Goal: Task Accomplishment & Management: Manage account settings

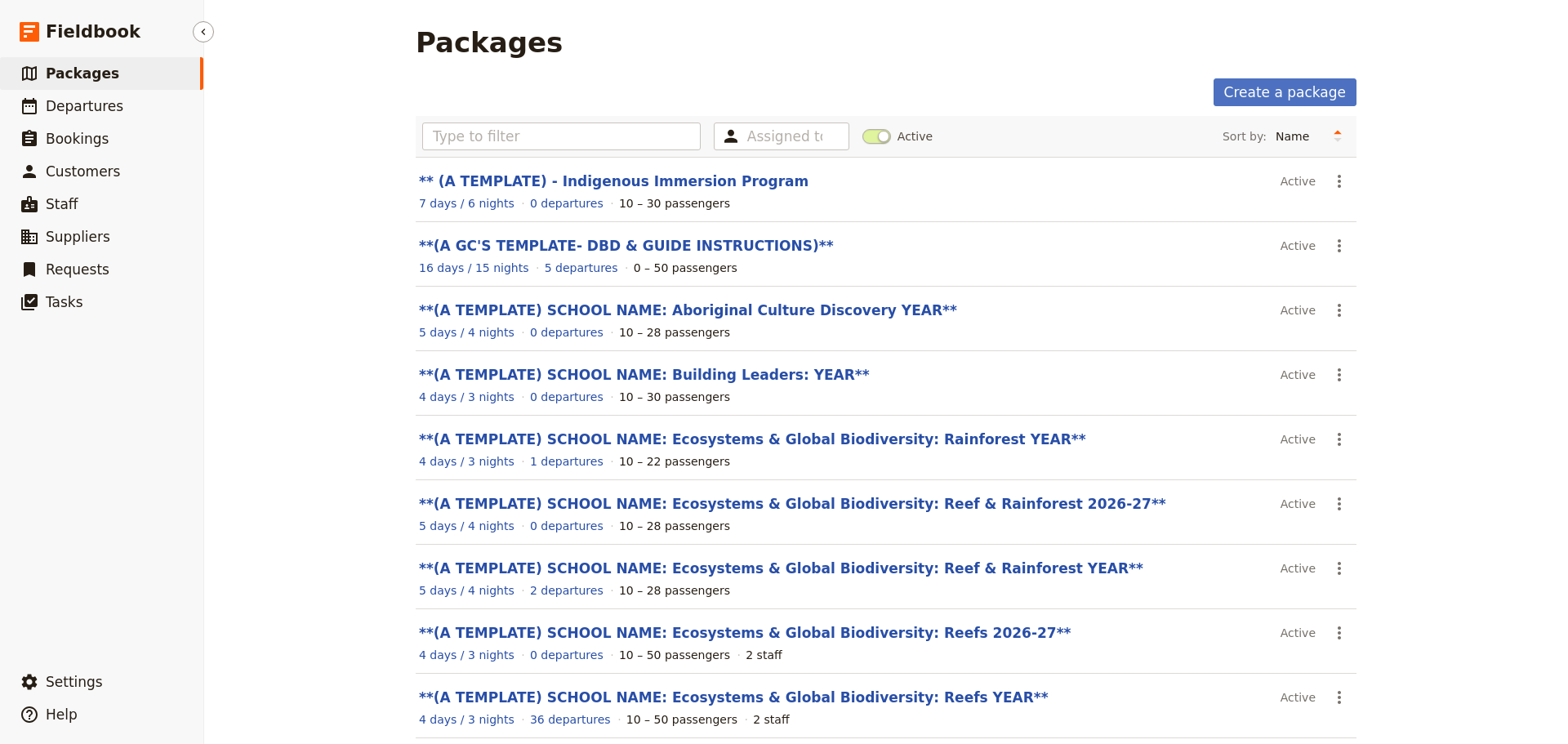
click at [149, 65] on link "​ Packages" at bounding box center [101, 73] width 204 height 33
click at [508, 139] on input "text" at bounding box center [561, 137] width 279 height 28
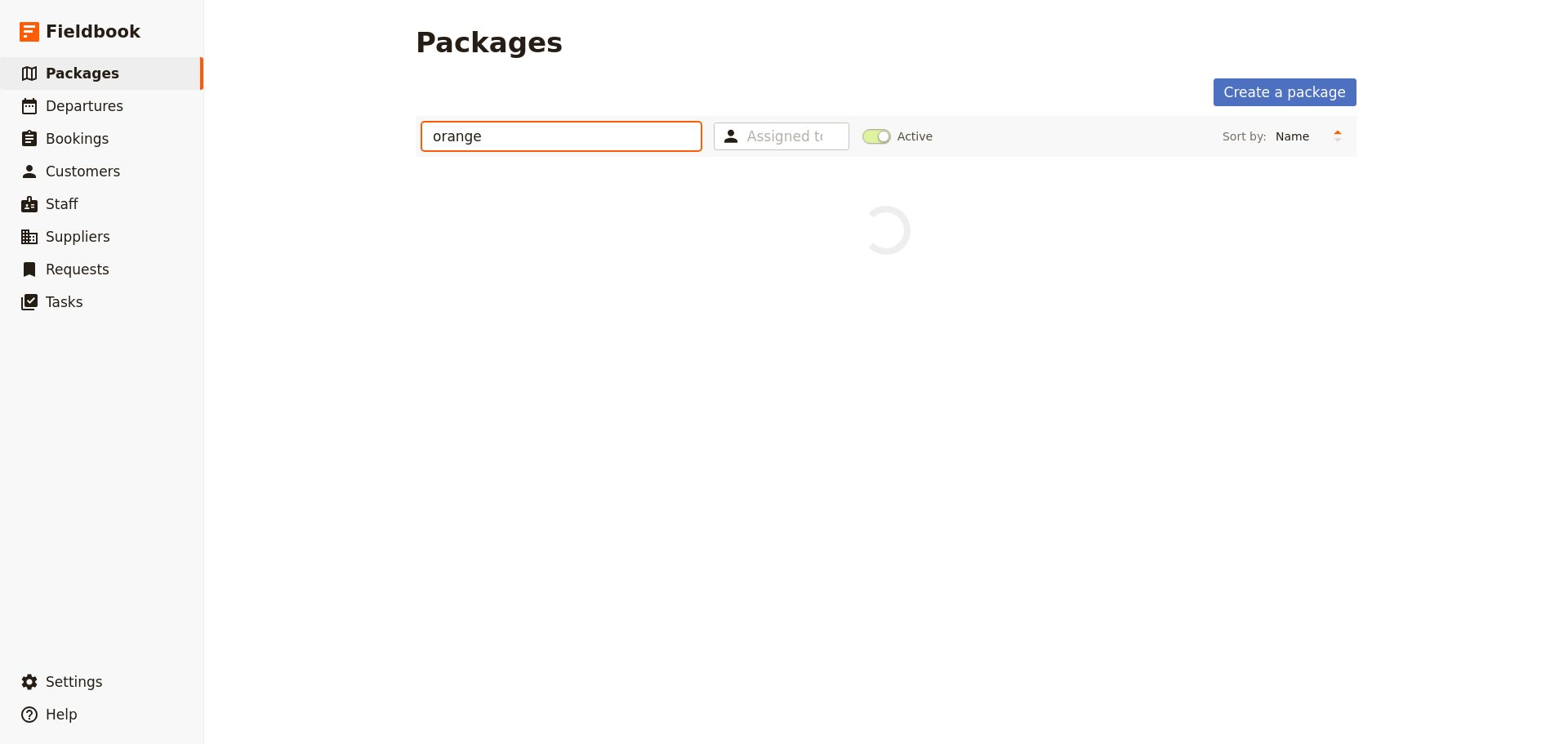
type input "orange"
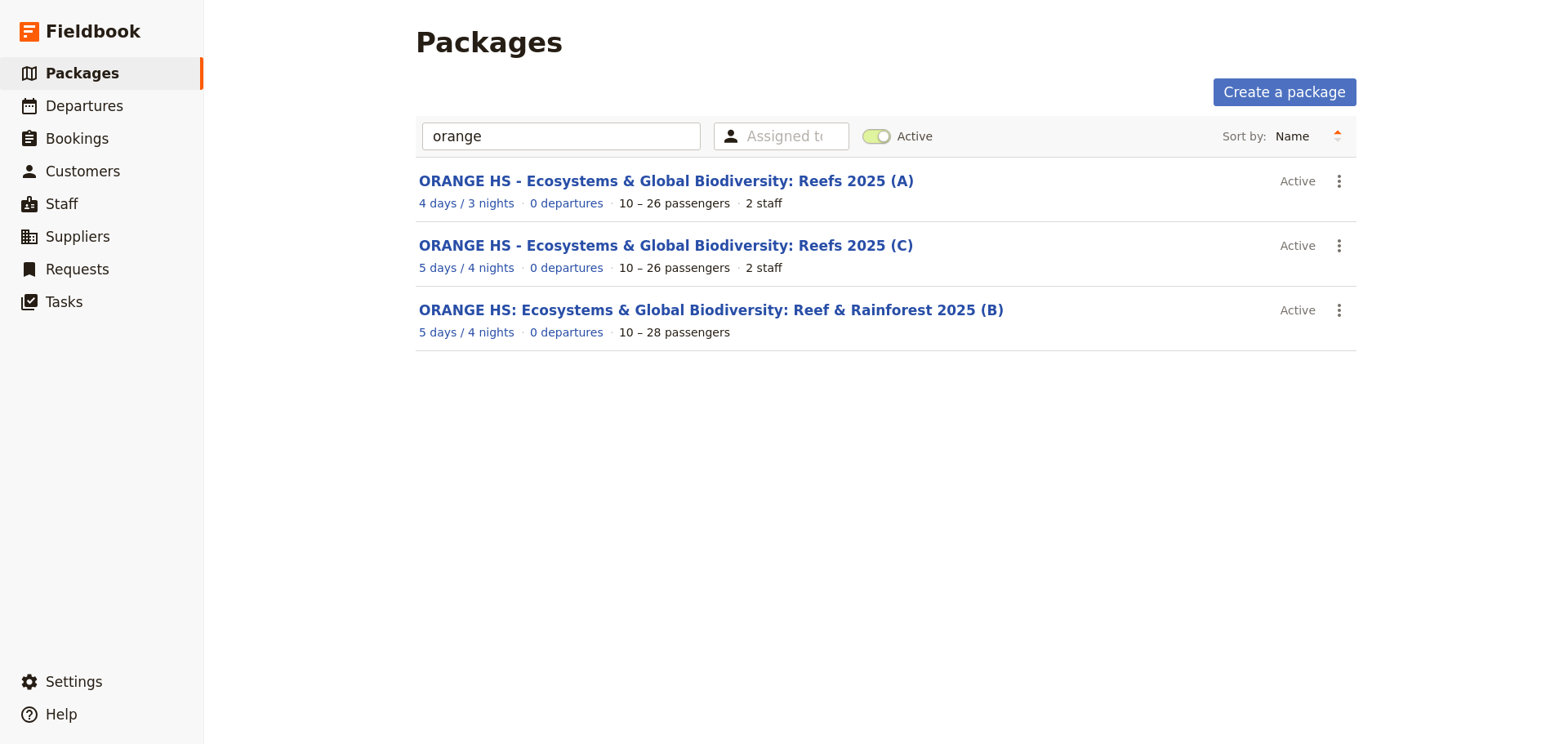
click at [512, 240] on link "ORANGE HS - Ecosystems & Global Biodiversity: Reefs 2025 (C)" at bounding box center [666, 246] width 495 height 17
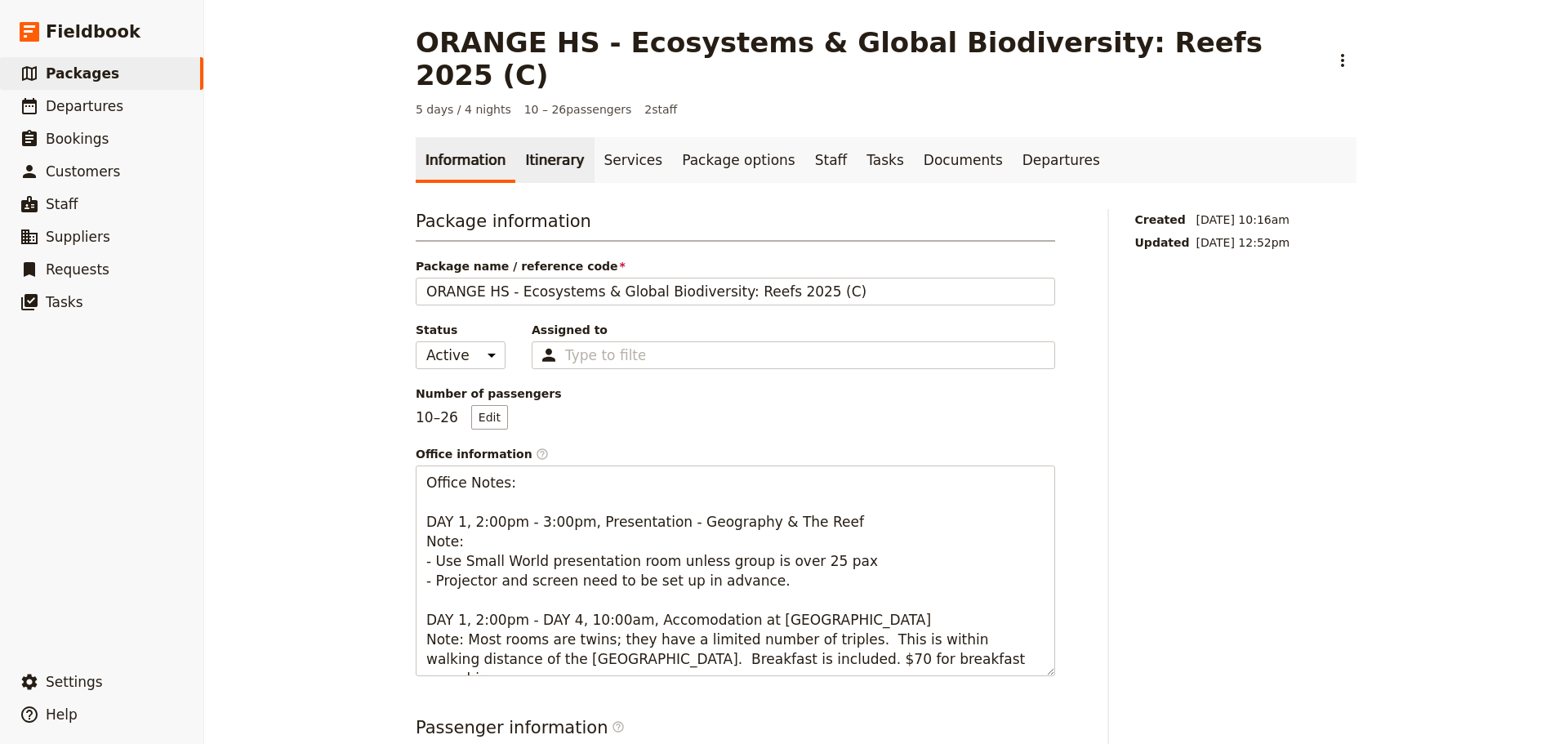
click at [542, 138] on link "Itinerary" at bounding box center [554, 160] width 78 height 46
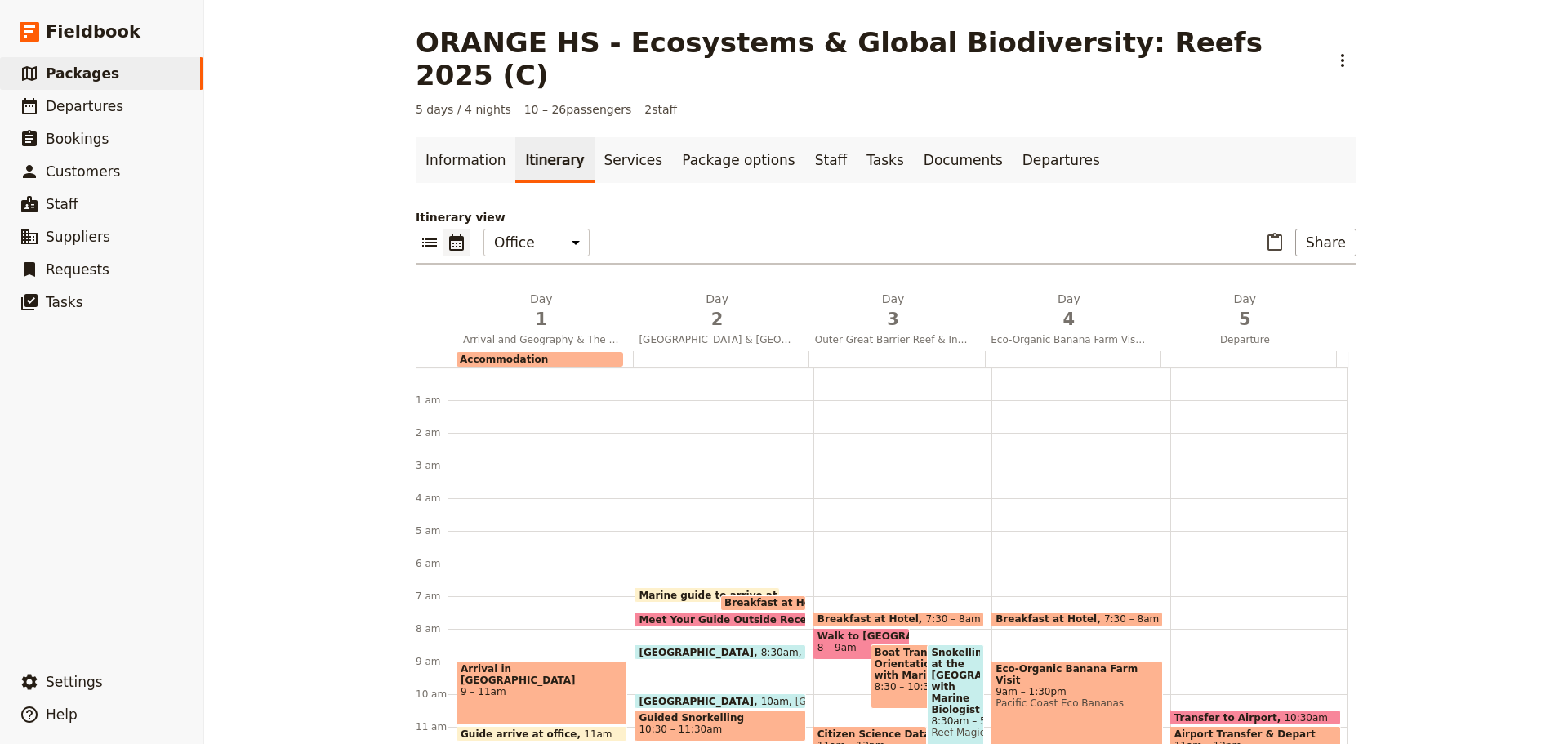
scroll to position [205, 0]
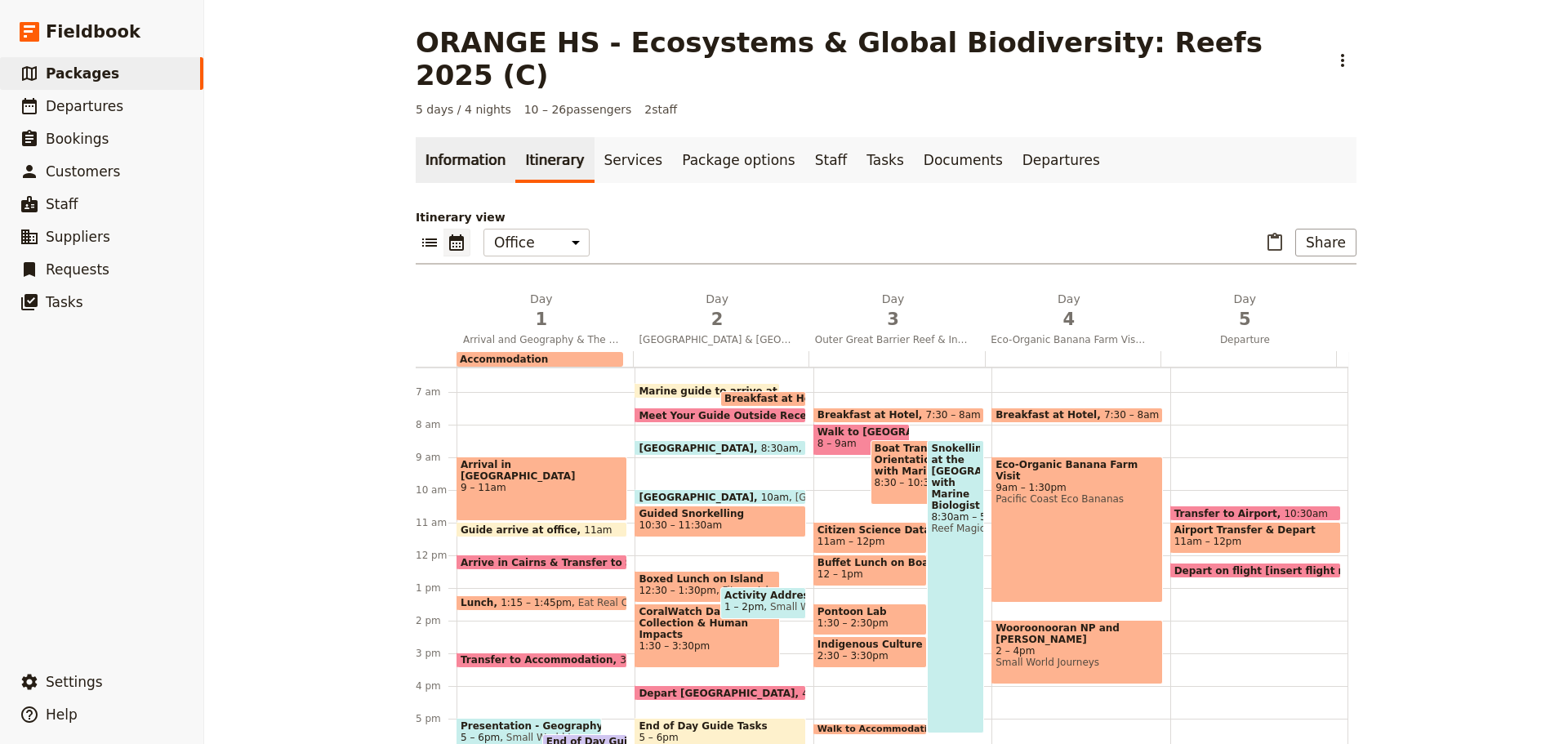
click at [470, 138] on link "Information" at bounding box center [465, 160] width 100 height 46
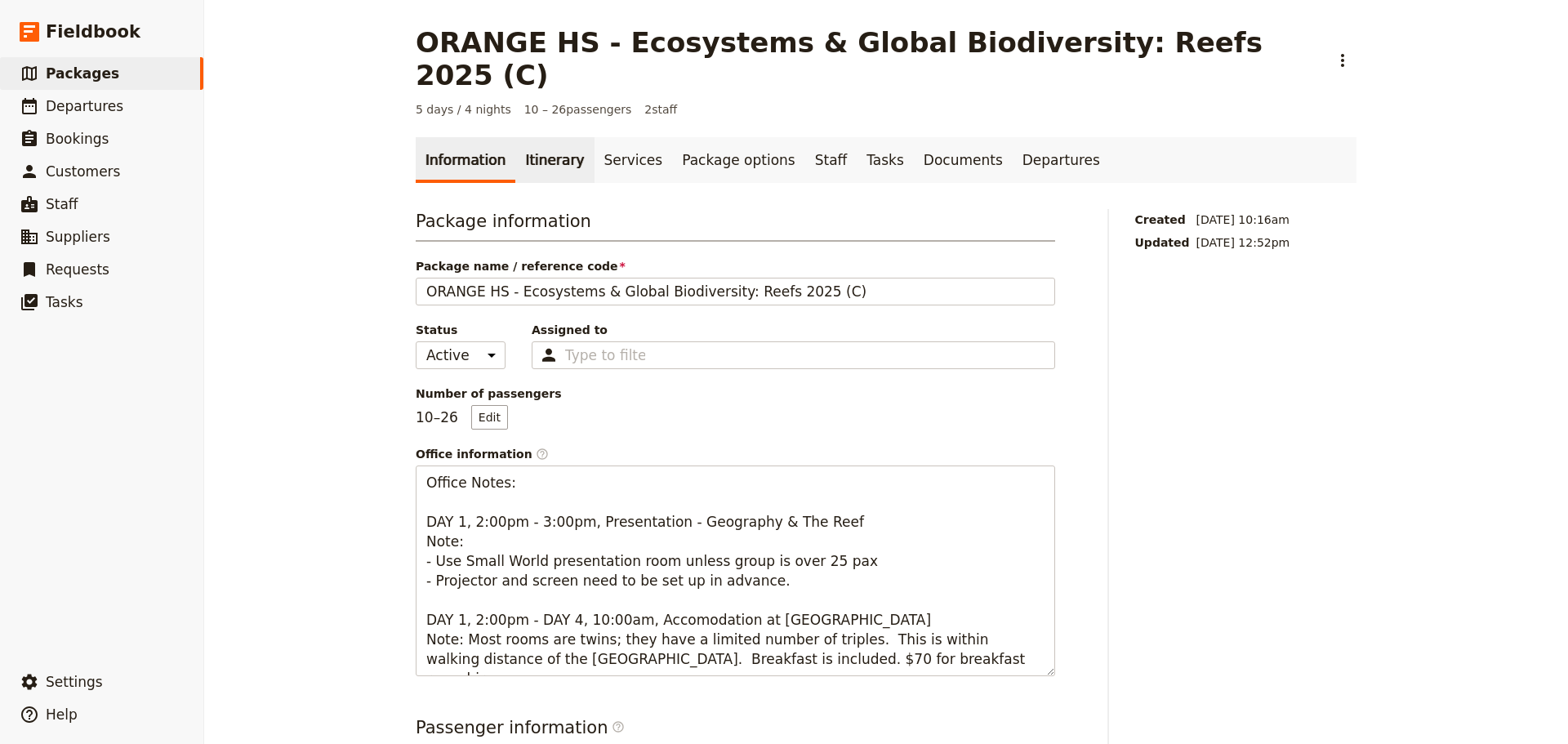
click at [552, 138] on link "Itinerary" at bounding box center [554, 160] width 78 height 46
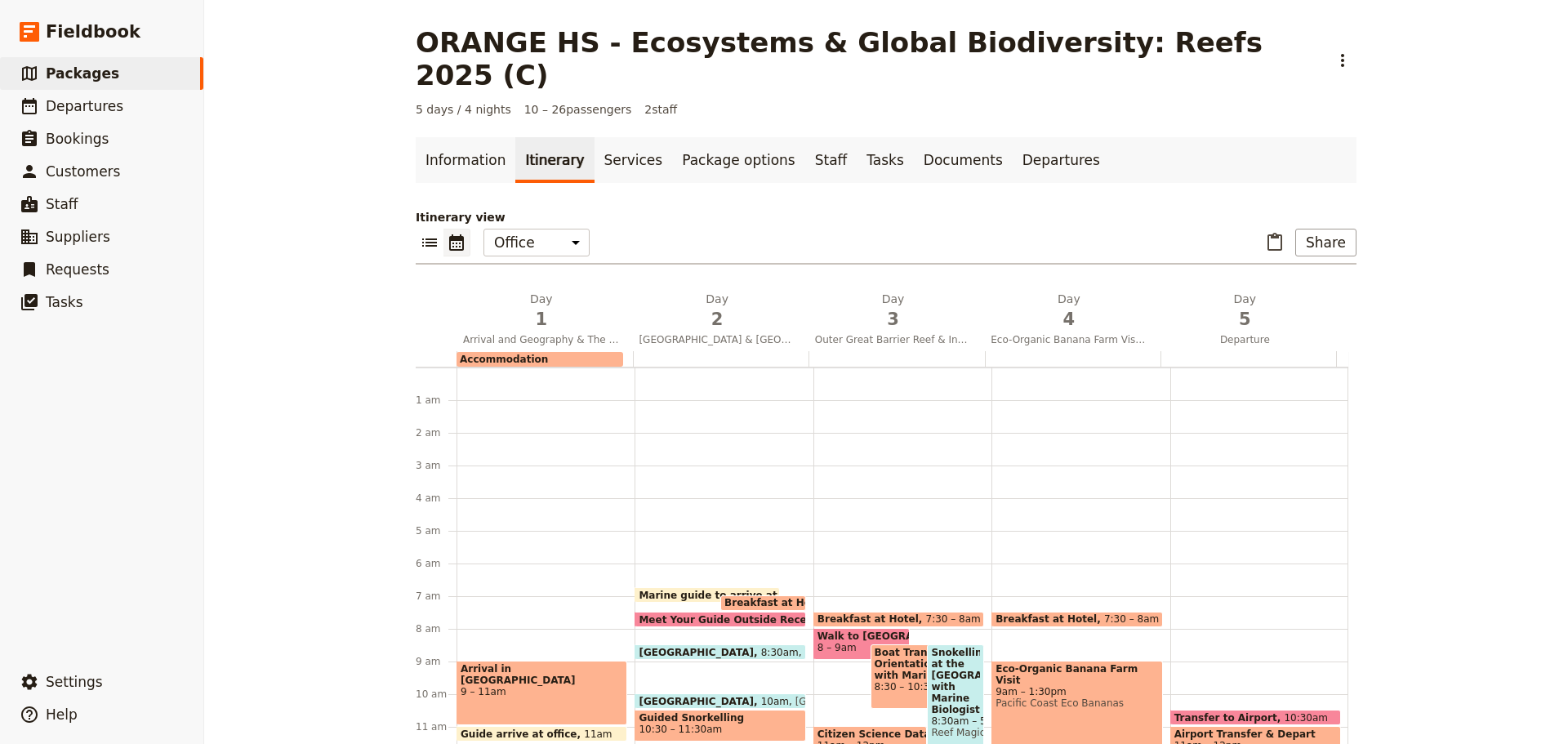
scroll to position [205, 0]
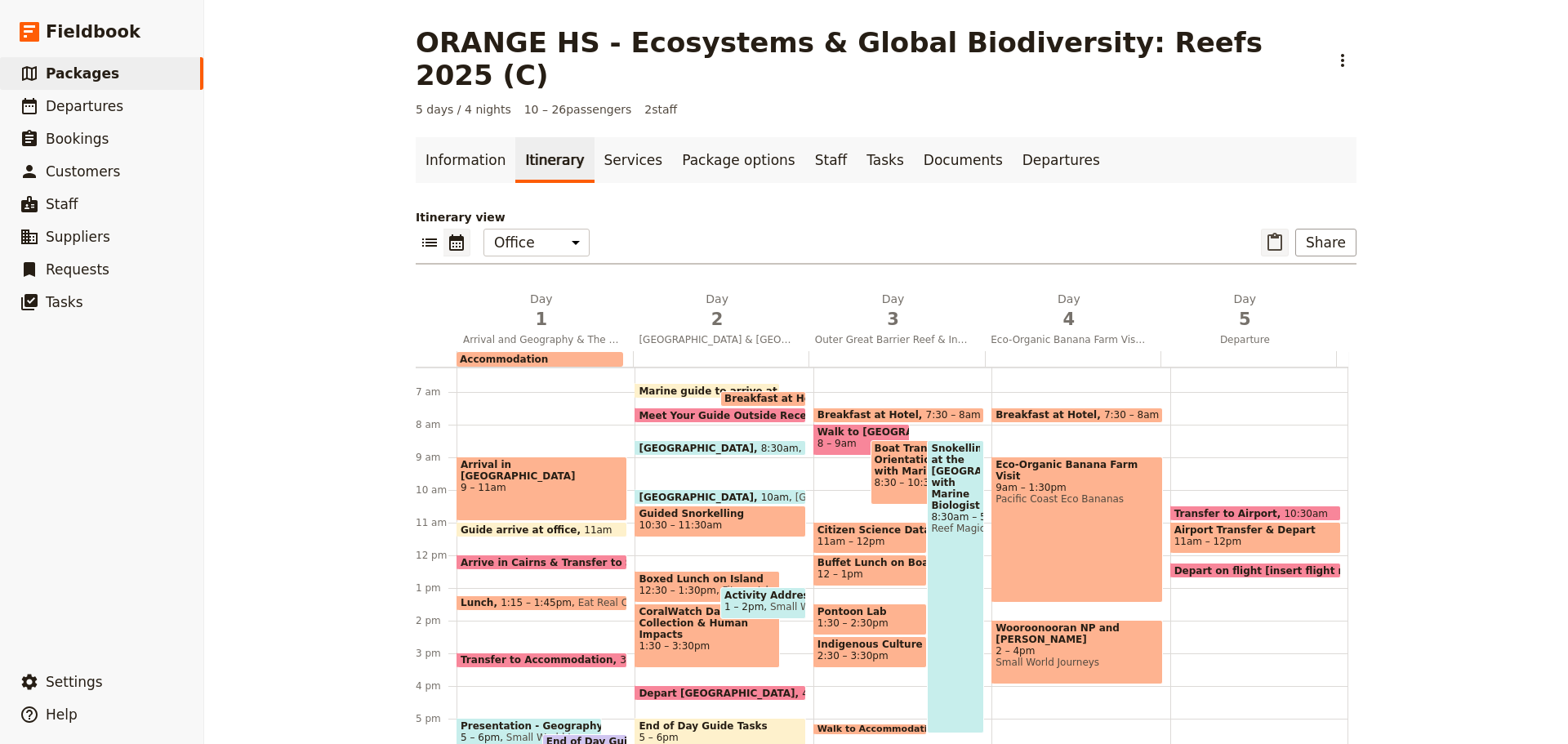
click at [1261, 228] on button "​" at bounding box center [1275, 242] width 28 height 28
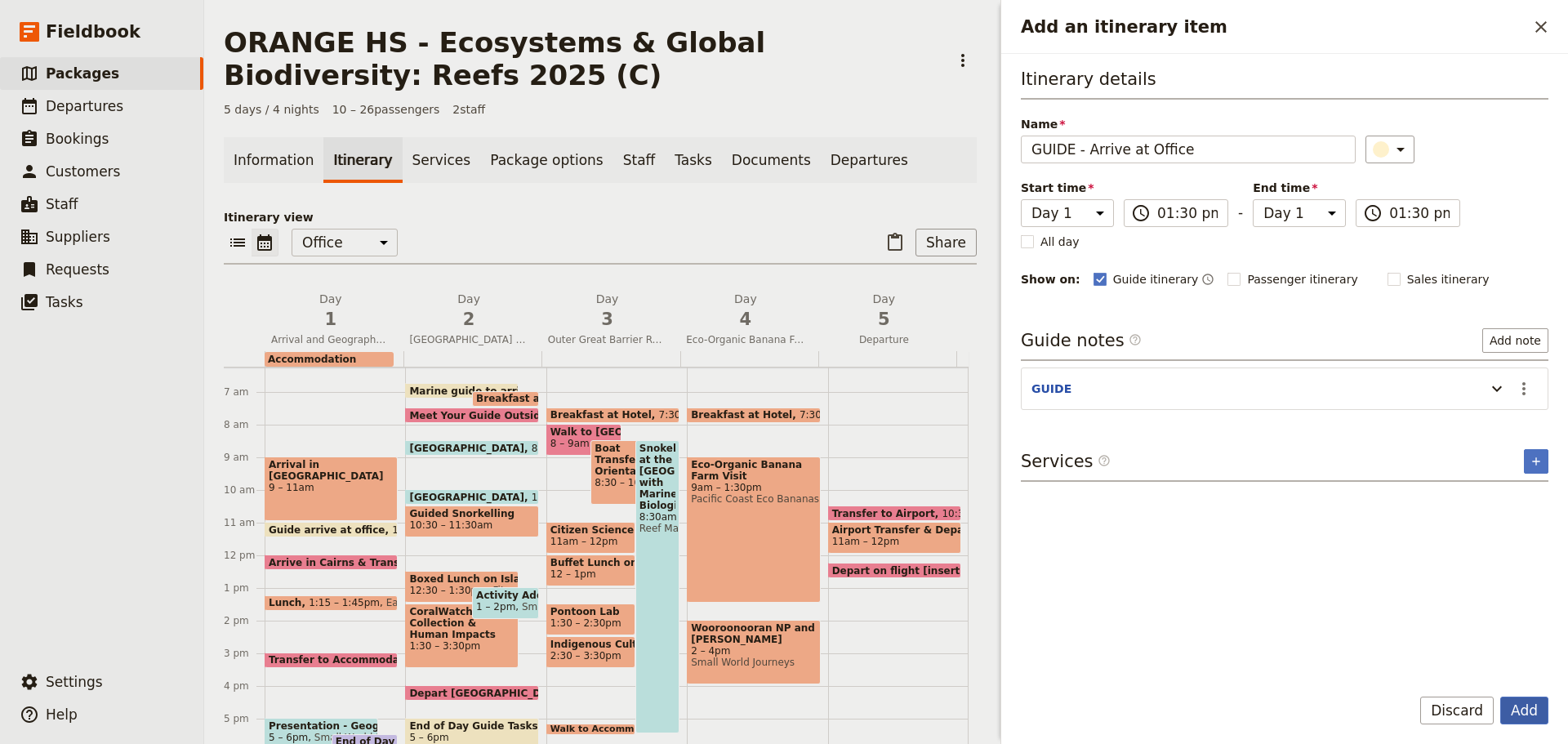
click at [1532, 716] on button "Add" at bounding box center [1524, 711] width 48 height 28
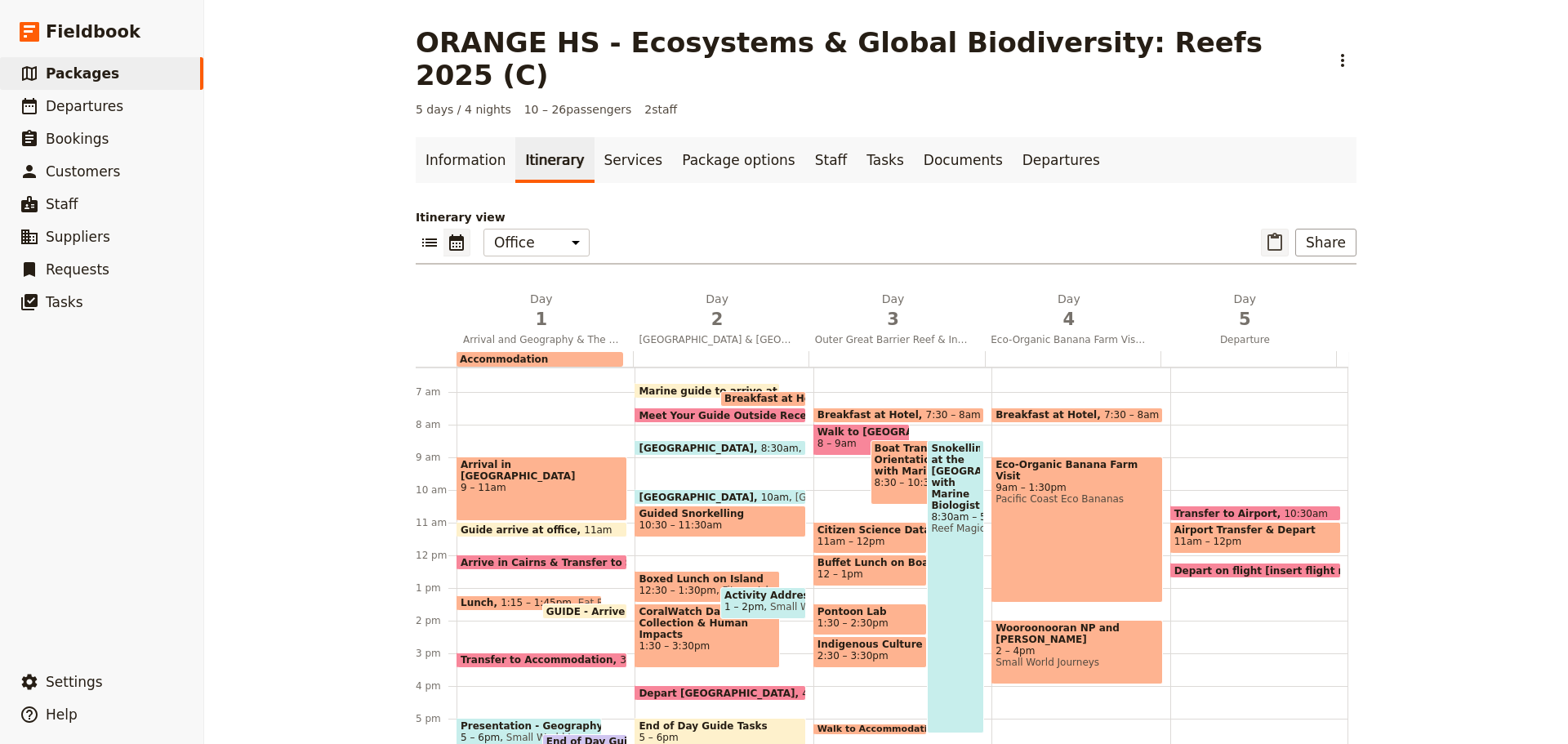
click at [1274, 233] on icon "Paste itinerary item" at bounding box center [1274, 242] width 15 height 18
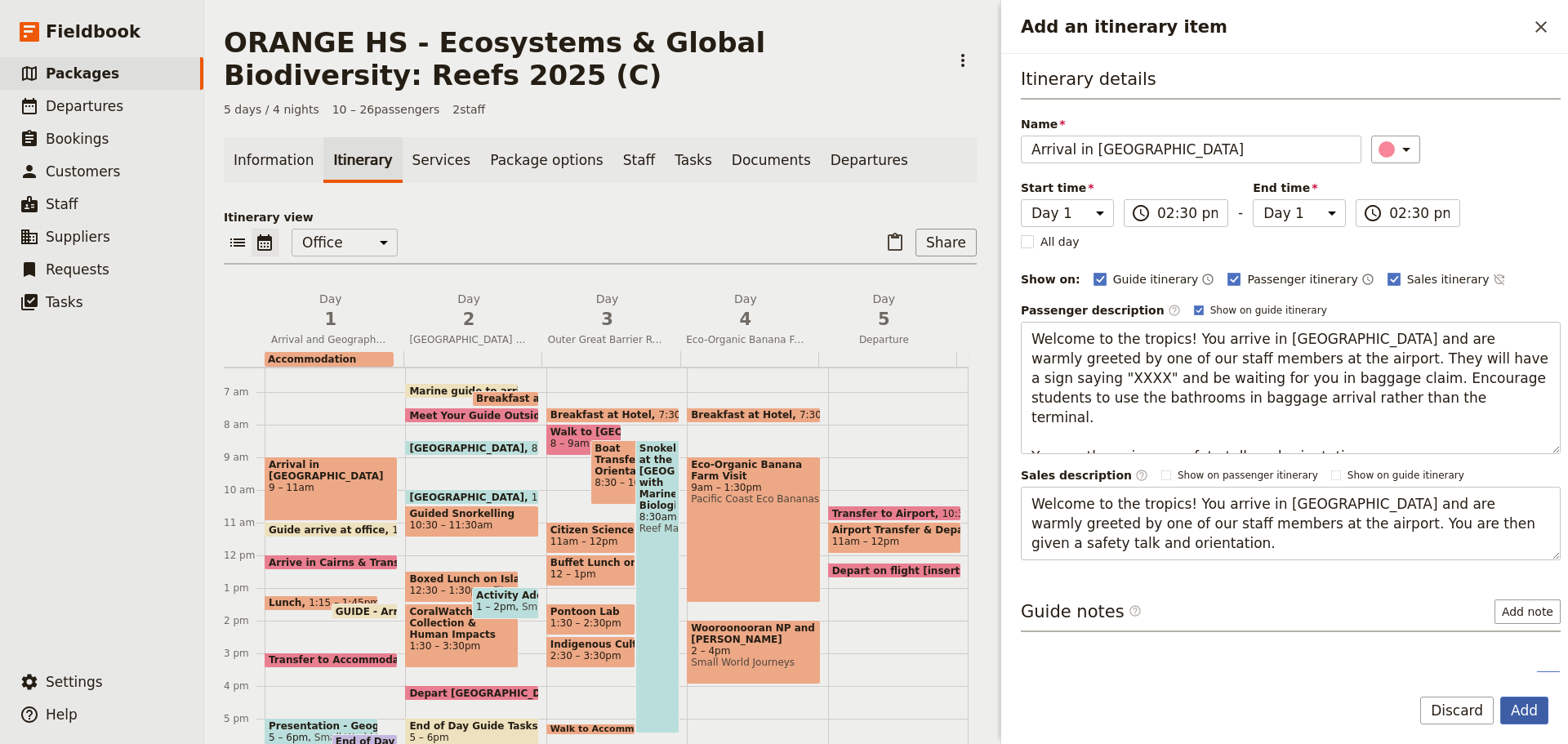
click at [1507, 705] on button "Add" at bounding box center [1524, 711] width 48 height 28
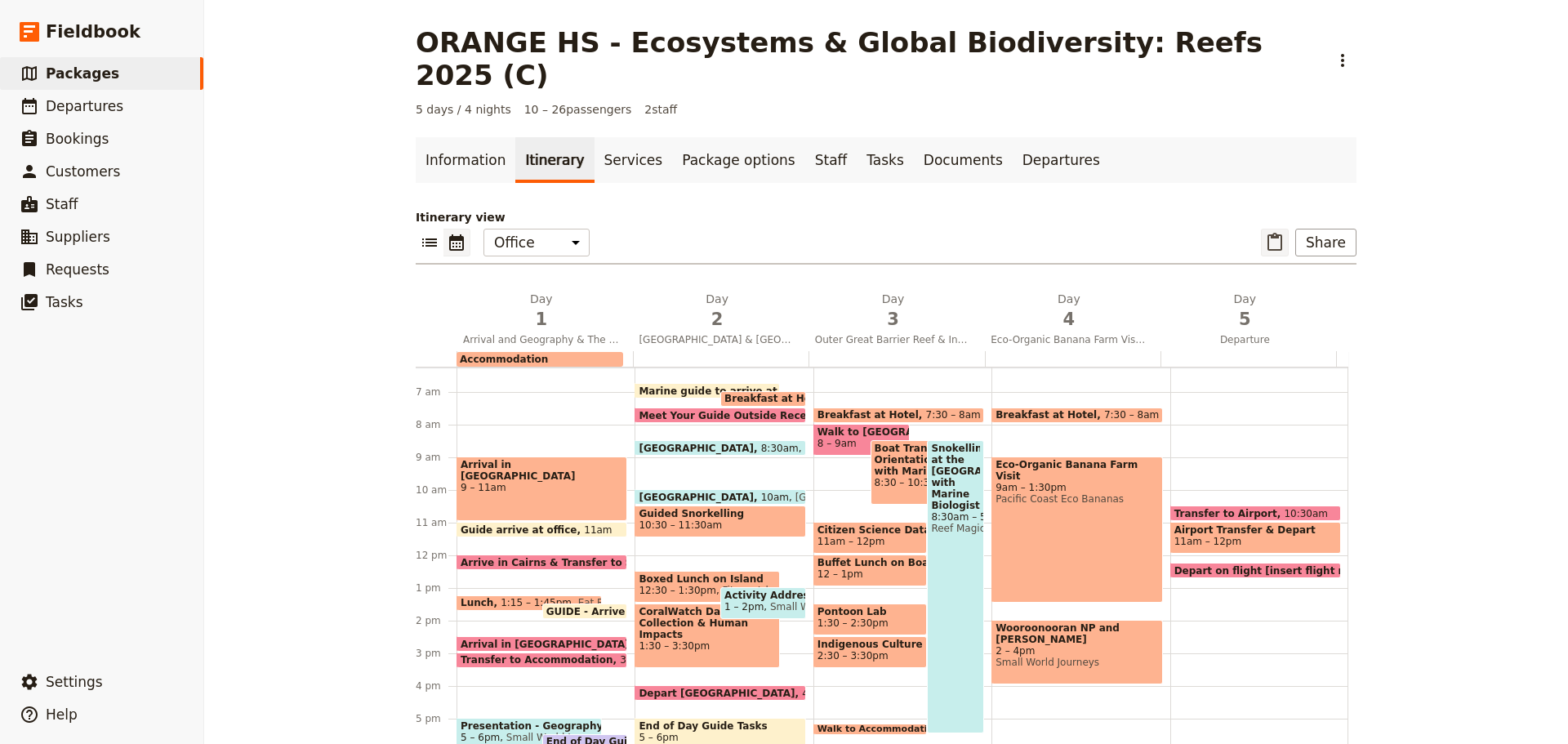
click at [1263, 228] on button "​" at bounding box center [1275, 242] width 28 height 28
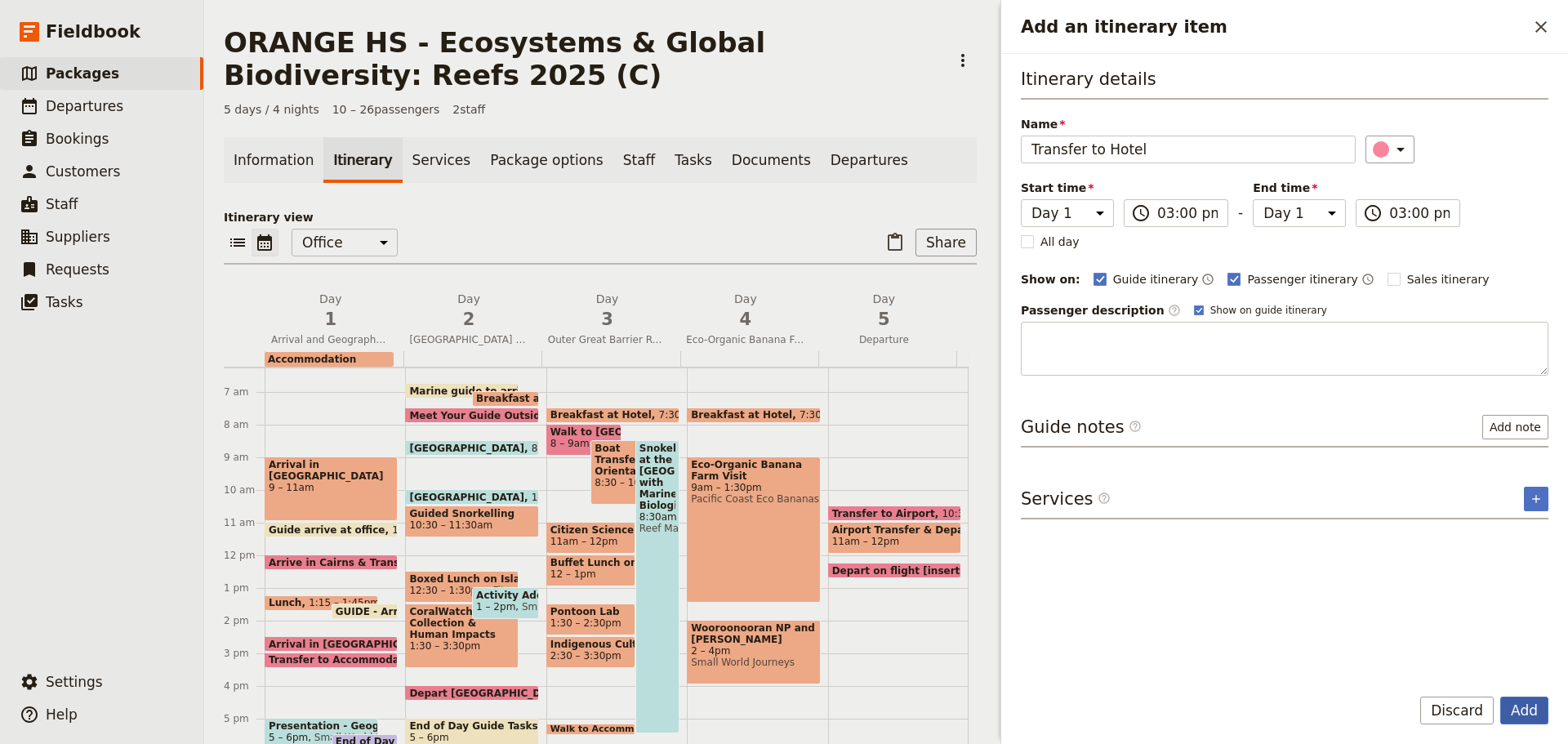
drag, startPoint x: 1525, startPoint y: 711, endPoint x: 1502, endPoint y: 706, distance: 23.5
click at [1523, 711] on button "Add" at bounding box center [1524, 711] width 48 height 28
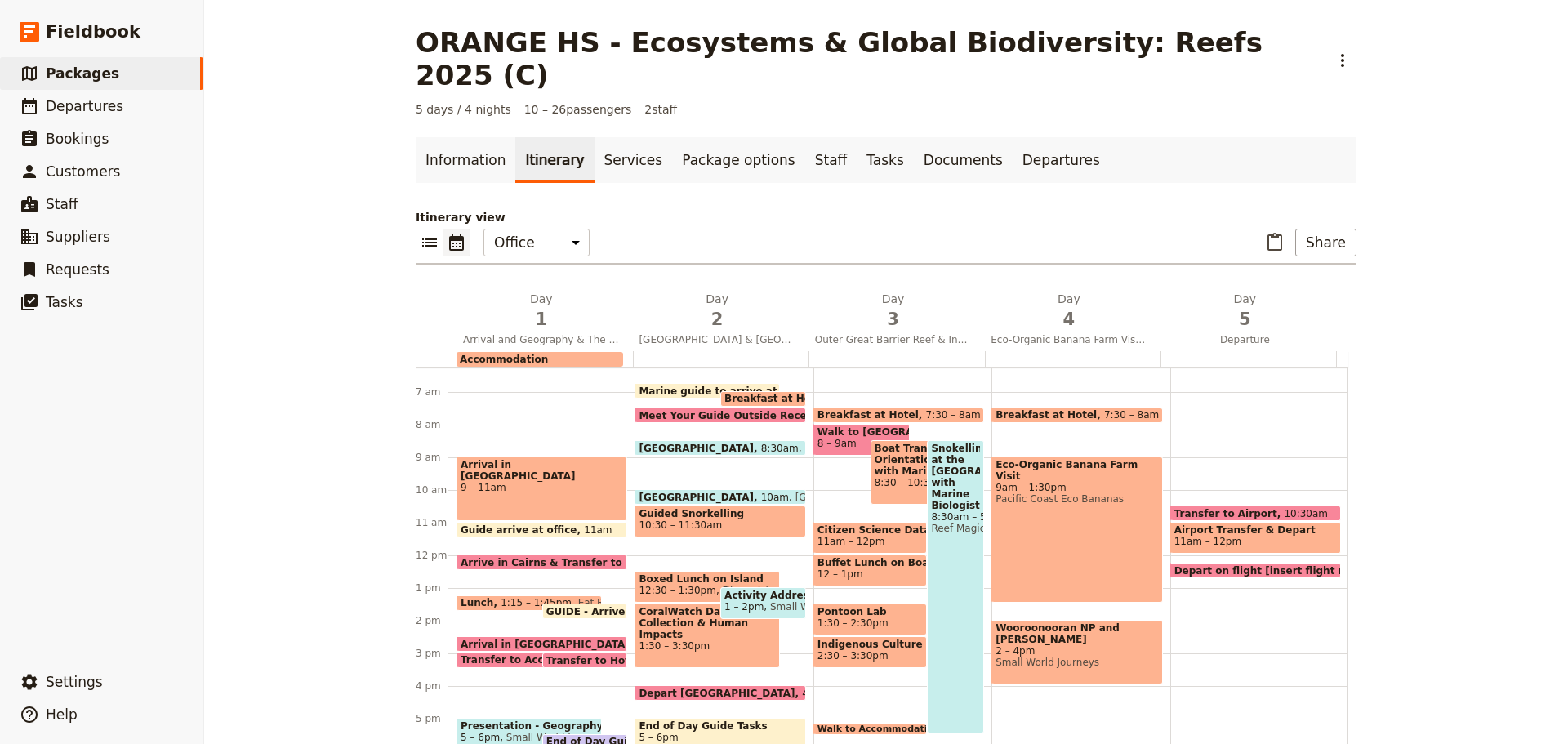
click at [507, 661] on span at bounding box center [529, 664] width 144 height 6
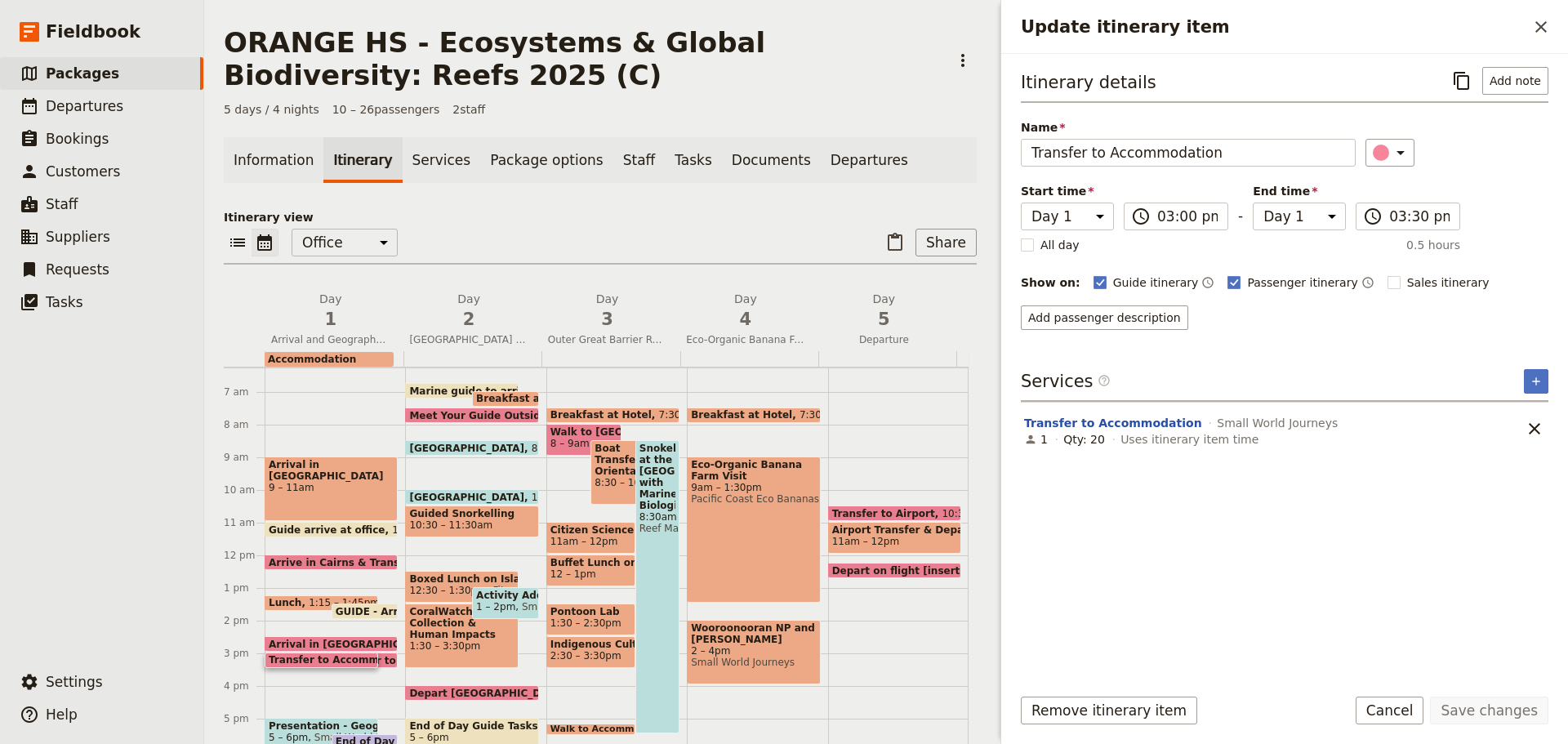
scroll to position [286, 0]
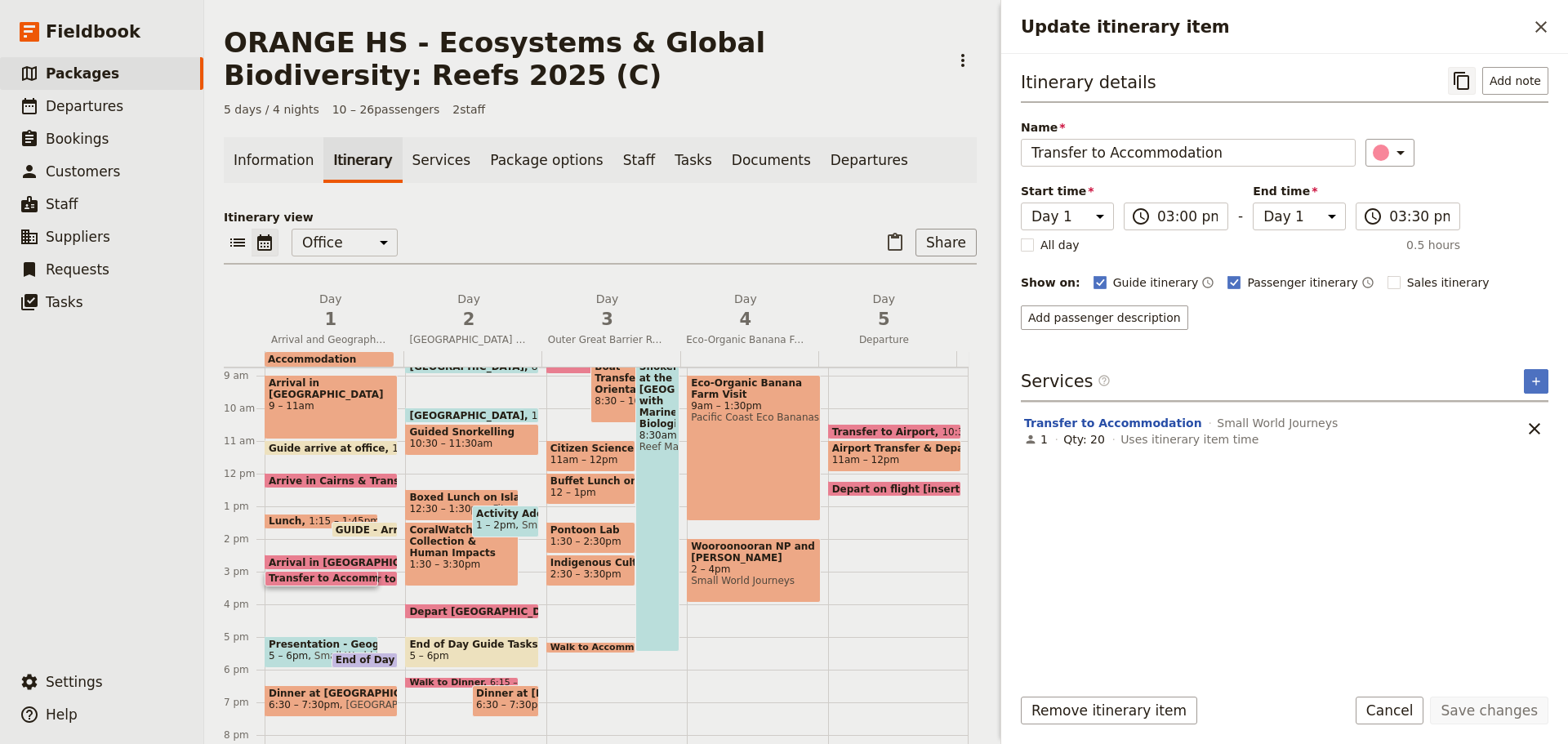
click at [1463, 84] on icon "Copy itinerary item" at bounding box center [1462, 81] width 19 height 19
click at [1460, 83] on icon "Copy itinerary item" at bounding box center [1462, 81] width 19 height 19
click at [1466, 79] on icon "Copy itinerary item" at bounding box center [1462, 81] width 19 height 19
click at [1418, 708] on button "Cancel" at bounding box center [1390, 711] width 69 height 28
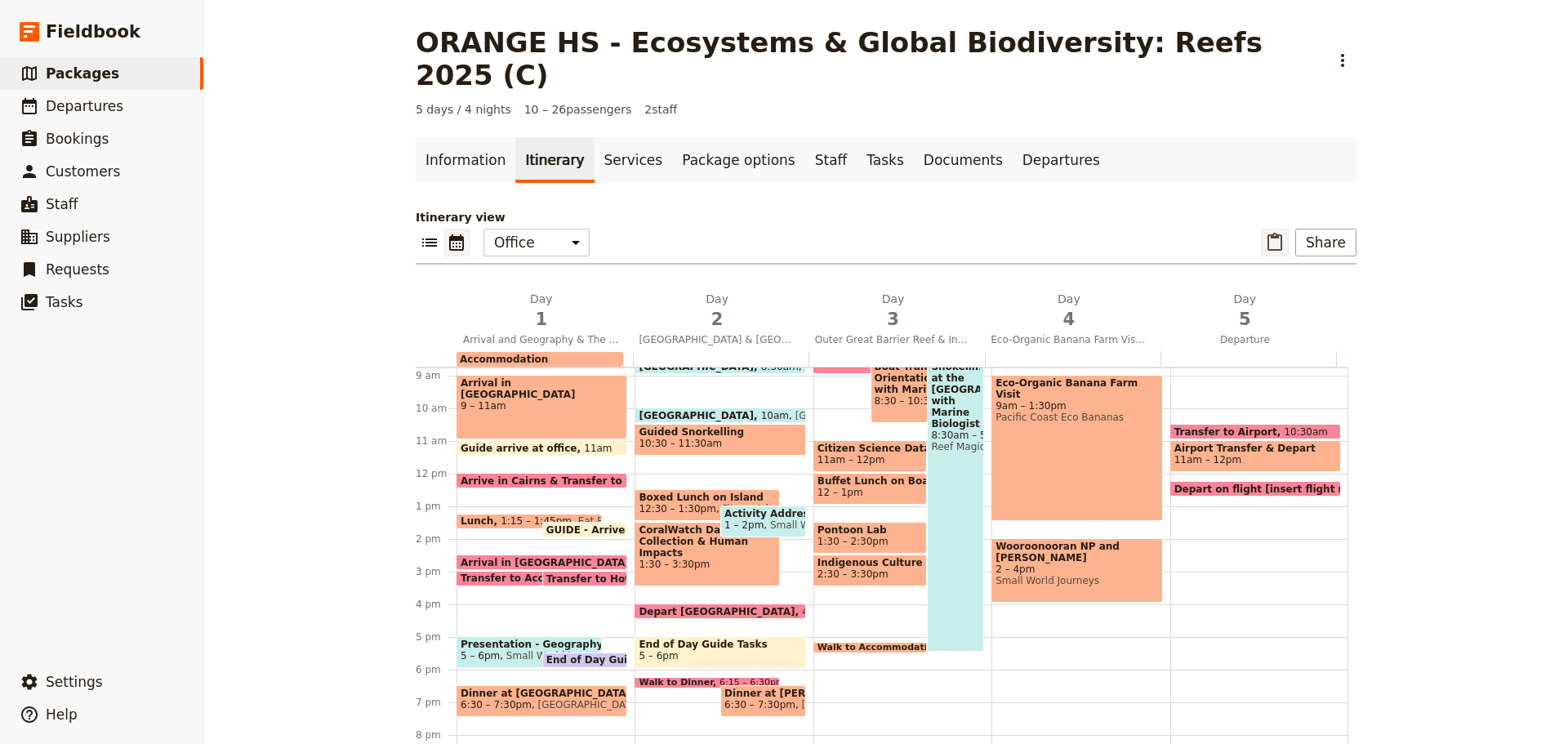
click at [1274, 233] on icon "Paste itinerary item" at bounding box center [1274, 242] width 15 height 18
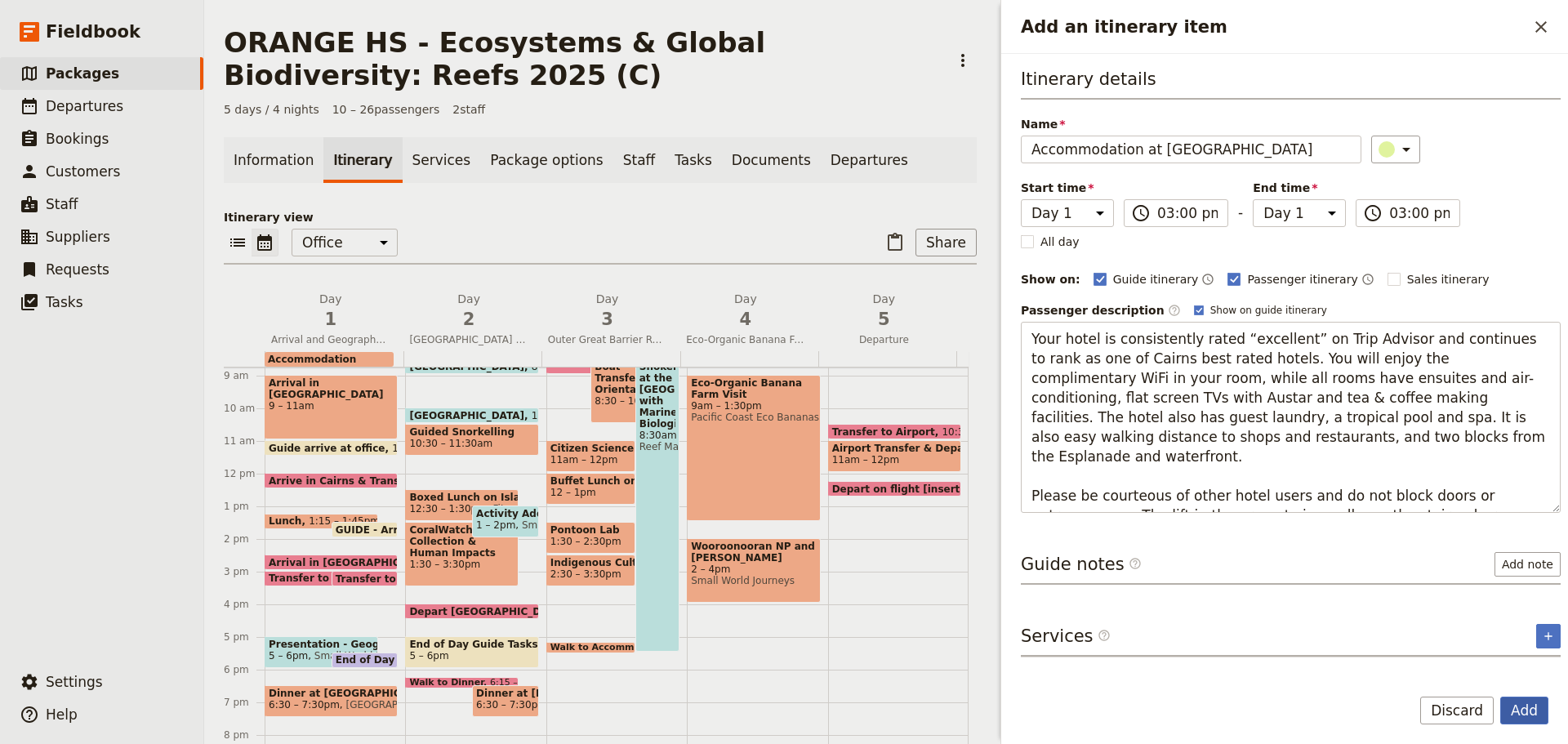
click at [1536, 706] on button "Add" at bounding box center [1524, 711] width 48 height 28
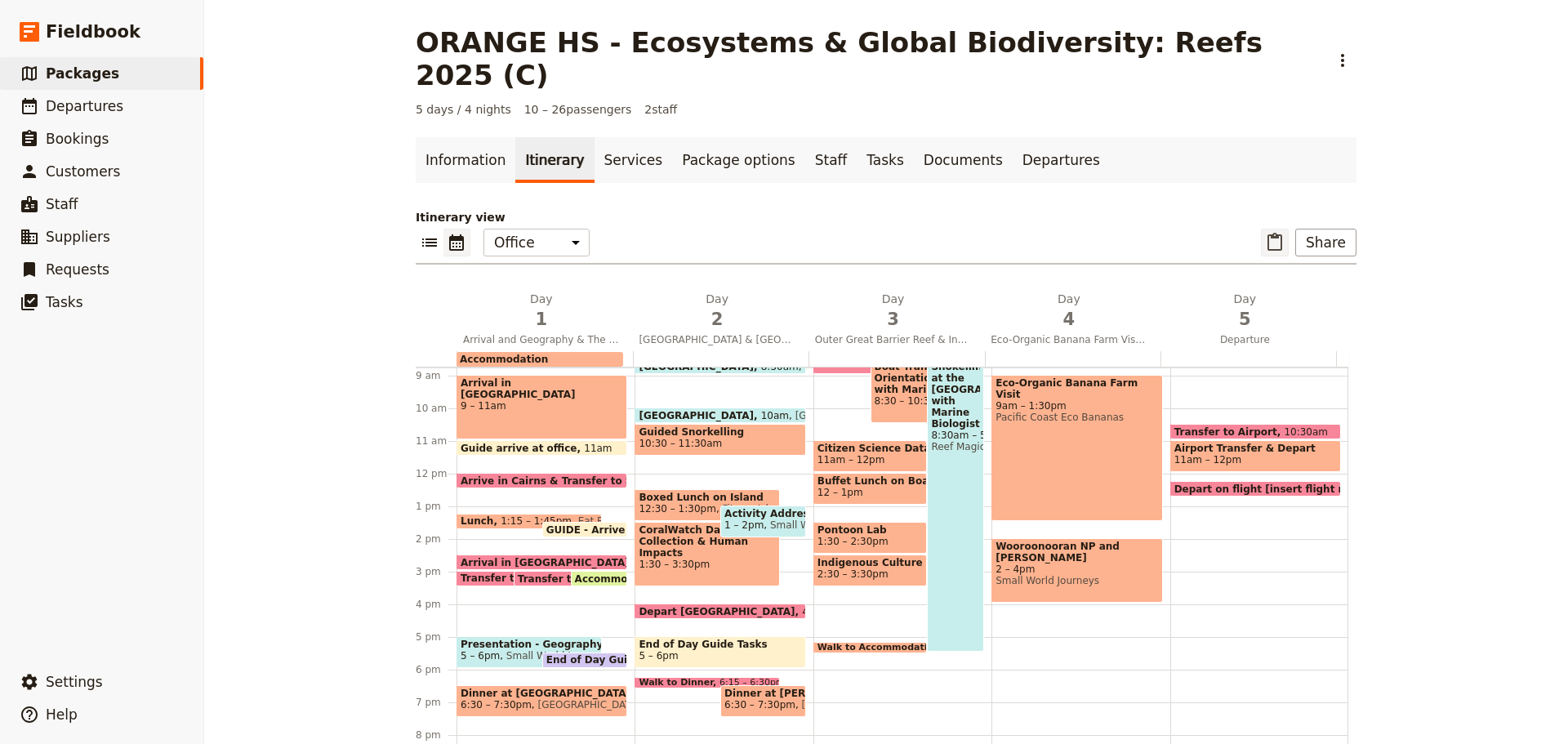
click at [1274, 233] on icon "Paste itinerary item" at bounding box center [1274, 242] width 19 height 19
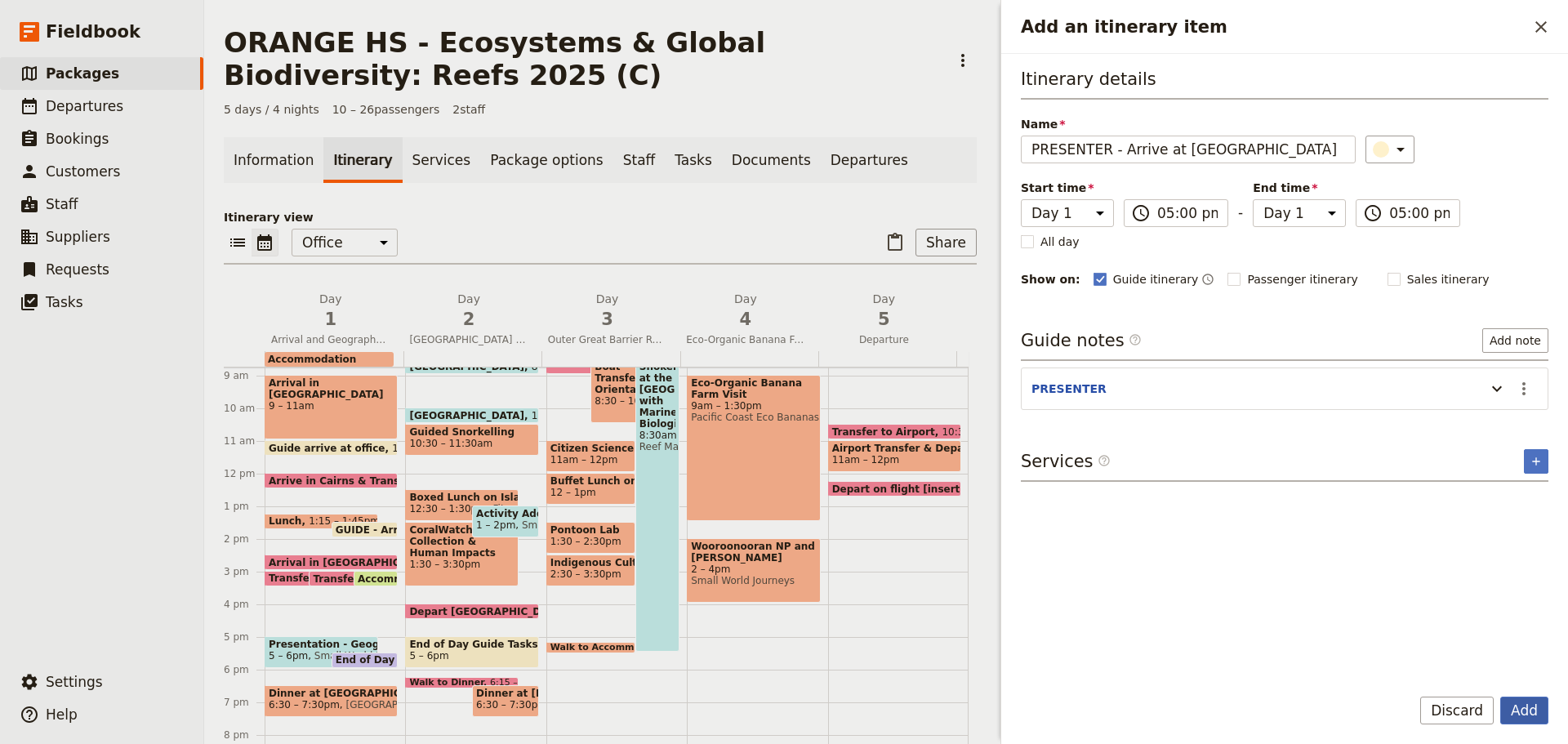
click at [1527, 716] on button "Add" at bounding box center [1524, 711] width 48 height 28
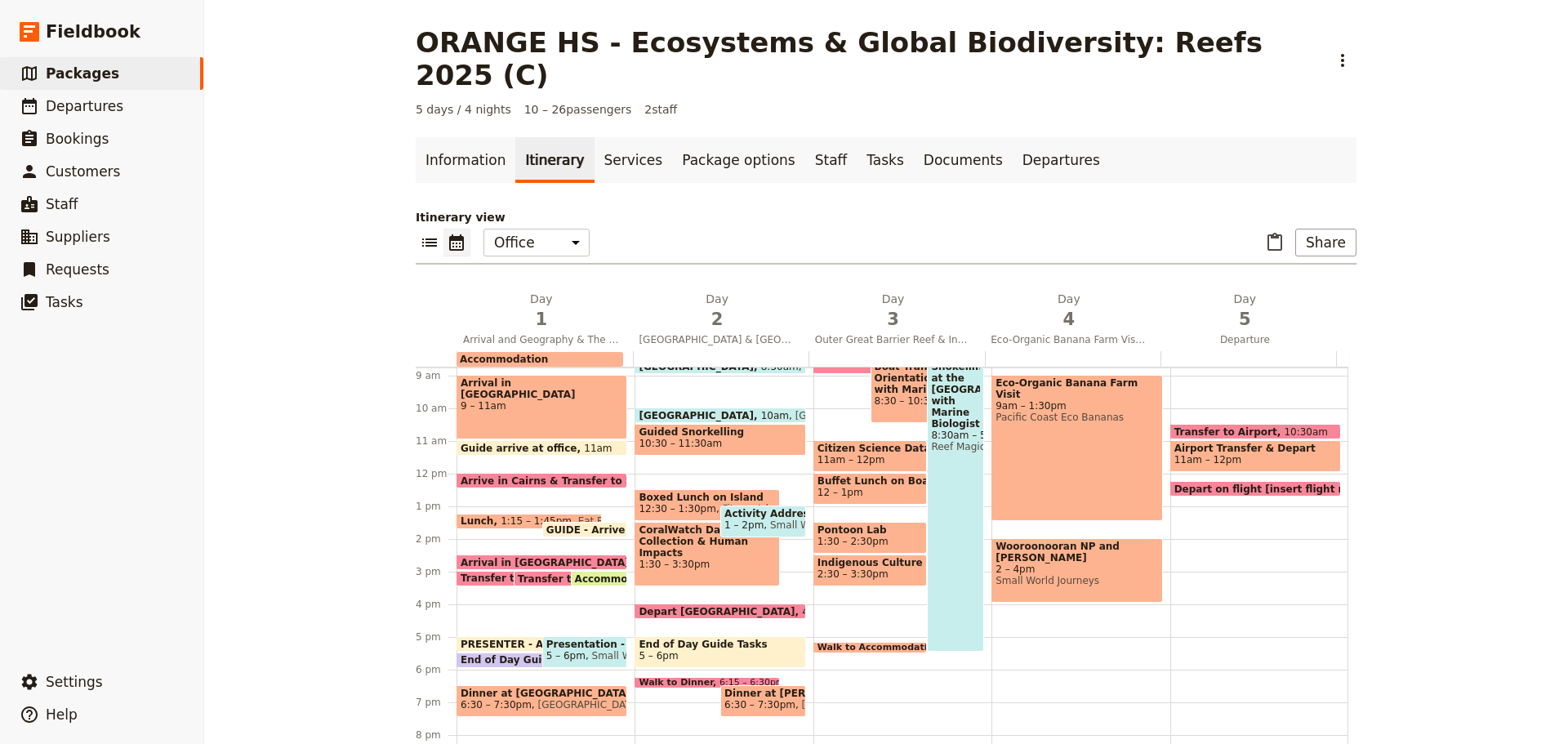
click at [605, 651] on span "Small World Journeys" at bounding box center [640, 656] width 110 height 11
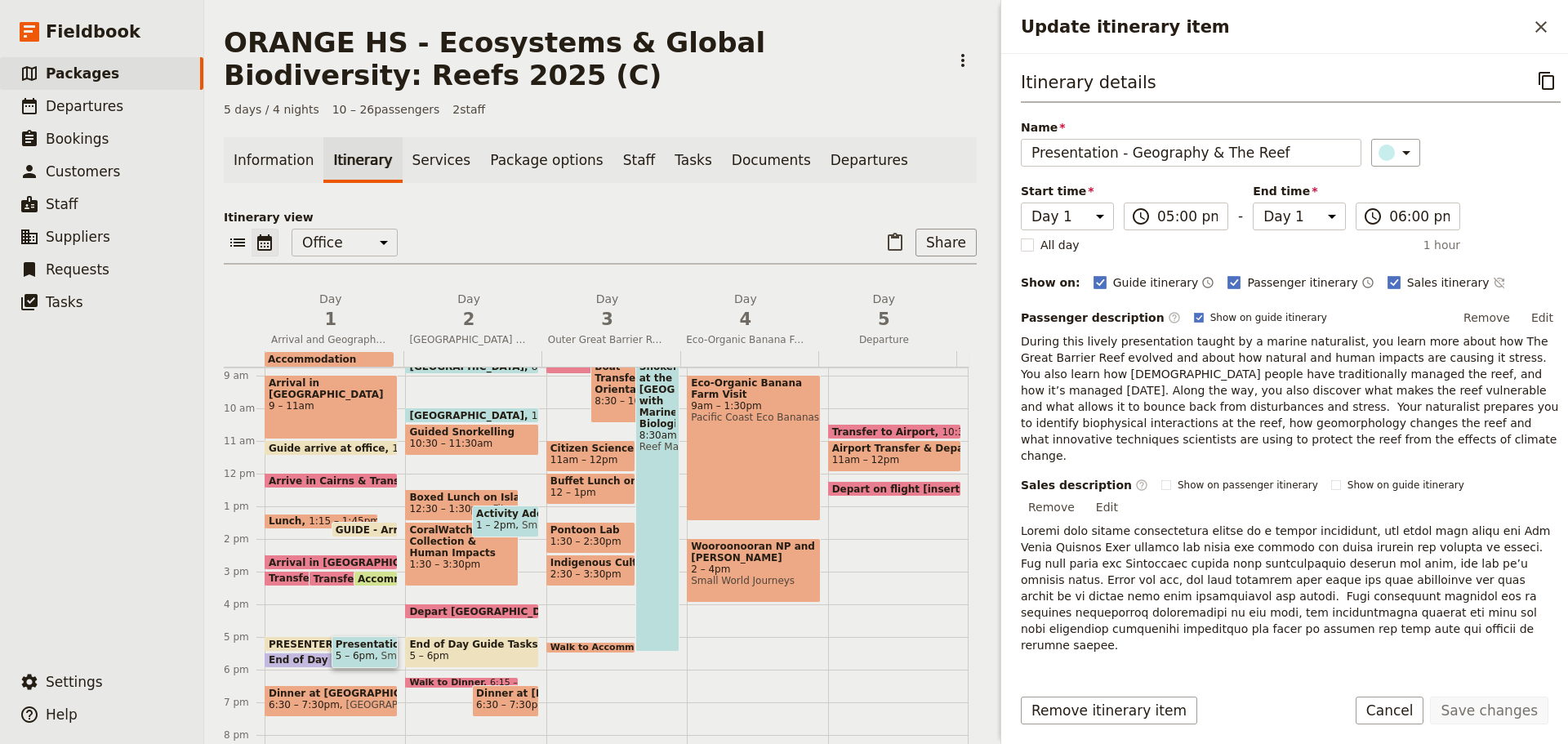
click at [1413, 720] on button "Cancel" at bounding box center [1390, 711] width 69 height 28
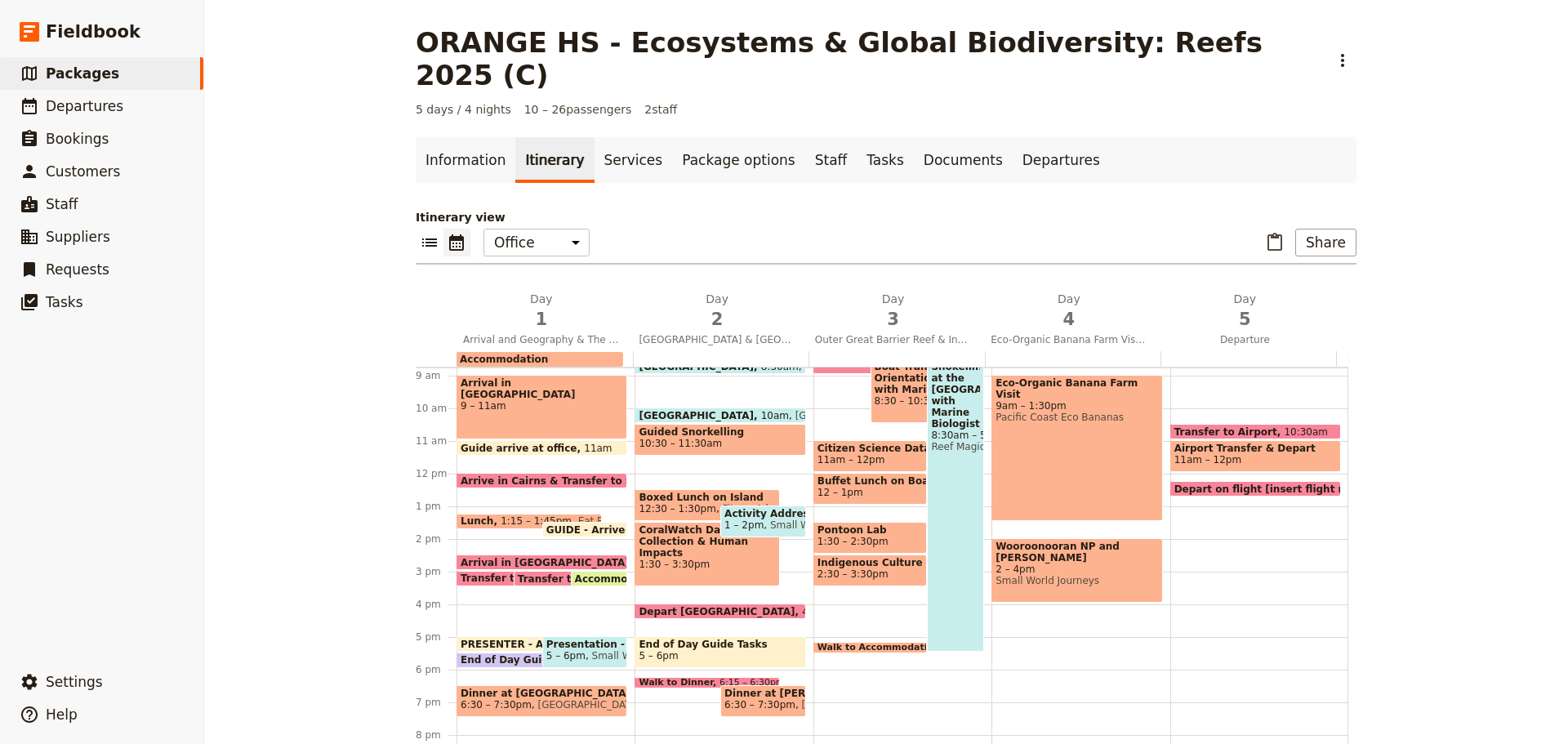
click at [503, 654] on span "End of Day Guide Tasks" at bounding box center [529, 659] width 136 height 11
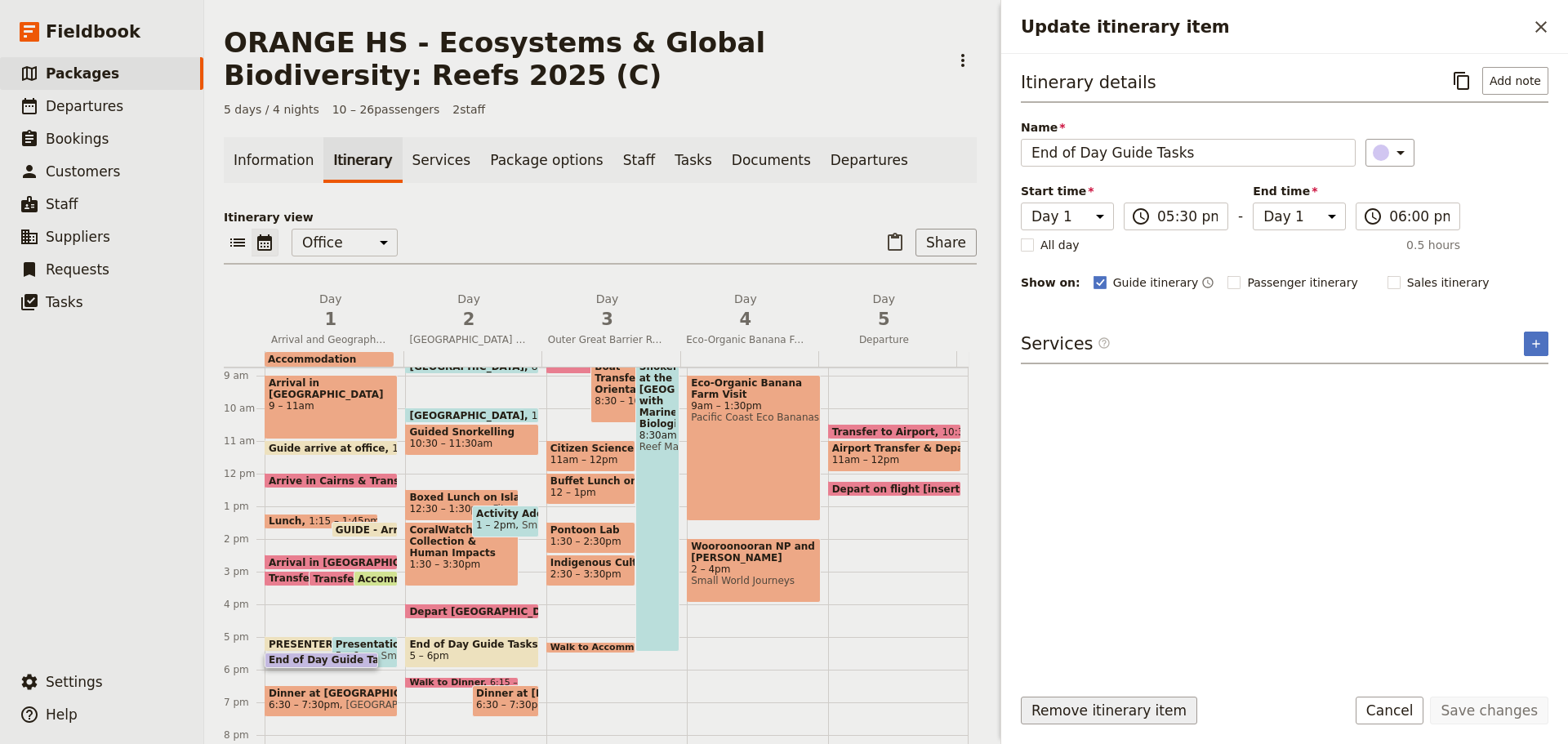
click at [1103, 708] on button "Remove itinerary item" at bounding box center [1109, 711] width 176 height 28
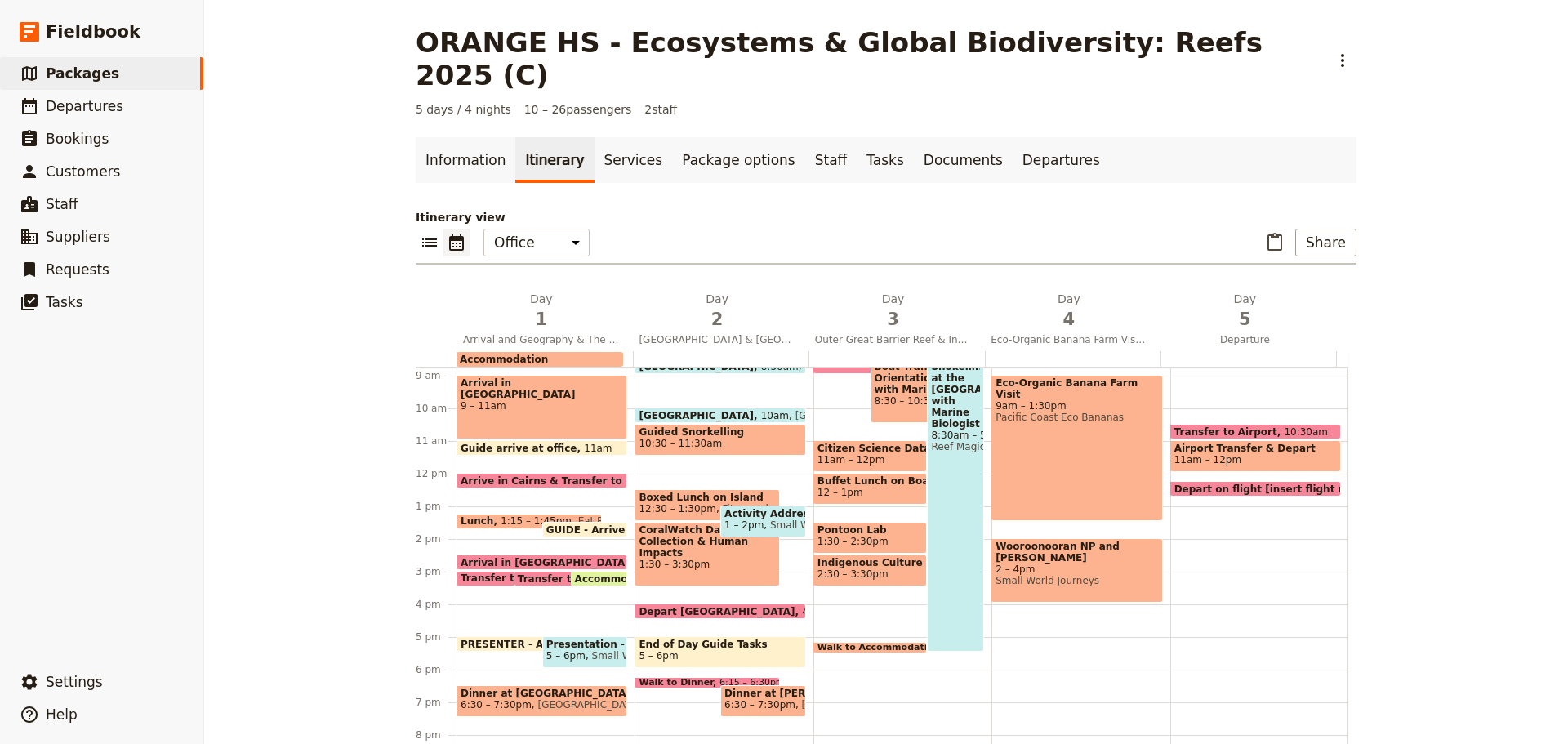
click at [530, 481] on span at bounding box center [542, 484] width 169 height 6
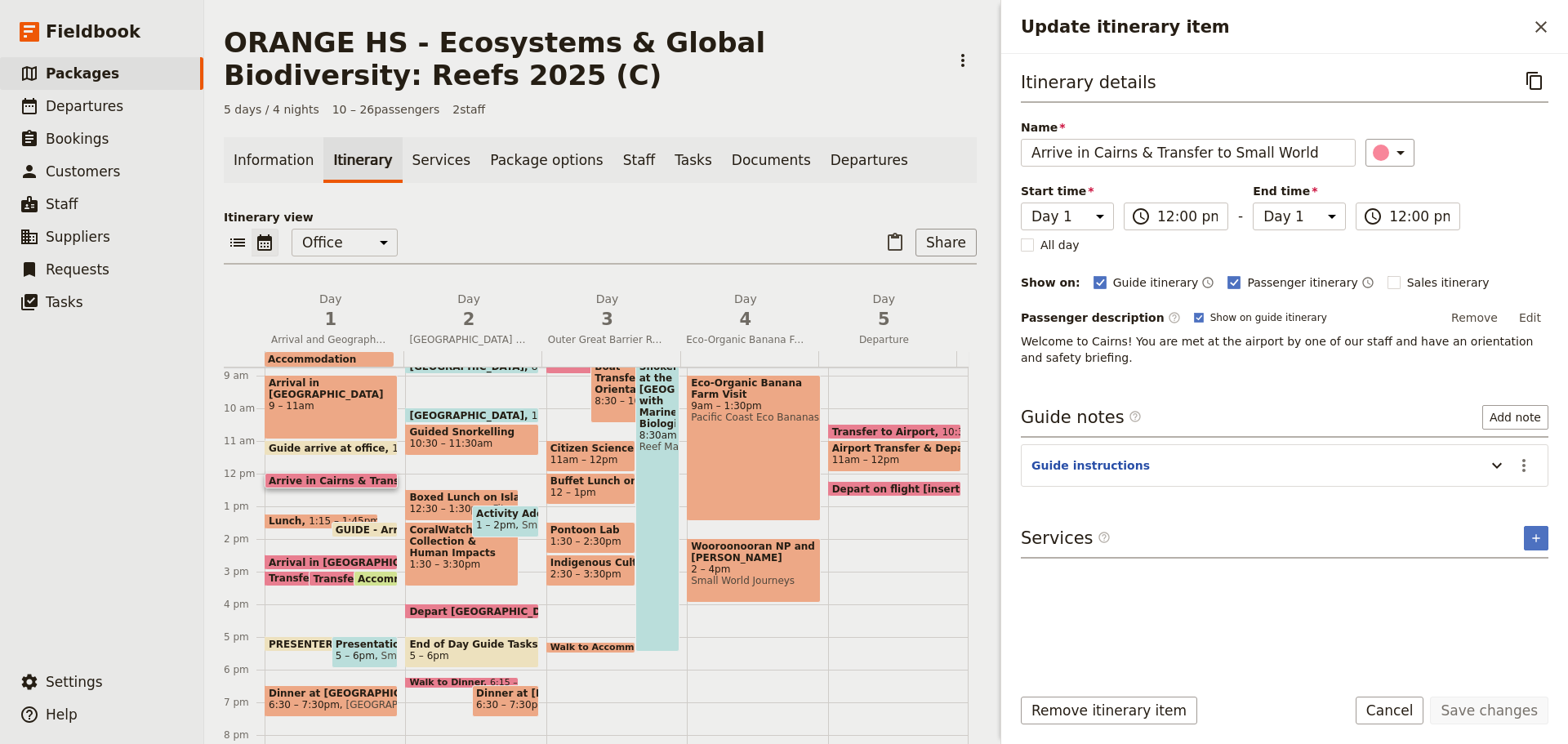
click at [330, 415] on div "Arrival in [GEOGRAPHIC_DATA] 9 – 11am" at bounding box center [331, 406] width 133 height 64
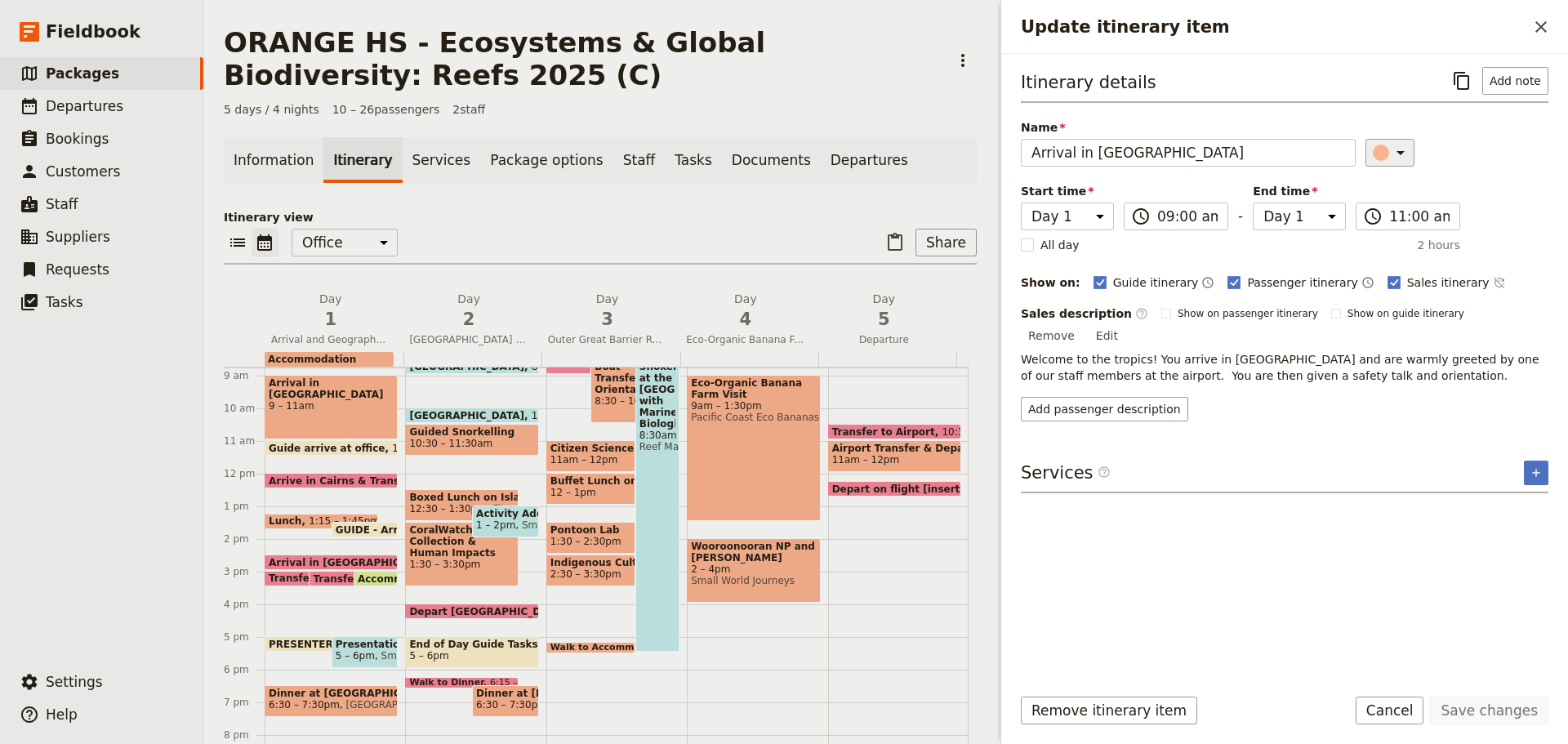
click at [1393, 142] on button "​" at bounding box center [1390, 153] width 49 height 28
click at [1387, 243] on div "button" at bounding box center [1390, 246] width 17 height 17
click at [1150, 224] on label "​ 09:00 am" at bounding box center [1176, 217] width 105 height 28
click at [1157, 224] on input "09:00 am" at bounding box center [1187, 216] width 61 height 19
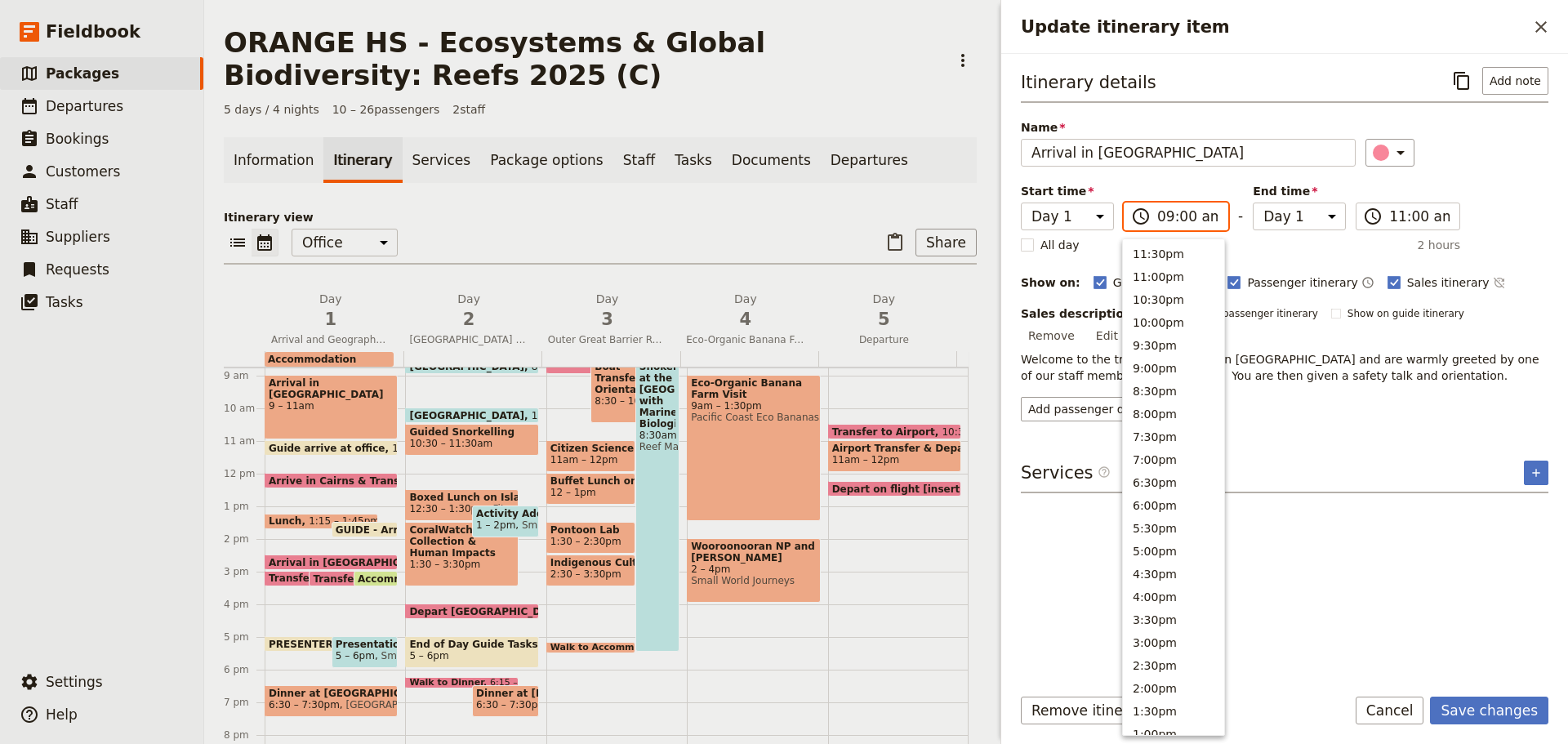
scroll to position [598, 0]
click at [1154, 343] on button "8:30am" at bounding box center [1173, 342] width 101 height 23
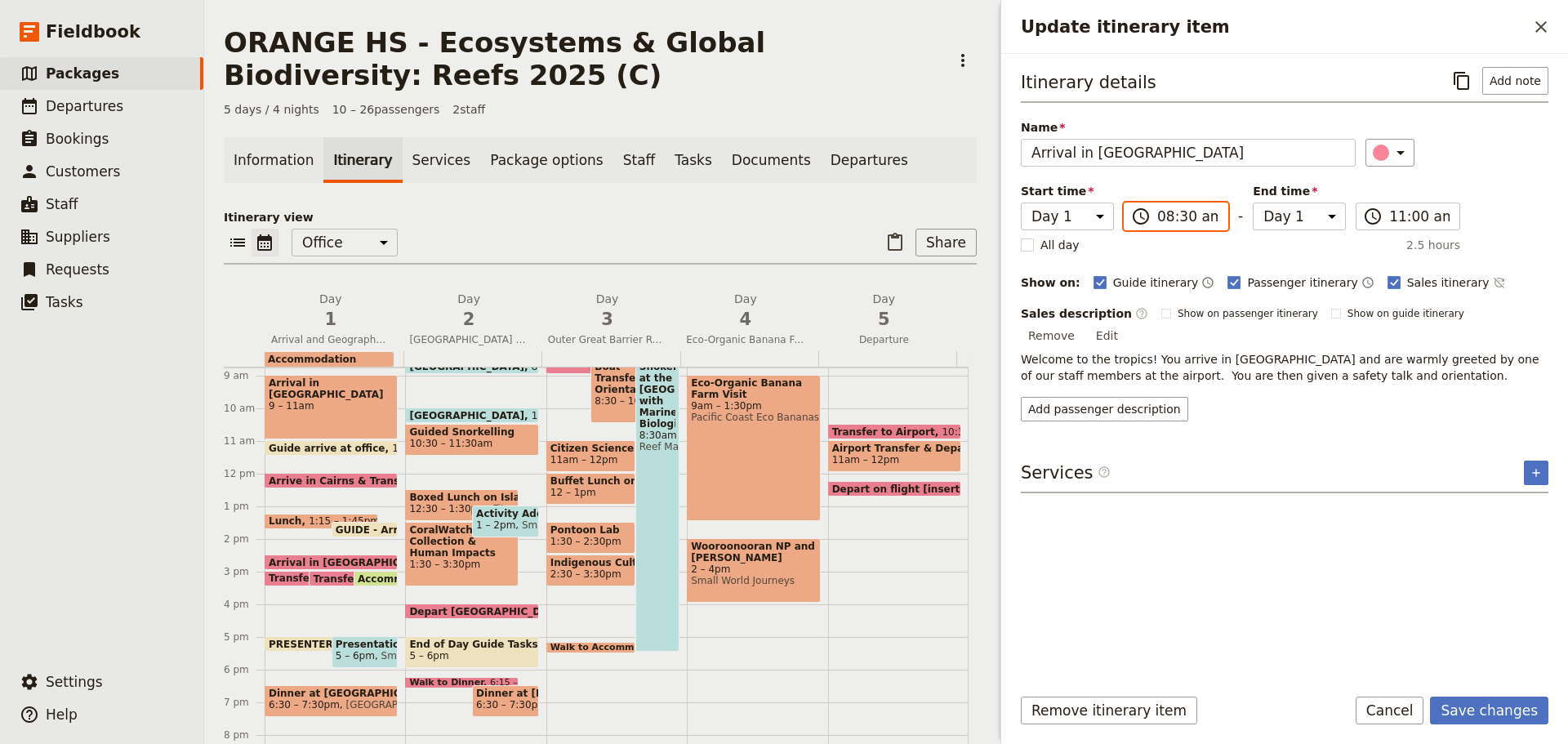
click at [1183, 220] on input "08:30 am" at bounding box center [1187, 216] width 61 height 19
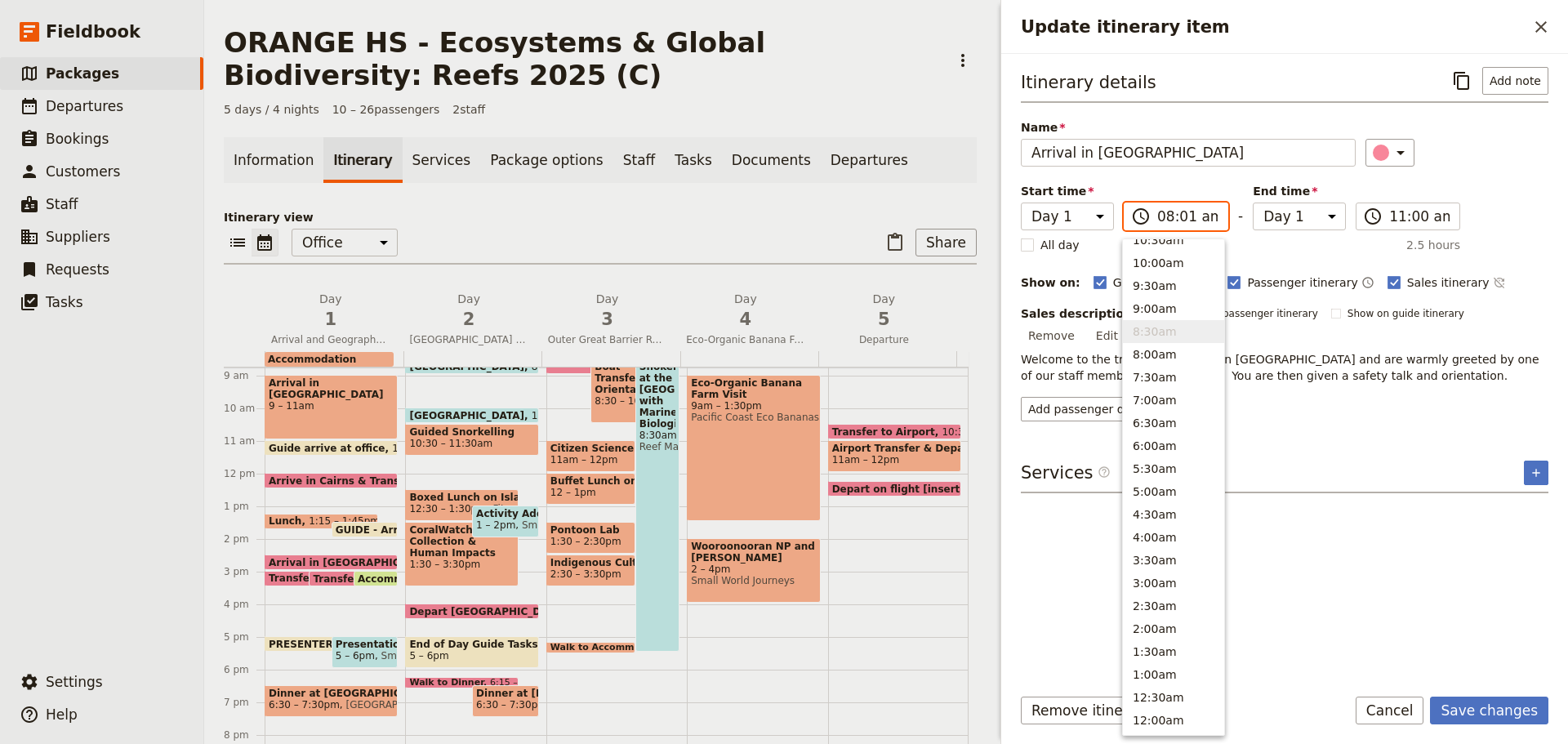
type input "08:15 am"
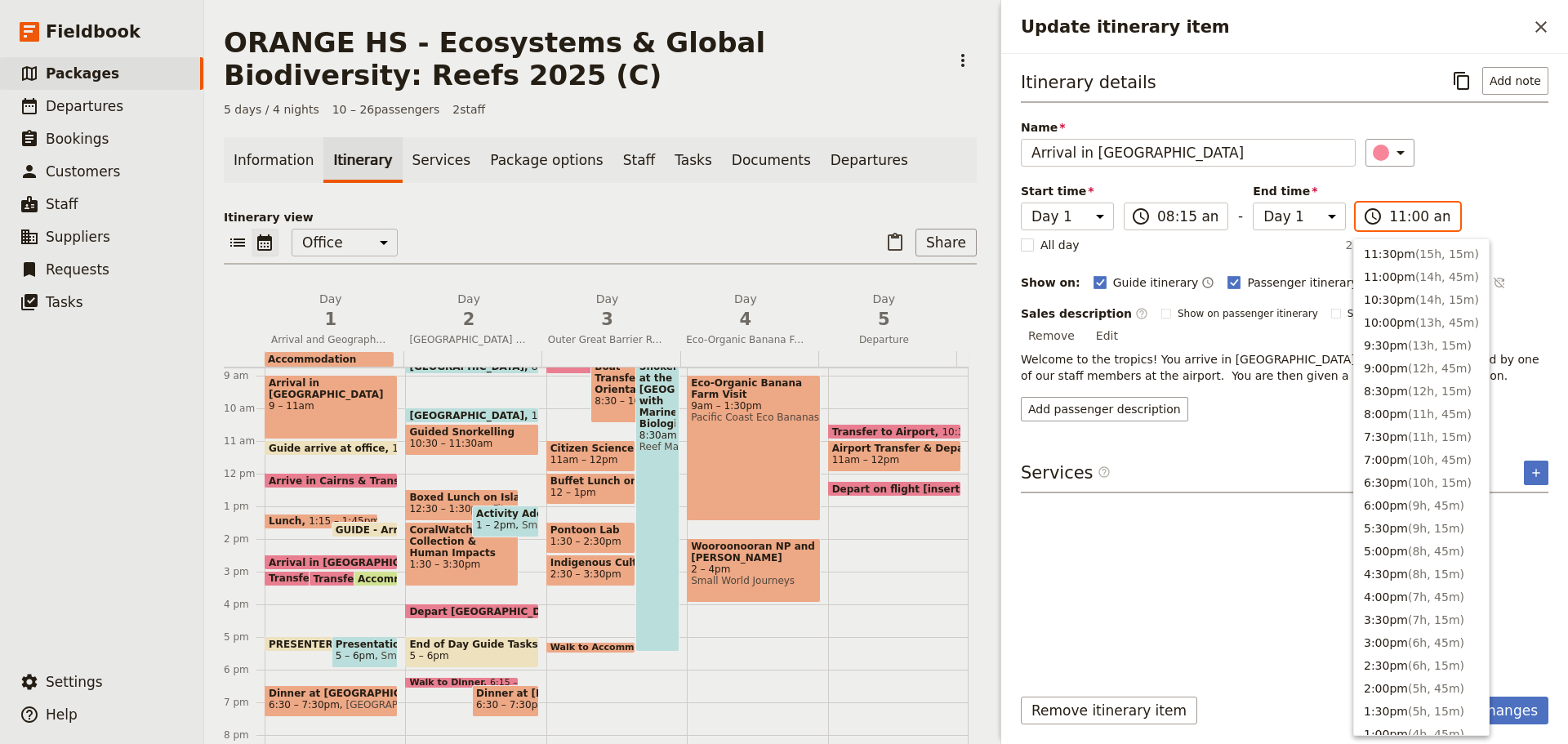
click at [1393, 223] on input "11:00 am" at bounding box center [1419, 216] width 61 height 19
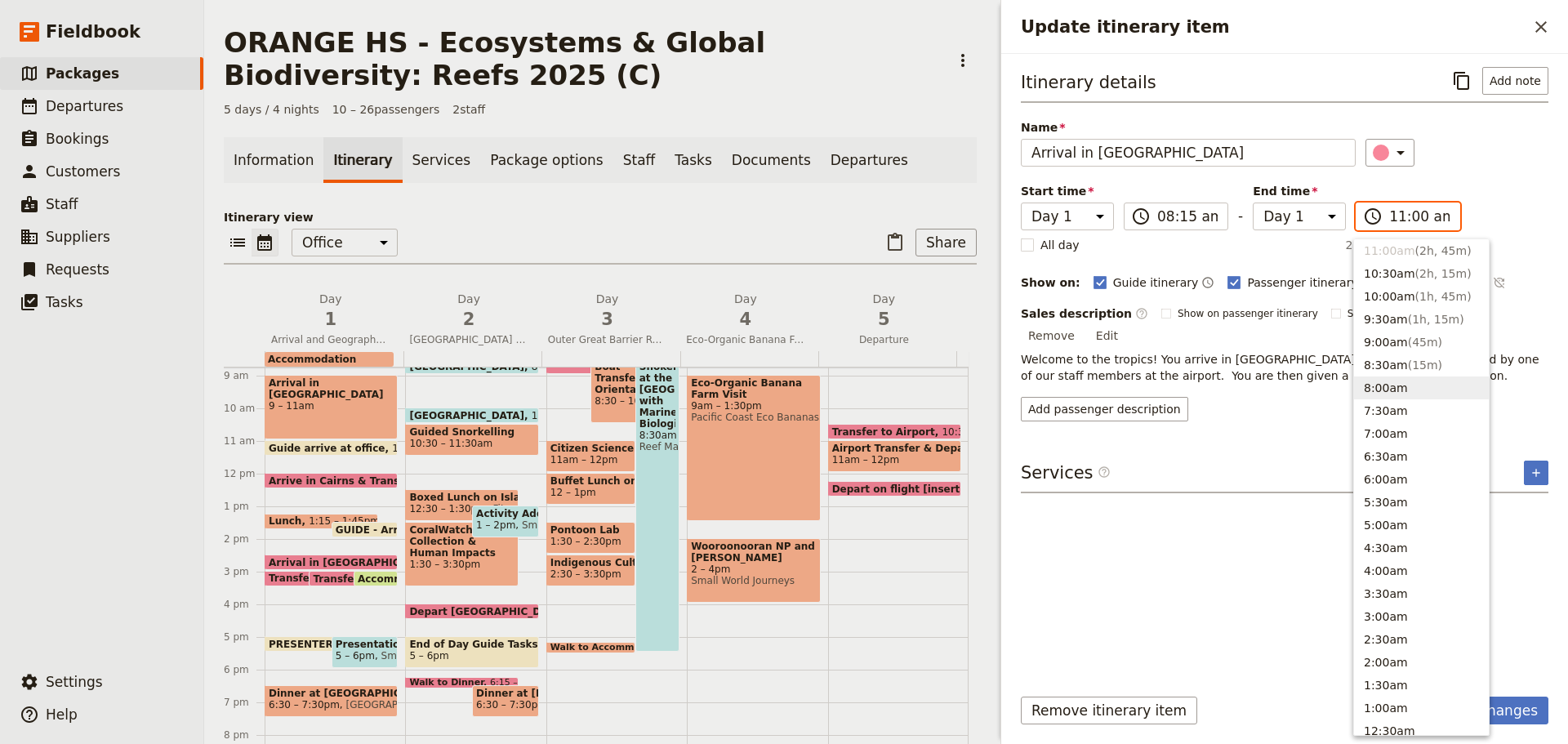
click at [1389, 378] on button "8:00am" at bounding box center [1421, 388] width 135 height 23
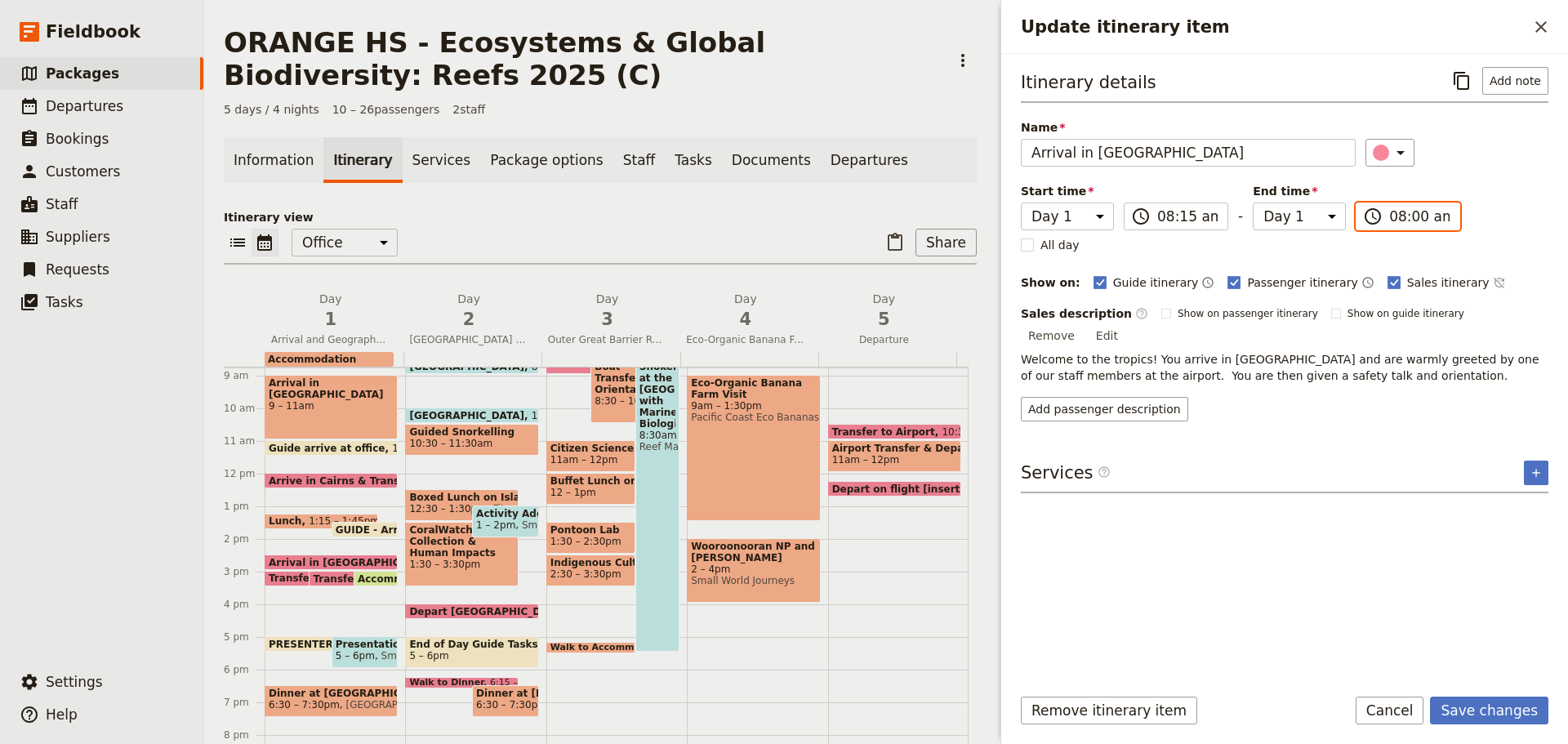
click at [1406, 219] on input "08:00 am" at bounding box center [1419, 216] width 61 height 19
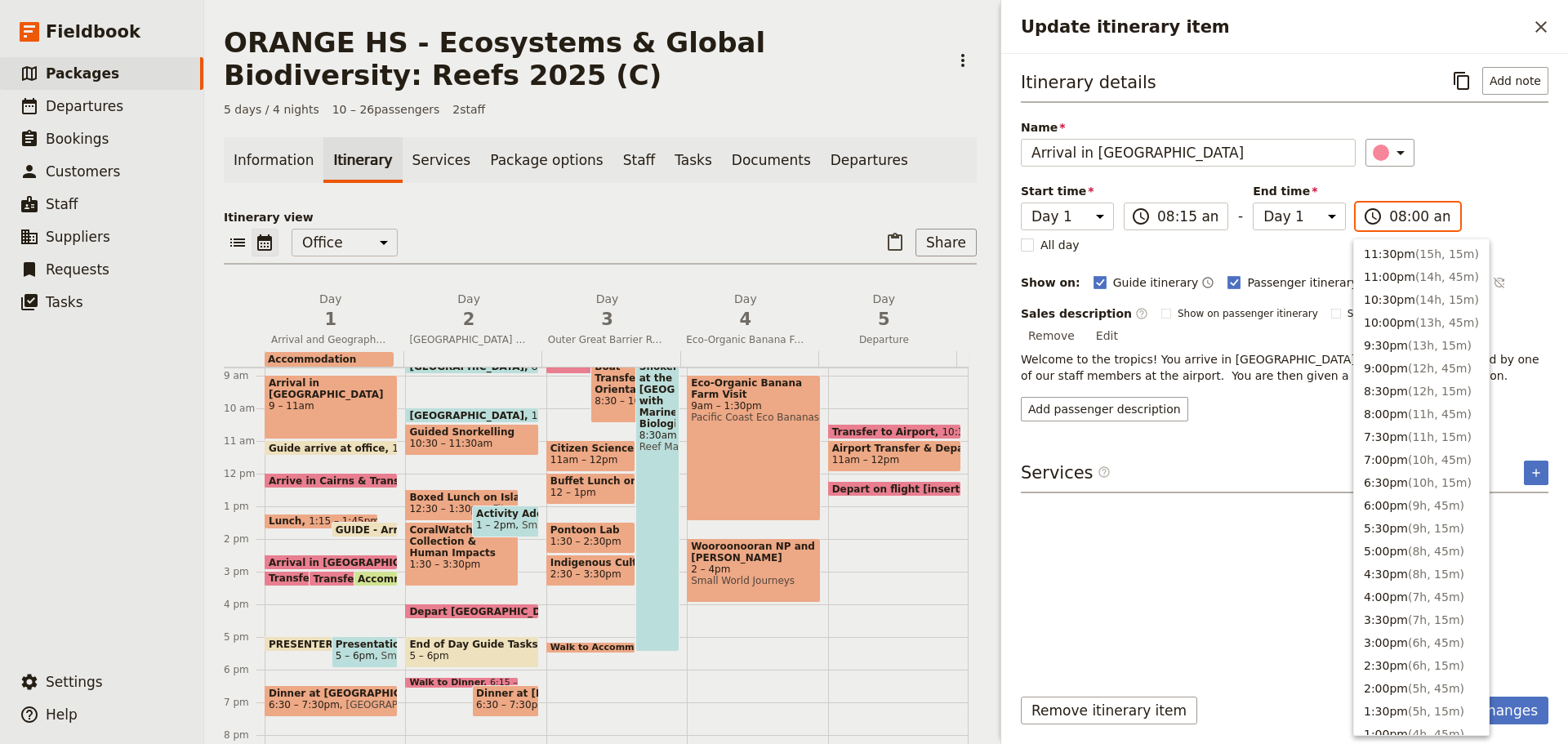
scroll to position [608, 0]
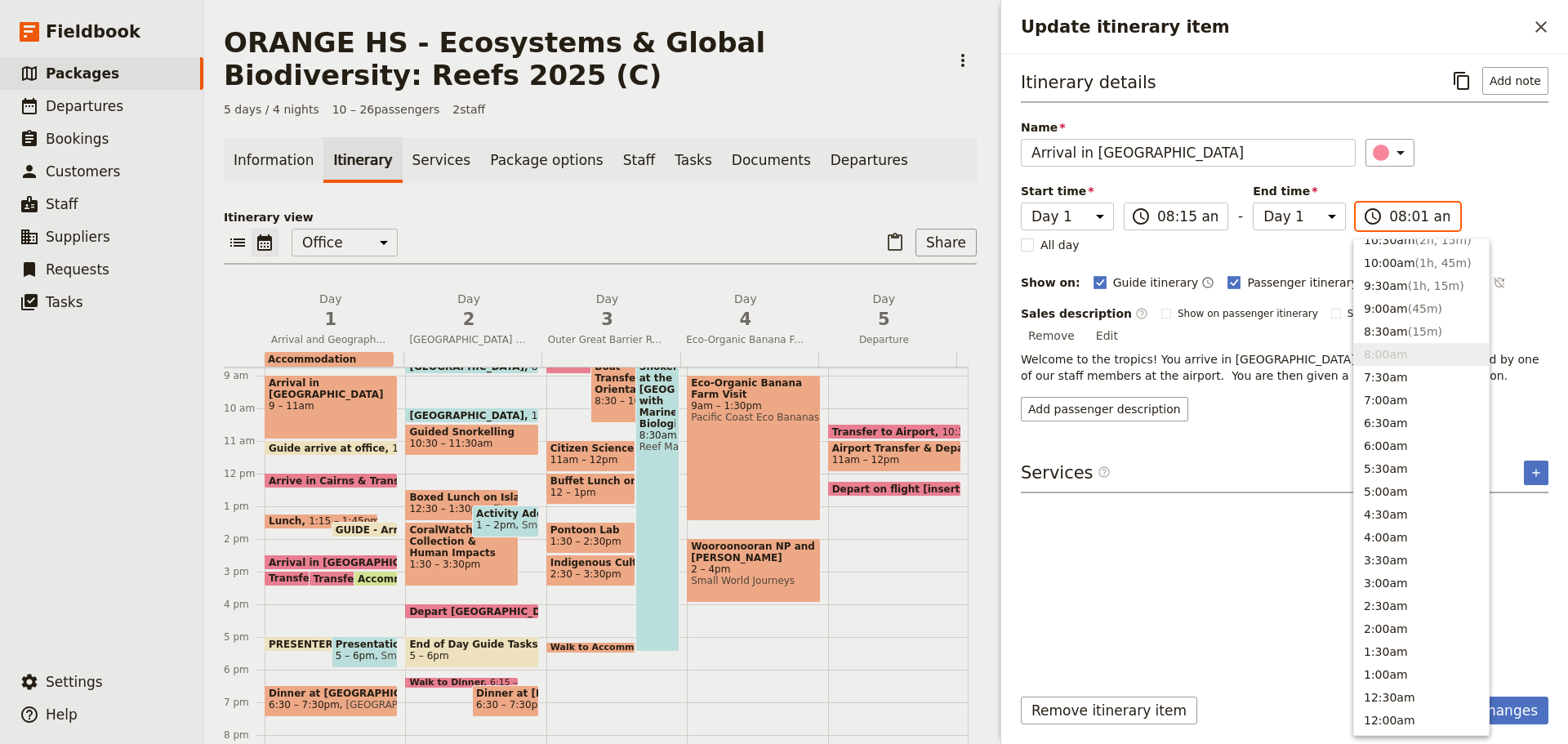
type input "08:15 am"
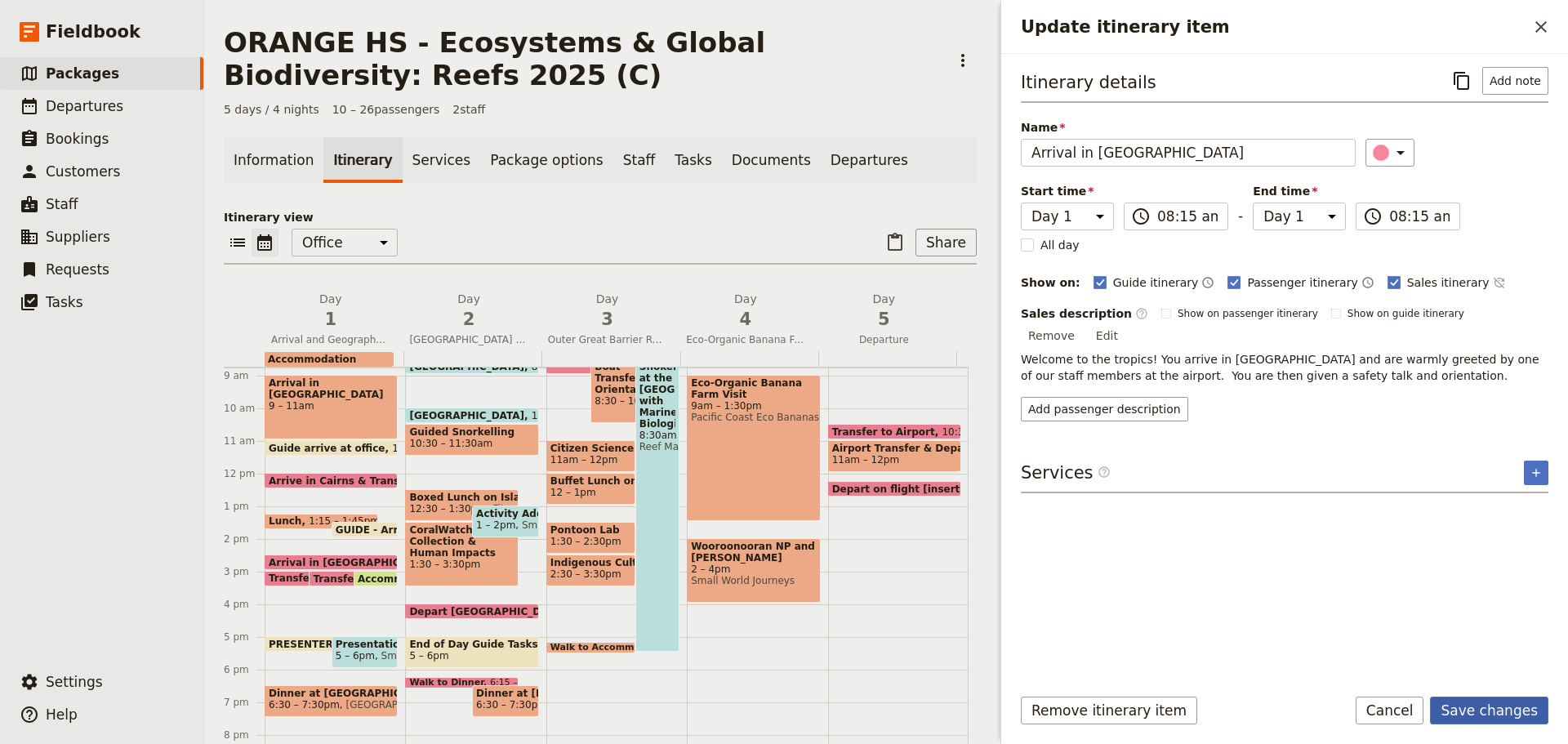
click at [1470, 709] on button "Save changes" at bounding box center [1490, 711] width 118 height 28
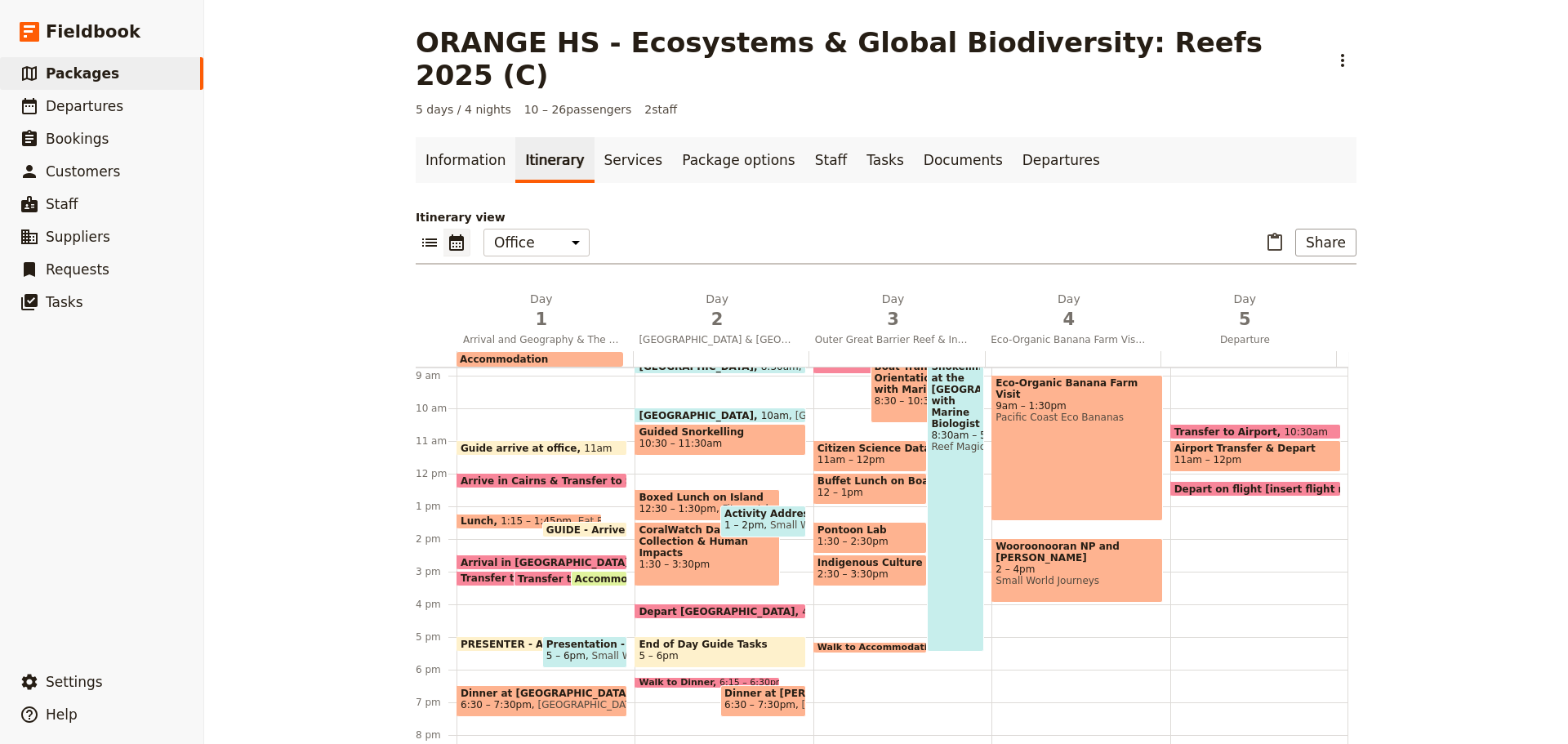
click at [589, 481] on span at bounding box center [542, 484] width 169 height 6
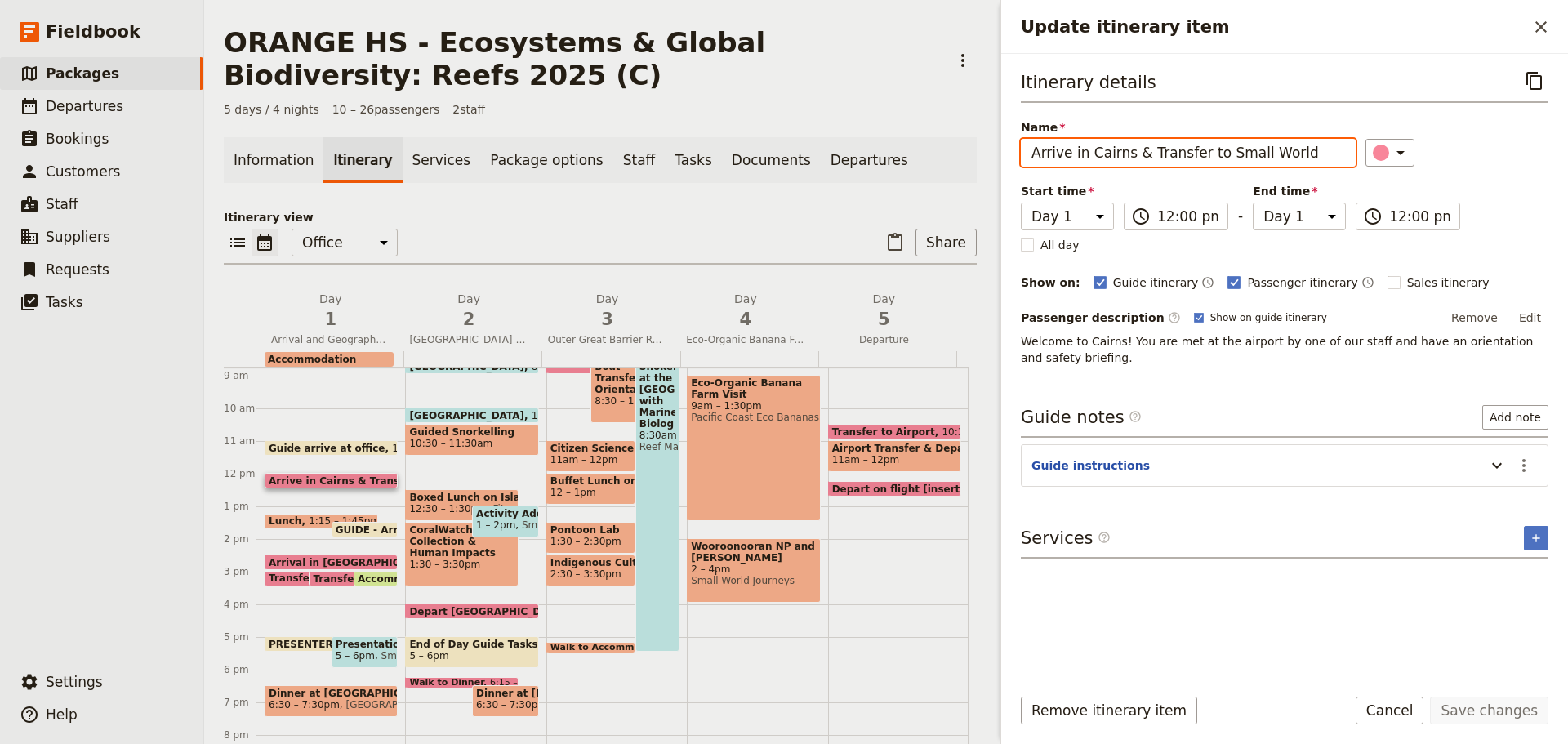
drag, startPoint x: 1122, startPoint y: 157, endPoint x: 1567, endPoint y: -49, distance: 490.4
click at [1567, 0] on html "Fieldbook ​ ​ Fieldbook ​ ​ Packages ​ Departures ​ Bookings ​ Customers ​ Staf…" at bounding box center [784, 372] width 1568 height 744
type input "Arrive in [GEOGRAPHIC_DATA]"
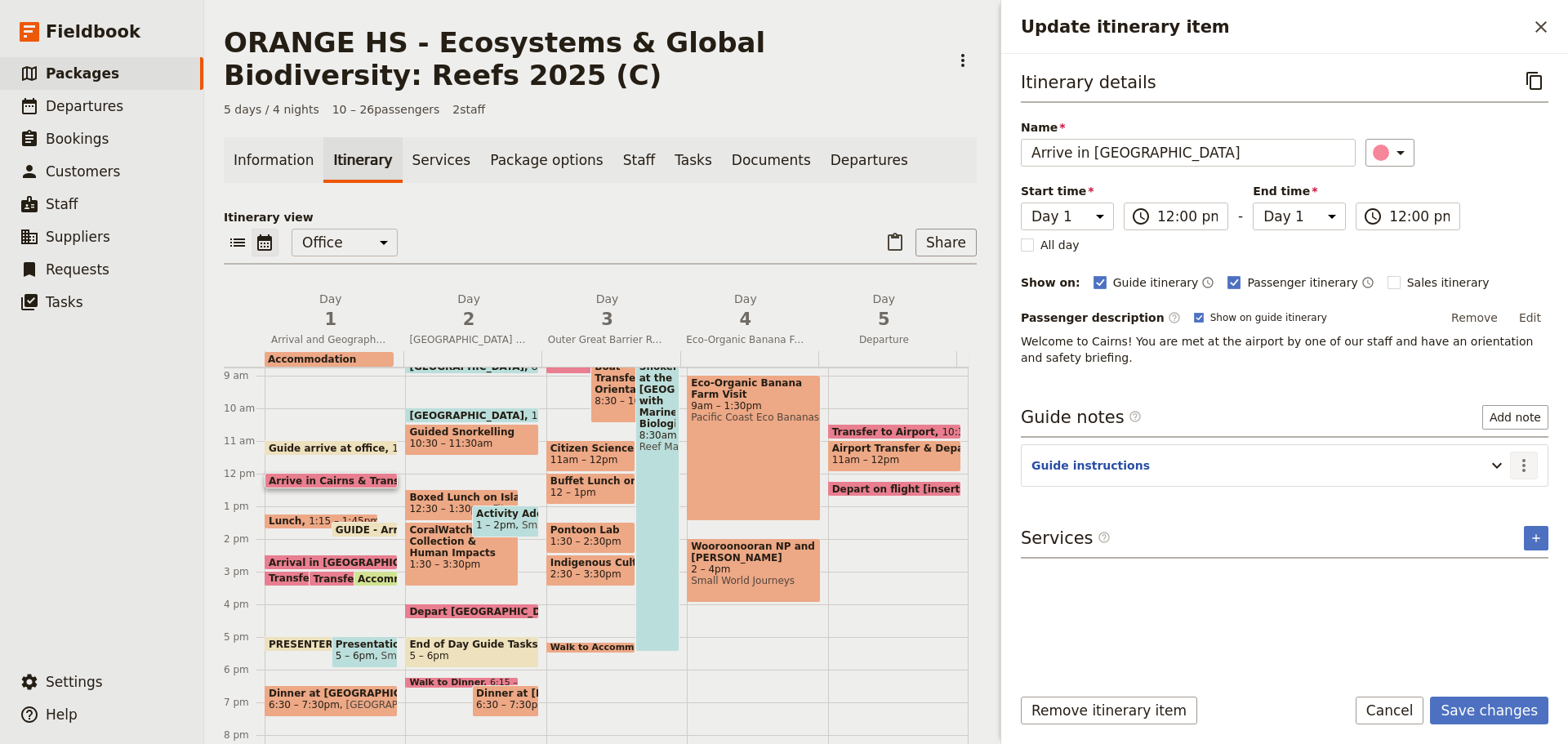
click at [1527, 471] on icon "Actions" at bounding box center [1524, 465] width 19 height 19
click at [1520, 496] on span "Edit note" at bounding box center [1490, 501] width 76 height 17
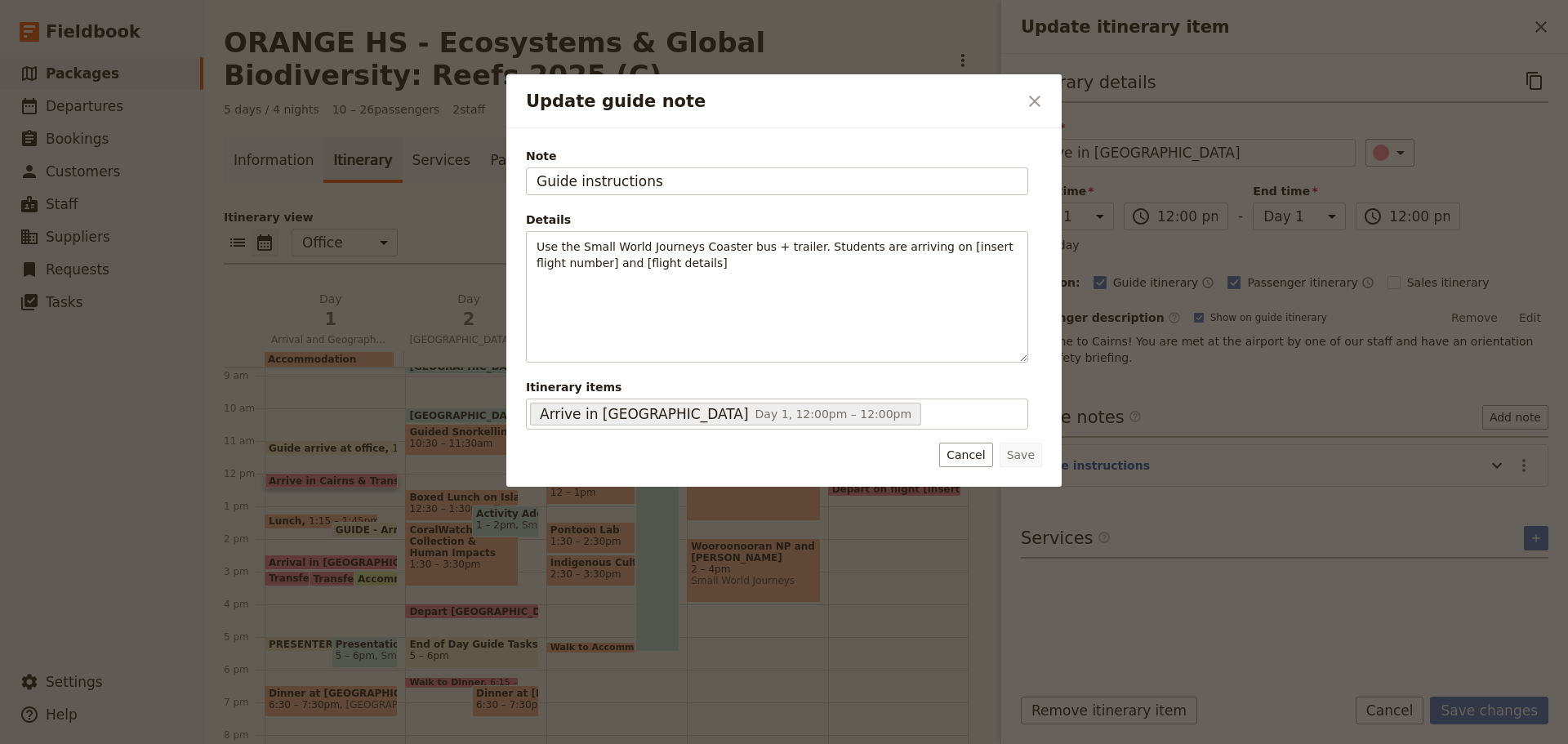
drag, startPoint x: 670, startPoint y: 182, endPoint x: 301, endPoint y: 183, distance: 369.0
click at [303, 743] on div "Update guide note ​ Note Guide instructions Details Use the Small World Journey…" at bounding box center [784, 744] width 1568 height 0
type input "X"
type input "[PERSON_NAME]"
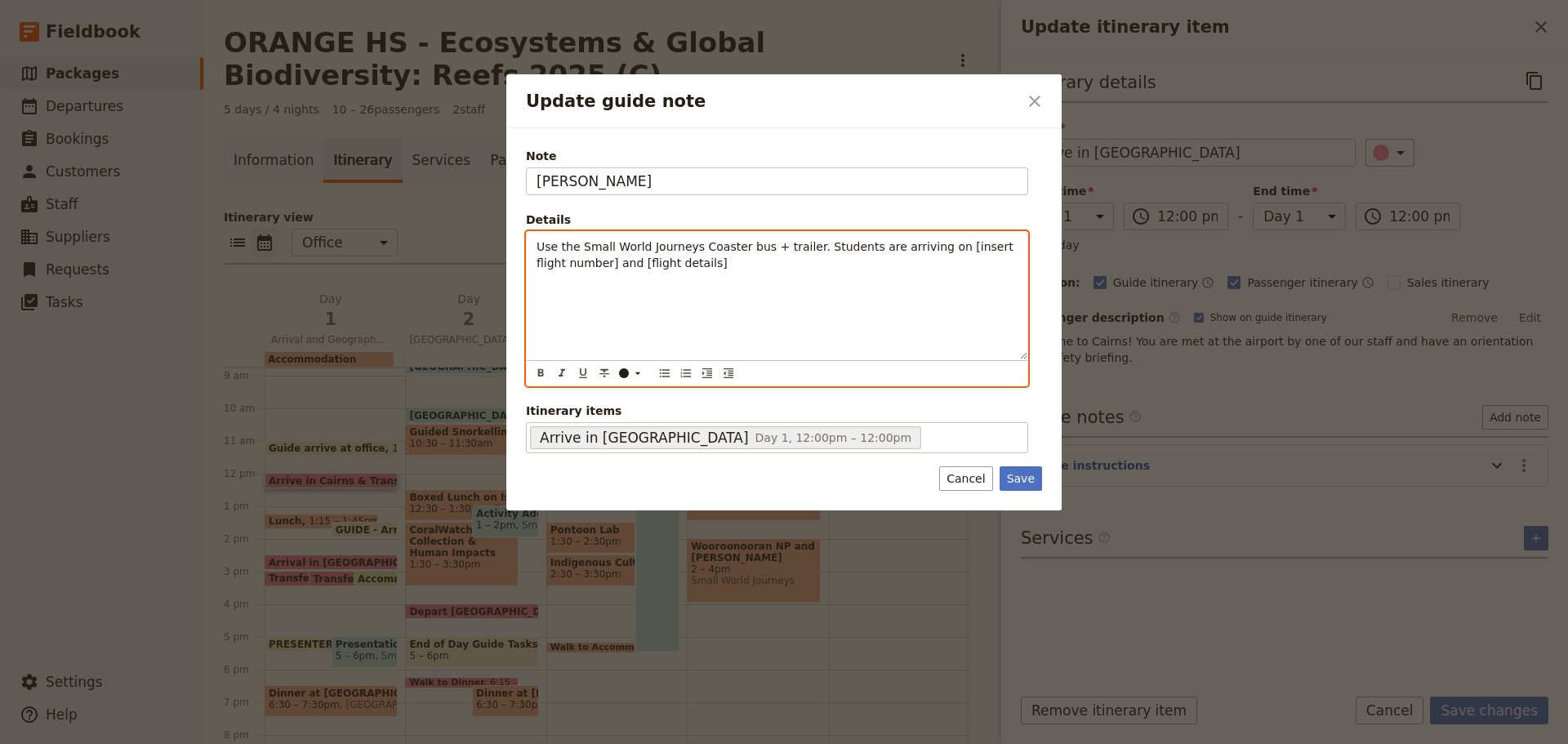
drag, startPoint x: 531, startPoint y: 250, endPoint x: 542, endPoint y: 262, distance: 16.3
click at [531, 250] on div "Use the Small World Journeys Coaster bus + trailer. Students are arriving on [i…" at bounding box center [777, 295] width 501 height 128
click at [656, 373] on button "​" at bounding box center [665, 373] width 18 height 18
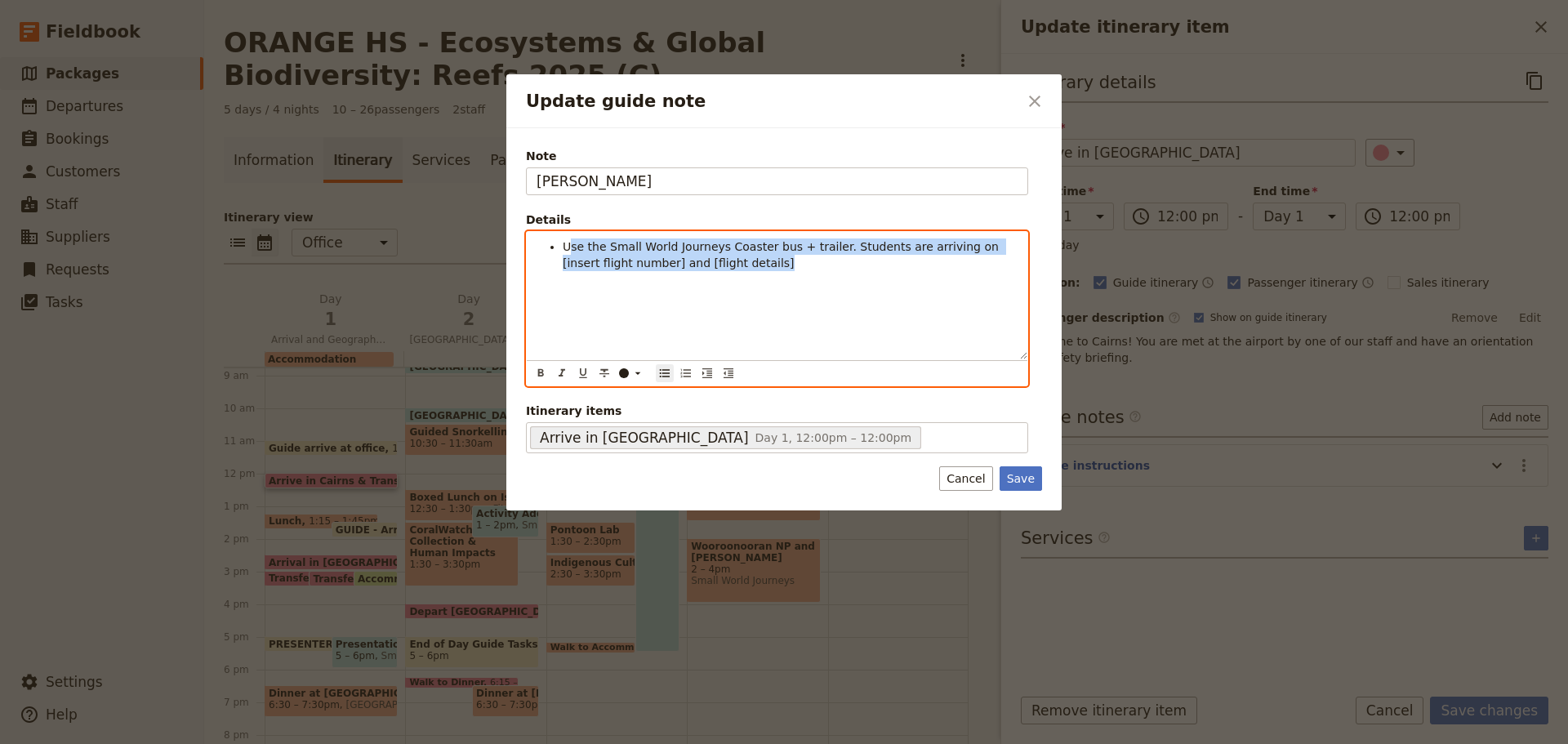
drag, startPoint x: 567, startPoint y: 246, endPoint x: 784, endPoint y: 317, distance: 228.3
click at [784, 316] on div "Use the Small World Journeys Coaster bus + trailer. Students are arriving on [i…" at bounding box center [777, 295] width 501 height 128
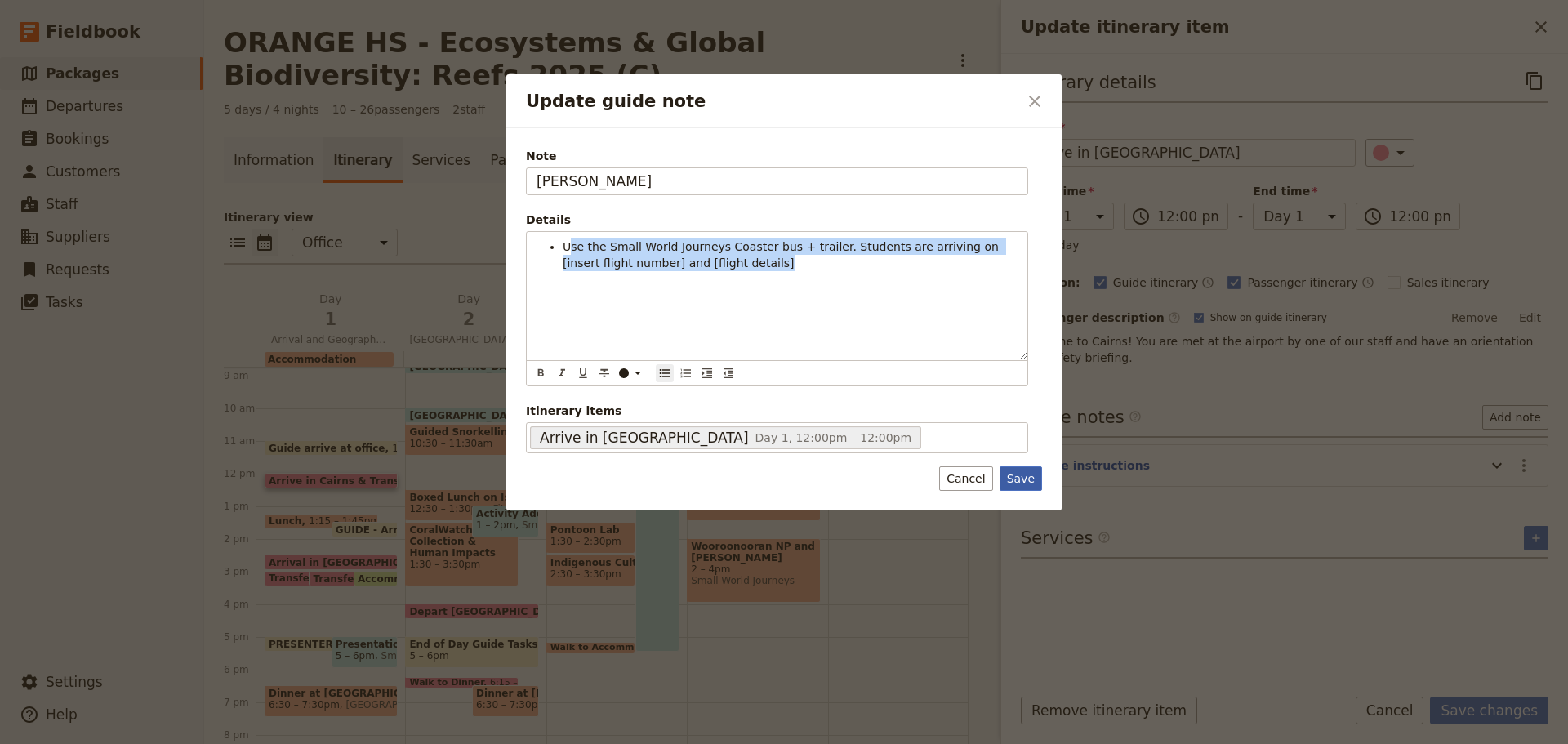
click at [1024, 473] on button "Save" at bounding box center [1021, 479] width 42 height 25
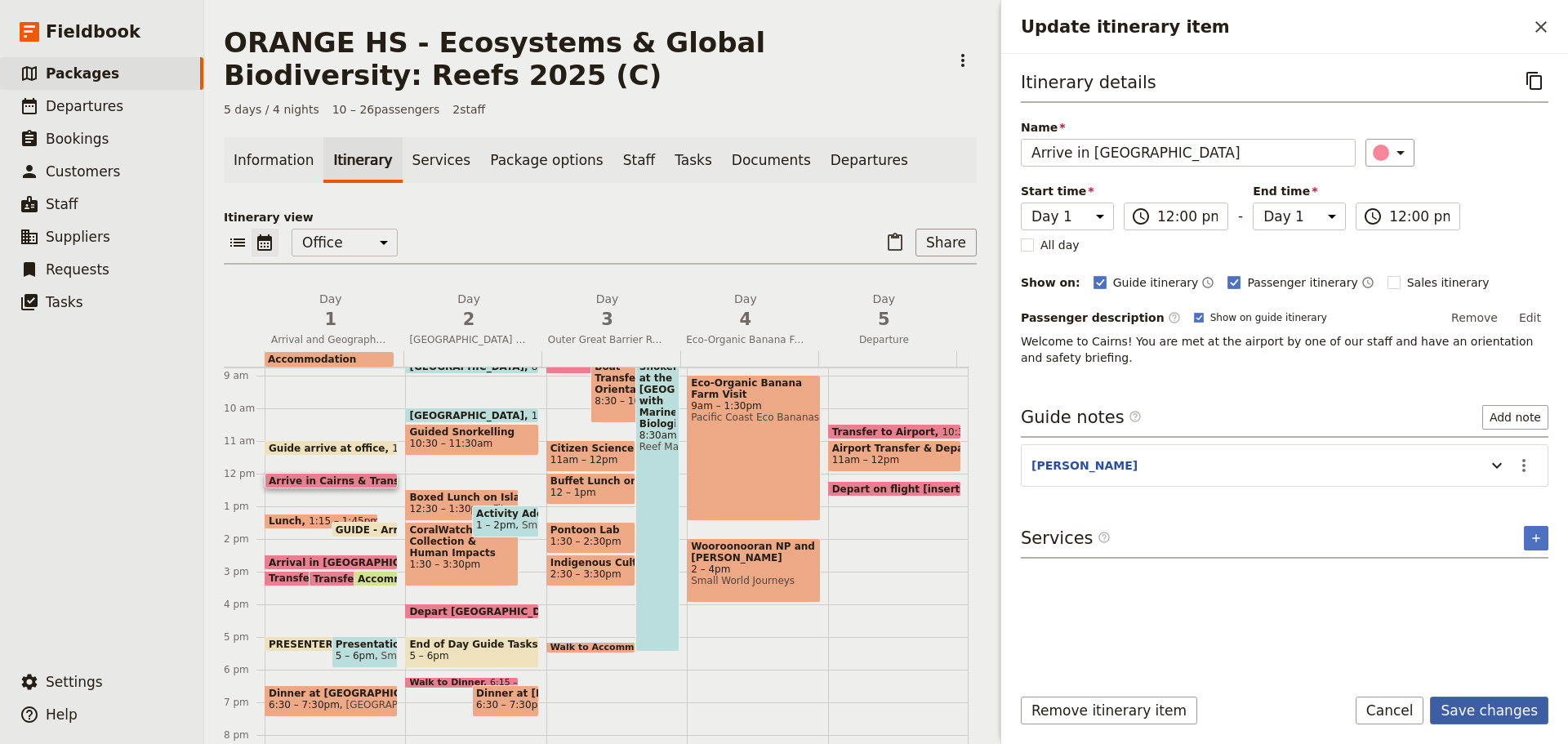
click at [1513, 710] on button "Save changes" at bounding box center [1490, 711] width 118 height 28
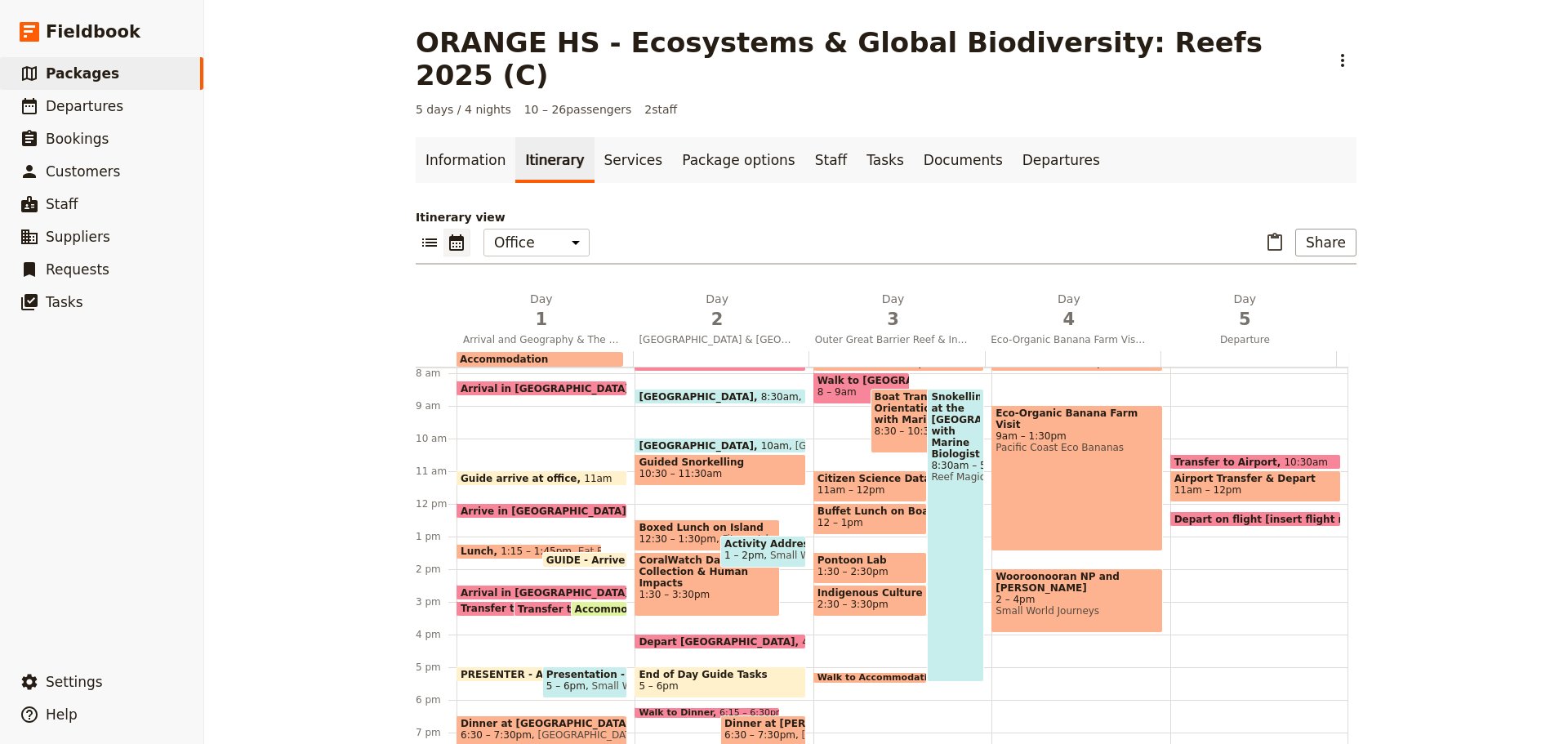
scroll to position [205, 0]
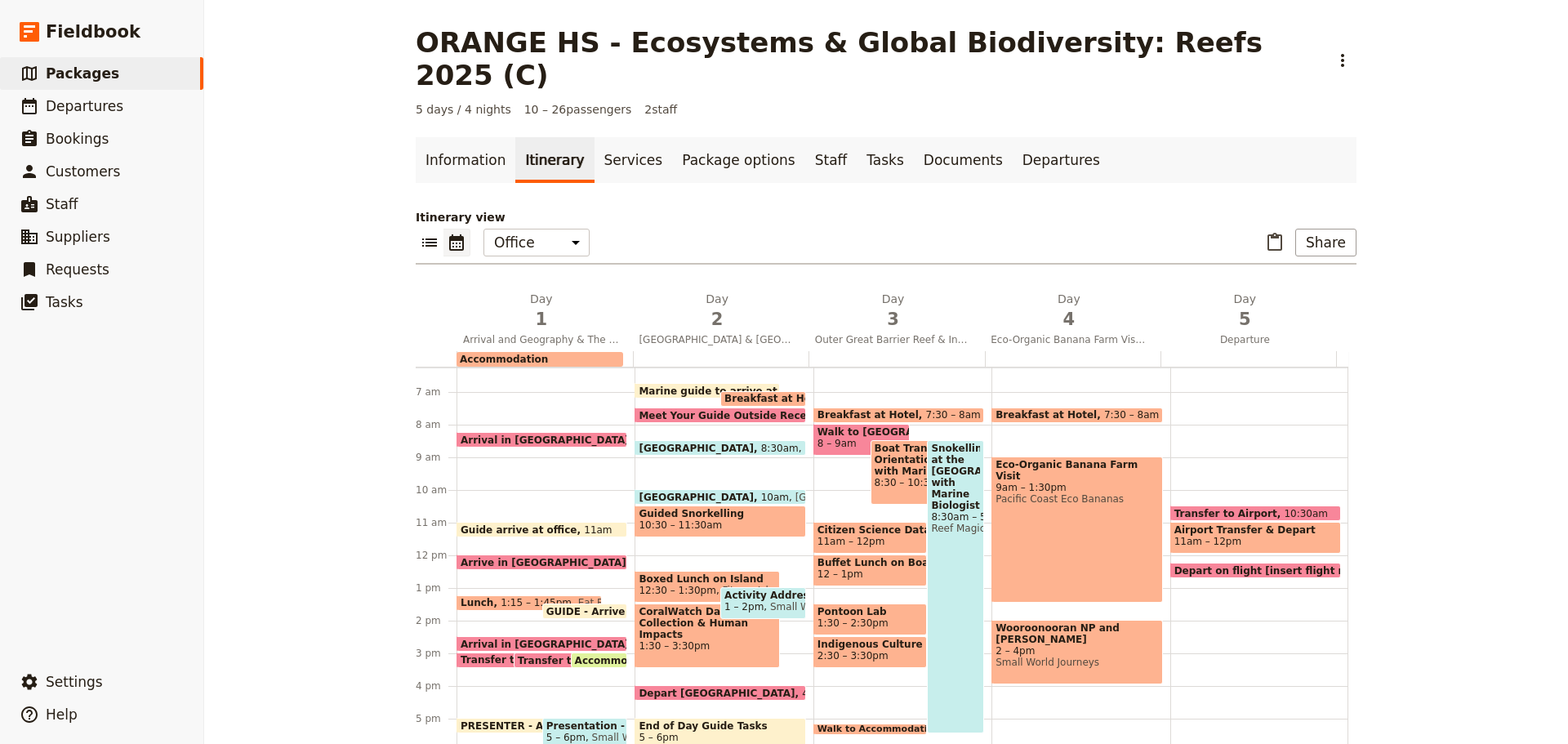
click at [557, 562] on span at bounding box center [542, 565] width 169 height 6
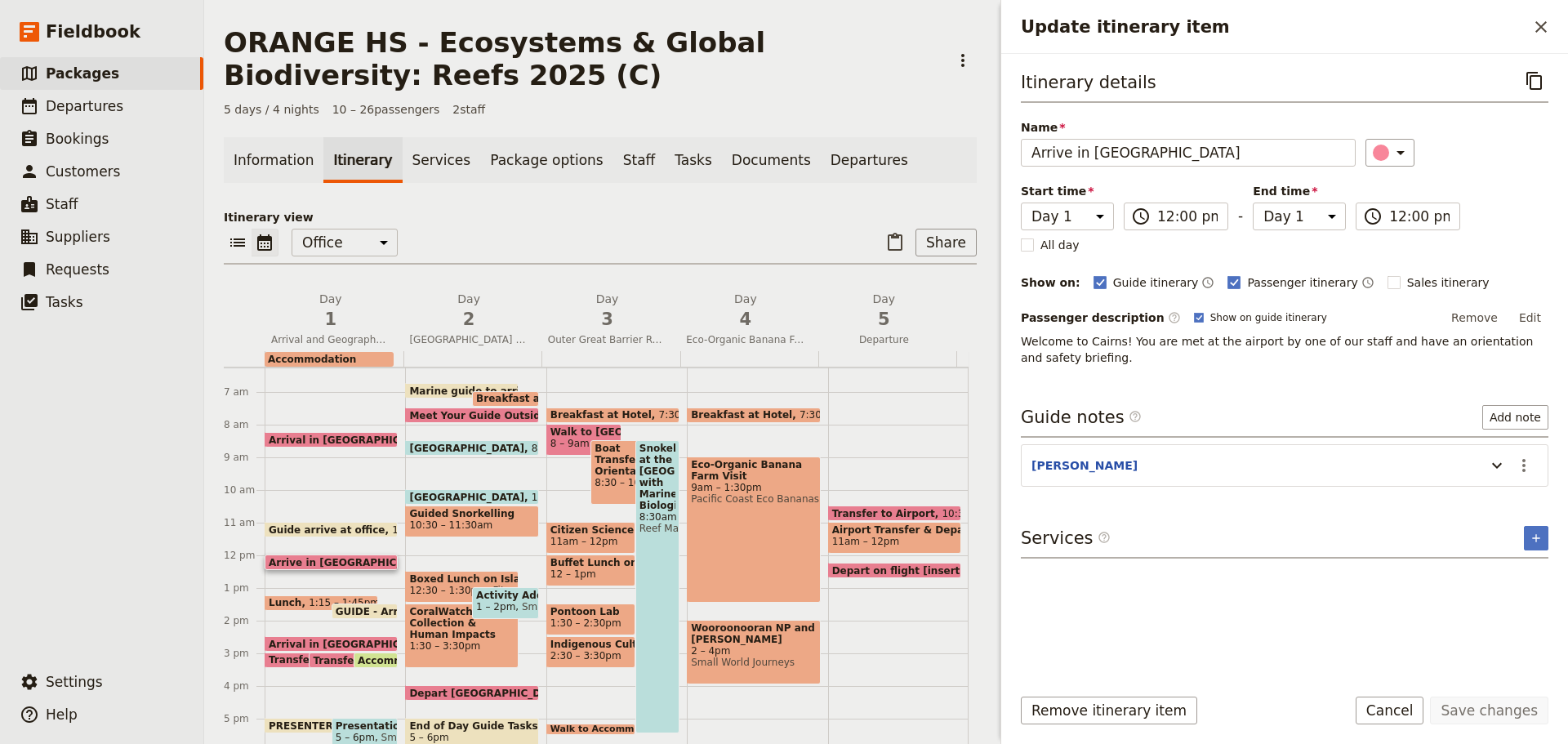
click at [445, 435] on span "8:15am" at bounding box center [464, 440] width 38 height 11
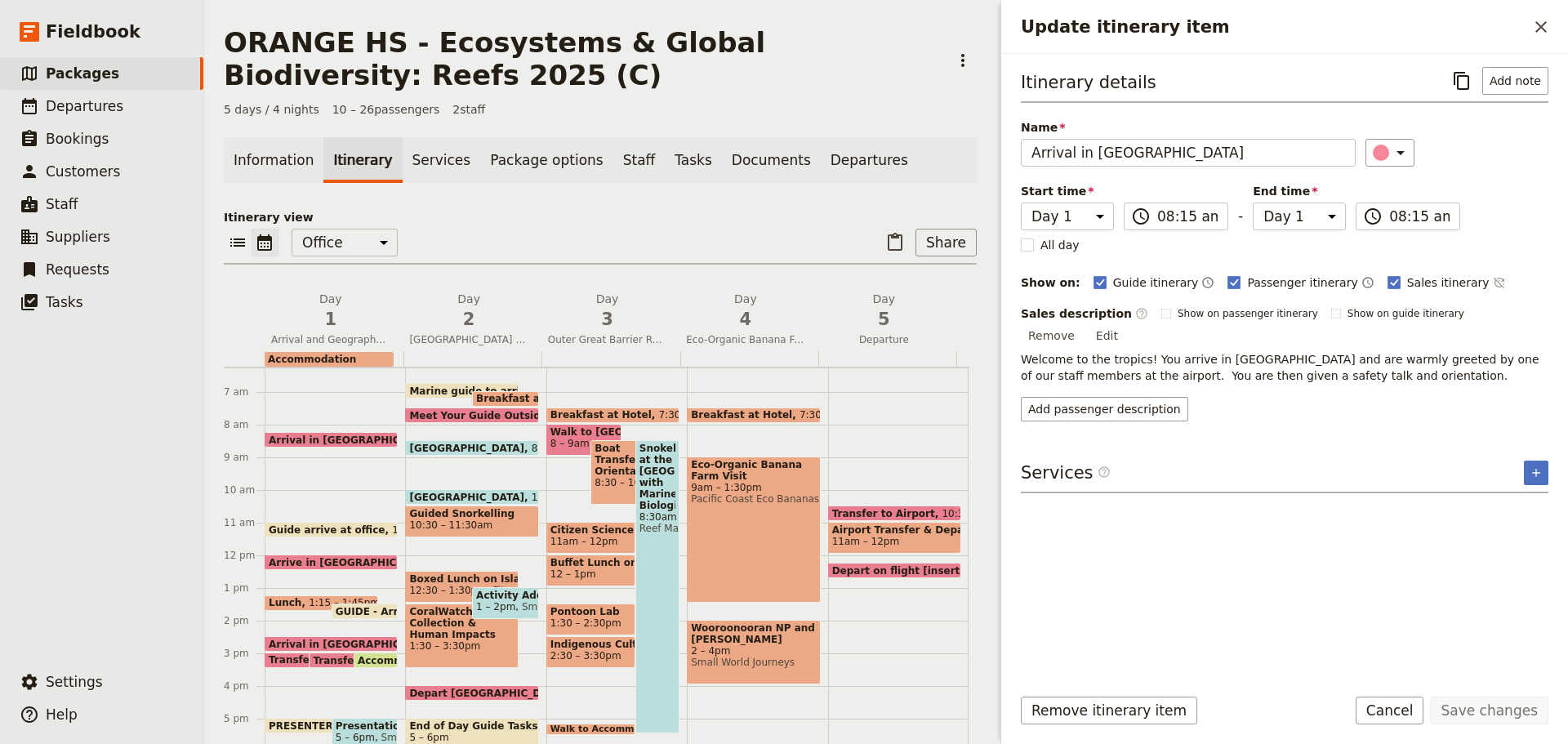
click at [326, 552] on div "Arrival in [GEOGRAPHIC_DATA] 8:15am Guide arrive at office 11am Arrive in [GEOG…" at bounding box center [334, 555] width 140 height 785
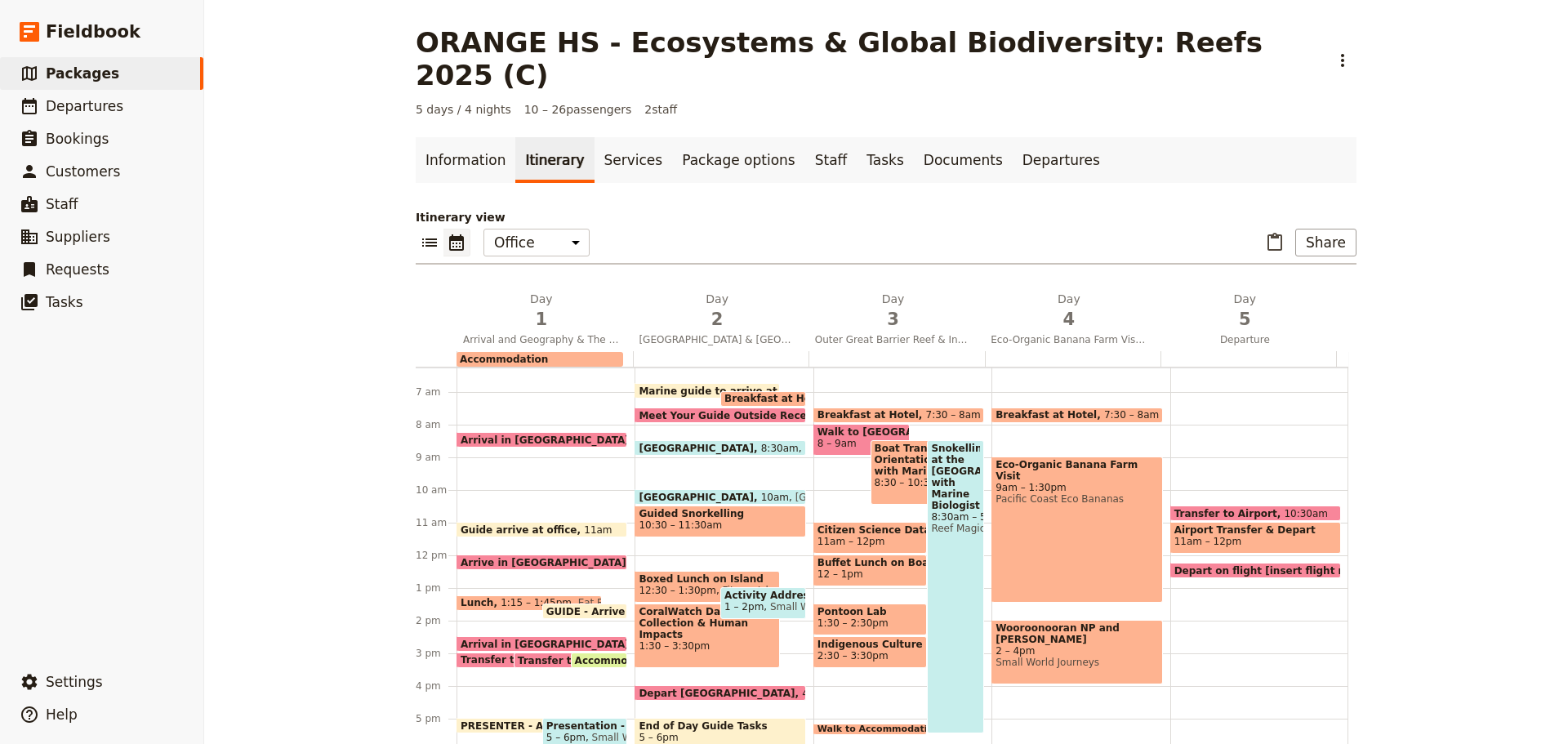
click at [500, 557] on span "Arrive in [GEOGRAPHIC_DATA]" at bounding box center [547, 562] width 173 height 11
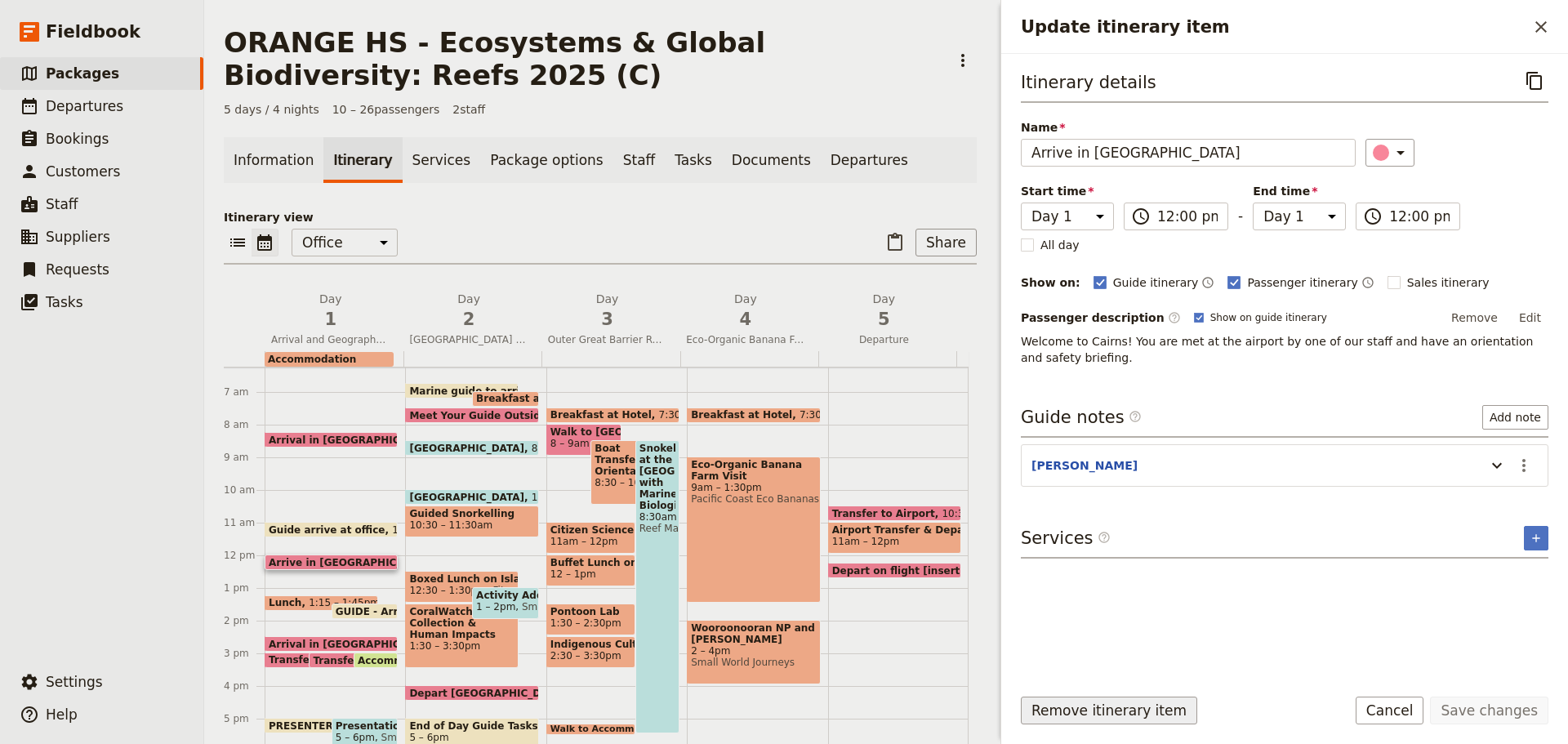
click at [1069, 715] on button "Remove itinerary item" at bounding box center [1109, 711] width 176 height 28
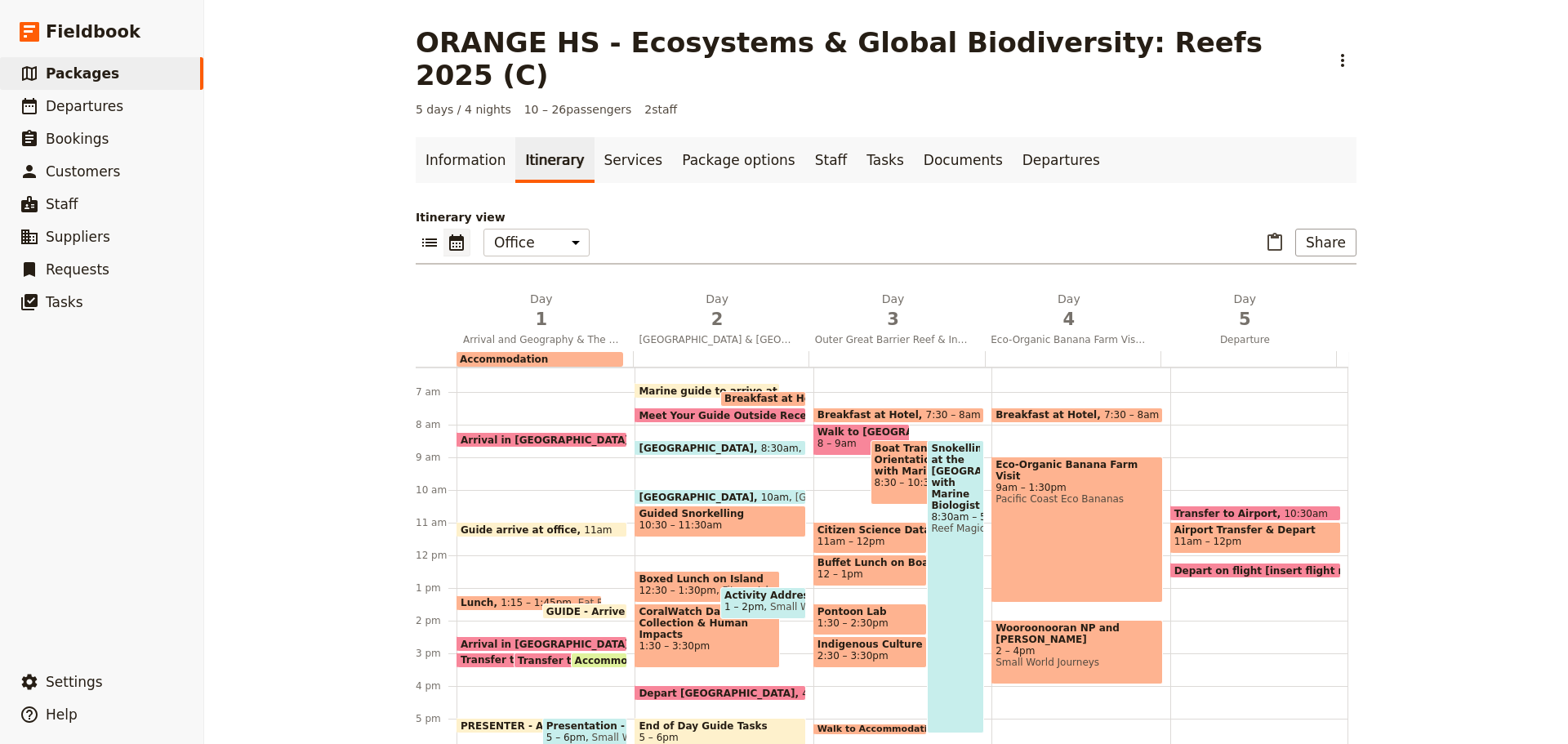
click at [549, 525] on span "Guide arrive at office" at bounding box center [523, 530] width 123 height 11
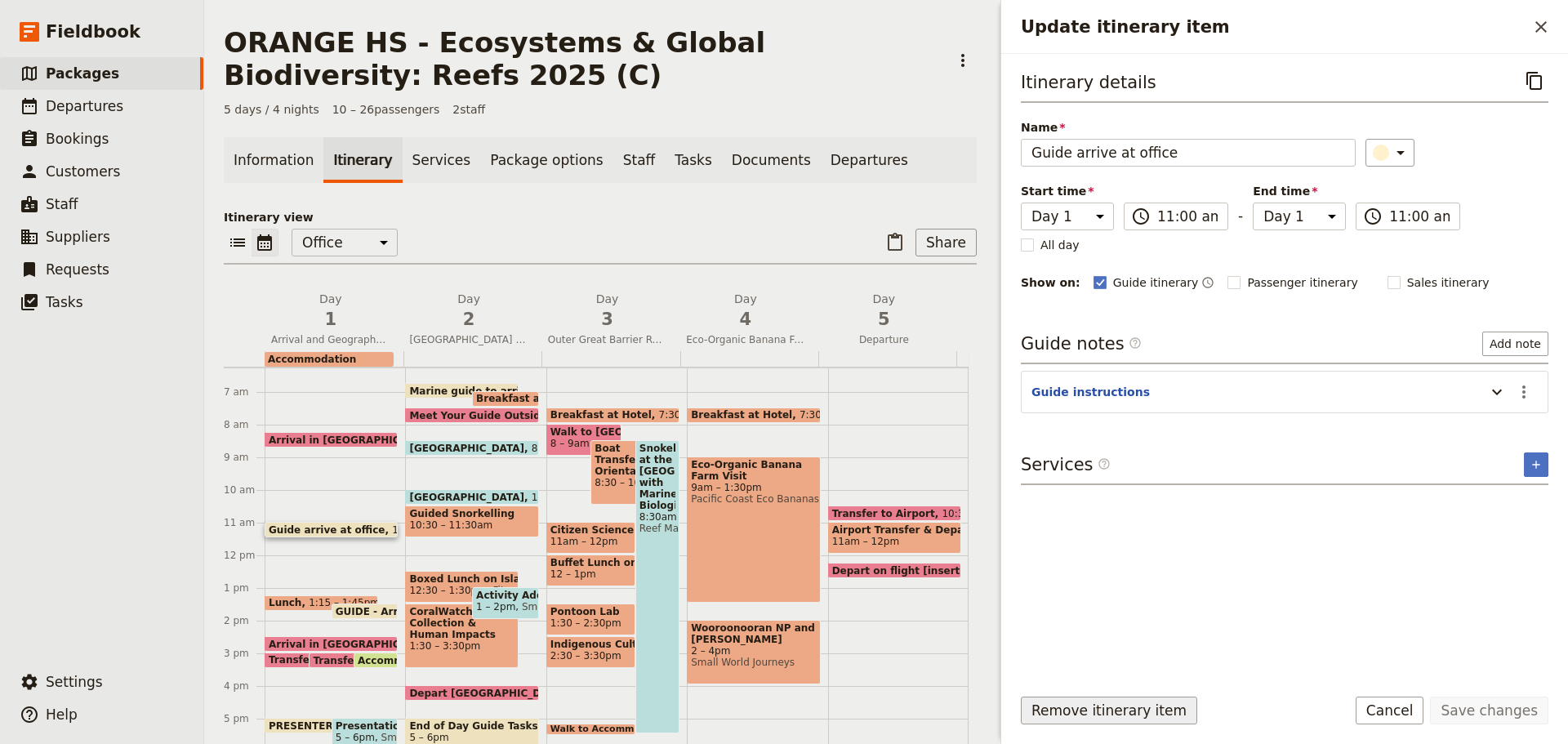
click at [1060, 720] on button "Remove itinerary item" at bounding box center [1109, 711] width 176 height 28
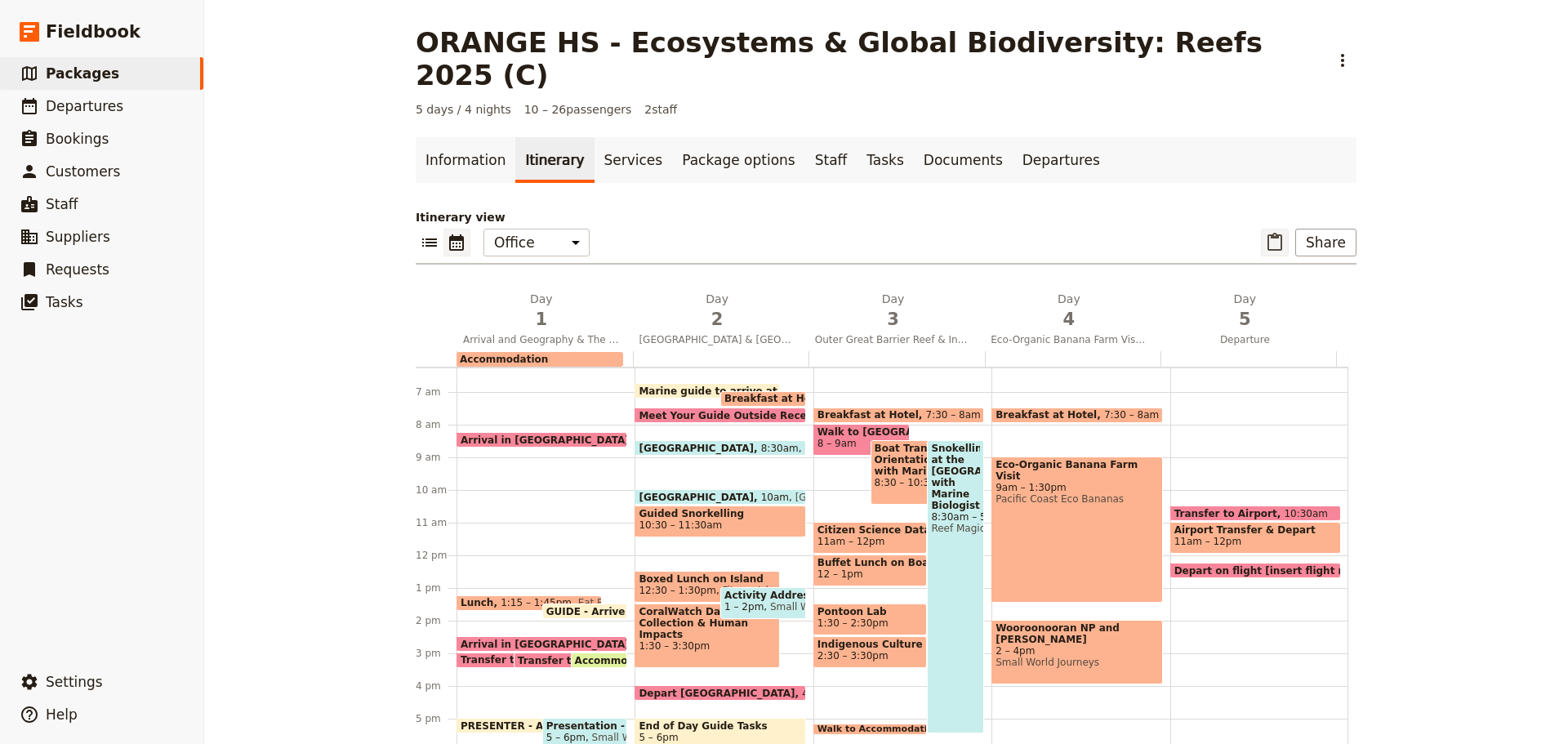
click at [1274, 233] on icon "Paste itinerary item" at bounding box center [1274, 242] width 19 height 19
select select "4"
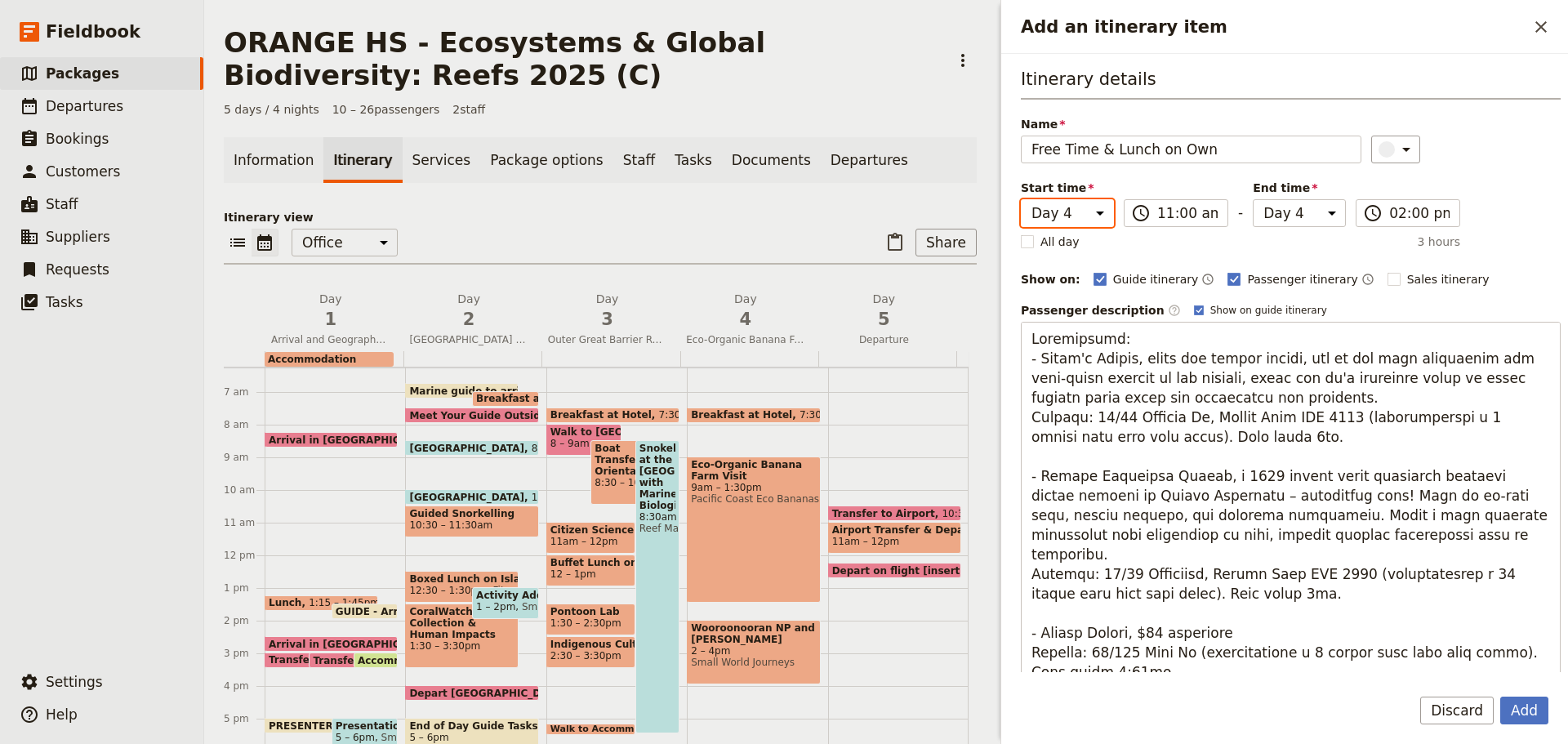
drag, startPoint x: 1059, startPoint y: 209, endPoint x: 1059, endPoint y: 227, distance: 18.0
click at [1059, 209] on select "Day 1 Day 2 Day 3 Day 4 Day 5" at bounding box center [1067, 213] width 93 height 28
select select "1"
click at [1021, 199] on select "Day 1 Day 2 Day 3 Day 4 Day 5" at bounding box center [1067, 213] width 93 height 28
click at [1282, 206] on label "End time Day 1 Day 2 Day 3 Day 4 Day 5" at bounding box center [1300, 200] width 93 height 41
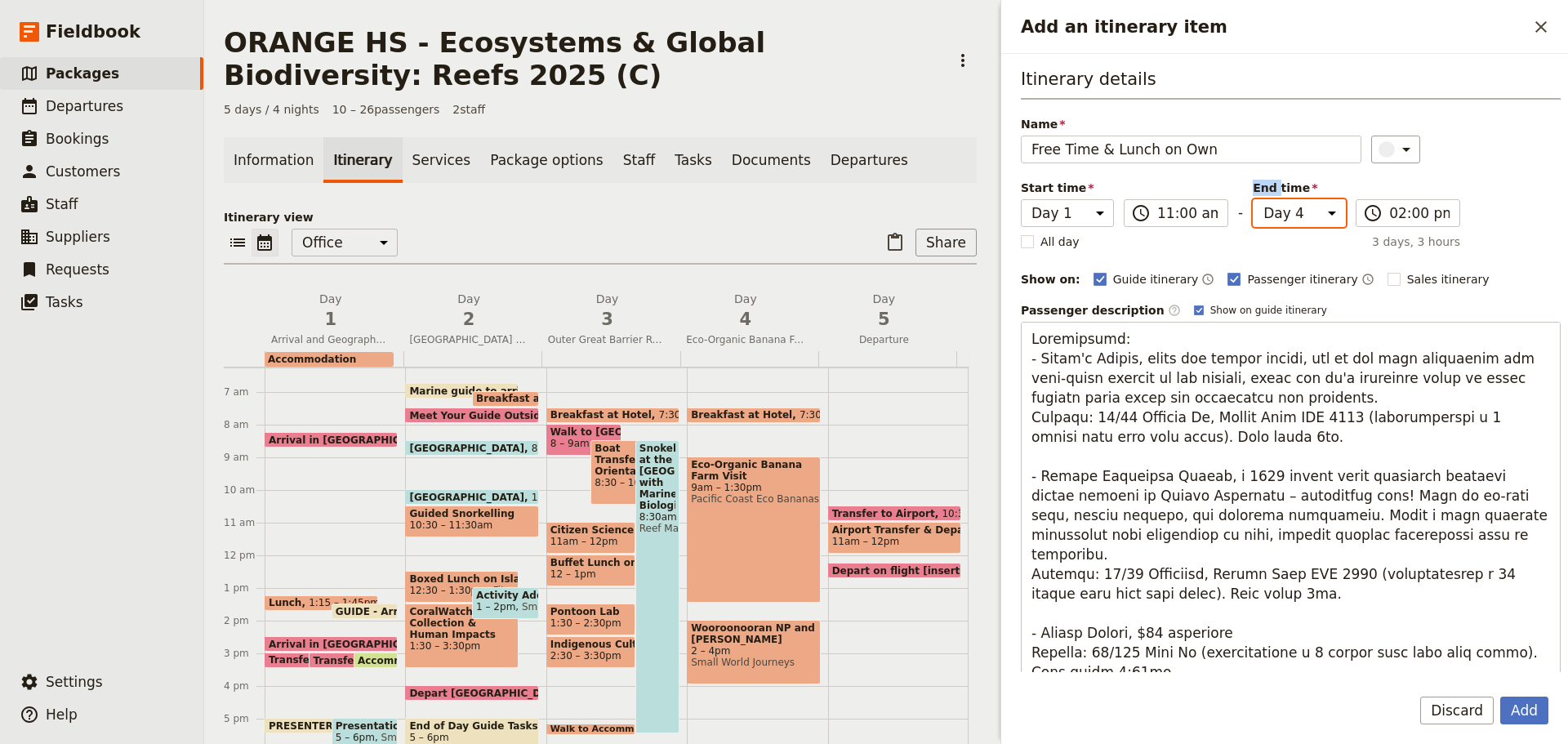
click at [1282, 206] on select "Day 1 Day 2 Day 3 Day 4 Day 5" at bounding box center [1300, 213] width 93 height 28
select select "1"
click at [1253, 199] on select "Day 1 Day 2 Day 3 Day 4 Day 5" at bounding box center [1300, 213] width 93 height 28
click at [1535, 713] on button "Add" at bounding box center [1524, 711] width 48 height 28
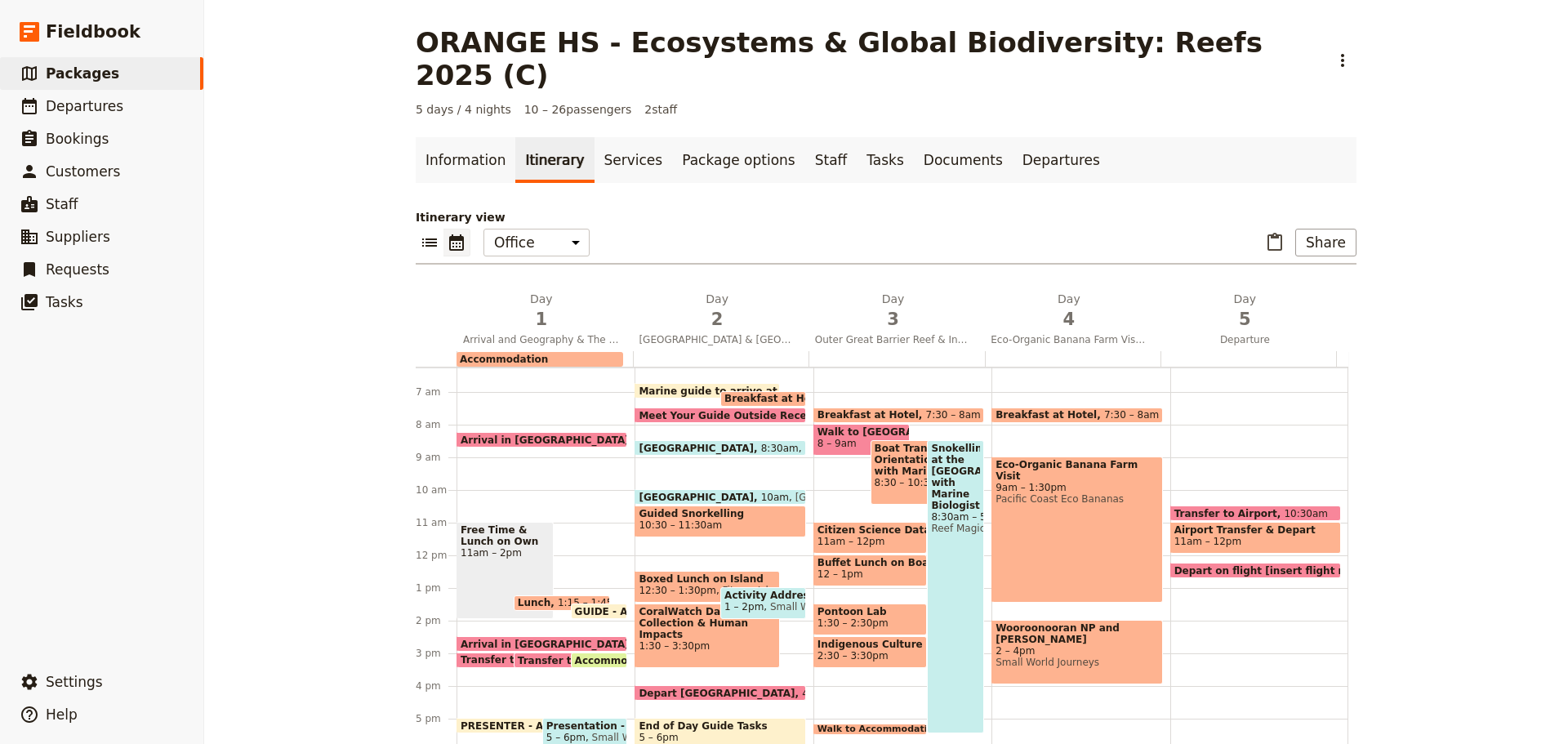
click at [536, 597] on span "Lunch" at bounding box center [538, 602] width 40 height 11
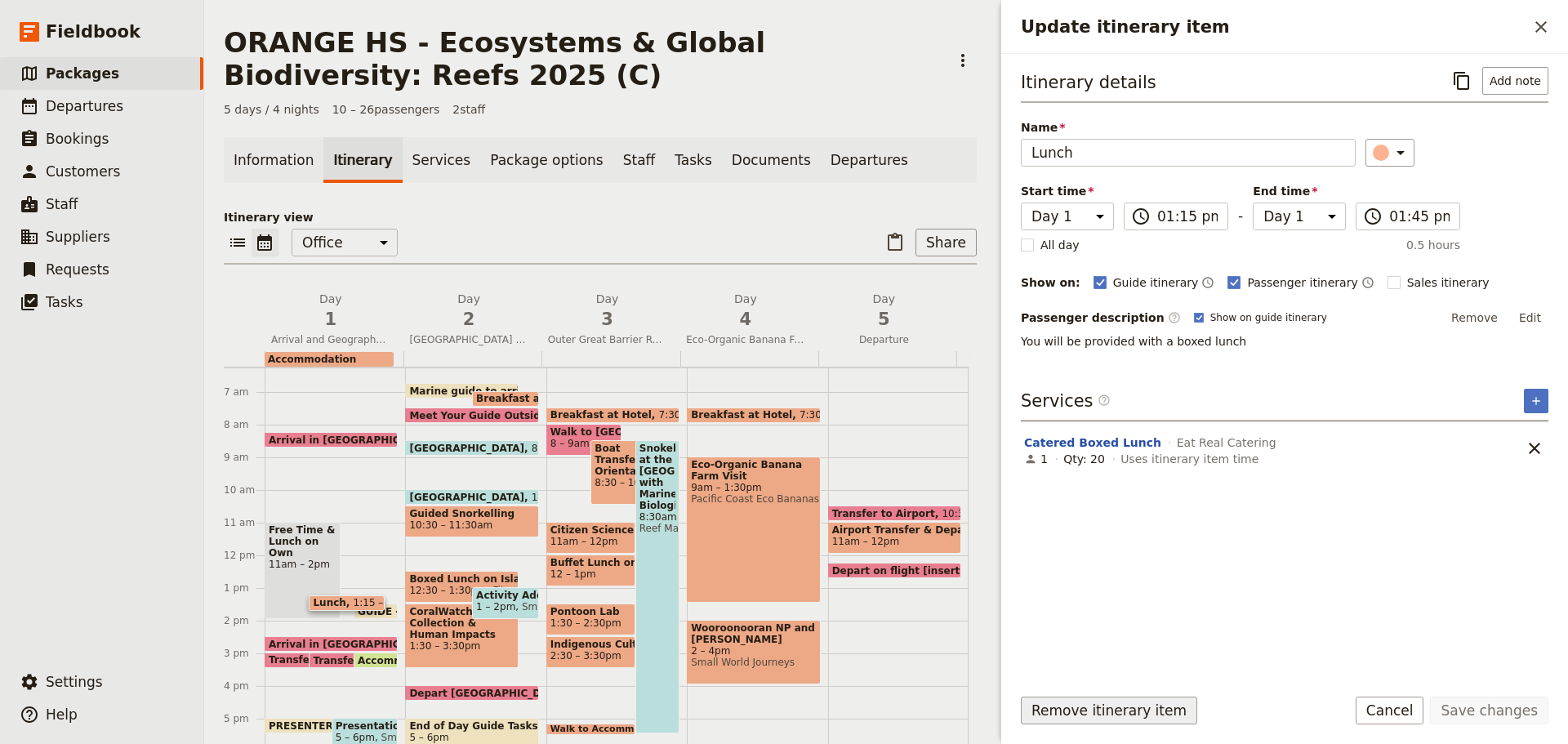
click at [1070, 706] on button "Remove itinerary item" at bounding box center [1109, 711] width 176 height 28
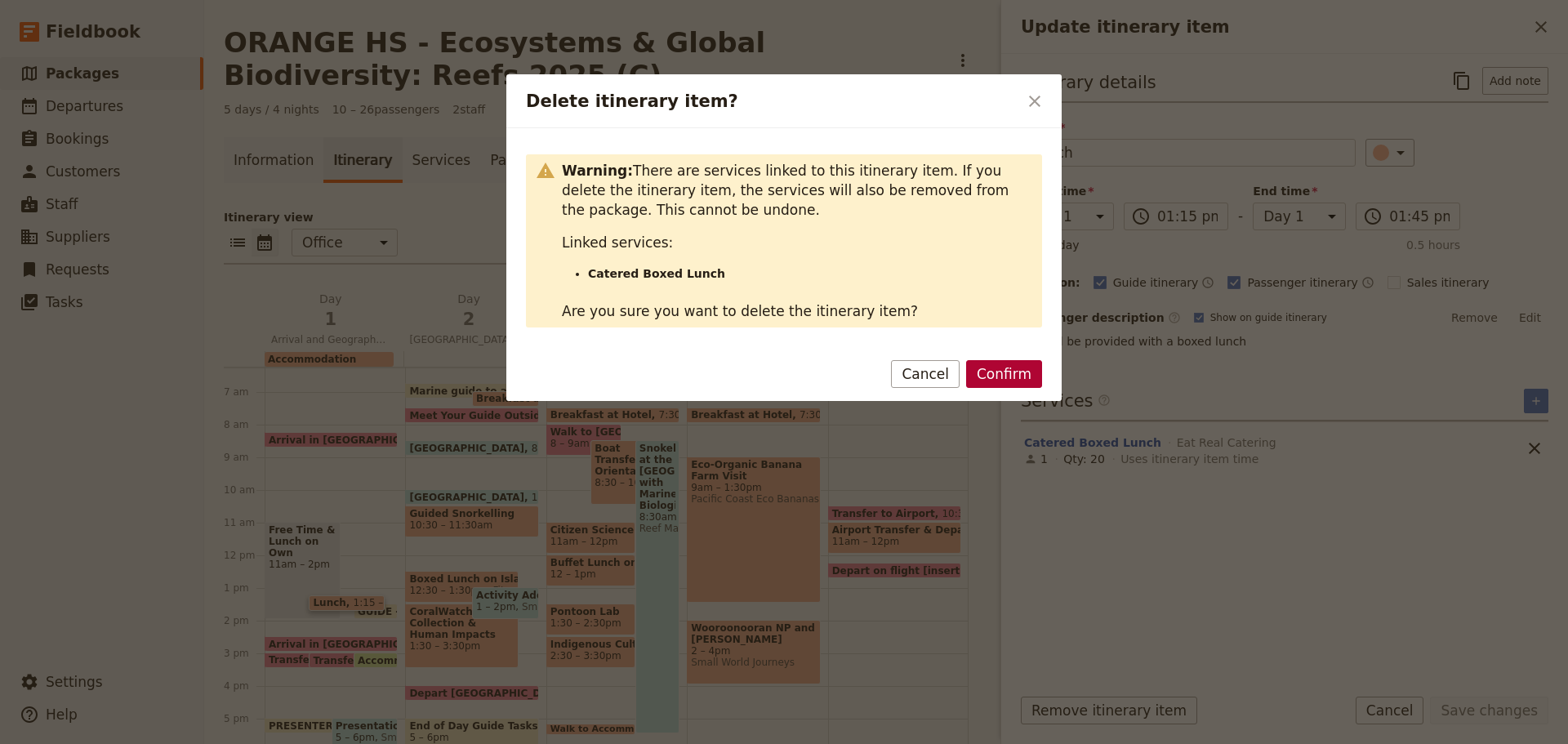
click at [1026, 381] on button "Confirm" at bounding box center [1004, 375] width 76 height 28
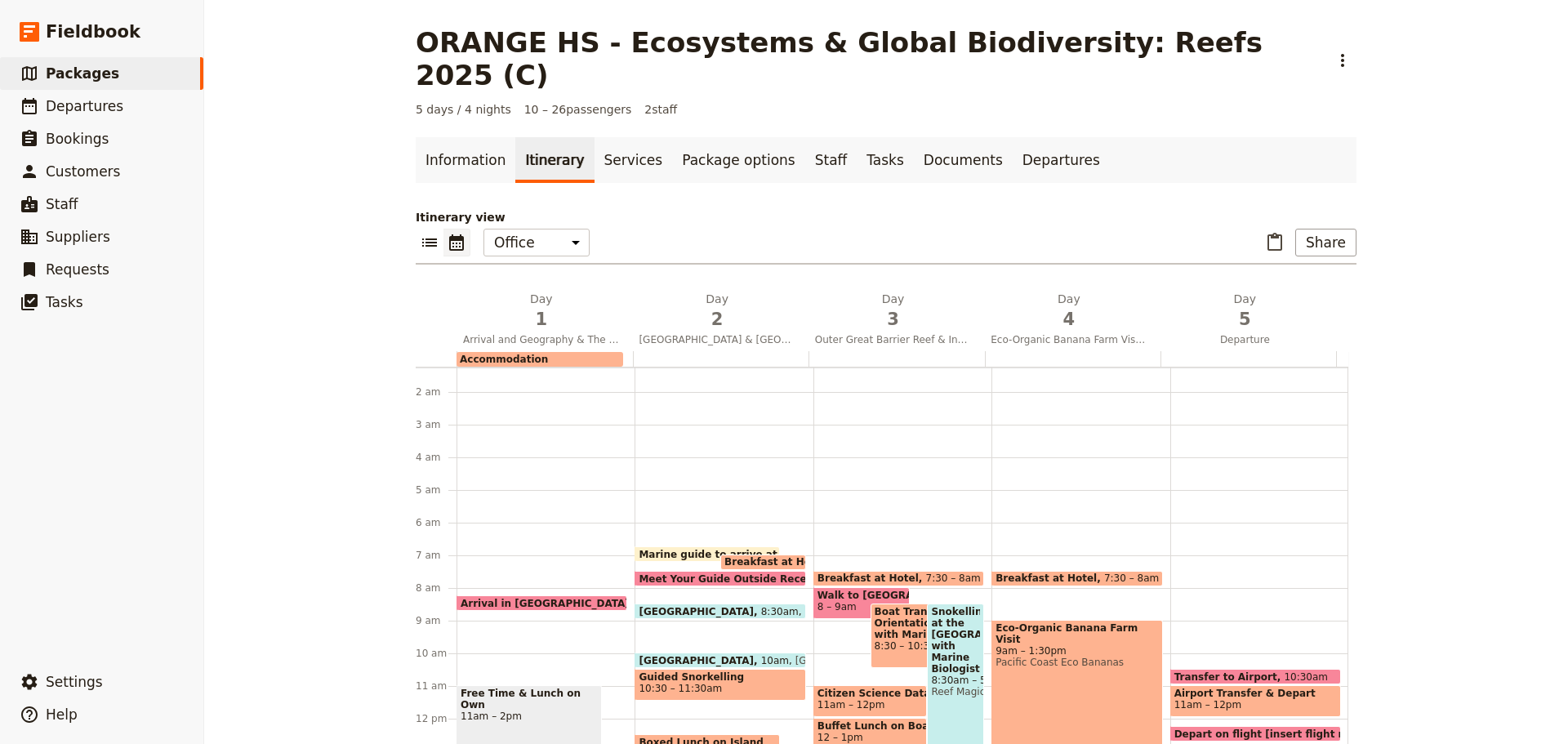
scroll to position [123, 0]
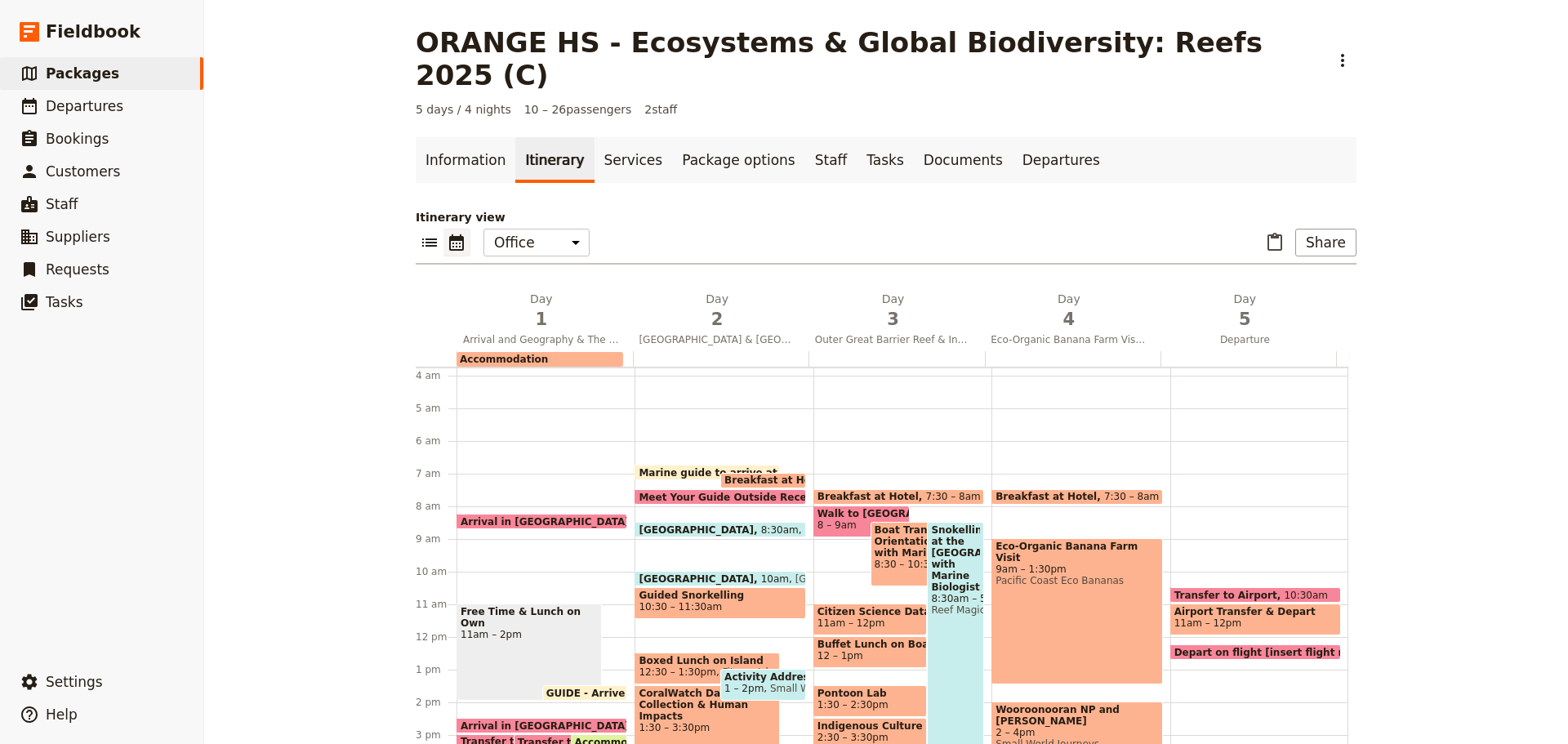
click at [590, 688] on span "GUIDE - Arrive at Office" at bounding box center [614, 693] width 137 height 11
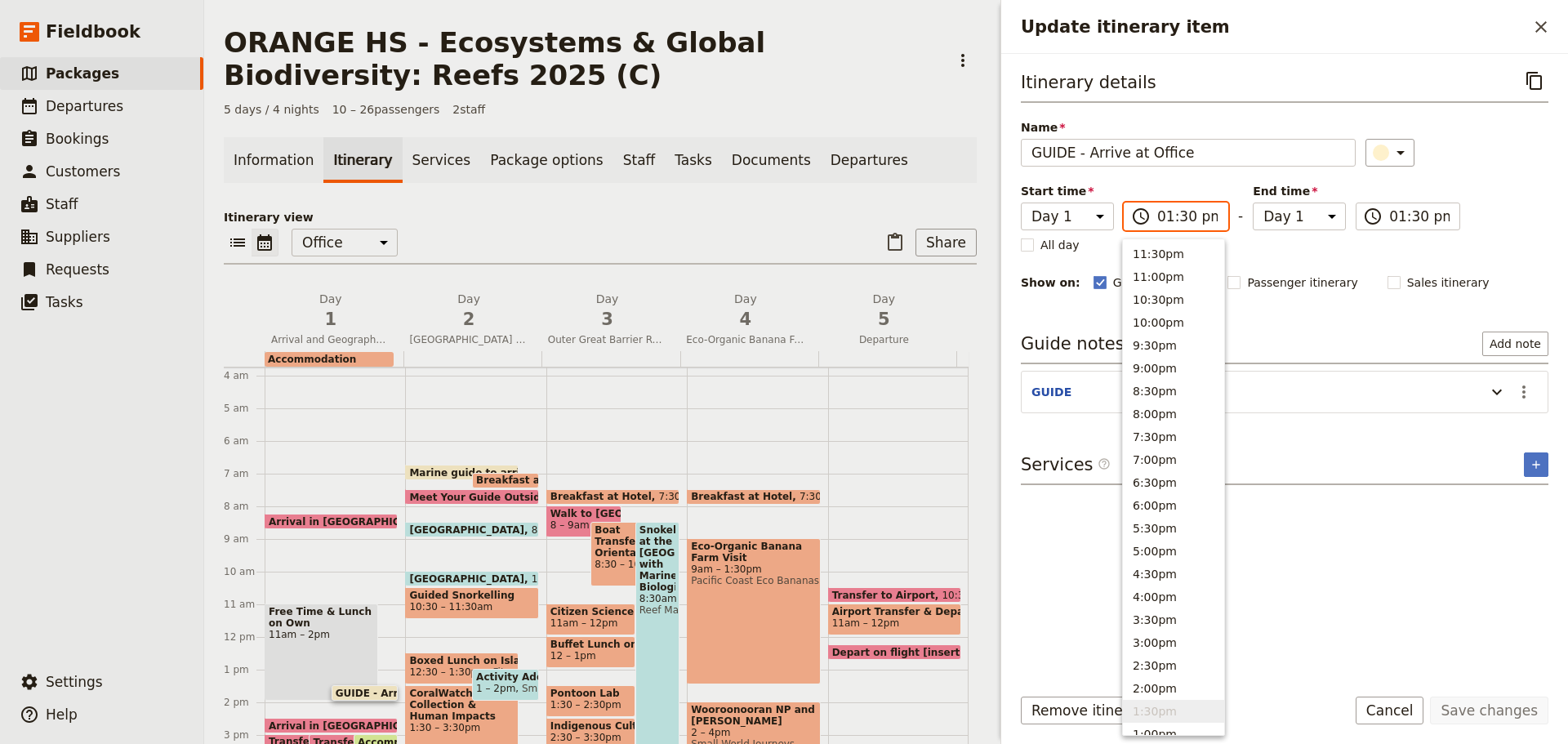
click at [1171, 223] on input "01:30 pm" at bounding box center [1187, 216] width 61 height 19
click at [1158, 440] on button "7:30pm" at bounding box center [1173, 437] width 101 height 23
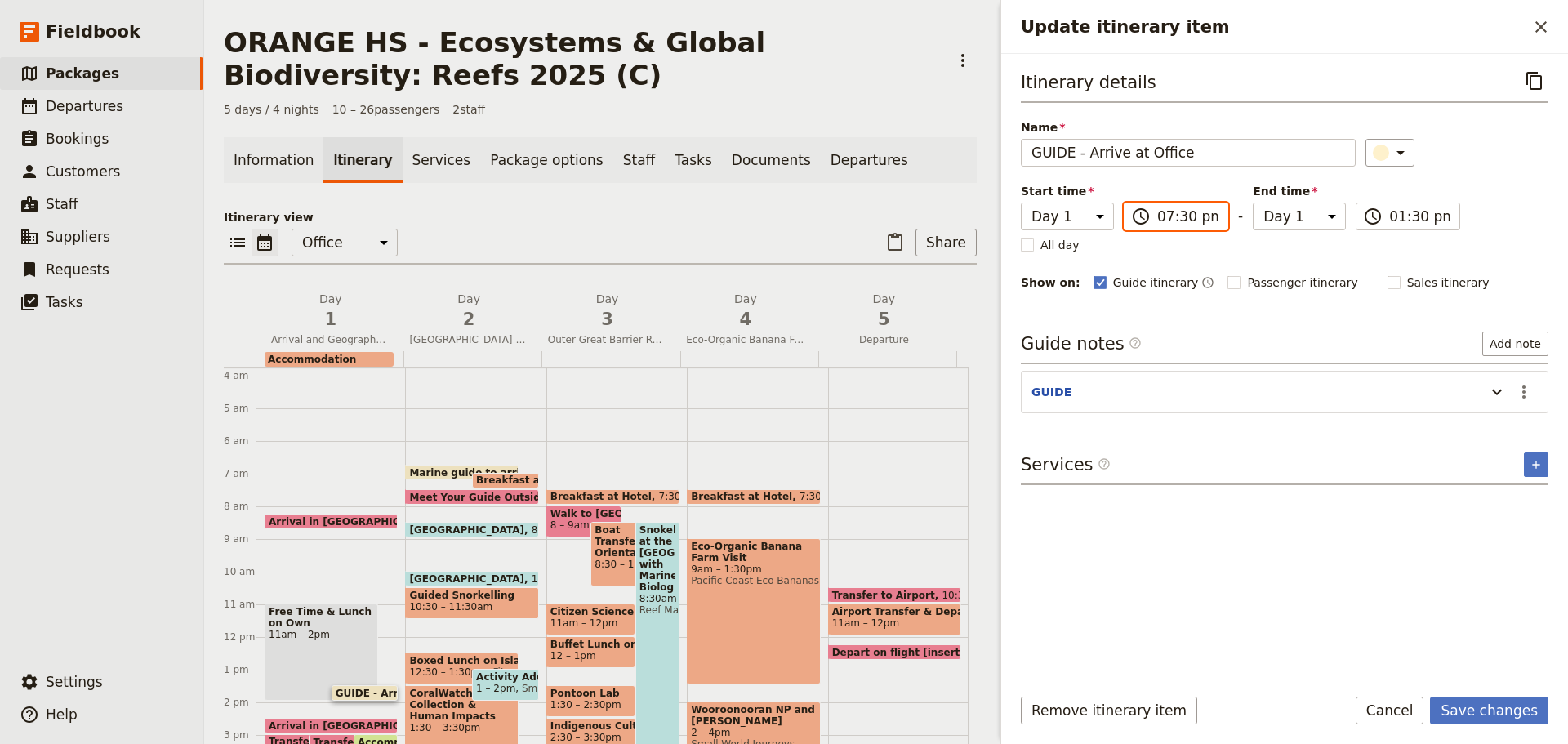
click at [1200, 222] on input "07:30 pm" at bounding box center [1187, 216] width 61 height 19
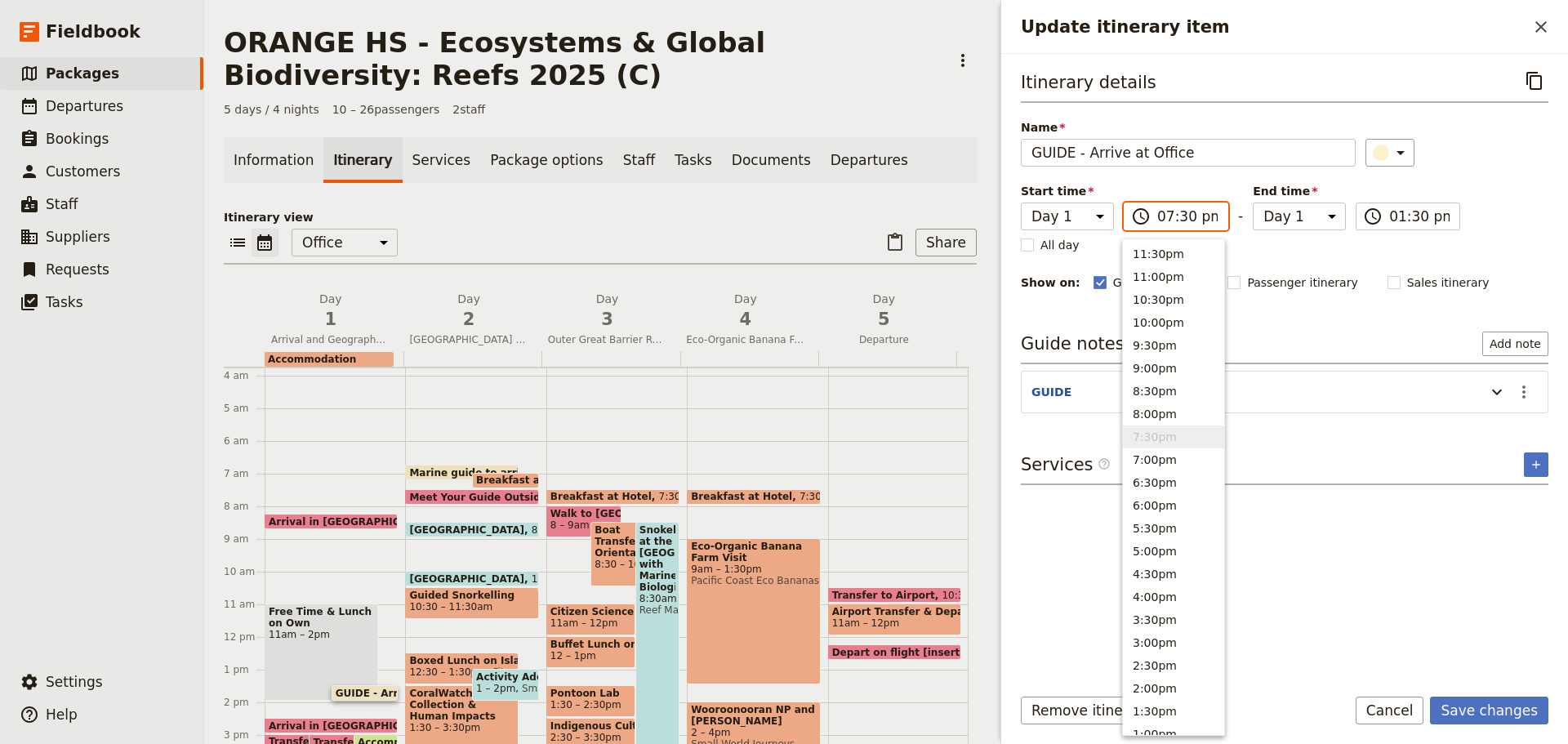
type input "07:30 am"
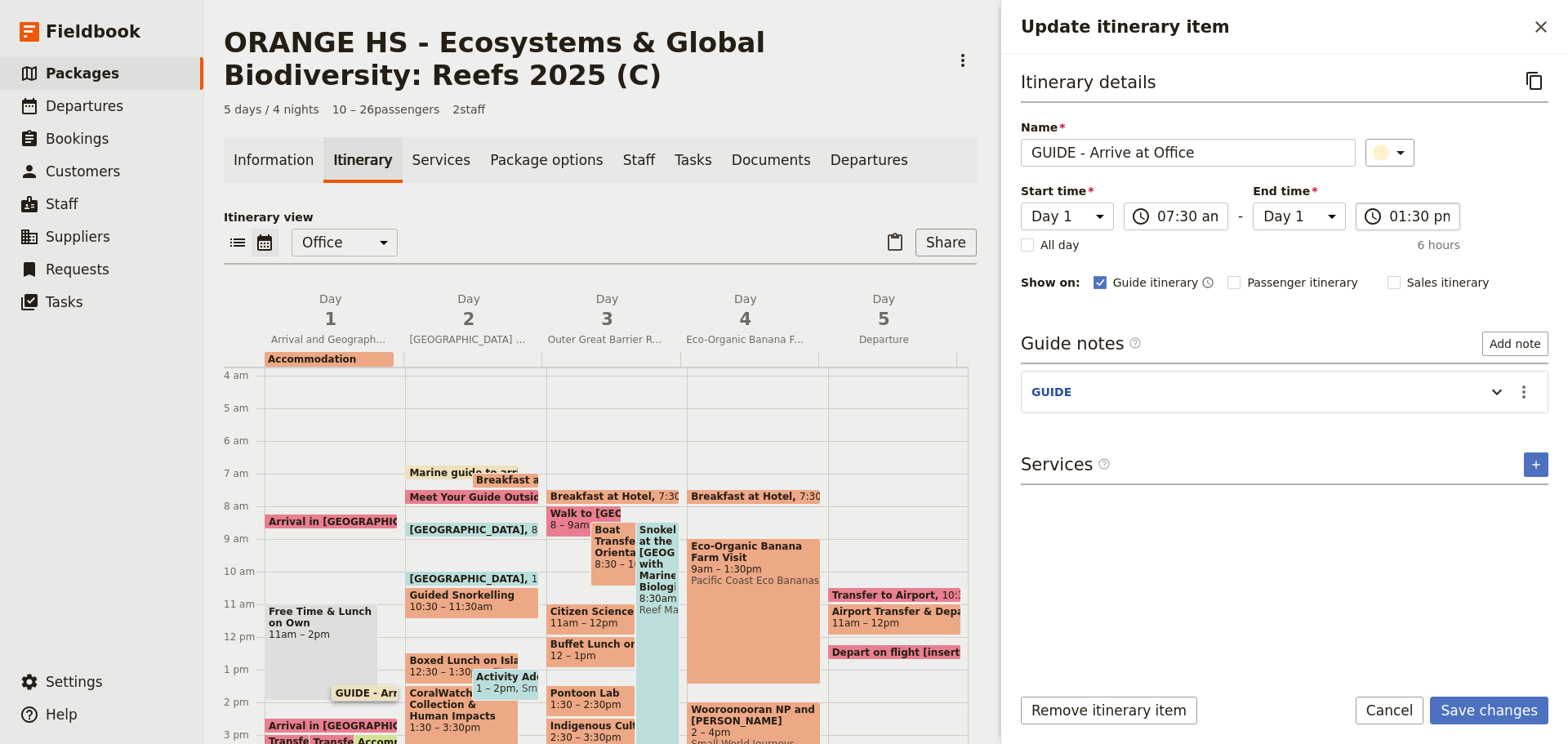
click at [1428, 205] on label "​ 01:30 pm" at bounding box center [1408, 217] width 105 height 28
click at [1428, 206] on input "01:30 pm" at bounding box center [1419, 216] width 61 height 19
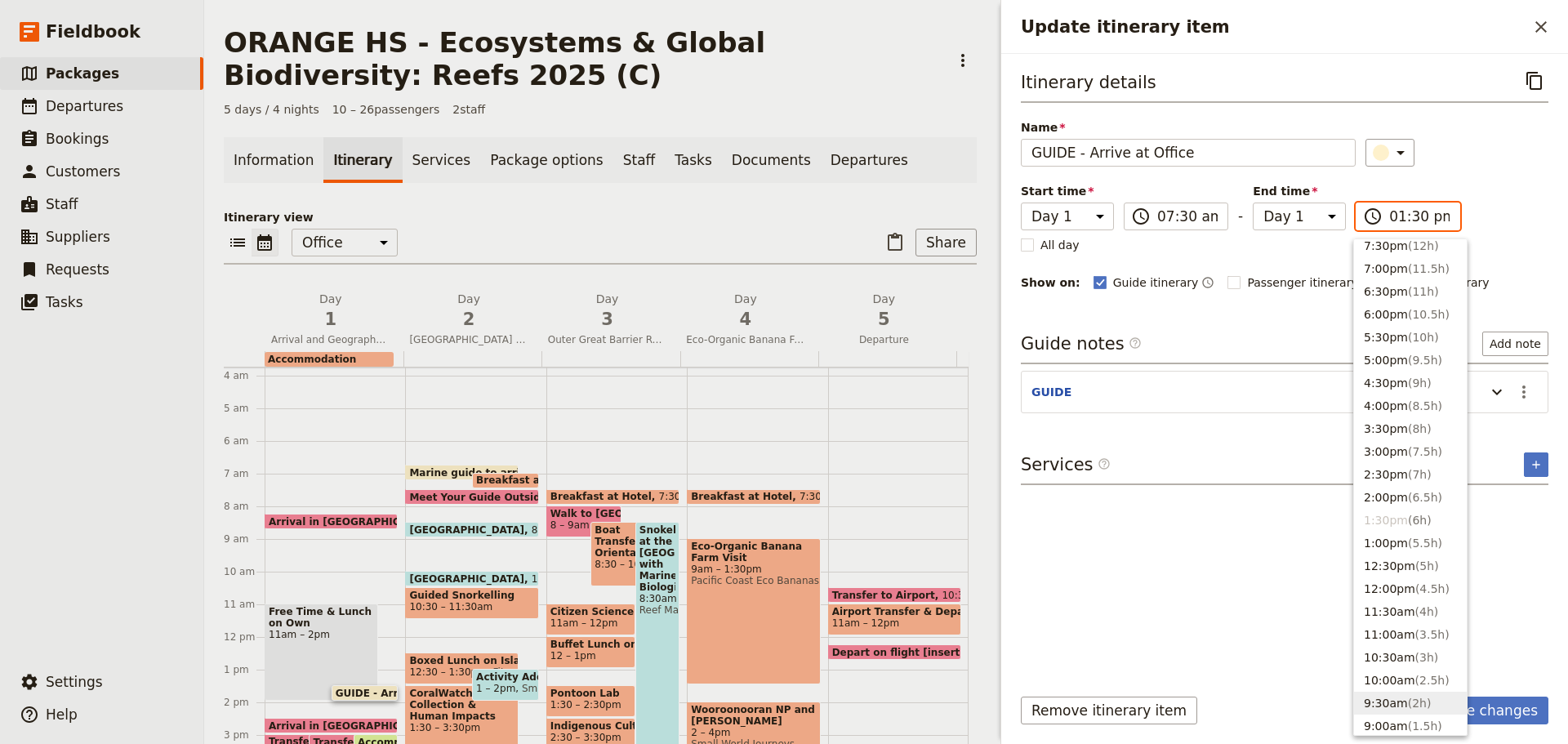
scroll to position [408, 0]
click at [1391, 574] on button "7:30am" at bounding box center [1410, 577] width 113 height 23
type input "07:30 am"
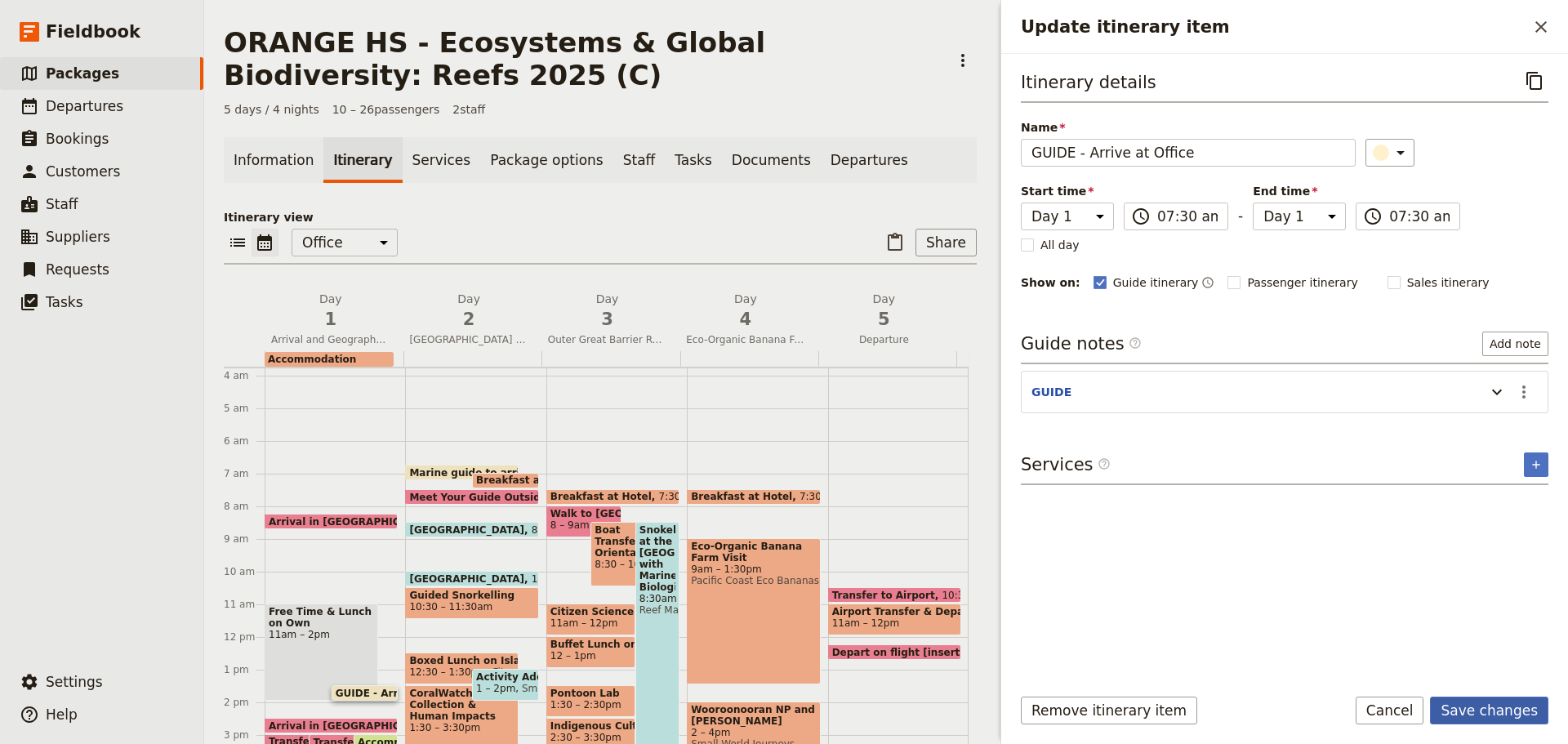
drag, startPoint x: 1465, startPoint y: 710, endPoint x: 1460, endPoint y: 703, distance: 8.6
click at [1461, 705] on button "Save changes" at bounding box center [1490, 711] width 118 height 28
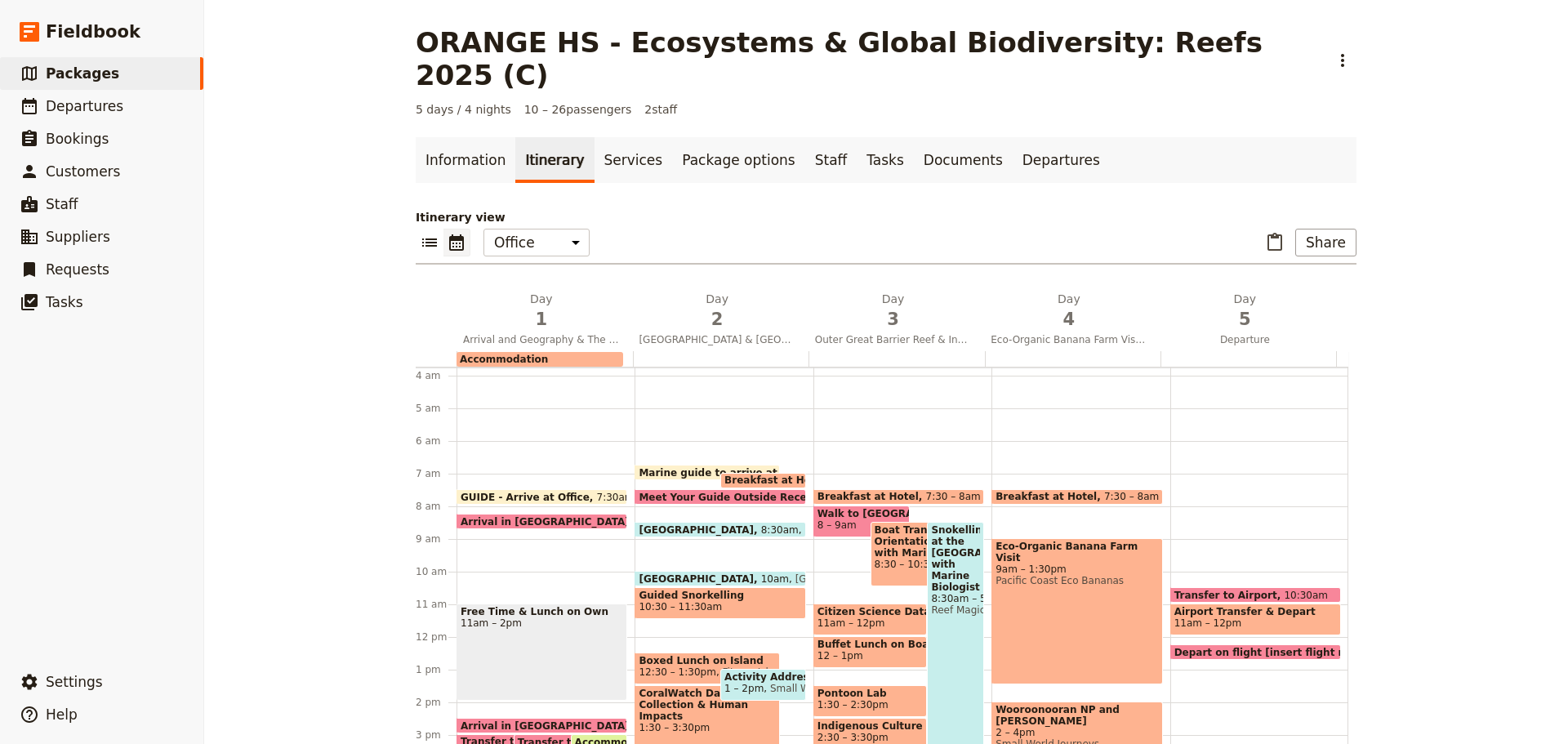
scroll to position [205, 0]
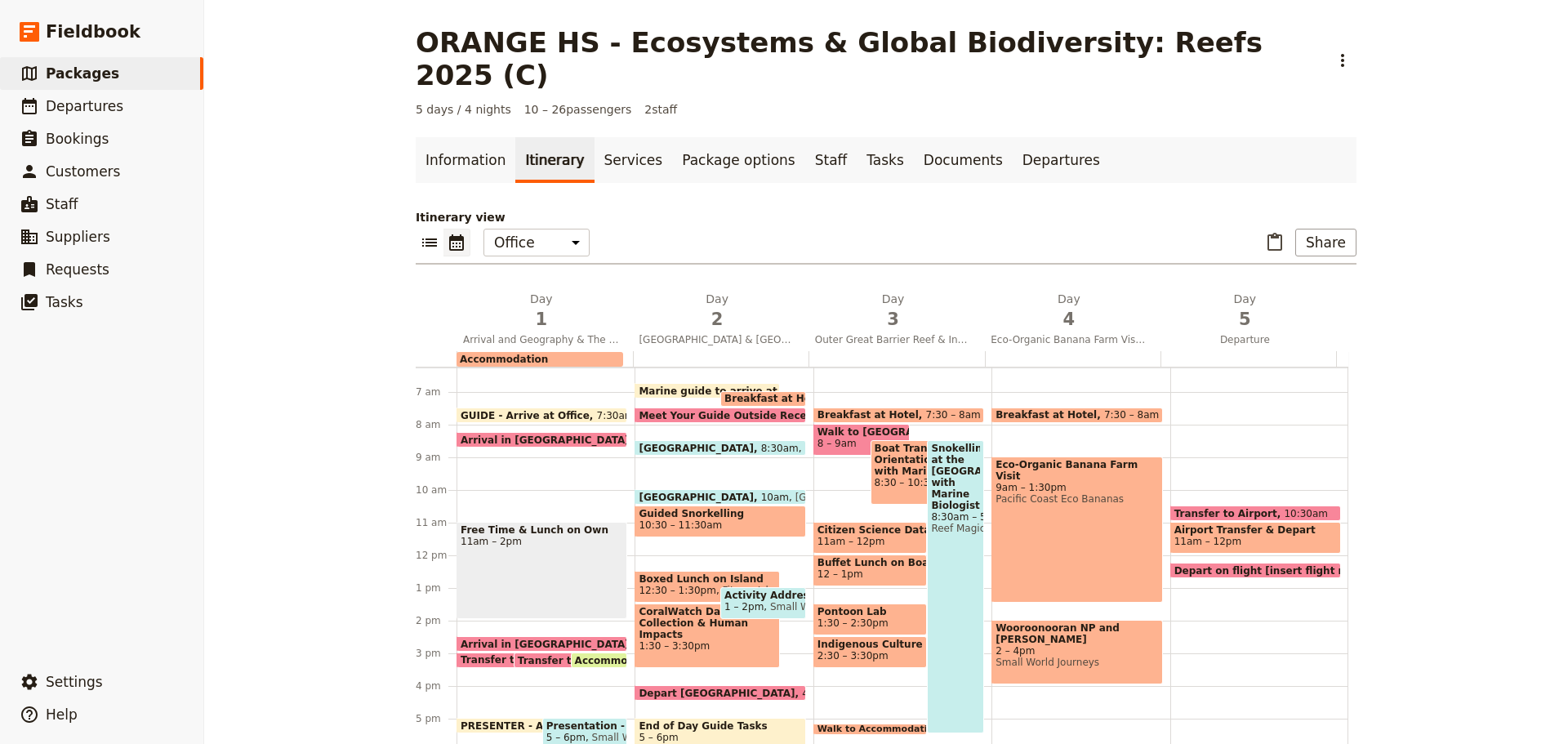
click at [541, 661] on span at bounding box center [562, 664] width 95 height 6
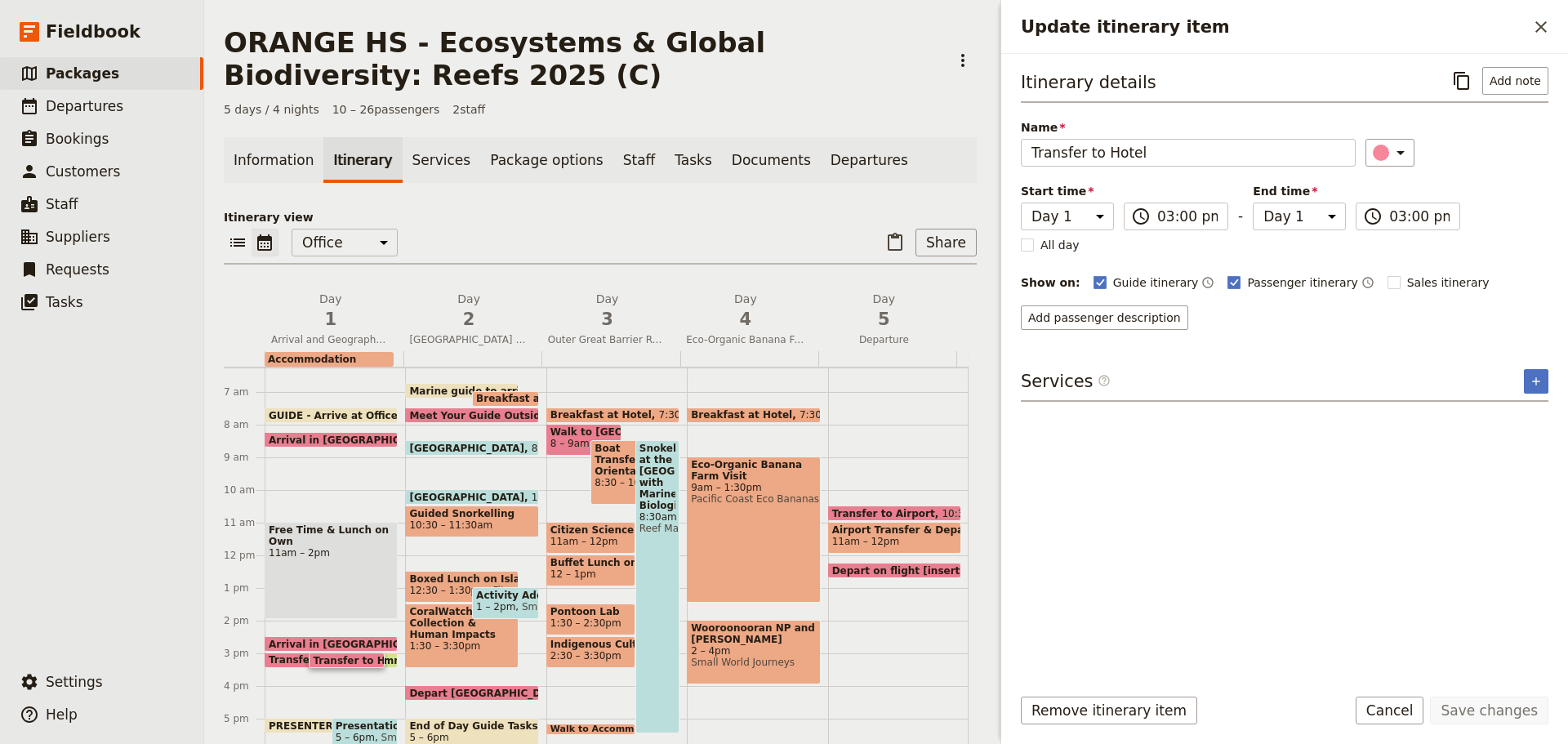
drag, startPoint x: 1391, startPoint y: 715, endPoint x: 1384, endPoint y: 708, distance: 9.9
click at [1389, 715] on button "Cancel" at bounding box center [1390, 711] width 69 height 28
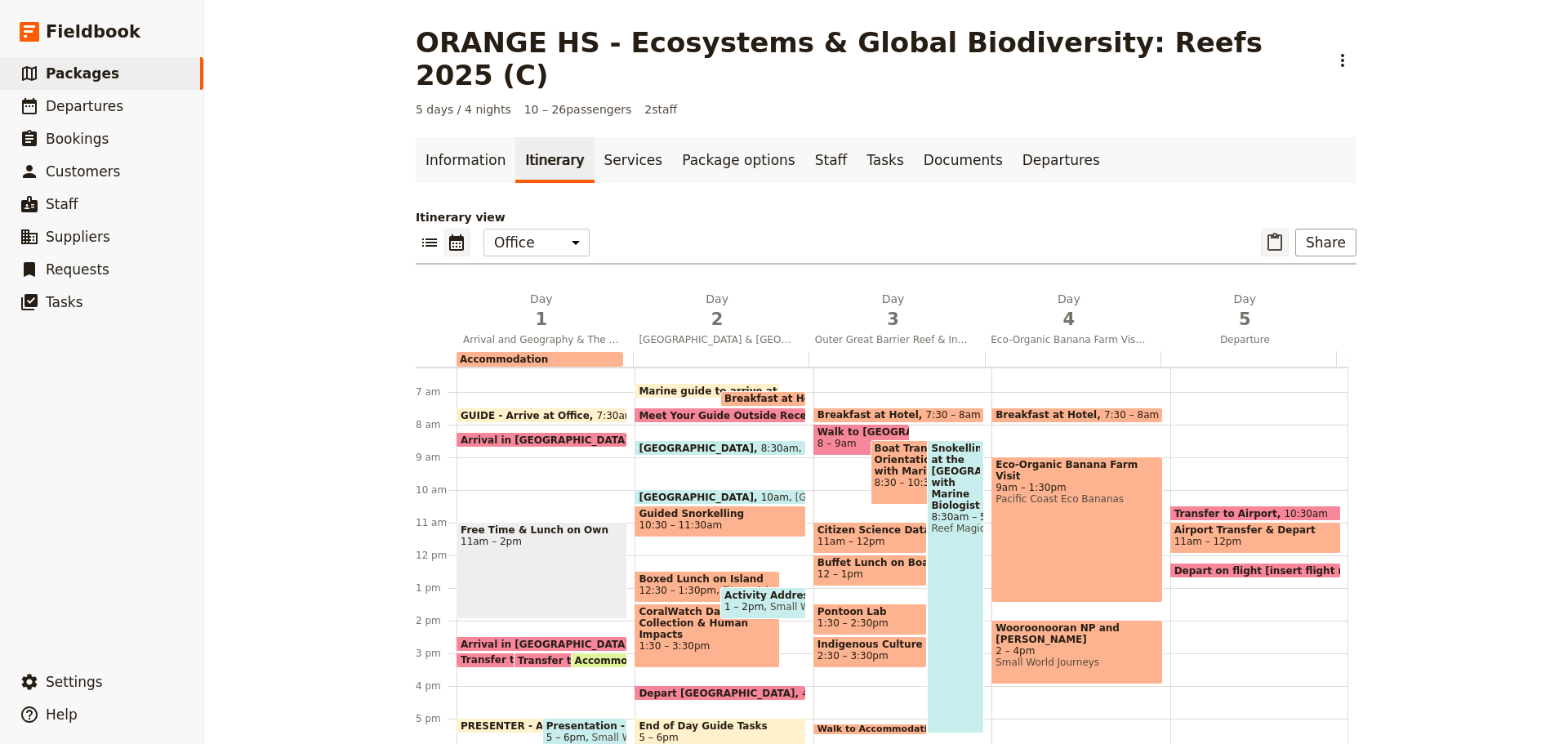
click at [1272, 233] on icon "Paste itinerary item" at bounding box center [1274, 242] width 15 height 18
select select "2"
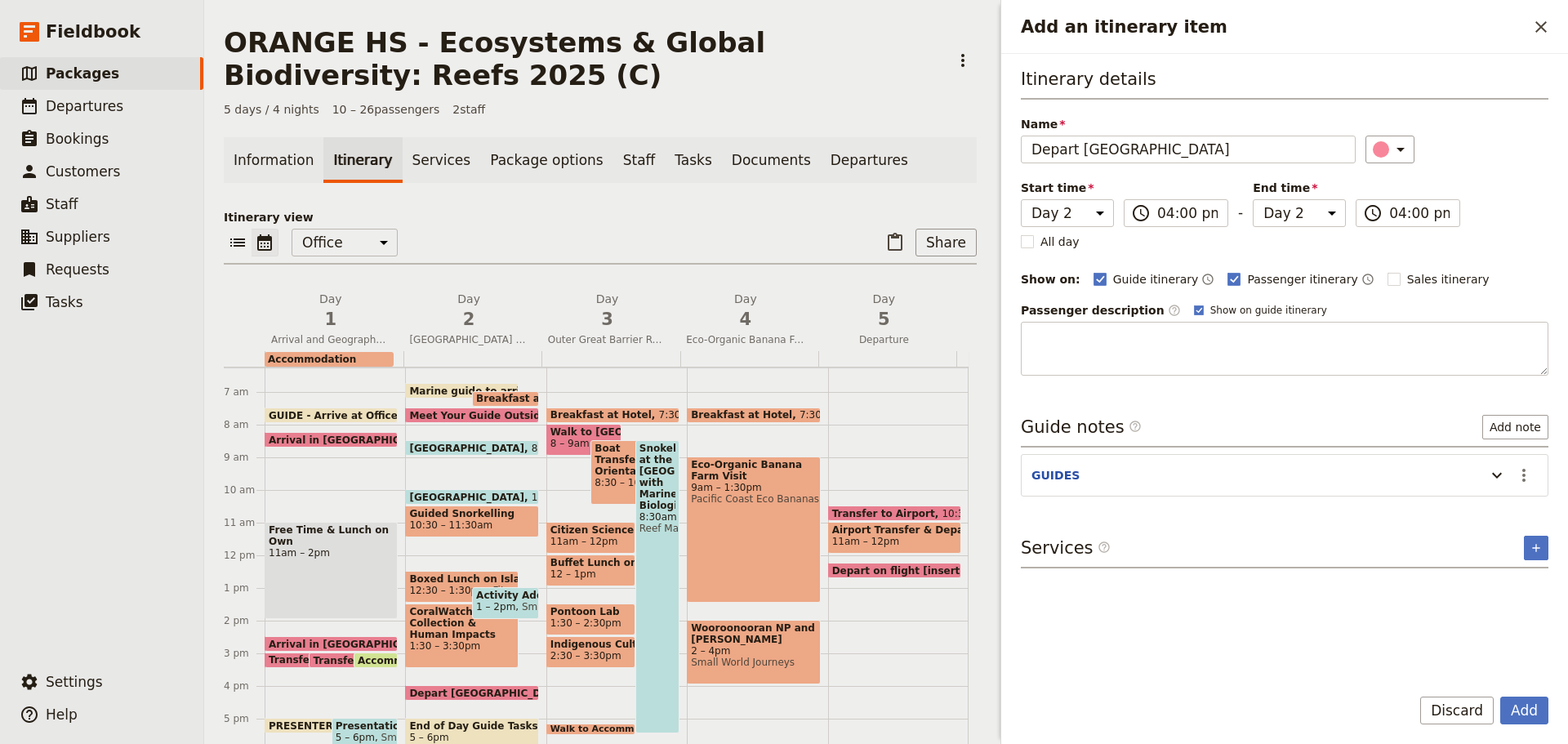
drag, startPoint x: 1078, startPoint y: 149, endPoint x: 1439, endPoint y: 118, distance: 362.3
click at [1439, 117] on div "Name Depart [GEOGRAPHIC_DATA] ​" at bounding box center [1284, 140] width 528 height 48
type input "Depart the Airport"
click at [1061, 220] on select "Day 1 Day 2 Day 3 Day 4 Day 5" at bounding box center [1067, 213] width 93 height 28
select select "1"
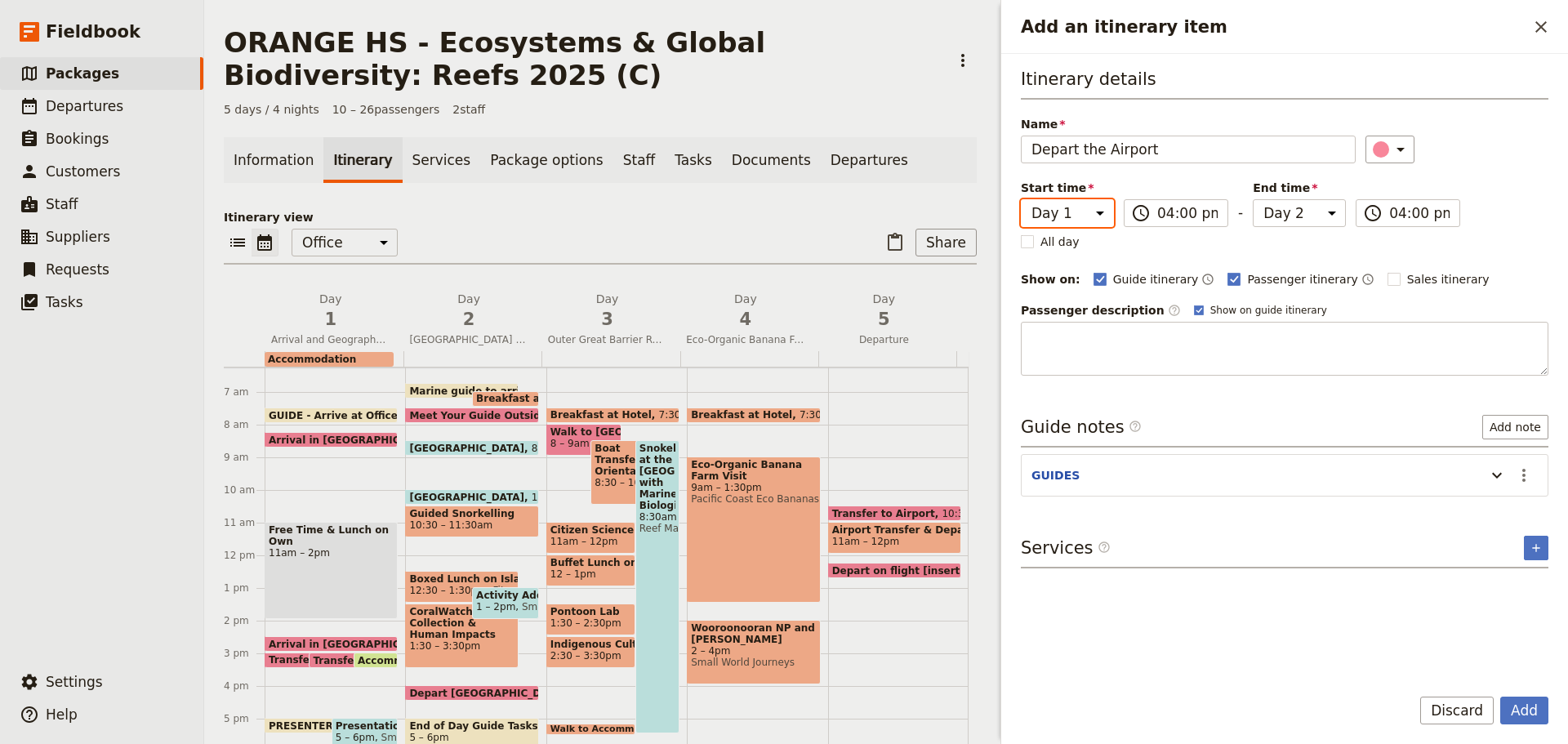
click at [1021, 199] on select "Day 1 Day 2 Day 3 Day 4 Day 5" at bounding box center [1067, 213] width 93 height 28
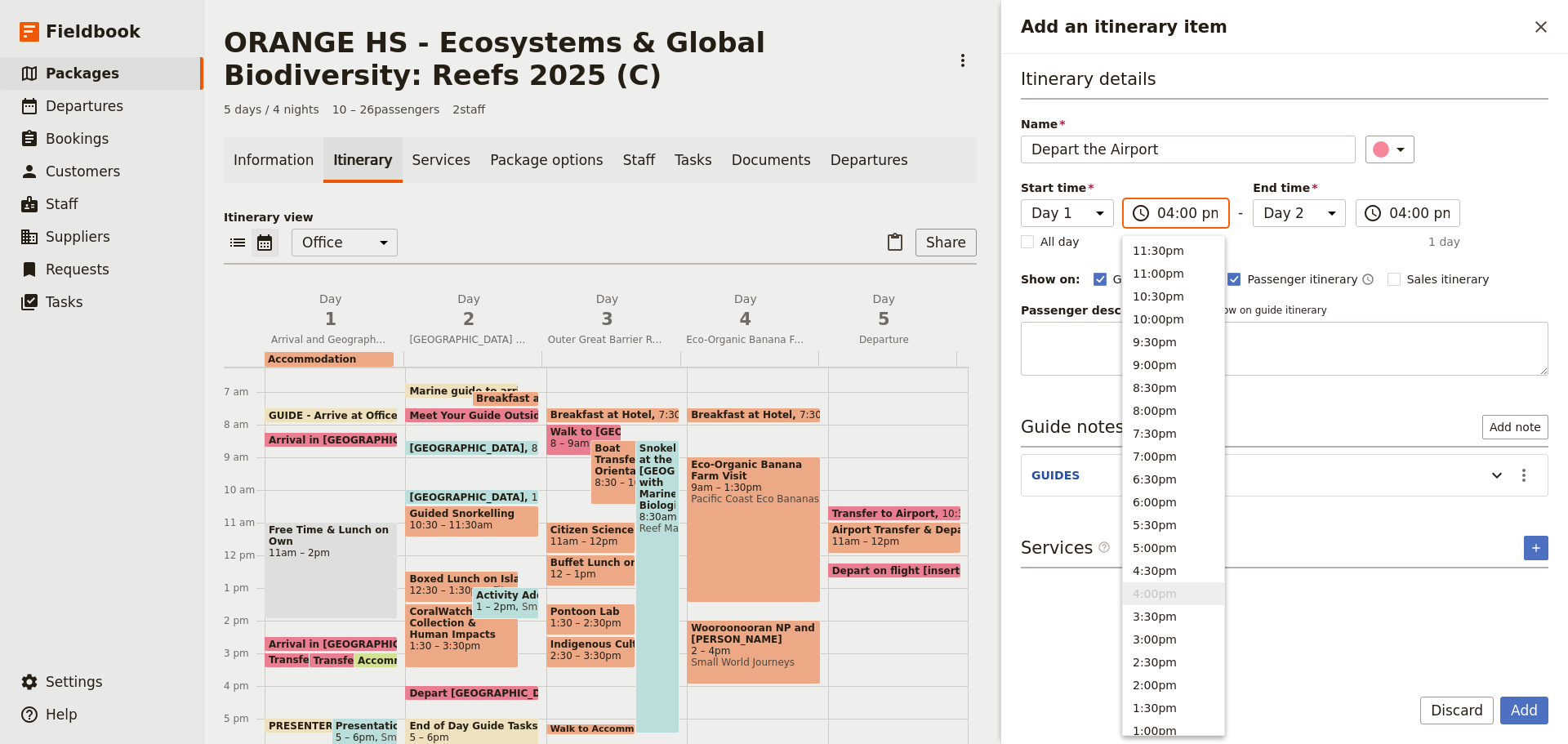
click at [1170, 207] on input "04:00 pm" at bounding box center [1187, 213] width 61 height 19
click at [1141, 388] on button "8:30pm" at bounding box center [1173, 388] width 101 height 23
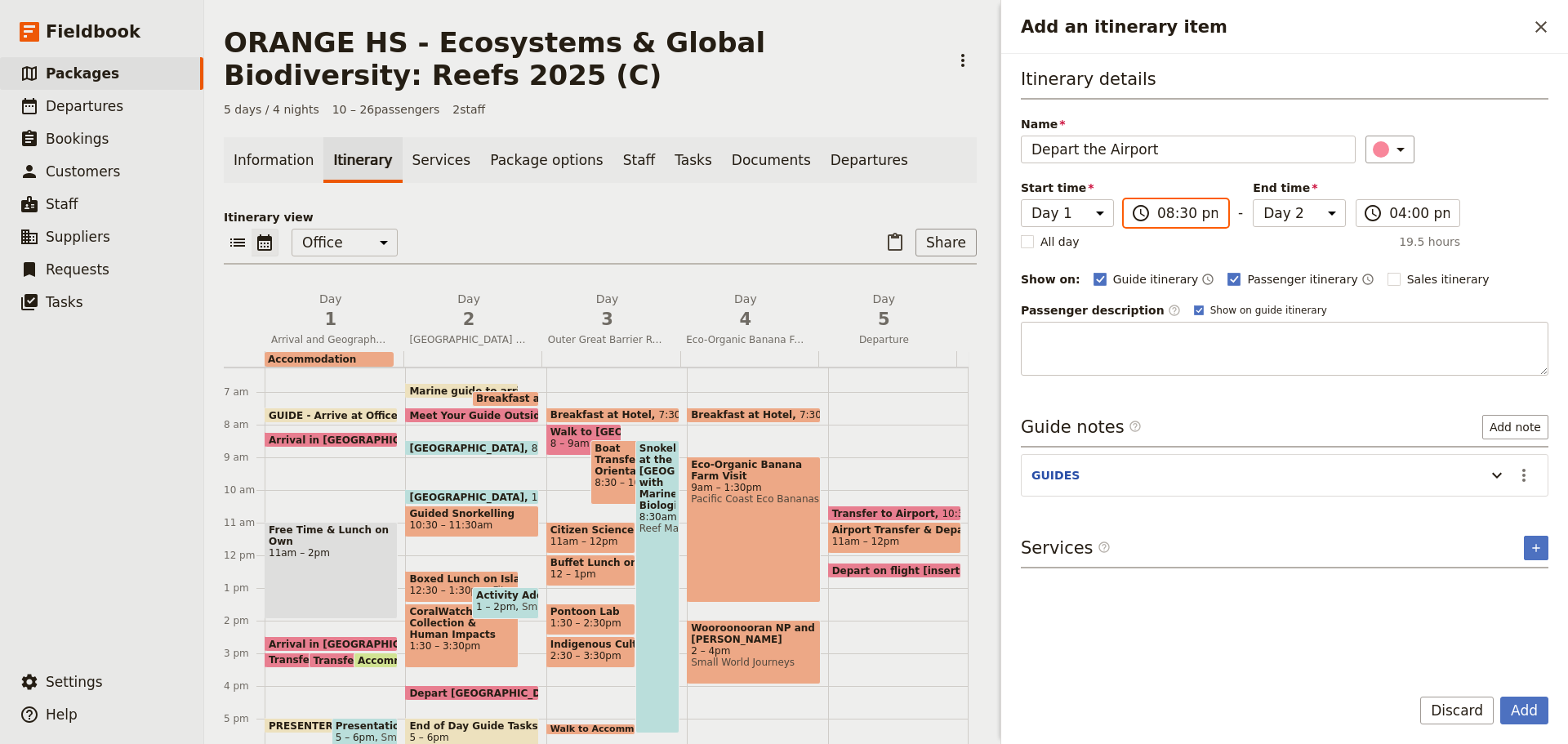
click at [1186, 213] on input "08:30 pm" at bounding box center [1187, 213] width 61 height 19
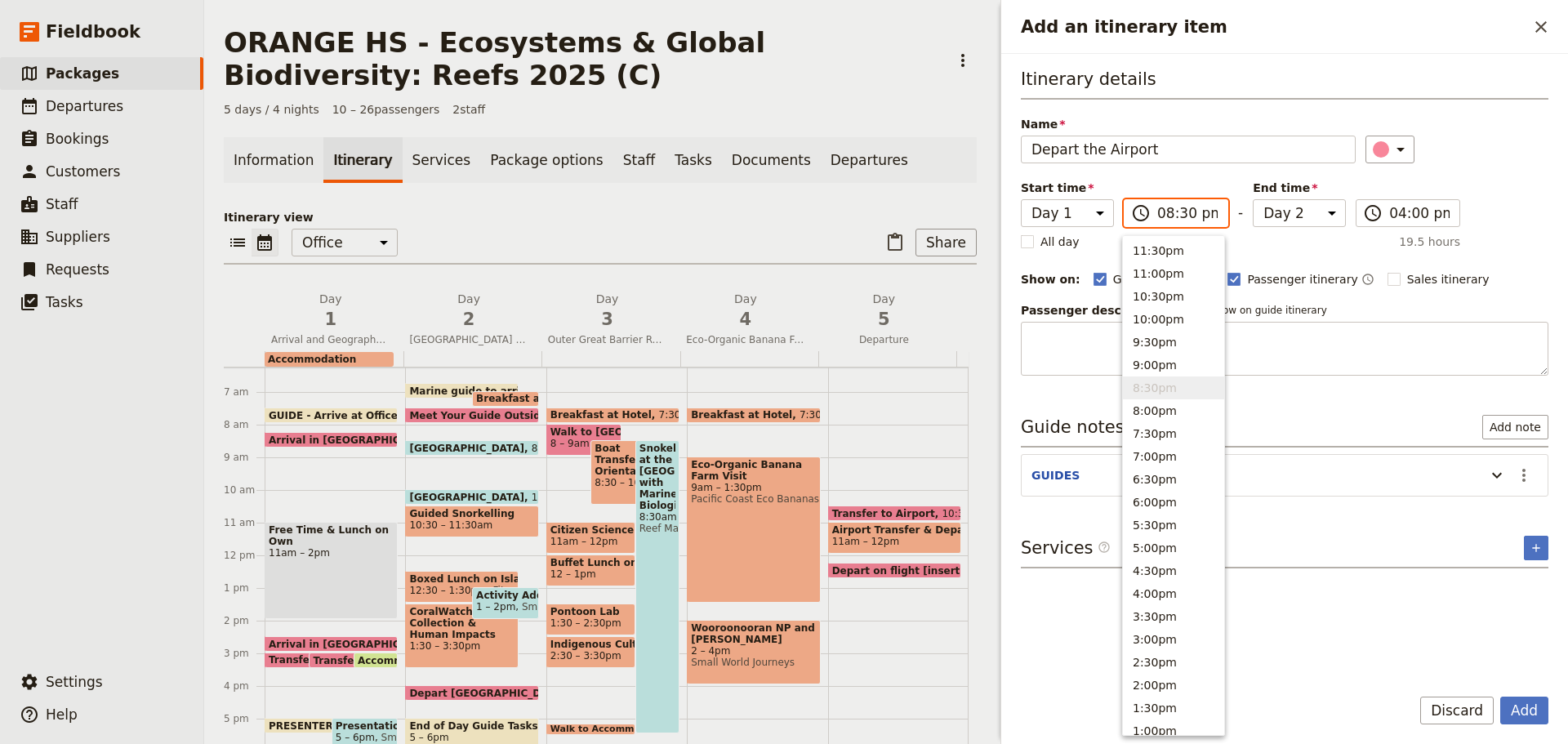
click at [1184, 209] on input "08:30 pm" at bounding box center [1187, 213] width 61 height 19
type input "08:45 am"
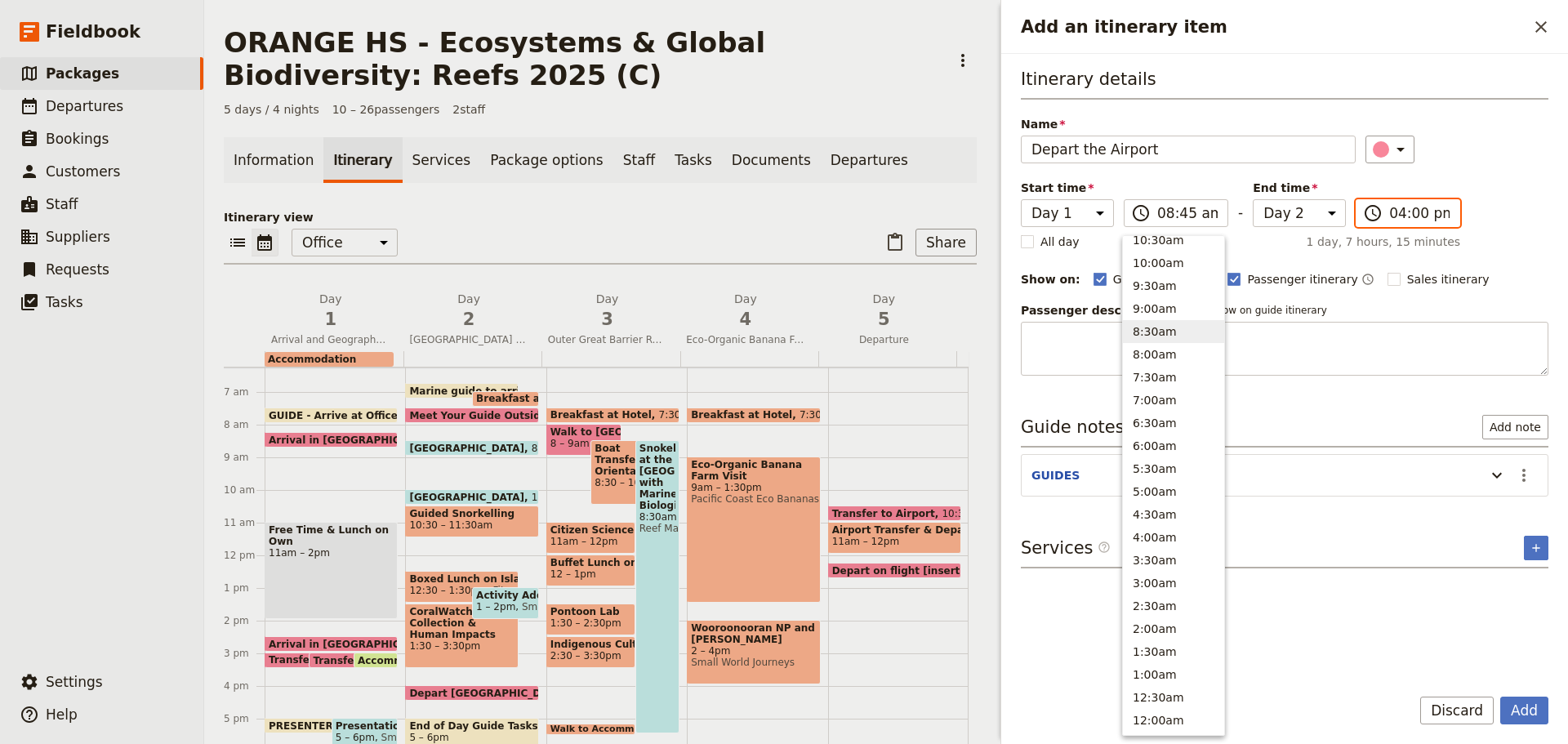
click at [1394, 210] on input "04:00 pm" at bounding box center [1419, 213] width 61 height 19
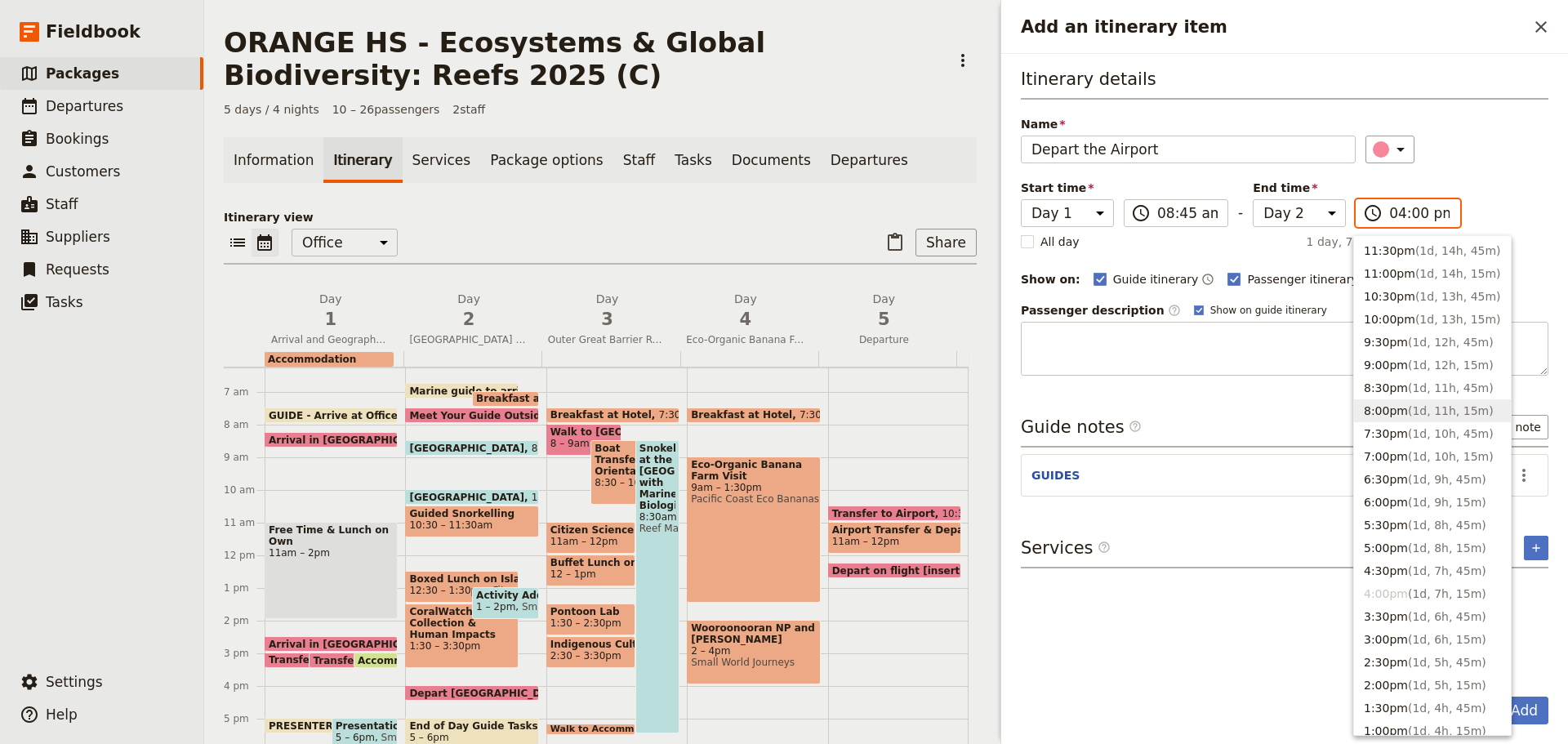
click at [1379, 409] on button "8:00pm ( 1d, 11h, 15m )" at bounding box center [1432, 411] width 157 height 23
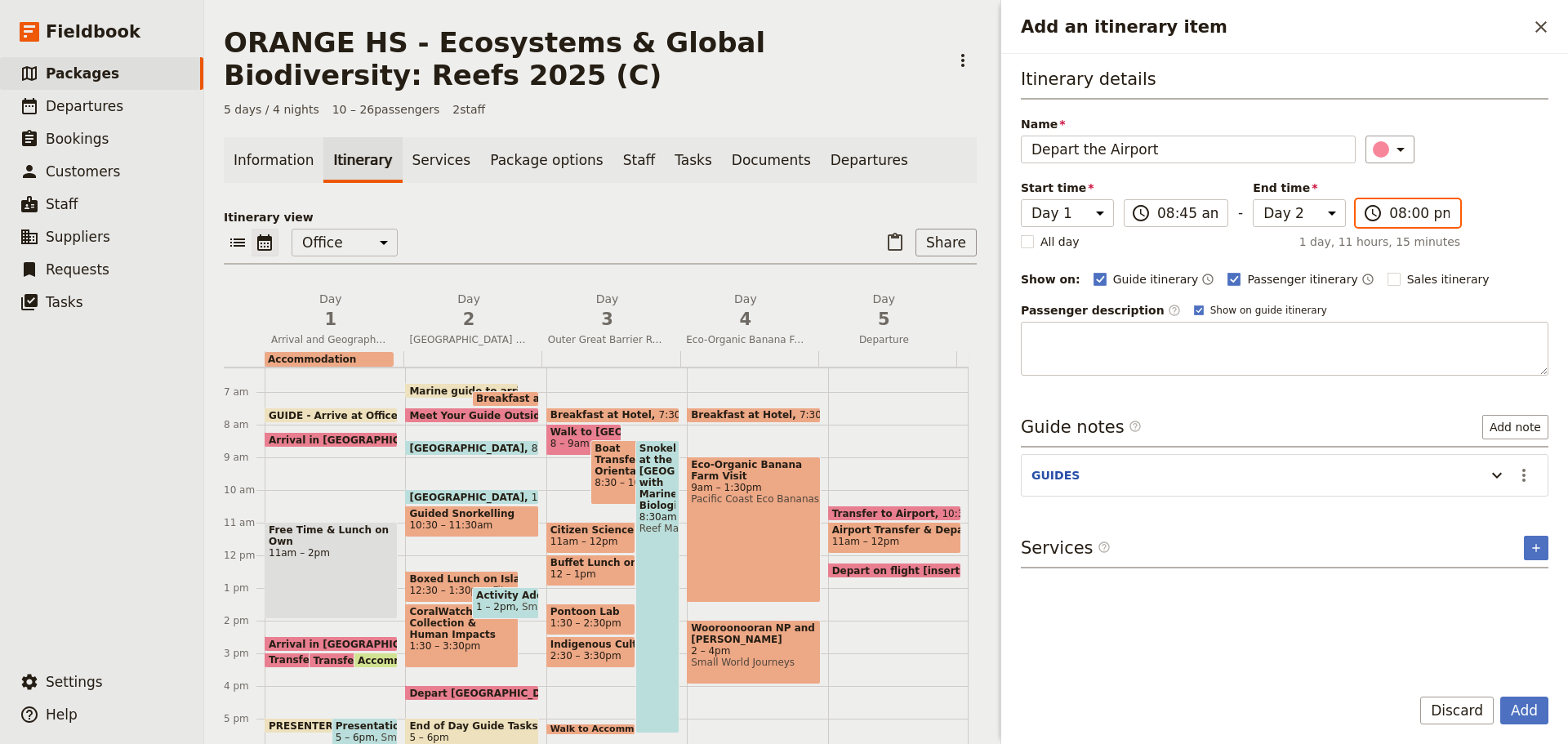
click at [1410, 216] on input "08:00 pm" at bounding box center [1419, 213] width 61 height 19
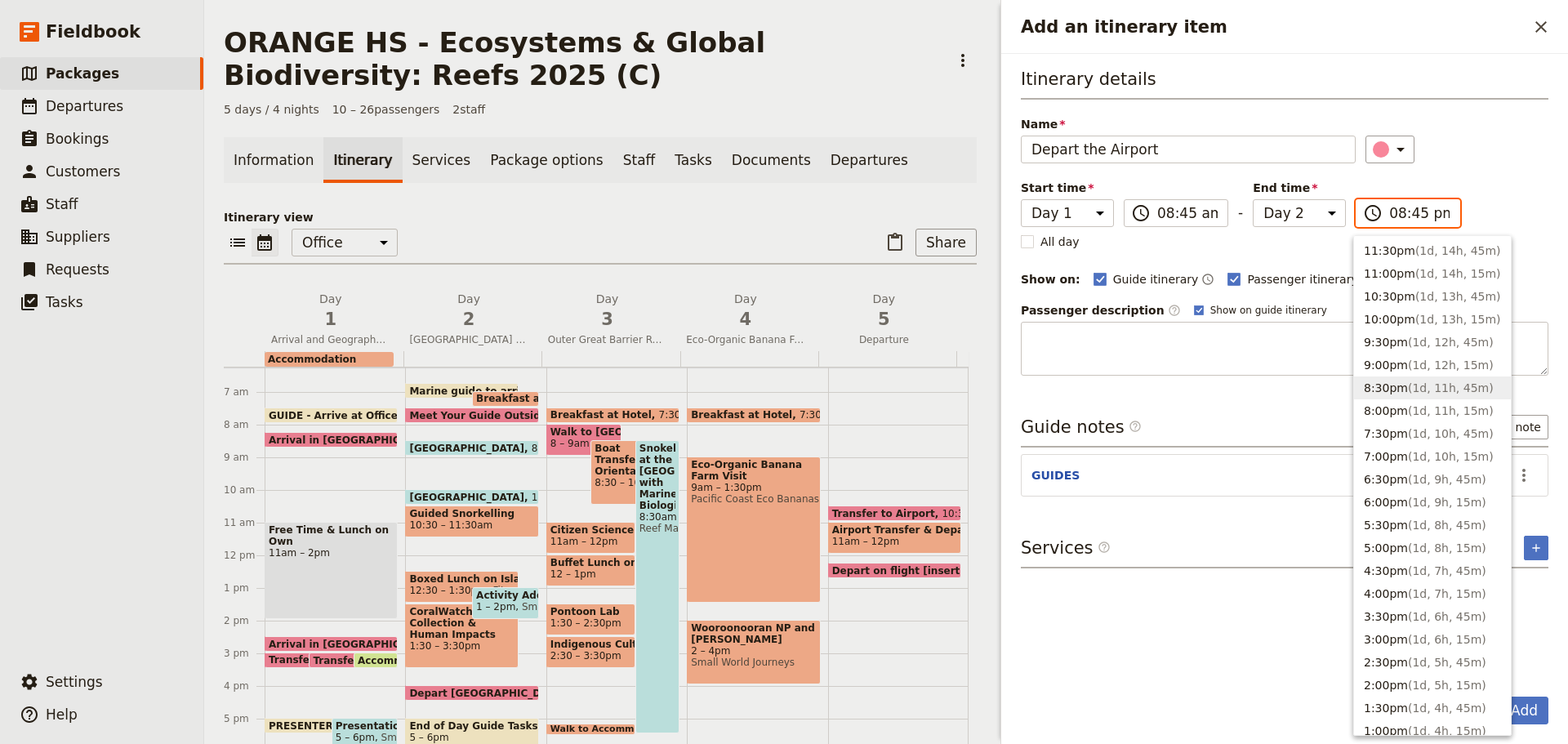
type input "08:45 am"
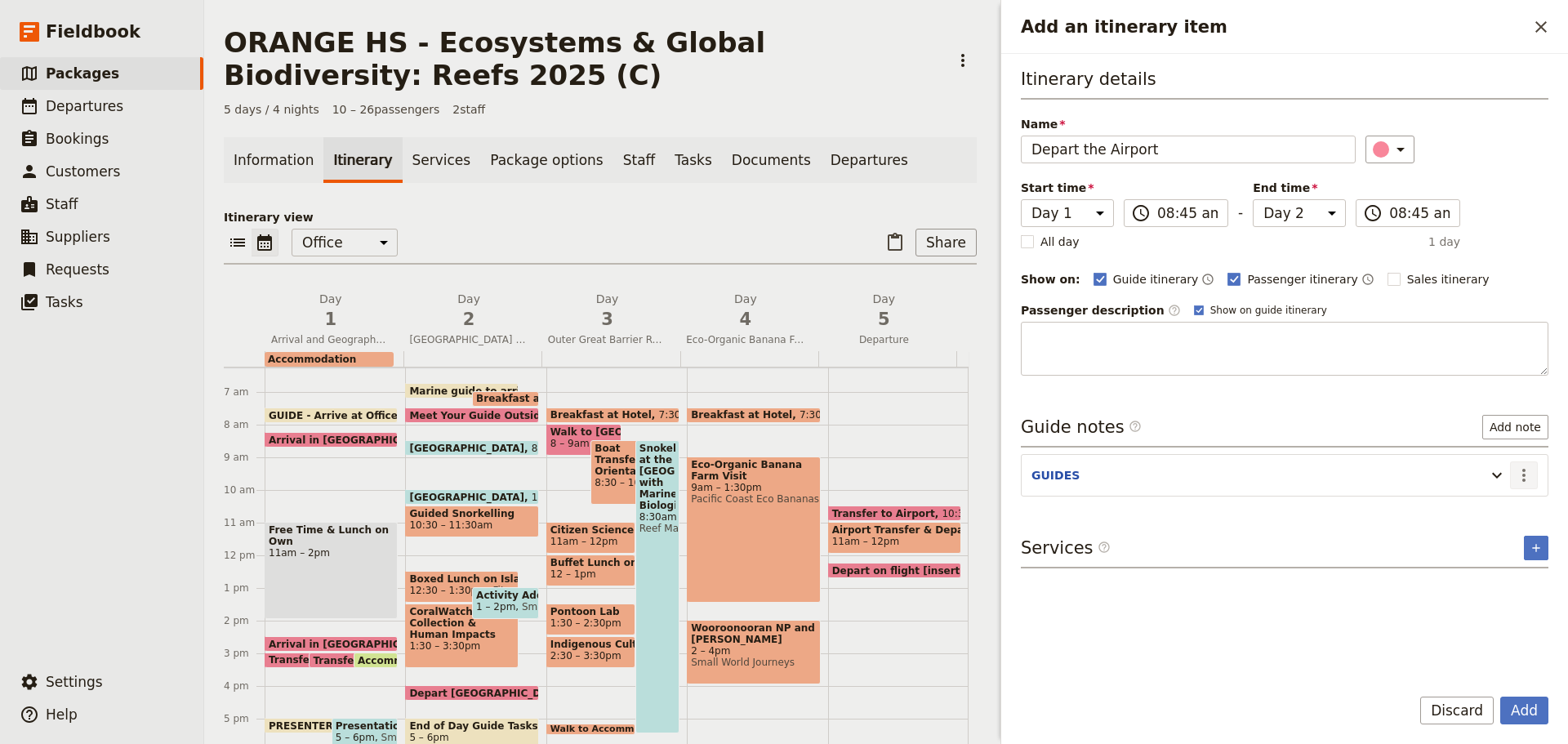
click at [1527, 471] on icon "Actions" at bounding box center [1524, 475] width 19 height 19
click at [1511, 500] on button "Edit note" at bounding box center [1490, 510] width 95 height 23
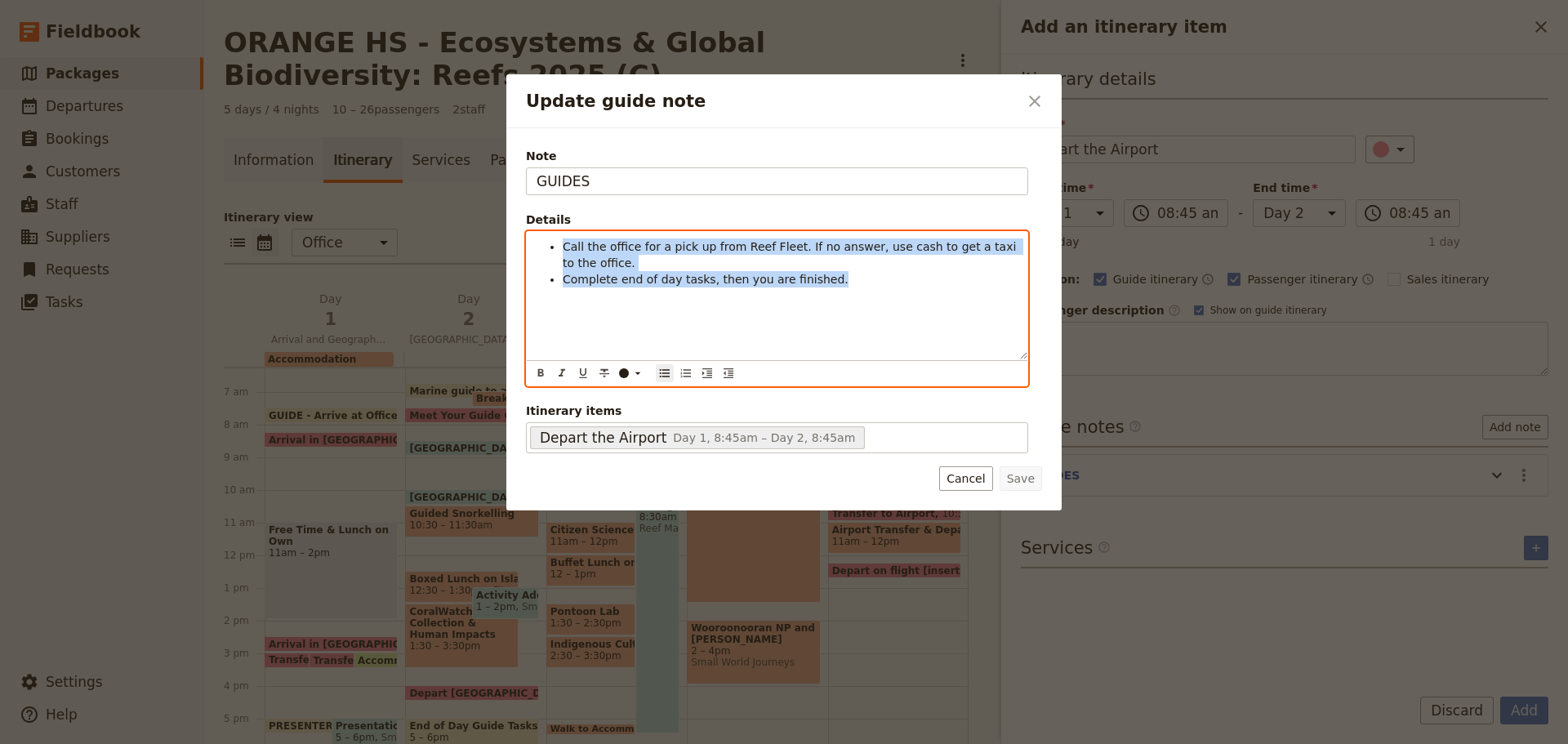
drag, startPoint x: 561, startPoint y: 246, endPoint x: 986, endPoint y: 402, distance: 452.7
click at [984, 406] on div "Note GUIDES Details Call the office for a pick up from Reef Fleet. If no answer…" at bounding box center [777, 301] width 502 height 306
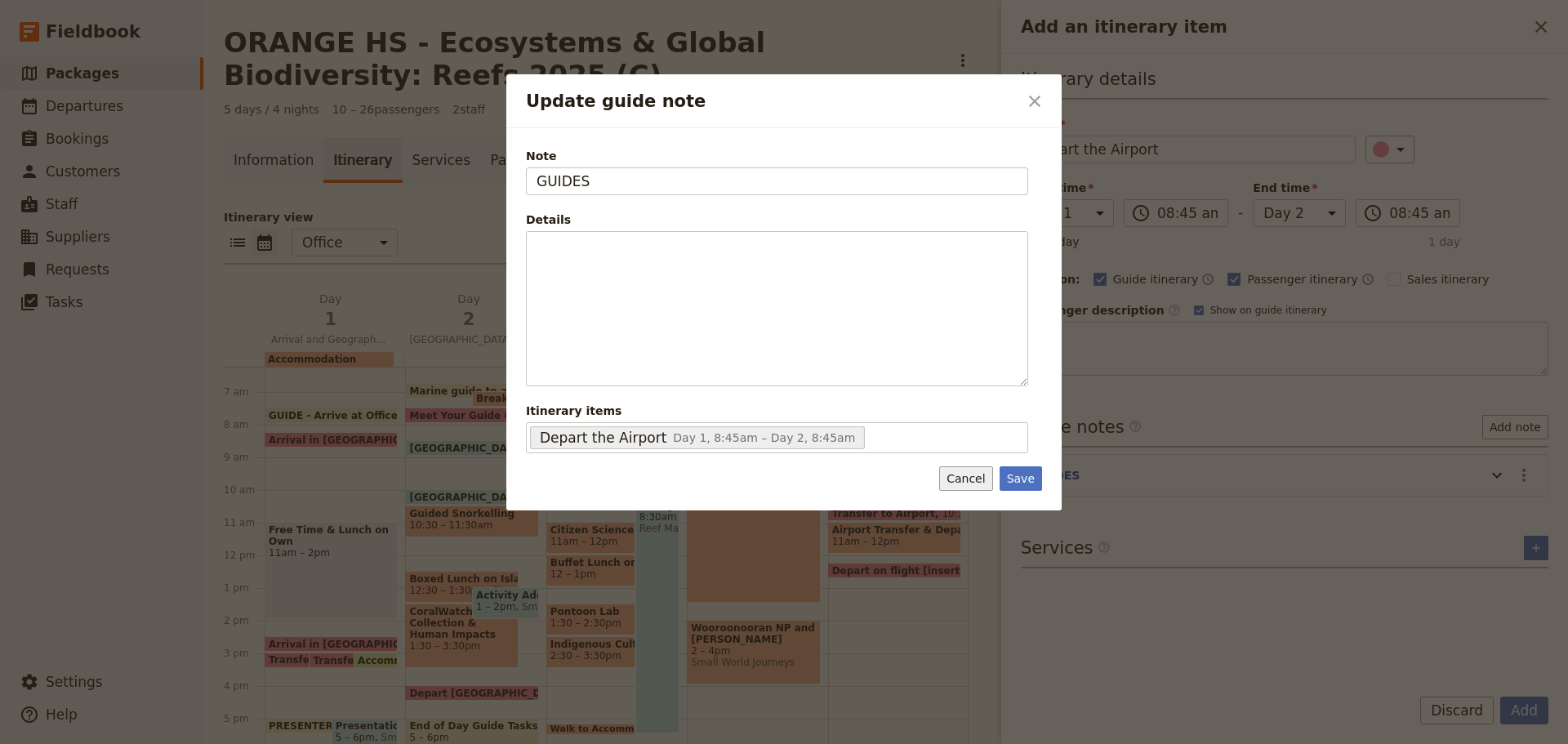
click at [970, 487] on button "Cancel" at bounding box center [966, 479] width 53 height 25
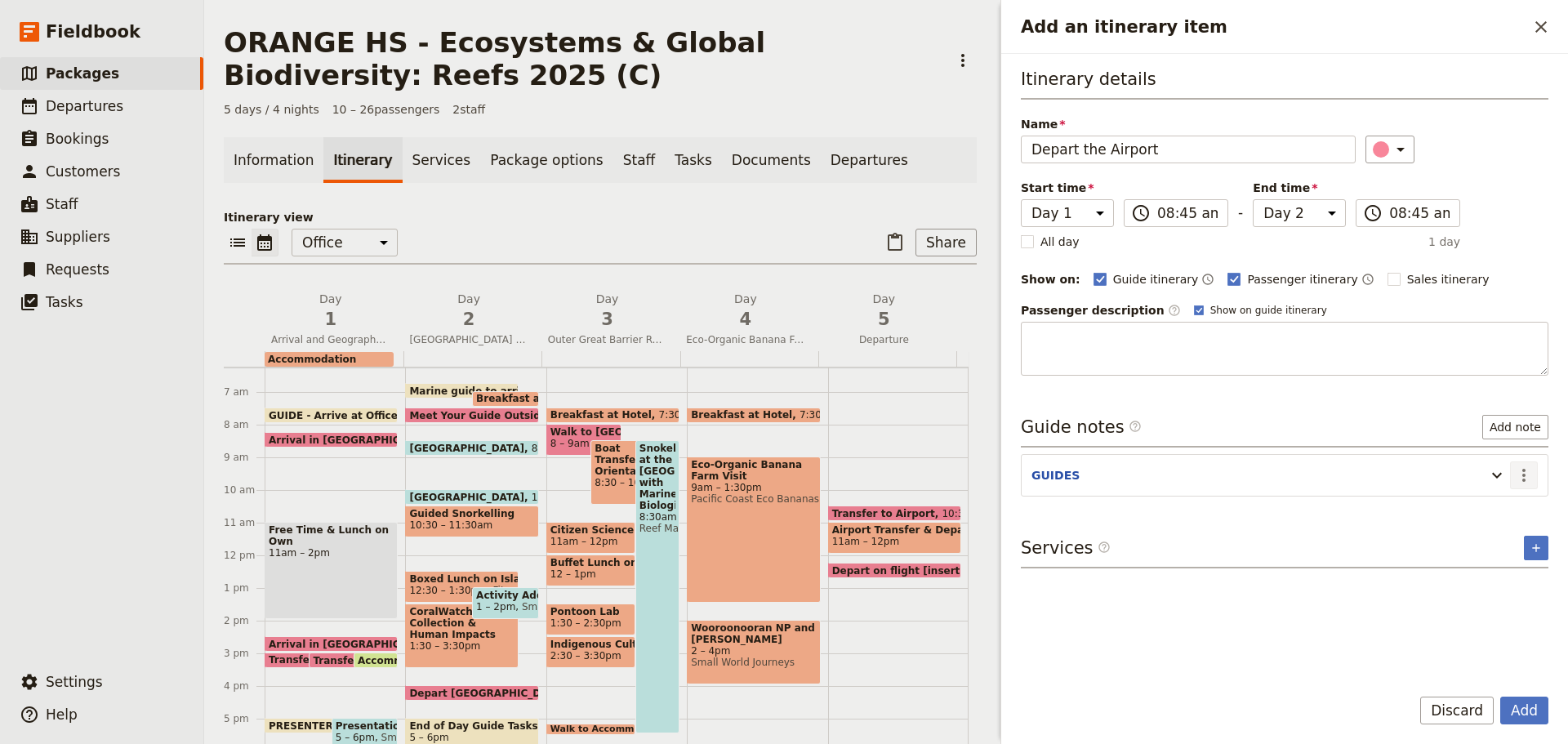
click at [1516, 480] on icon "Actions" at bounding box center [1524, 475] width 19 height 19
drag, startPoint x: 1502, startPoint y: 526, endPoint x: 1487, endPoint y: 529, distance: 15.3
click at [1500, 527] on span "Remove note" at bounding box center [1490, 533] width 76 height 17
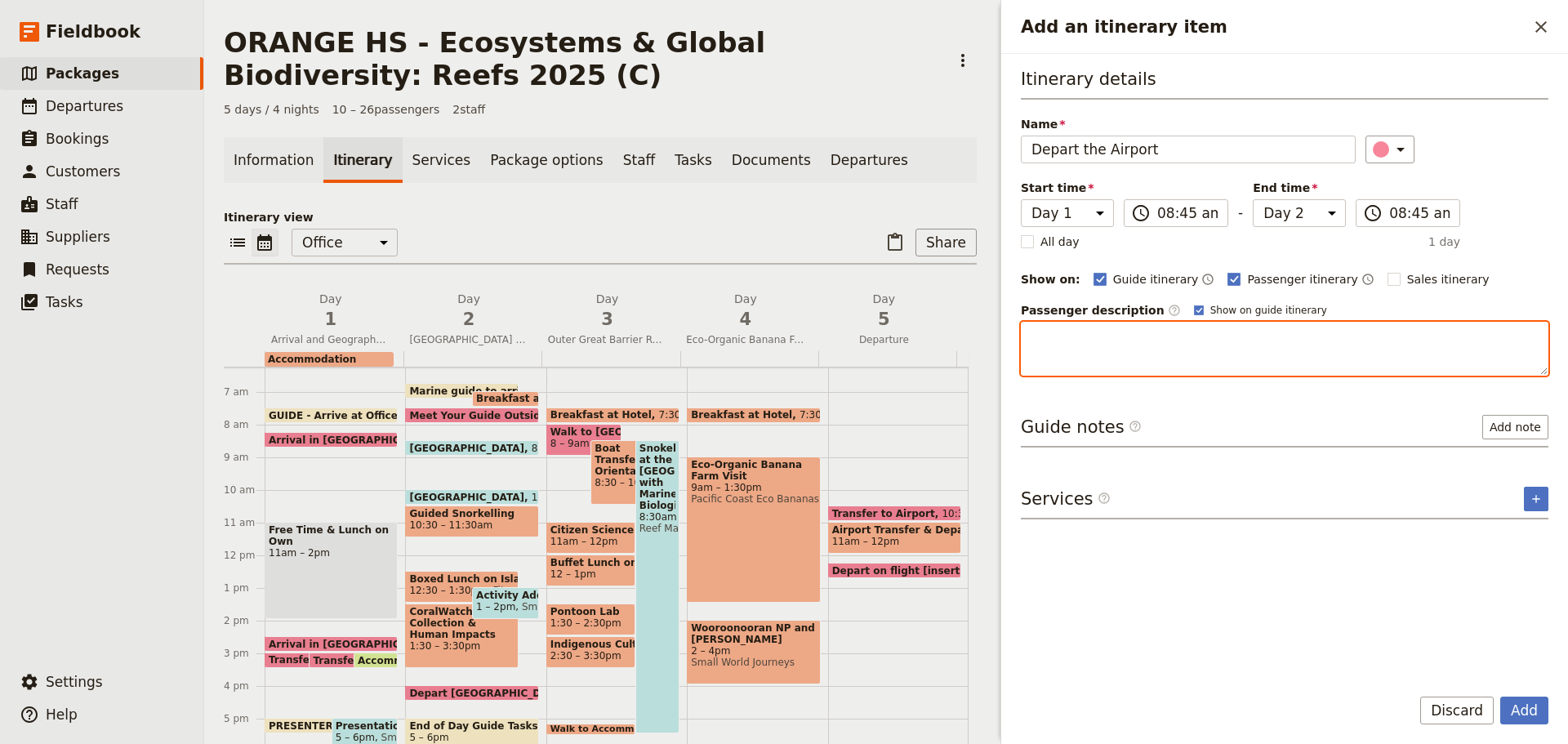
click at [1076, 357] on textarea "Add an itinerary item" at bounding box center [1284, 348] width 528 height 54
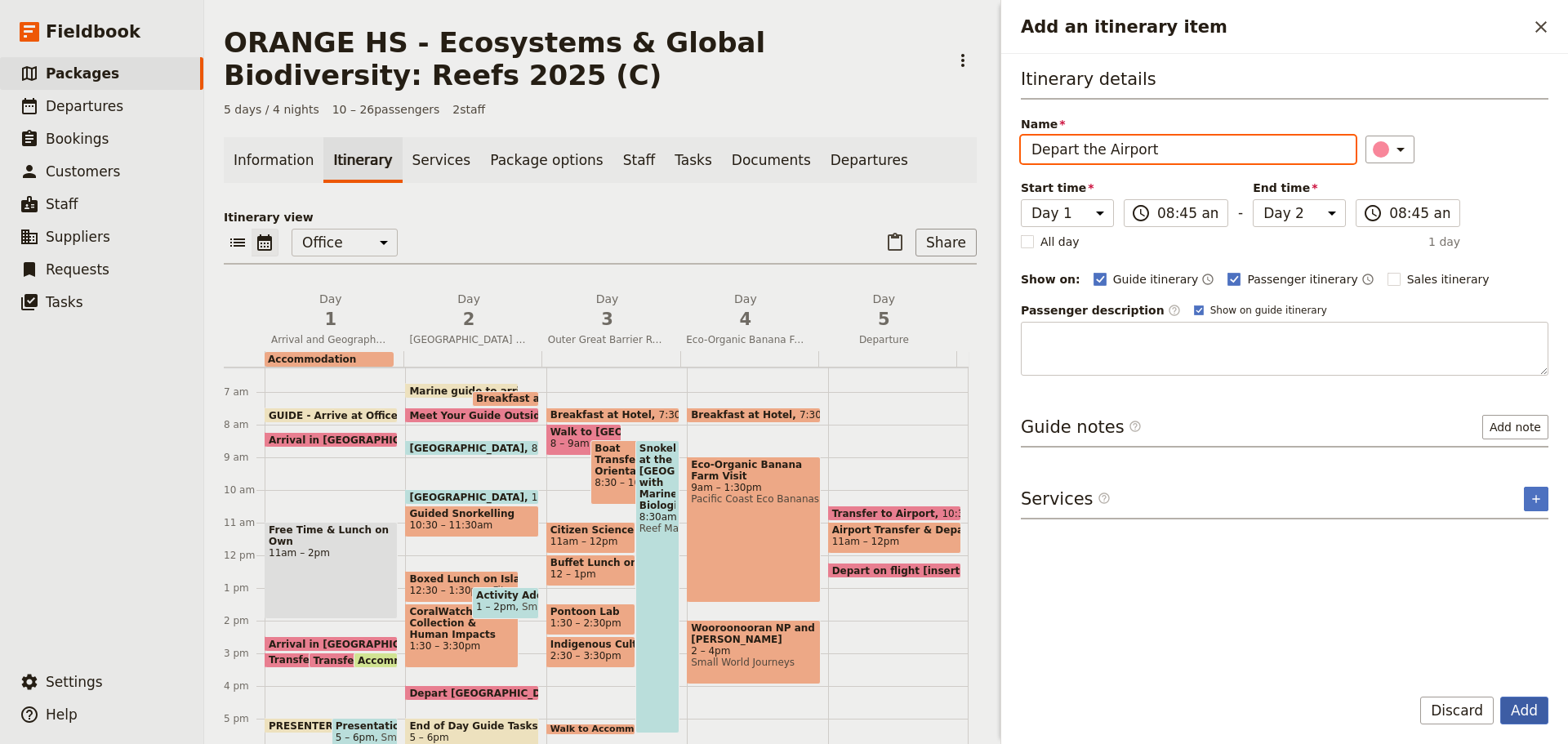
click at [1535, 709] on button "Add" at bounding box center [1524, 711] width 48 height 28
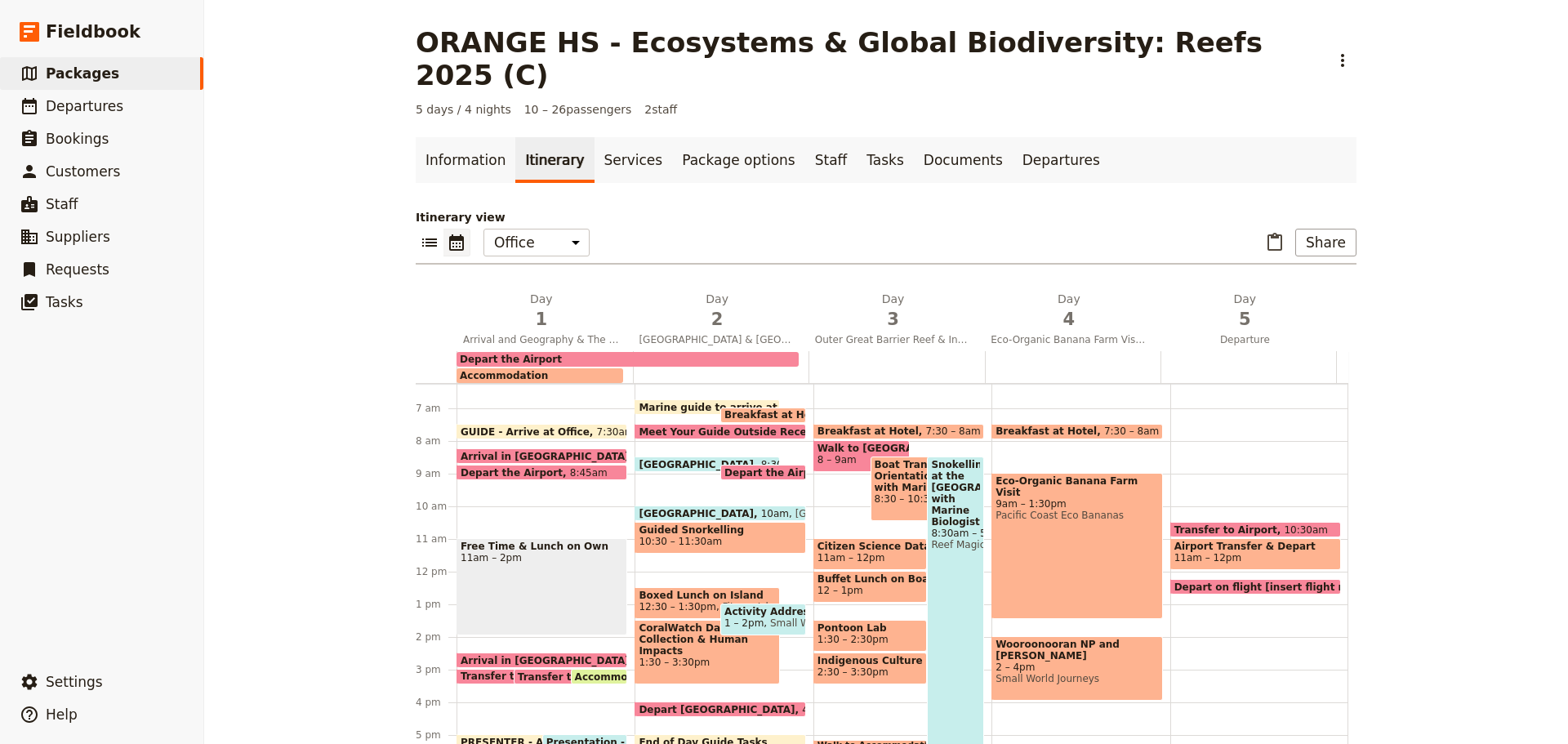
click at [539, 368] on div "Accommodation" at bounding box center [539, 376] width 167 height 15
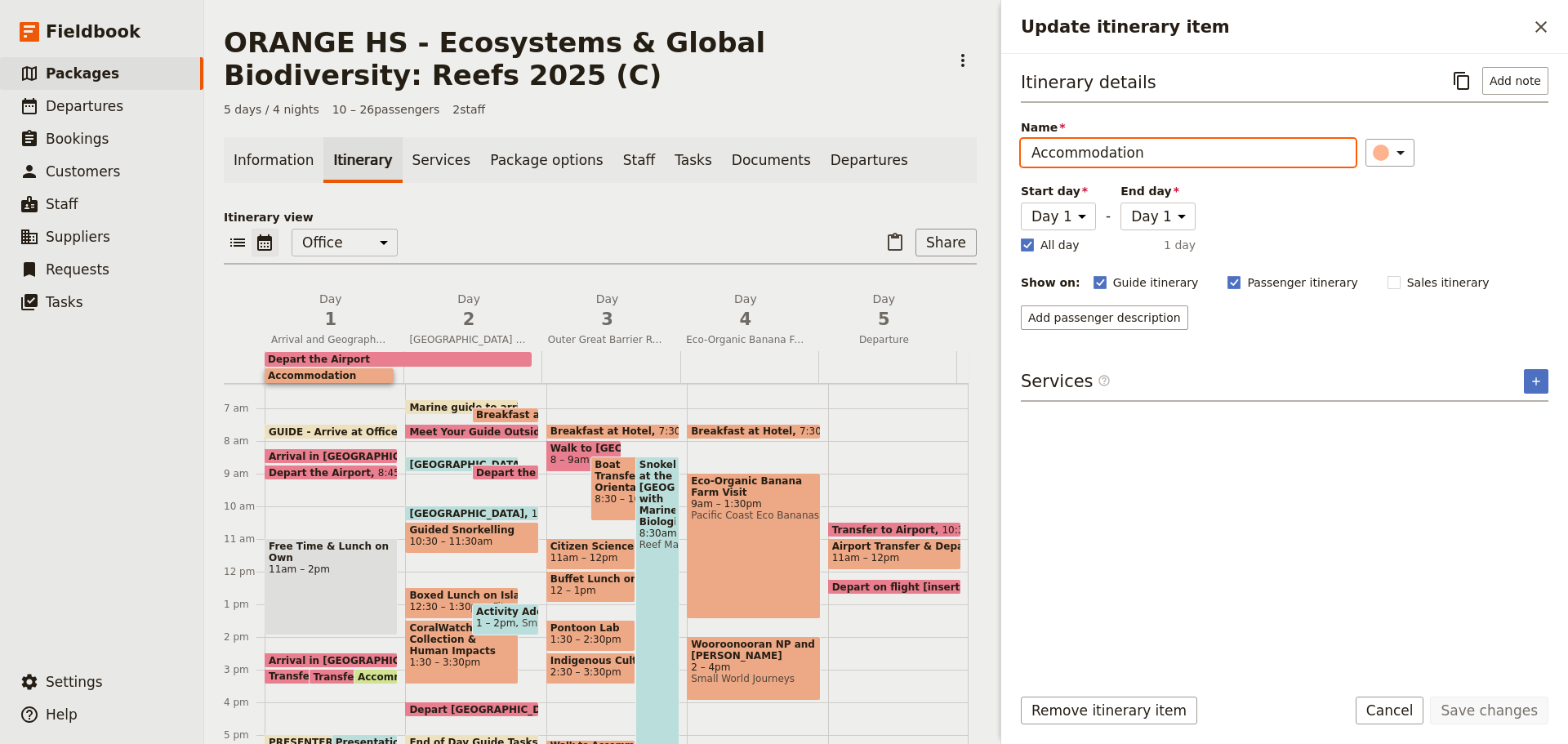
click at [1149, 154] on input "Accommodation" at bounding box center [1188, 153] width 335 height 28
type input "Accommodation at [GEOGRAPHIC_DATA]"
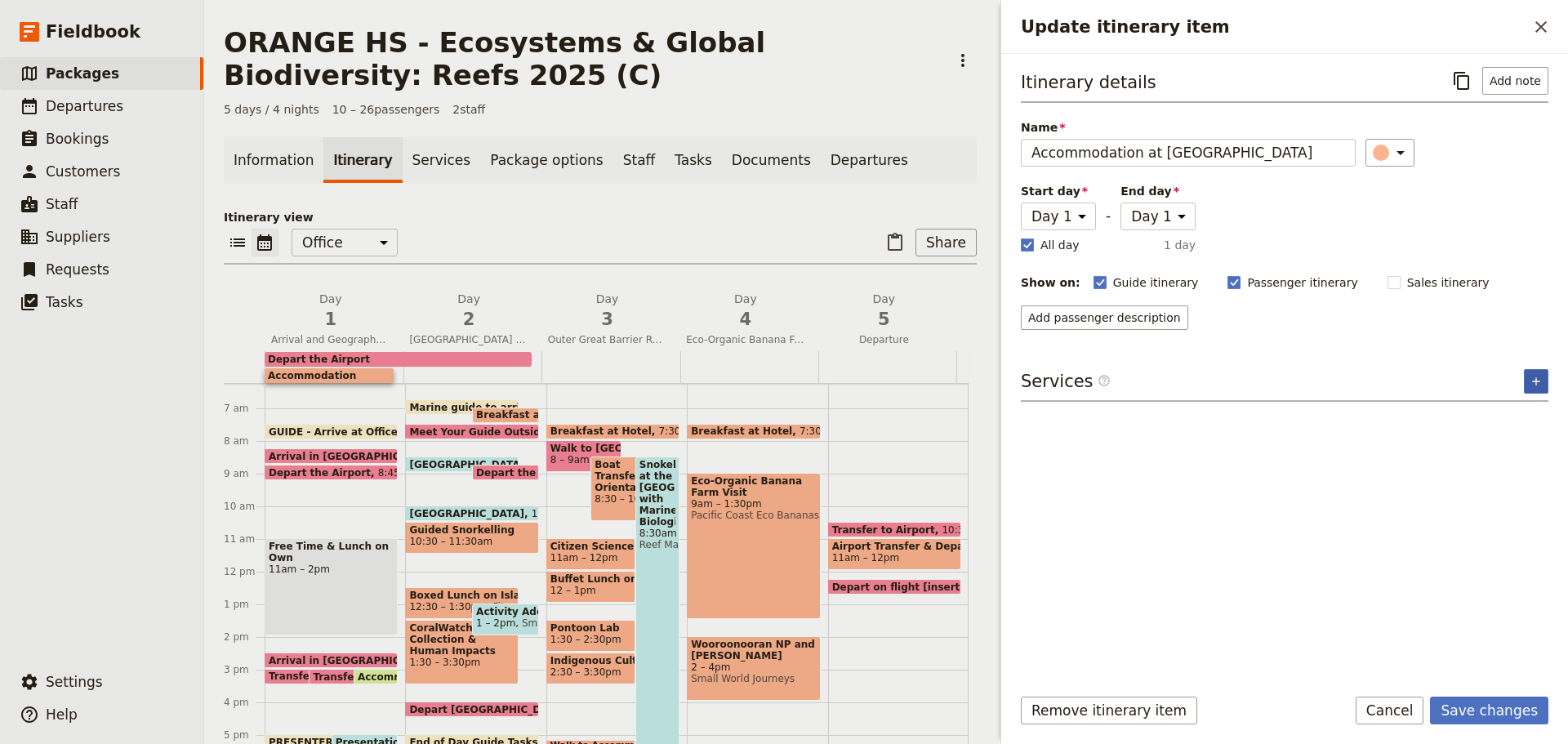
click at [1535, 375] on icon "Add service inclusion" at bounding box center [1536, 381] width 13 height 13
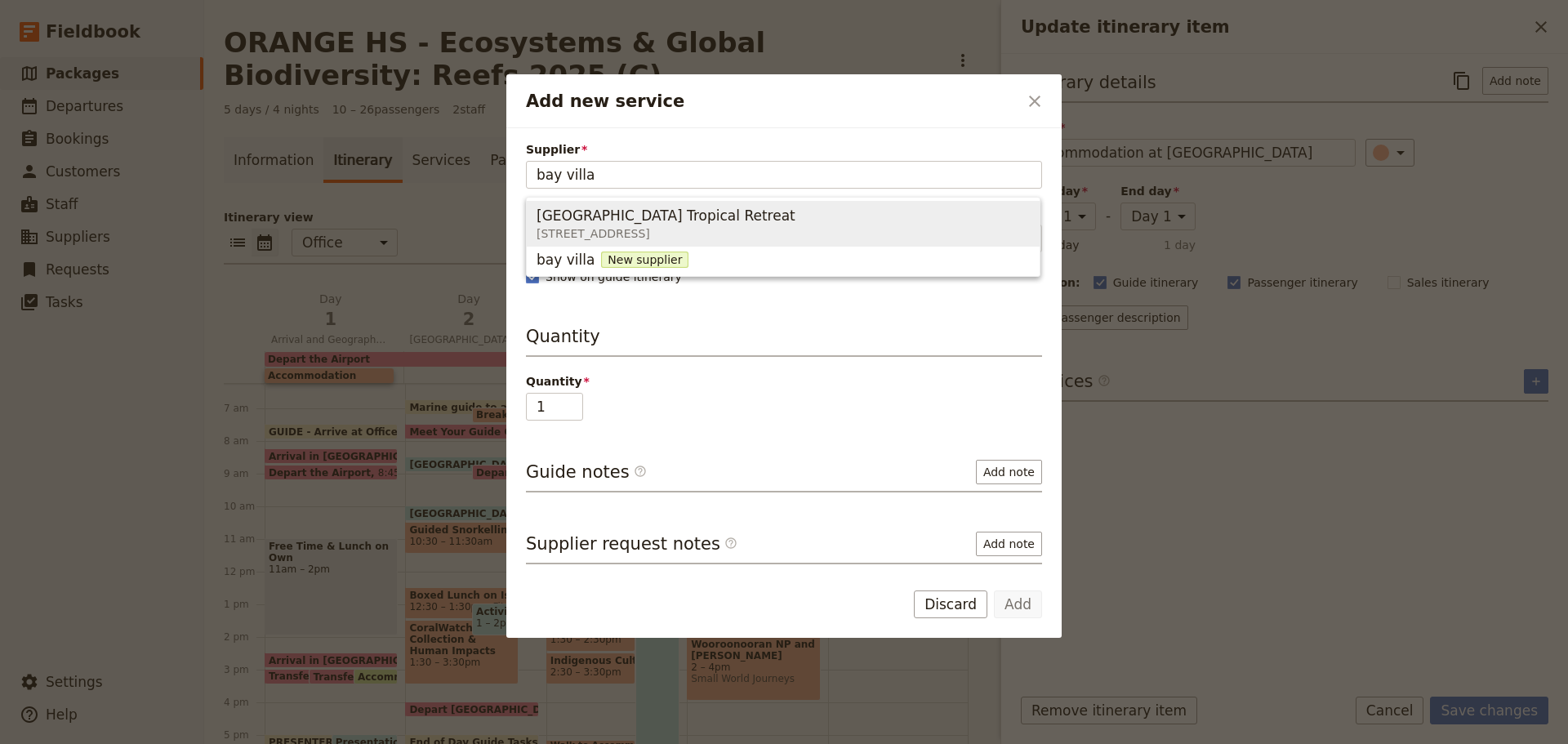
click at [732, 227] on span "[STREET_ADDRESS]" at bounding box center [666, 234] width 259 height 17
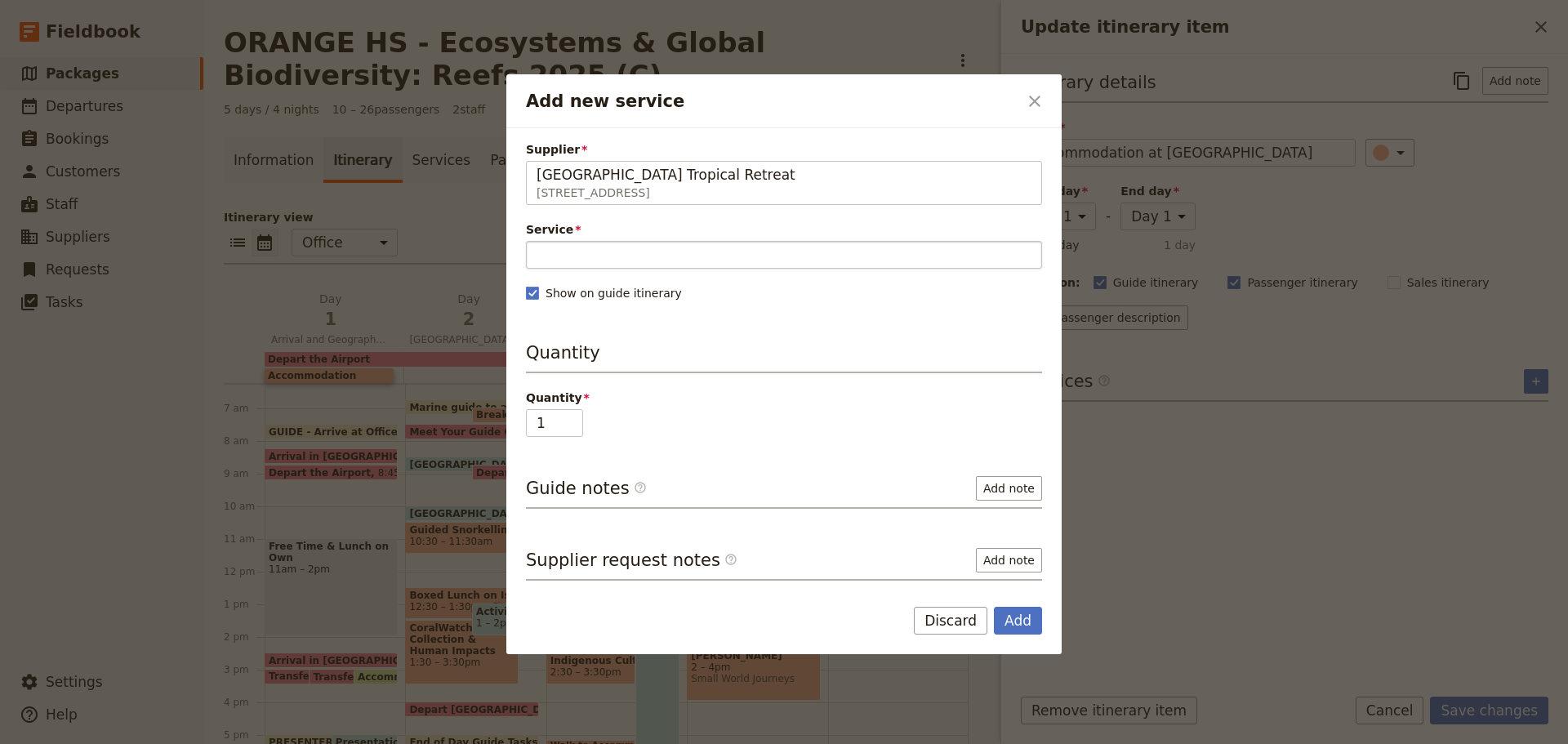
type input "[GEOGRAPHIC_DATA] Tropical Retreat"
click at [563, 267] on input "Service" at bounding box center [784, 255] width 516 height 28
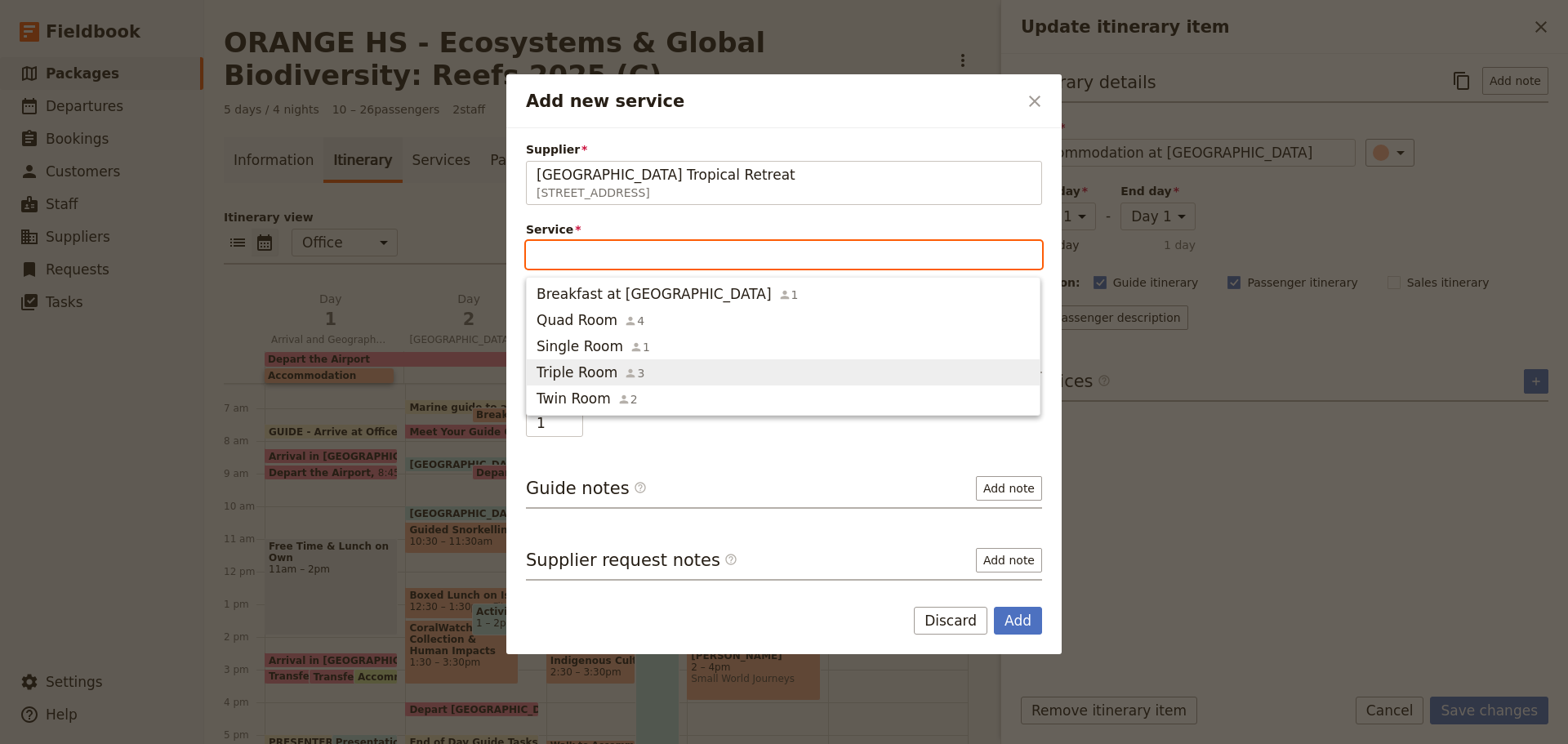
click at [585, 378] on span "Triple Room" at bounding box center [577, 372] width 81 height 19
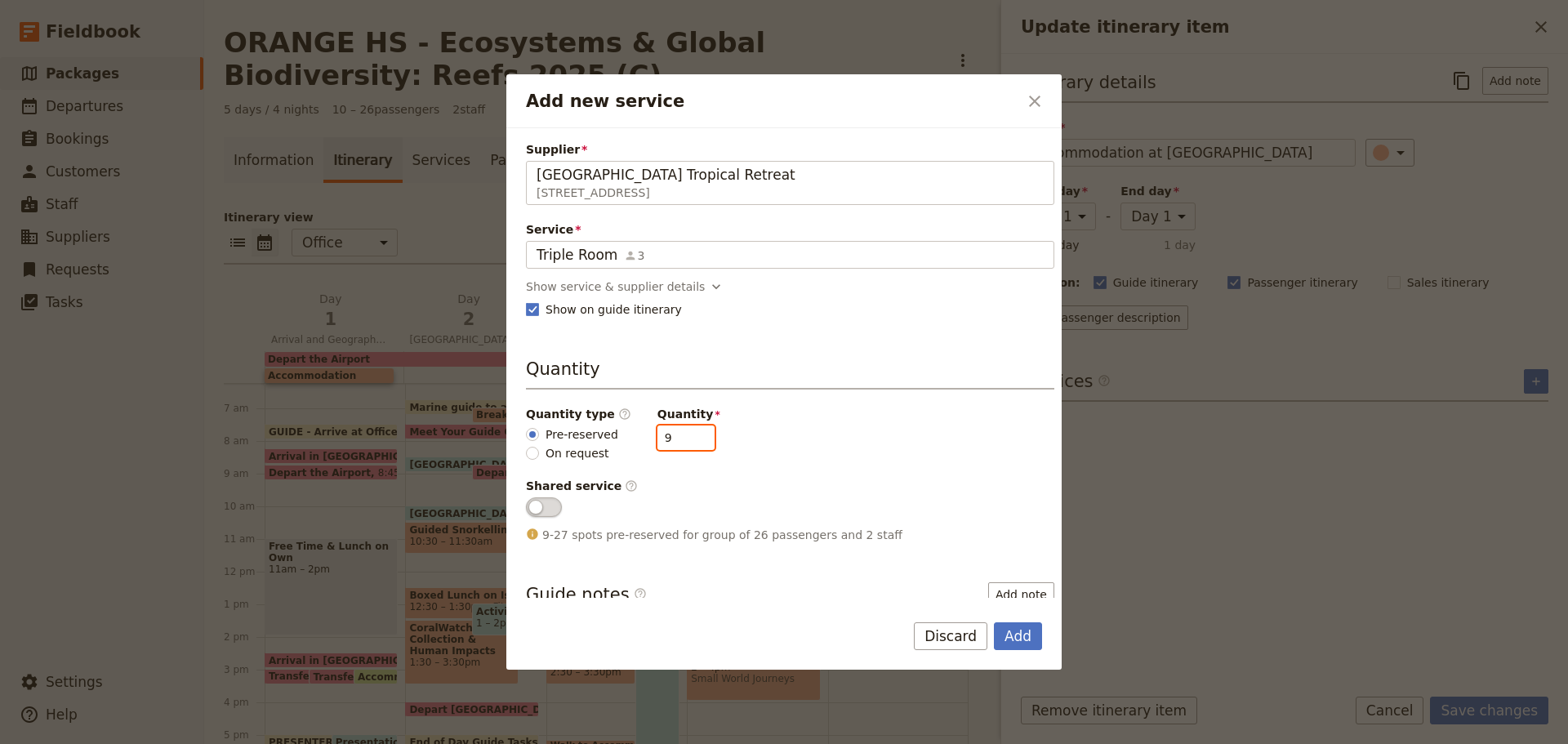
drag, startPoint x: 667, startPoint y: 437, endPoint x: 470, endPoint y: 411, distance: 198.7
click at [470, 743] on div "Add new service ​ Supplier [GEOGRAPHIC_DATA] [GEOGRAPHIC_DATA][STREET_ADDRESS][…" at bounding box center [784, 744] width 1568 height 0
type input "4"
click at [1027, 644] on button "Add" at bounding box center [1018, 636] width 48 height 28
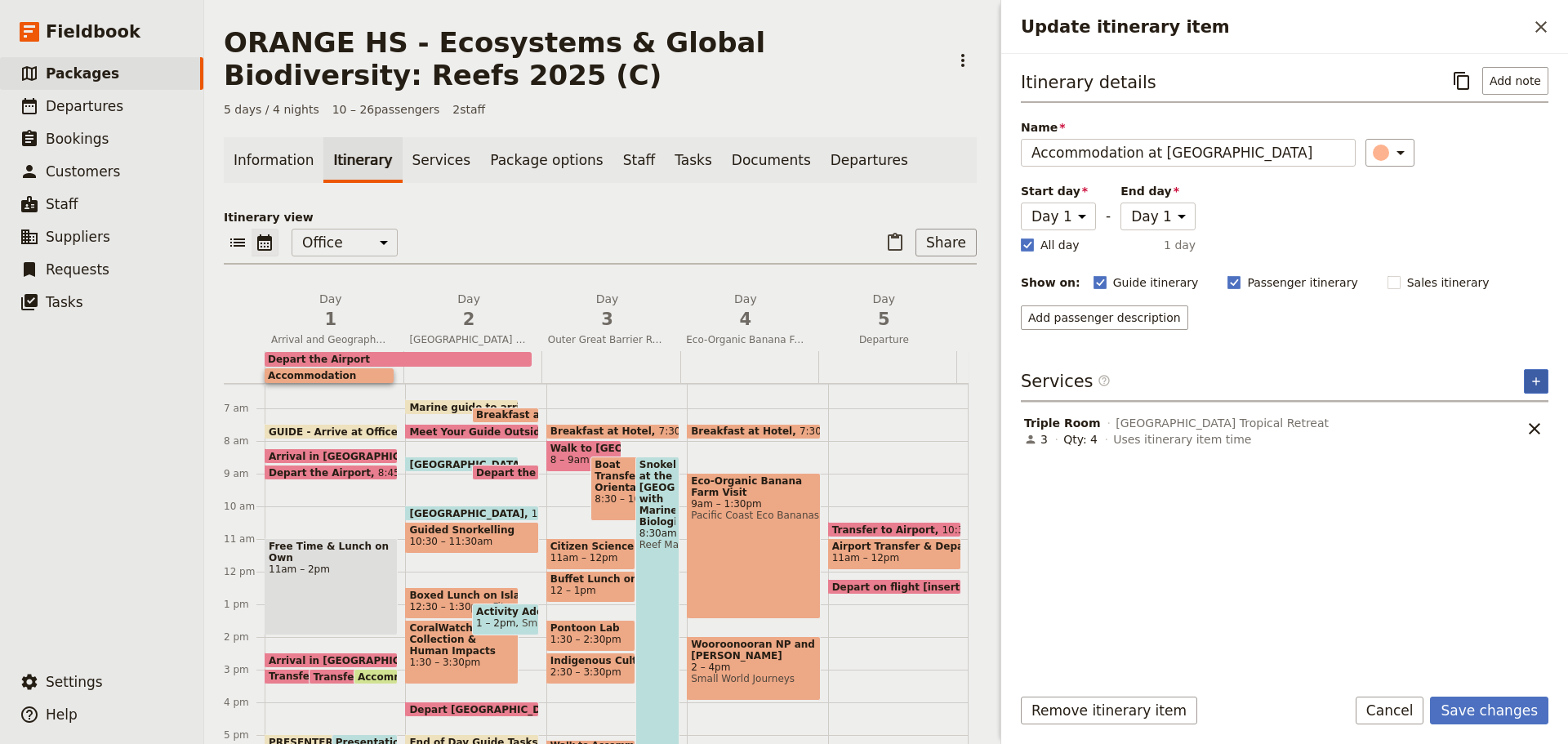
click at [1532, 378] on icon "Add service inclusion" at bounding box center [1536, 381] width 13 height 13
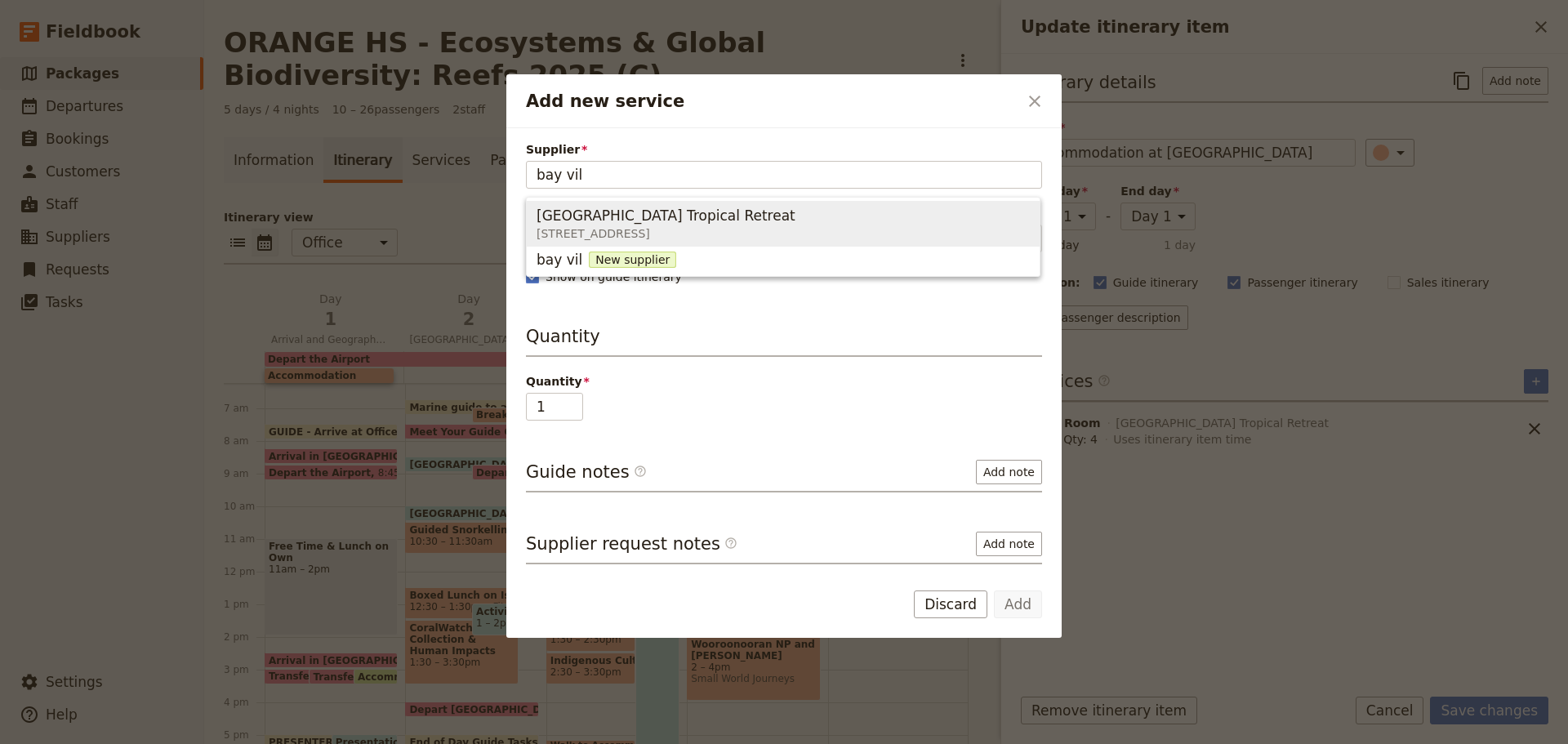
click at [769, 243] on button "[GEOGRAPHIC_DATA] [GEOGRAPHIC_DATA][STREET_ADDRESS][GEOGRAPHIC_DATA]" at bounding box center [784, 224] width 513 height 46
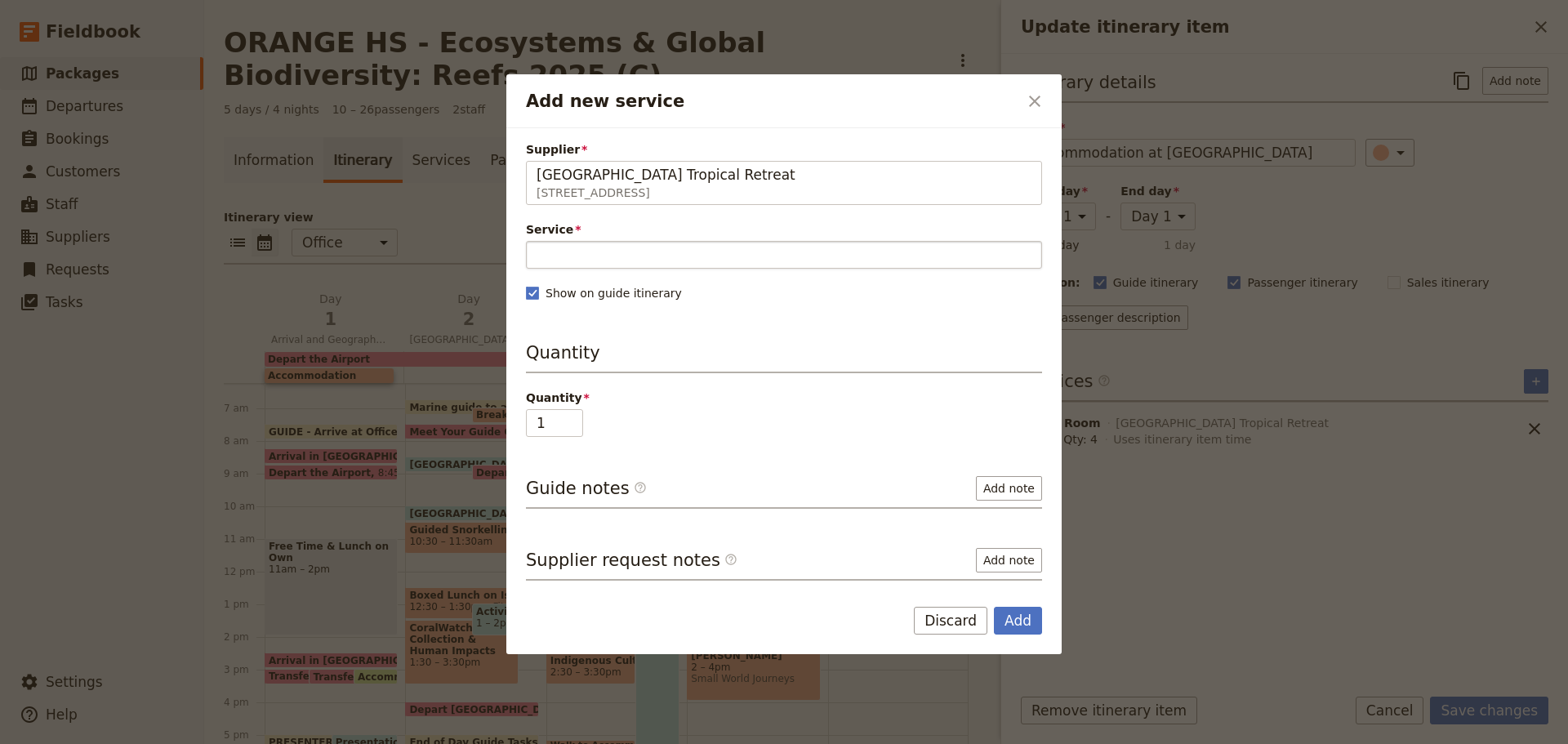
type input "[GEOGRAPHIC_DATA] Tropical Retreat"
click at [663, 257] on input "Service" at bounding box center [784, 255] width 516 height 28
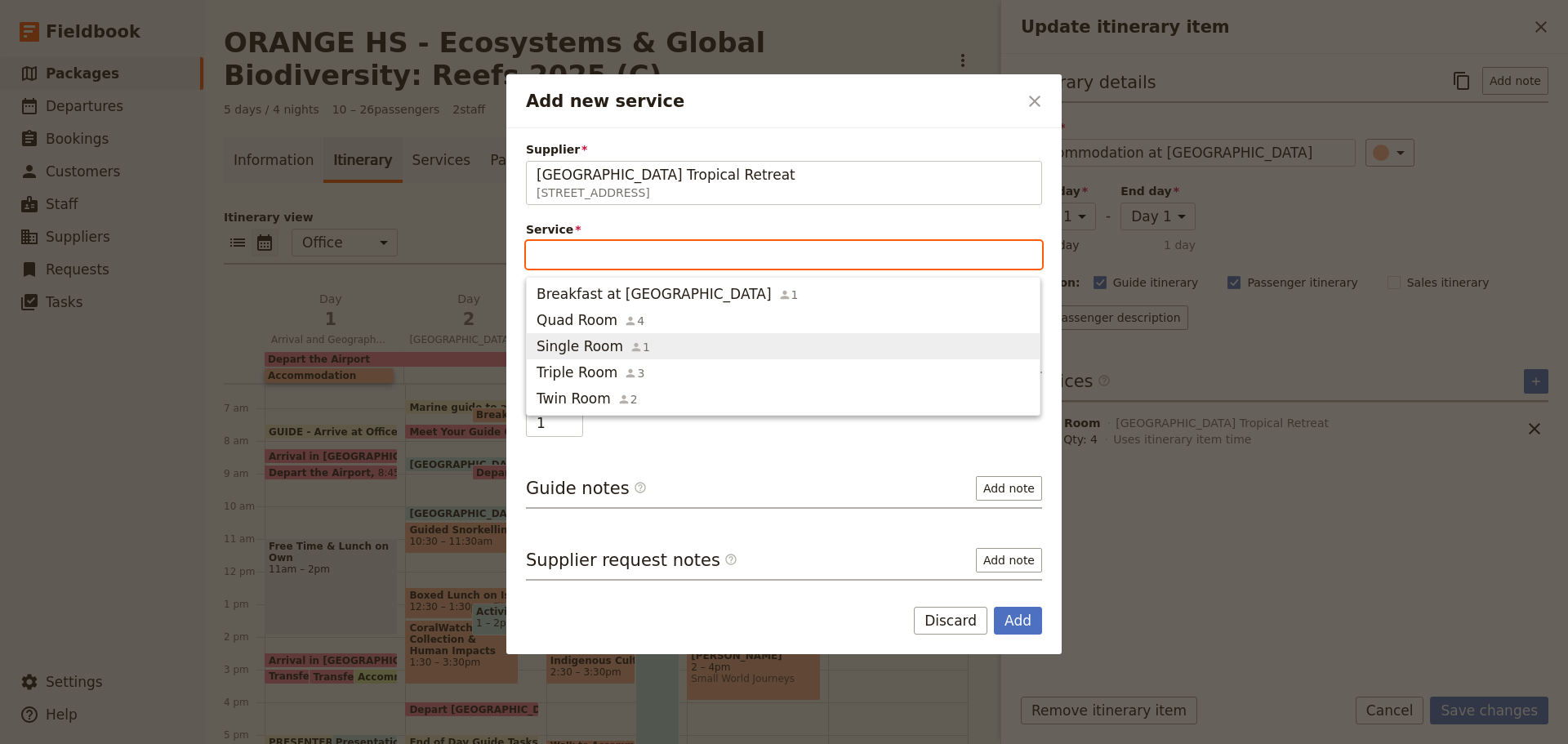
click at [566, 347] on span "Single Room" at bounding box center [580, 346] width 86 height 19
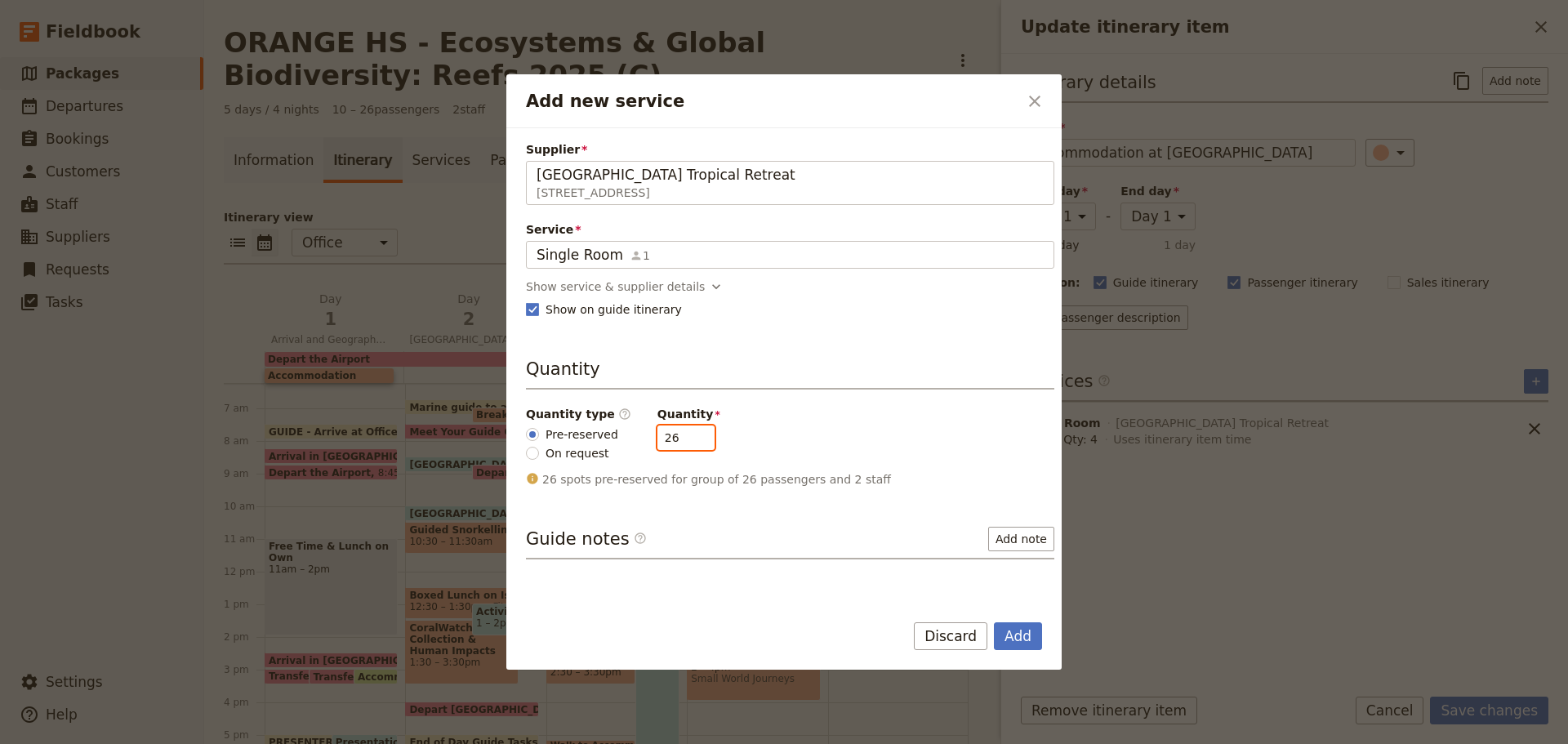
drag, startPoint x: 663, startPoint y: 435, endPoint x: 364, endPoint y: 447, distance: 299.2
click at [365, 743] on div "Add new service ​ Supplier [GEOGRAPHIC_DATA] [GEOGRAPHIC_DATA][STREET_ADDRESS][…" at bounding box center [784, 744] width 1568 height 0
type input "3"
click at [1011, 640] on button "Add" at bounding box center [1018, 636] width 48 height 28
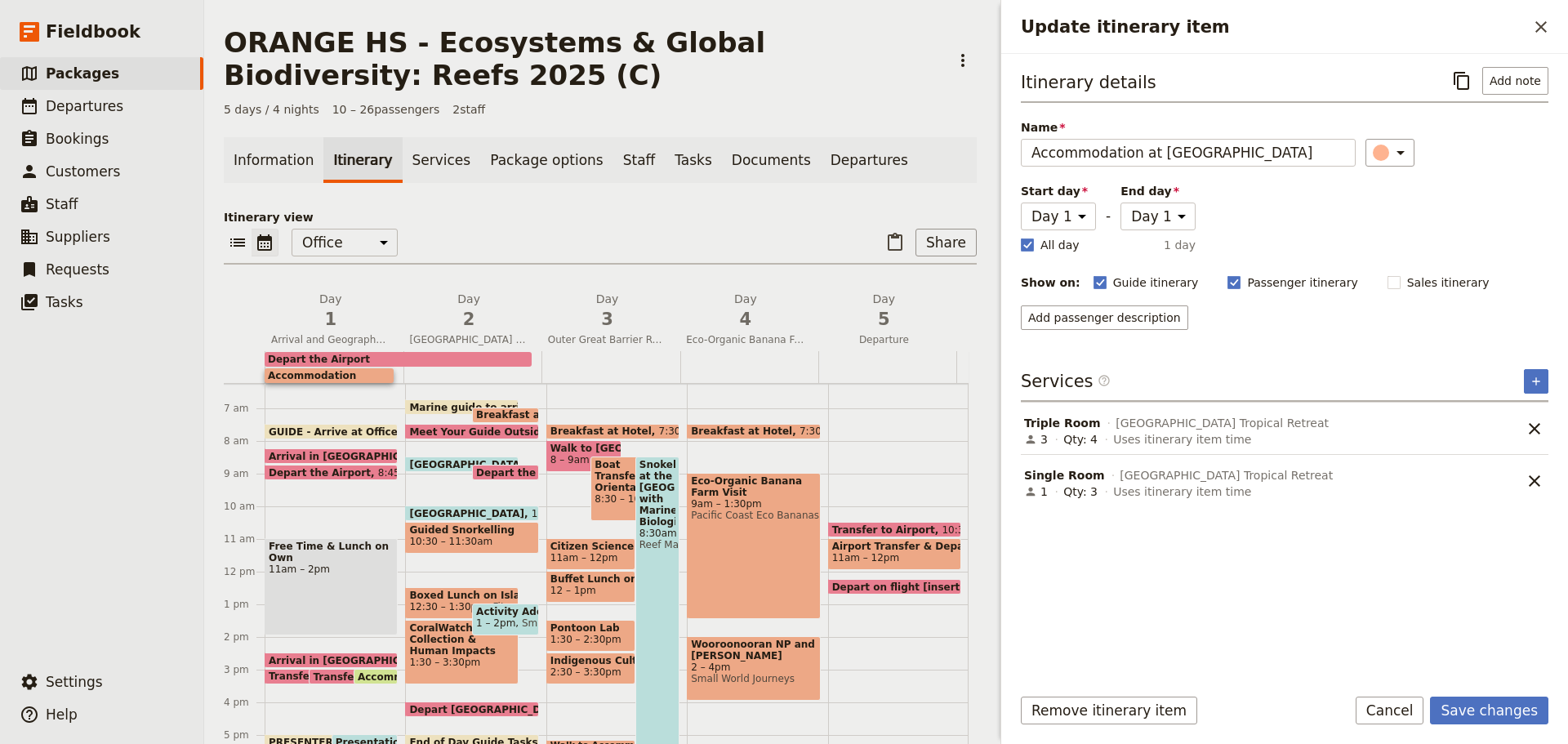
click at [1067, 423] on span "Triple Room" at bounding box center [1062, 423] width 77 height 17
click at [1527, 373] on button "​" at bounding box center [1536, 382] width 25 height 25
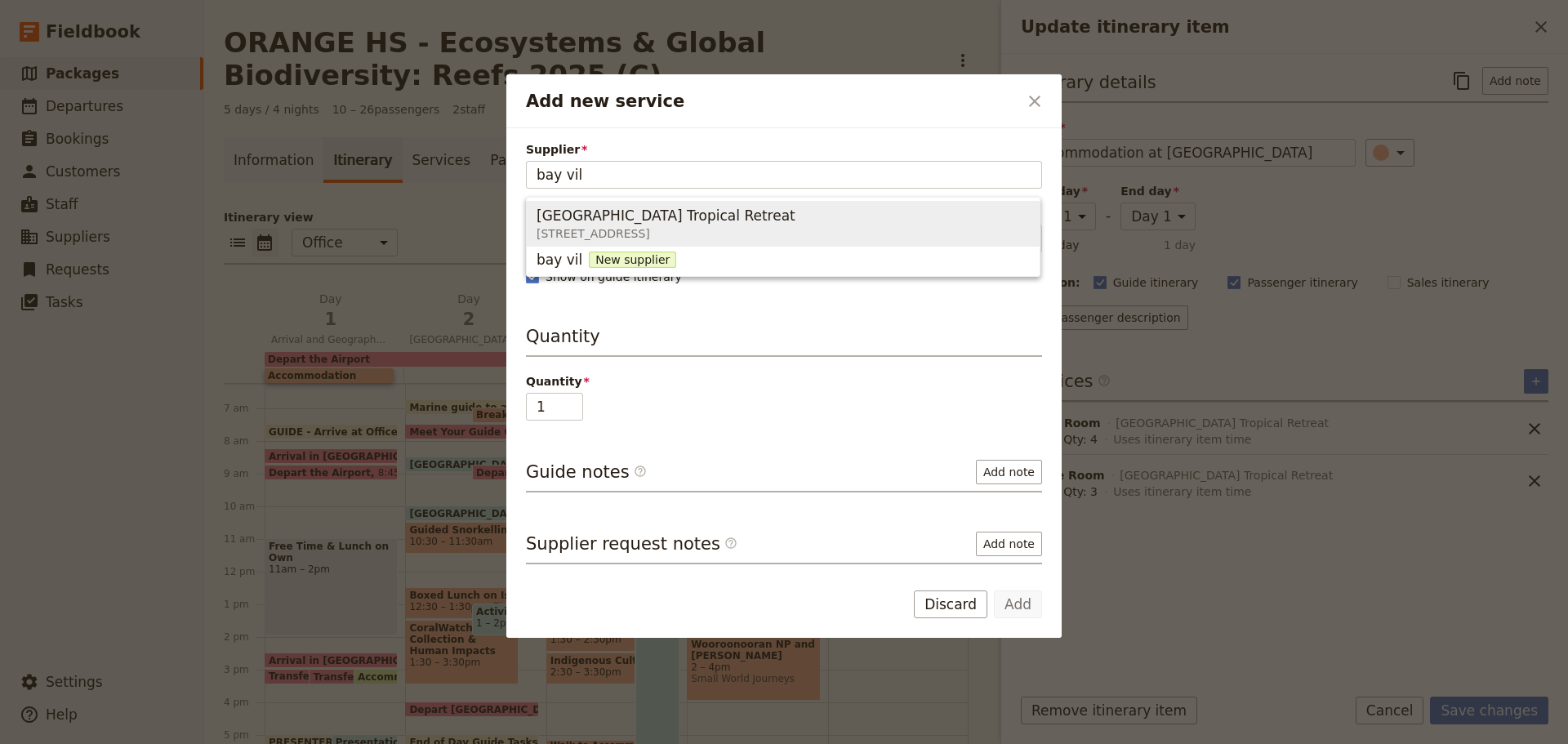
click at [797, 210] on span "[GEOGRAPHIC_DATA] [GEOGRAPHIC_DATA][STREET_ADDRESS][GEOGRAPHIC_DATA]" at bounding box center [784, 224] width 494 height 39
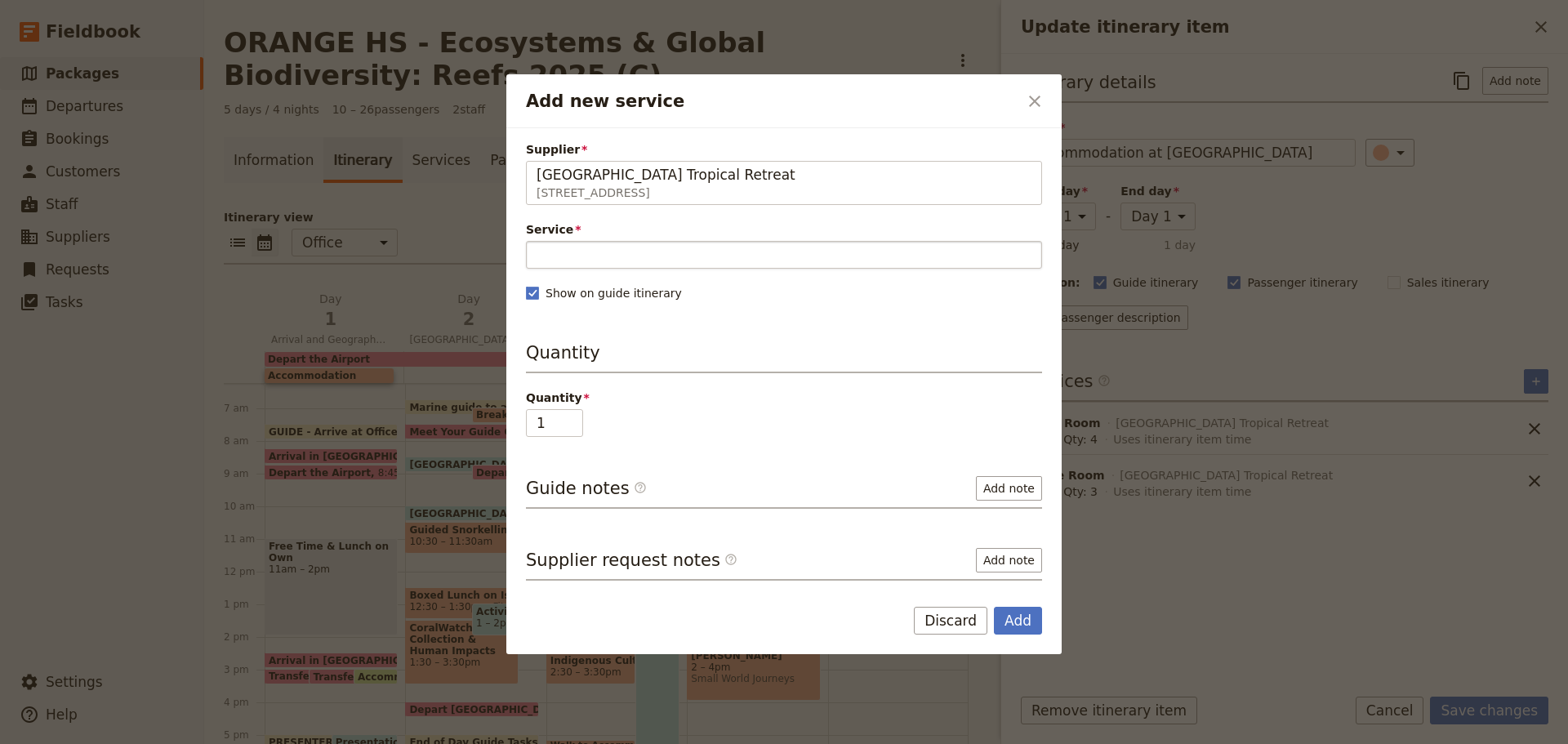
type input "[GEOGRAPHIC_DATA] Tropical Retreat"
click at [617, 259] on input "Service" at bounding box center [784, 255] width 516 height 28
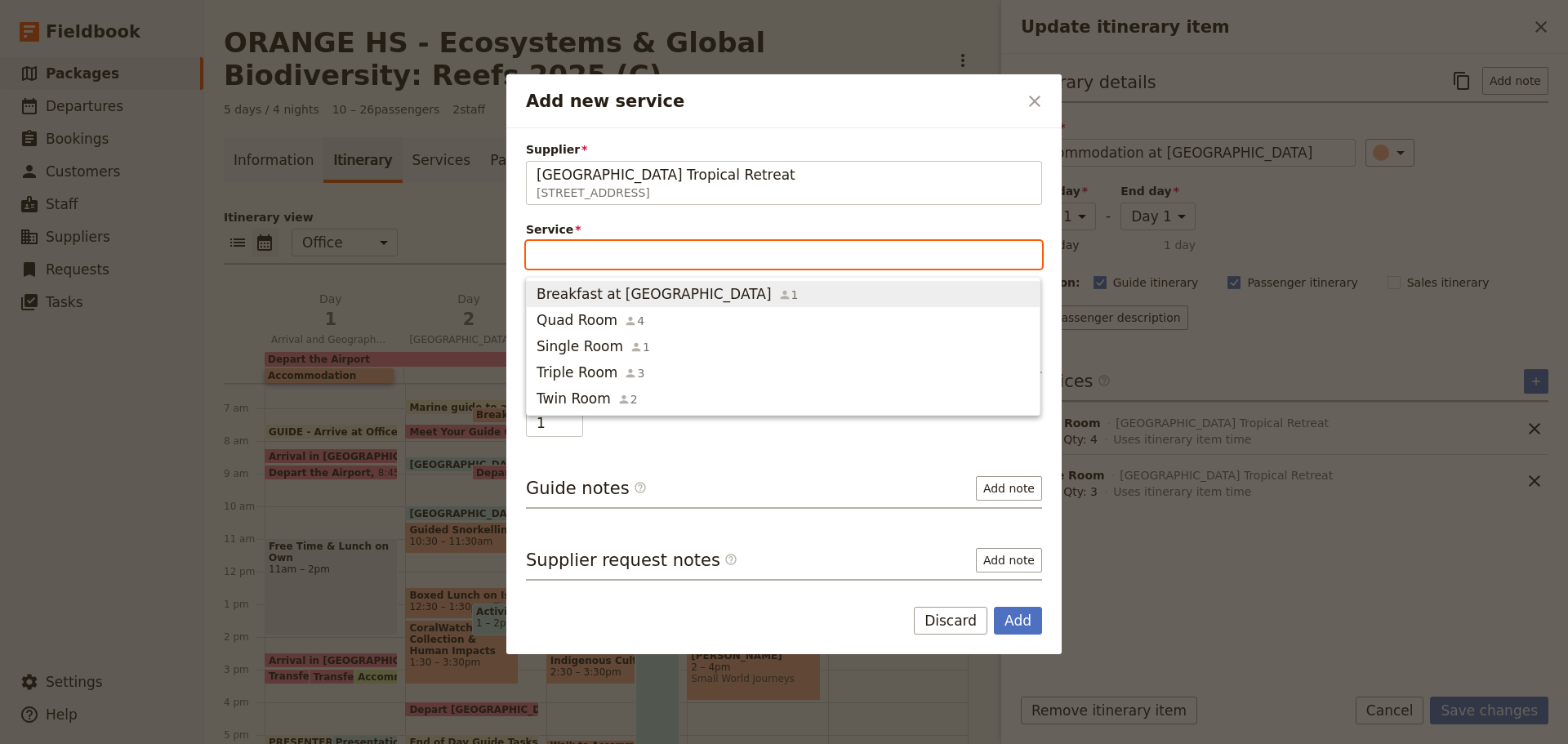
click at [563, 299] on span "Breakfast at [GEOGRAPHIC_DATA]" at bounding box center [654, 294] width 235 height 19
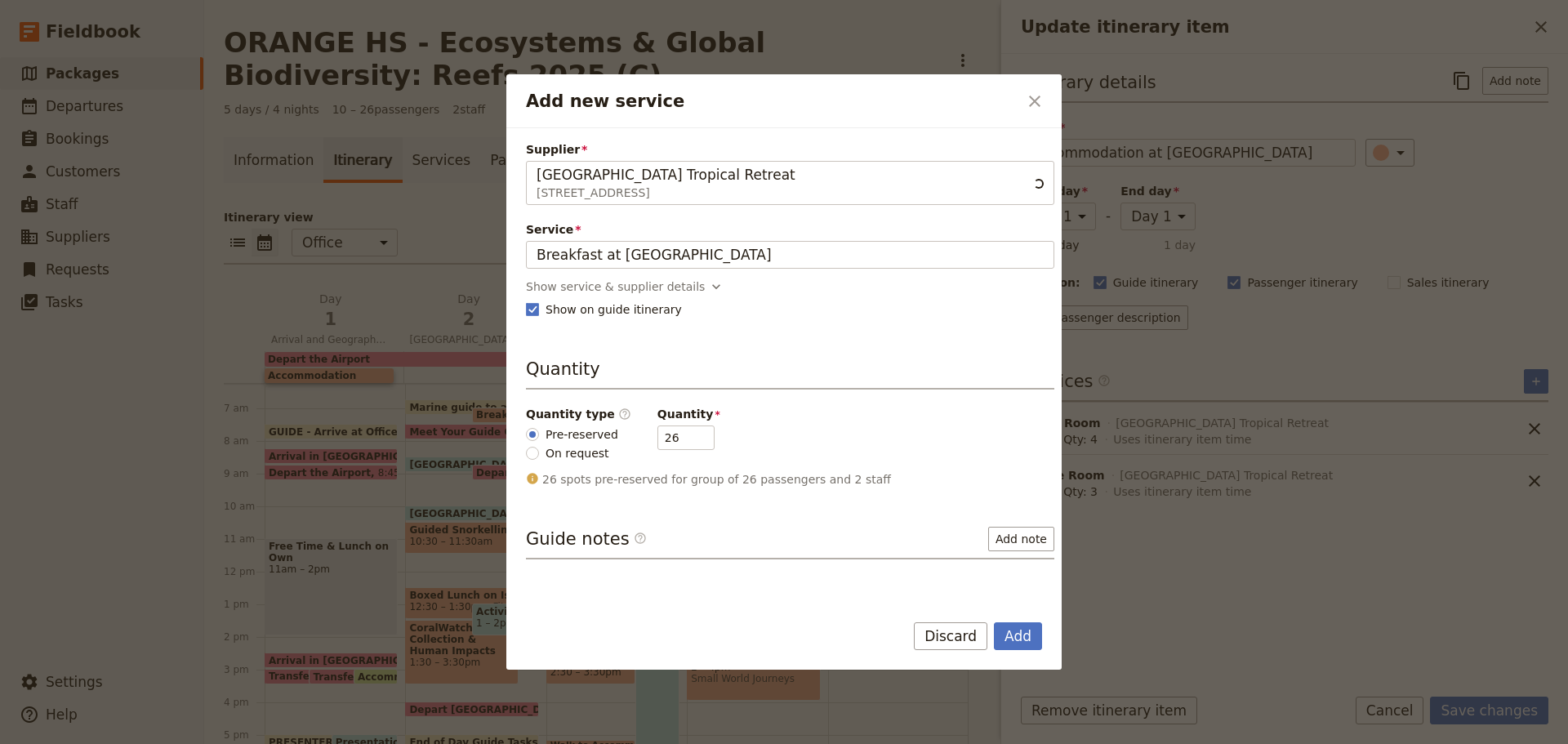
scroll to position [0, 0]
click at [568, 282] on div "Show service & supplier details" at bounding box center [615, 286] width 179 height 17
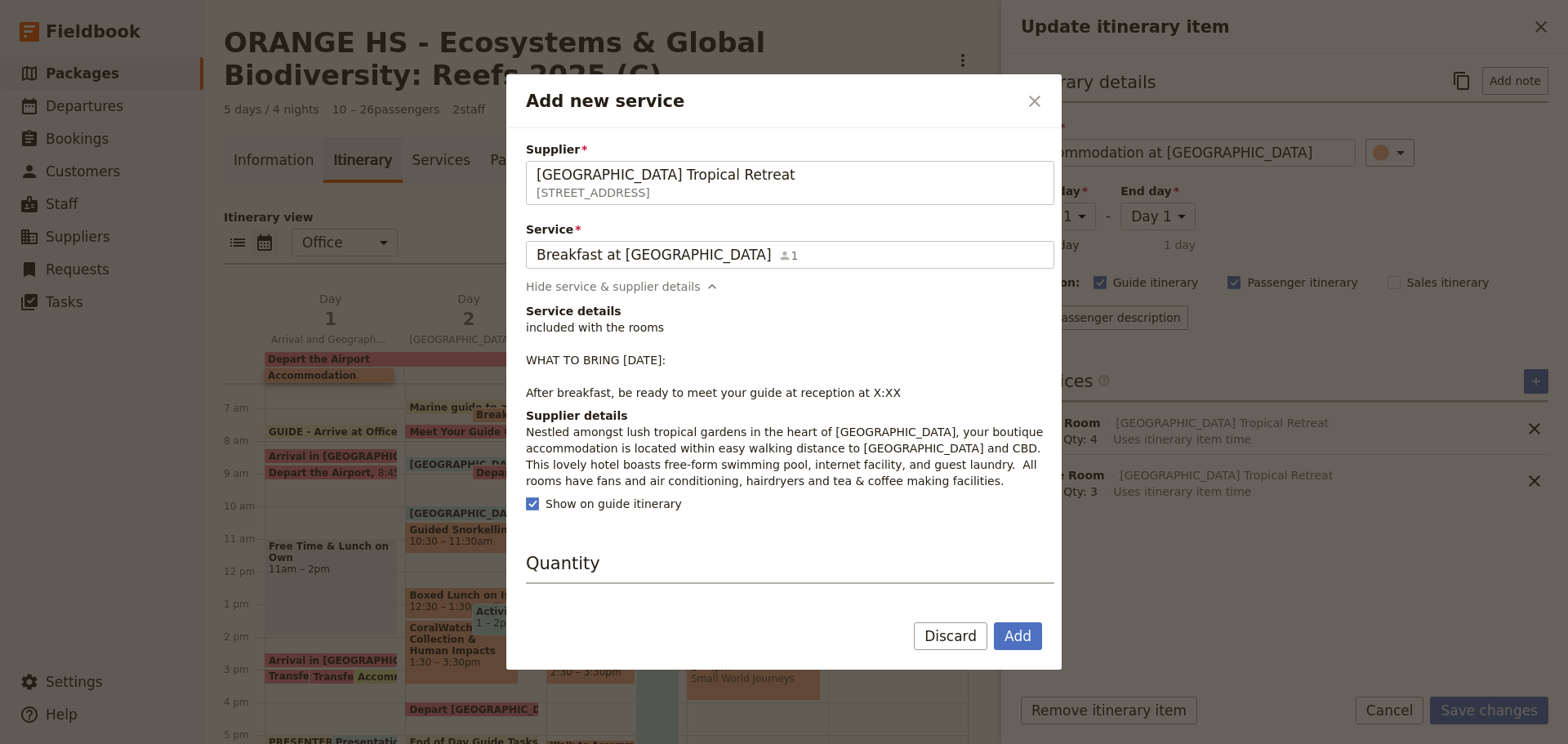
drag, startPoint x: 586, startPoint y: 453, endPoint x: 553, endPoint y: 435, distance: 37.6
click at [586, 451] on p "Nestled amongst lush tropical gardens in the heart of [GEOGRAPHIC_DATA], your b…" at bounding box center [791, 457] width 529 height 65
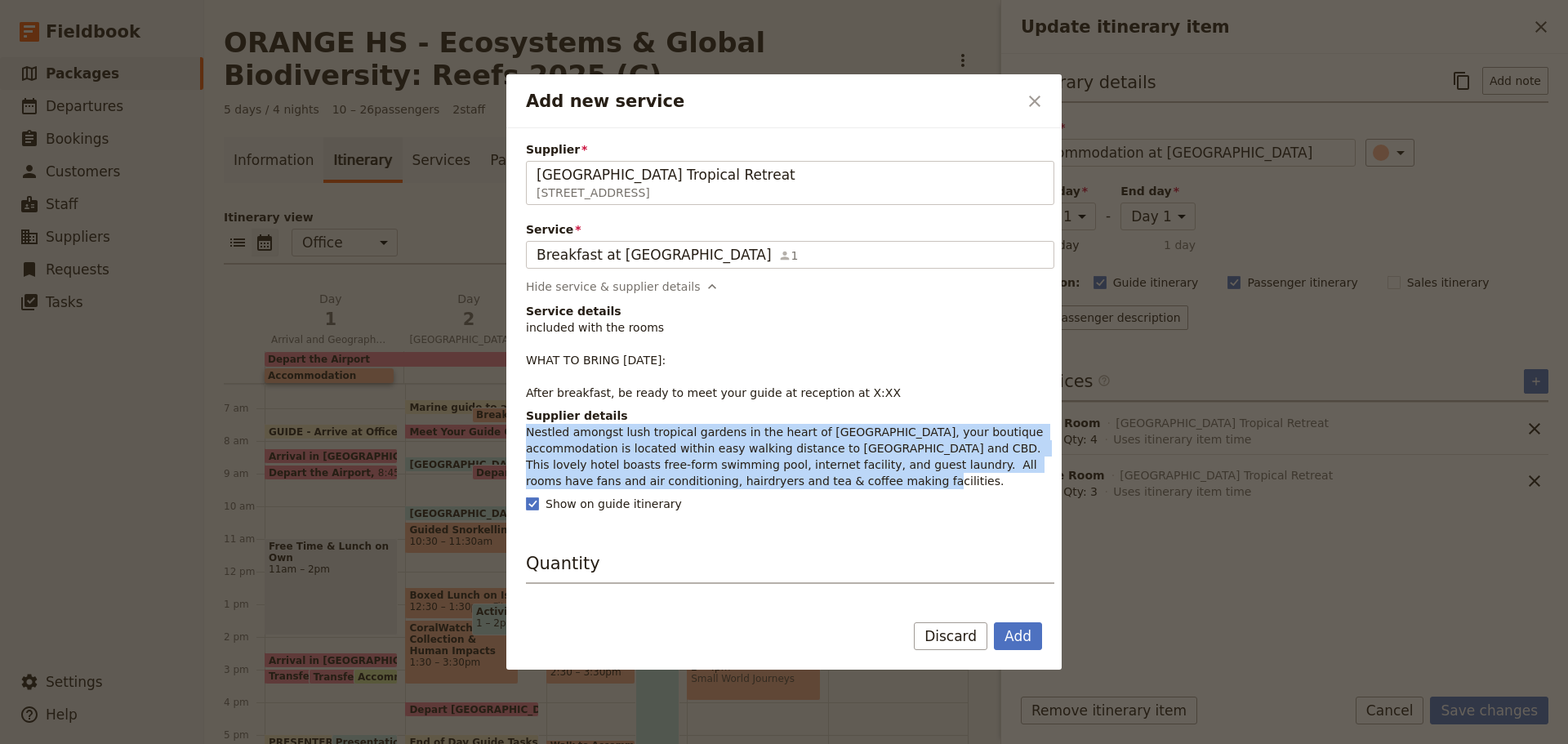
drag, startPoint x: 527, startPoint y: 427, endPoint x: 881, endPoint y: 487, distance: 359.0
click at [881, 487] on p "Nestled amongst lush tropical gardens in the heart of [GEOGRAPHIC_DATA], your b…" at bounding box center [791, 457] width 529 height 65
copy p "Nestled amongst lush tropical gardens in the heart of [GEOGRAPHIC_DATA], your b…"
click at [968, 641] on button "Discard" at bounding box center [950, 636] width 73 height 28
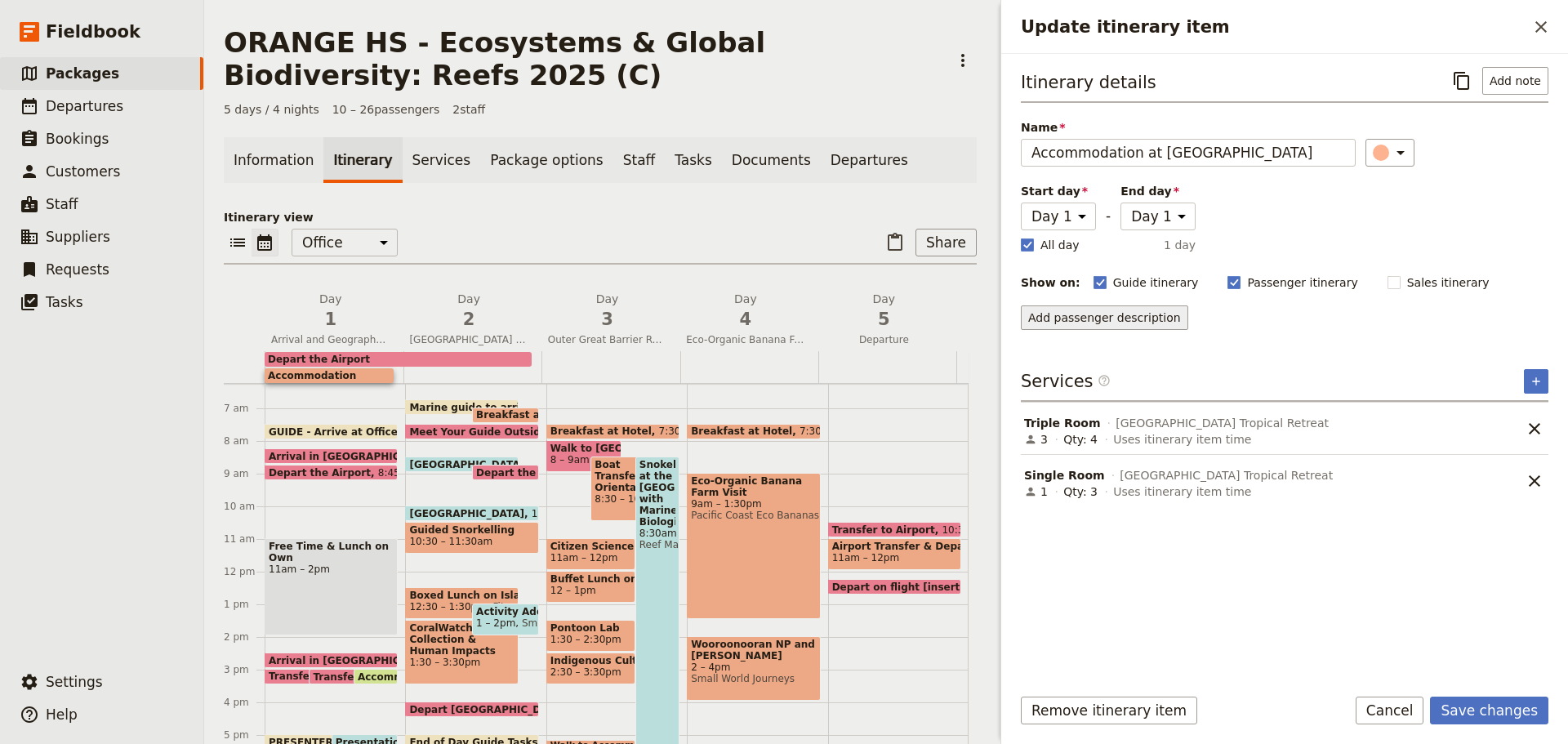
click at [1113, 317] on button "Add passenger description" at bounding box center [1104, 318] width 167 height 25
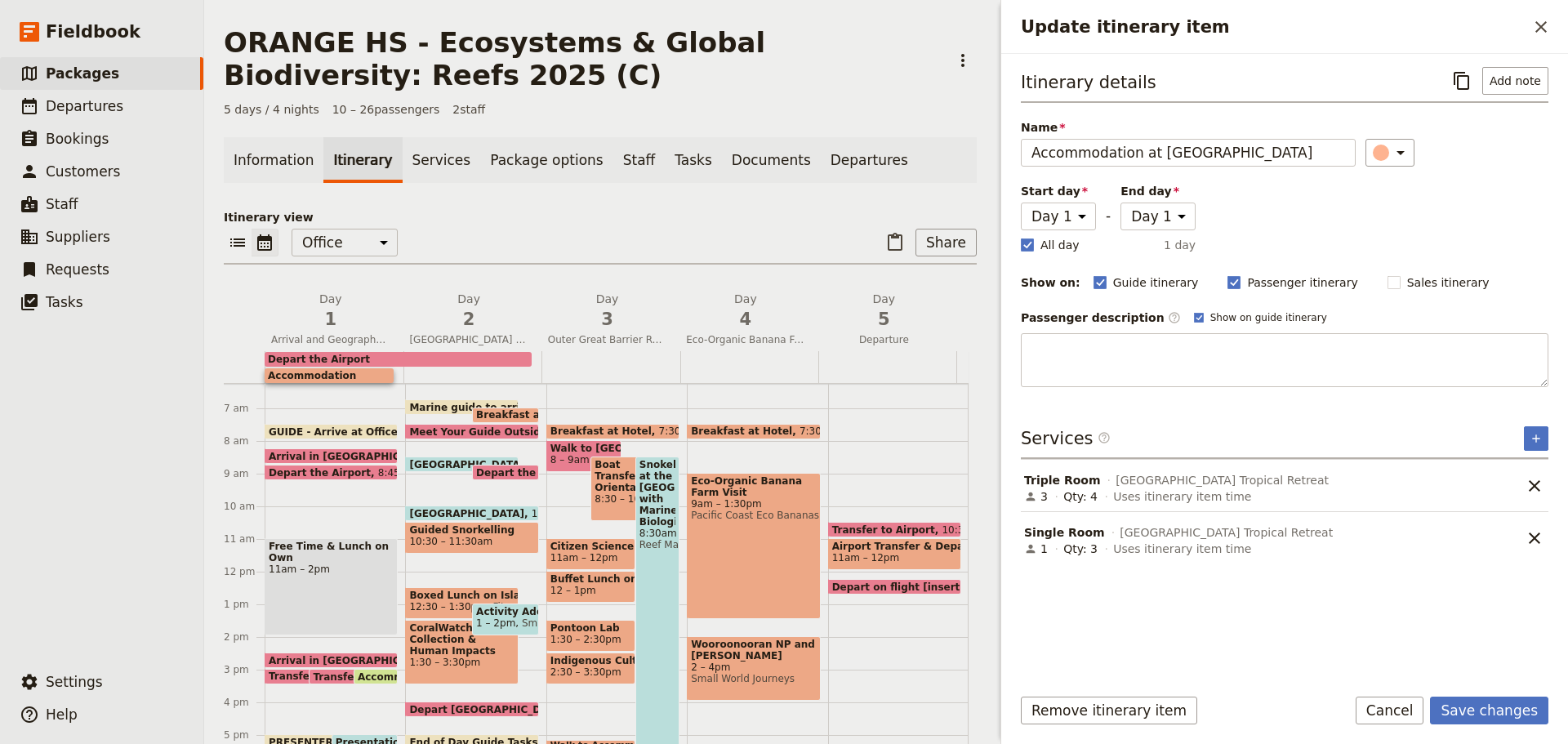
type textarea "Nestled amongst lush tropical gardens in the heart of [GEOGRAPHIC_DATA], your b…"
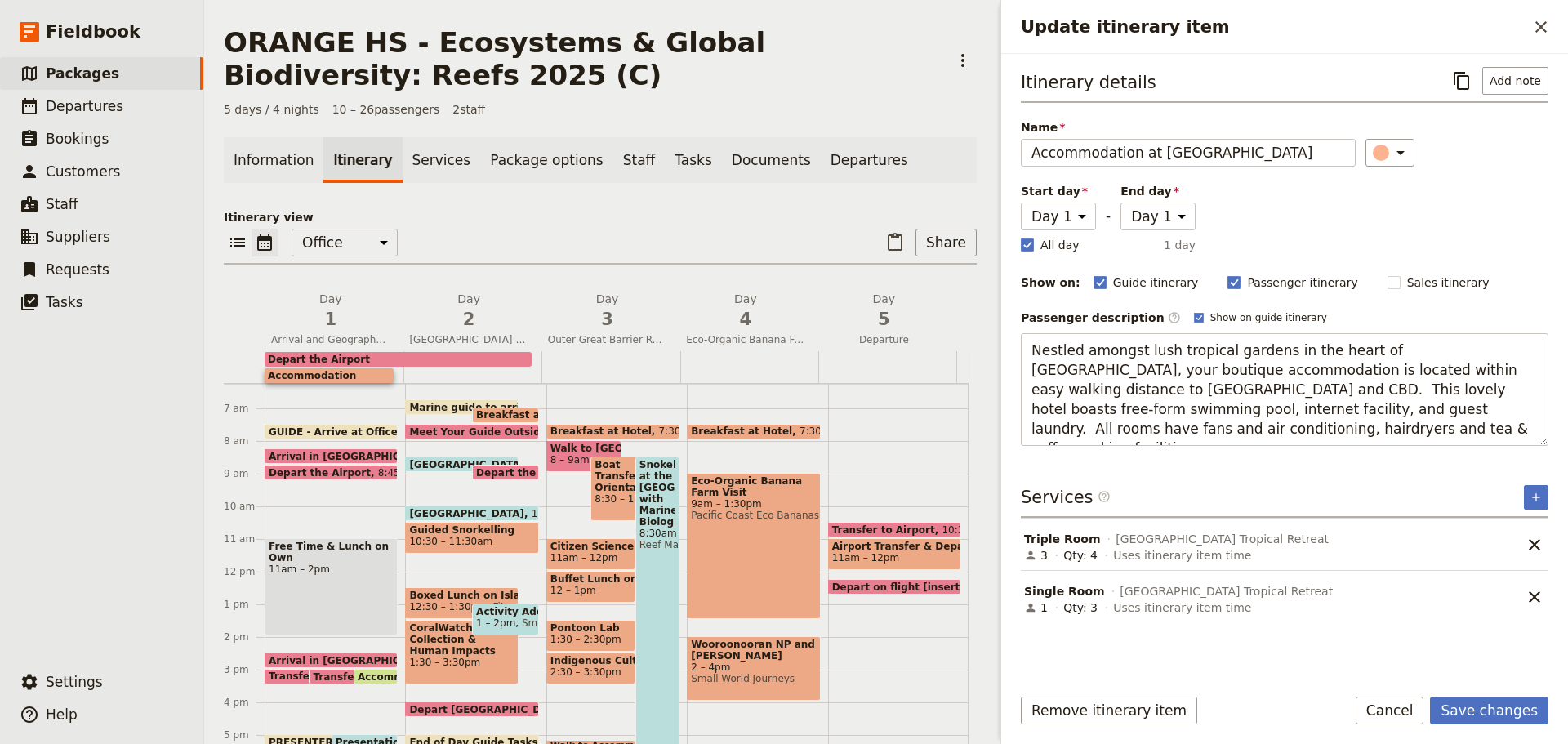
drag, startPoint x: 1030, startPoint y: 351, endPoint x: 1277, endPoint y: 447, distance: 265.0
click at [1275, 451] on div "Itinerary details ​ Add note Name Accommodation at [GEOGRAPHIC_DATA] ​ Start da…" at bounding box center [1284, 368] width 528 height 604
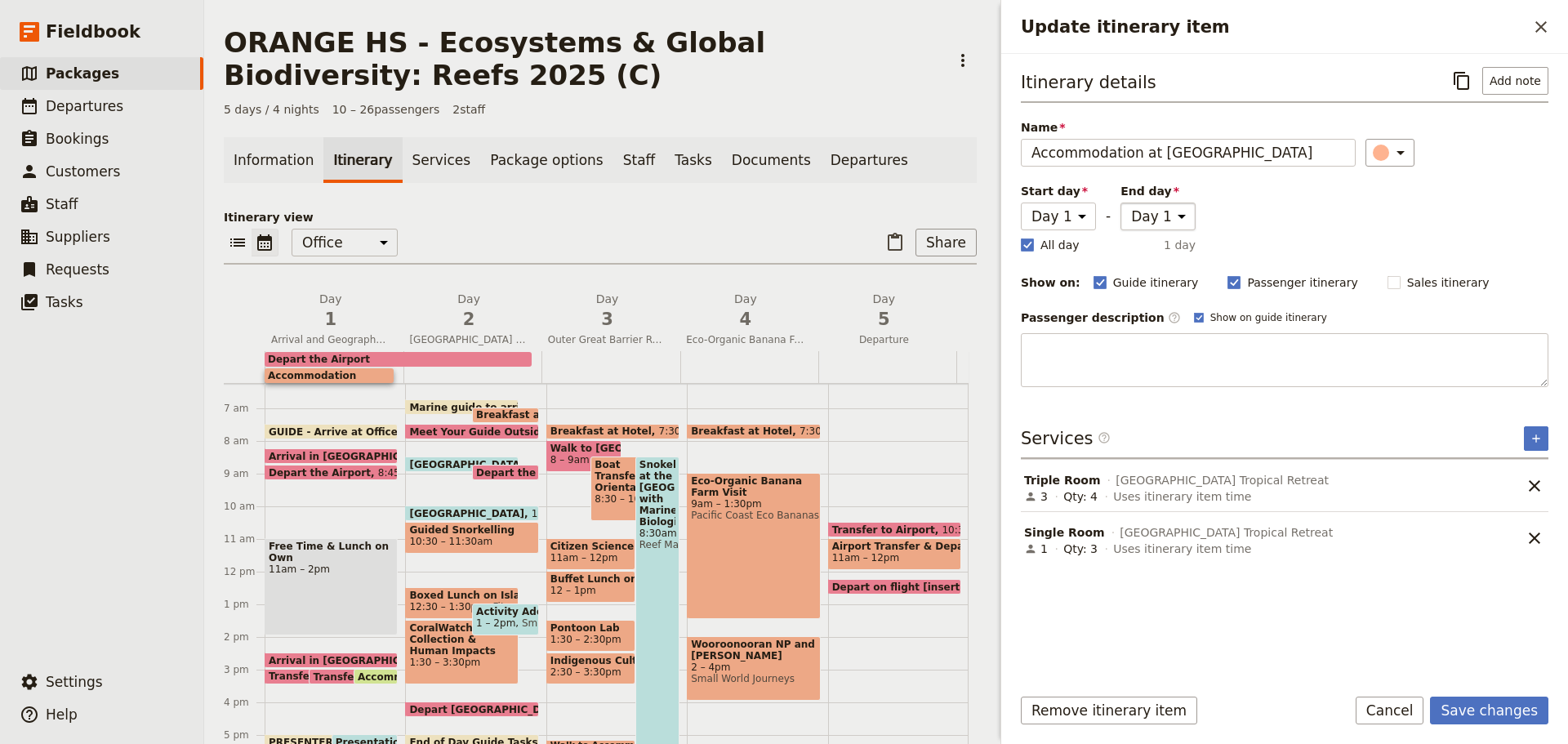
click at [1176, 213] on select "Day 1 Day 2 Day 3 Day 4 Day 5" at bounding box center [1157, 217] width 75 height 28
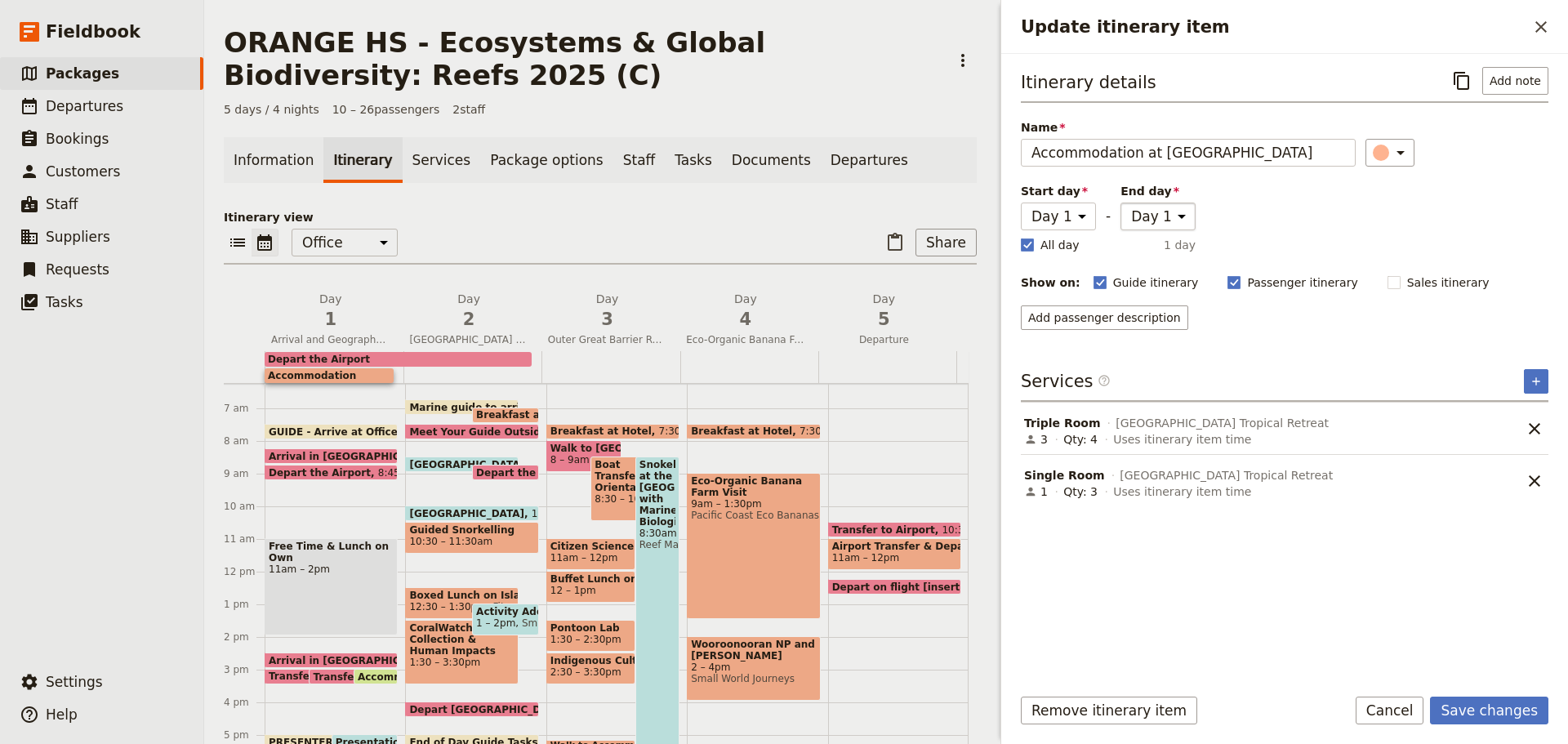
select select "5"
click at [1120, 203] on select "Day 1 Day 2 Day 3 Day 4 Day 5" at bounding box center [1157, 217] width 75 height 28
click at [1502, 717] on button "Save changes" at bounding box center [1490, 711] width 118 height 28
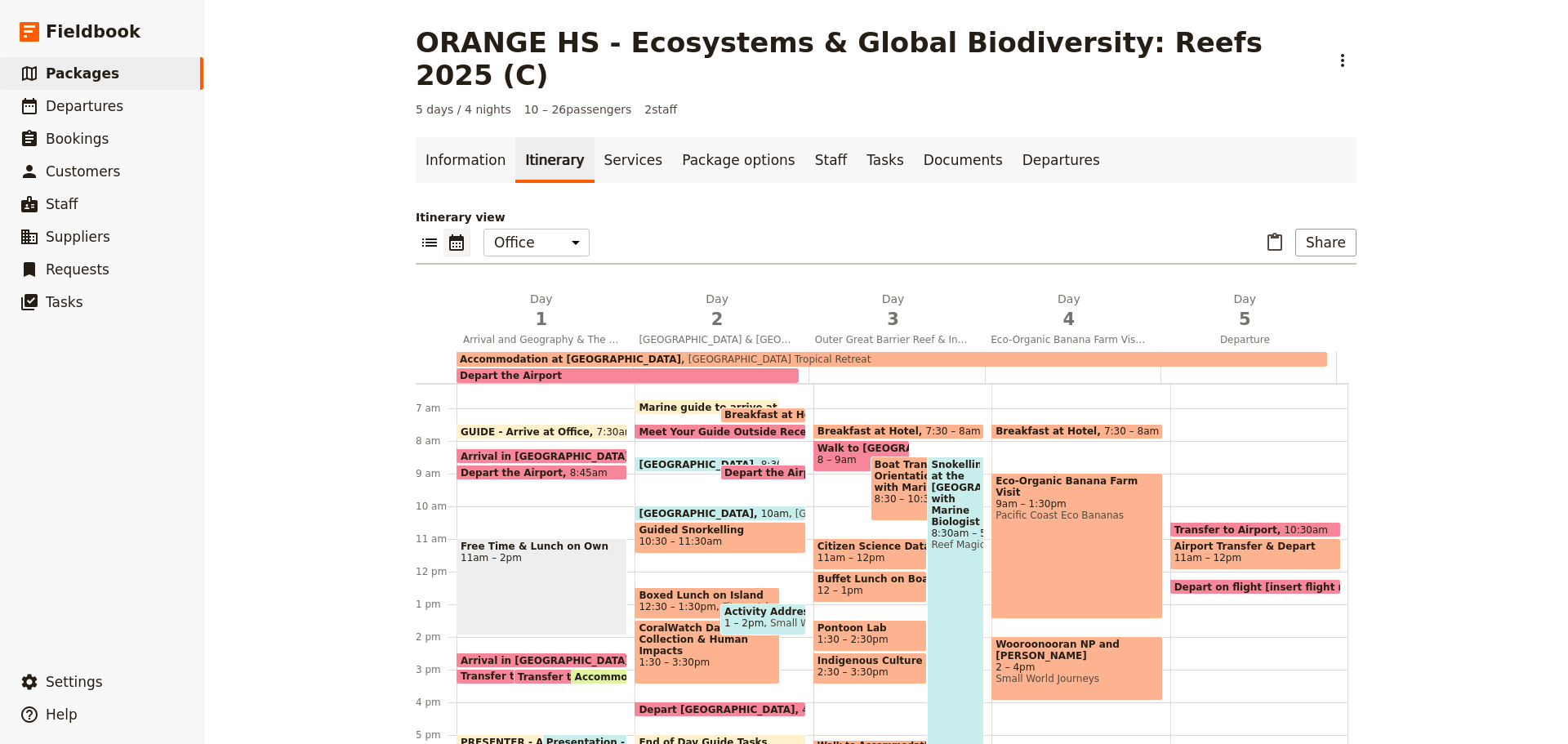
click at [596, 672] on span "Accommodation at [GEOGRAPHIC_DATA]" at bounding box center [688, 677] width 228 height 11
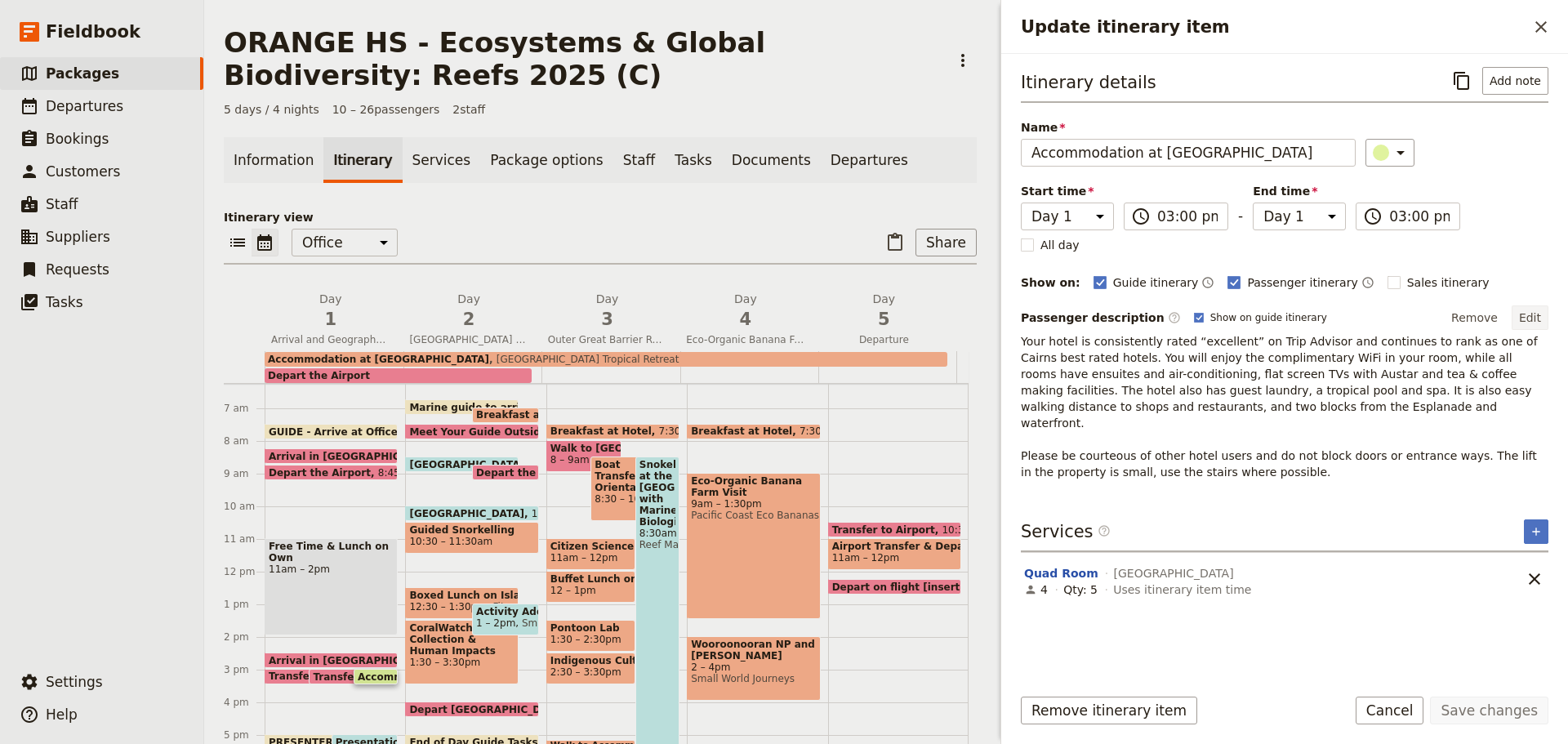
click at [1547, 318] on button "Edit" at bounding box center [1530, 318] width 37 height 25
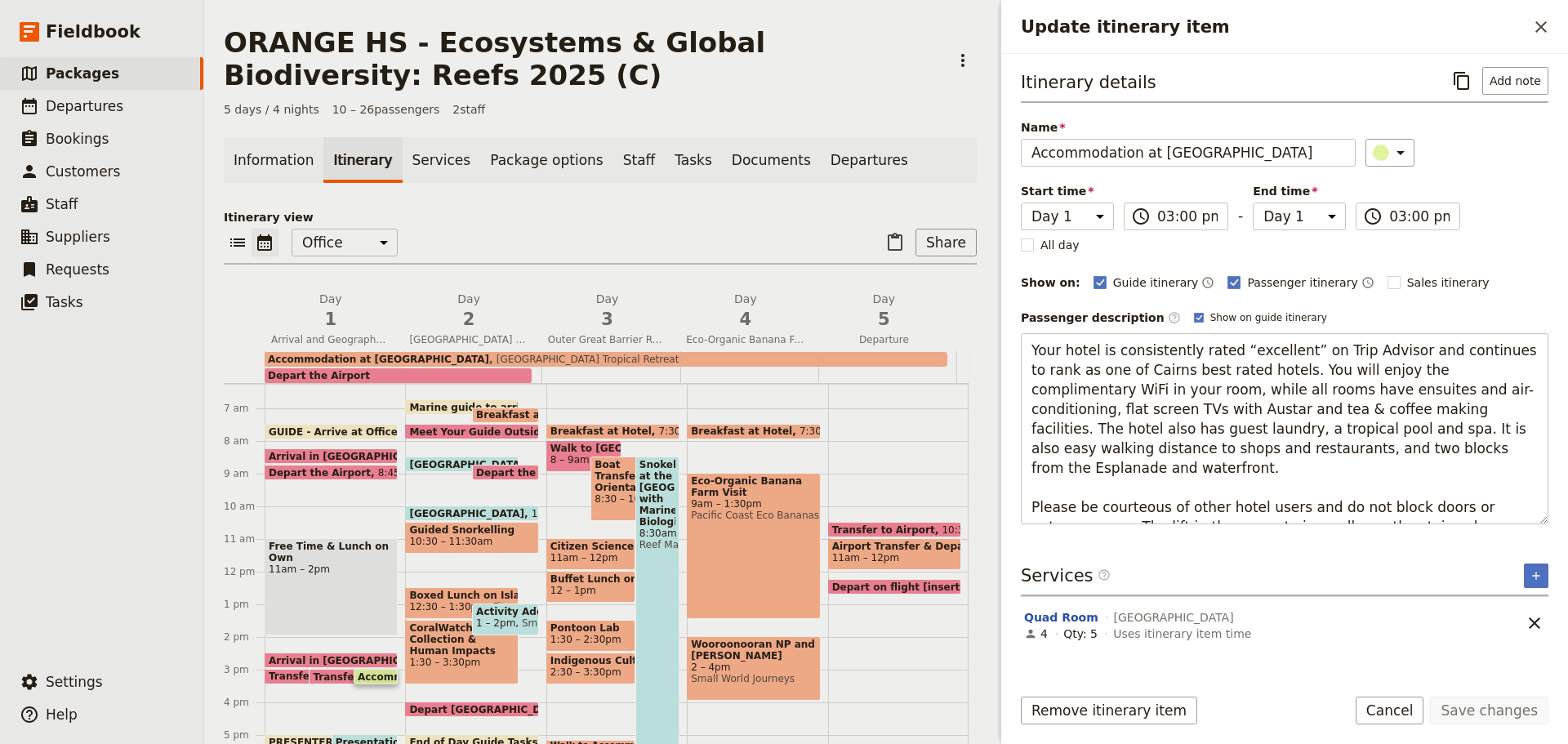
drag, startPoint x: 1030, startPoint y: 348, endPoint x: 1509, endPoint y: 593, distance: 538.0
click at [1509, 593] on div "Itinerary details ​ Add note Name Accommodation at [GEOGRAPHIC_DATA] ​ Start ti…" at bounding box center [1284, 368] width 528 height 604
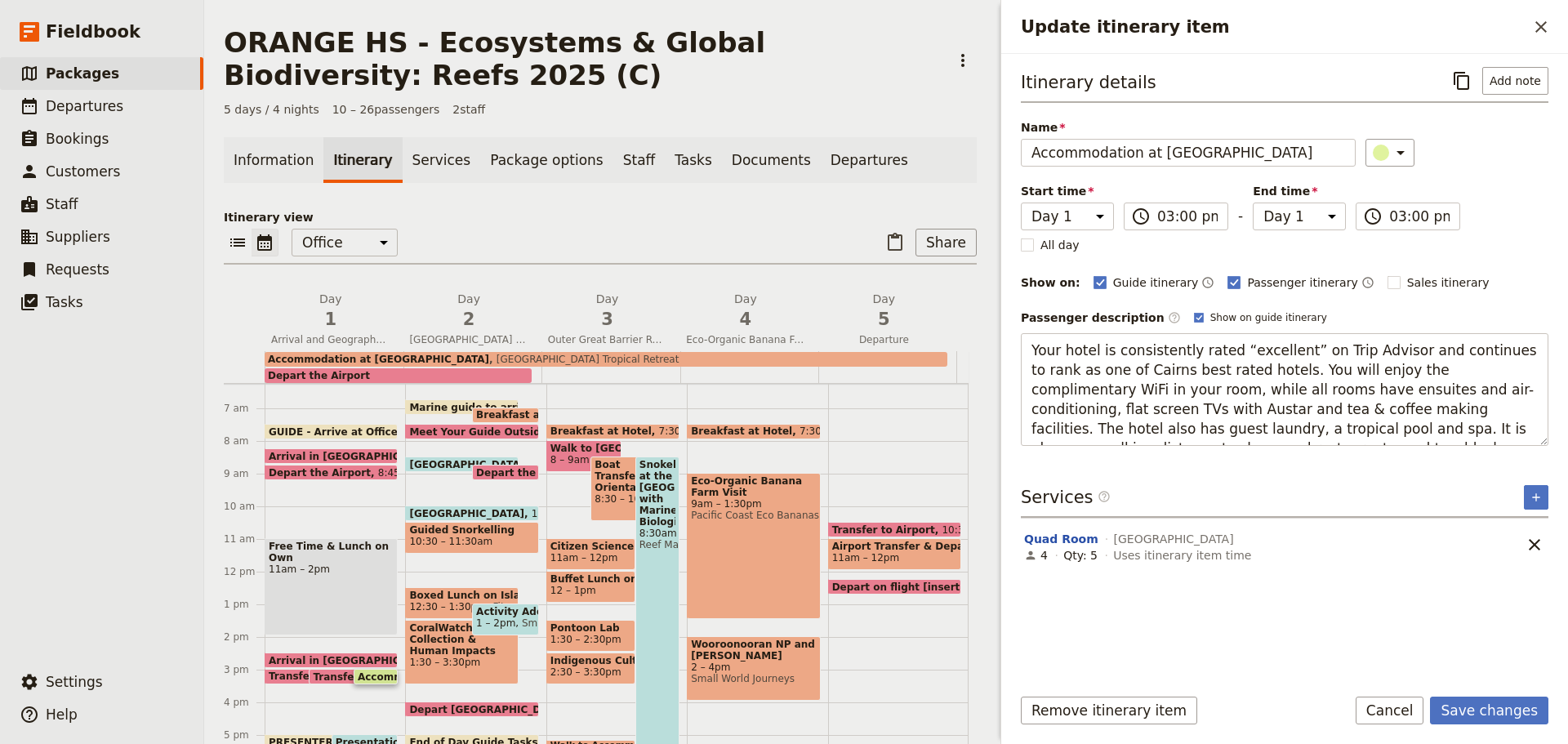
type textarea "Nestled amongst lush tropical gardens in the heart of [GEOGRAPHIC_DATA], your b…"
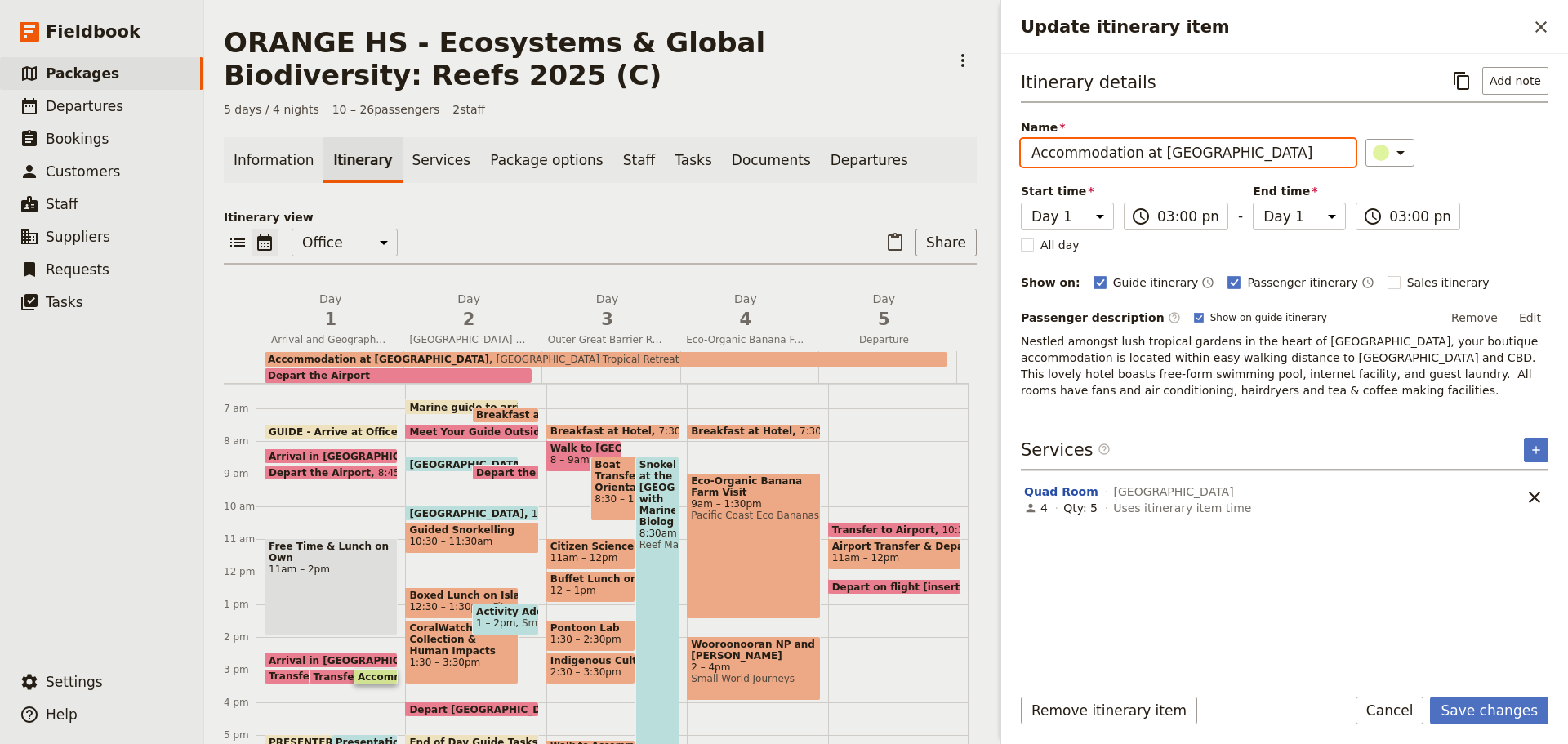
drag, startPoint x: 1157, startPoint y: 150, endPoint x: 1567, endPoint y: 54, distance: 421.1
click at [1567, 70] on div "Itinerary details ​ Add note Name Accommodation at [GEOGRAPHIC_DATA] ​ Start ti…" at bounding box center [1284, 363] width 567 height 619
type input "Accommodation at [GEOGRAPHIC_DATA] [GEOGRAPHIC_DATA]"
click at [1534, 444] on icon "Add service inclusion" at bounding box center [1536, 450] width 13 height 13
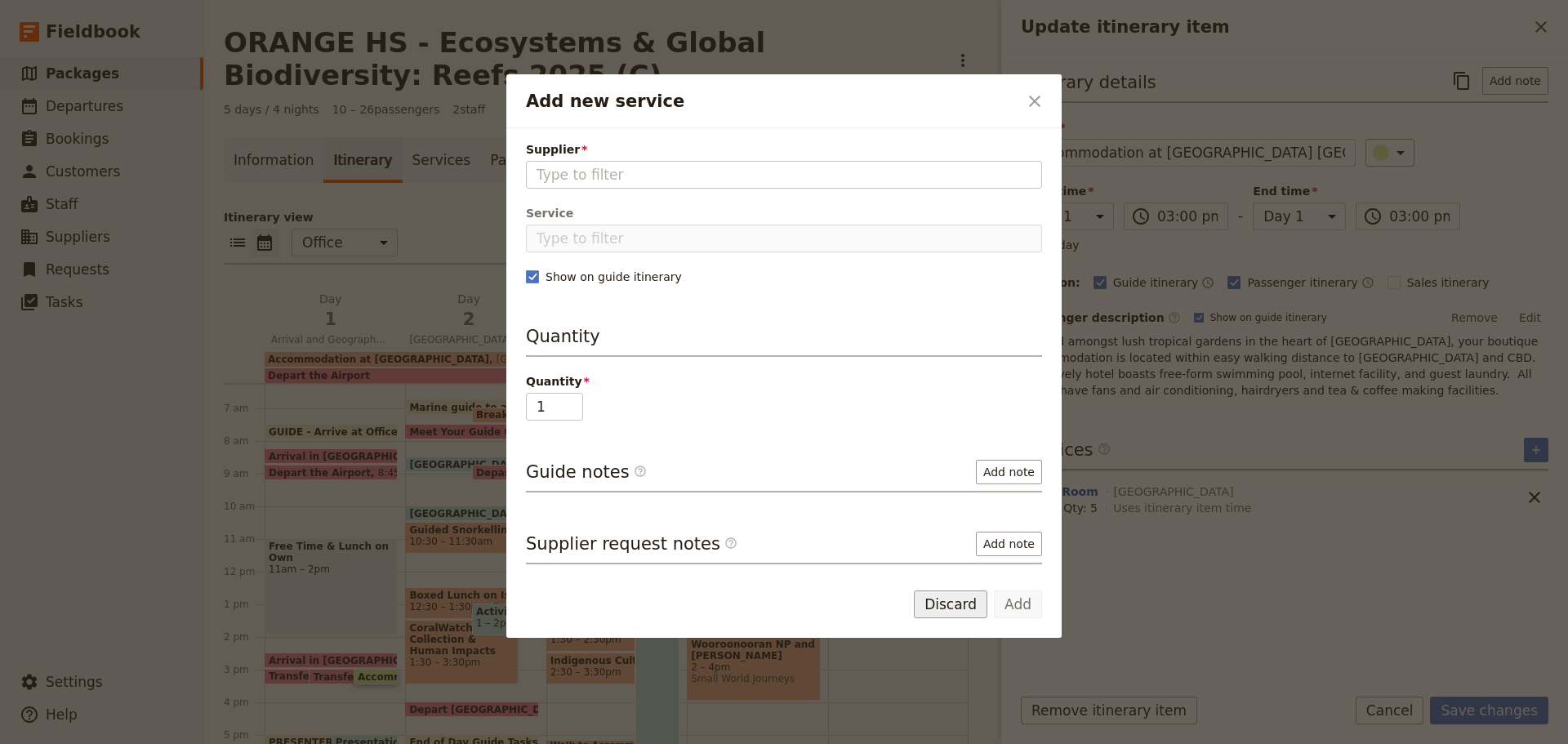
click at [965, 596] on button "Discard" at bounding box center [950, 605] width 73 height 28
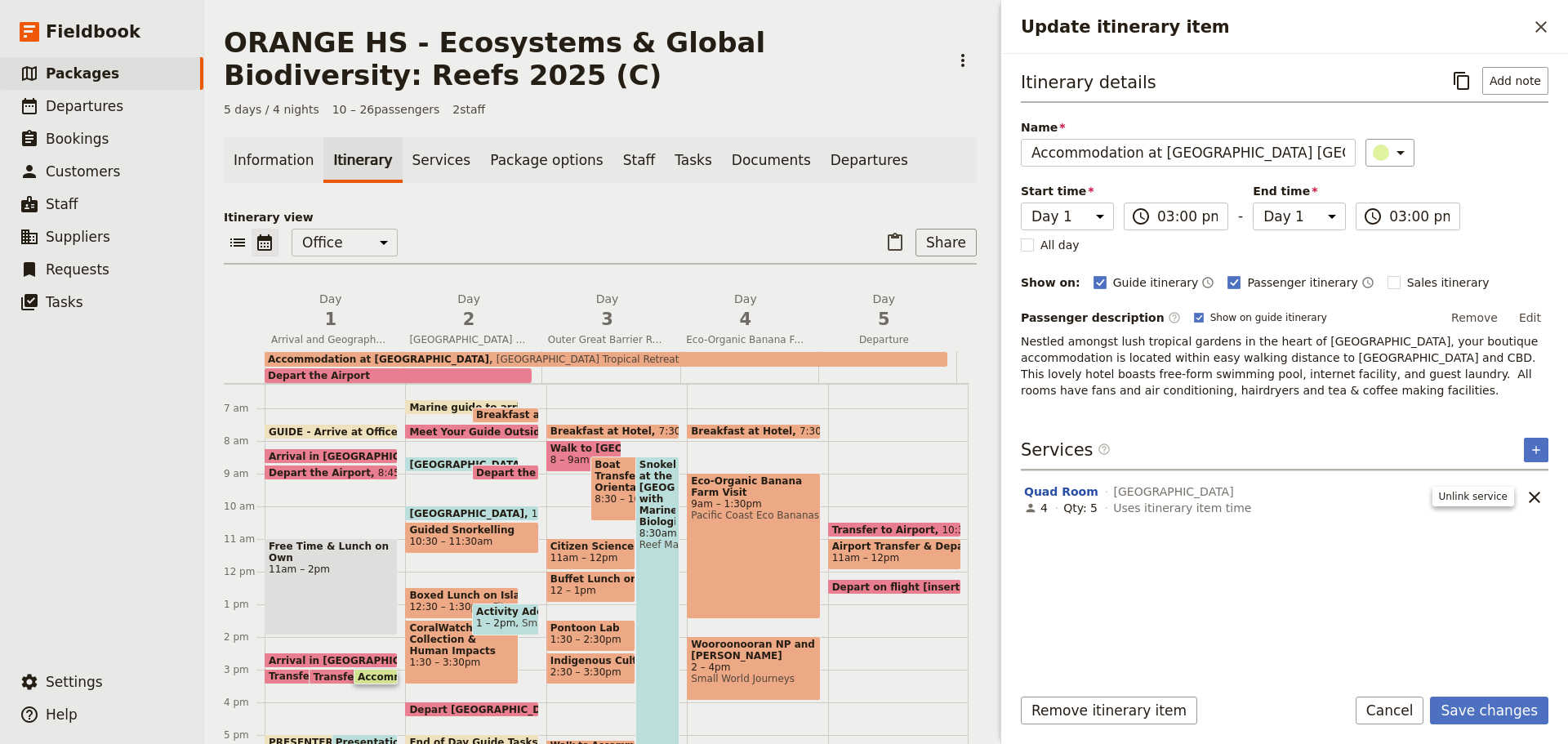
click at [1540, 490] on icon "Remove service" at bounding box center [1535, 497] width 19 height 19
click at [1536, 440] on button "​" at bounding box center [1536, 450] width 25 height 25
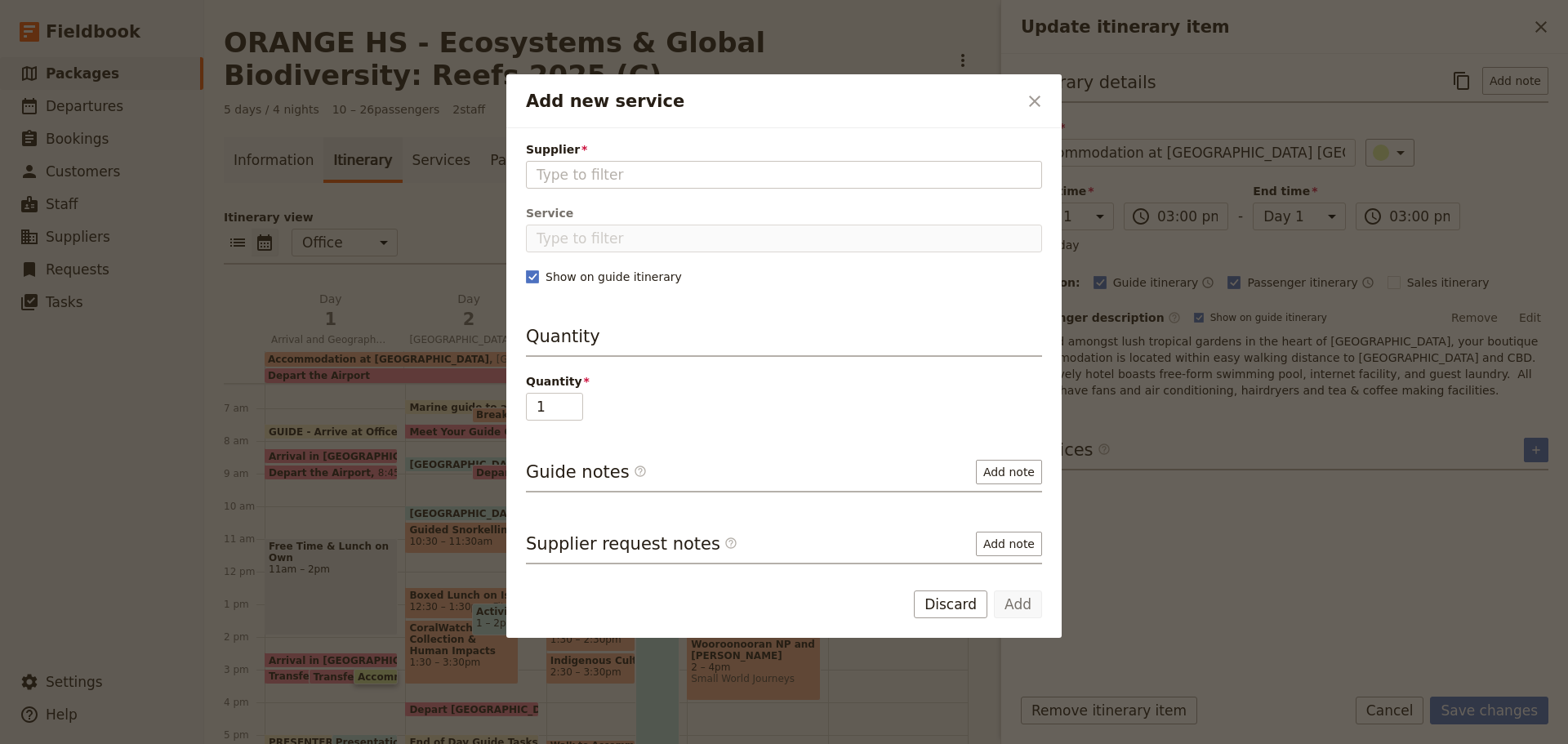
click at [976, 607] on button "Discard" at bounding box center [950, 605] width 73 height 28
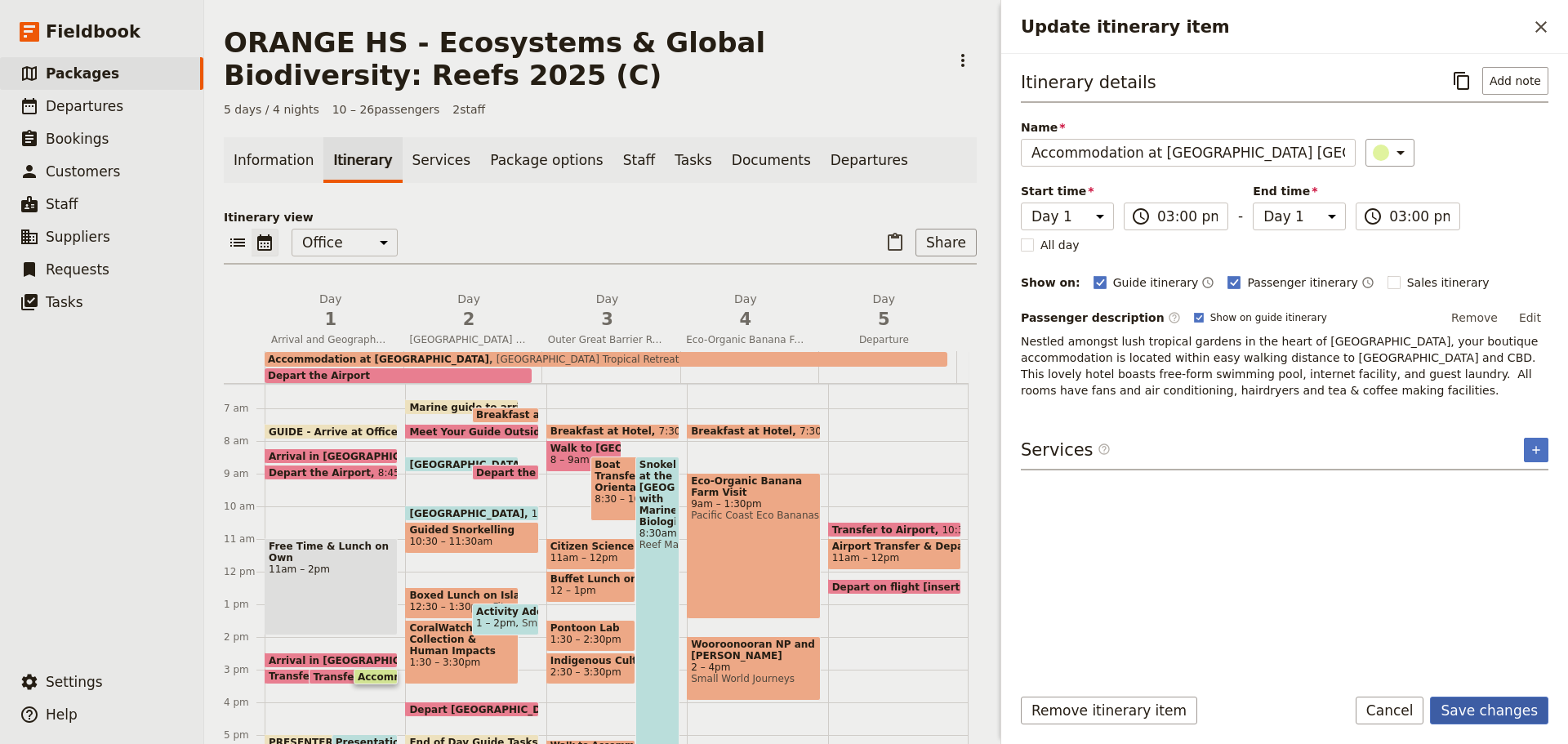
click at [1514, 717] on button "Save changes" at bounding box center [1490, 711] width 118 height 28
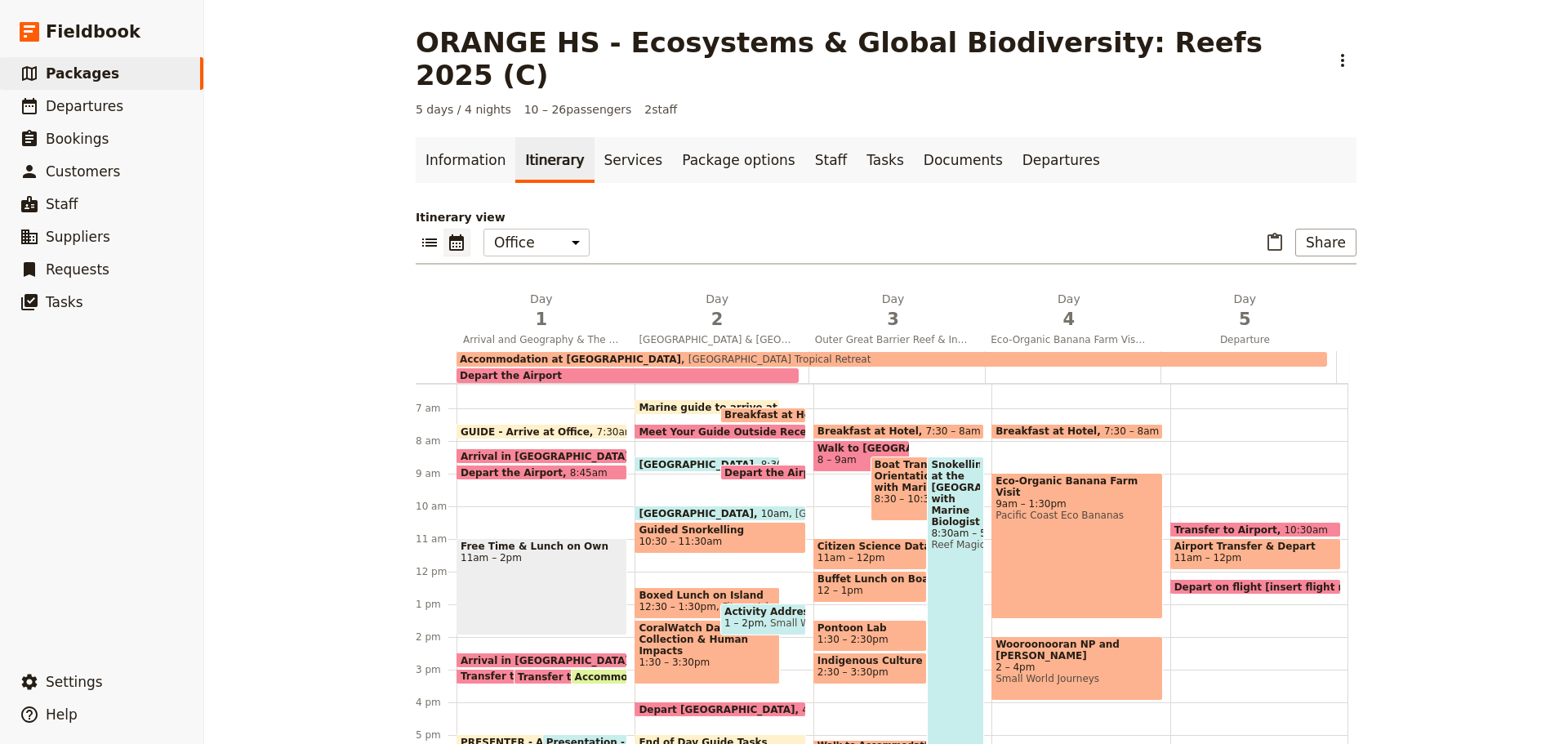
click at [682, 353] on span "[GEOGRAPHIC_DATA] Tropical Retreat" at bounding box center [776, 359] width 189 height 11
select select "5"
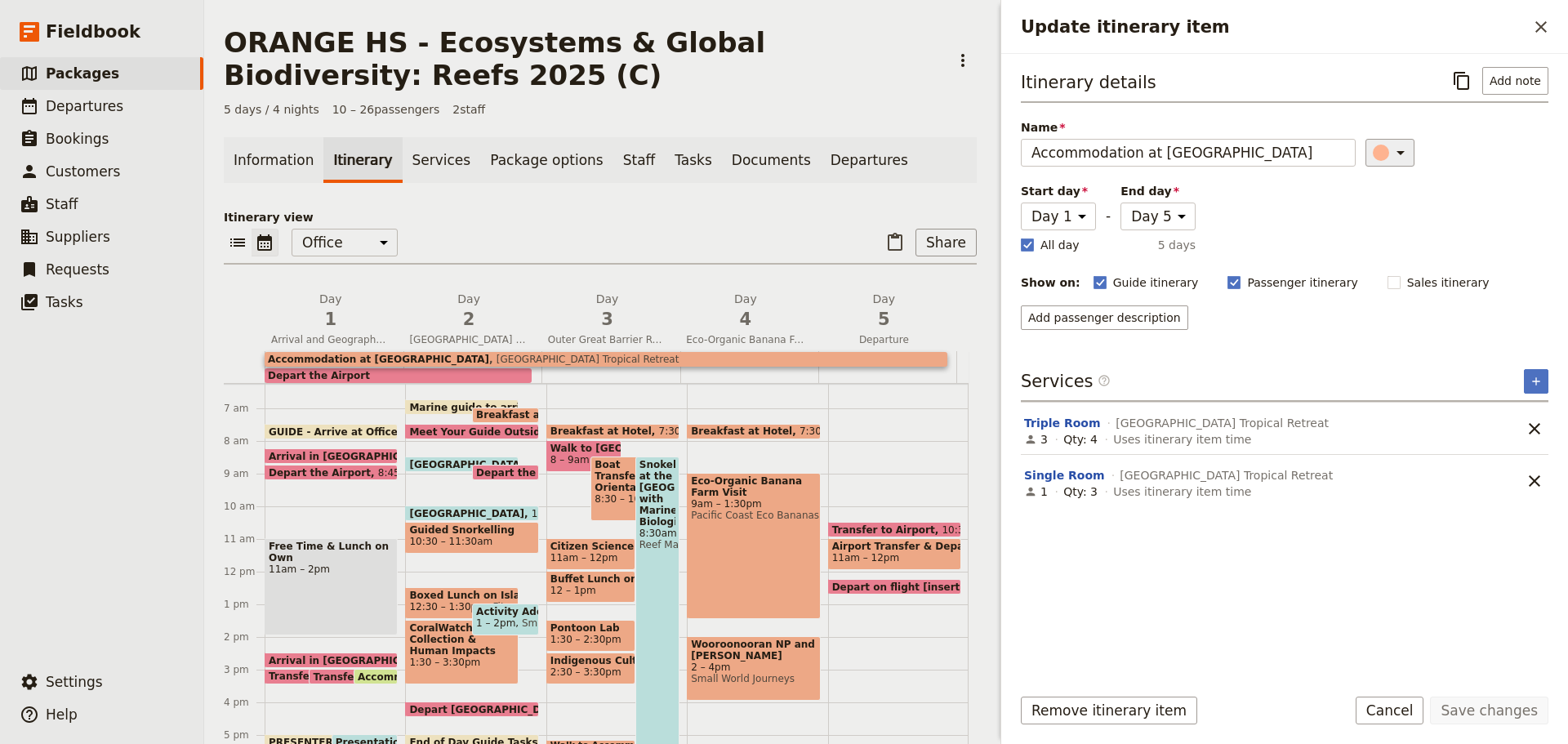
drag, startPoint x: 1398, startPoint y: 145, endPoint x: 1394, endPoint y: 167, distance: 22.4
click at [1398, 145] on icon "Update itinerary item" at bounding box center [1401, 153] width 19 height 19
click at [1367, 204] on div "button" at bounding box center [1371, 206] width 17 height 17
drag, startPoint x: 1349, startPoint y: 367, endPoint x: 1354, endPoint y: 420, distance: 53.2
click at [1349, 366] on div "Itinerary details ​ Add note Name Accommodation at [GEOGRAPHIC_DATA] ​ Start da…" at bounding box center [1284, 368] width 528 height 604
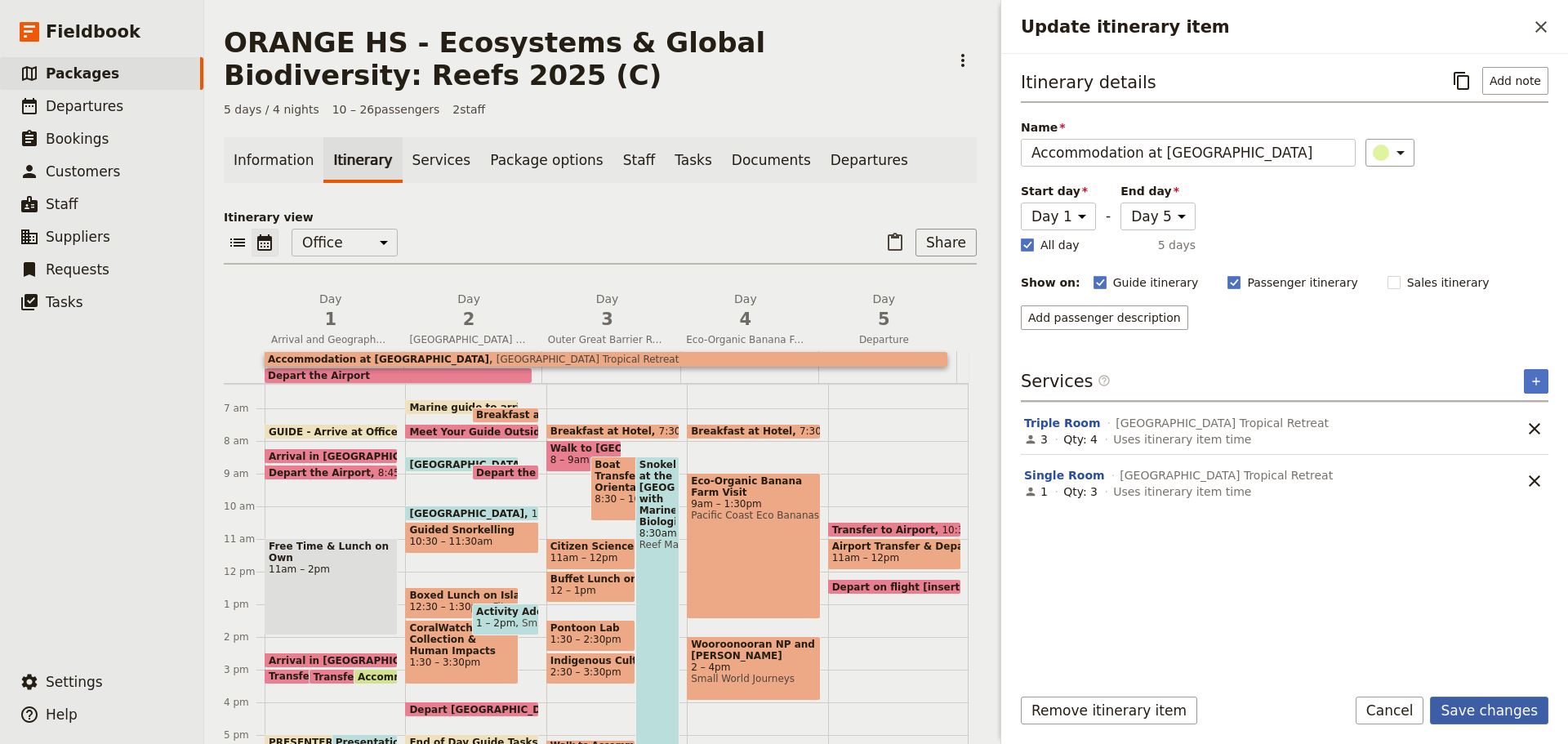
click at [1504, 703] on button "Save changes" at bounding box center [1490, 711] width 118 height 28
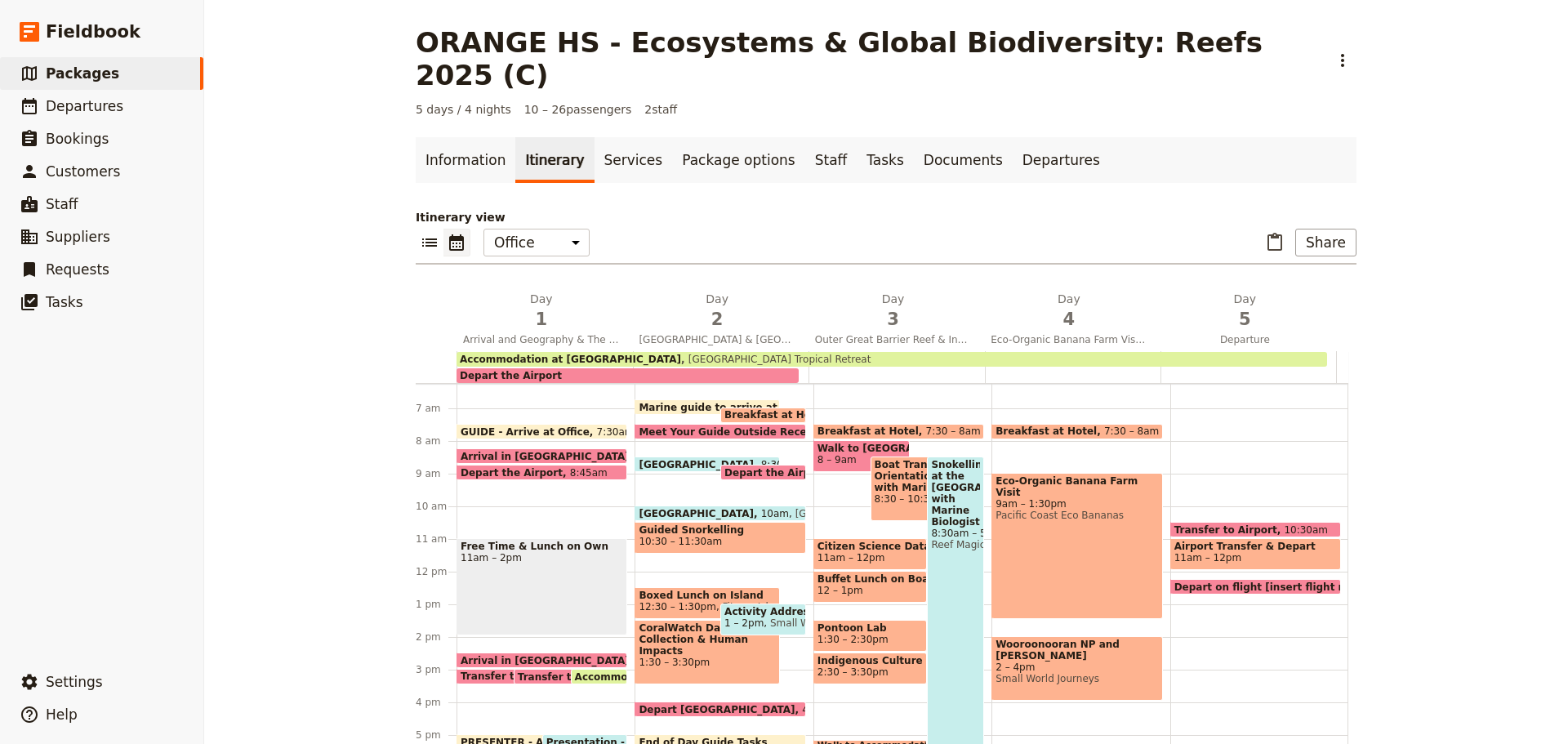
click at [505, 370] on span "Depart the Airport" at bounding box center [511, 376] width 102 height 11
select select "2"
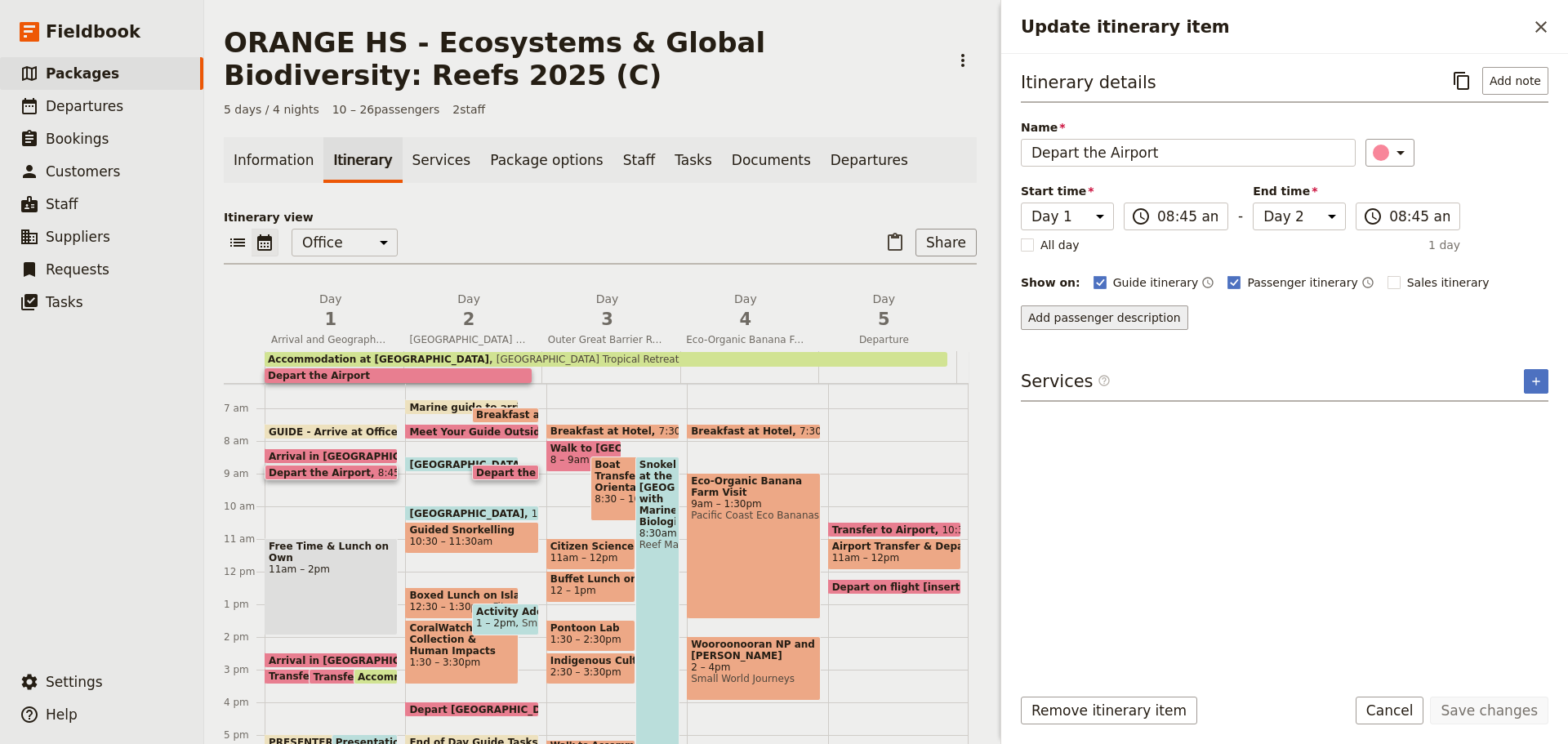
click at [1140, 324] on button "Add passenger description" at bounding box center [1104, 318] width 167 height 25
click at [1398, 703] on button "Cancel" at bounding box center [1390, 711] width 69 height 28
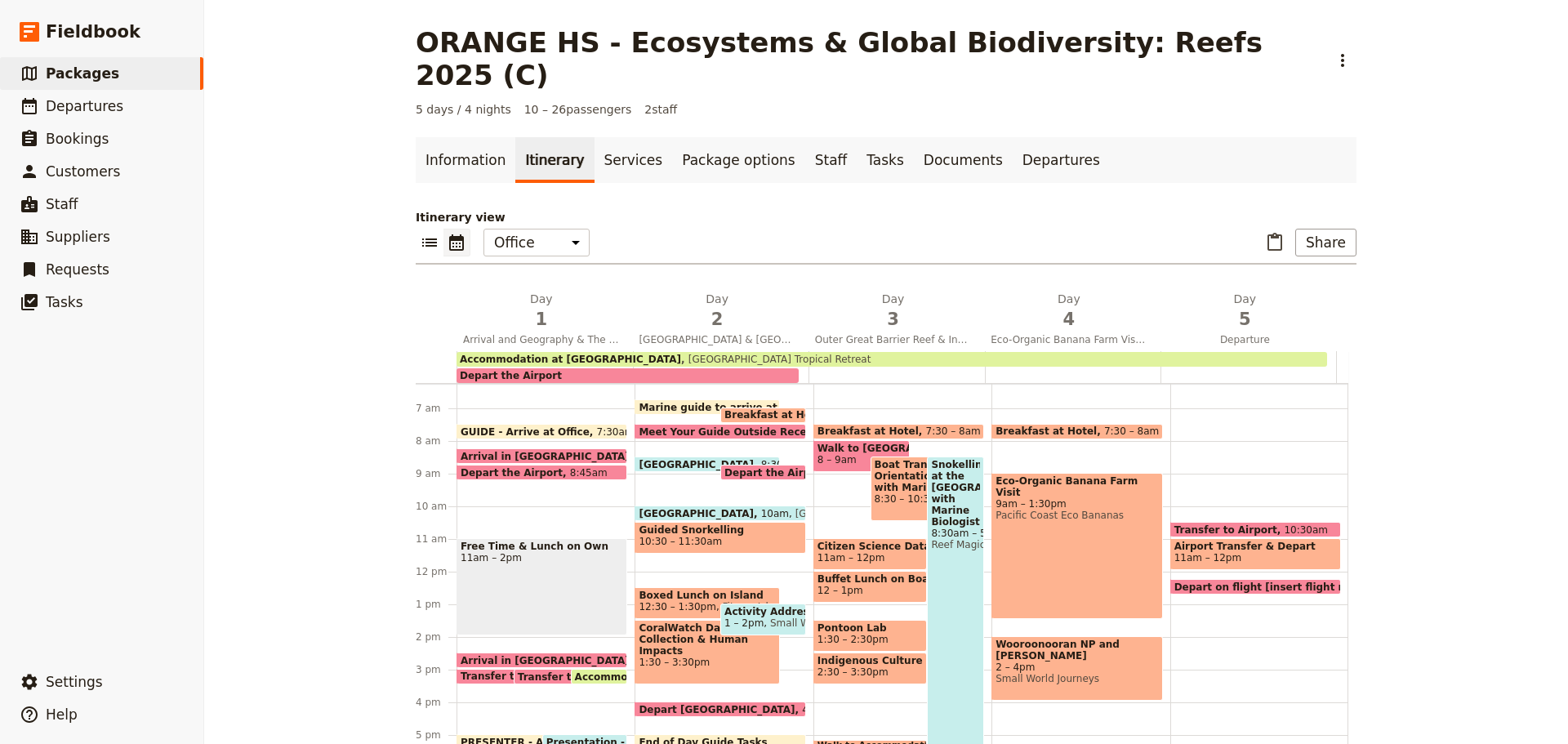
click at [516, 370] on span "Depart the Airport" at bounding box center [511, 376] width 102 height 11
select select "2"
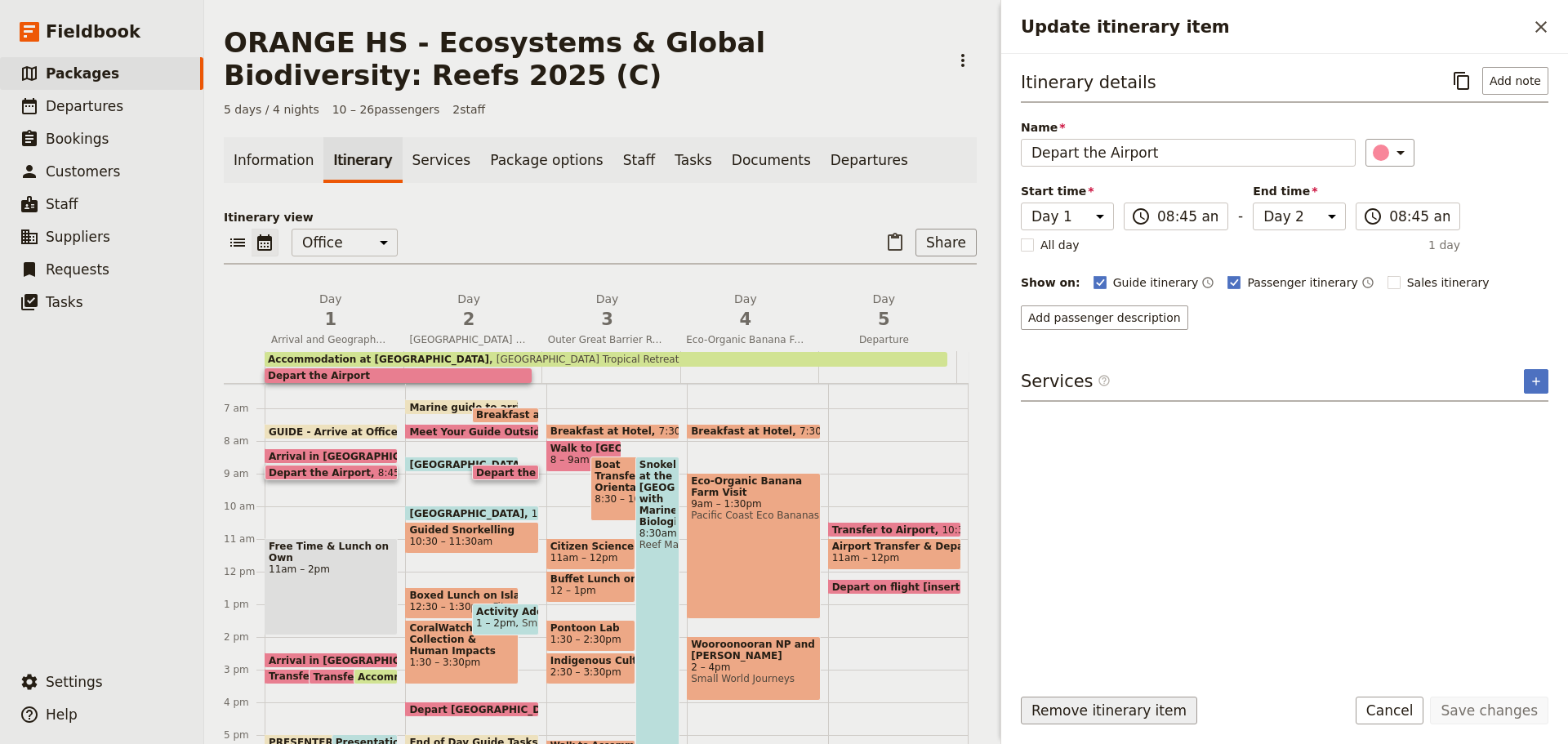
click at [1110, 709] on button "Remove itinerary item" at bounding box center [1109, 711] width 176 height 28
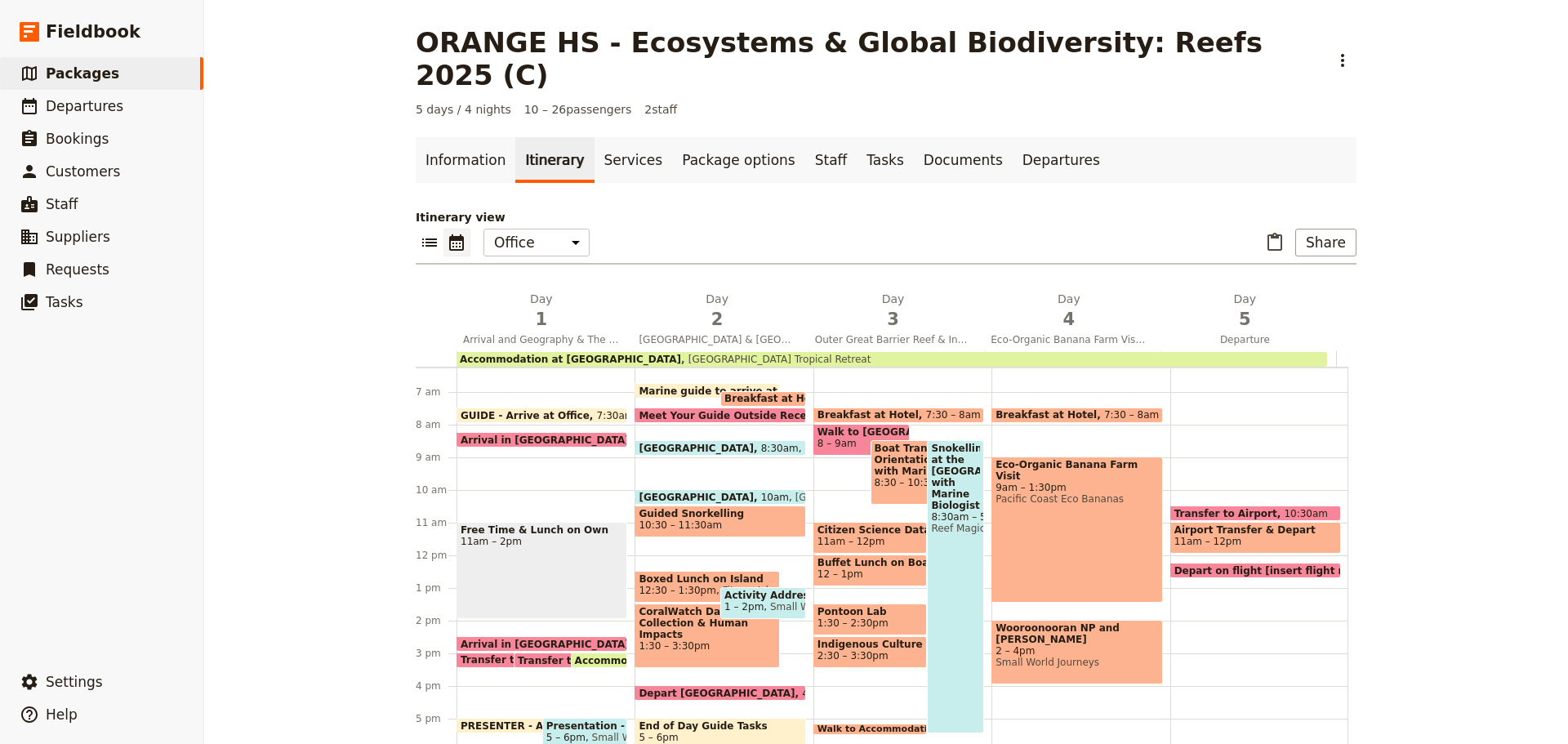
click at [502, 435] on div "GUIDE - Arrive at Office 7:30am Arrival in [GEOGRAPHIC_DATA] 8:15am Free Time &…" at bounding box center [546, 555] width 178 height 785
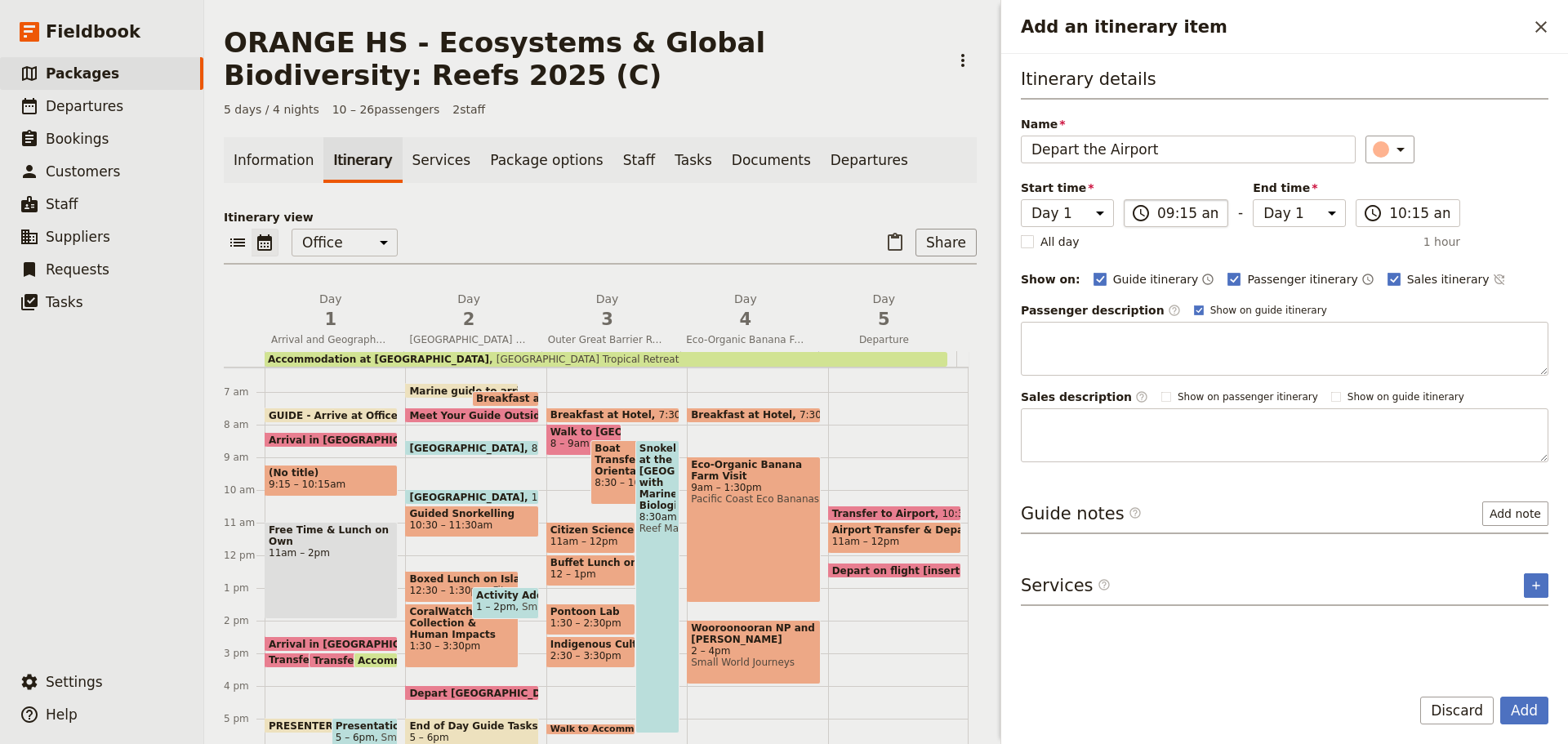
type input "Depart the Airport"
click at [1181, 215] on input "09:15 am" at bounding box center [1187, 213] width 61 height 19
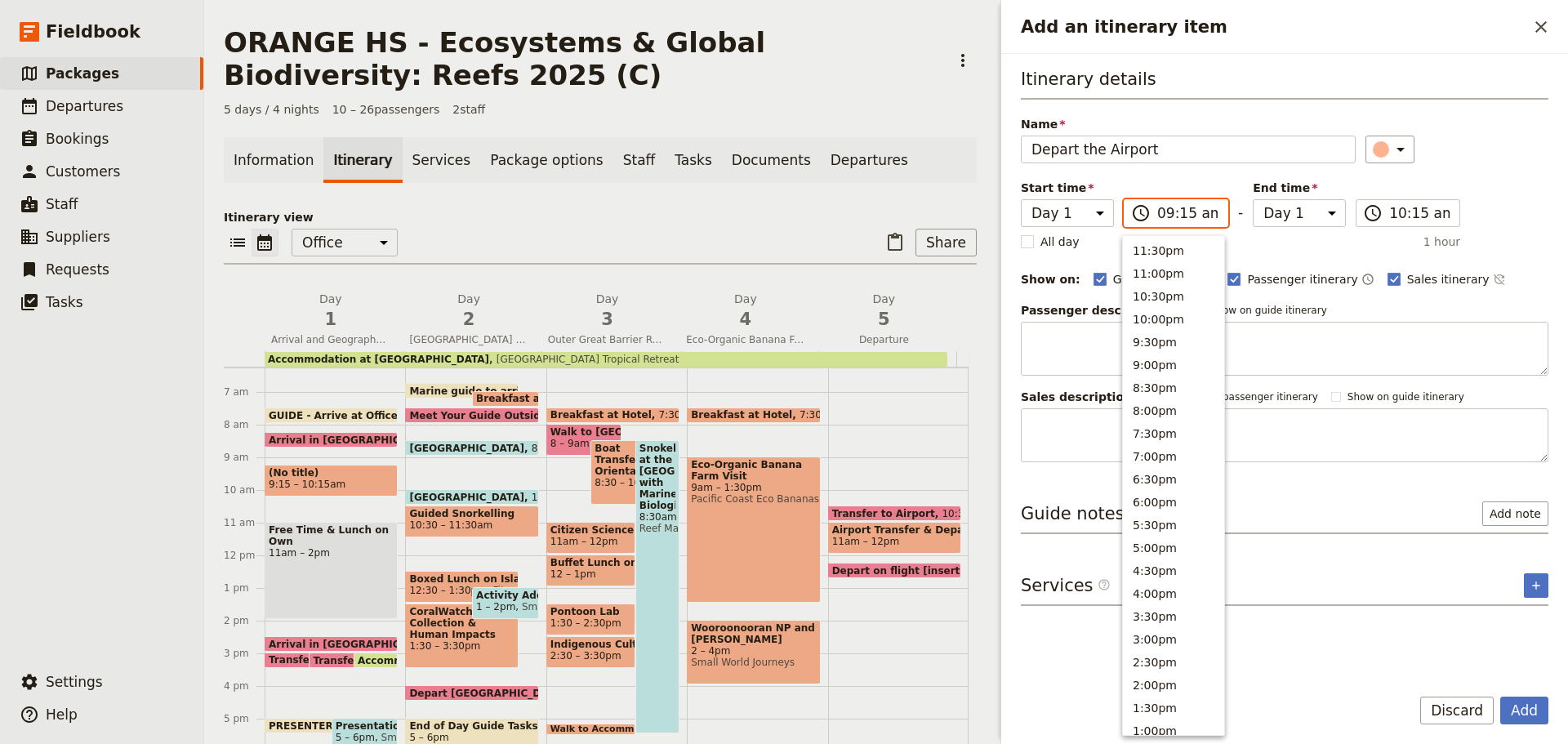
scroll to position [599, 0]
drag, startPoint x: 1150, startPoint y: 361, endPoint x: 1148, endPoint y: 351, distance: 10.2
click at [1150, 359] on button "8:00am" at bounding box center [1173, 361] width 101 height 23
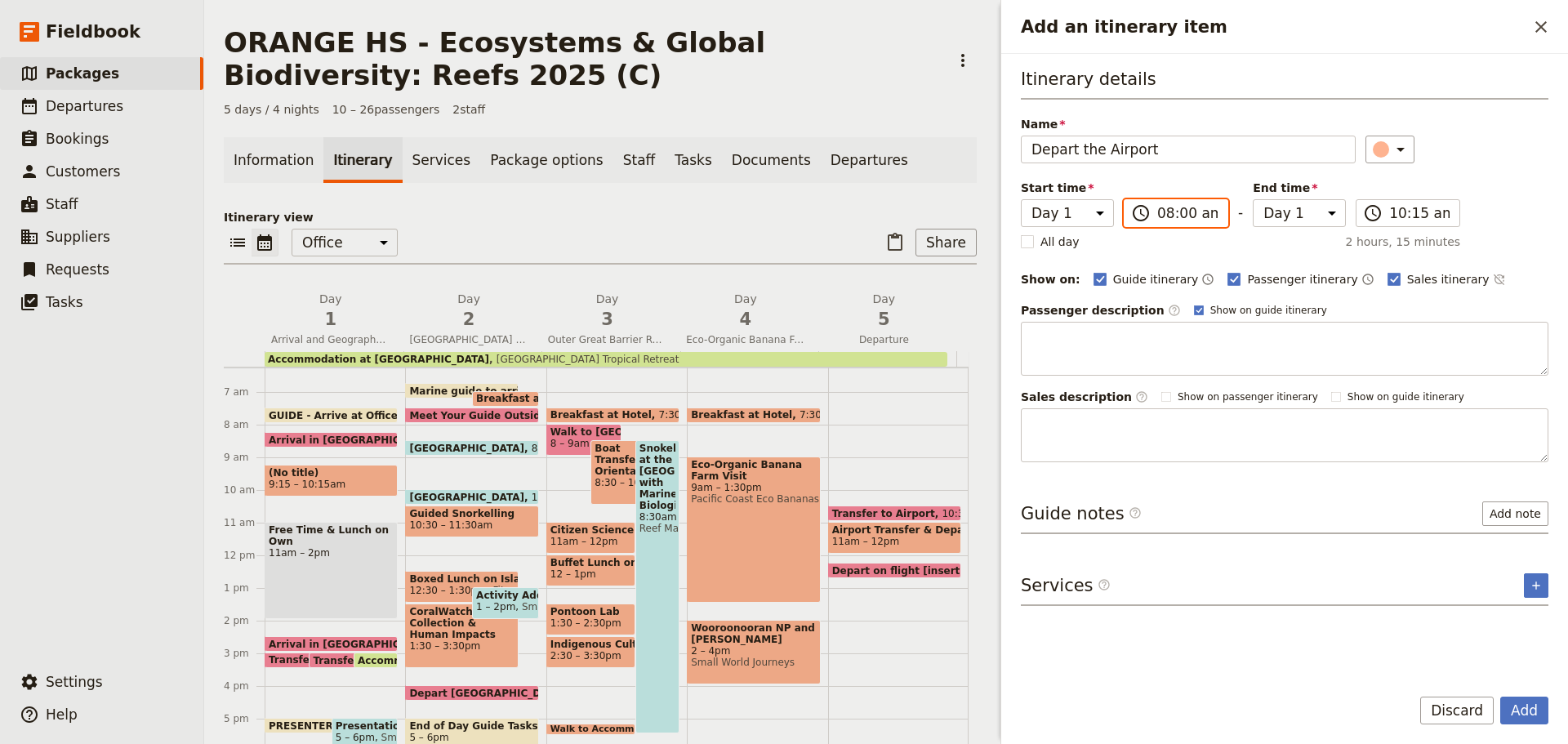
click at [1176, 212] on input "08:00 am" at bounding box center [1187, 213] width 61 height 19
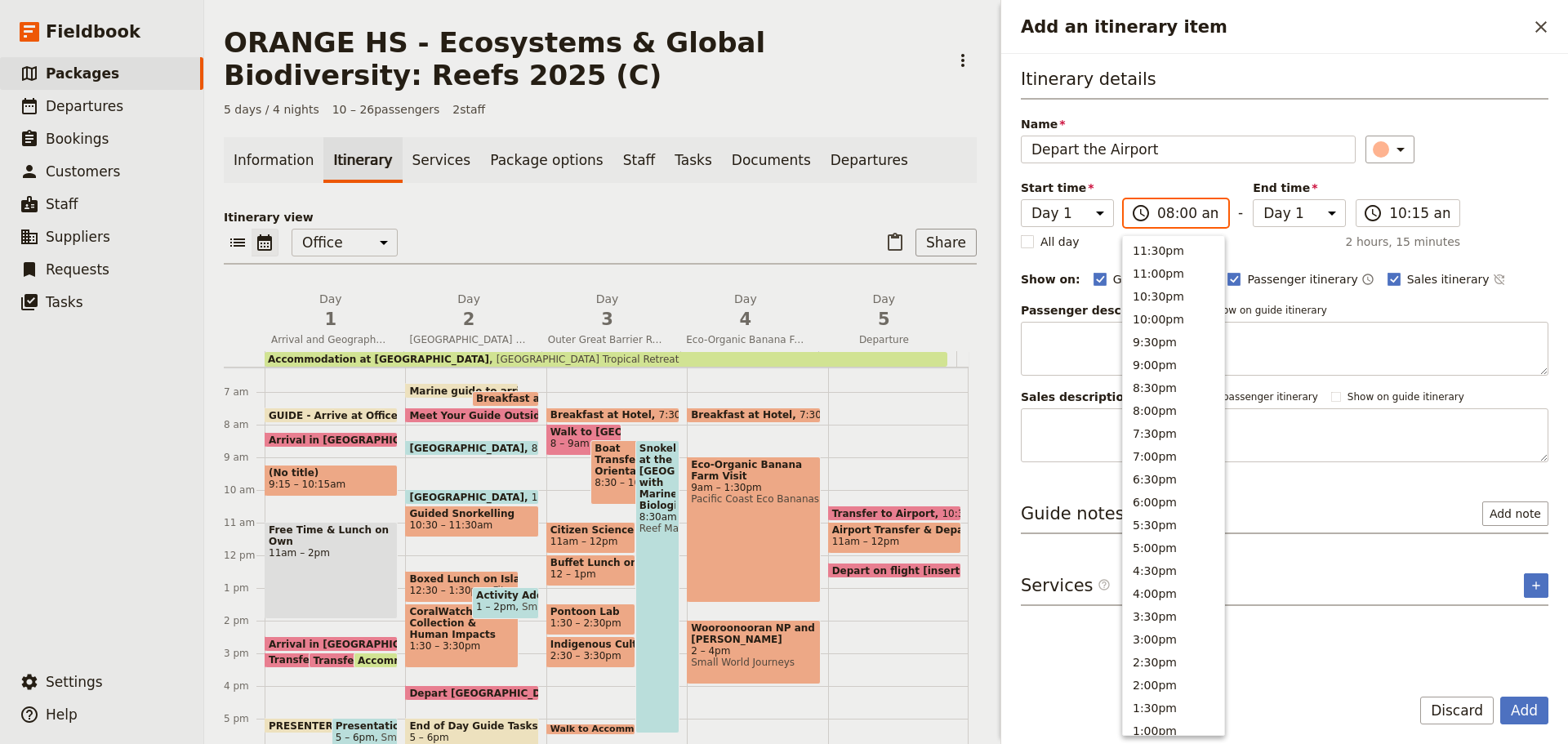
scroll to position [606, 0]
type input "08:45 am"
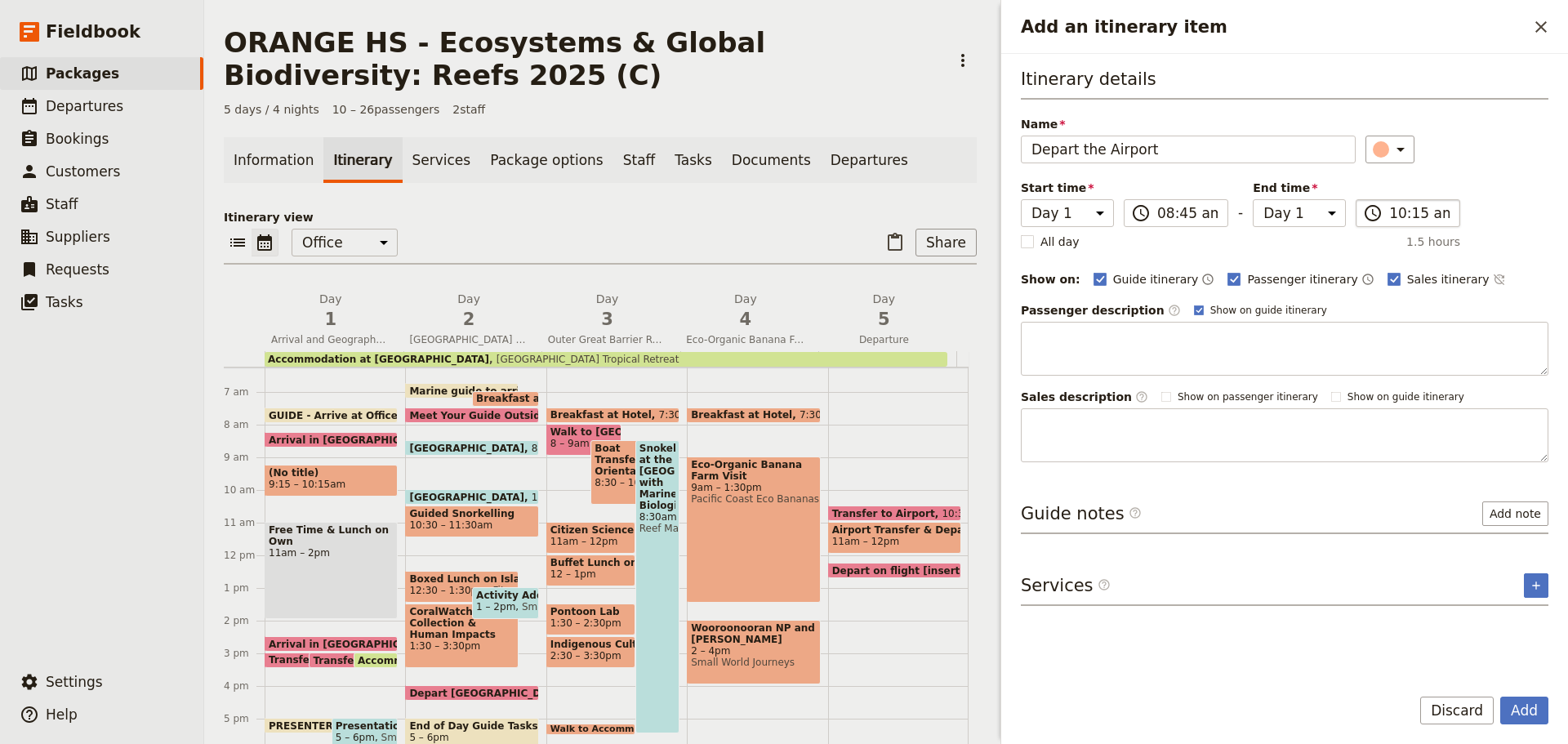
click at [1427, 202] on label "​ 10:15 am" at bounding box center [1408, 213] width 105 height 28
click at [1427, 204] on input "10:15 am" at bounding box center [1419, 213] width 61 height 19
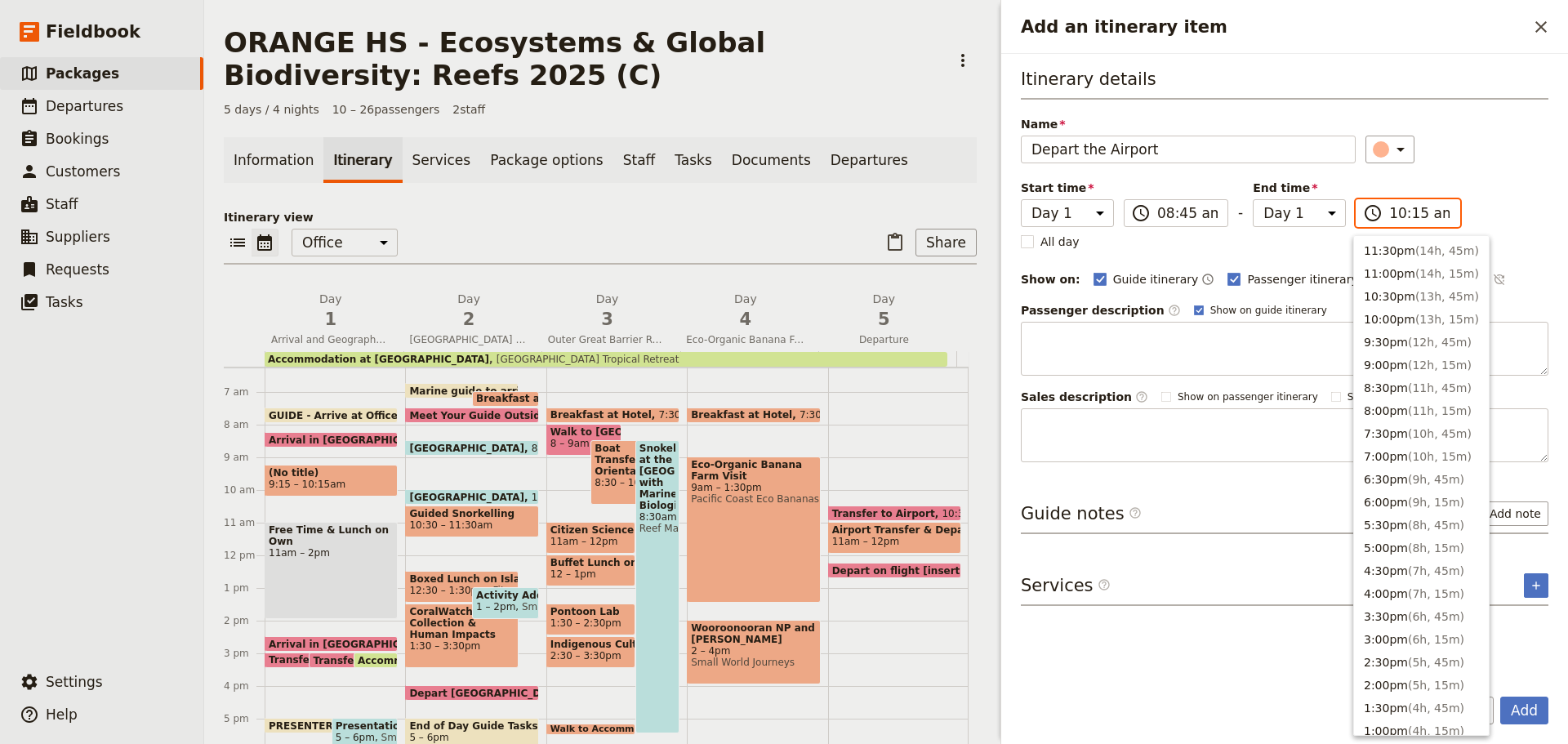
scroll to position [599, 0]
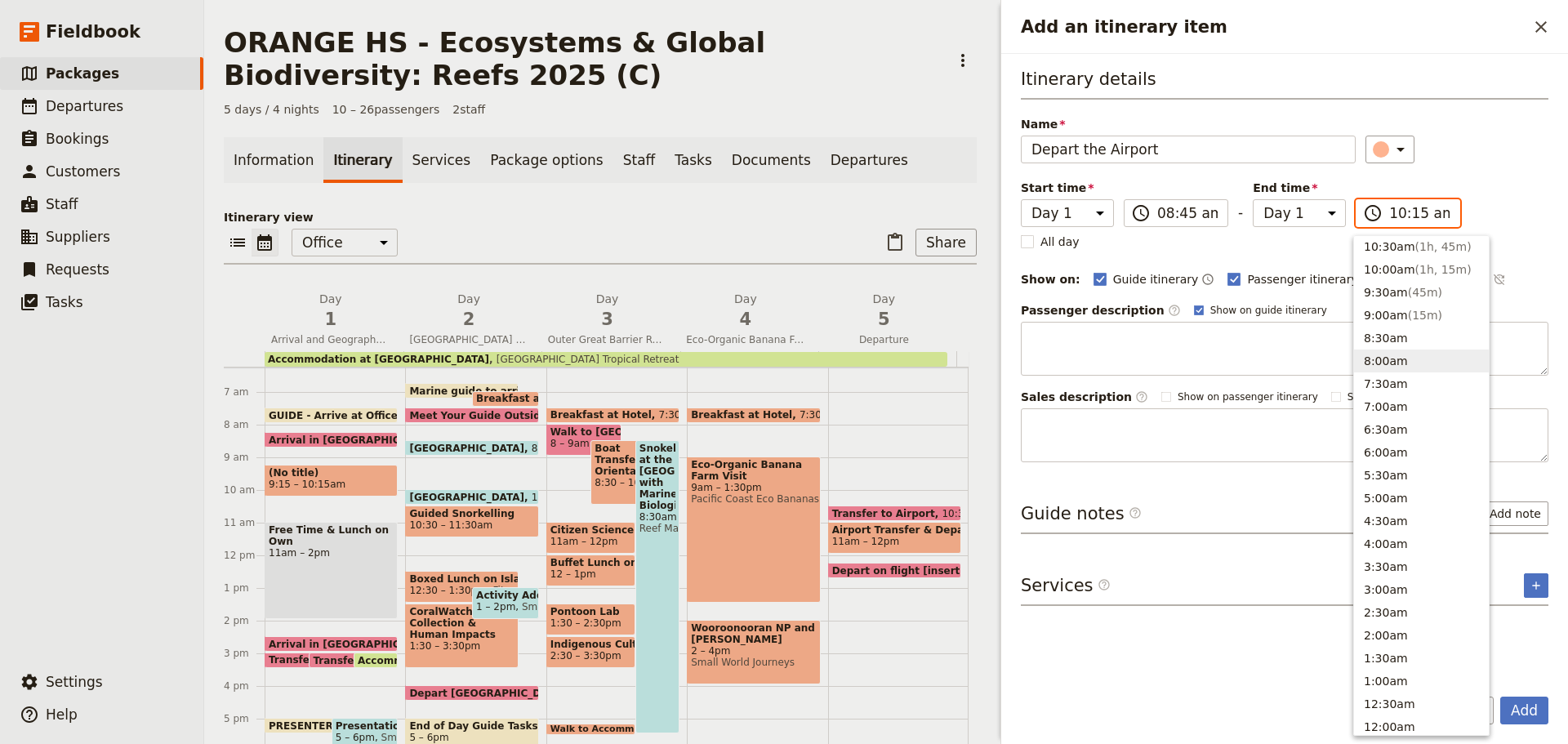
click at [1379, 368] on button "8:00am" at bounding box center [1421, 361] width 135 height 23
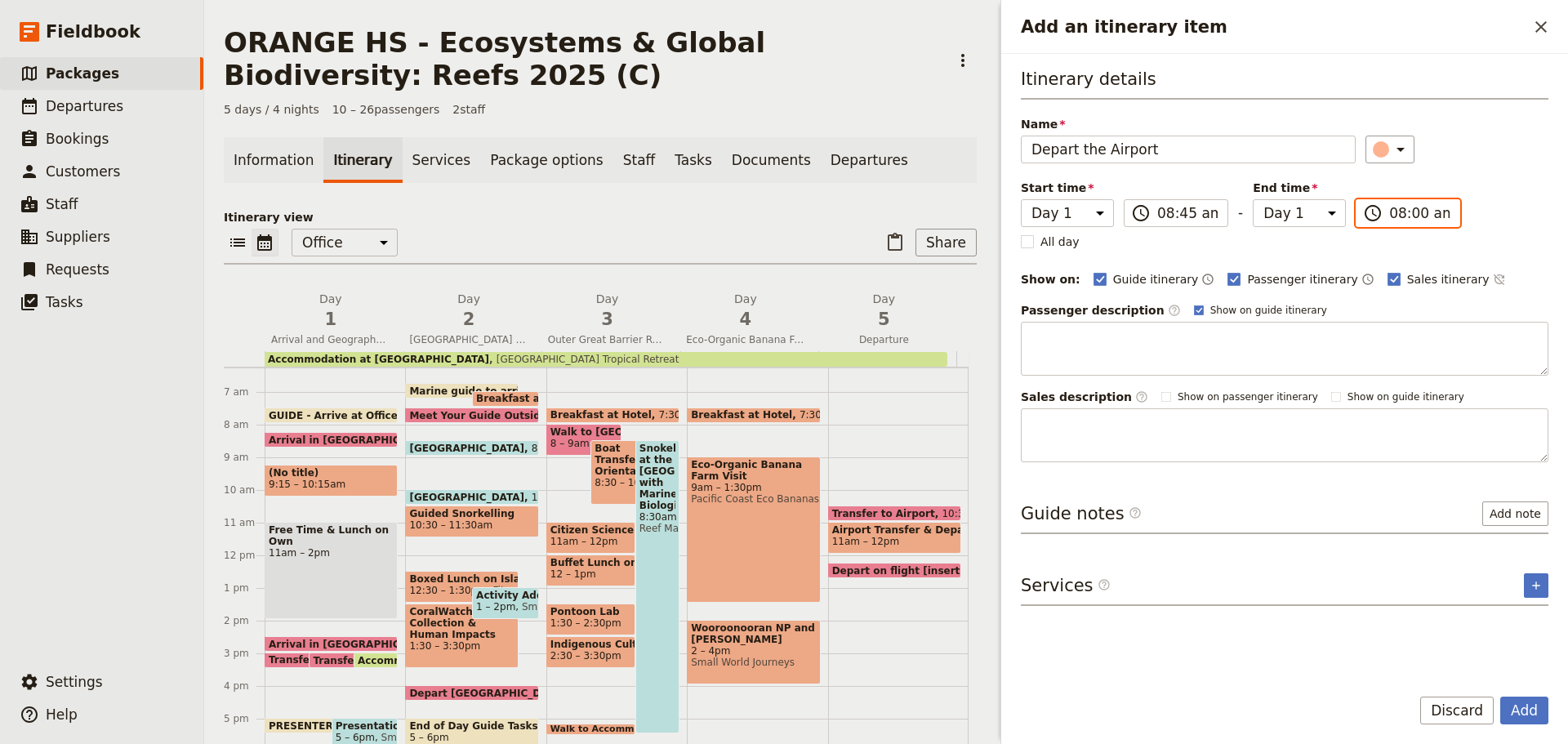
click at [1414, 208] on input "08:00 am" at bounding box center [1419, 213] width 61 height 19
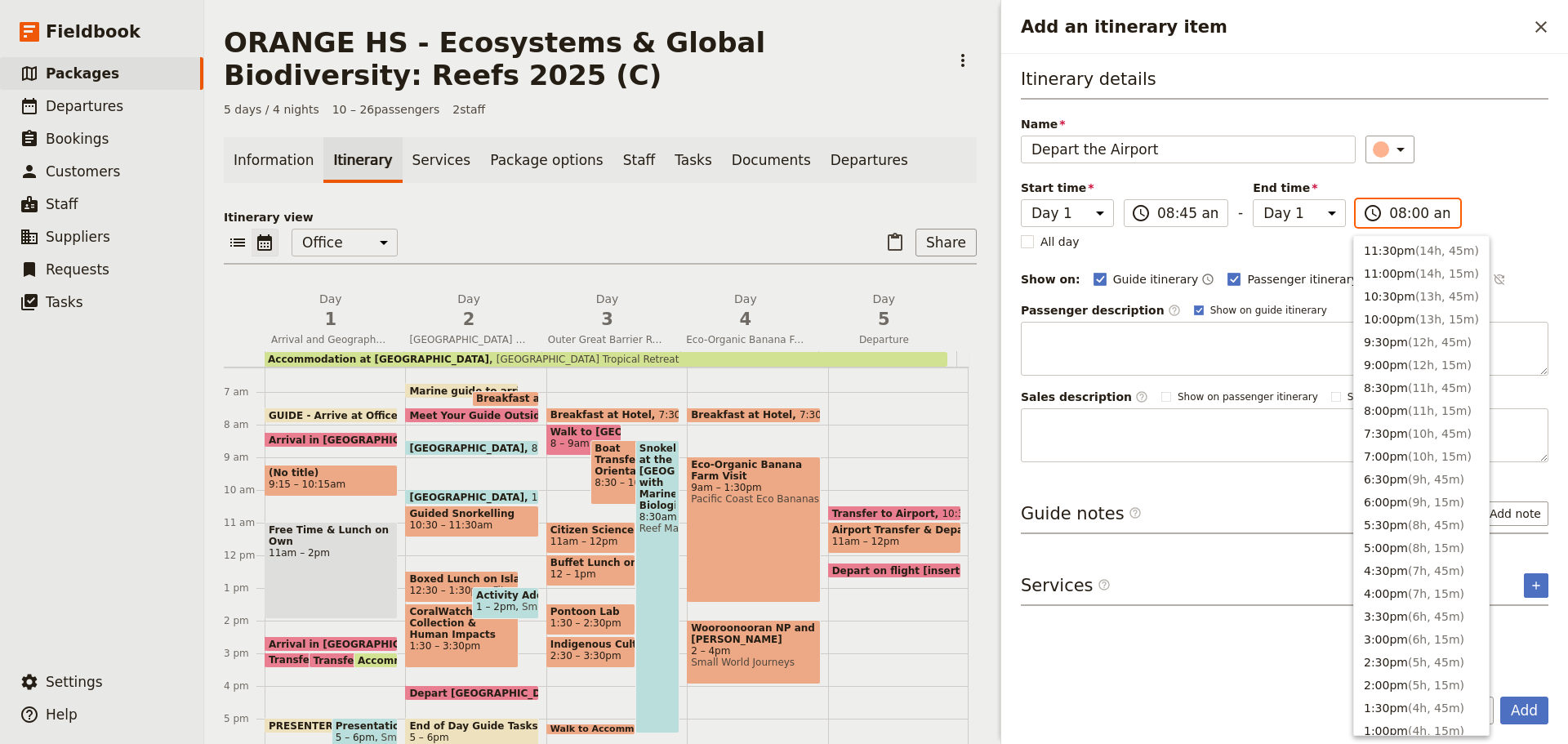
scroll to position [606, 0]
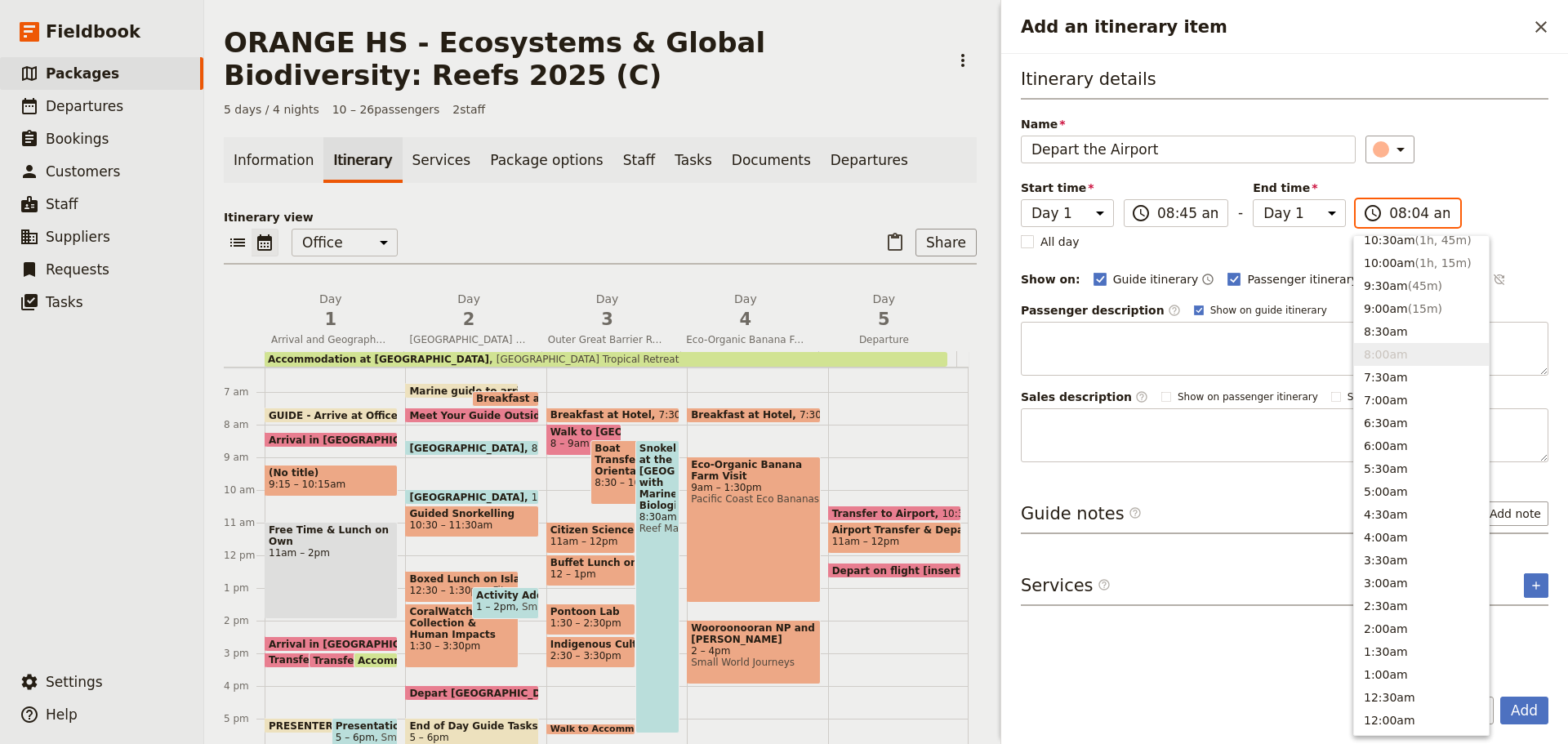
type input "08:45 am"
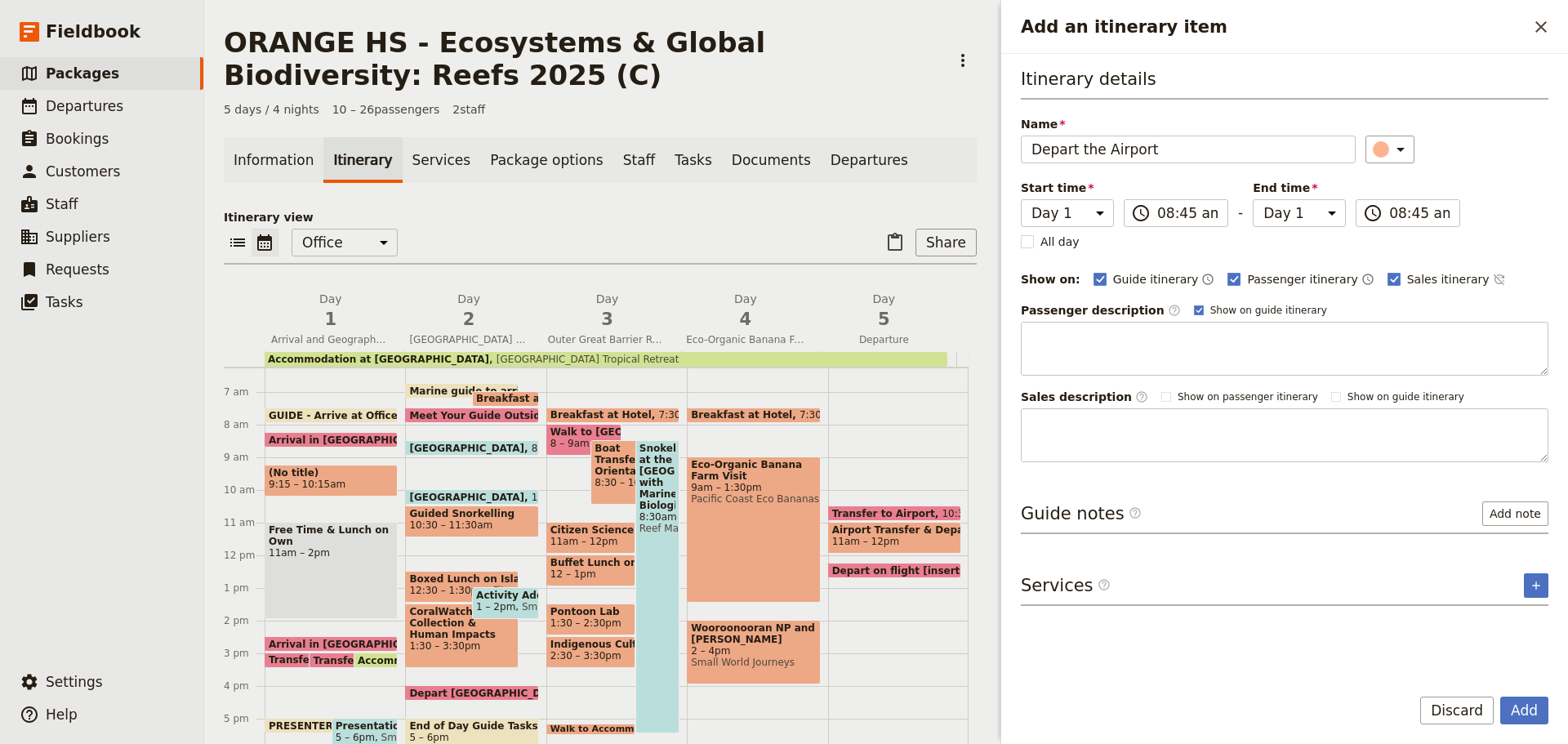
click at [1320, 309] on div "Passenger description ​ Show on guide itinerary" at bounding box center [1284, 310] width 528 height 17
click at [1182, 211] on input "08:45 am" at bounding box center [1187, 213] width 61 height 19
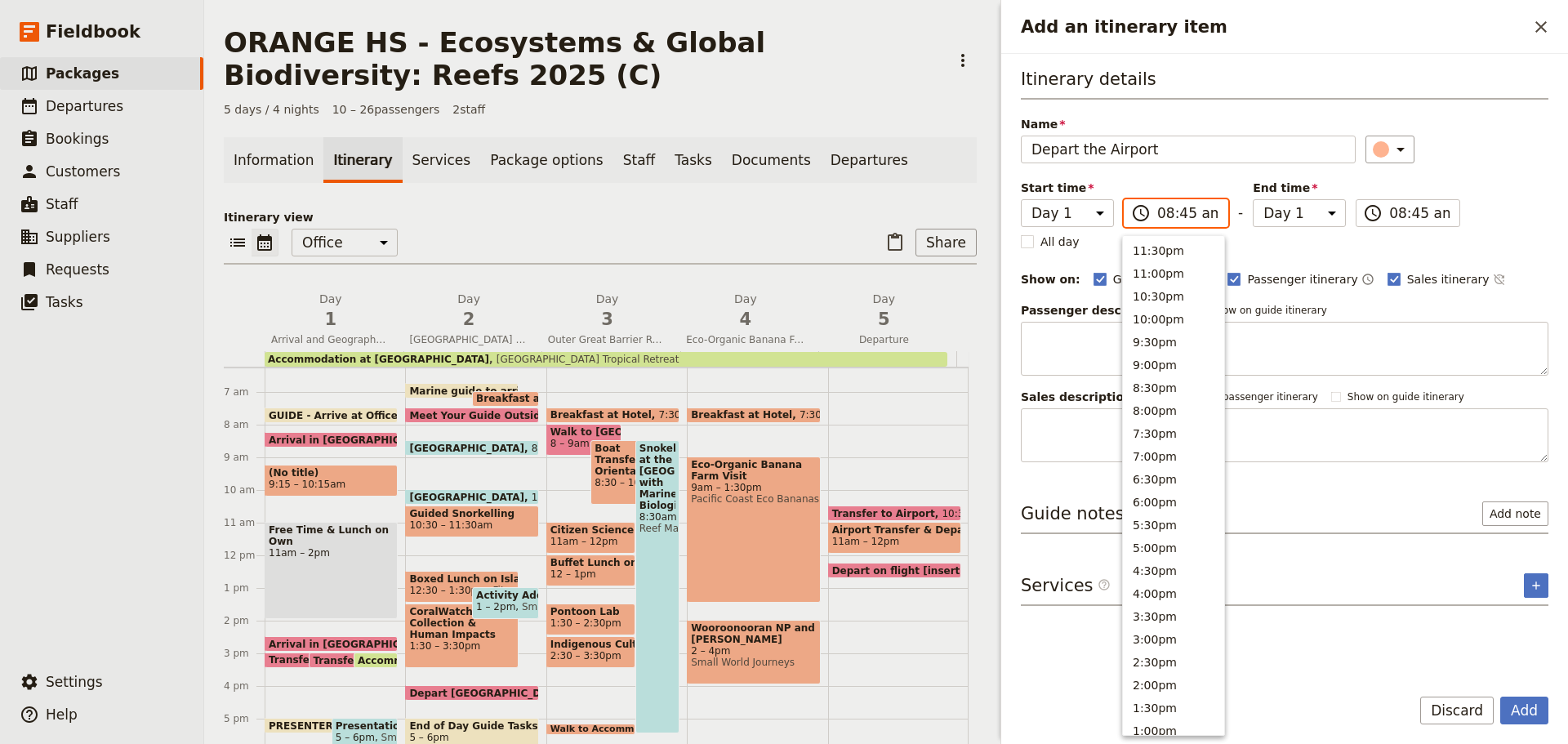
scroll to position [599, 0]
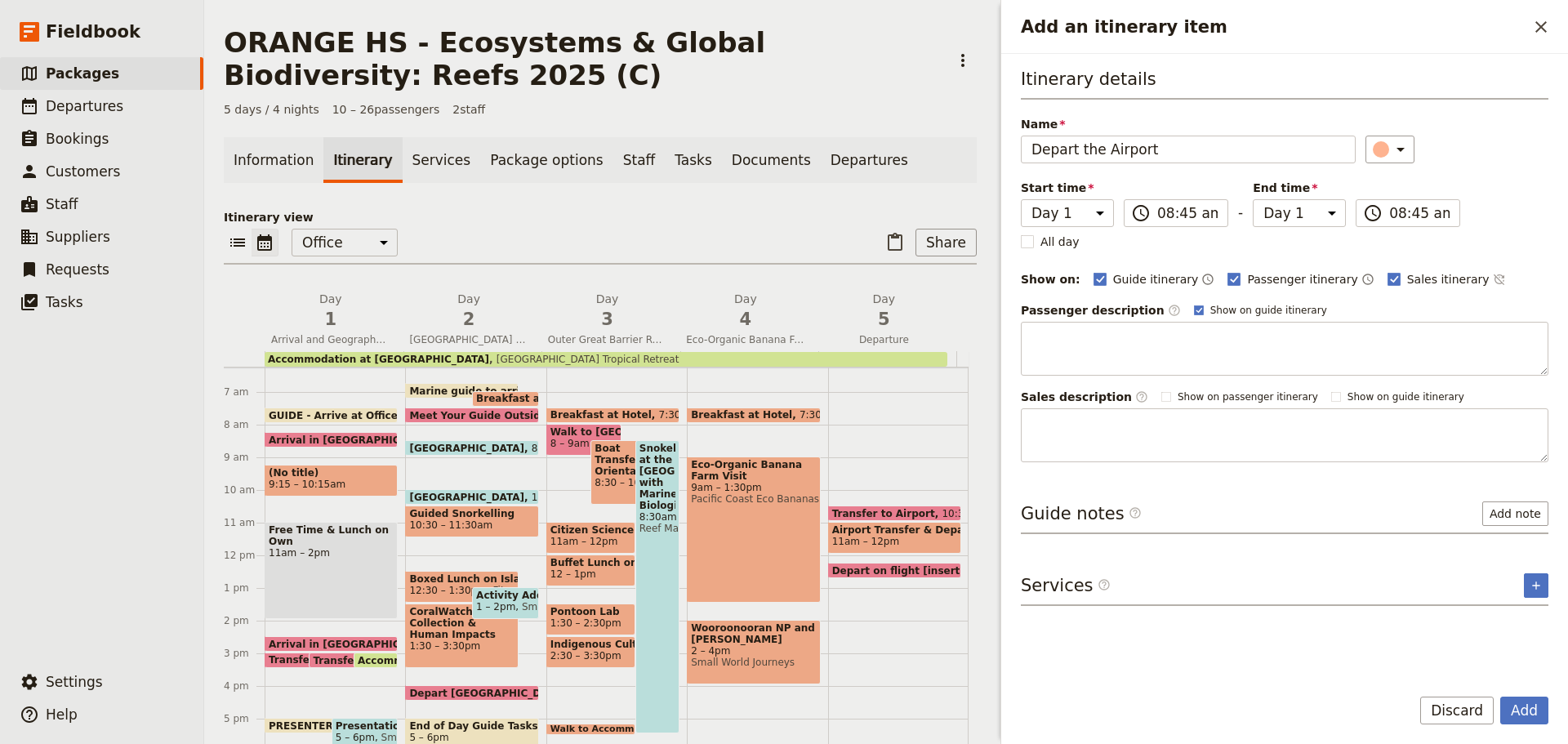
click at [1433, 294] on div "Itinerary details Name Depart the Airport ​ Start time Day 1 Day 2 Day 3 Day 4 …" at bounding box center [1284, 264] width 528 height 396
click at [1387, 273] on rect "Add an itinerary item" at bounding box center [1393, 279] width 12 height 12
click at [1387, 272] on input "Sales itinerary" at bounding box center [1387, 271] width 1 height 1
checkbox input "false"
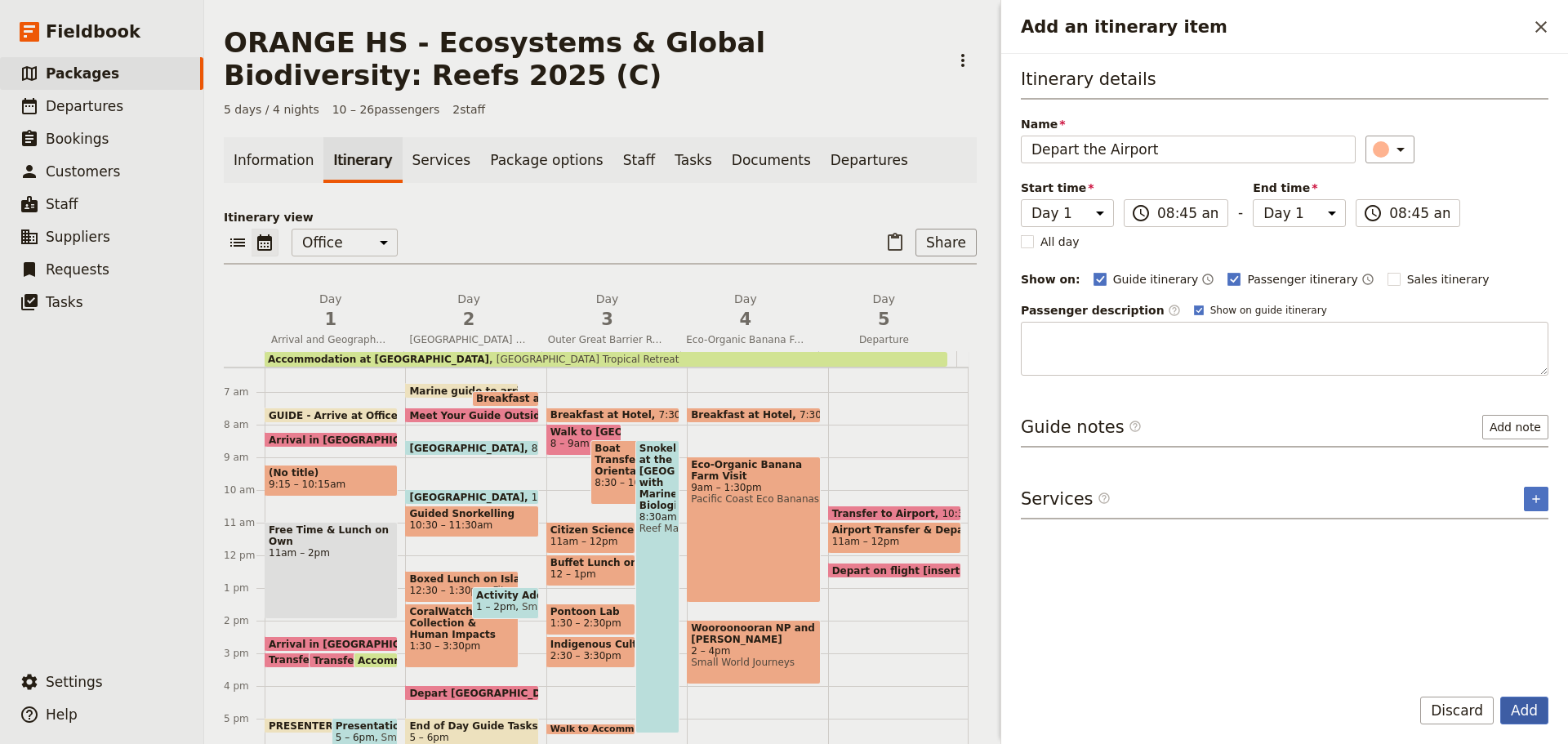
drag, startPoint x: 1544, startPoint y: 712, endPoint x: 1535, endPoint y: 705, distance: 11.4
click at [1538, 708] on button "Add" at bounding box center [1524, 711] width 48 height 28
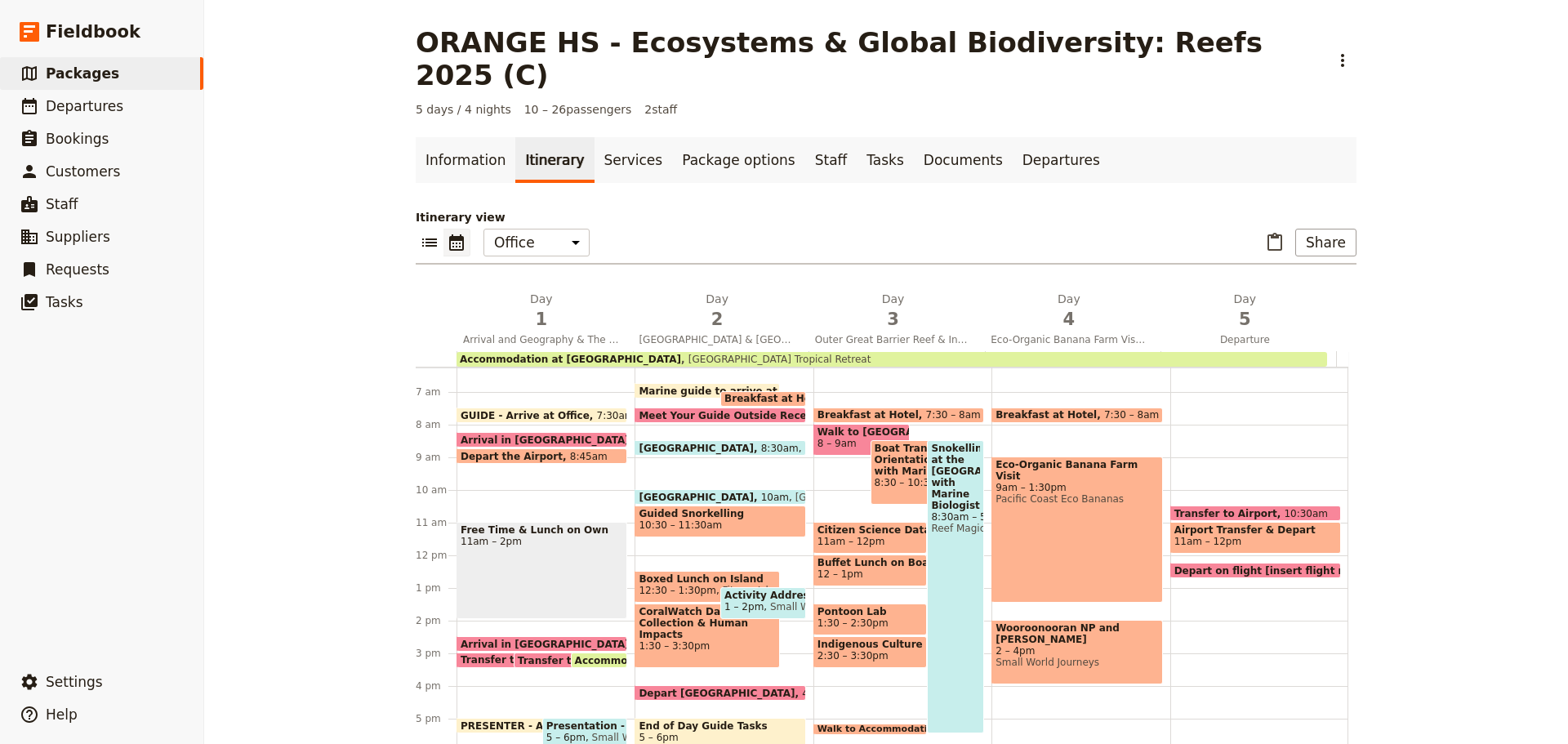
click at [585, 732] on span "Small World Journeys" at bounding box center [640, 737] width 110 height 11
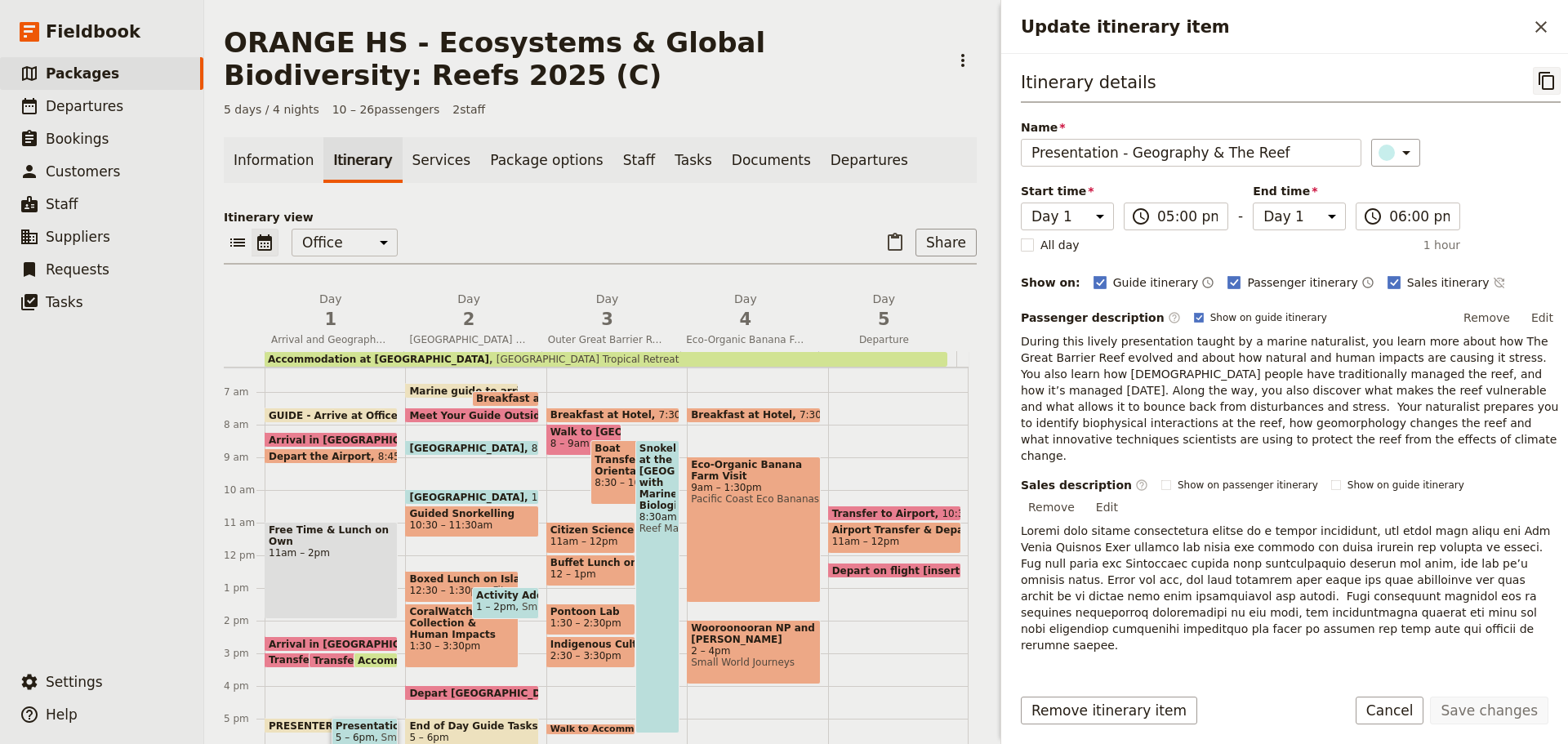
click at [1537, 86] on icon "Copy itinerary item" at bounding box center [1547, 81] width 19 height 19
click at [1414, 706] on button "Cancel" at bounding box center [1390, 711] width 69 height 28
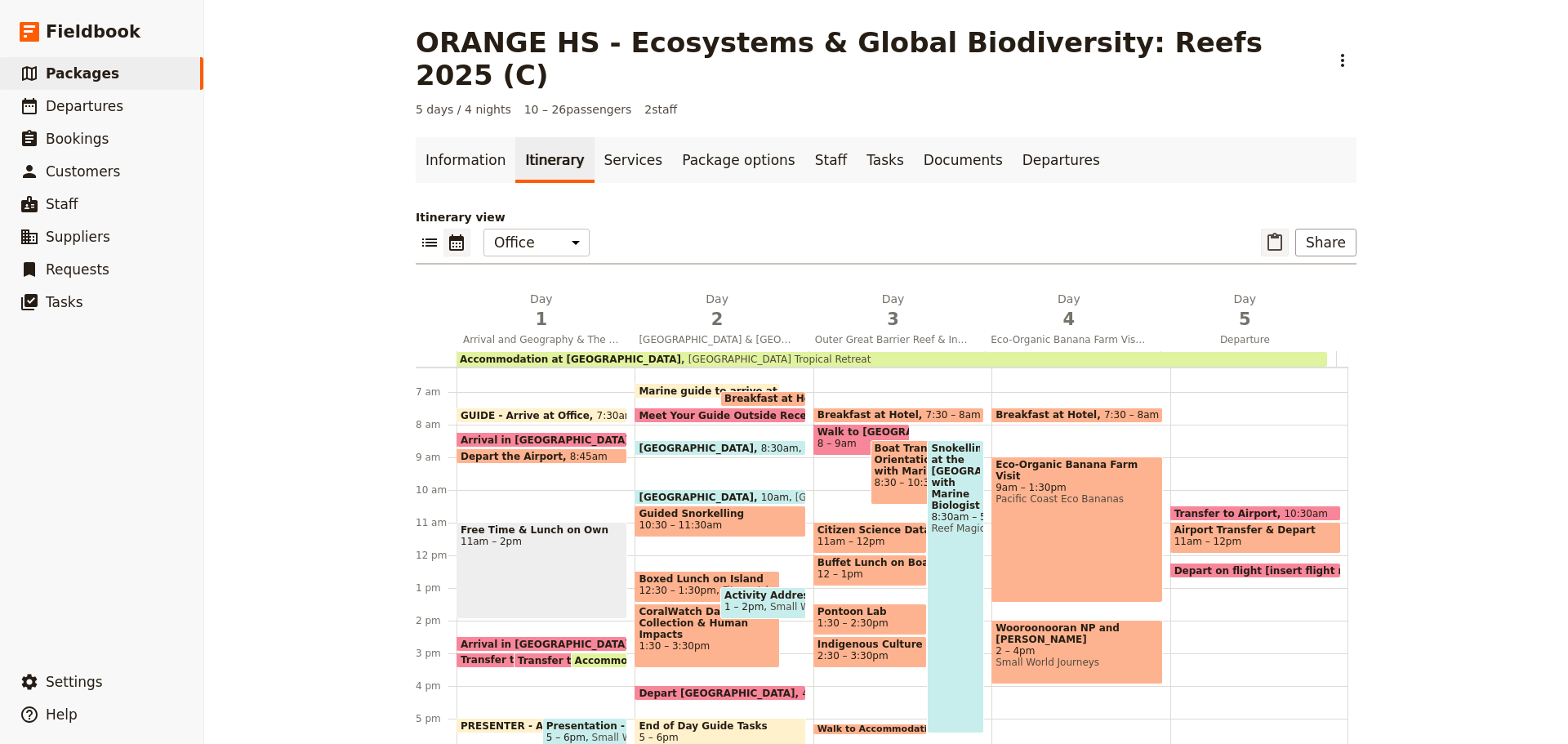
click at [1265, 233] on icon "Paste itinerary item" at bounding box center [1274, 242] width 19 height 19
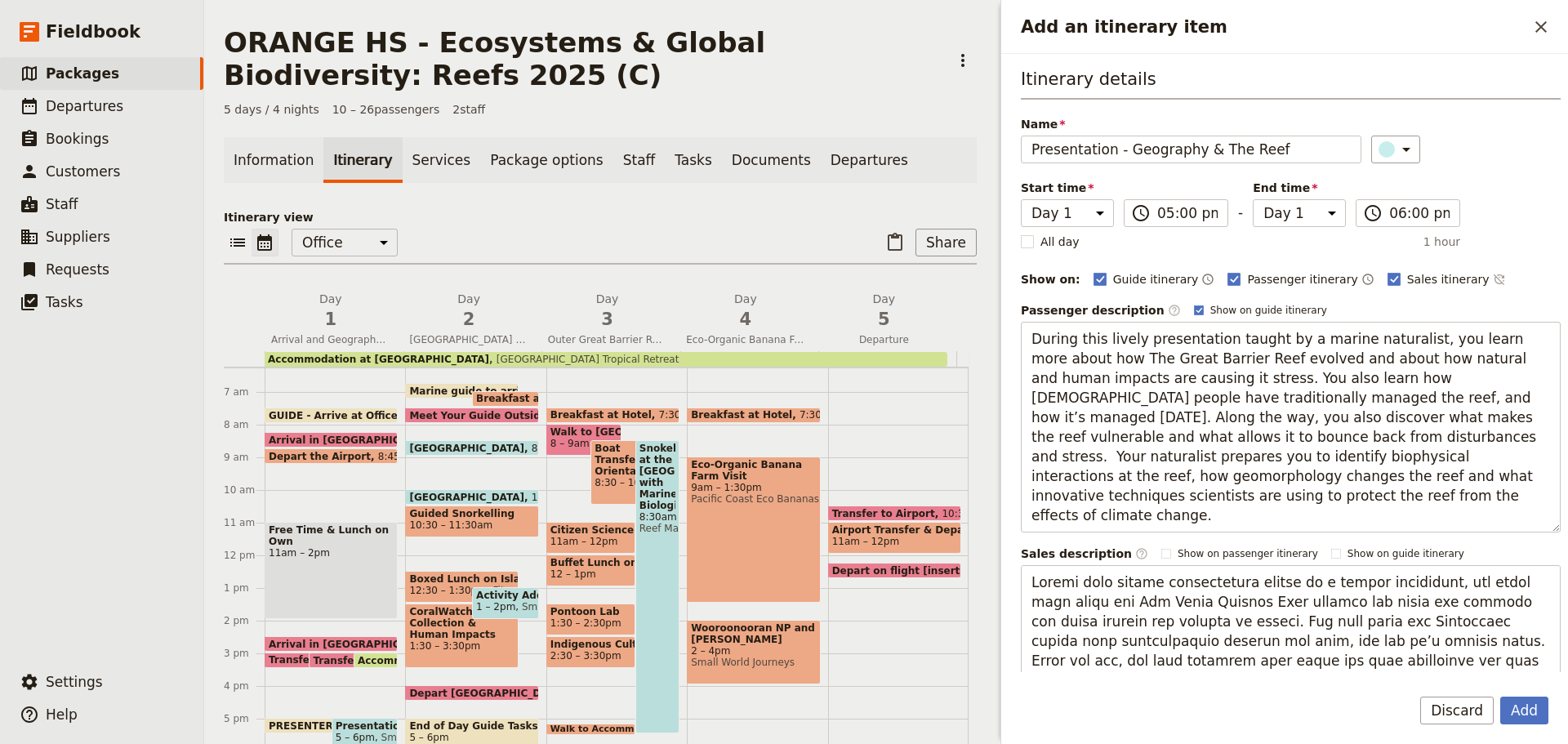
drag, startPoint x: 1121, startPoint y: 152, endPoint x: 1454, endPoint y: 118, distance: 334.7
click at [1454, 118] on div "Name Presentation - Geography & The Reef ​" at bounding box center [1290, 140] width 540 height 48
click at [1233, 168] on div "Itinerary details Name Presentation - Geography & The Reef ​ Start time Day 1 D…" at bounding box center [1290, 519] width 540 height 905
drag, startPoint x: 1311, startPoint y: 149, endPoint x: 567, endPoint y: 277, distance: 754.9
click at [567, 280] on div "ORANGE HS - Ecosystems & Global Biodiversity: Reefs 2025 (C) ​ 5 days / 4 night…" at bounding box center [887, 372] width 1364 height 744
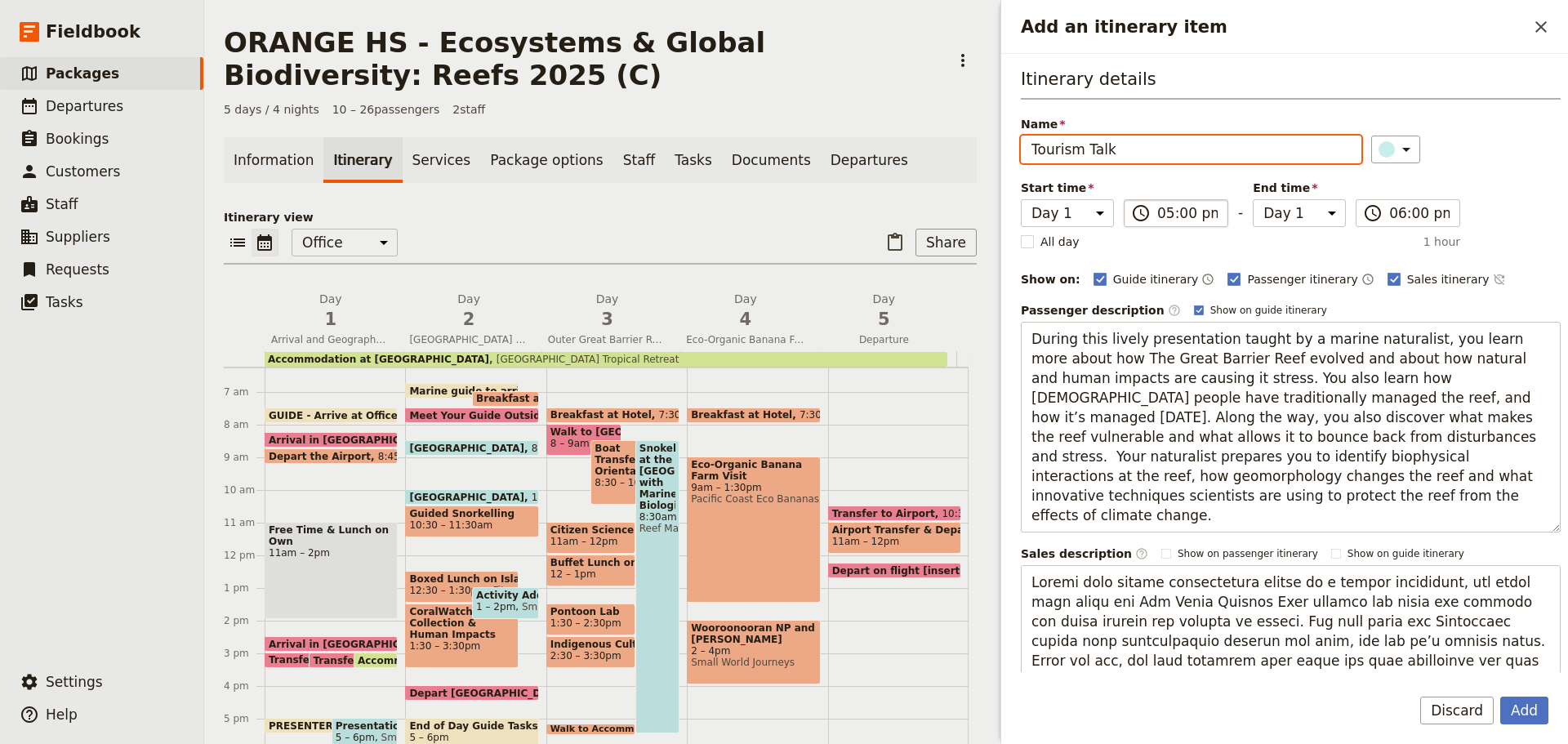
type input "Tourism Talk"
click at [1195, 213] on input "05:00 pm" at bounding box center [1187, 213] width 61 height 19
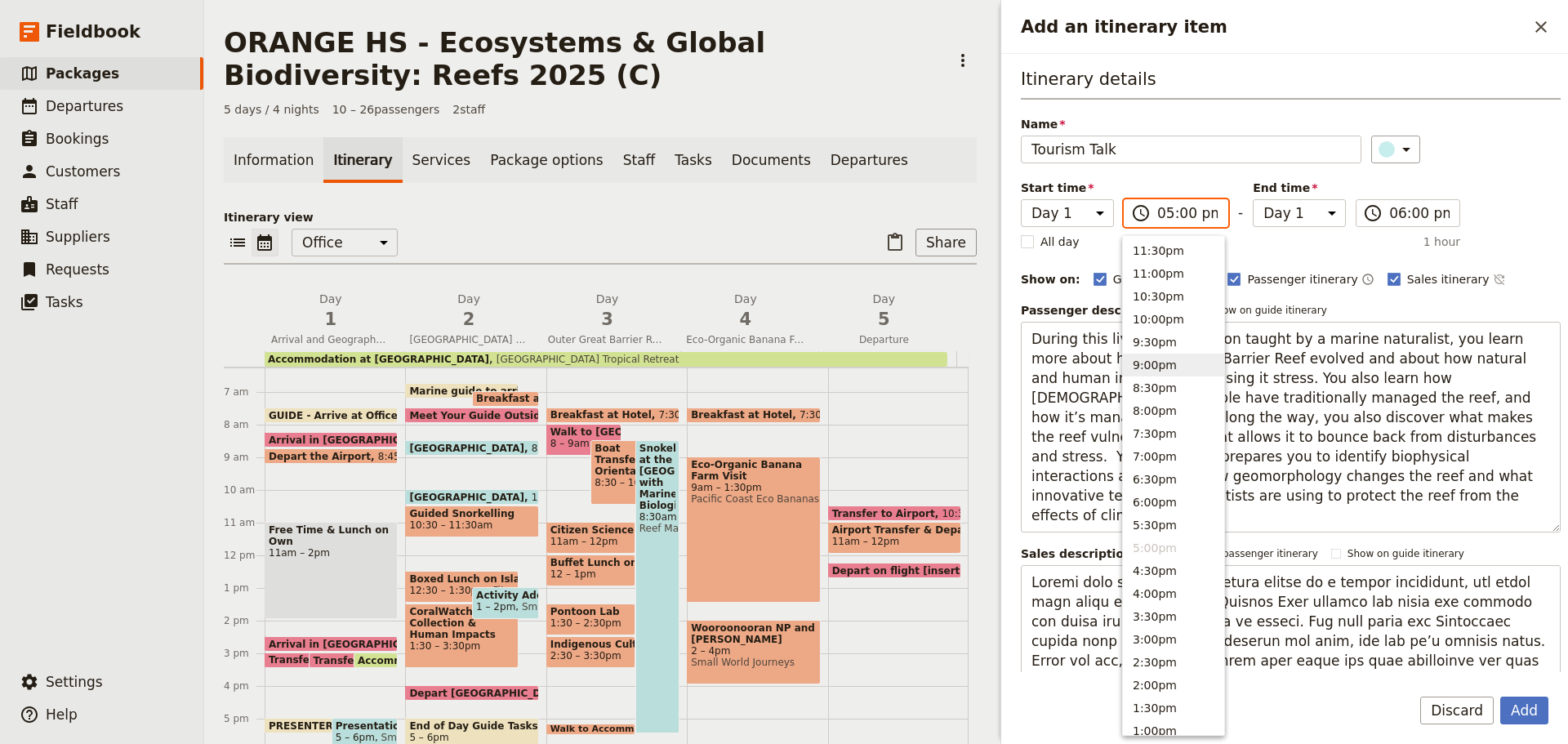
drag, startPoint x: 1170, startPoint y: 369, endPoint x: 1349, endPoint y: 287, distance: 196.9
click at [1170, 368] on button "9:00pm" at bounding box center [1173, 365] width 101 height 23
type input "09:00 pm"
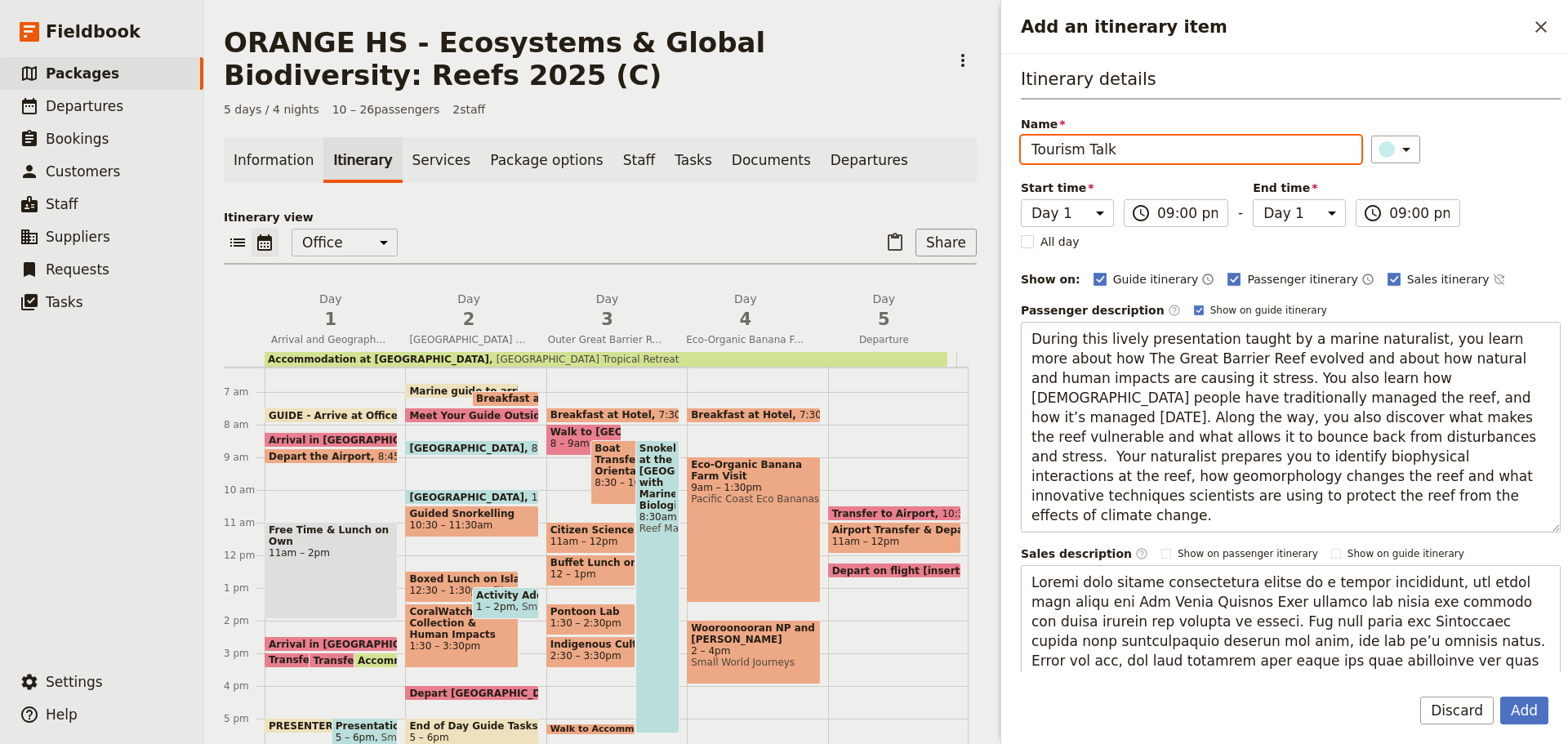
drag, startPoint x: 1405, startPoint y: 214, endPoint x: 1402, endPoint y: 228, distance: 14.3
click at [1405, 216] on input "09:00 pm" at bounding box center [1419, 213] width 61 height 19
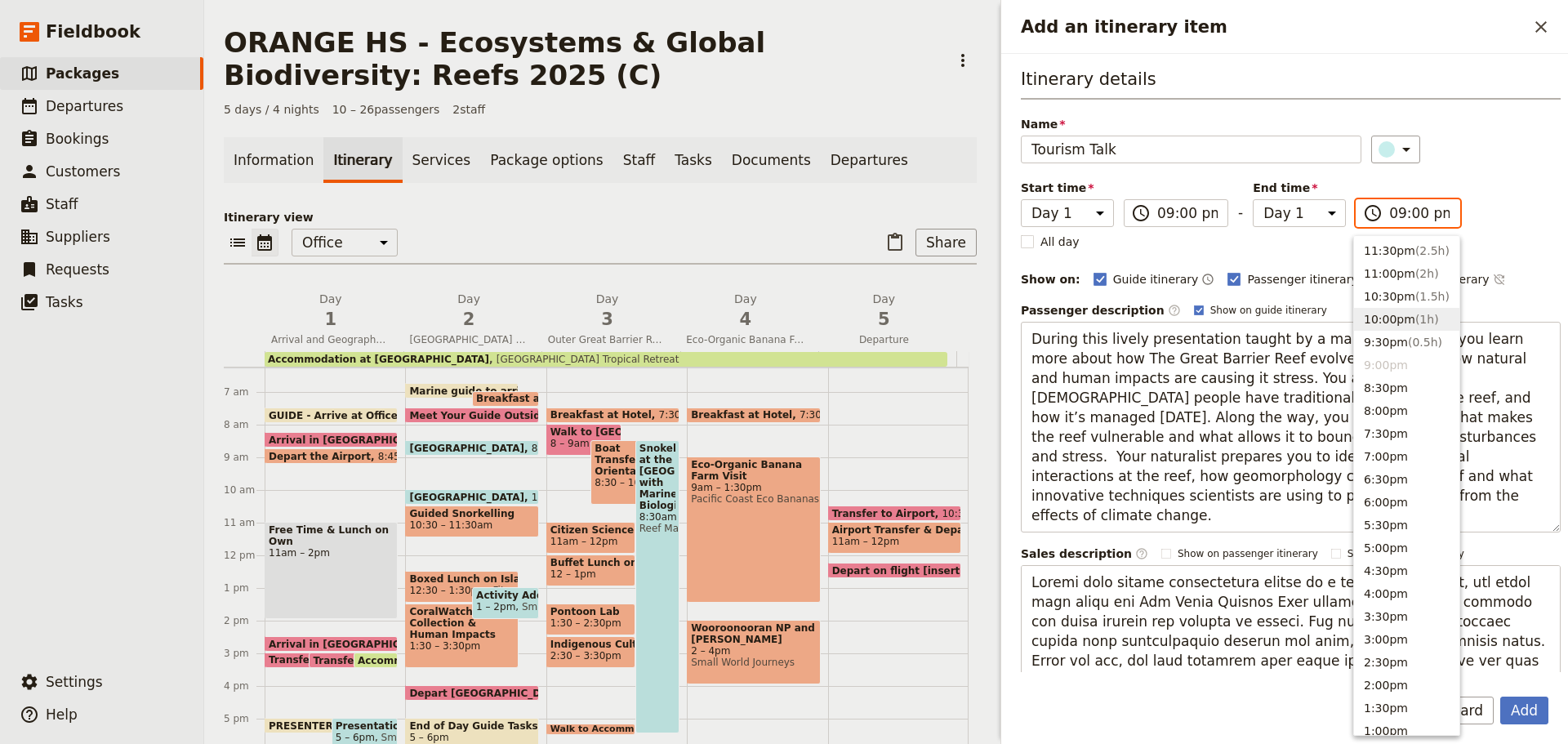
click at [1377, 315] on button "10:00pm ( 1h )" at bounding box center [1407, 319] width 106 height 23
type input "10:00 pm"
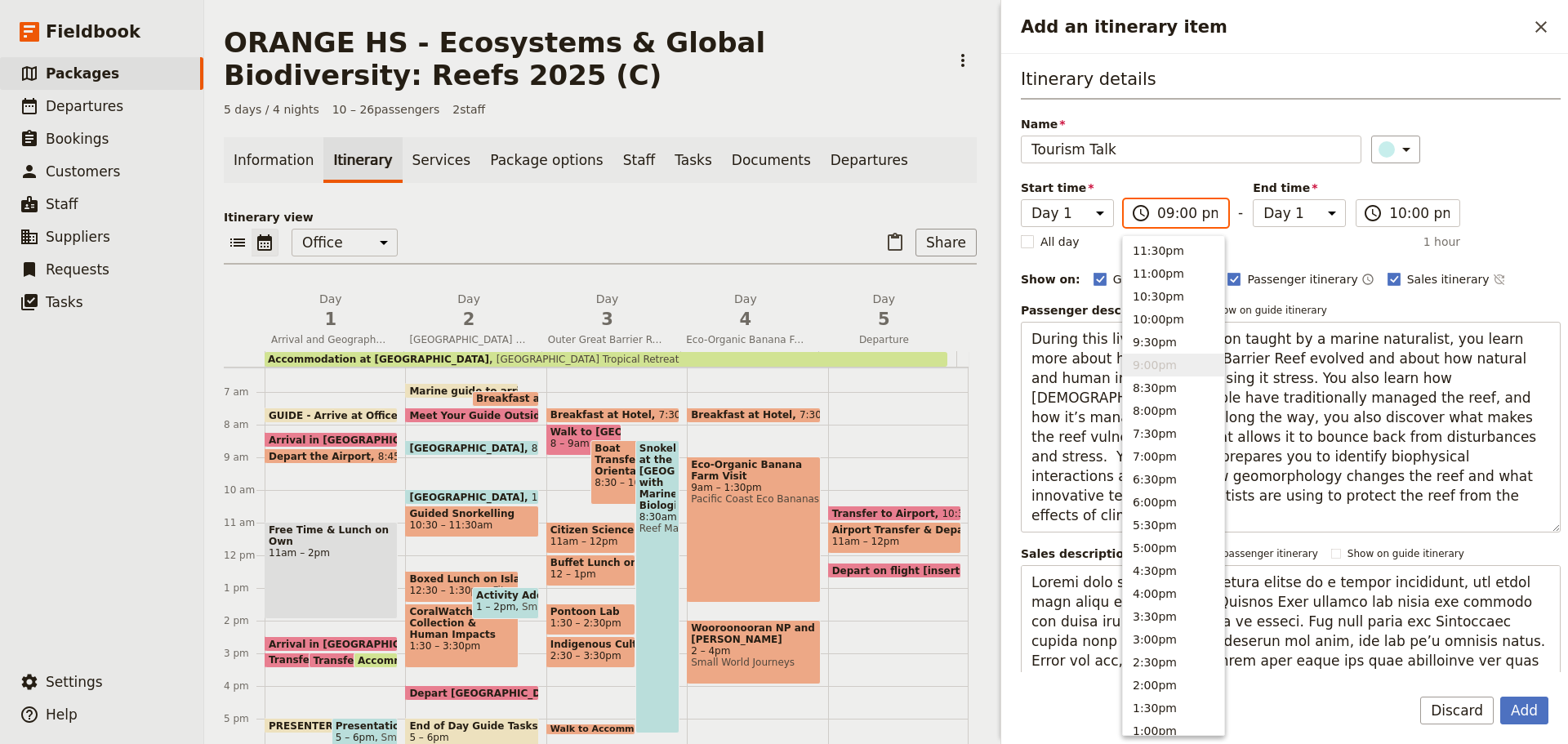
click at [1209, 210] on input "09:00 pm" at bounding box center [1187, 213] width 61 height 19
click at [1203, 208] on input "09:00 pm" at bounding box center [1187, 213] width 61 height 19
type input "09:00 am"
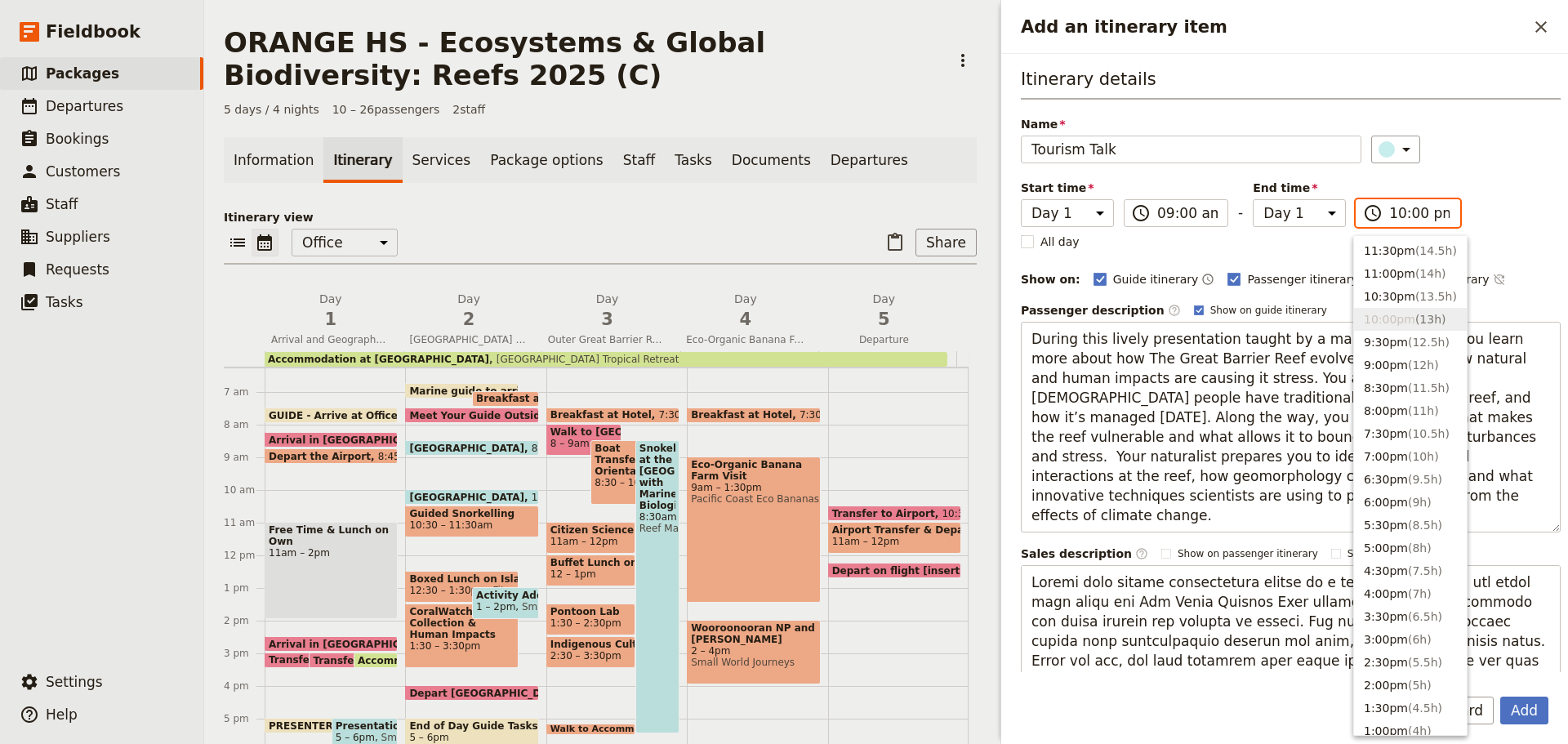
click at [1426, 220] on input "10:00 pm" at bounding box center [1419, 213] width 61 height 19
drag, startPoint x: 1422, startPoint y: 206, endPoint x: 1426, endPoint y: 214, distance: 8.9
click at [1425, 212] on input "10:00 pm" at bounding box center [1419, 213] width 61 height 19
type input "10:00 am"
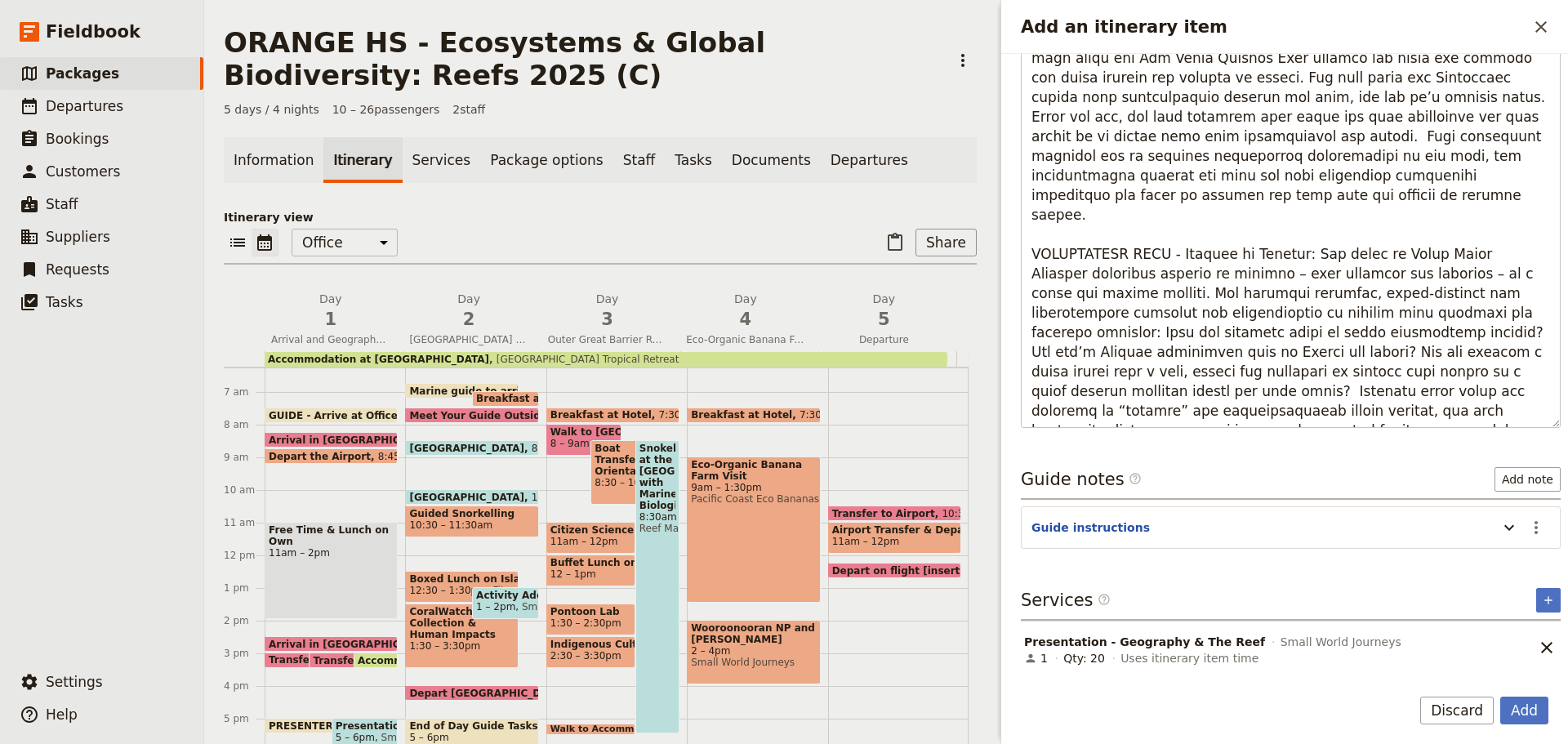
scroll to position [545, 0]
click at [1537, 644] on icon "Remove service" at bounding box center [1547, 647] width 19 height 19
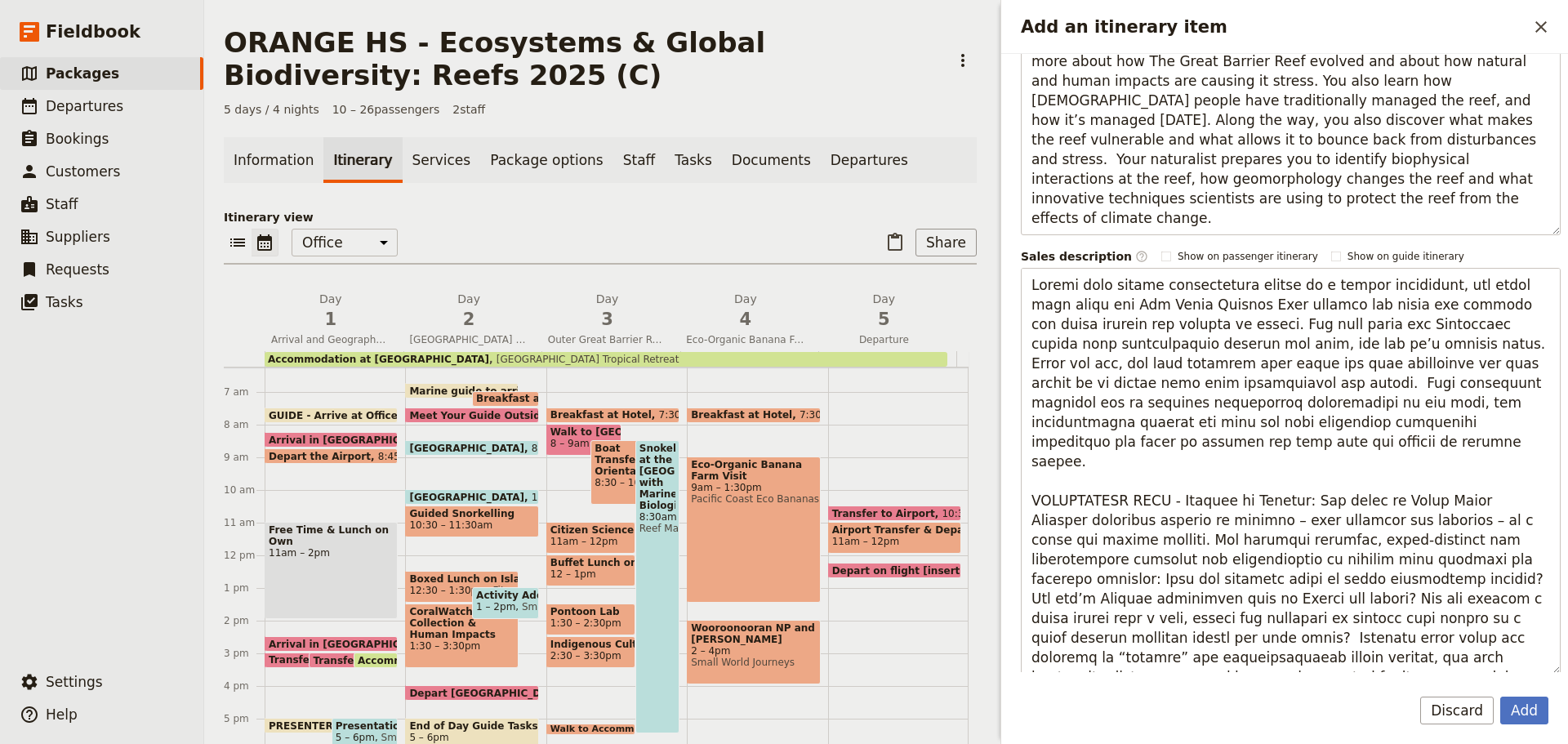
scroll to position [493, 0]
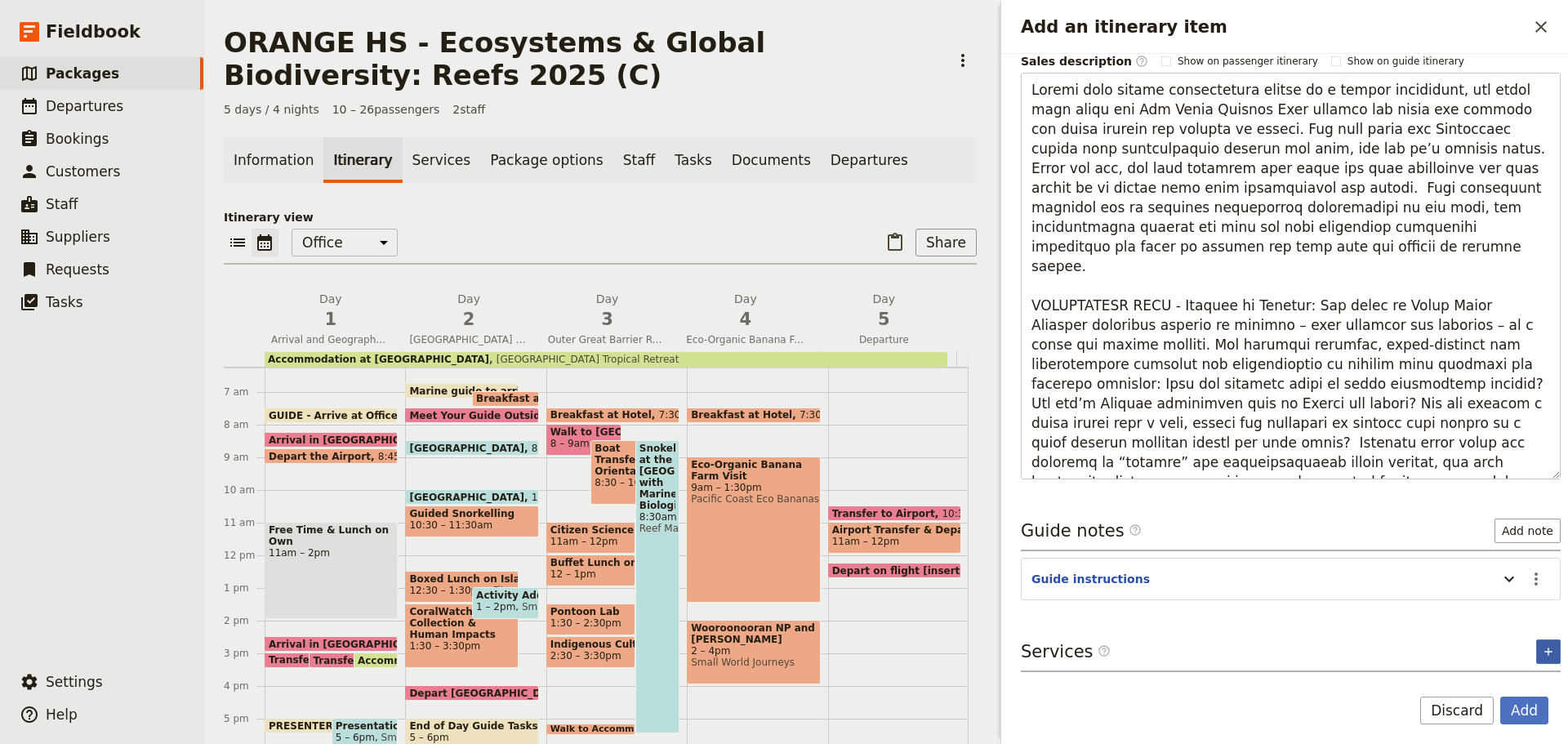
click at [1542, 646] on icon "Add service inclusion" at bounding box center [1549, 651] width 13 height 13
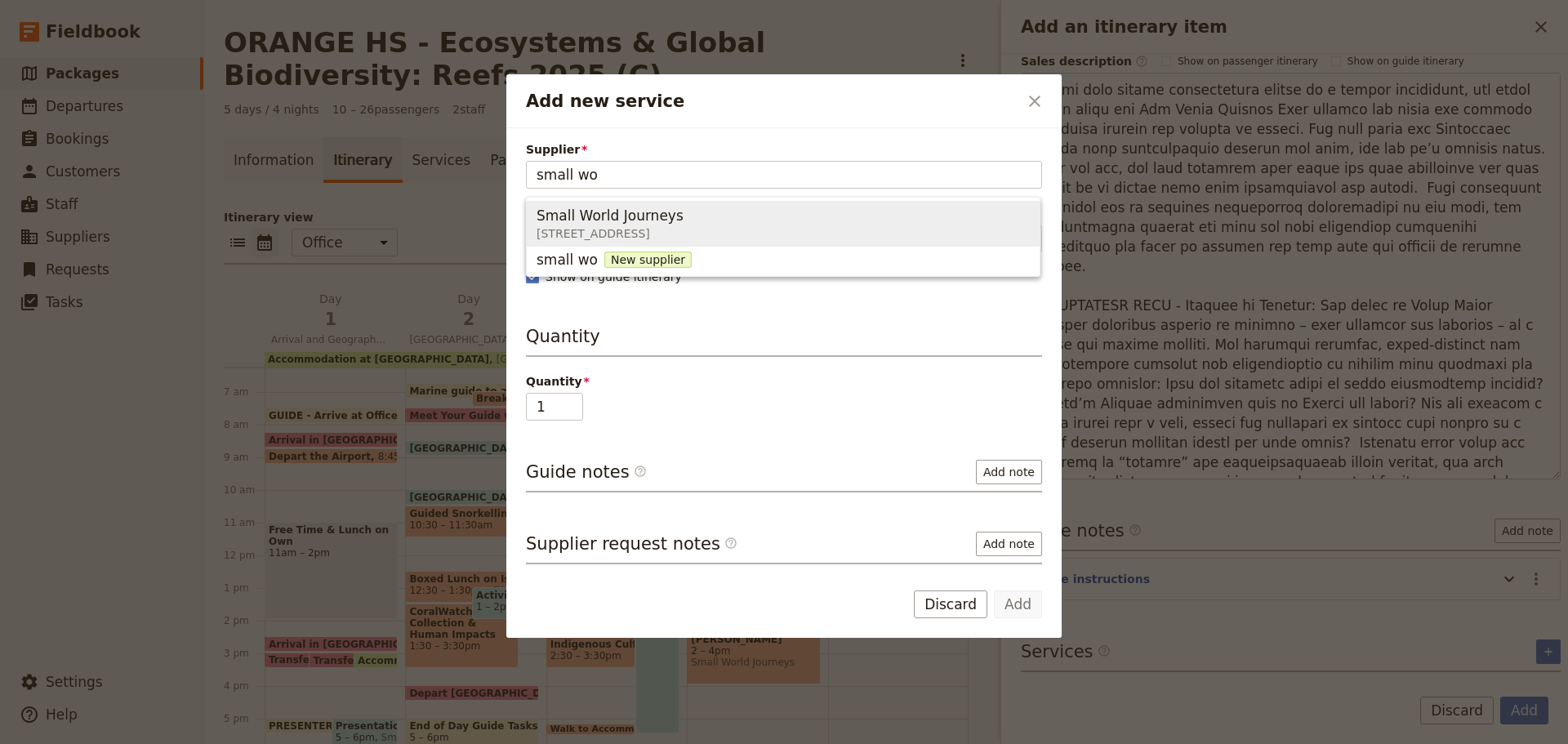
click at [933, 226] on span "Small World Journeys [STREET_ADDRESS]" at bounding box center [784, 224] width 494 height 39
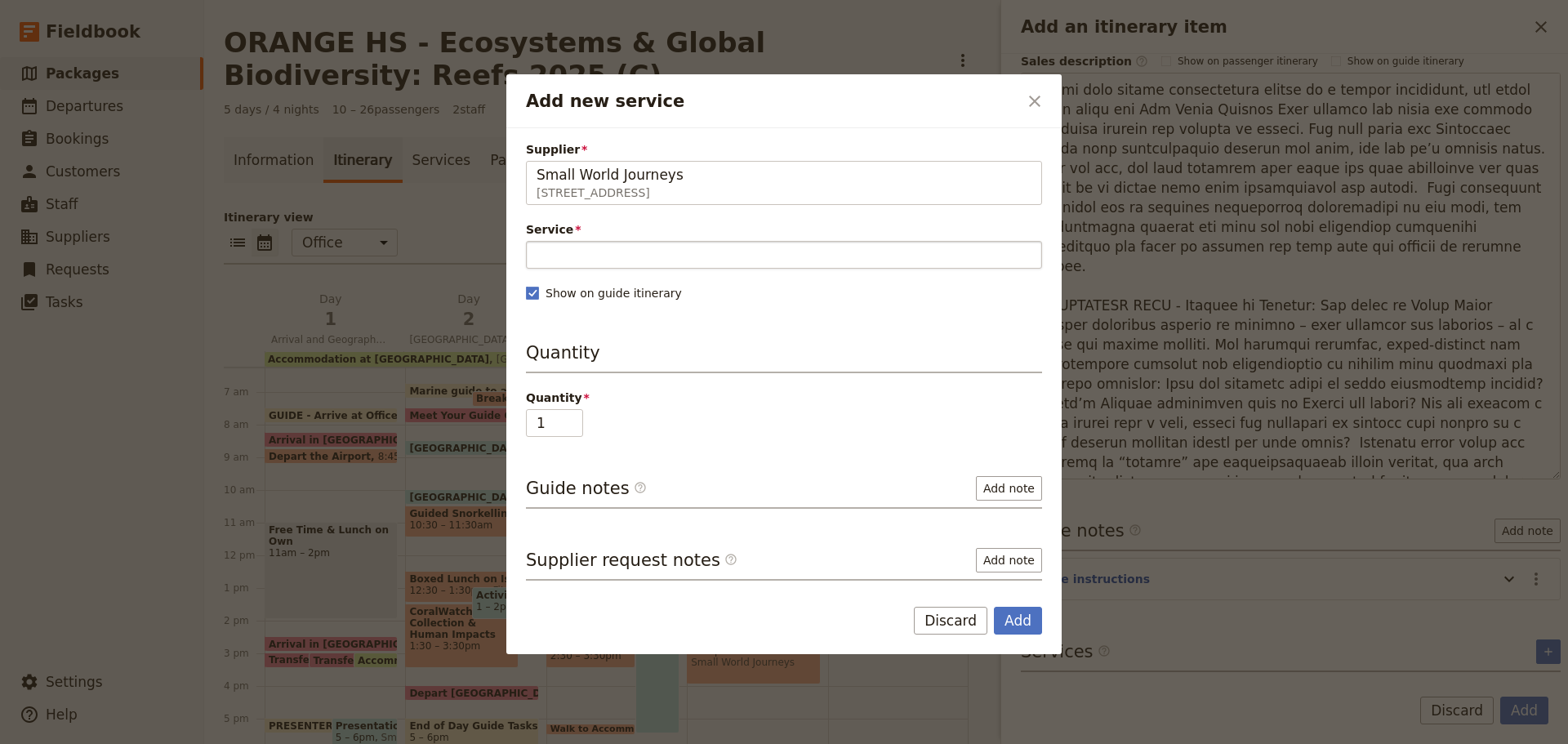
type input "Small World Journeys"
click at [774, 263] on input "Service" at bounding box center [784, 255] width 516 height 28
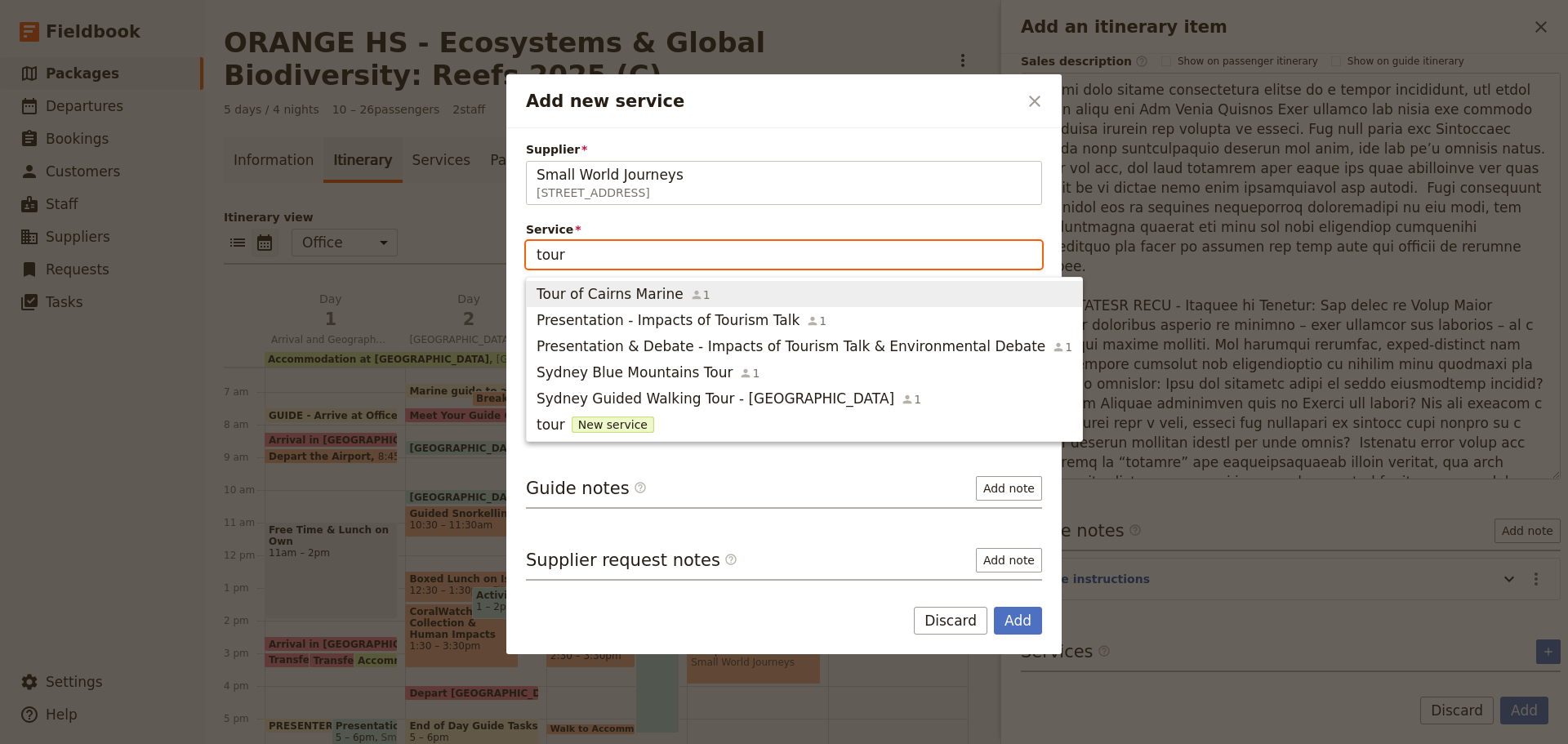
type input "touri"
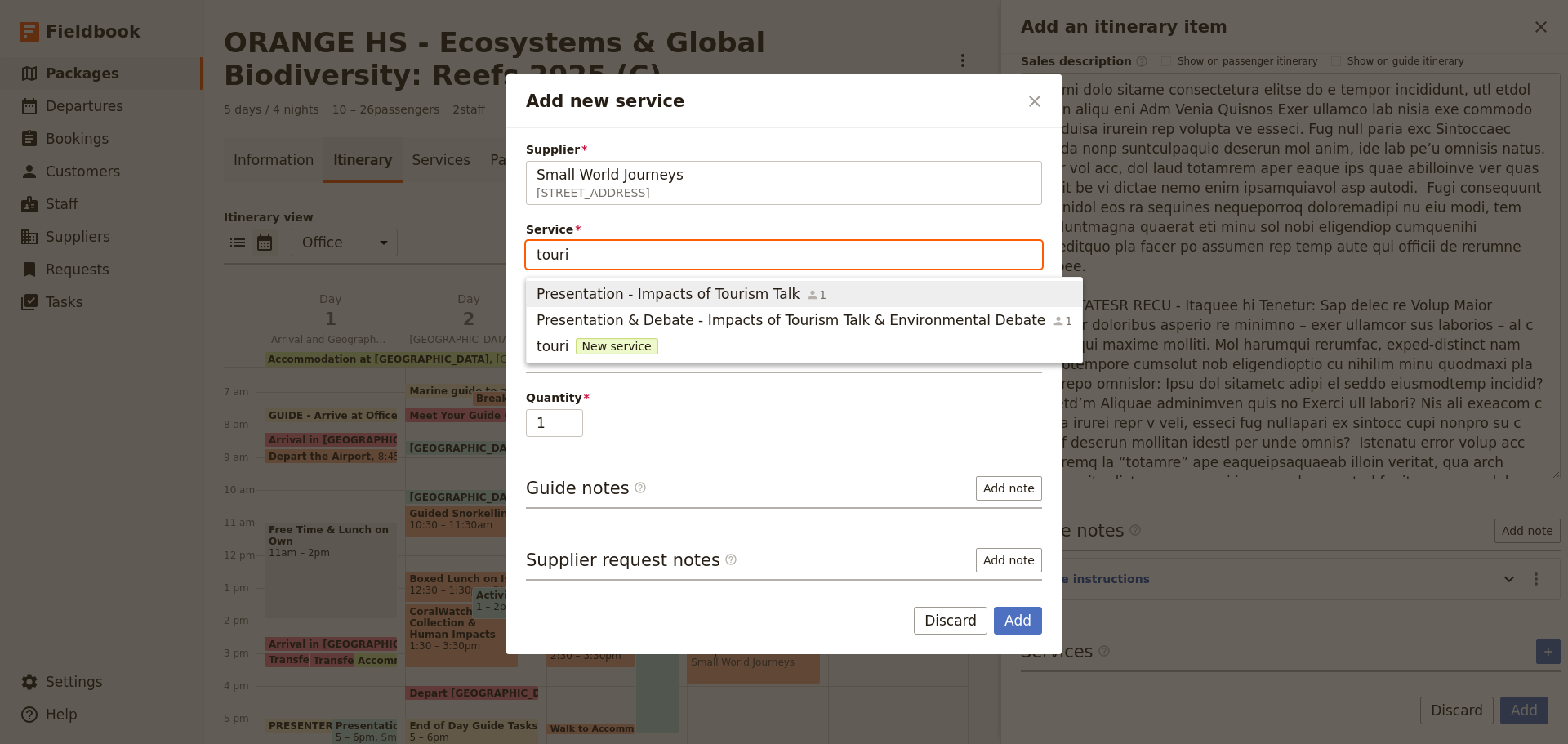
click at [648, 292] on span "Presentation - Impacts of Tourism Talk" at bounding box center [668, 294] width 263 height 19
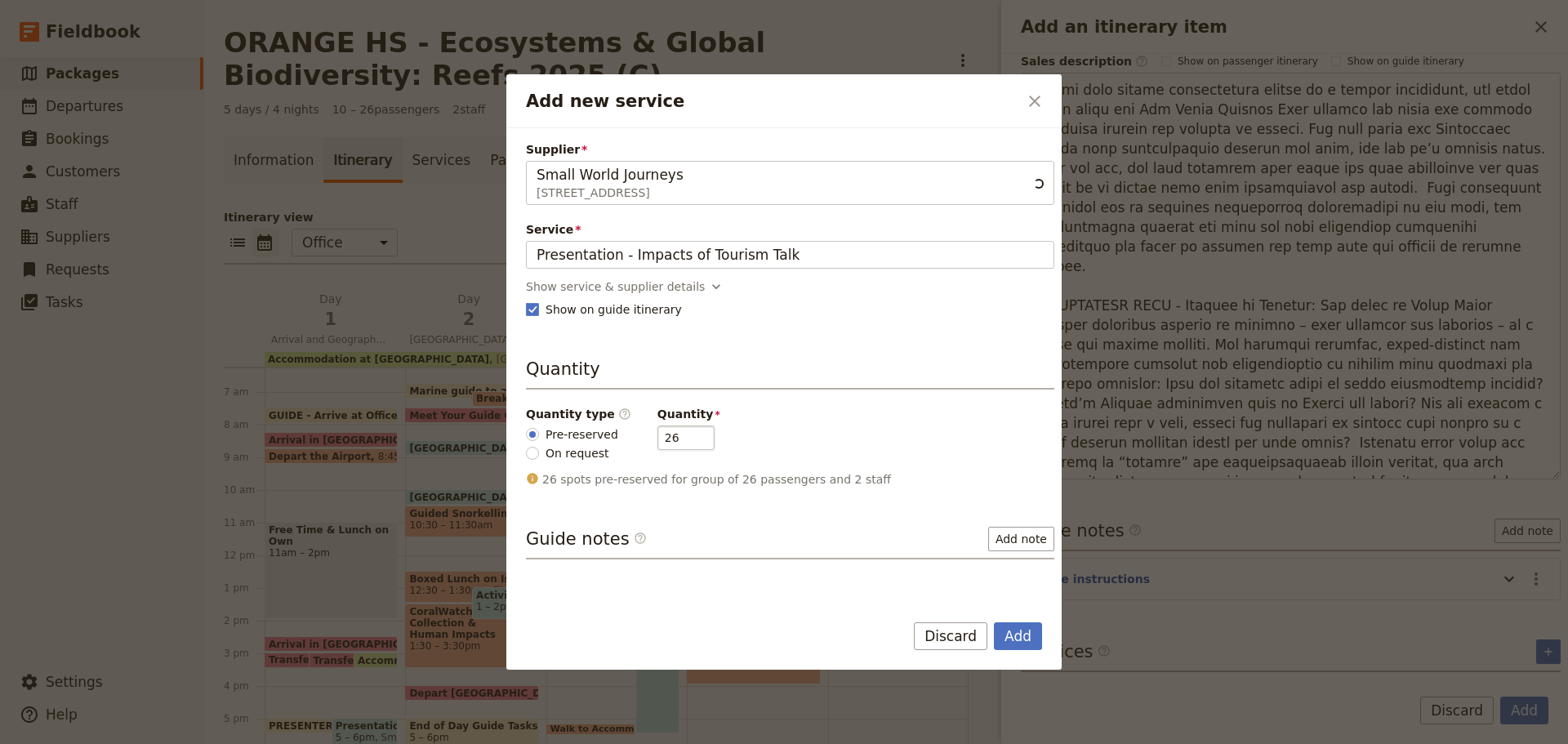
scroll to position [0, 0]
drag, startPoint x: 665, startPoint y: 436, endPoint x: 75, endPoint y: 429, distance: 590.0
click at [143, 743] on div "Add new service ​ Supplier Small World Journeys [STREET_ADDRESS] Small World Jo…" at bounding box center [784, 744] width 1568 height 0
type input "15"
click at [1029, 636] on button "Add" at bounding box center [1018, 636] width 48 height 28
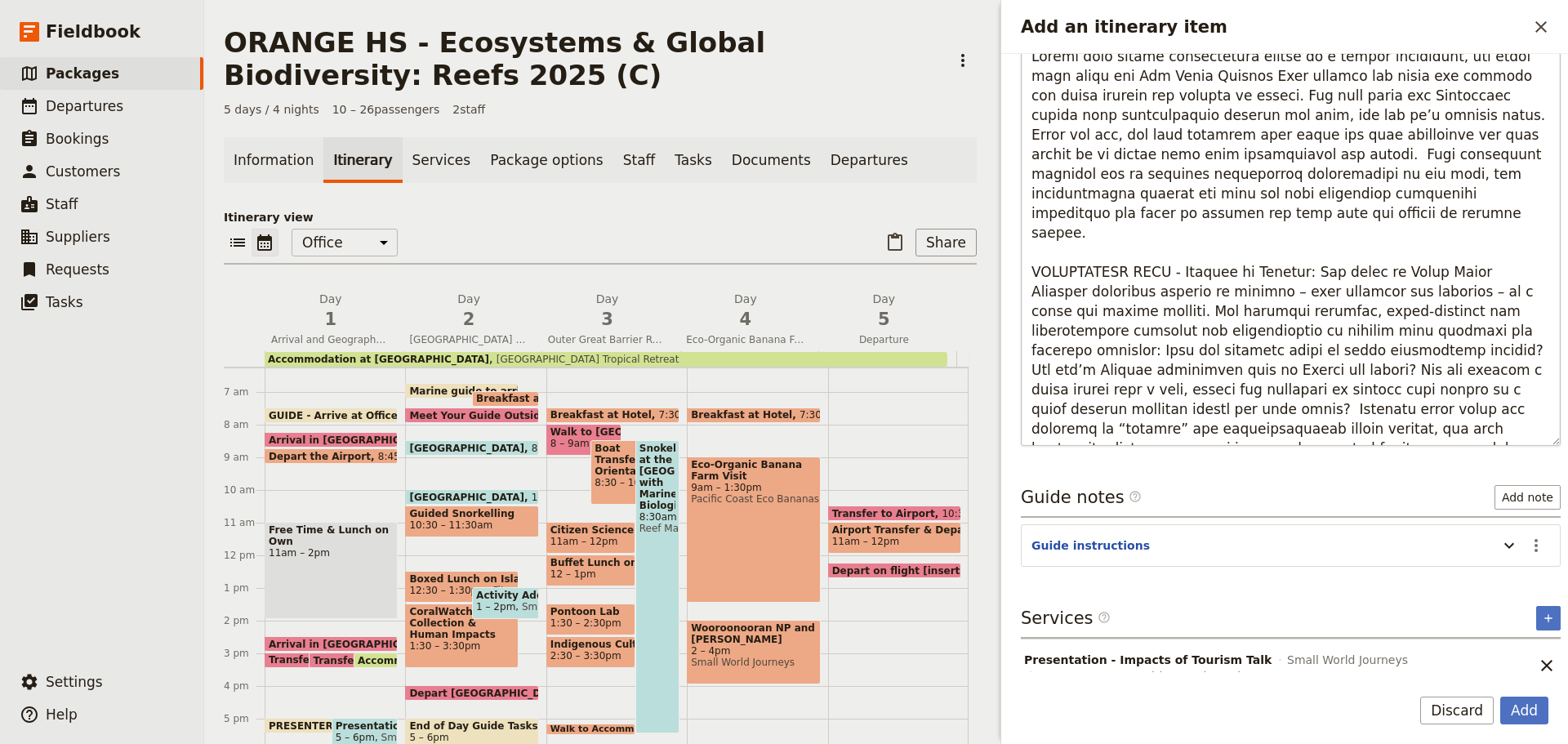
scroll to position [545, 0]
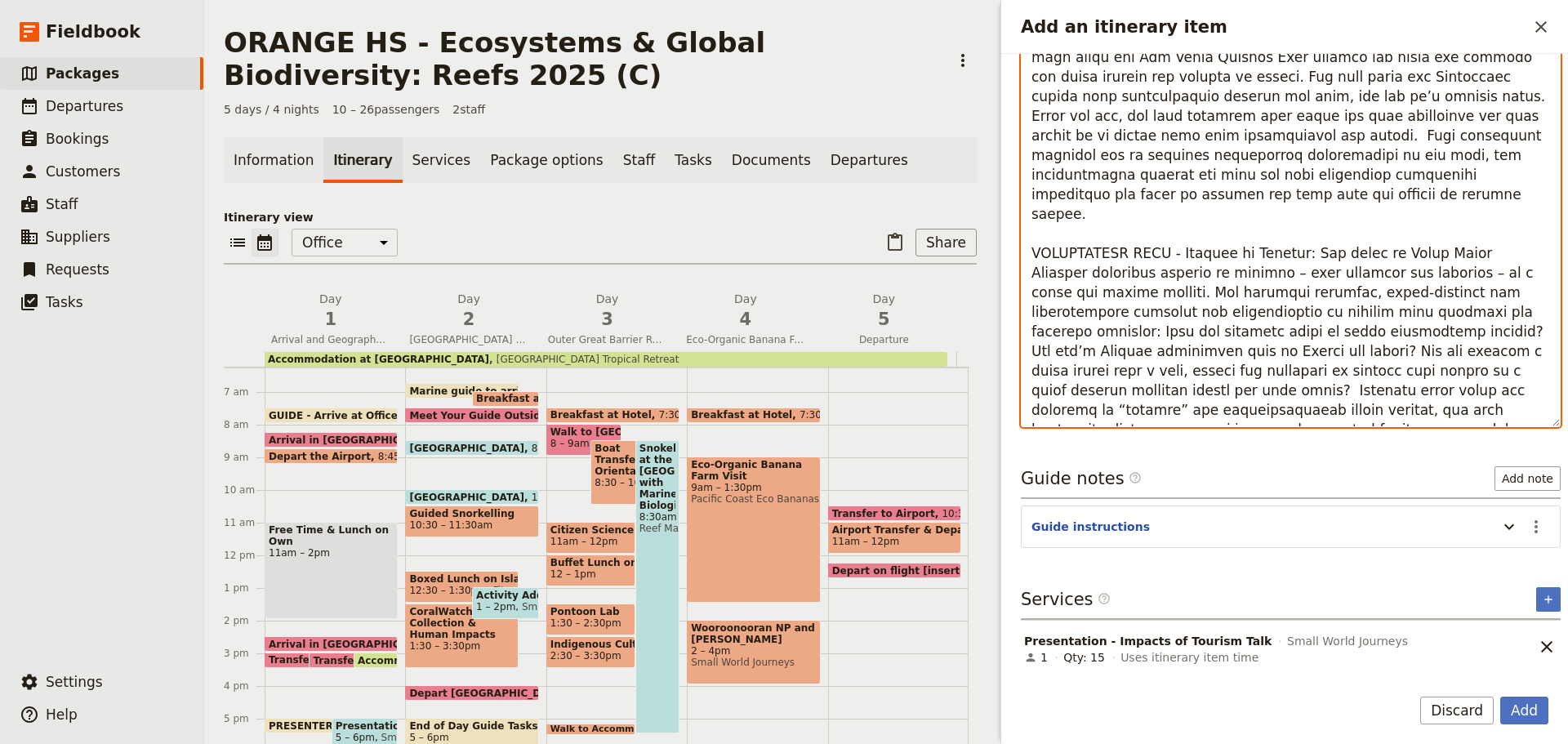
click at [1260, 269] on textarea "Add an itinerary item" at bounding box center [1290, 223] width 540 height 406
drag, startPoint x: 1286, startPoint y: 234, endPoint x: 1494, endPoint y: 429, distance: 285.1
click at [1494, 429] on div "Itinerary details Name Tourism Talk ​ Start time Day 1 Day 2 Day 3 Day 4 Day 5 …" at bounding box center [1284, 363] width 567 height 619
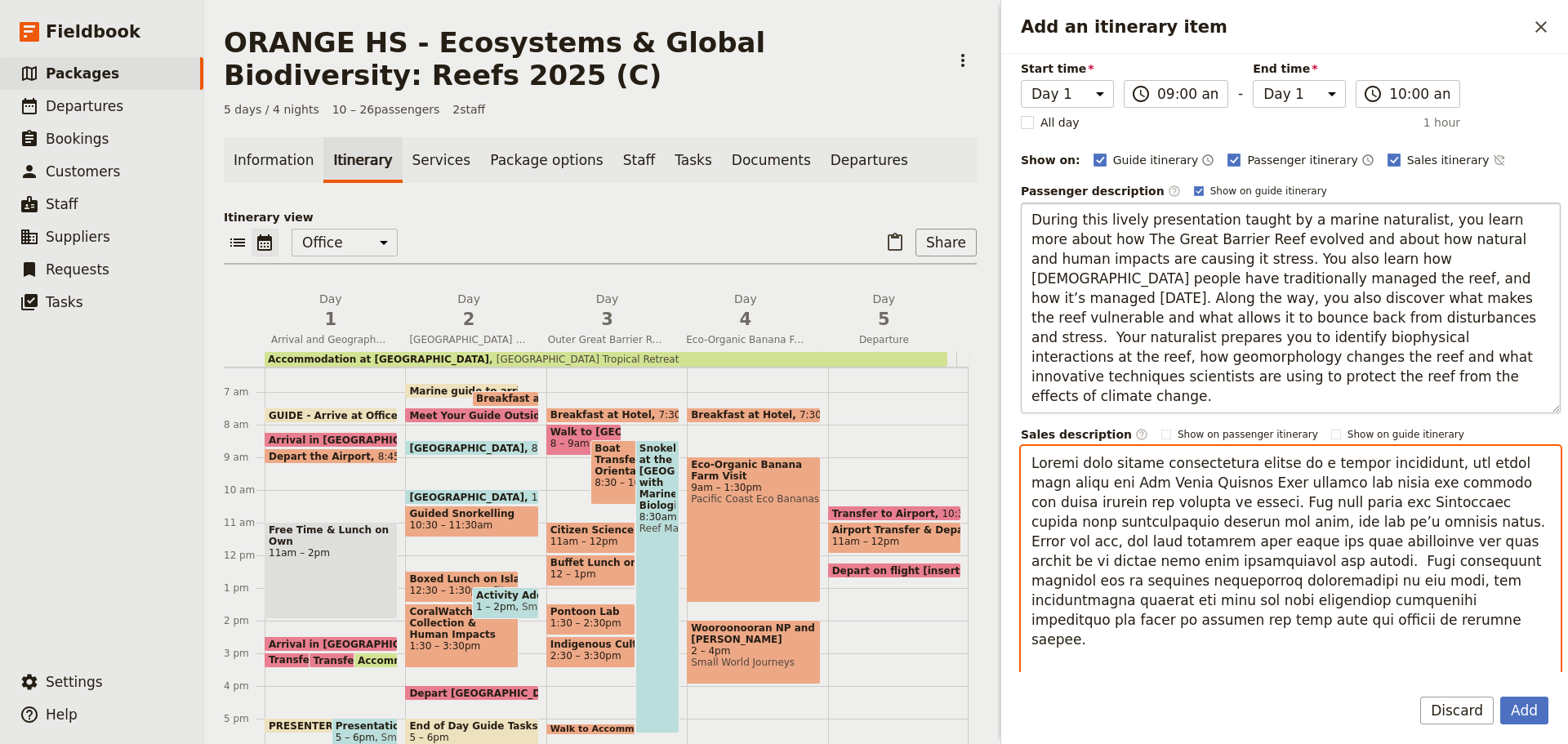
scroll to position [0, 0]
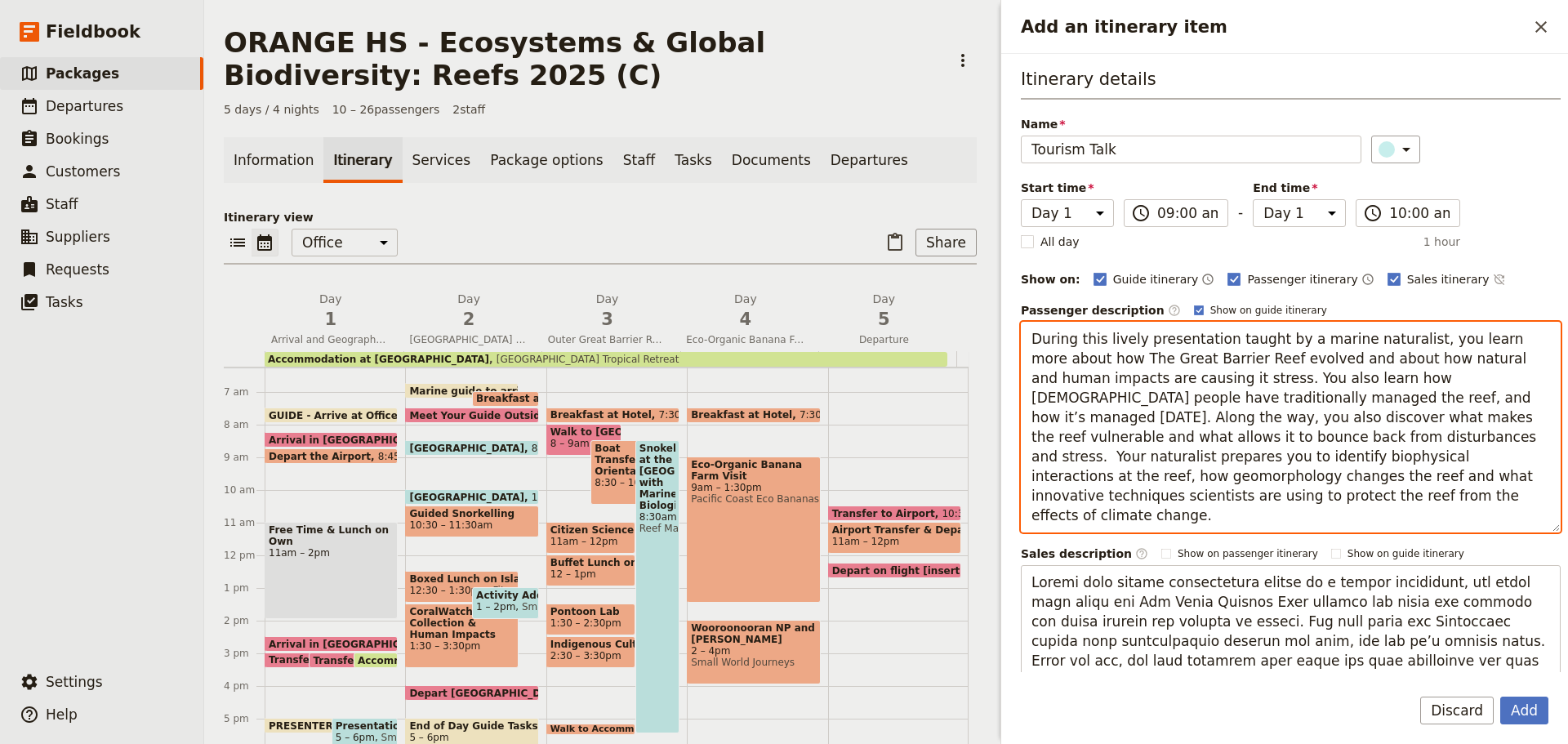
click at [1224, 384] on textarea "During this lively presentation taught by a marine naturalist, you learn more a…" at bounding box center [1290, 427] width 540 height 211
drag, startPoint x: 1031, startPoint y: 332, endPoint x: 1258, endPoint y: 557, distance: 319.6
click at [1256, 559] on div "Passenger description ​ Show on guide itinerary During this lively presentation…" at bounding box center [1290, 637] width 540 height 670
paste textarea "The owner of Small World Journeys addresses impacts of tourism – both positive …"
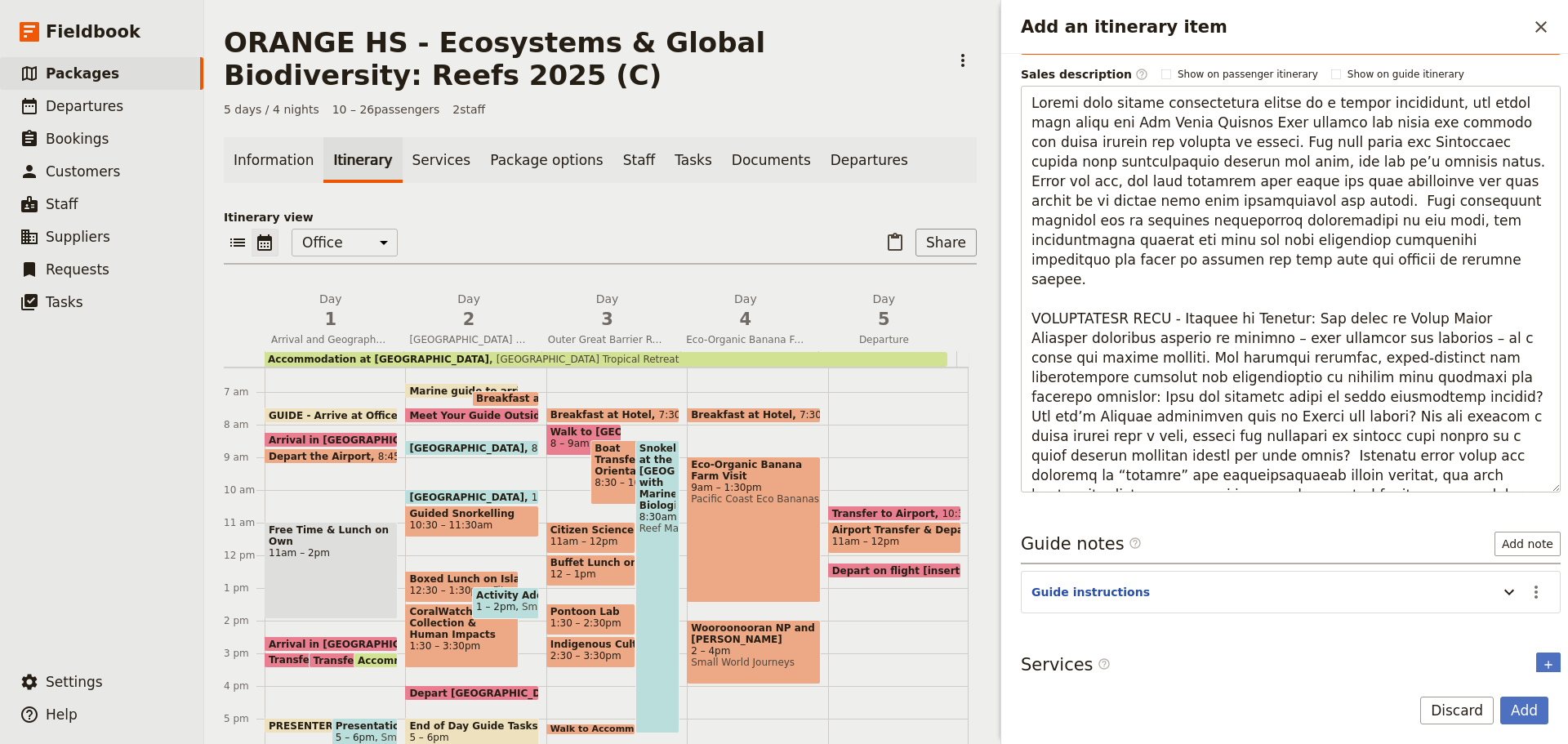
scroll to position [545, 0]
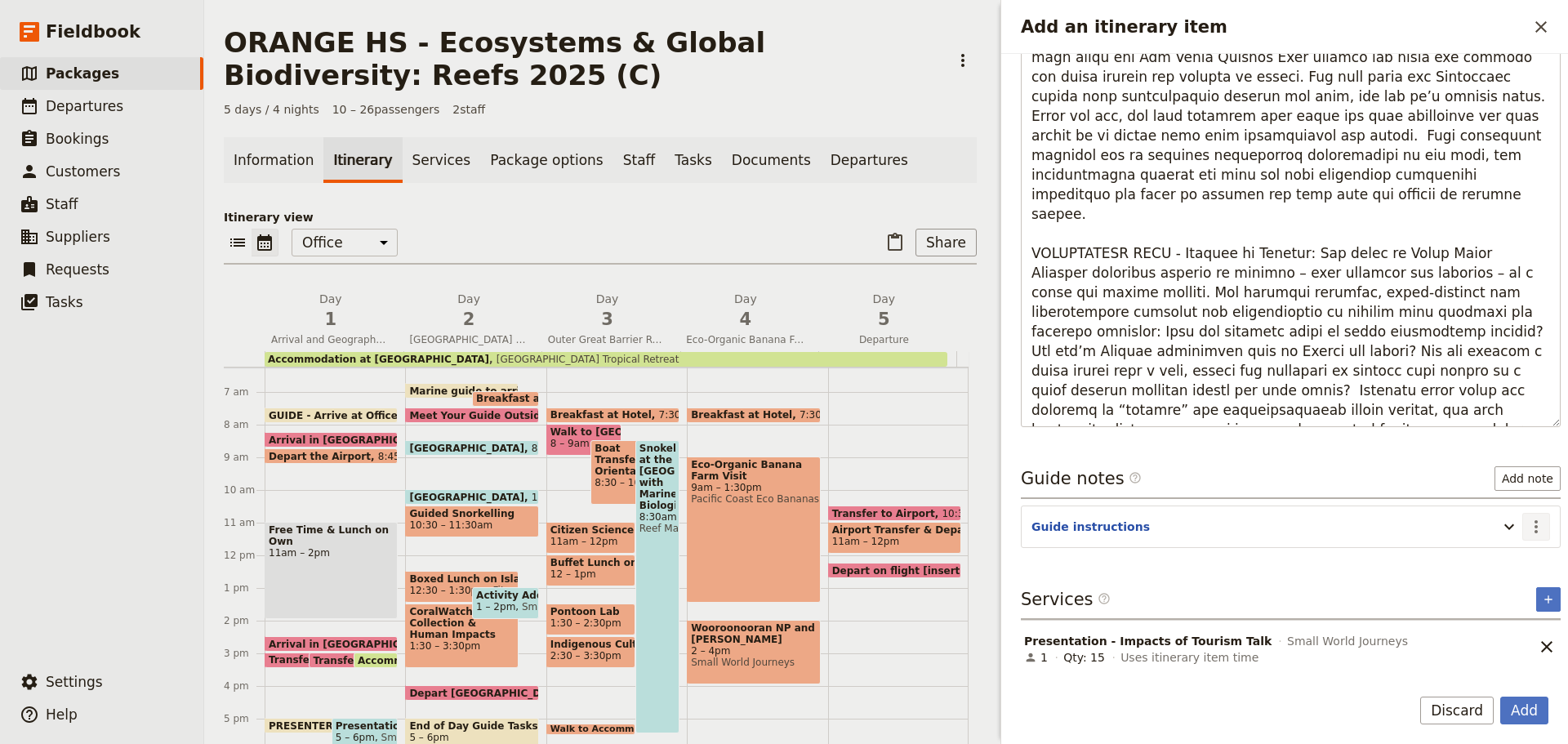
type textarea "The owner of Small World Journeys addresses impacts of tourism – both positive …"
click at [1527, 529] on icon "Actions" at bounding box center [1536, 527] width 19 height 19
click at [1505, 562] on span "Edit note" at bounding box center [1490, 562] width 76 height 17
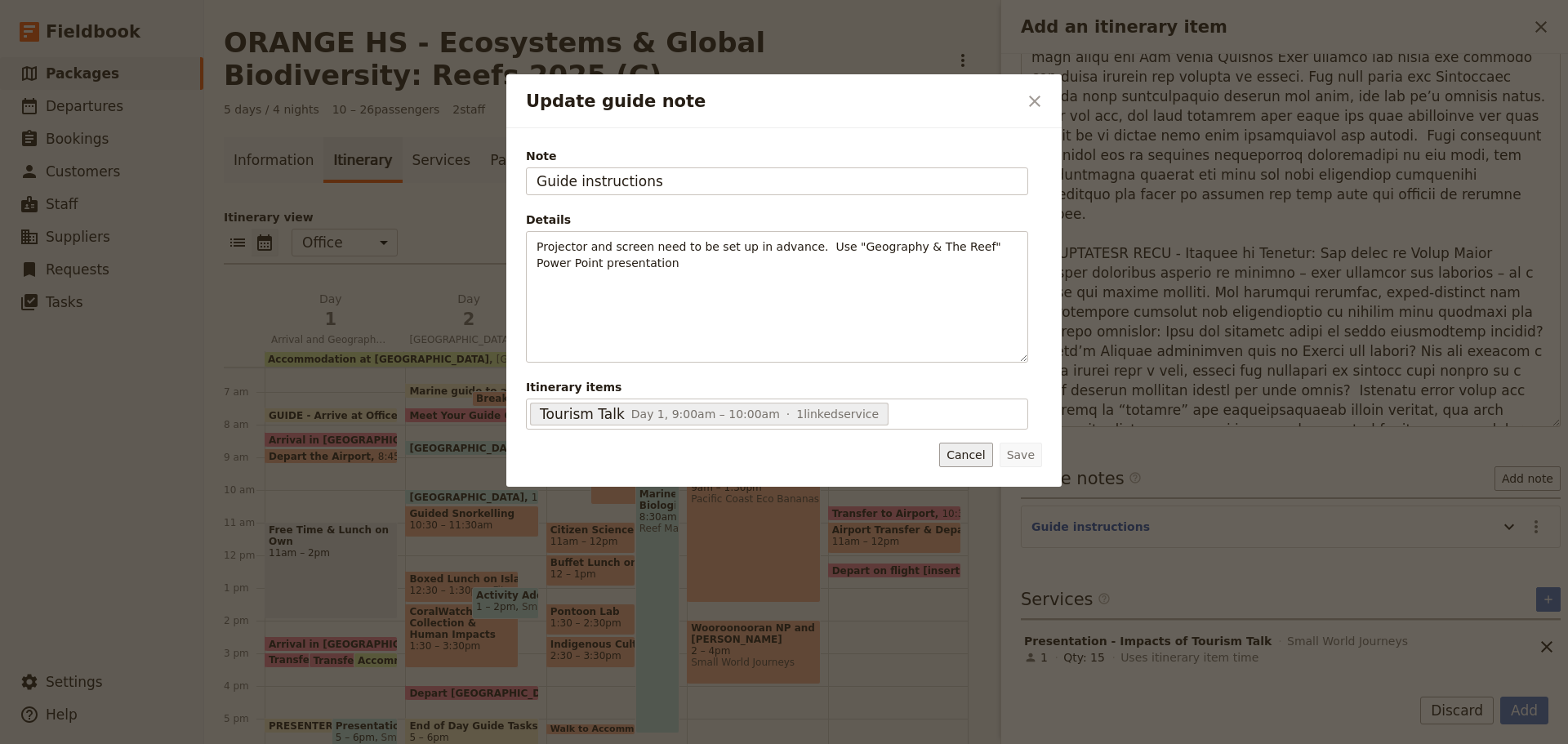
click at [979, 460] on button "Cancel" at bounding box center [966, 455] width 53 height 25
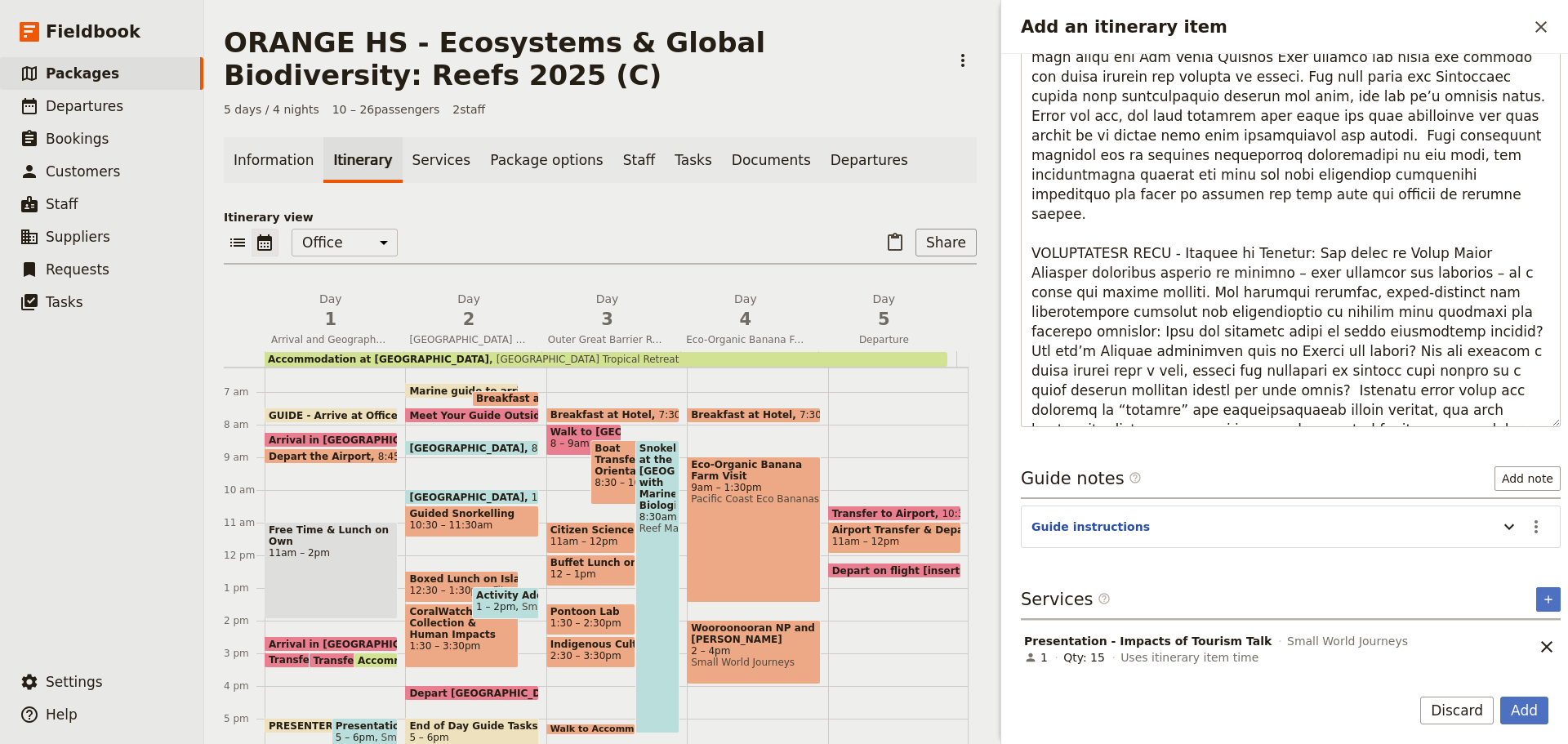
drag, startPoint x: 1533, startPoint y: 522, endPoint x: 1522, endPoint y: 541, distance: 22.0
click at [1532, 522] on icon "Actions" at bounding box center [1536, 527] width 19 height 19
drag, startPoint x: 1489, startPoint y: 582, endPoint x: 1480, endPoint y: 599, distance: 19.2
click at [1488, 582] on span "Remove note" at bounding box center [1490, 584] width 76 height 17
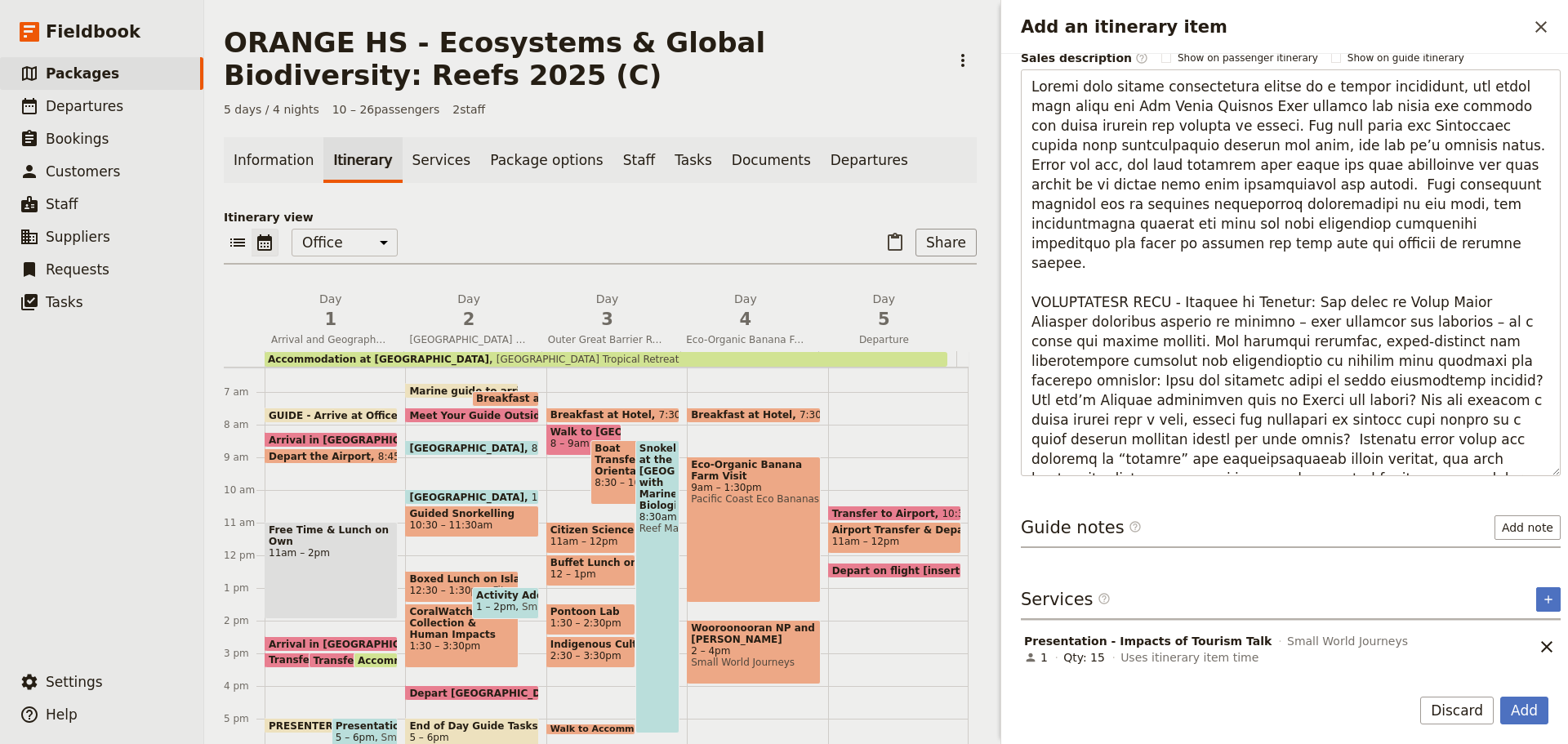
scroll to position [0, 0]
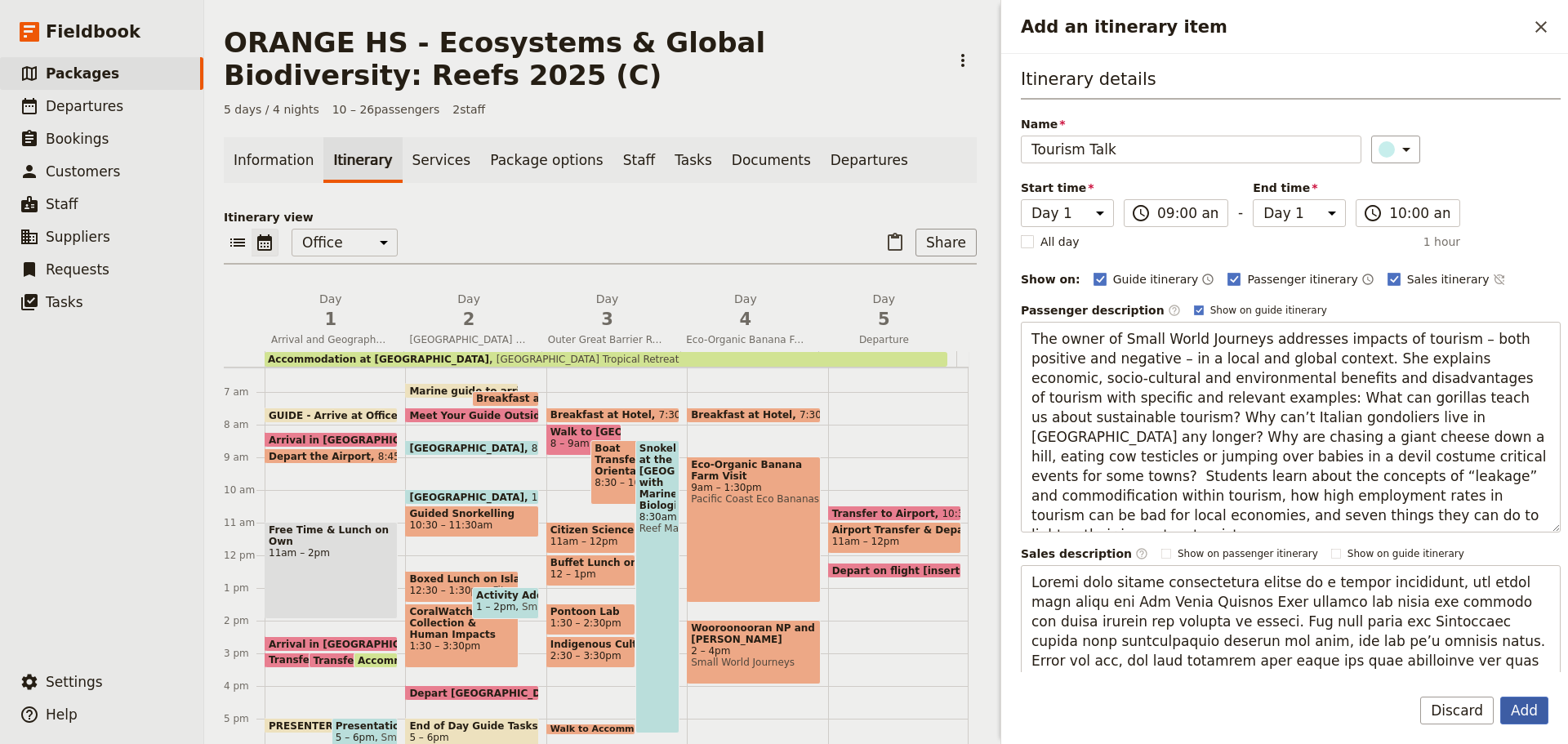
click at [1540, 711] on button "Add" at bounding box center [1524, 711] width 48 height 28
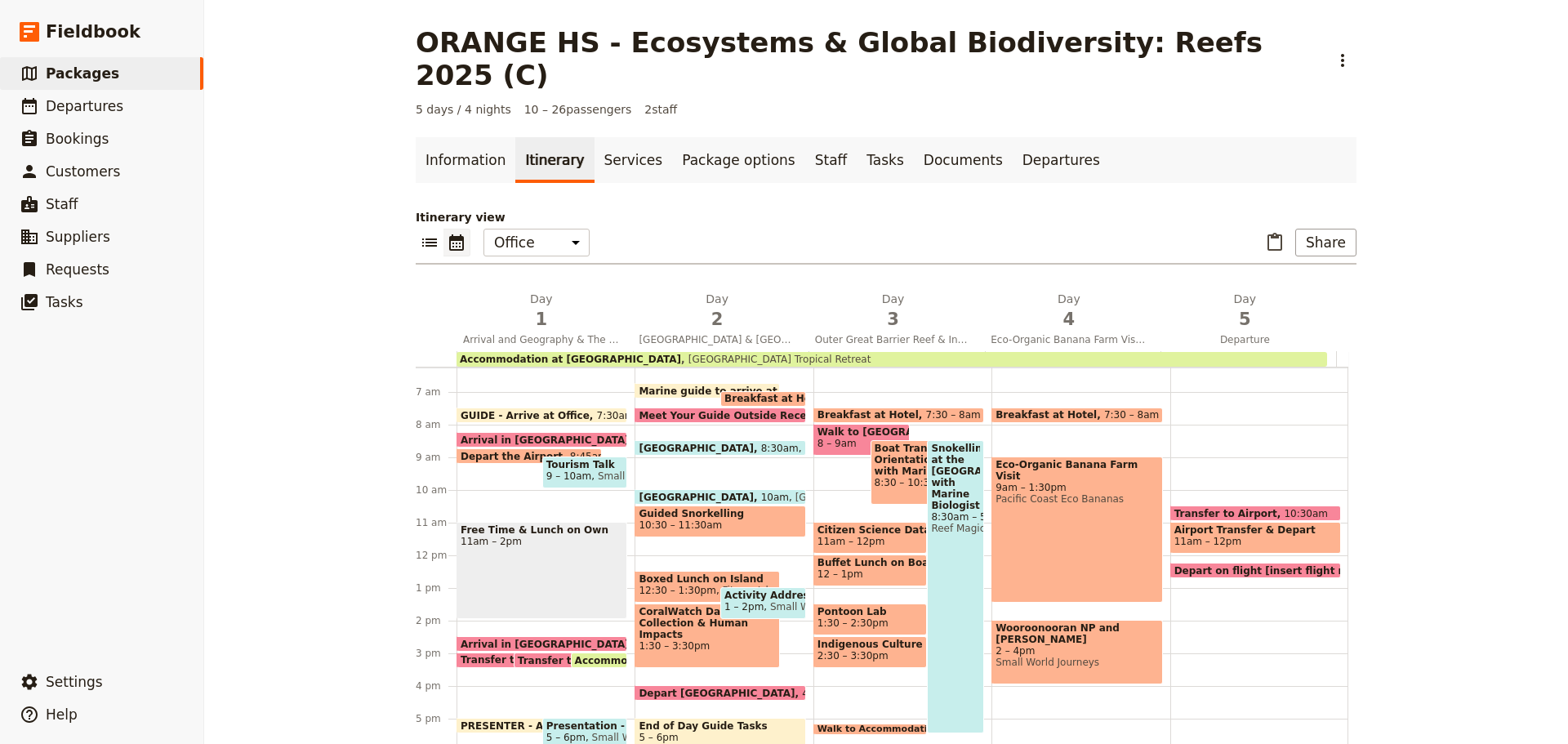
click at [462, 654] on span "Transfer to Accommodation" at bounding box center [540, 659] width 160 height 11
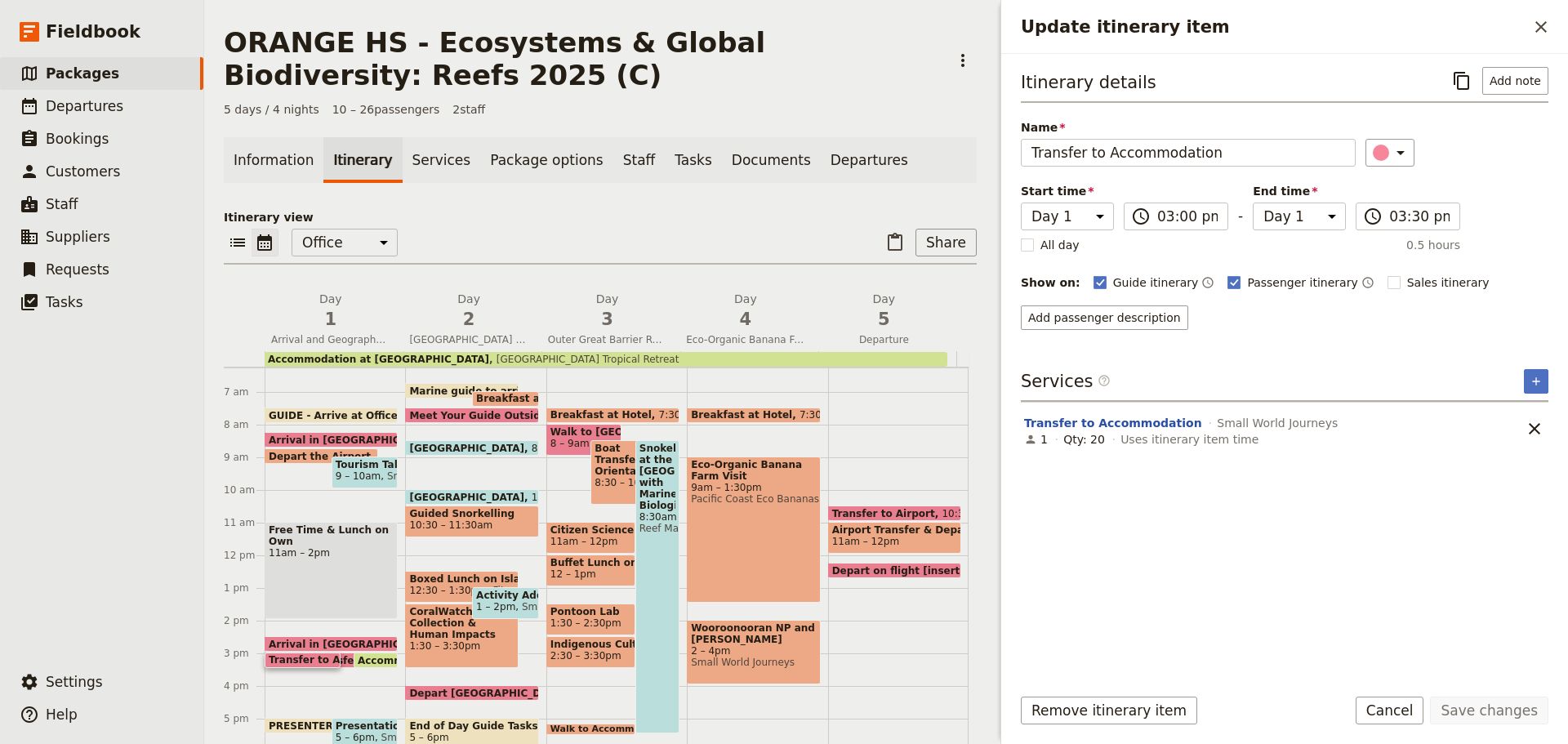
click at [343, 660] on span "Transfer to Hotel" at bounding box center [363, 660] width 100 height 11
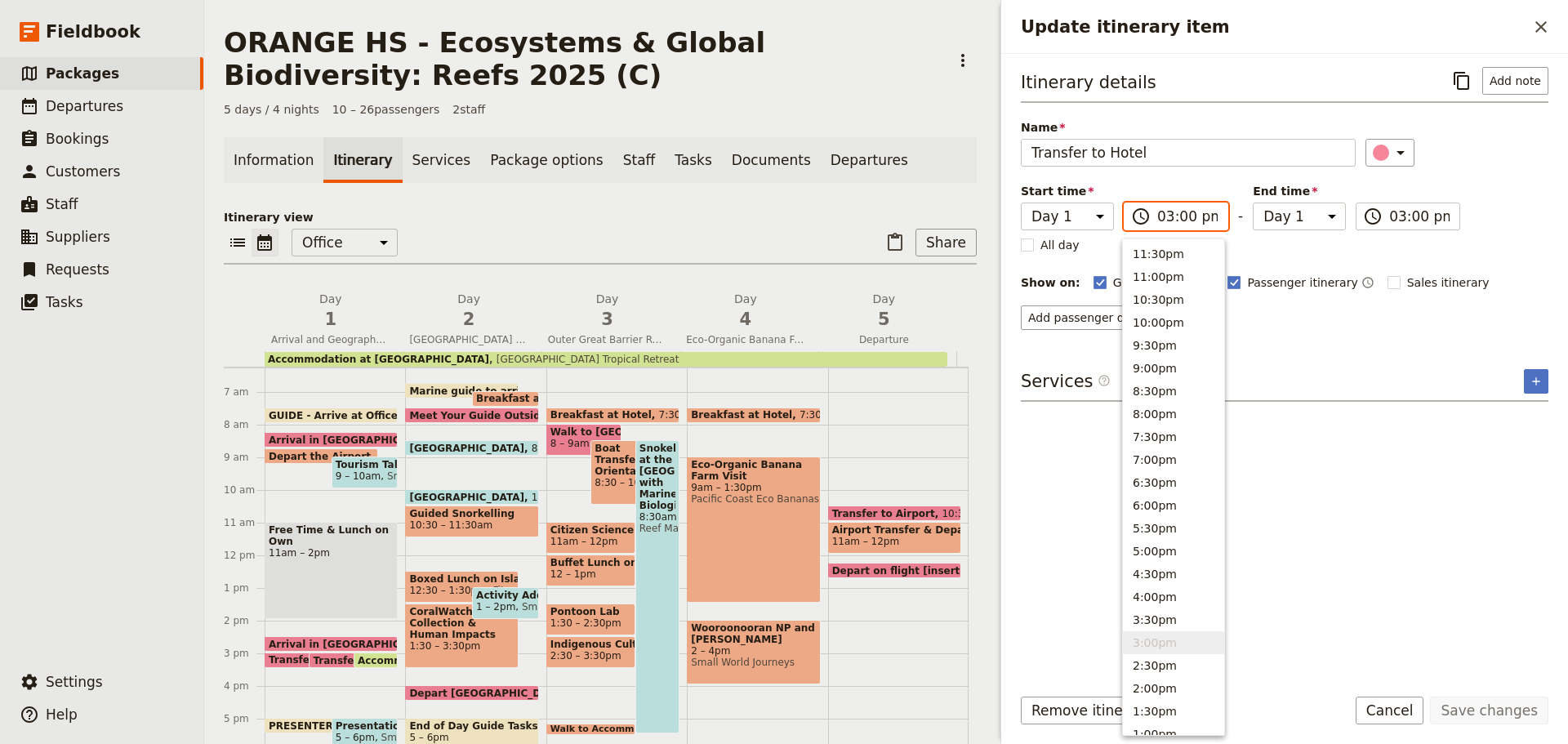
click at [1193, 218] on input "03:00 pm" at bounding box center [1187, 216] width 61 height 19
click at [1164, 314] on button "10:00pm" at bounding box center [1173, 323] width 101 height 23
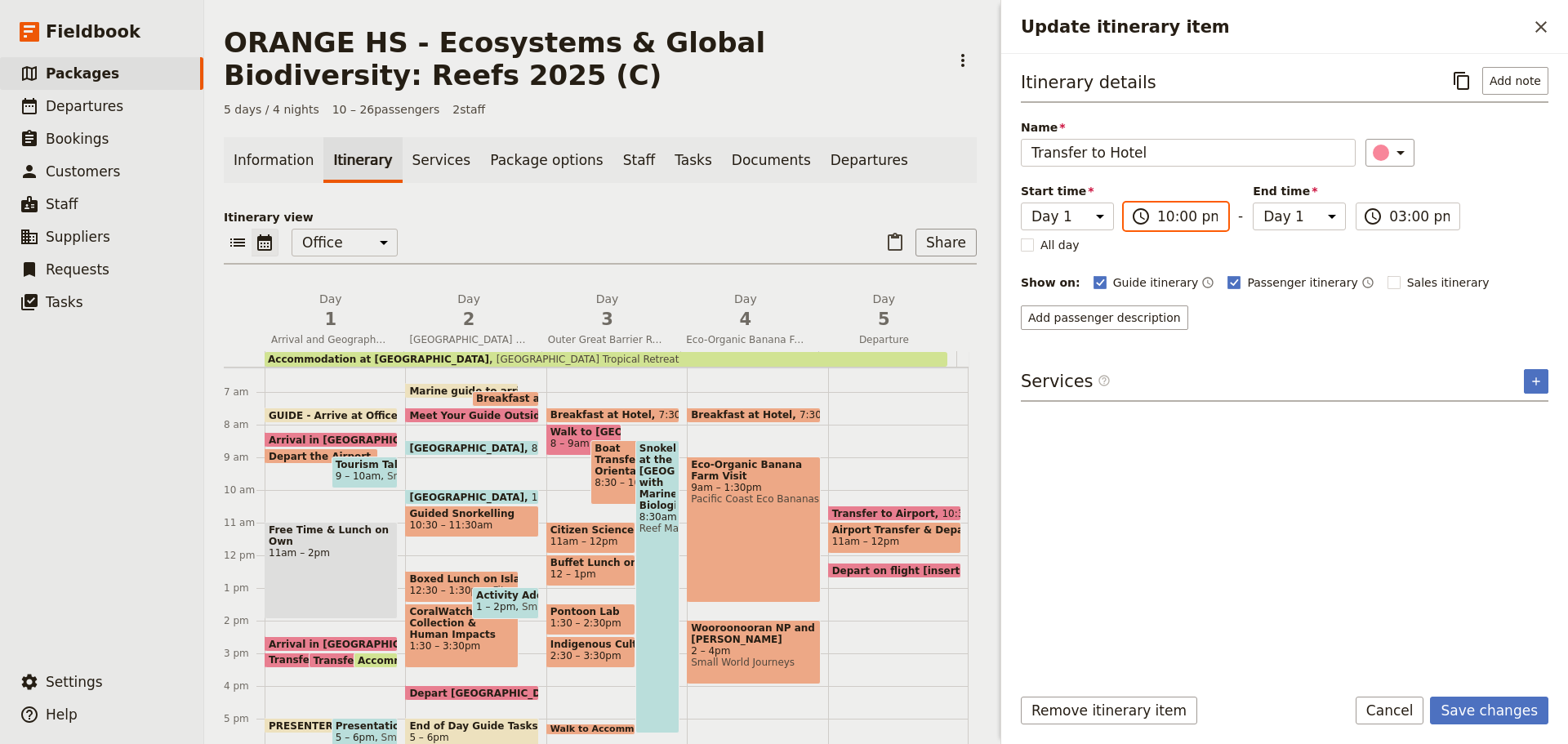
click at [1178, 213] on input "10:00 pm" at bounding box center [1187, 216] width 61 height 19
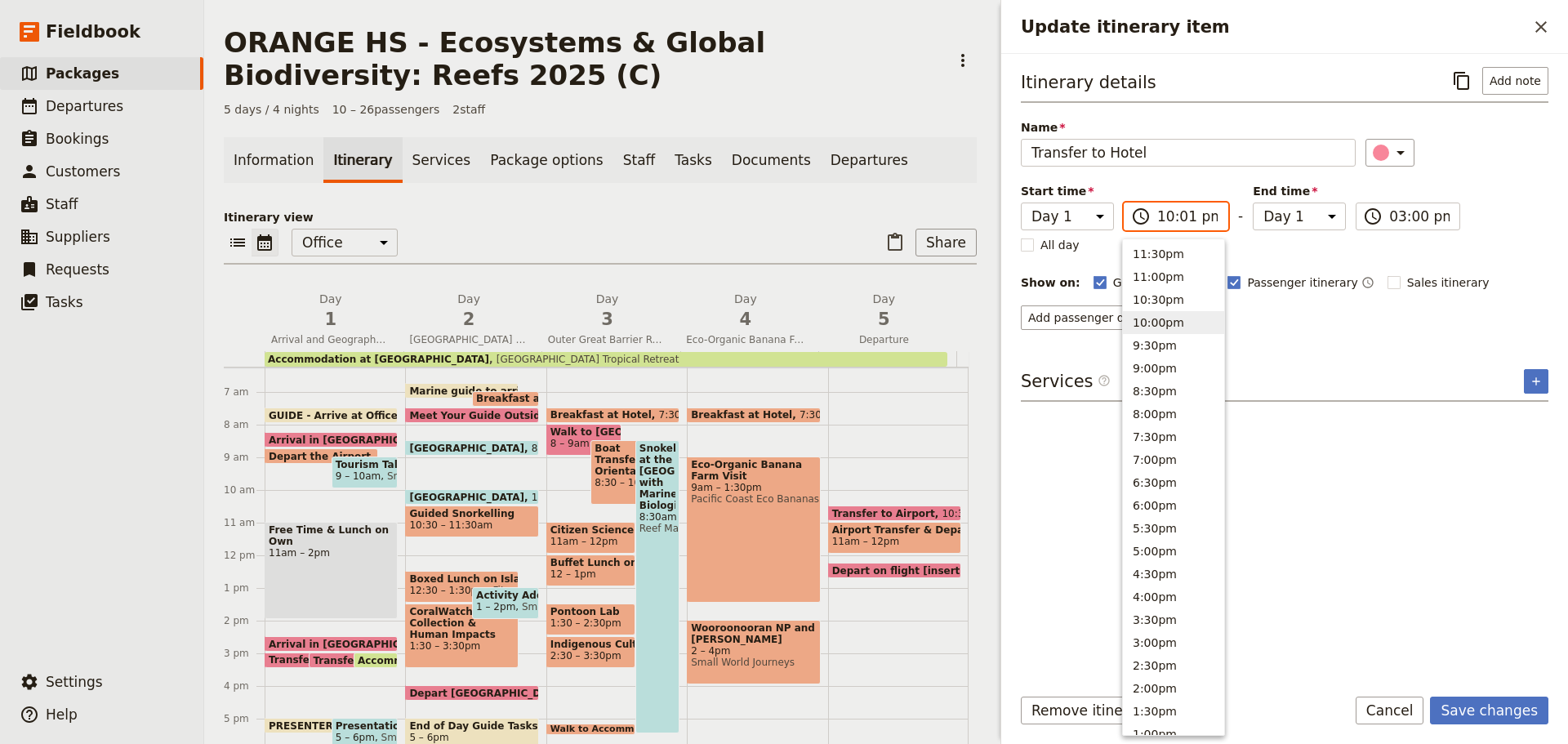
type input "10:15 pm"
click at [1414, 219] on input "10:15 pm" at bounding box center [1419, 216] width 61 height 19
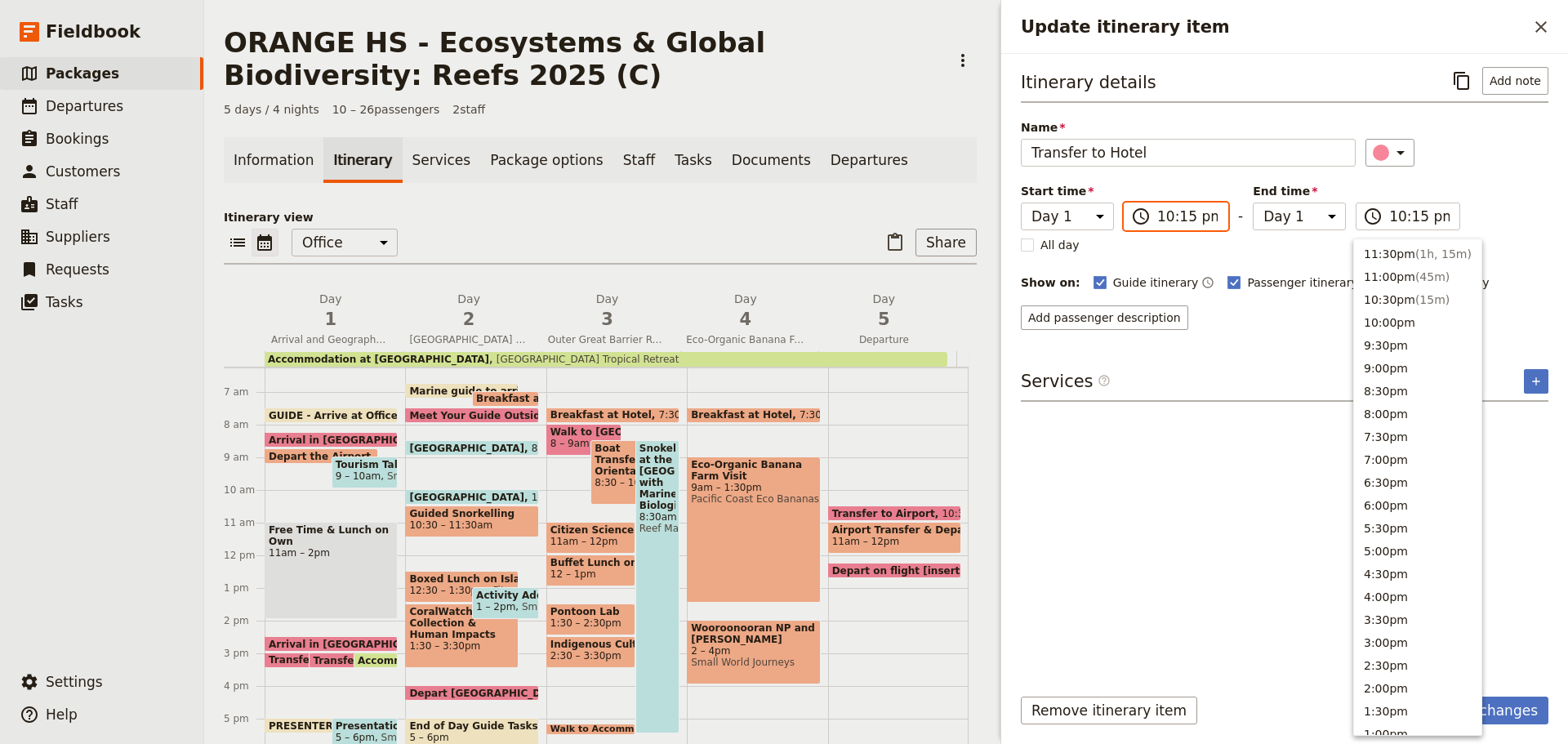
click at [1211, 222] on input "10:15 pm" at bounding box center [1187, 216] width 61 height 19
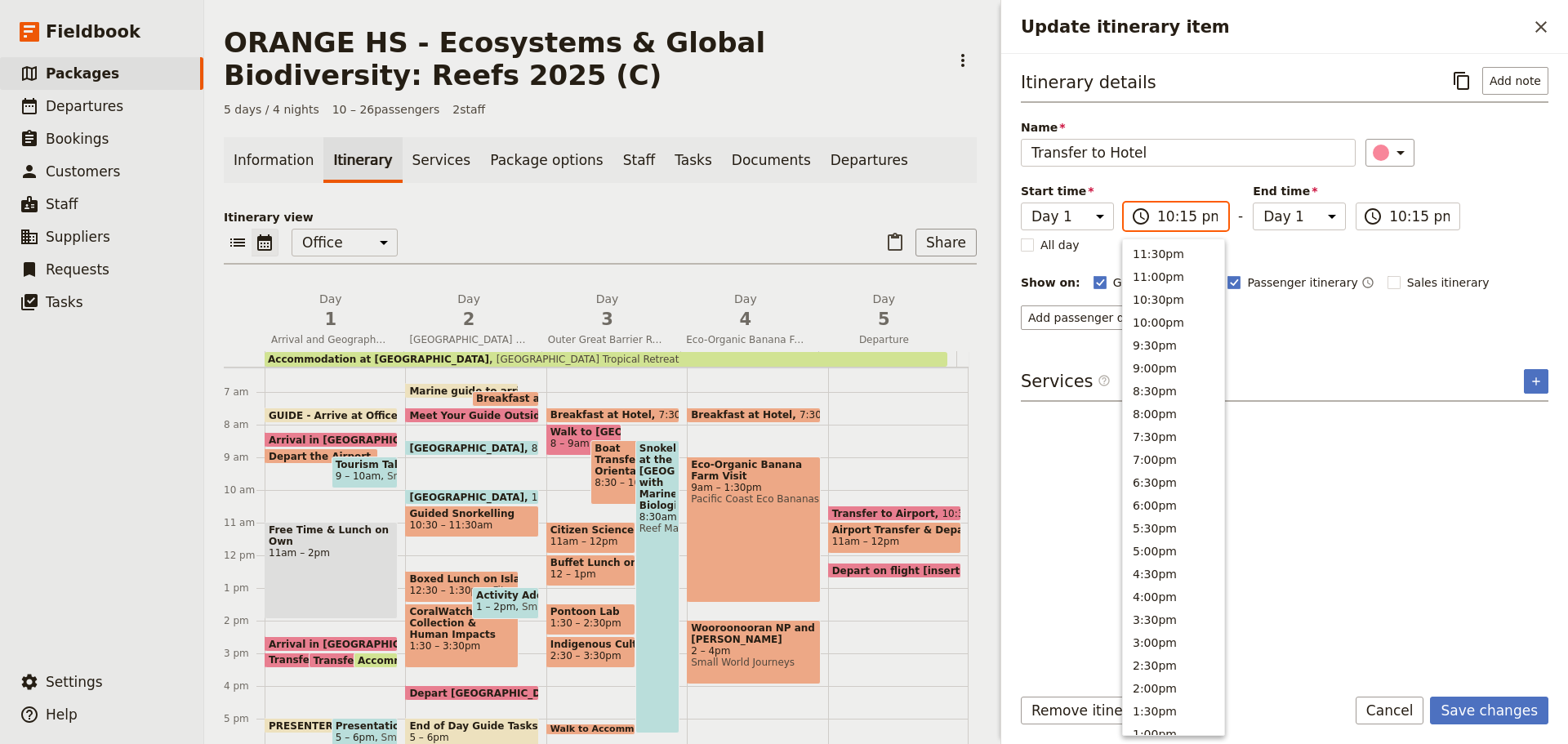
type input "10:15 am"
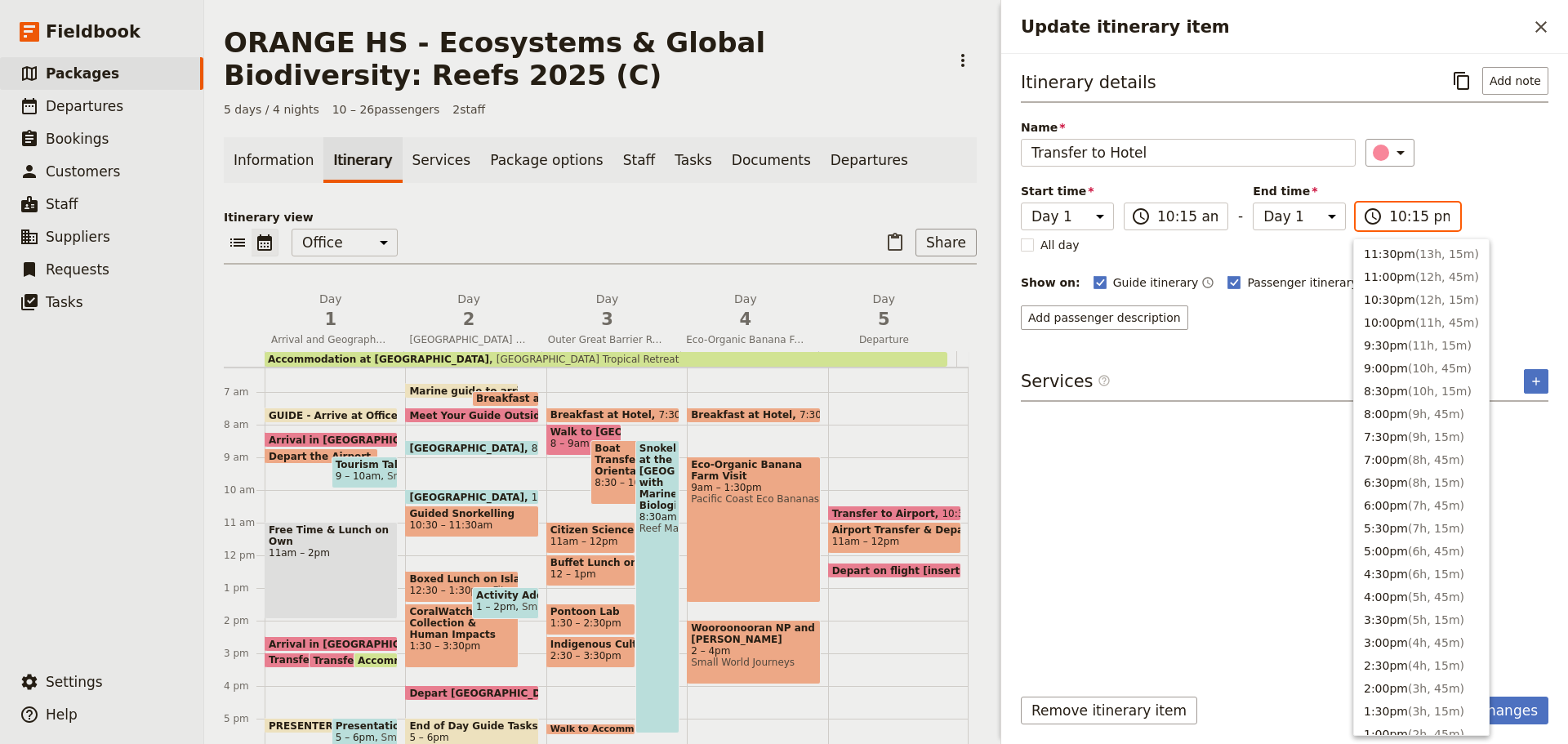
click at [1439, 214] on input "10:15 pm" at bounding box center [1419, 216] width 61 height 19
click at [1433, 215] on input "10:15 pm" at bounding box center [1419, 216] width 61 height 19
type input "10:15 am"
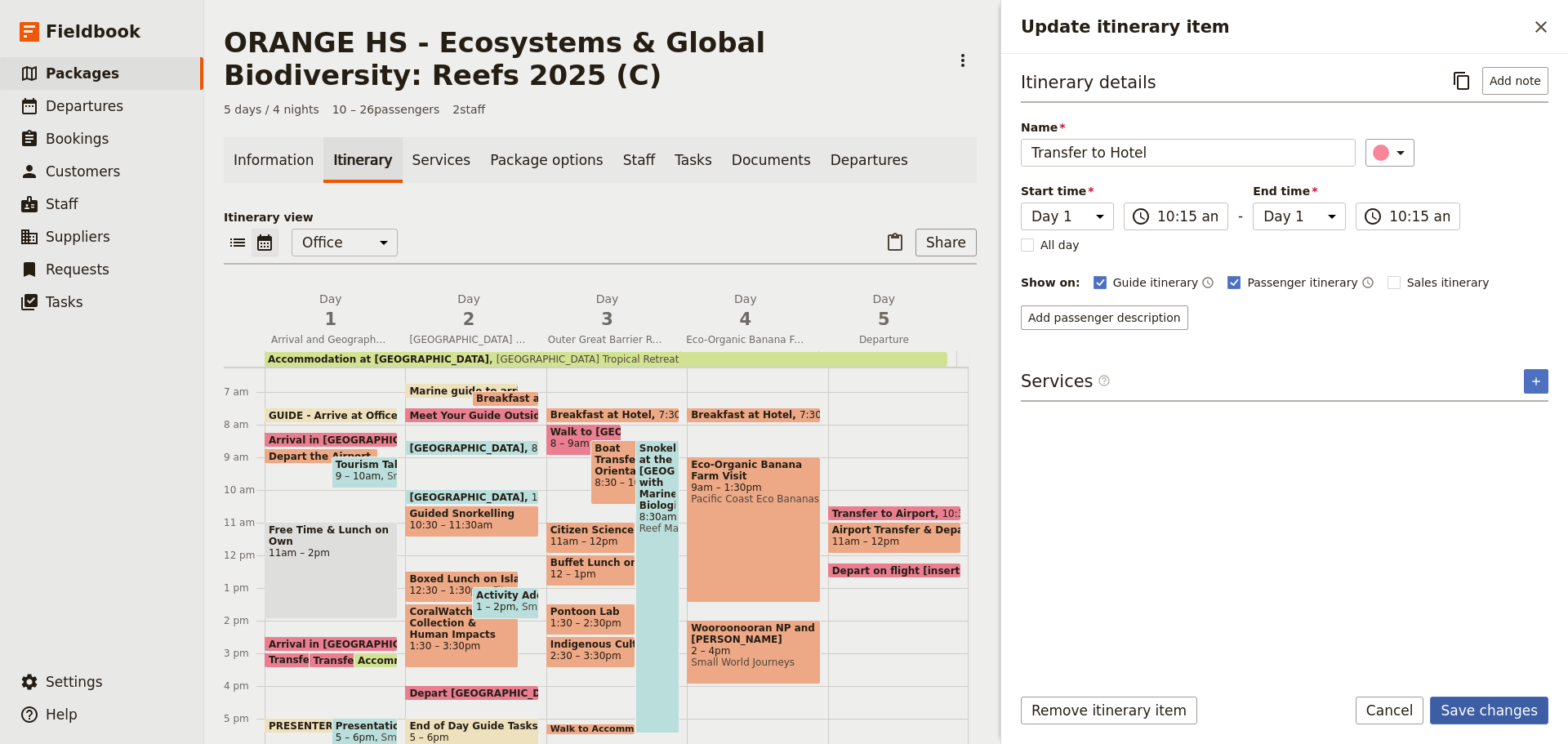
click at [1518, 708] on button "Save changes" at bounding box center [1490, 711] width 118 height 28
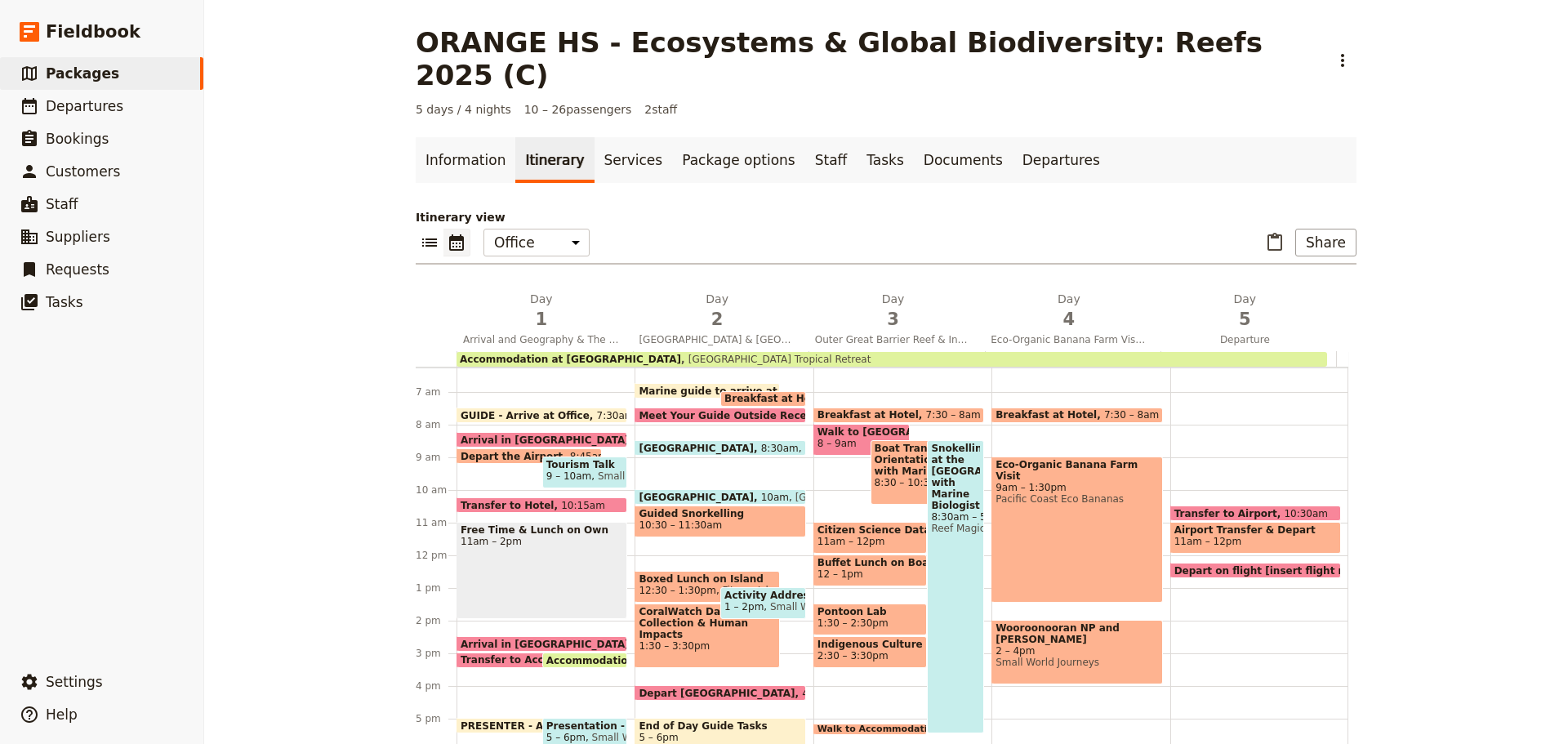
click at [506, 661] on span at bounding box center [529, 664] width 144 height 6
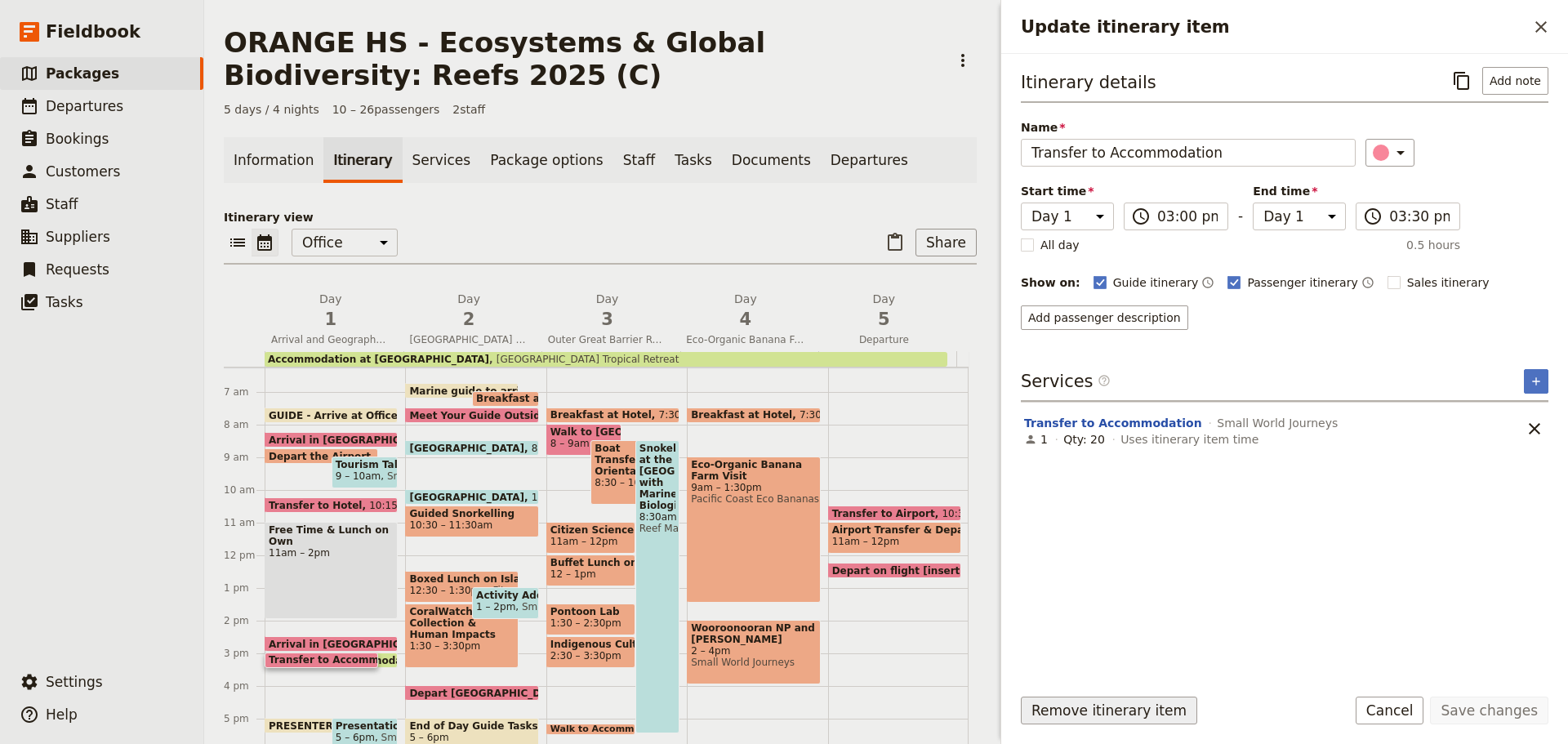
click at [1081, 716] on button "Remove itinerary item" at bounding box center [1109, 711] width 176 height 28
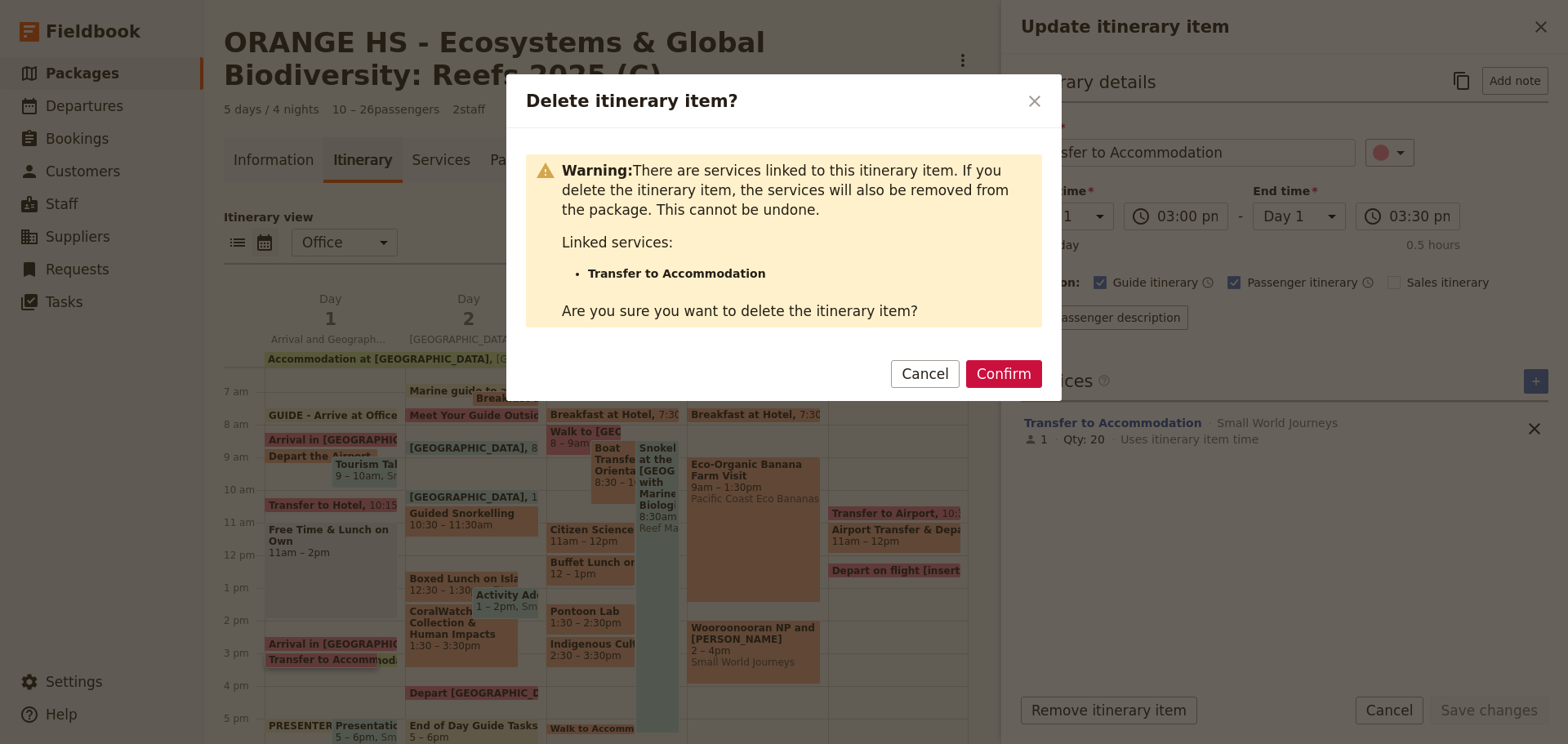
click at [997, 377] on button "Confirm" at bounding box center [1004, 375] width 76 height 28
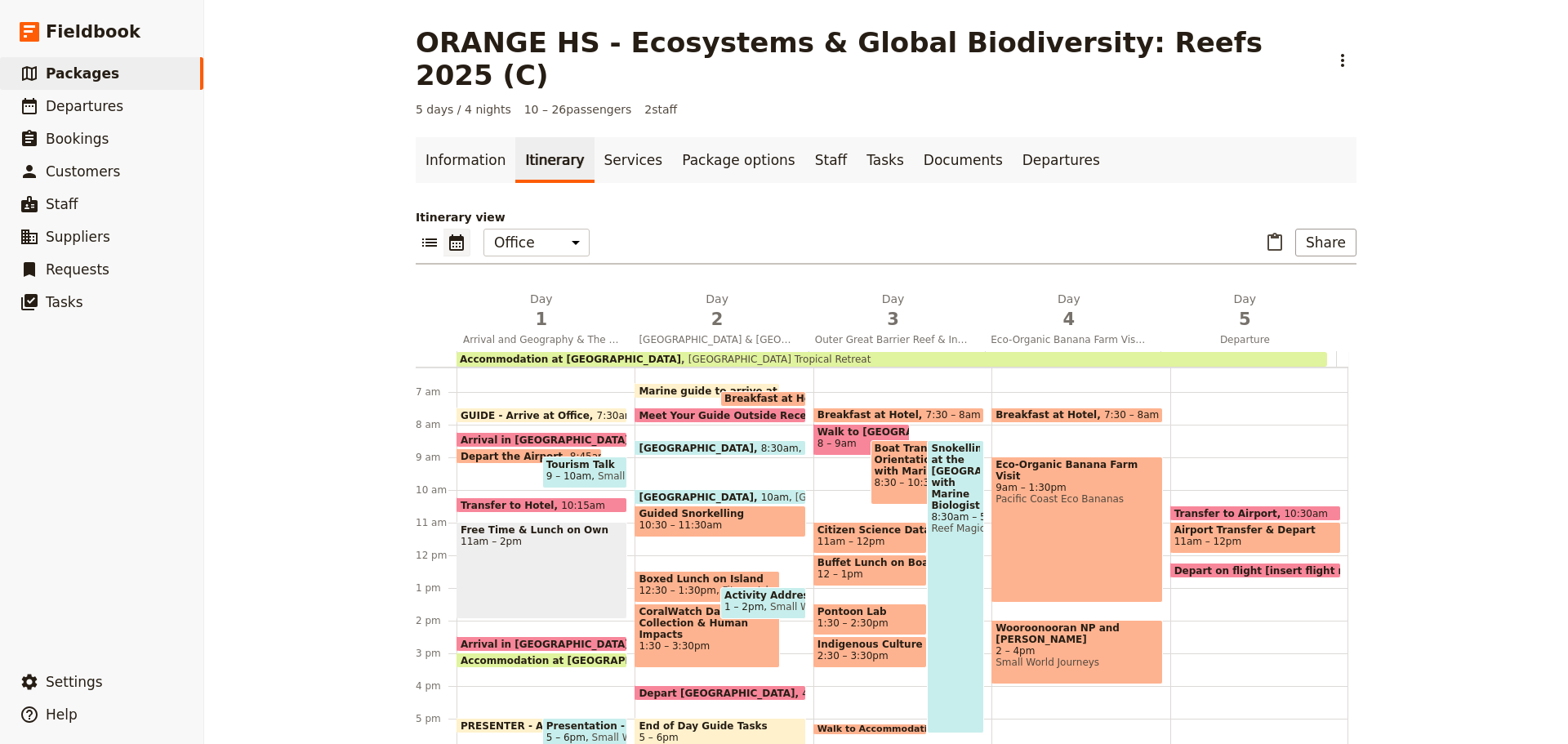
click at [575, 536] on span "11am – 2pm" at bounding box center [542, 541] width 162 height 11
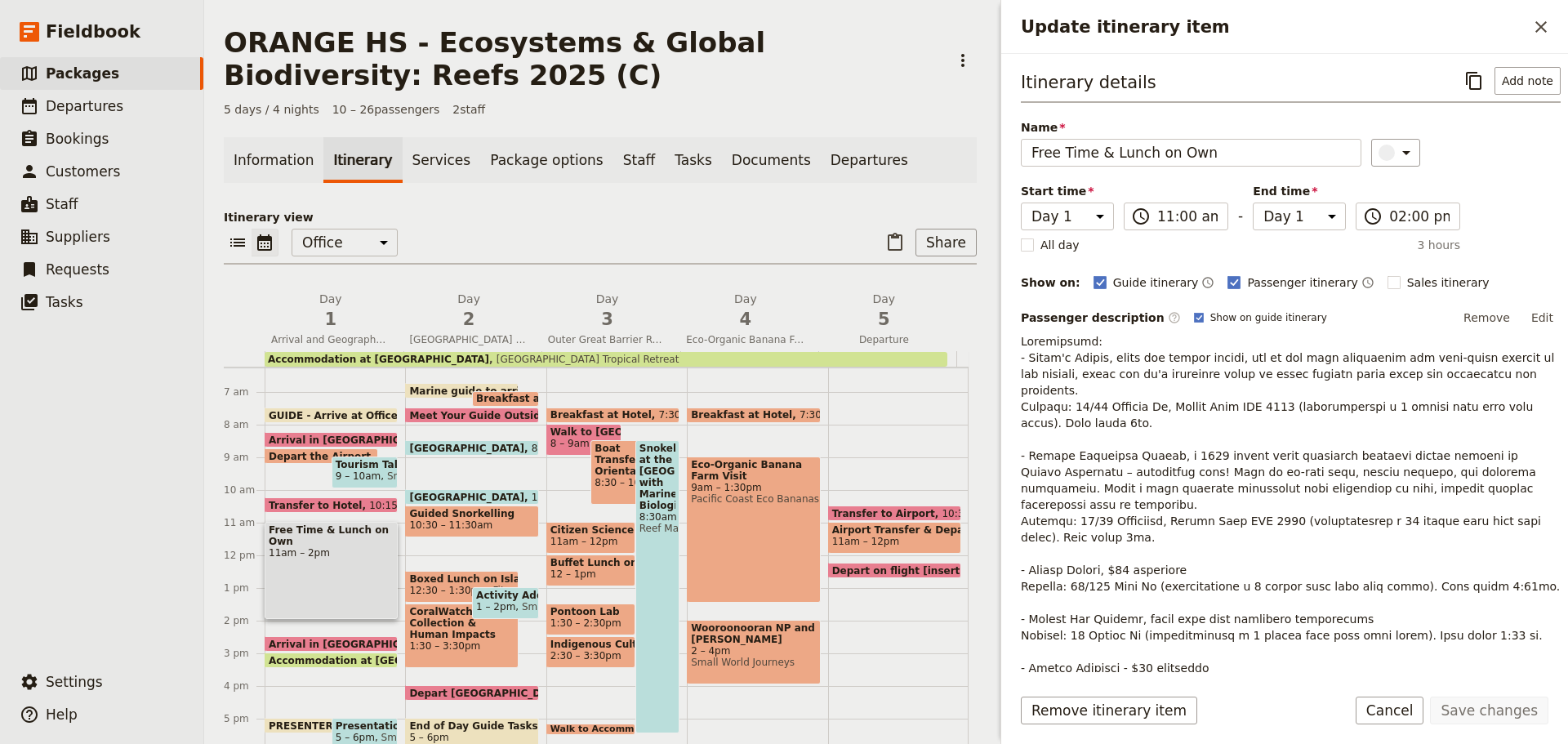
click at [331, 663] on span at bounding box center [331, 664] width 131 height 6
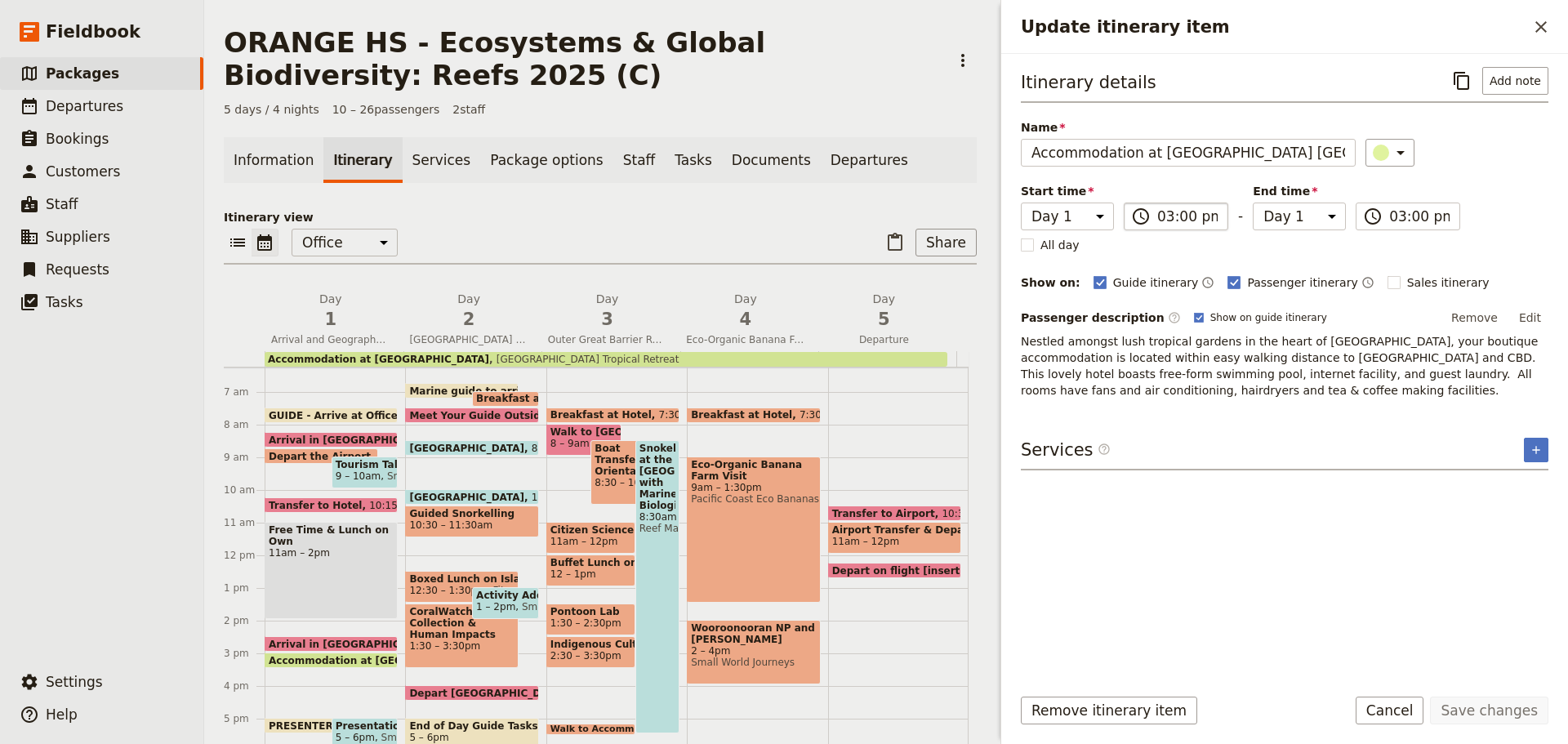
drag, startPoint x: 1142, startPoint y: 226, endPoint x: 1151, endPoint y: 222, distance: 9.8
click at [1151, 222] on label "​ 03:00 pm" at bounding box center [1176, 217] width 105 height 28
click at [1157, 222] on input "03:00 pm" at bounding box center [1187, 216] width 61 height 19
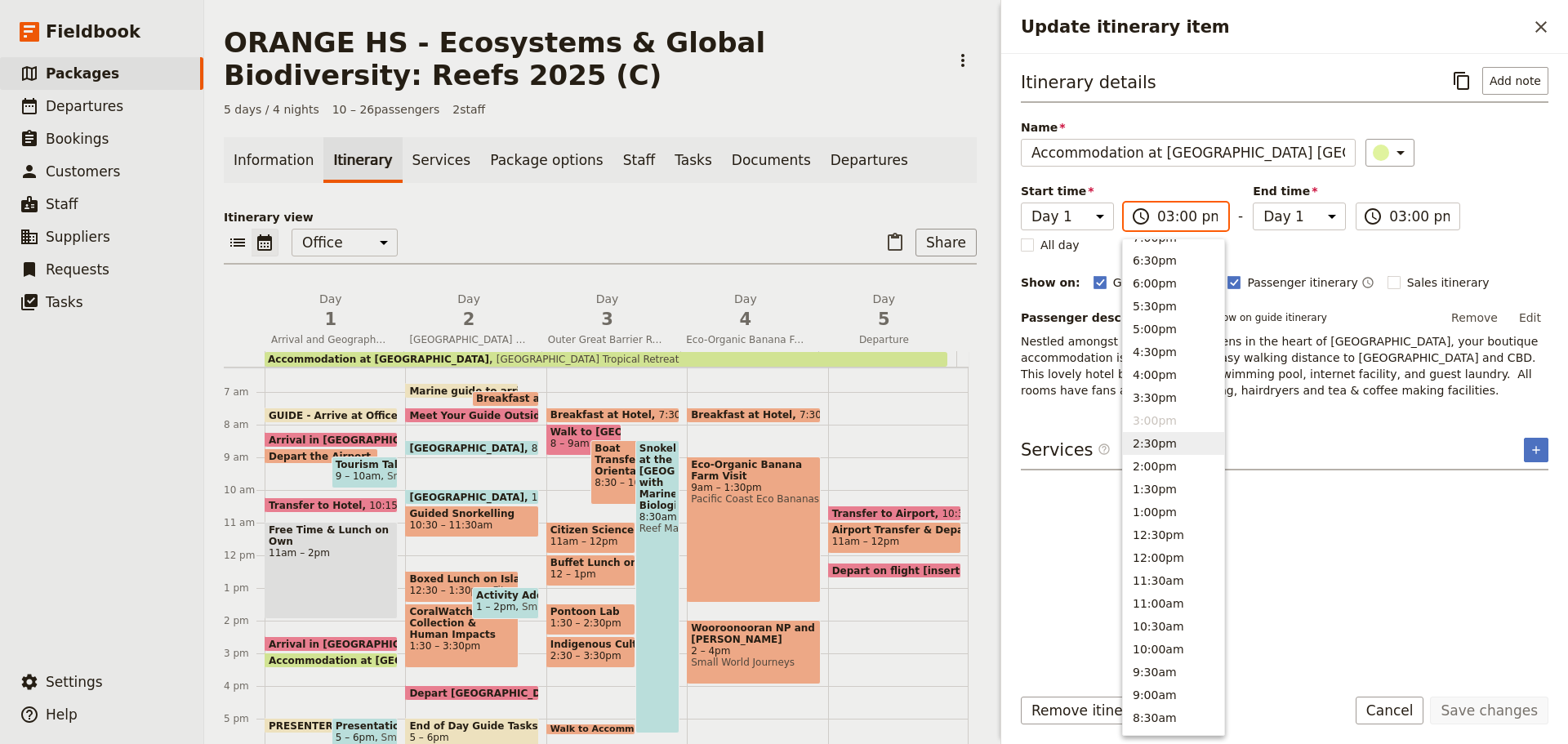
scroll to position [245, 0]
click at [1161, 606] on button "10:30am" at bounding box center [1173, 604] width 101 height 23
type input "10:30 am"
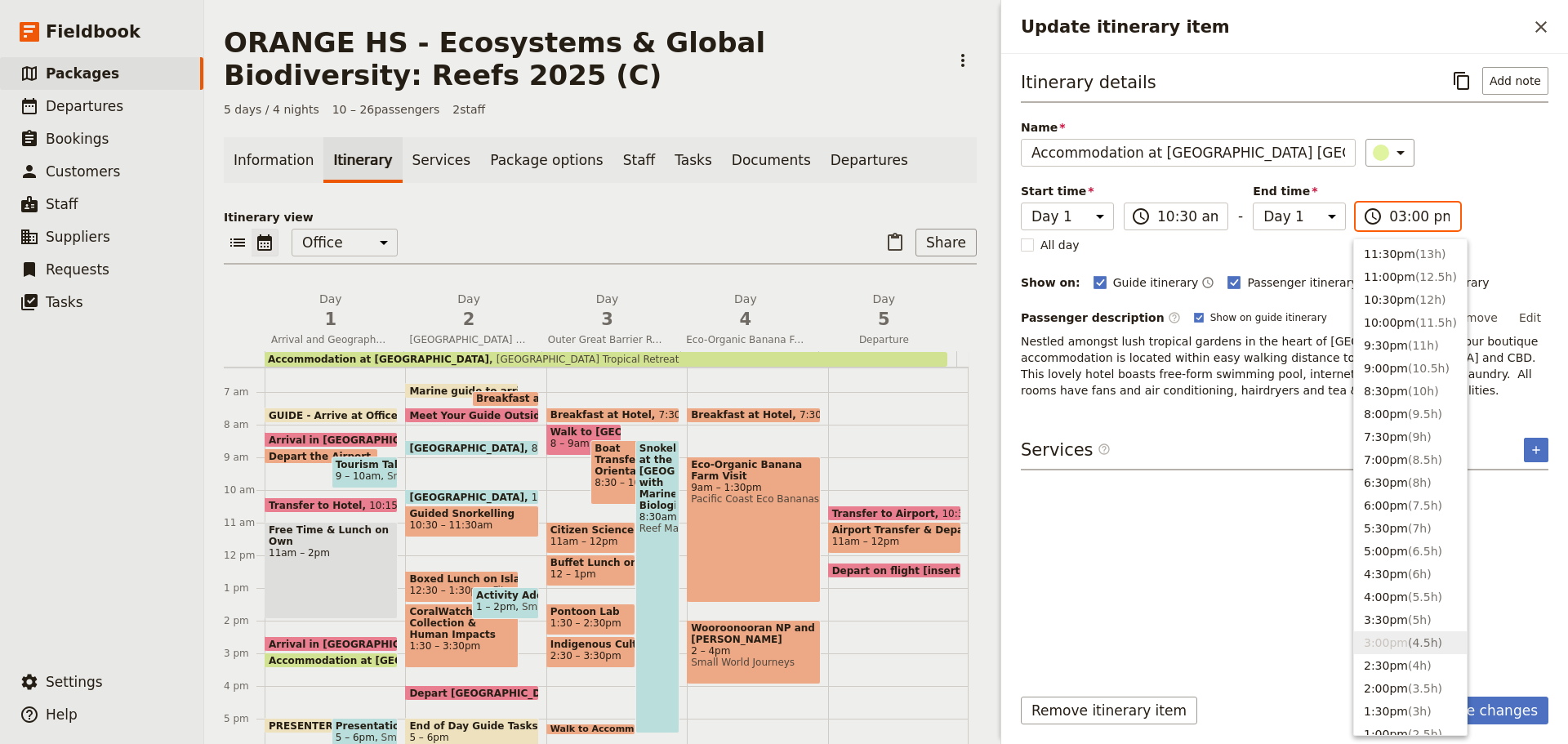
click at [1419, 213] on input "03:00 pm" at bounding box center [1419, 216] width 61 height 19
click at [1393, 599] on button "10:30am" at bounding box center [1410, 604] width 113 height 23
type input "10:30 am"
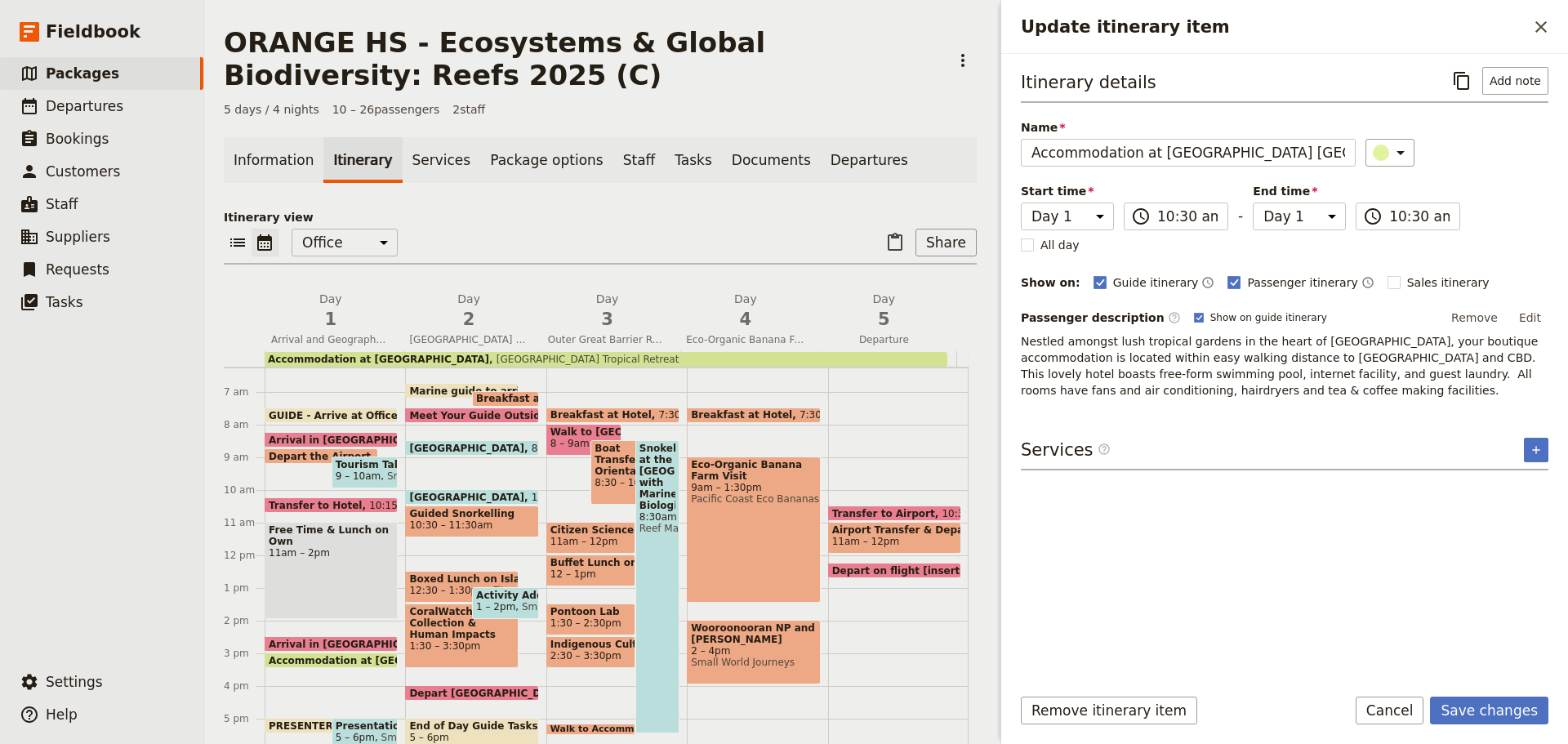
click at [1220, 573] on div "Itinerary details ​ Add note Name Accommodation at [GEOGRAPHIC_DATA] [GEOGRAPHI…" at bounding box center [1284, 368] width 528 height 604
click at [1520, 708] on button "Save changes" at bounding box center [1490, 711] width 118 height 28
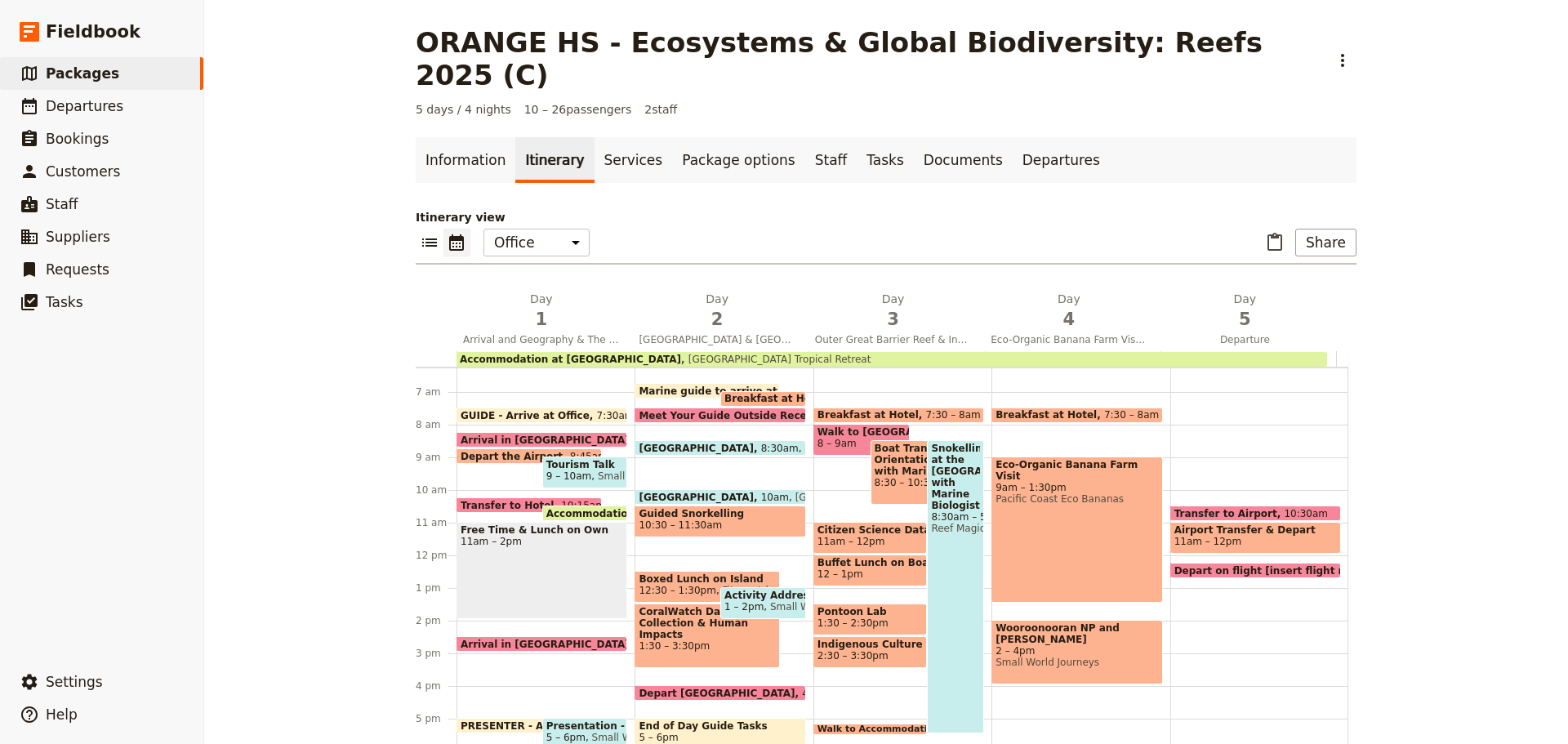
click at [533, 538] on div "Free Time & Lunch on Own 11am – 2pm" at bounding box center [542, 570] width 171 height 97
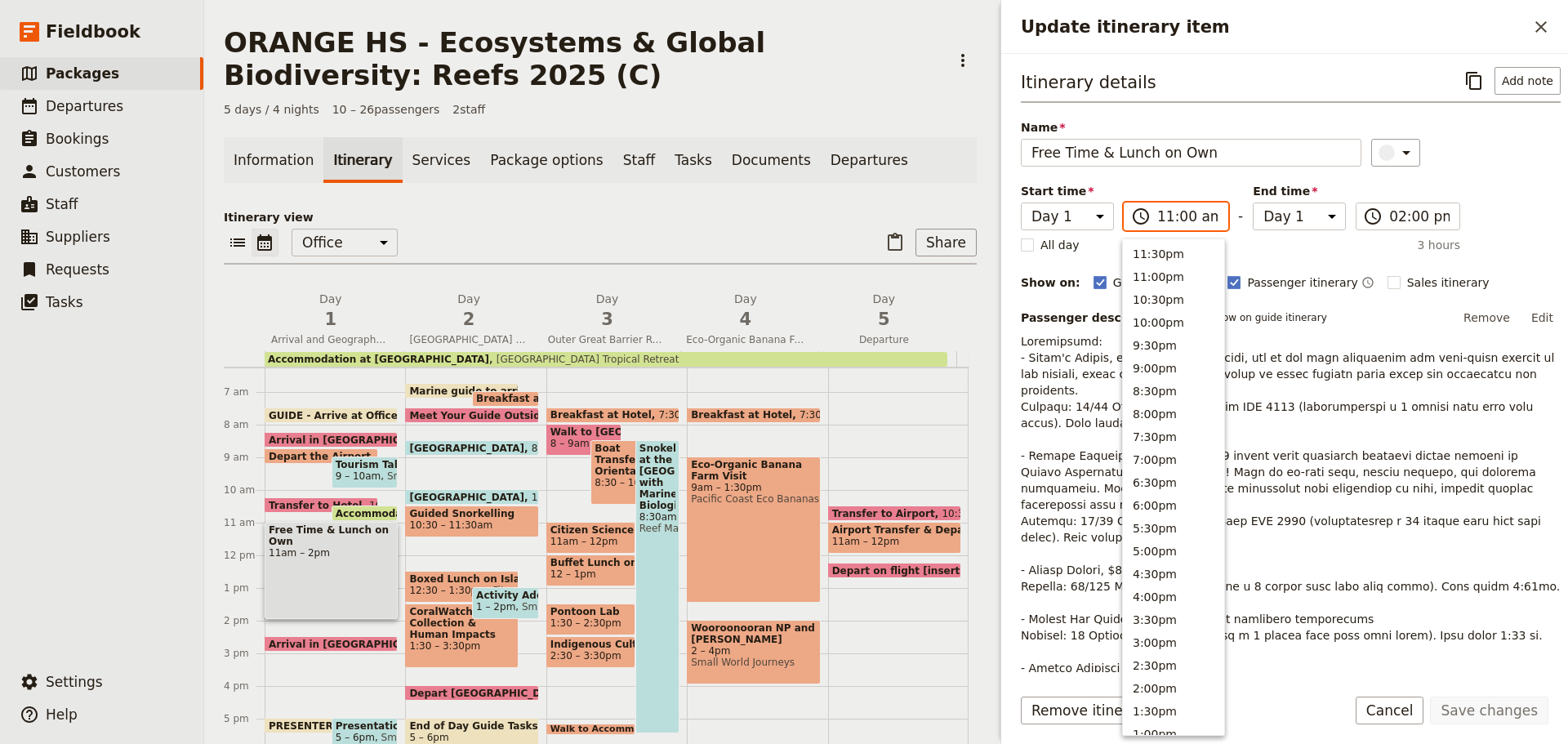
click at [1202, 208] on input "11:00 am" at bounding box center [1187, 216] width 61 height 19
click at [1145, 489] on button "10:30am" at bounding box center [1173, 485] width 101 height 23
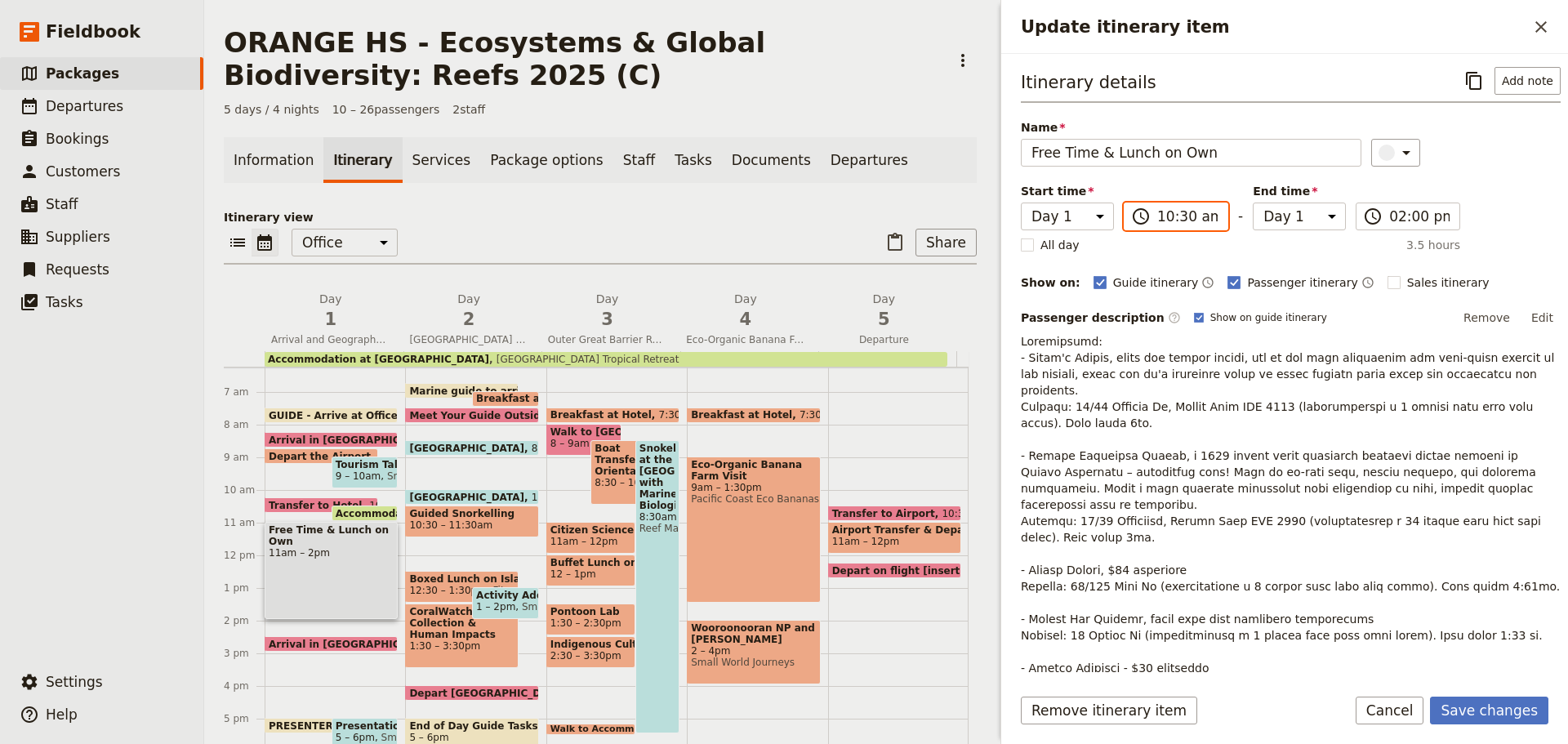
click at [1180, 221] on input "10:30 am" at bounding box center [1187, 216] width 61 height 19
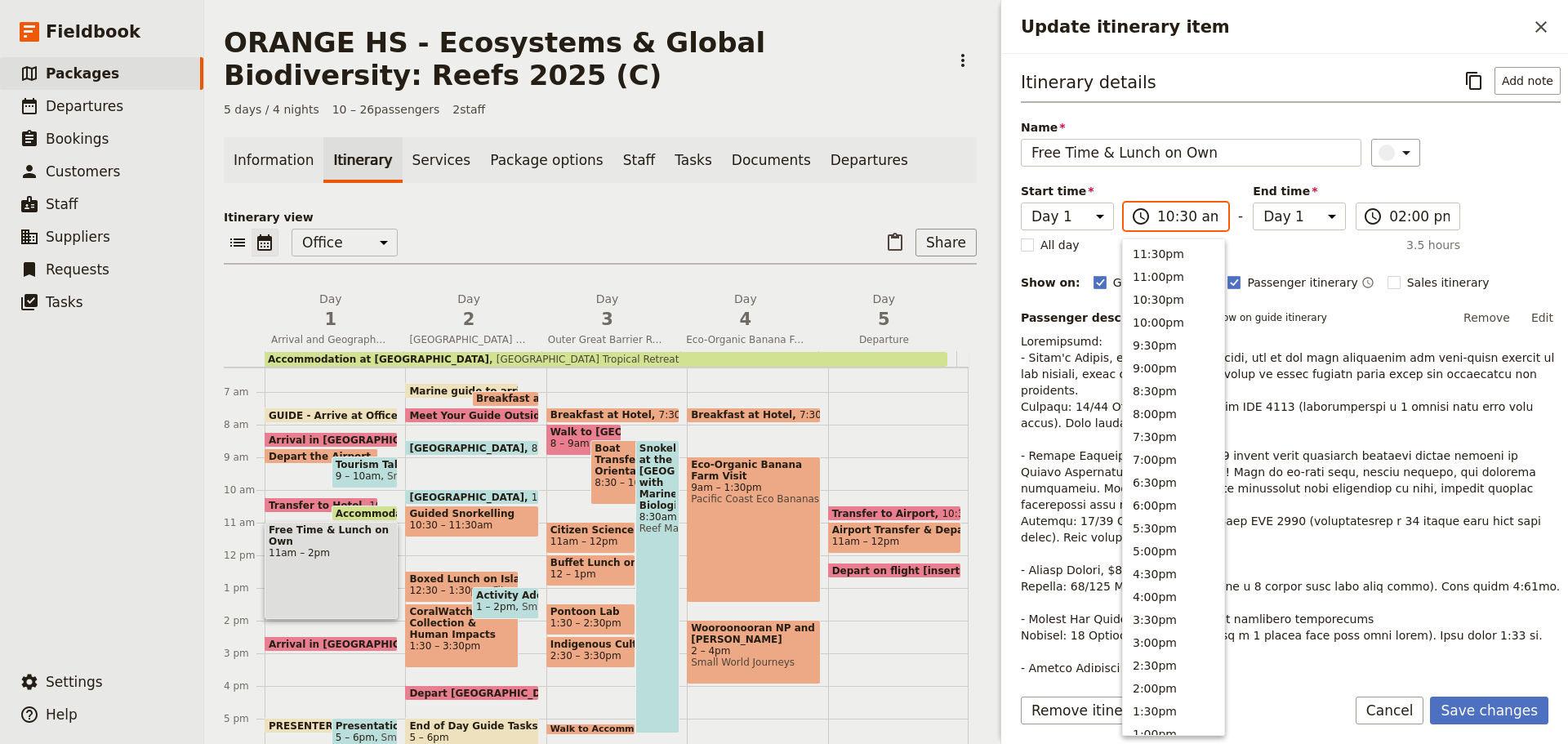
scroll to position [598, 0]
type input "10:45 am"
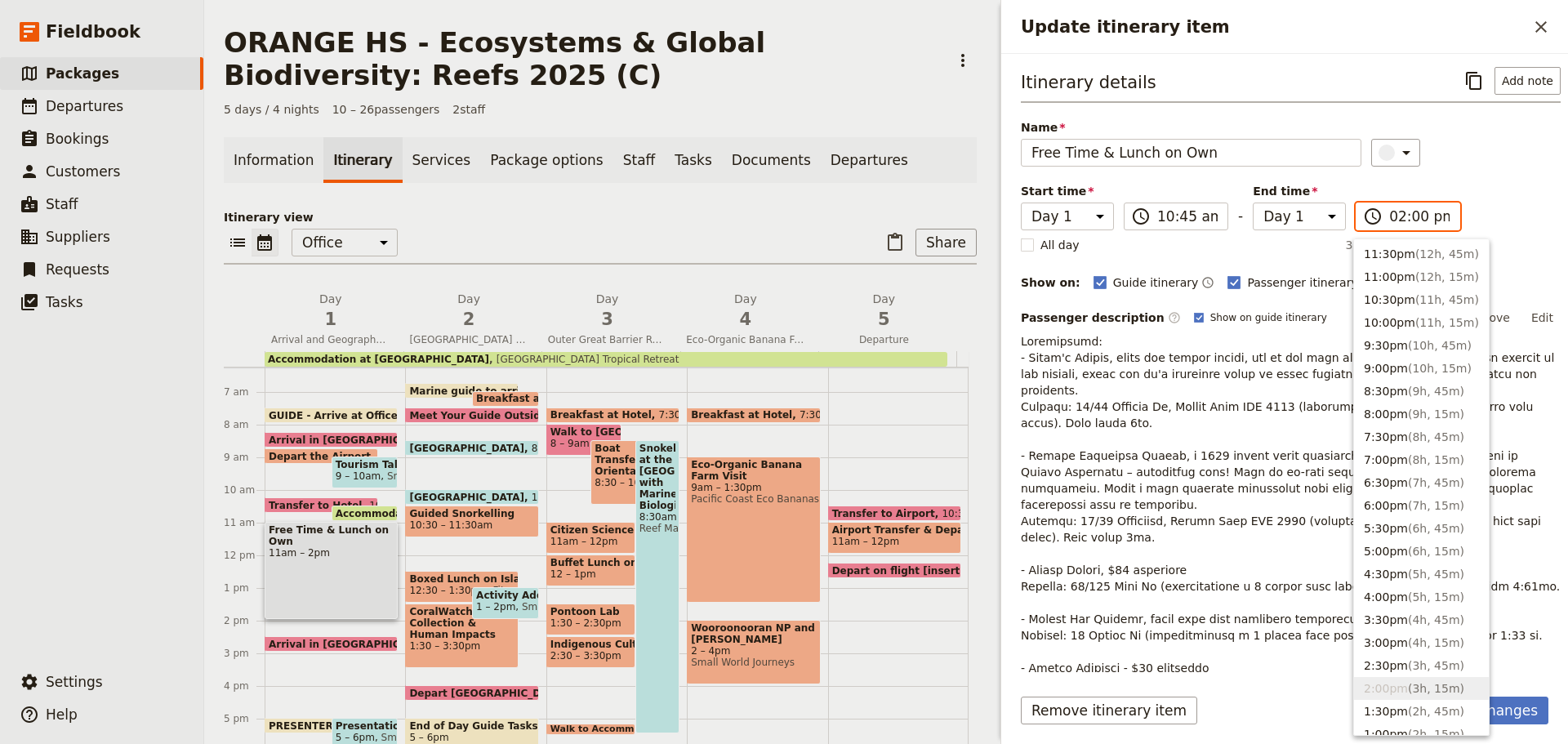
click at [1423, 212] on input "02:00 pm" at bounding box center [1419, 216] width 61 height 19
click at [1423, 297] on span "( 11h, 45m )" at bounding box center [1447, 300] width 63 height 13
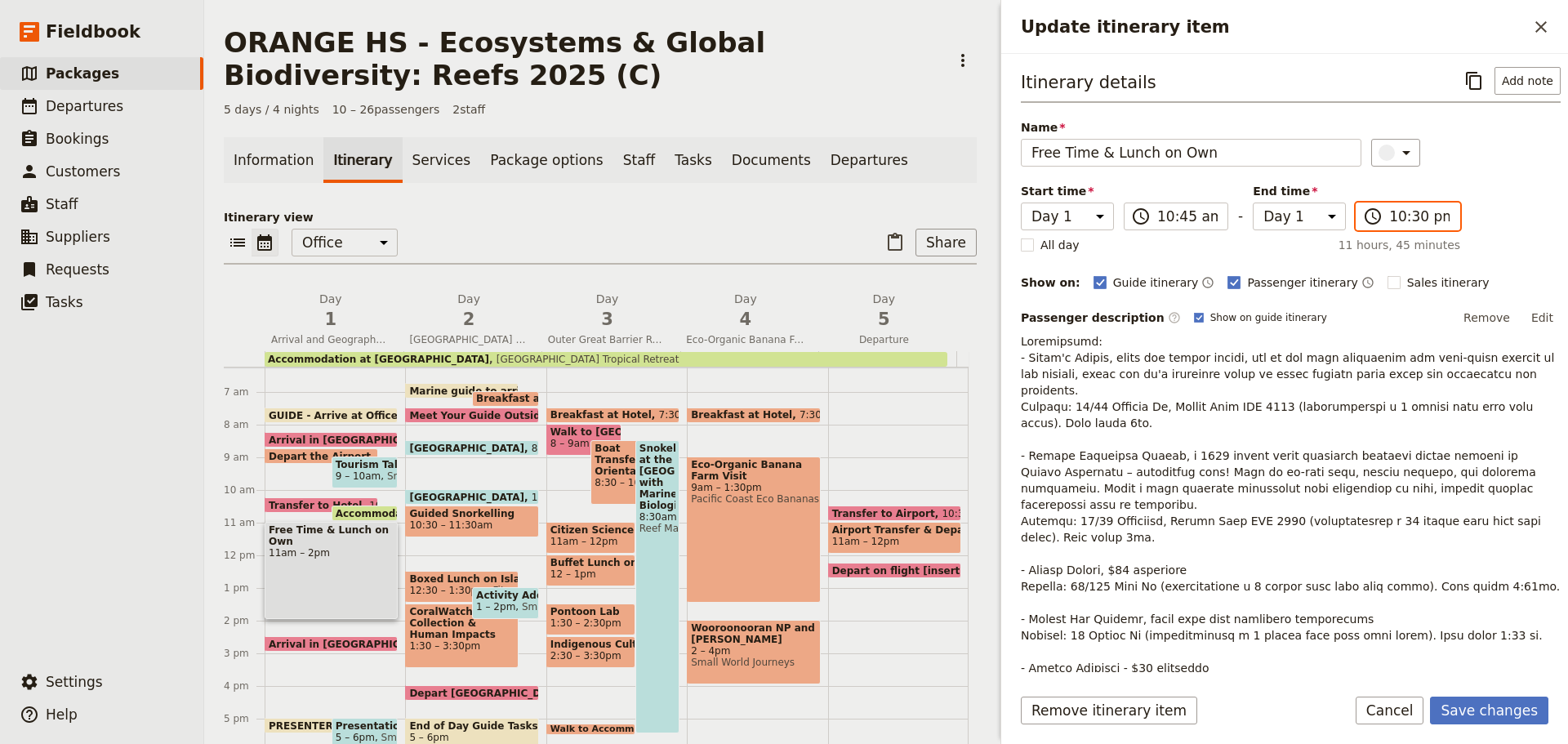
click at [1412, 210] on input "10:30 pm" at bounding box center [1419, 216] width 61 height 19
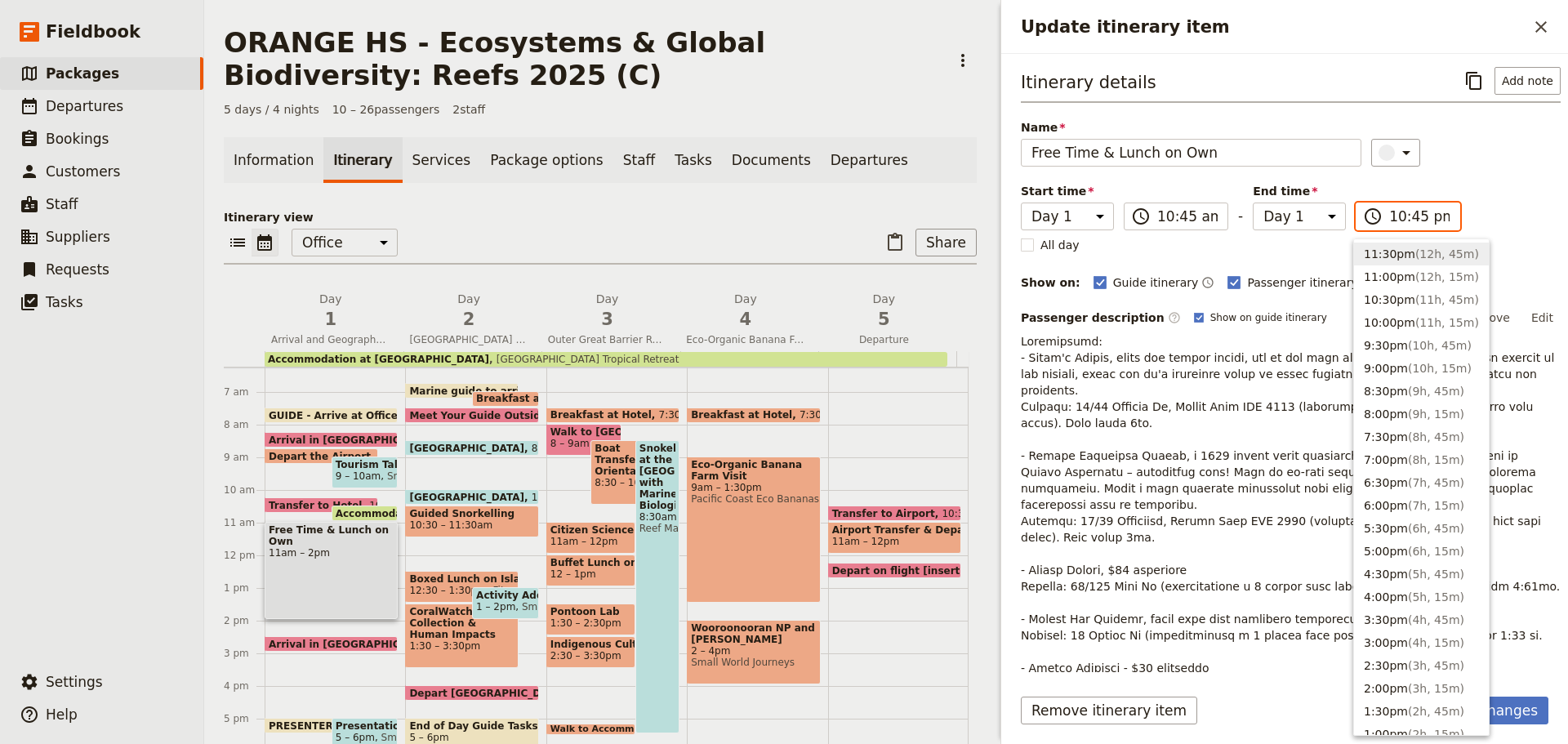
type input "10:45 am"
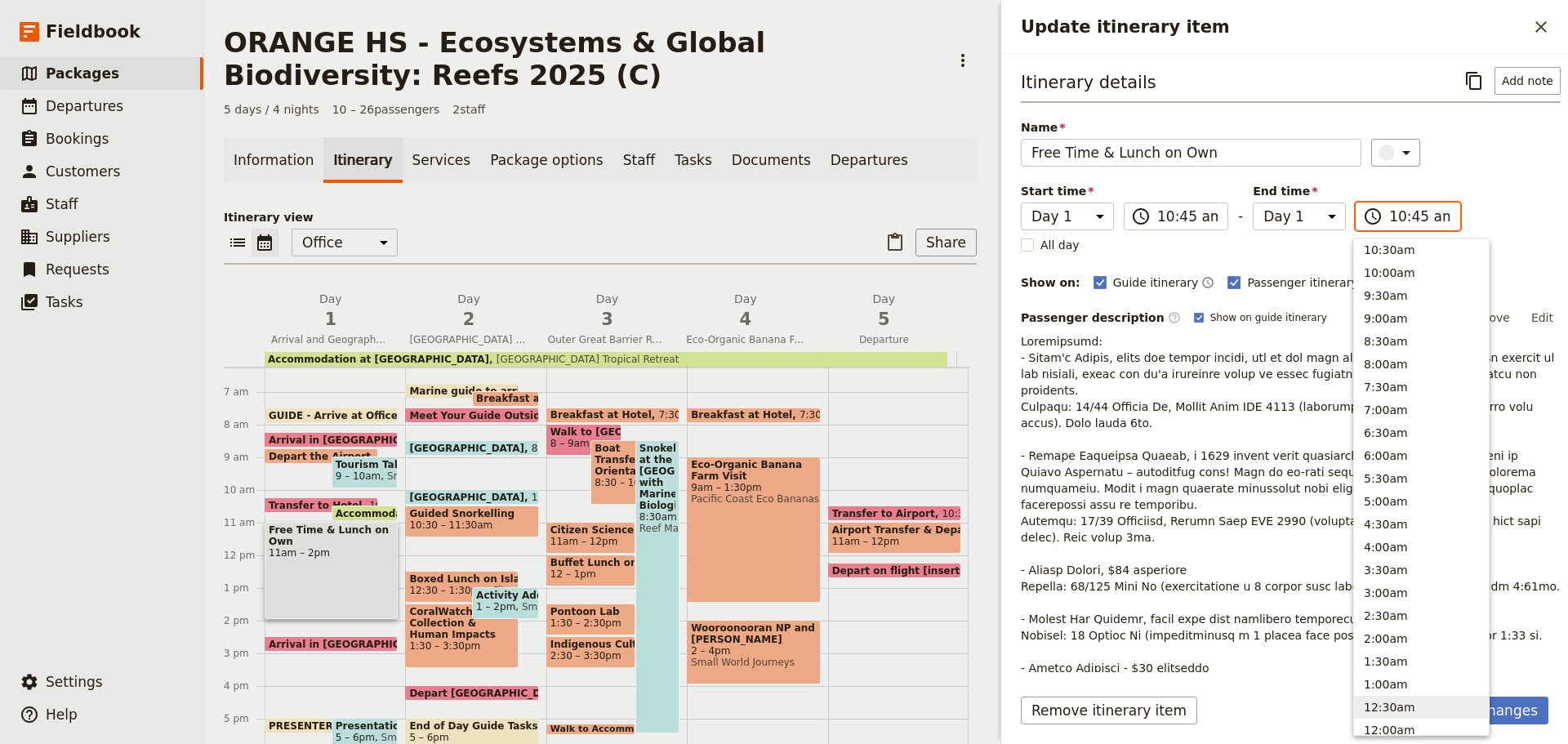
scroll to position [608, 0]
click at [1498, 599] on p "Update itinerary item" at bounding box center [1290, 546] width 540 height 425
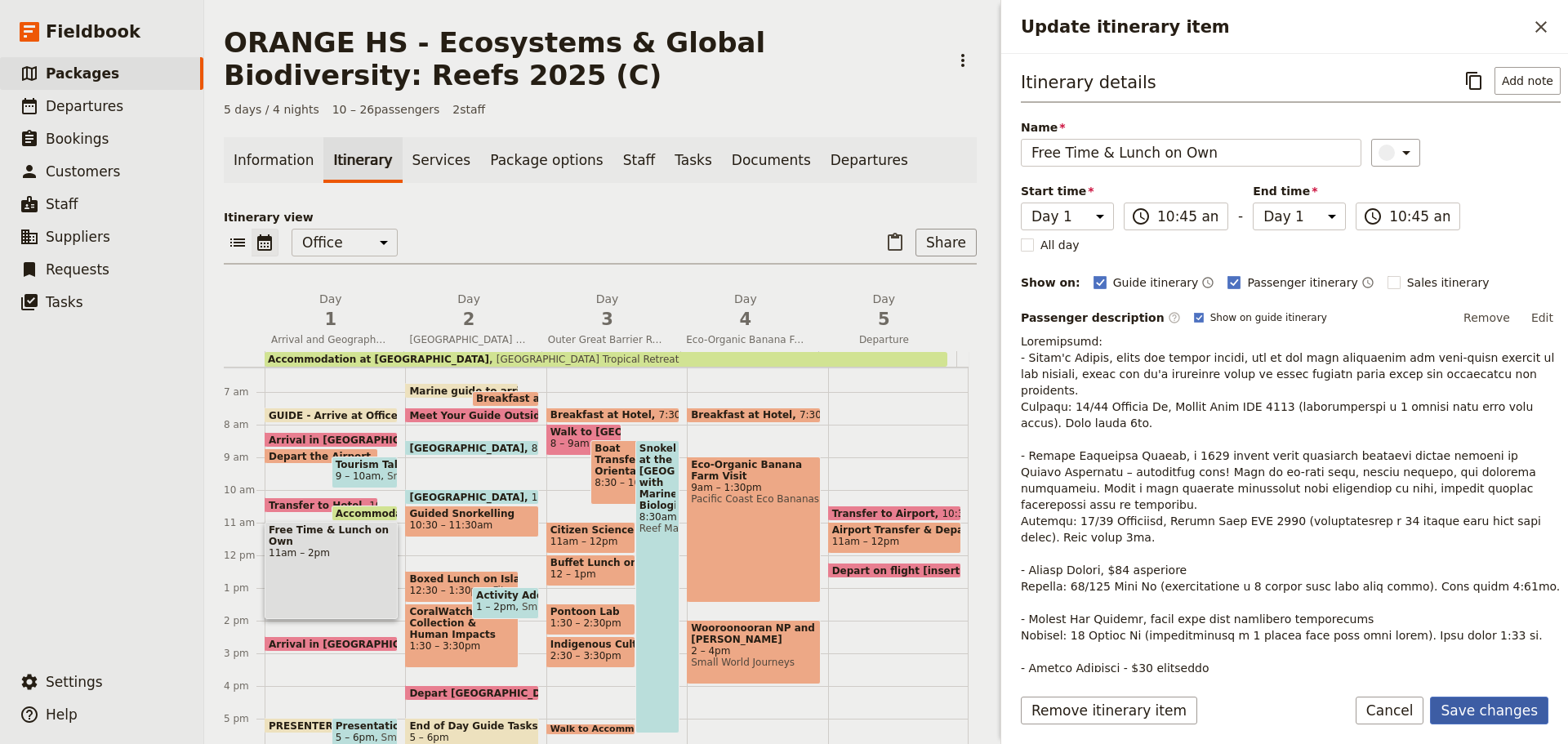
click at [1525, 718] on button "Save changes" at bounding box center [1490, 711] width 118 height 28
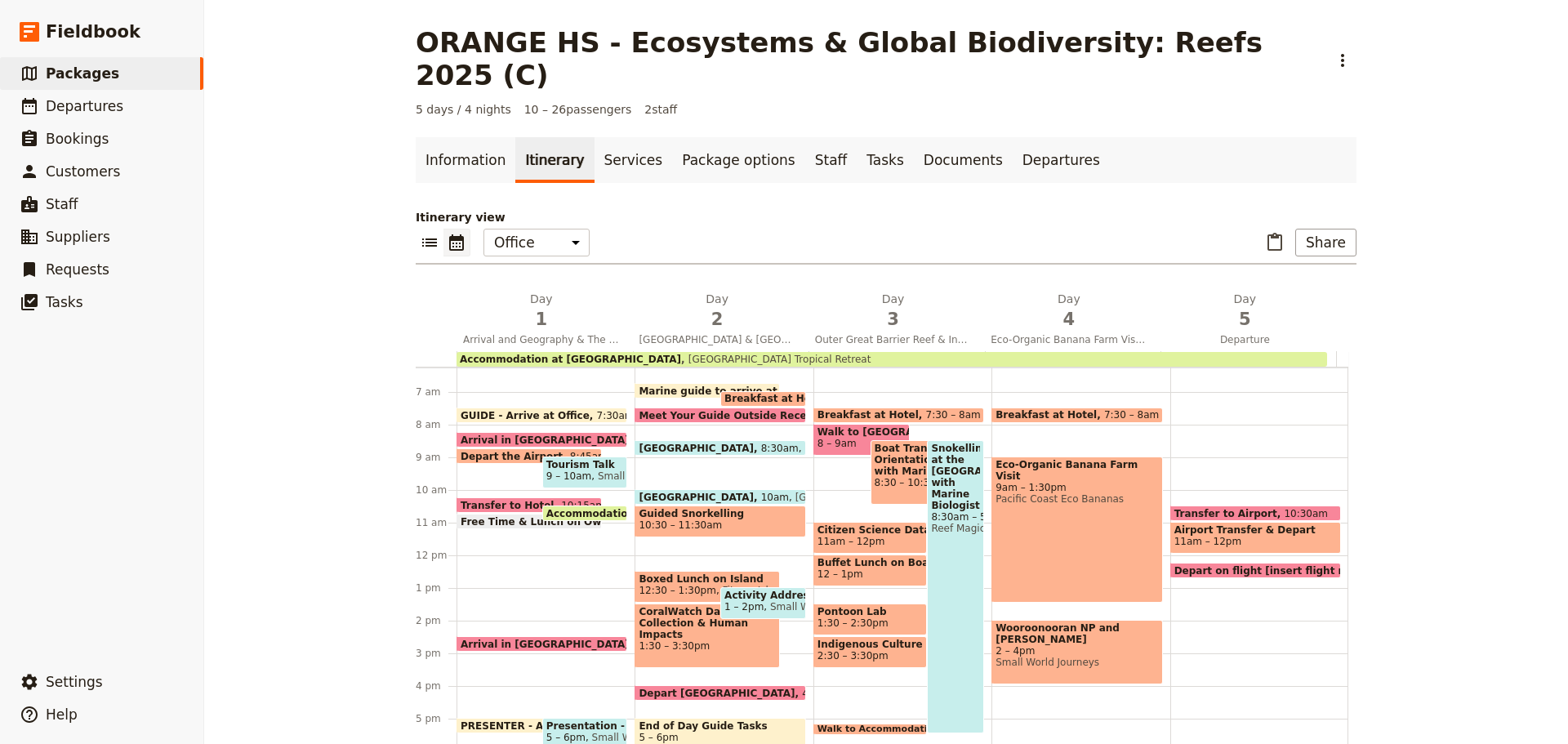
click at [494, 517] on span "Free Time & Lunch on Own" at bounding box center [539, 522] width 155 height 11
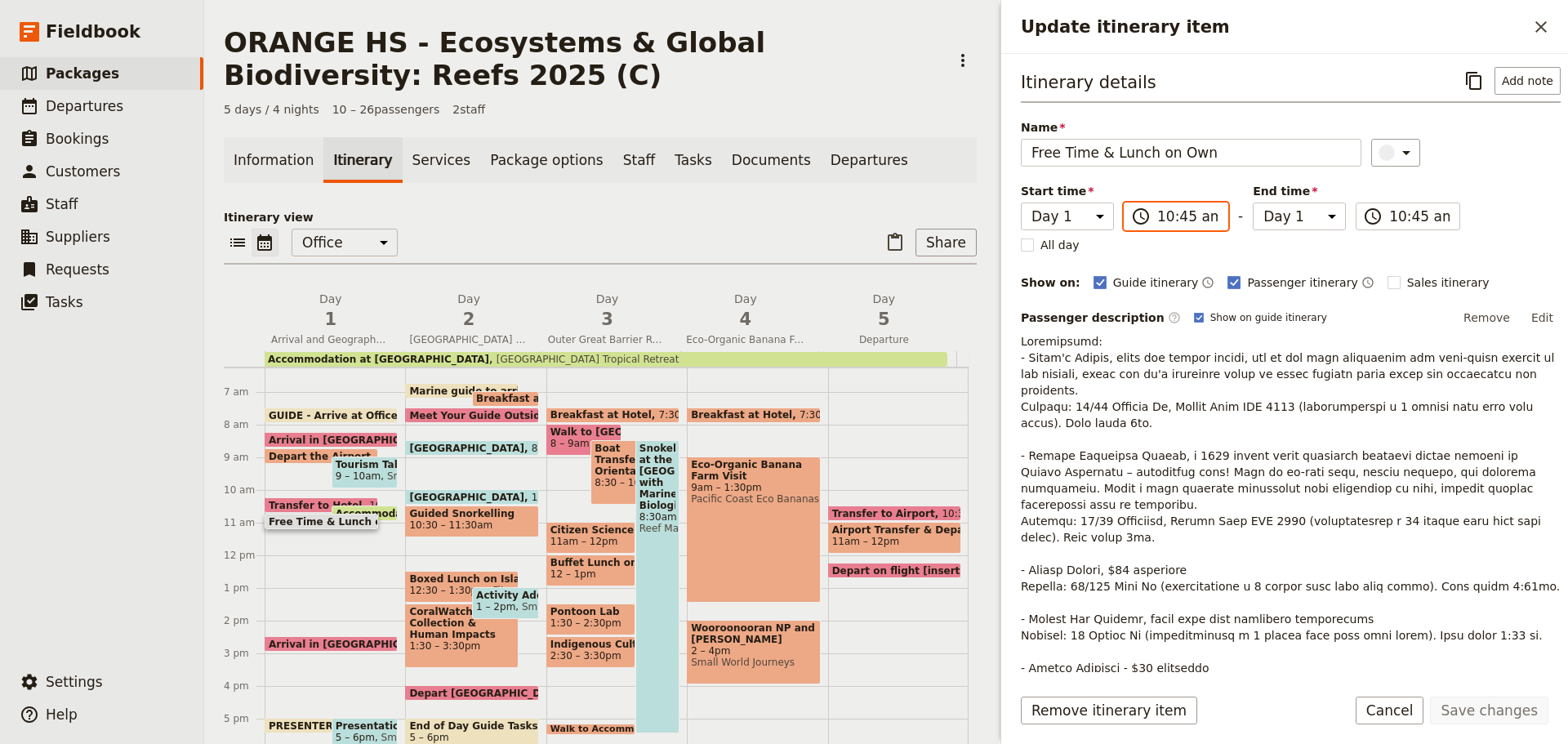
click at [1170, 219] on input "10:45 am" at bounding box center [1187, 216] width 61 height 19
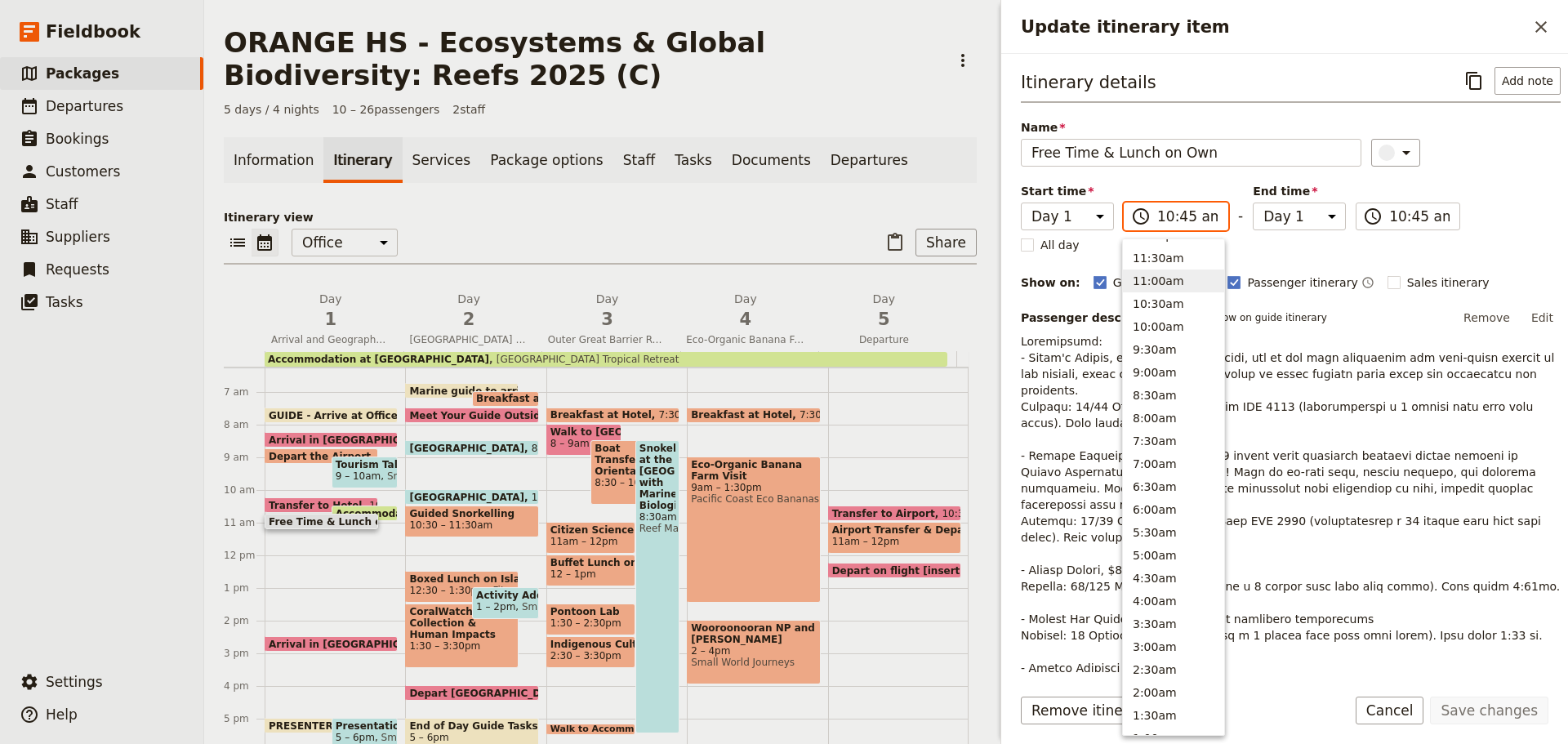
scroll to position [517, 0]
click at [1165, 355] on button "10:00am" at bounding box center [1173, 355] width 101 height 23
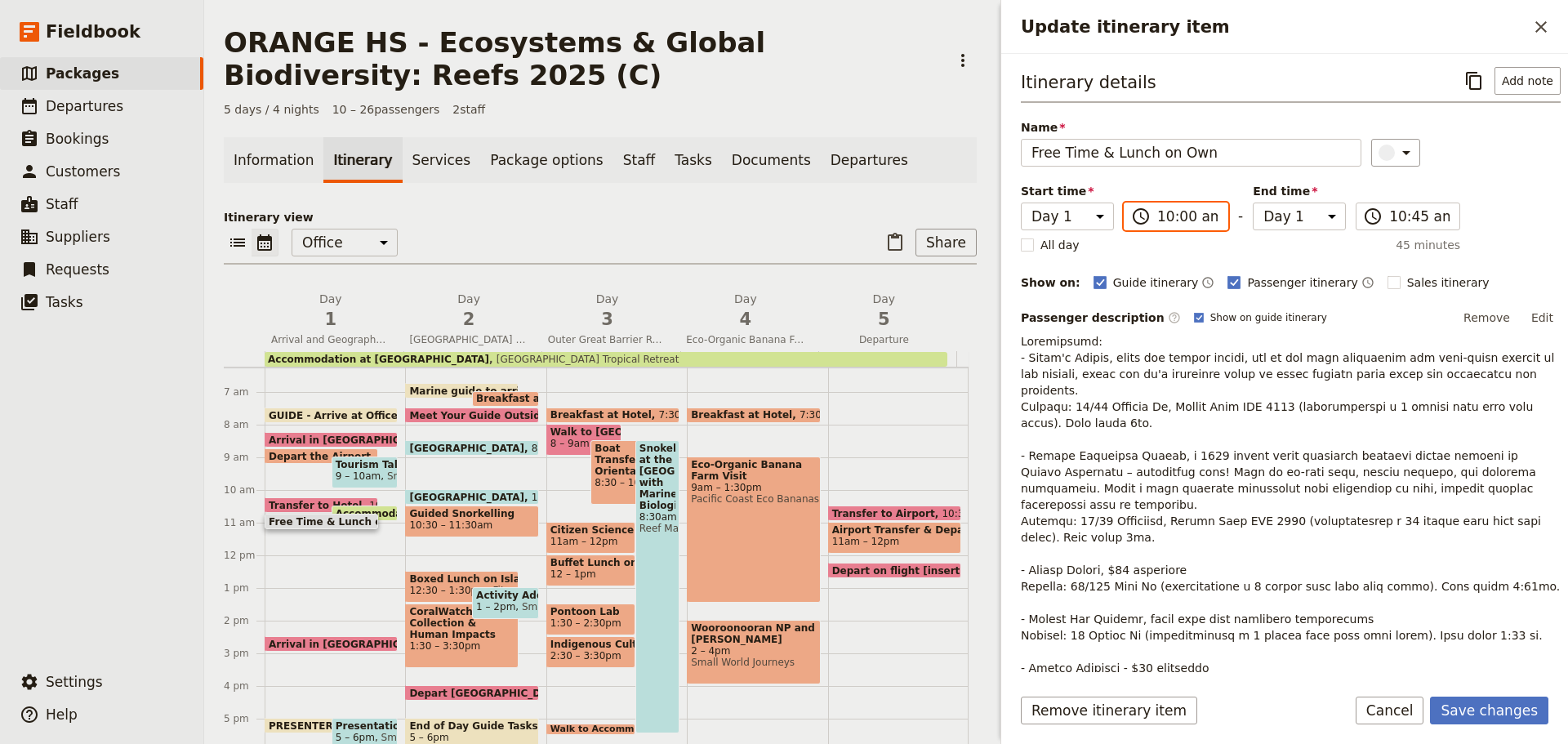
click at [1167, 207] on input "10:00 am" at bounding box center [1187, 216] width 61 height 19
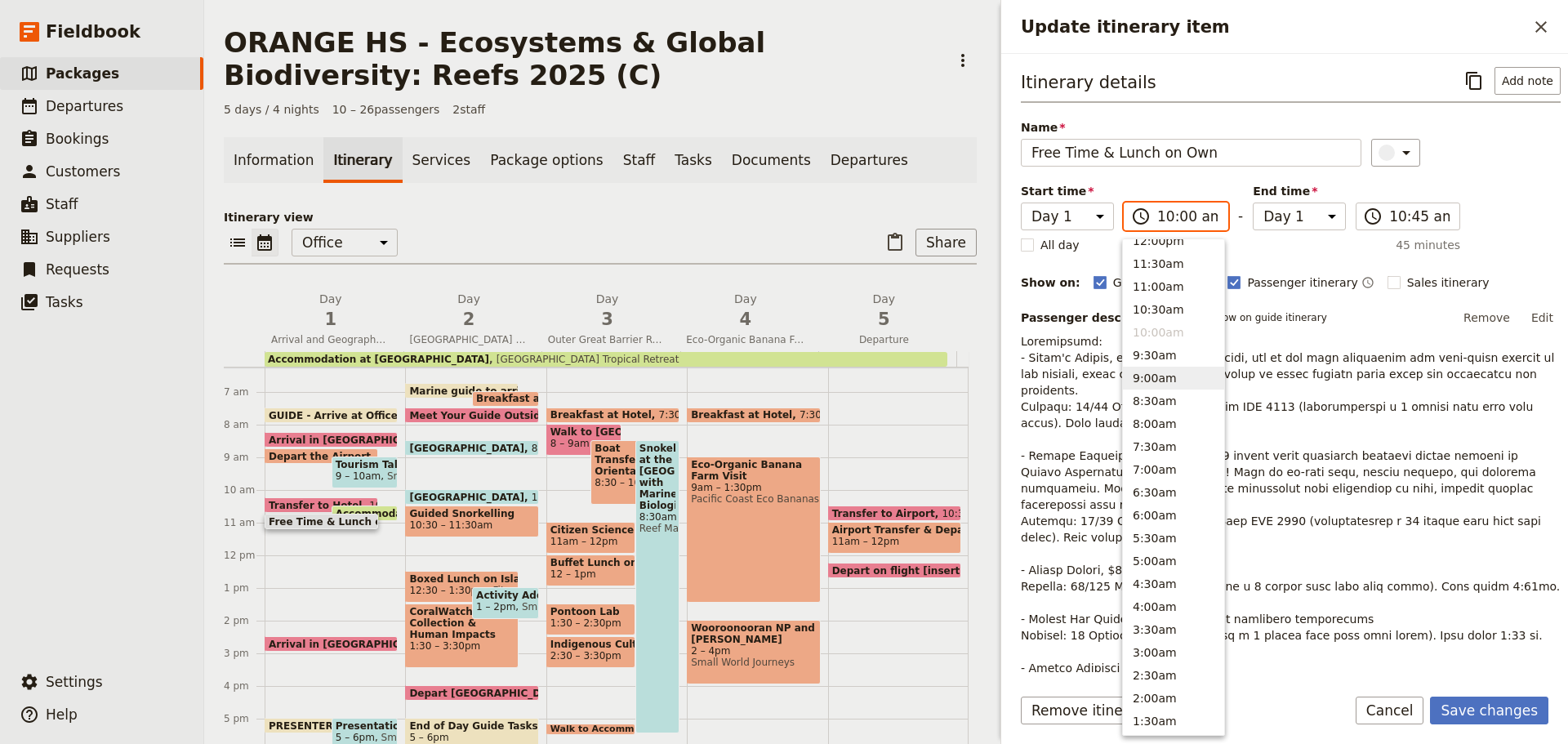
scroll to position [435, 0]
click at [1170, 386] on button "11:00am" at bounding box center [1173, 391] width 101 height 23
type input "11:00 am"
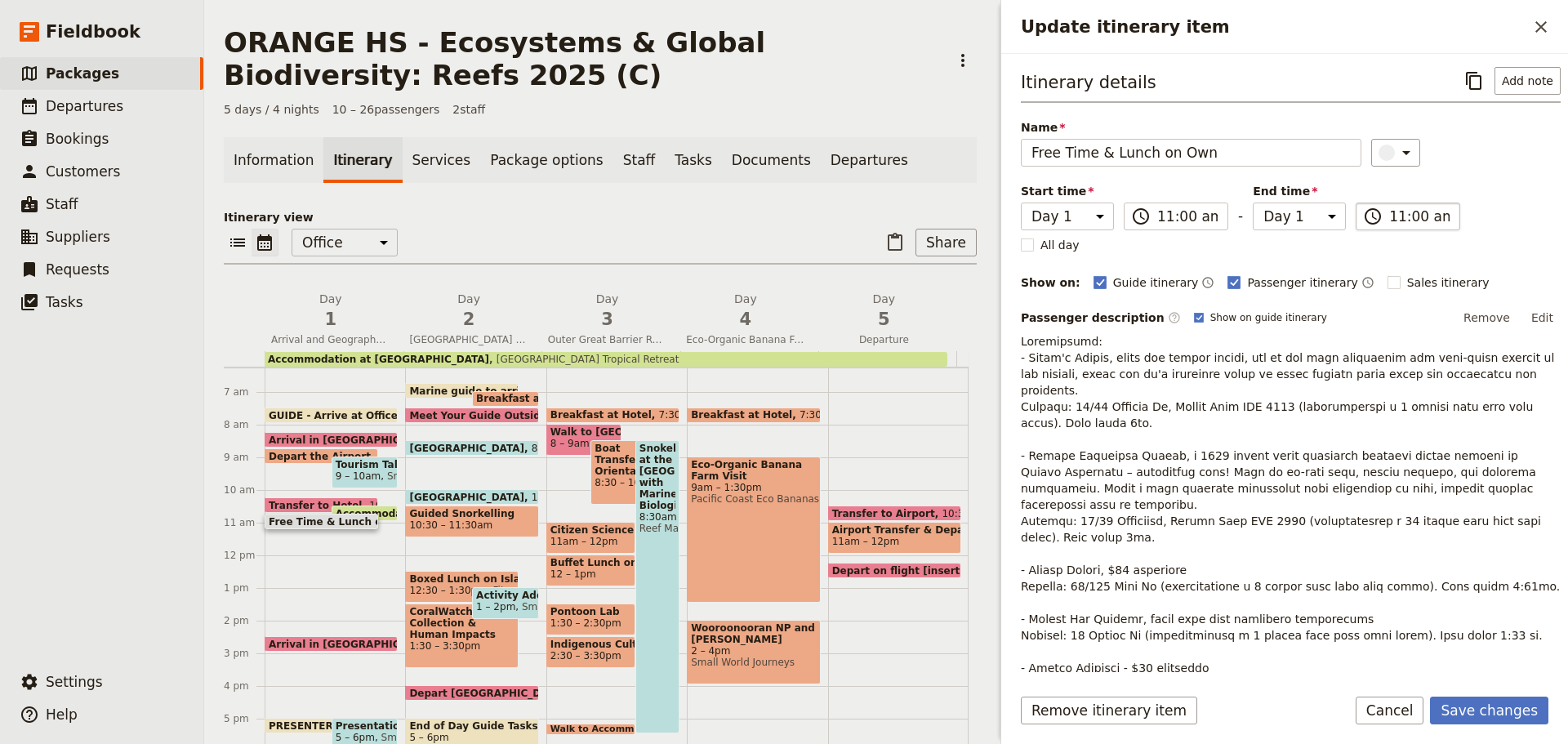
click at [1431, 218] on input "11:00 am" at bounding box center [1419, 216] width 61 height 19
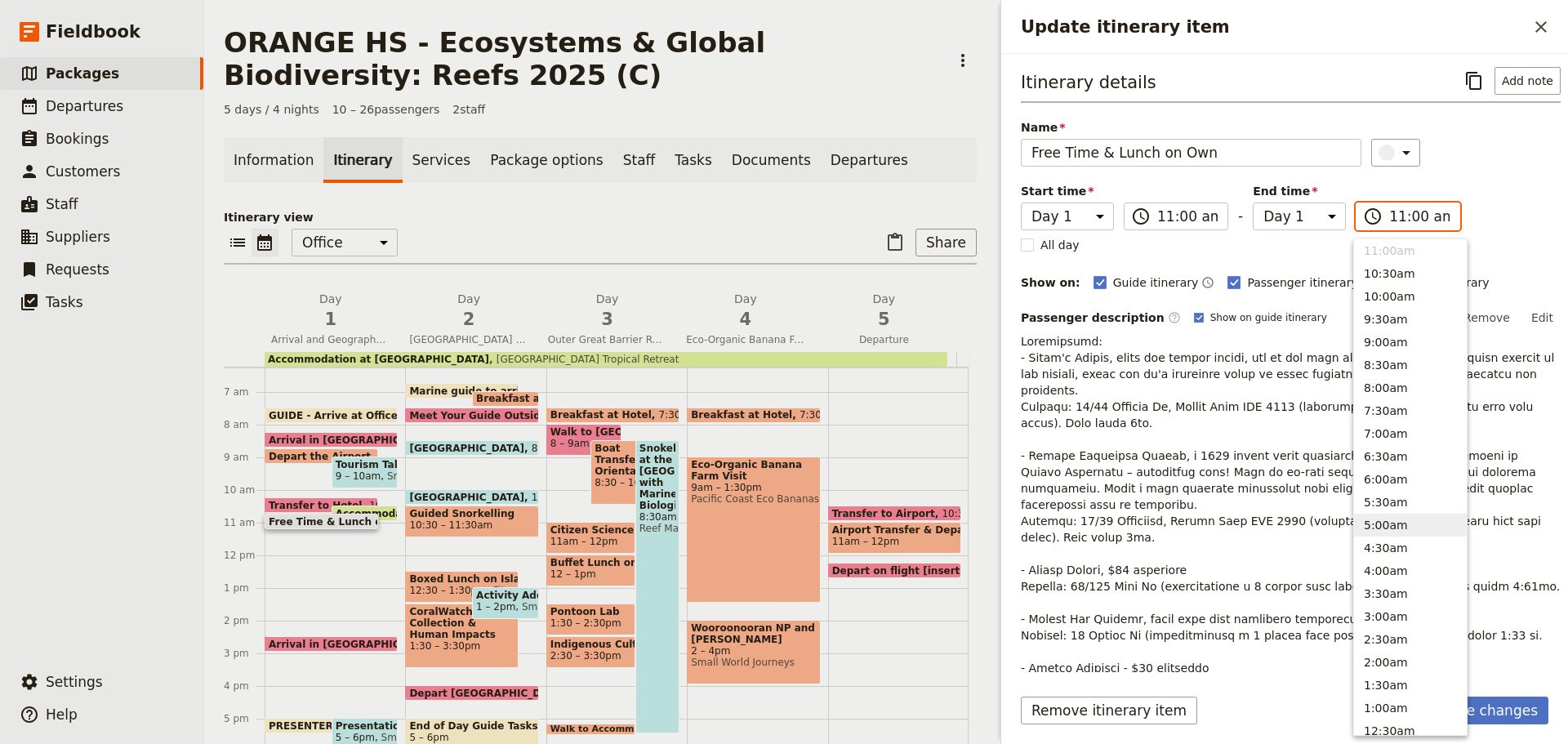
click at [1376, 518] on button "5:00am" at bounding box center [1410, 525] width 113 height 23
type input "05:00 am"
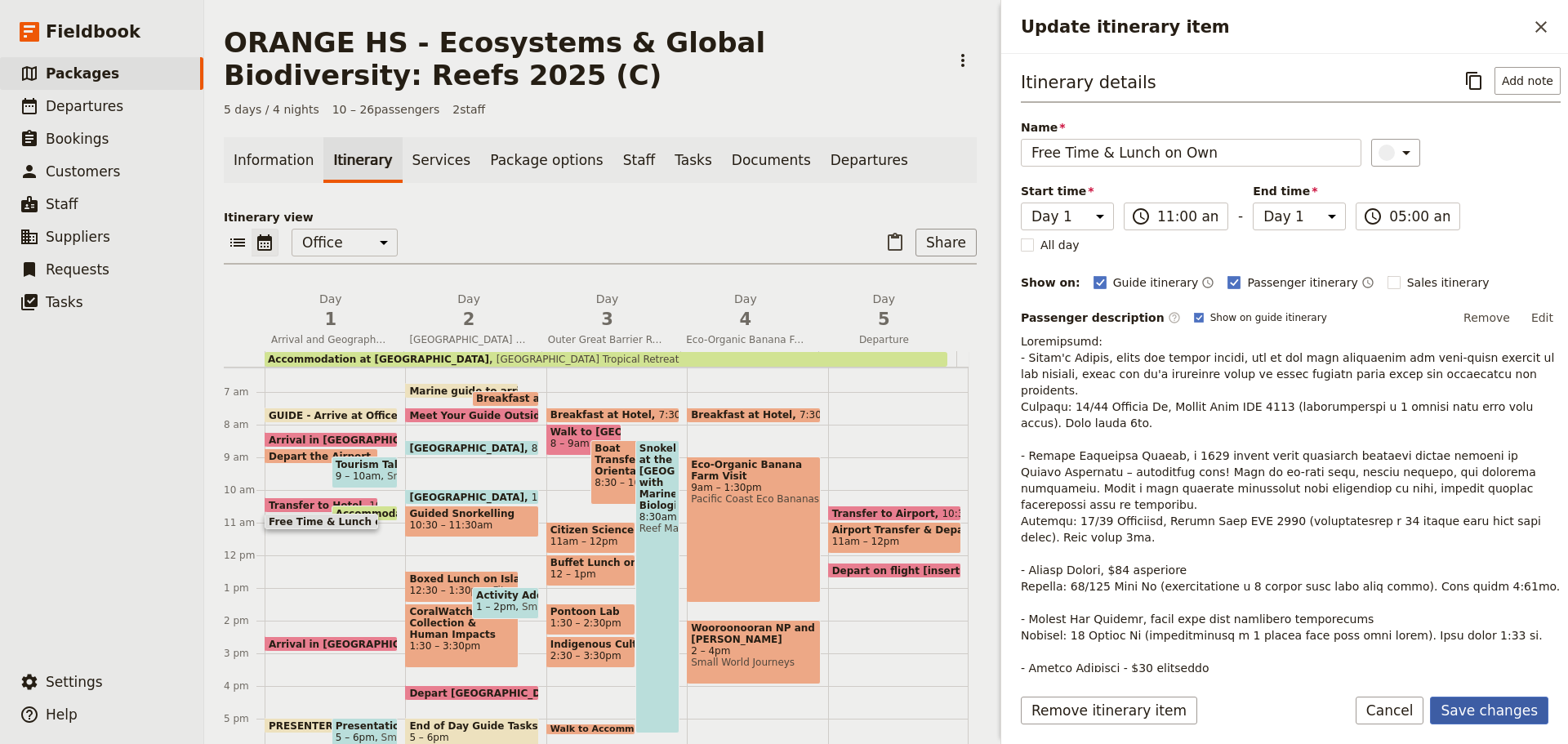
type input "05:00 am"
click at [1473, 711] on button "Save changes" at bounding box center [1490, 711] width 118 height 28
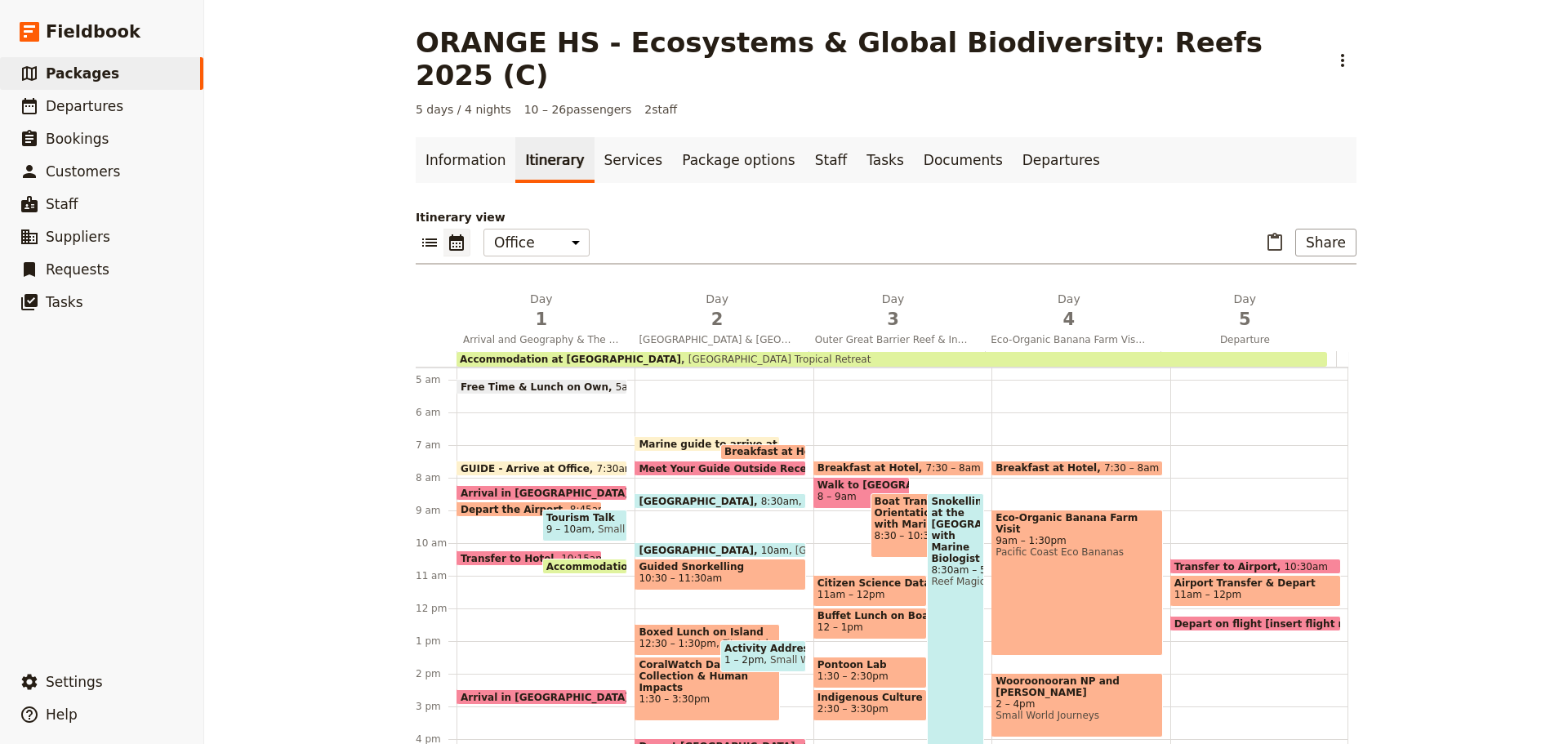
scroll to position [61, 0]
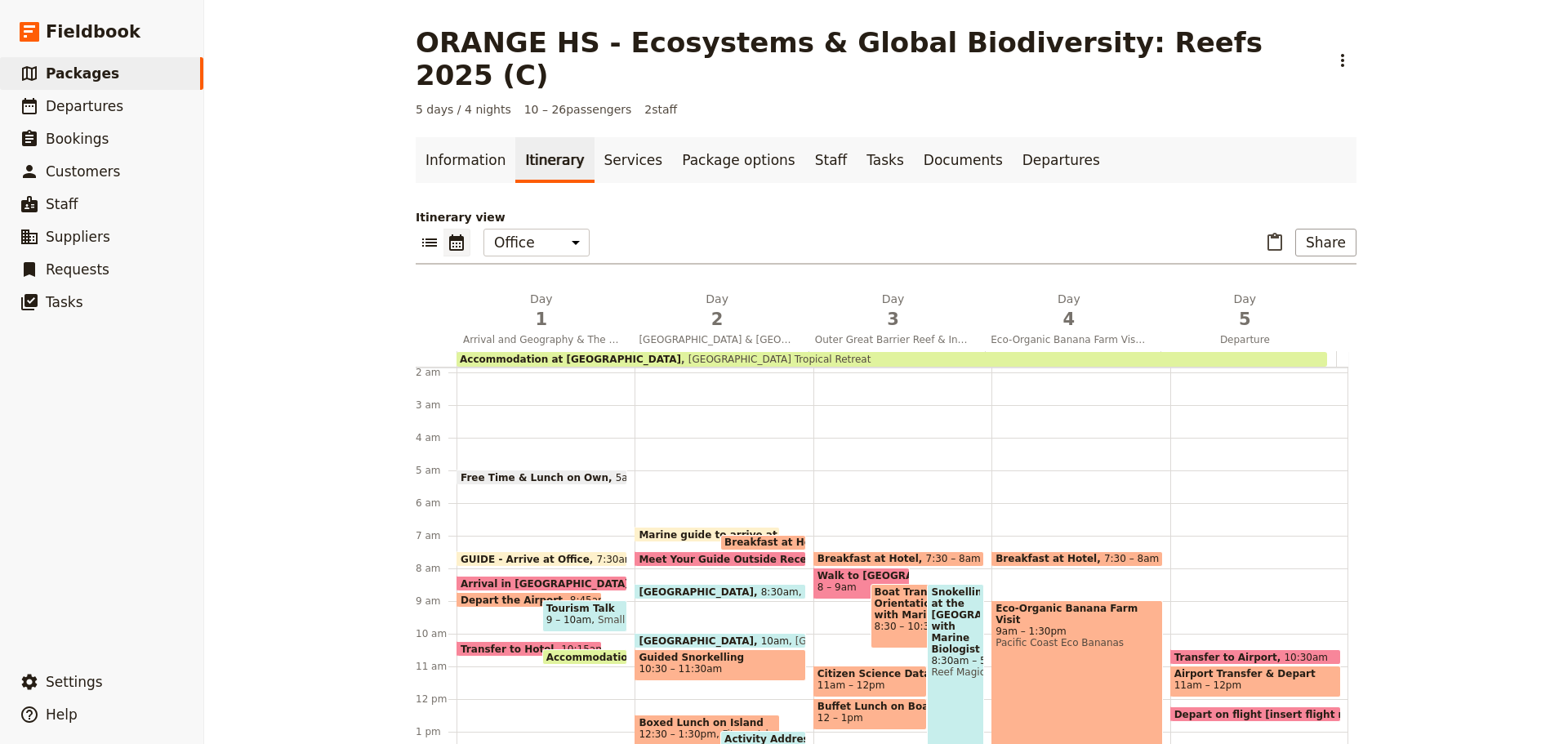
click at [574, 454] on div "Free Time & Lunch on Own 5am GUIDE - Arrive at Office 7:30am Arrival in [GEOGRA…" at bounding box center [546, 699] width 178 height 785
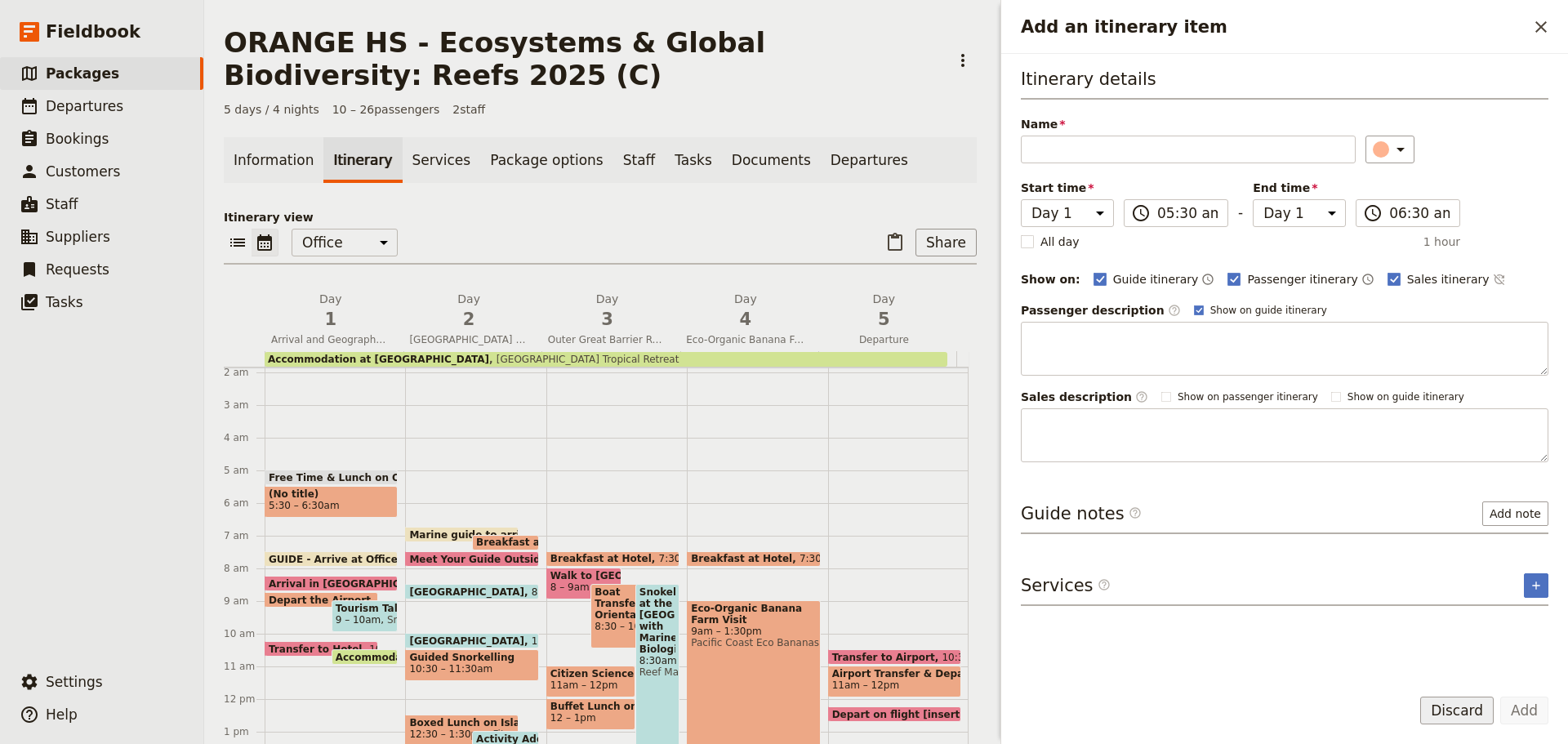
click at [1435, 716] on button "Discard" at bounding box center [1457, 711] width 73 height 28
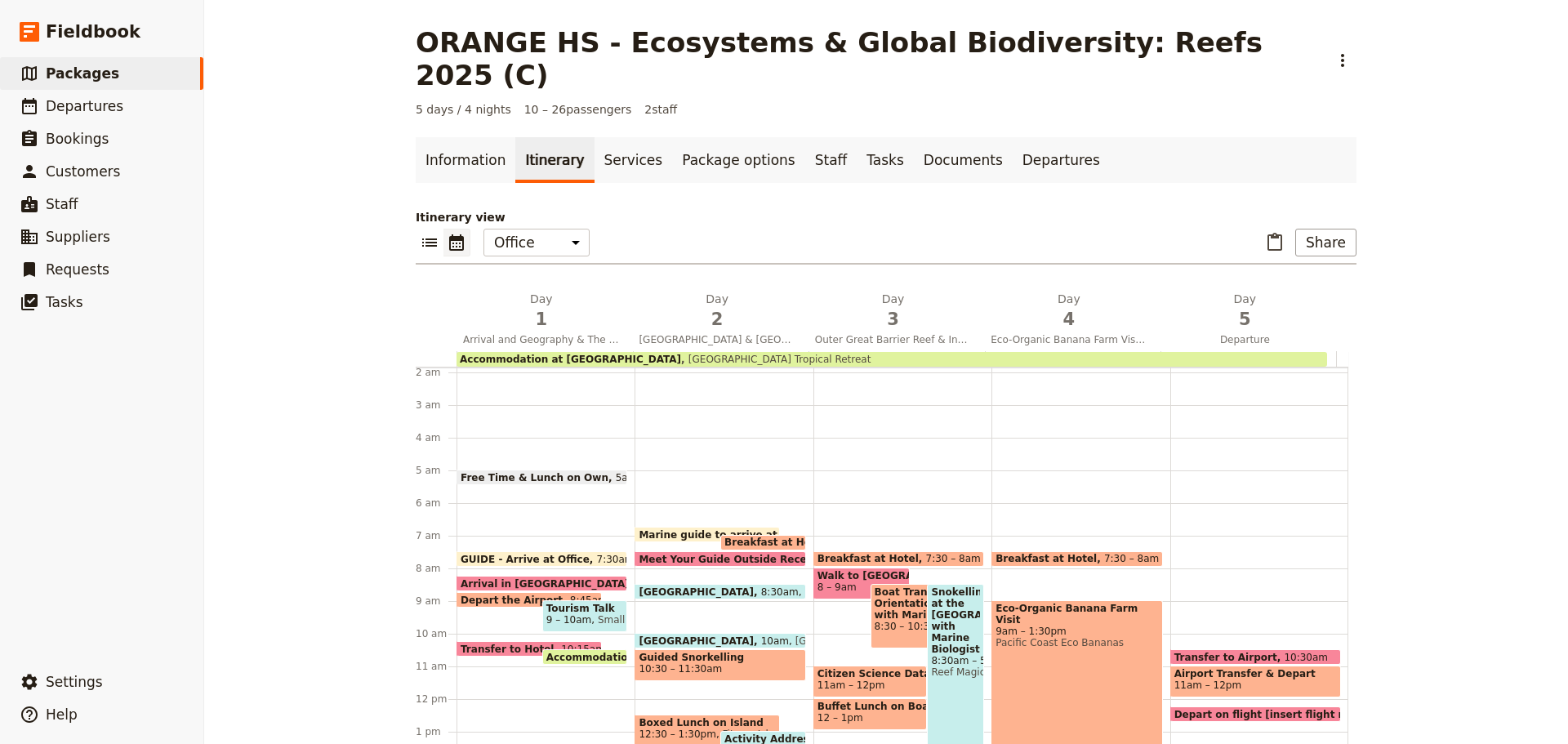
click at [534, 478] on span at bounding box center [542, 480] width 169 height 6
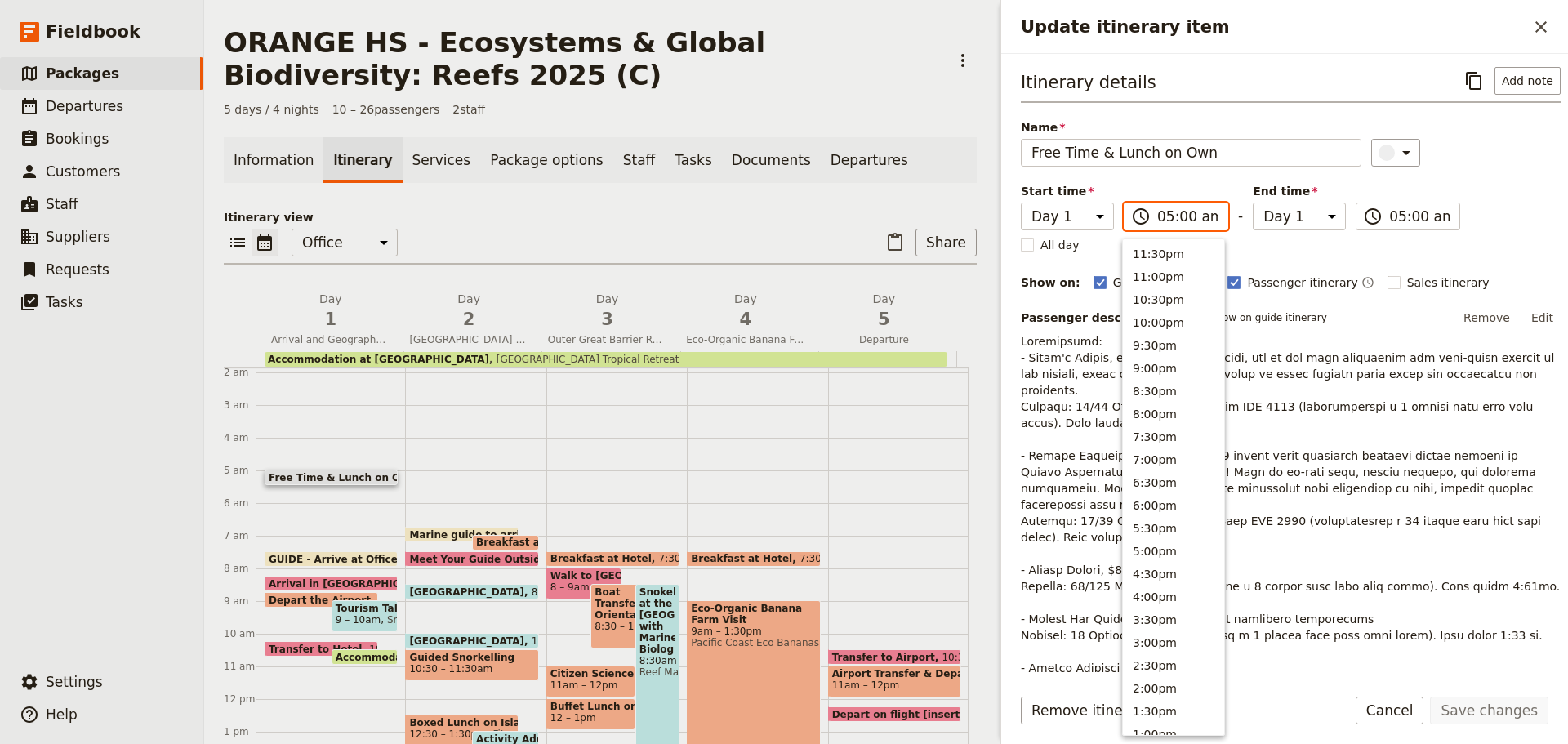
click at [1185, 219] on input "05:00 am" at bounding box center [1187, 216] width 61 height 19
click at [1163, 373] on button "11:00am" at bounding box center [1173, 381] width 101 height 23
type input "11:00 am"
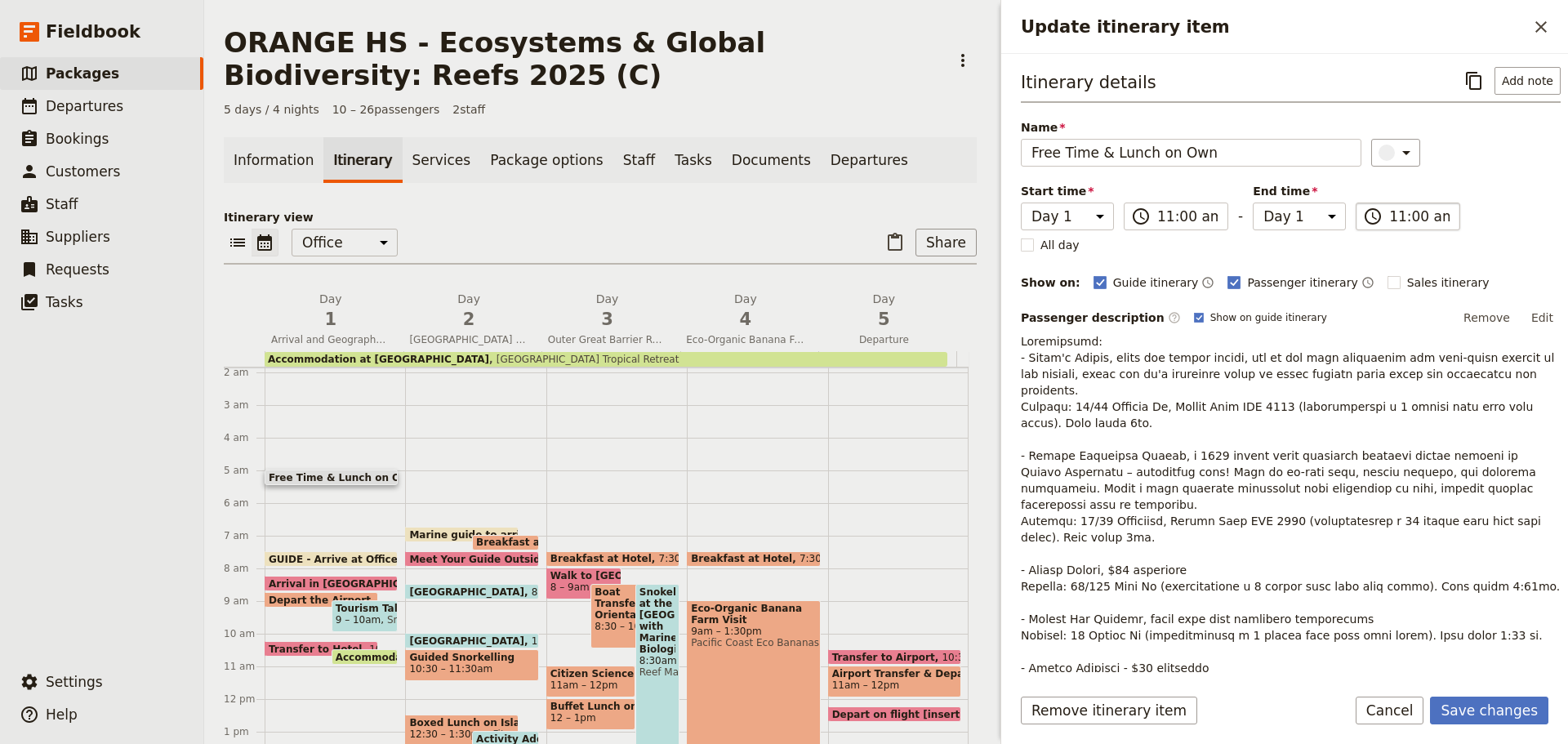
click at [1444, 222] on input "11:00 am" at bounding box center [1419, 216] width 61 height 19
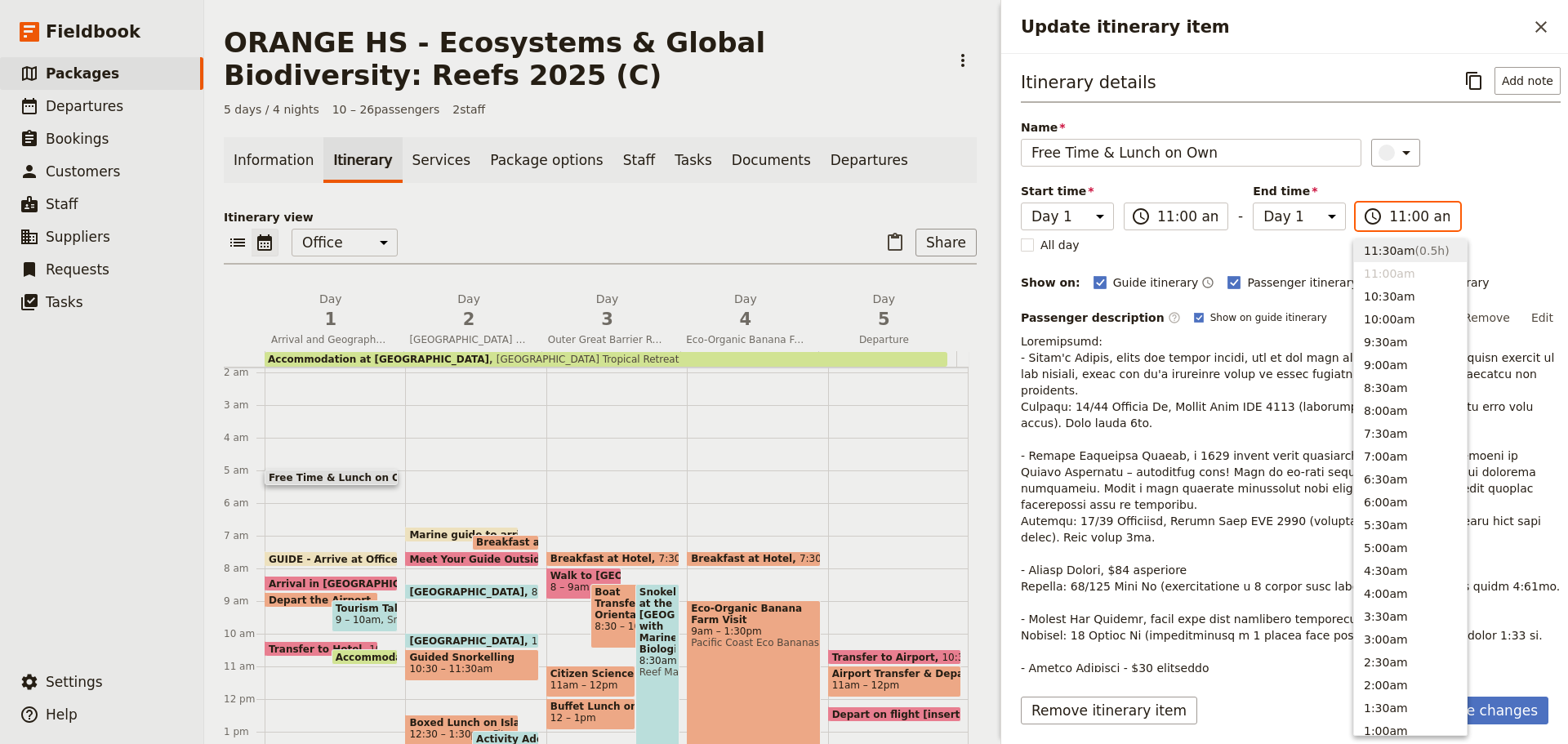
click at [1436, 219] on input "11:00 am" at bounding box center [1419, 216] width 61 height 19
type input "11:00 pm"
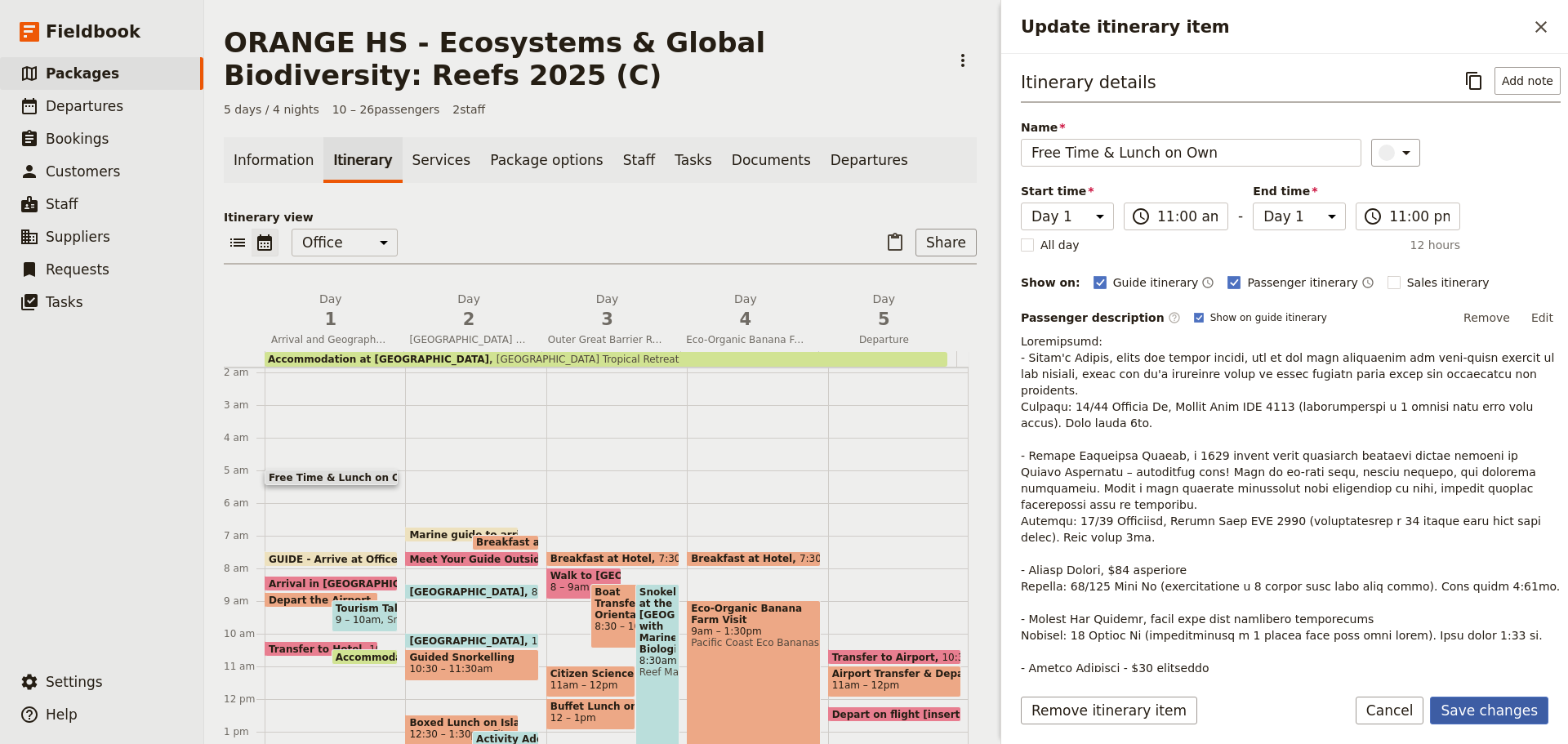
click at [1468, 711] on button "Save changes" at bounding box center [1490, 711] width 118 height 28
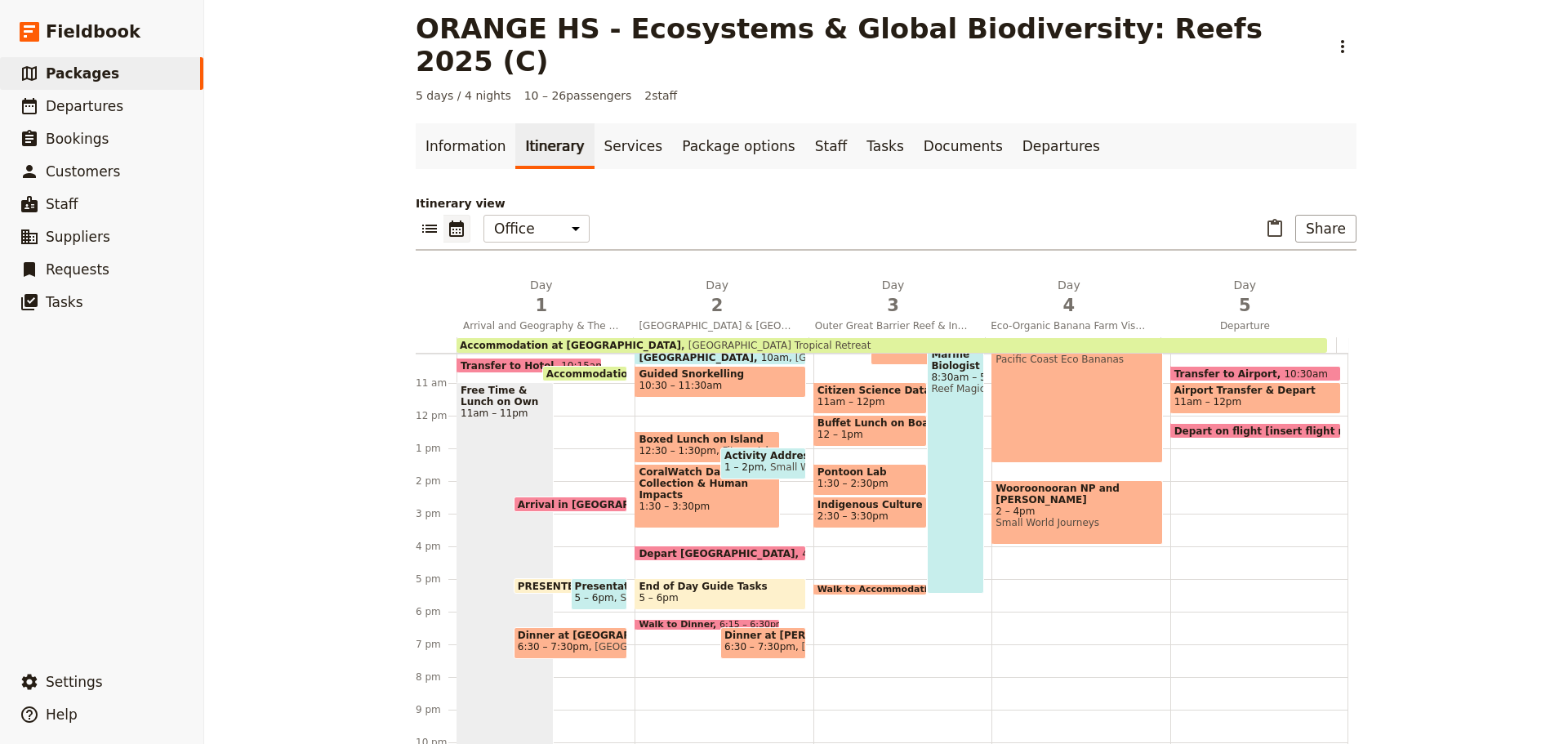
scroll to position [306, 0]
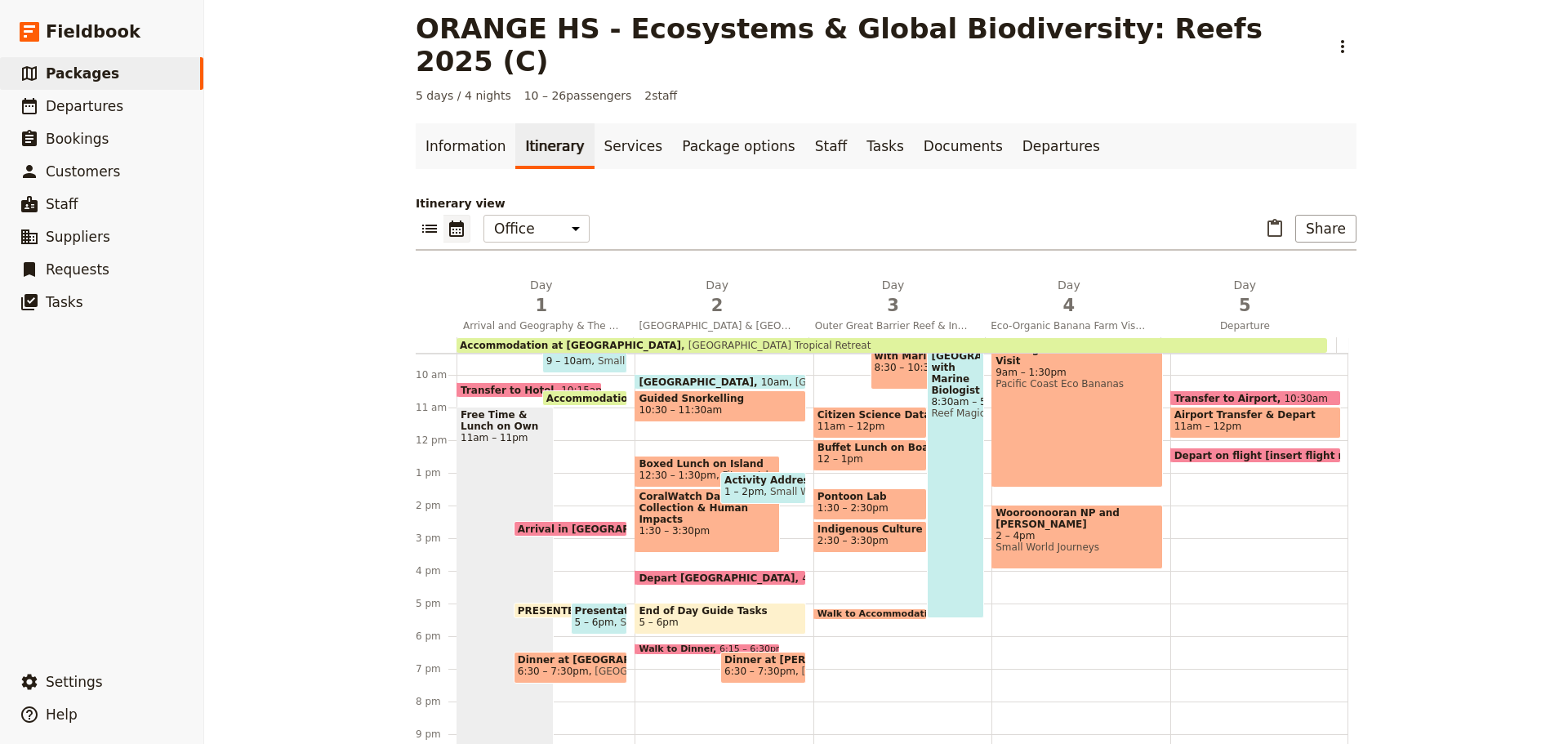
click at [530, 460] on div "Free Time & Lunch on Own 11am – 11pm" at bounding box center [505, 602] width 97 height 391
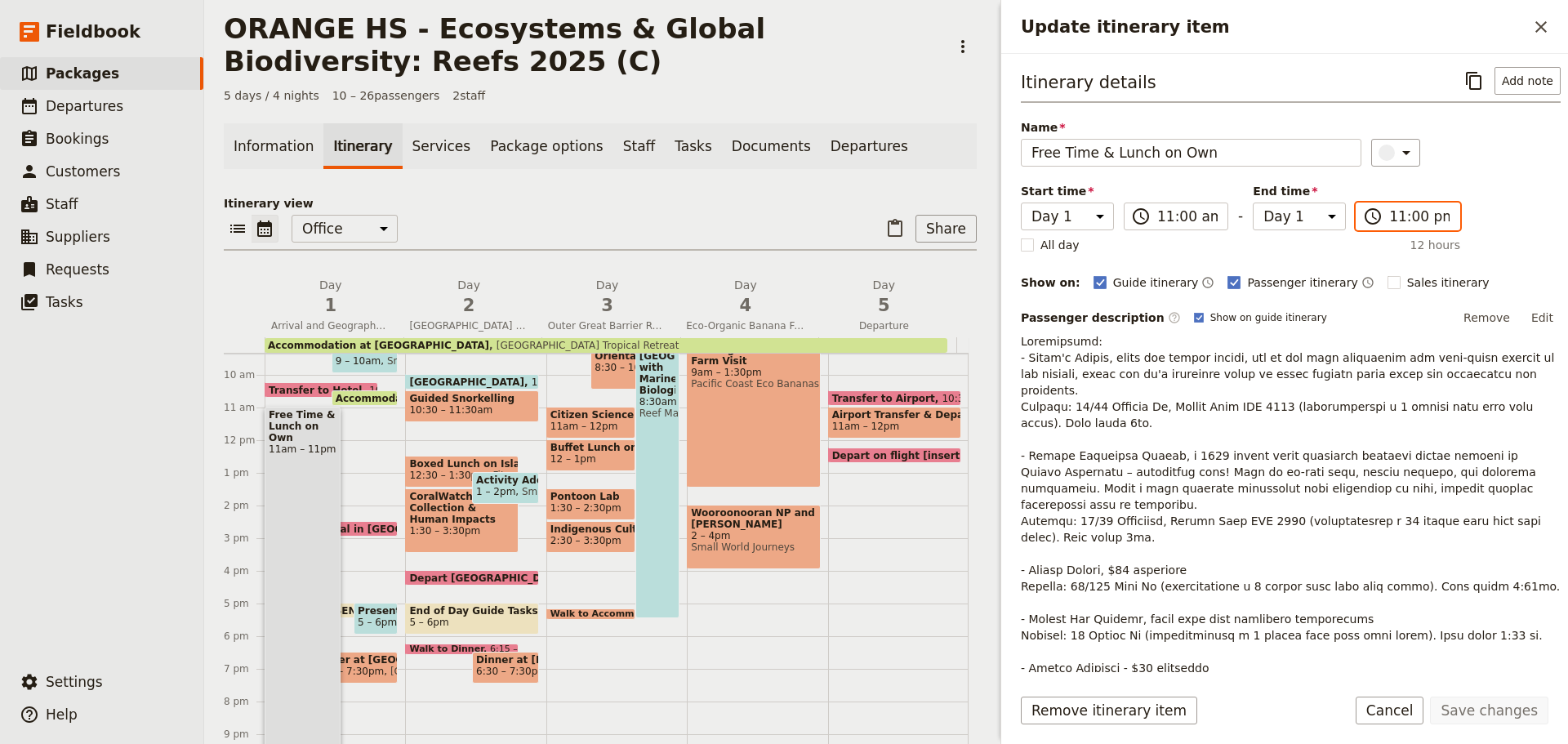
click at [1409, 226] on input "11:00 pm" at bounding box center [1419, 216] width 61 height 19
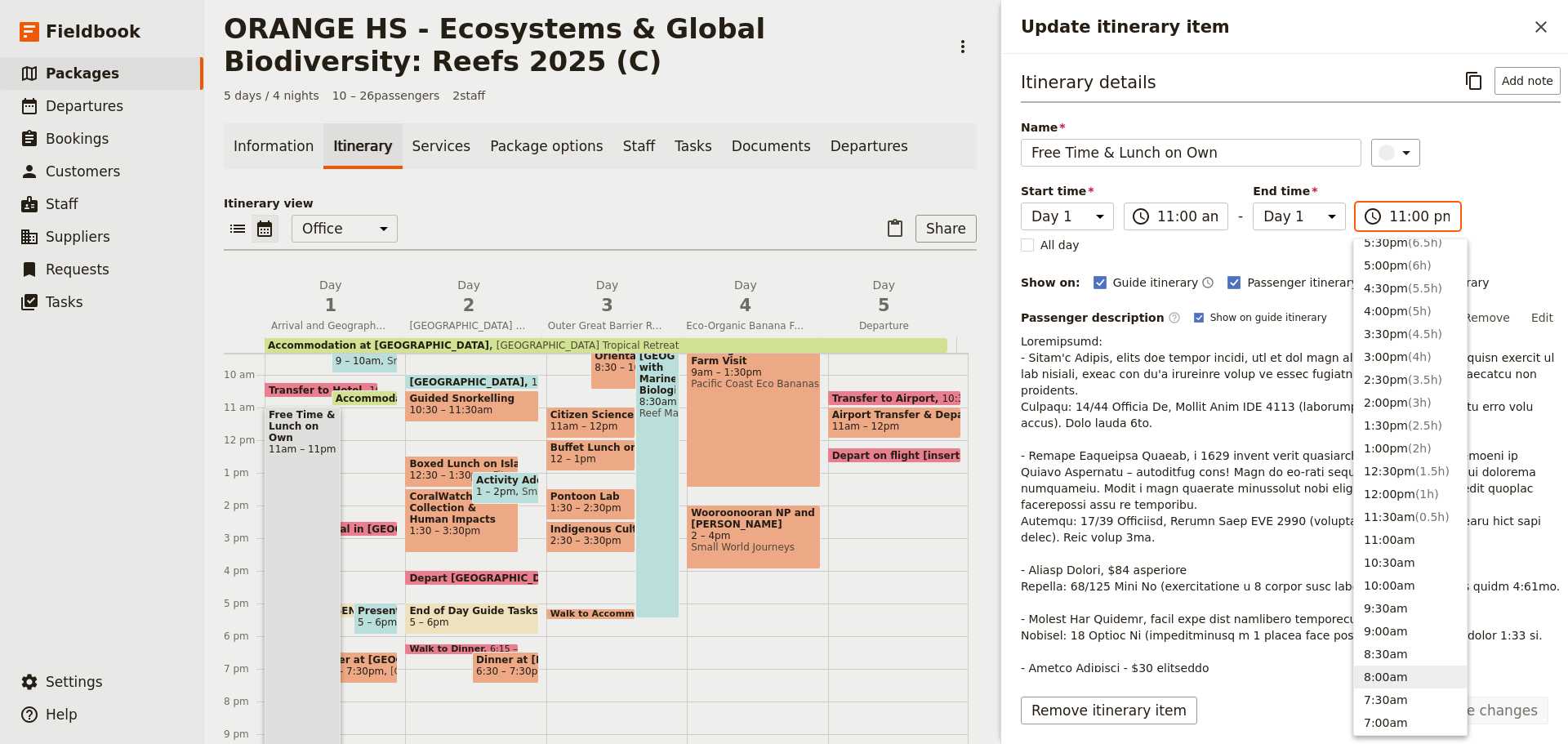
scroll to position [245, 0]
click at [1373, 309] on button "5:00pm ( 6h )" at bounding box center [1410, 307] width 113 height 23
type input "05:00 pm"
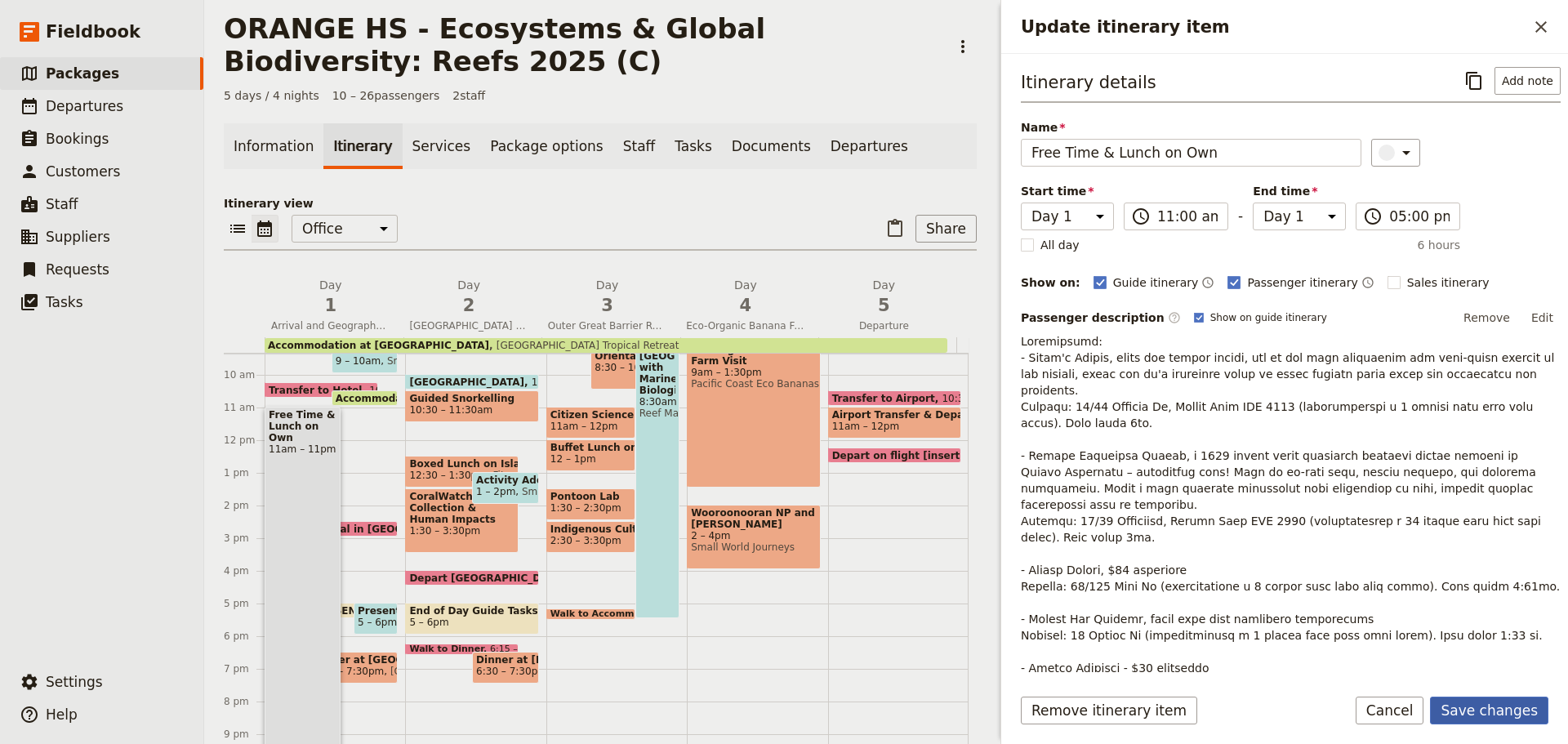
click at [1481, 703] on button "Save changes" at bounding box center [1490, 711] width 118 height 28
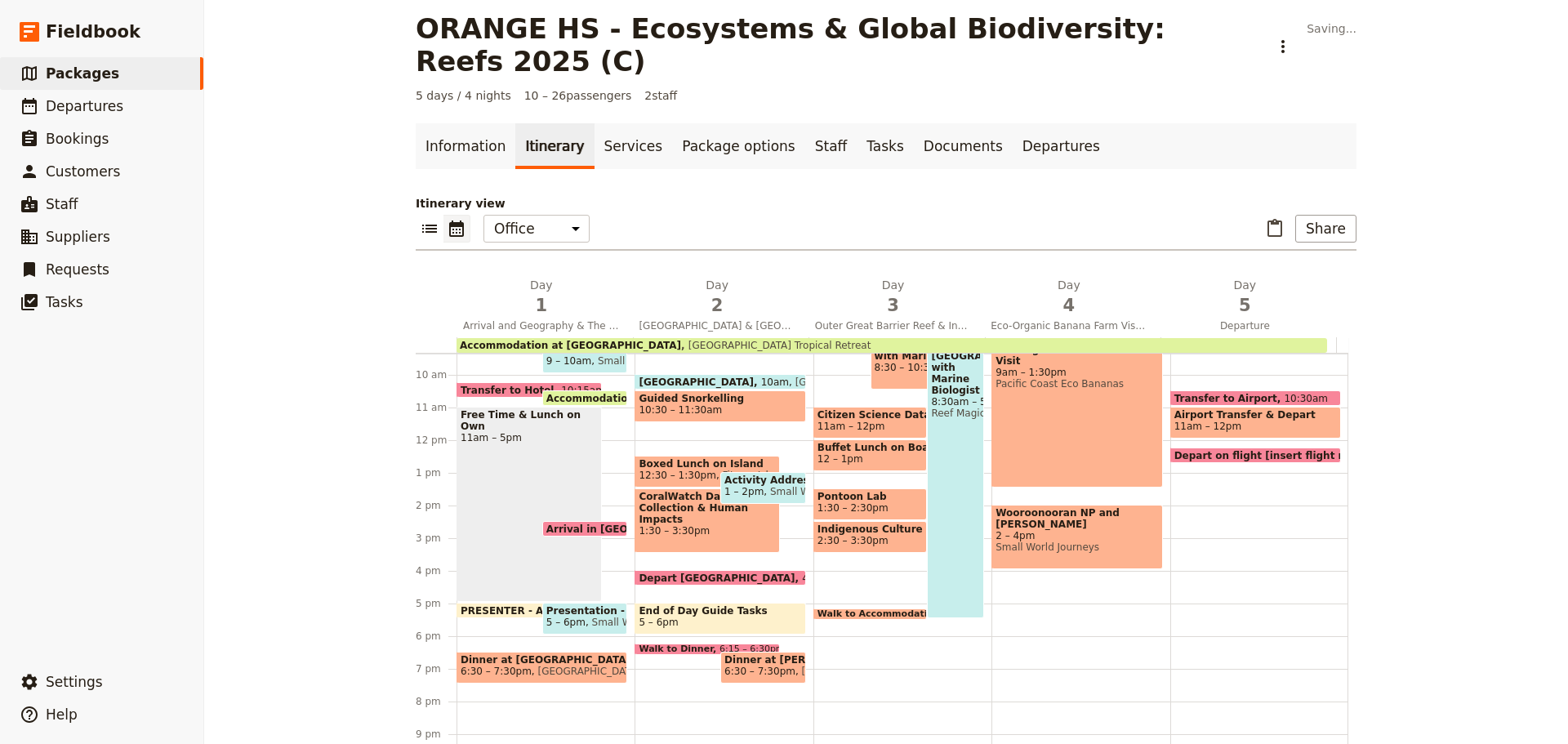
scroll to position [352, 0]
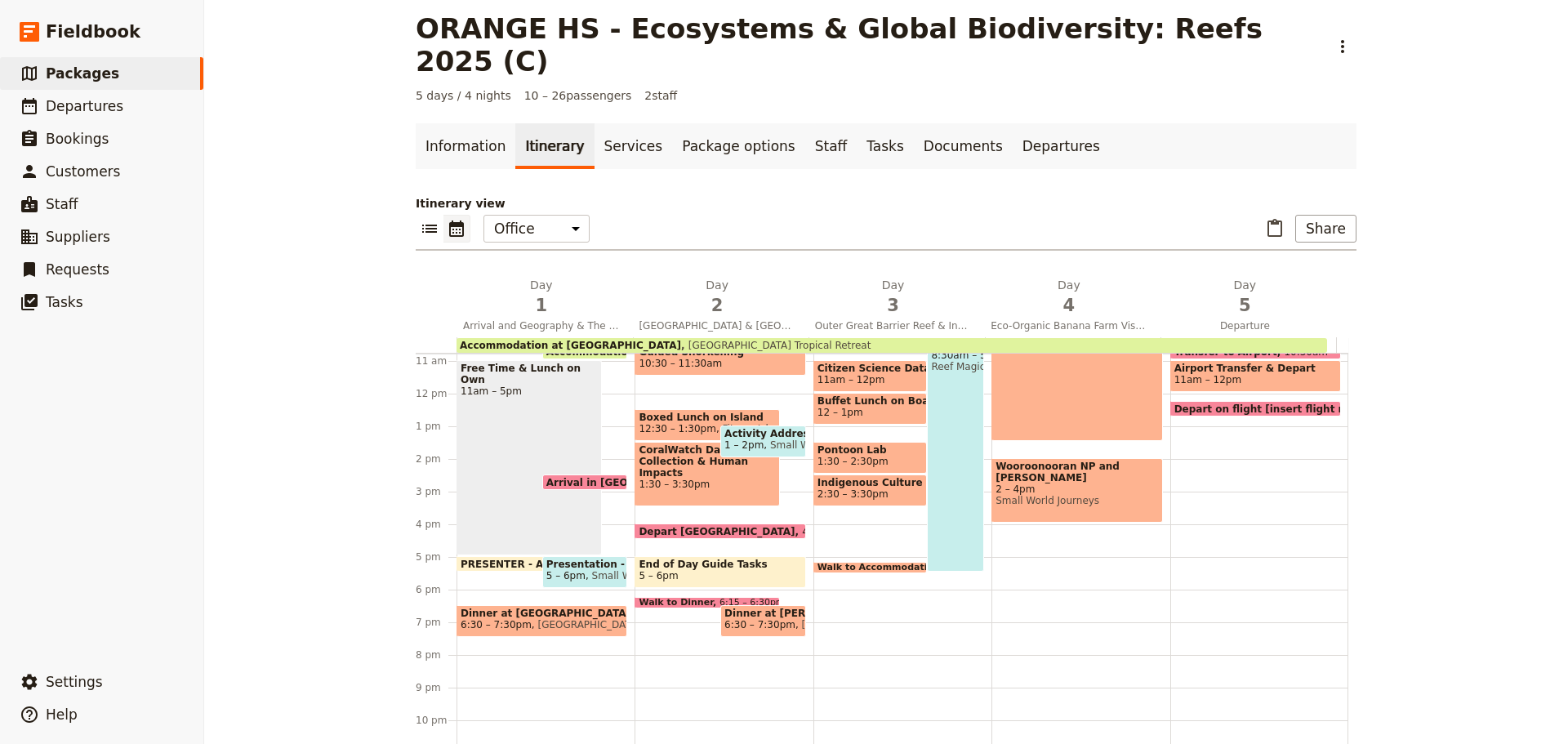
click at [585, 483] on span at bounding box center [584, 486] width 84 height 6
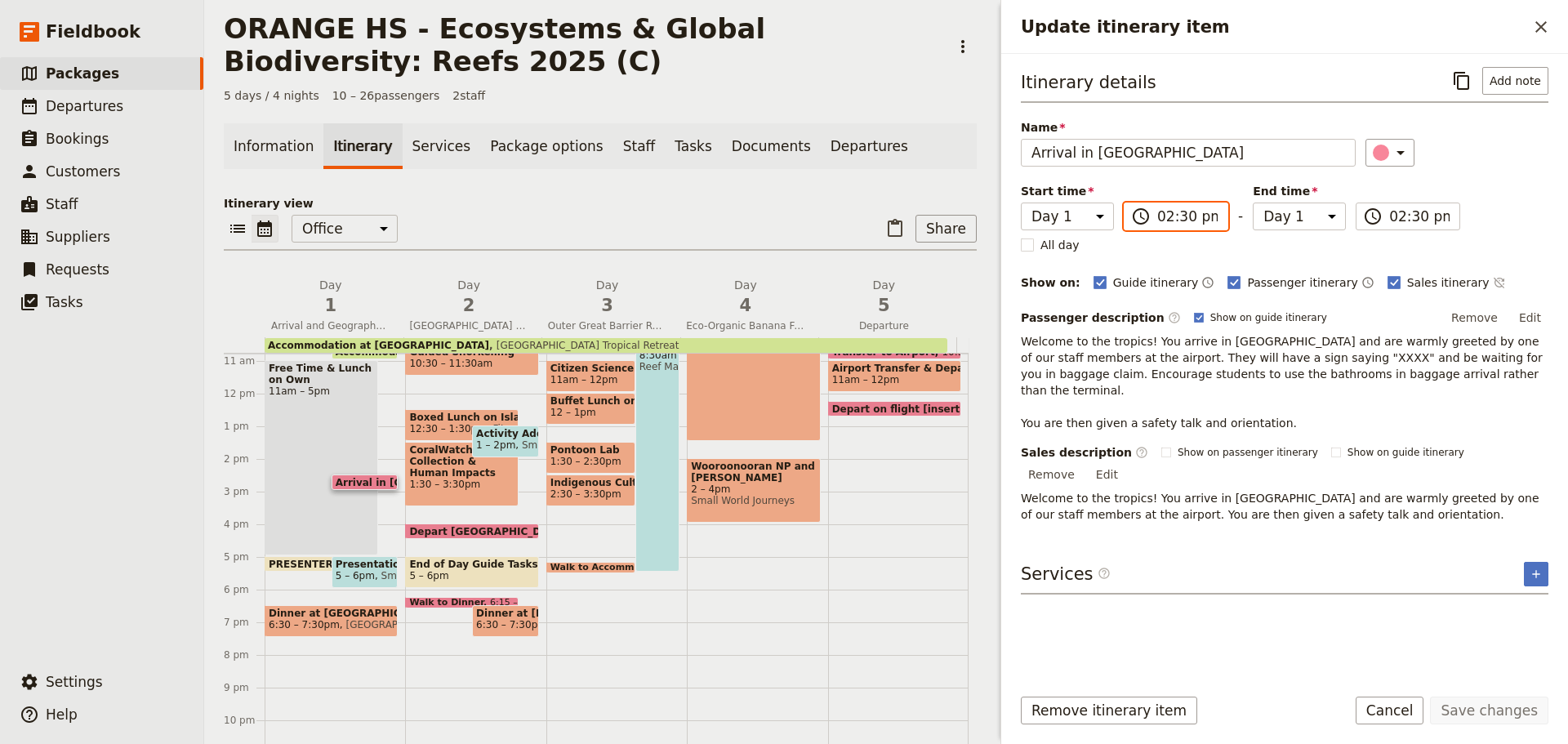
click at [1171, 216] on input "02:30 pm" at bounding box center [1187, 216] width 61 height 19
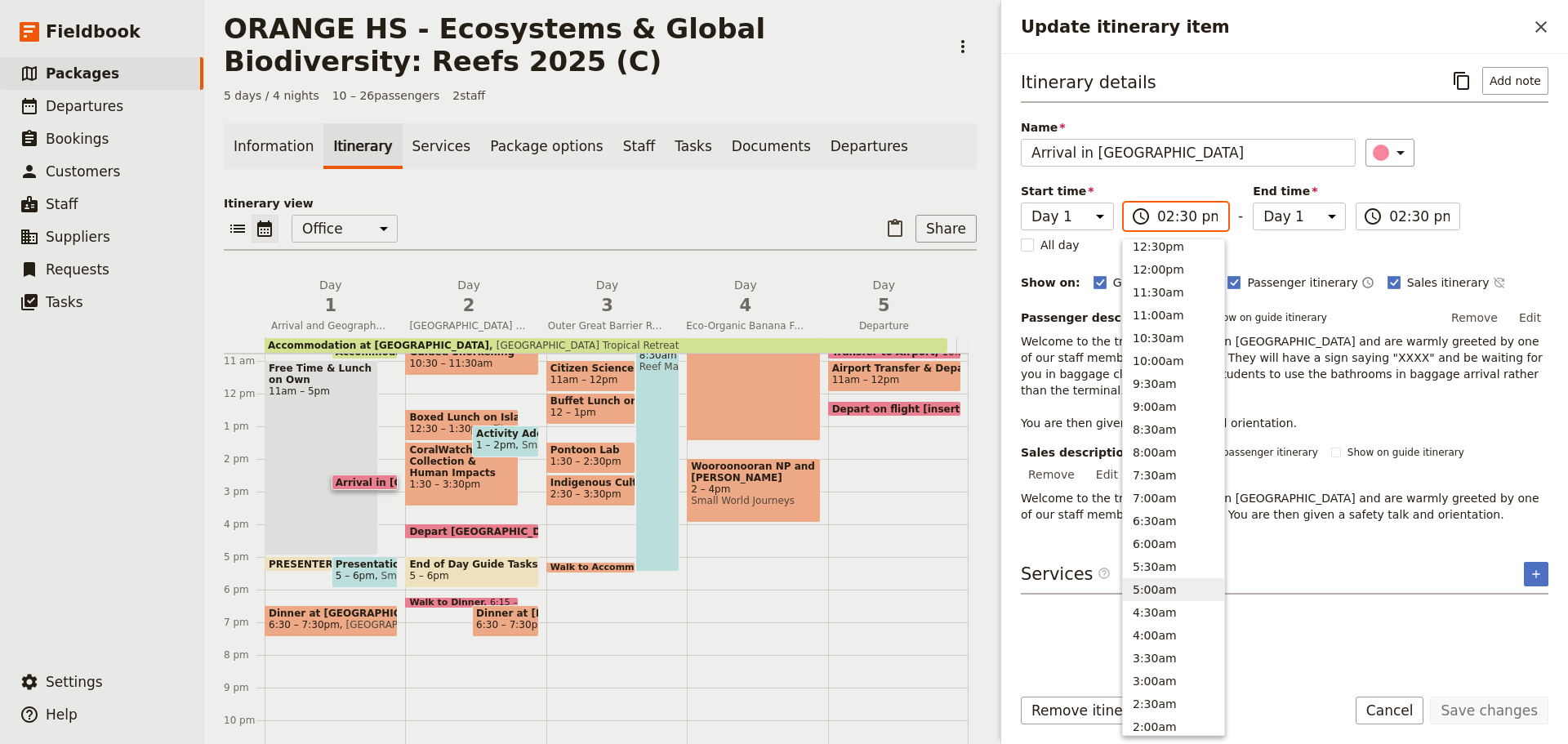
scroll to position [608, 0]
click at [1163, 350] on button "8:00am" at bounding box center [1173, 354] width 101 height 23
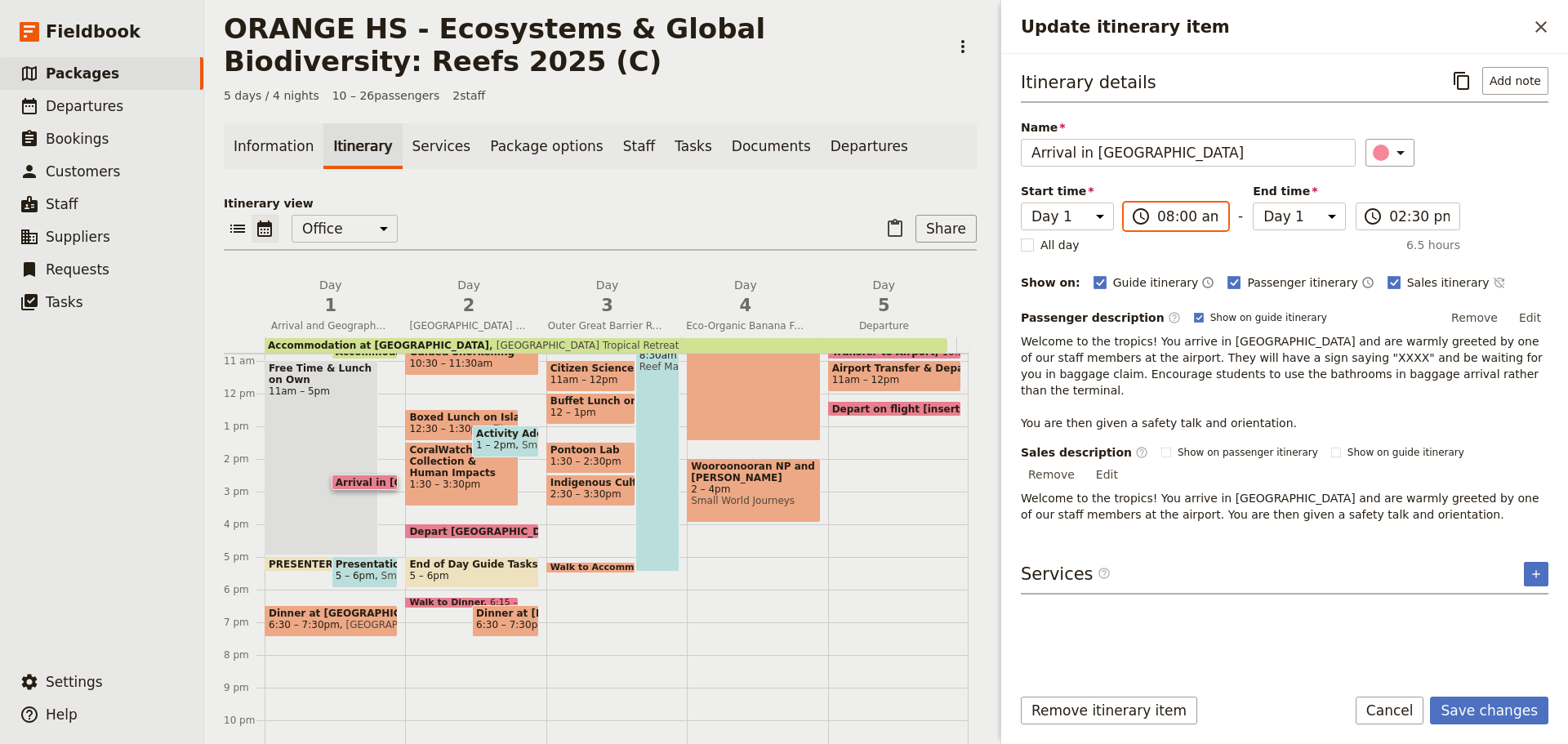
click at [1176, 212] on input "08:00 am" at bounding box center [1187, 216] width 61 height 19
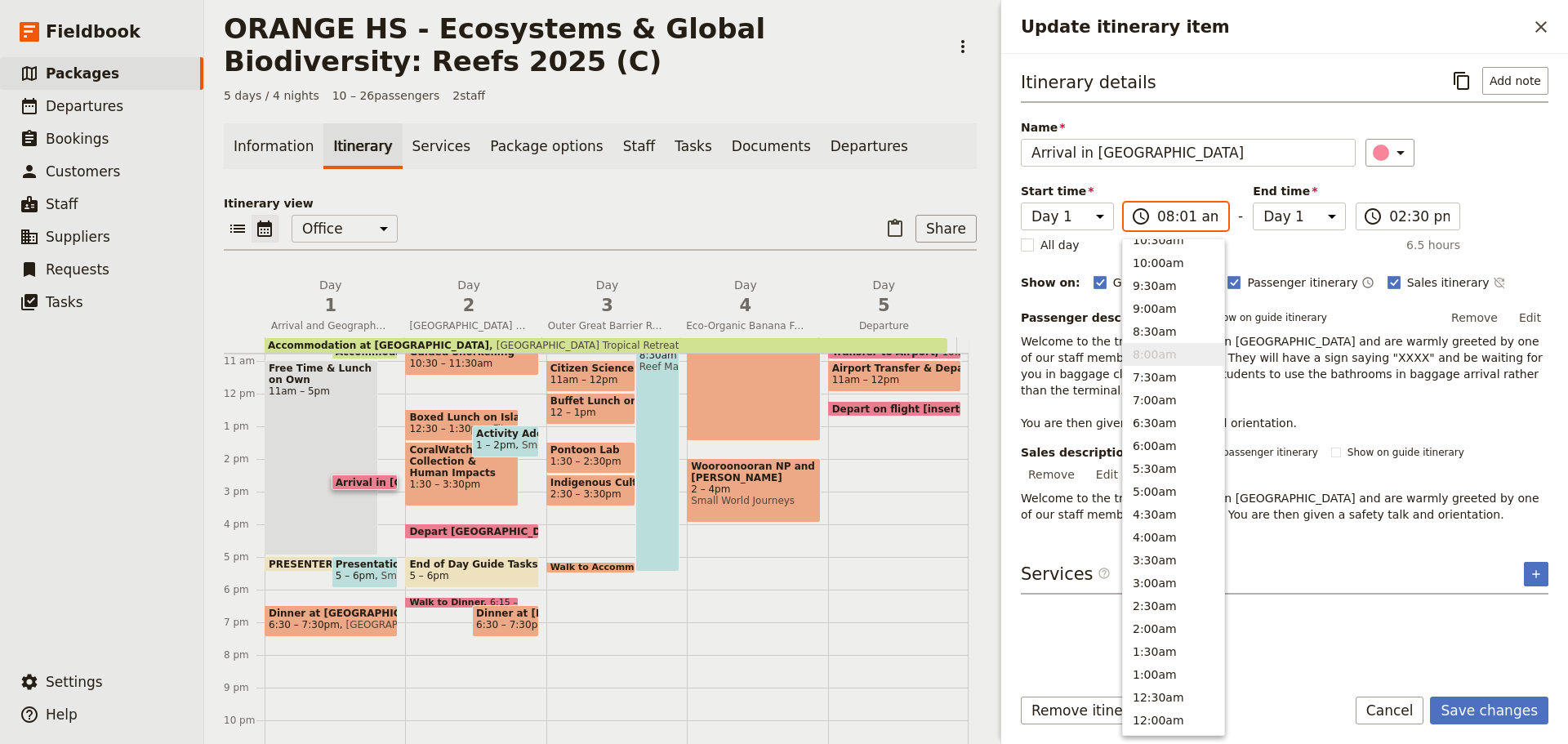
type input "08:15 am"
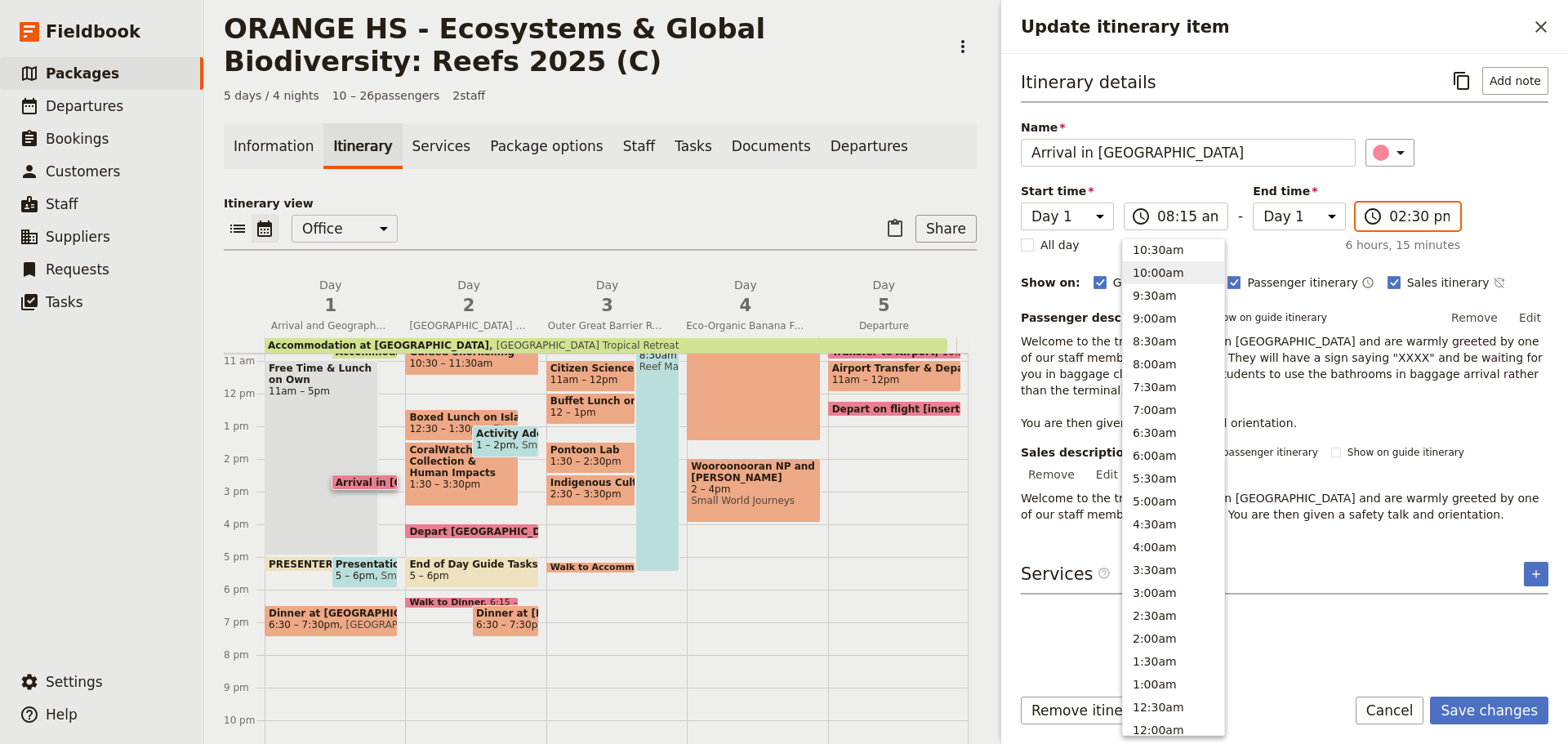
click at [1424, 212] on input "02:30 pm" at bounding box center [1419, 216] width 61 height 19
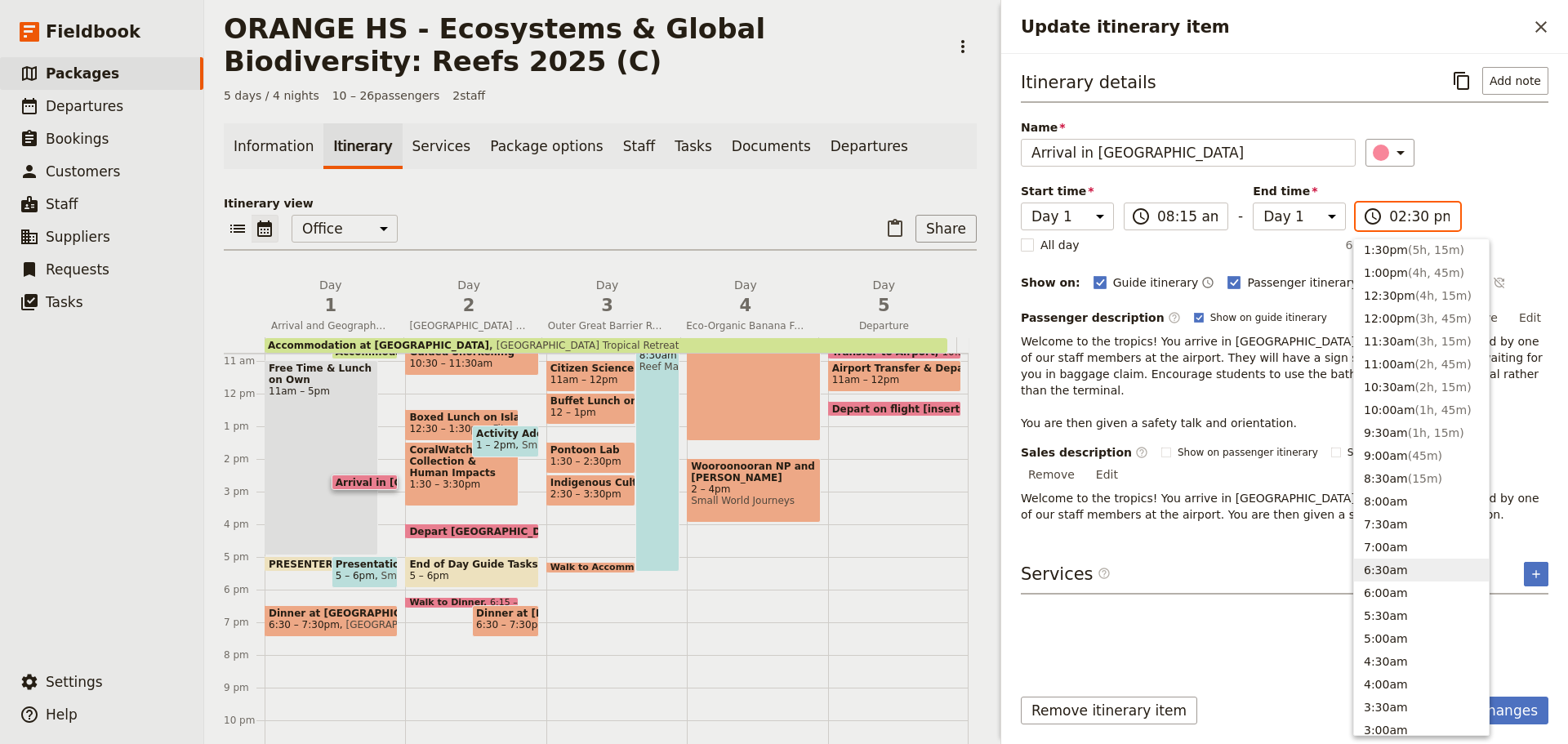
scroll to position [445, 0]
click at [1393, 489] on button "8:30am ( 15m )" at bounding box center [1421, 495] width 135 height 23
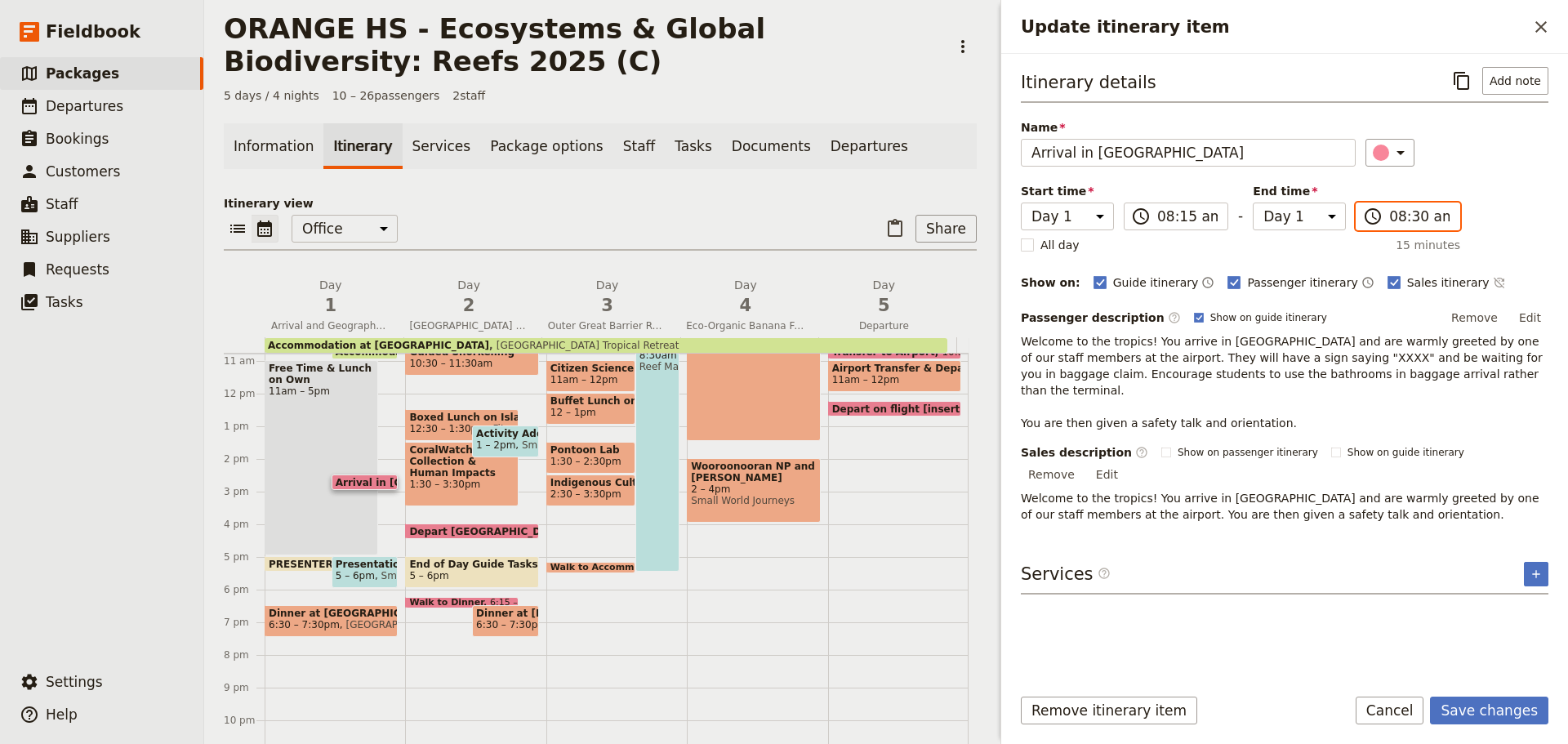
click at [1406, 213] on input "08:30 am" at bounding box center [1419, 216] width 61 height 19
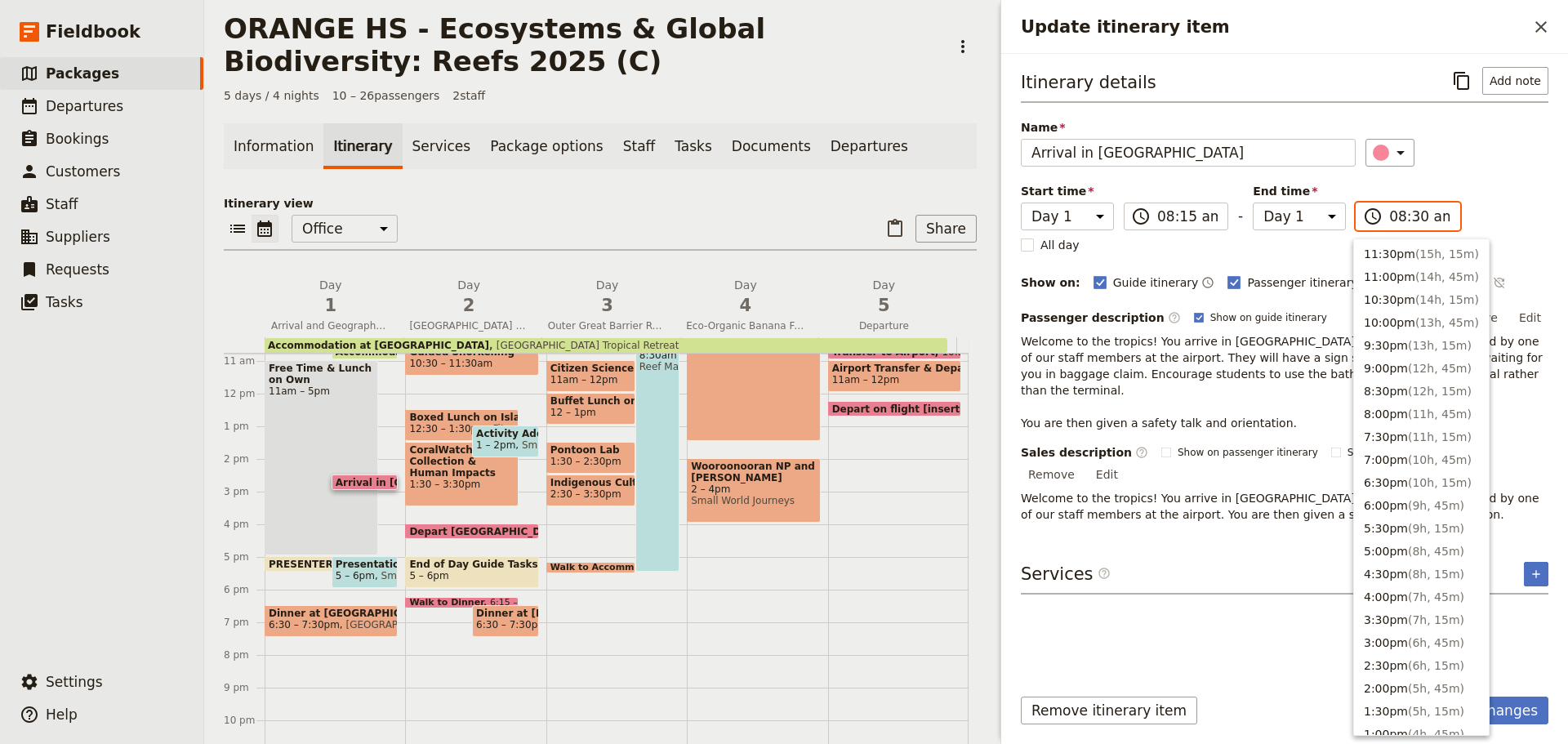
scroll to position [608, 0]
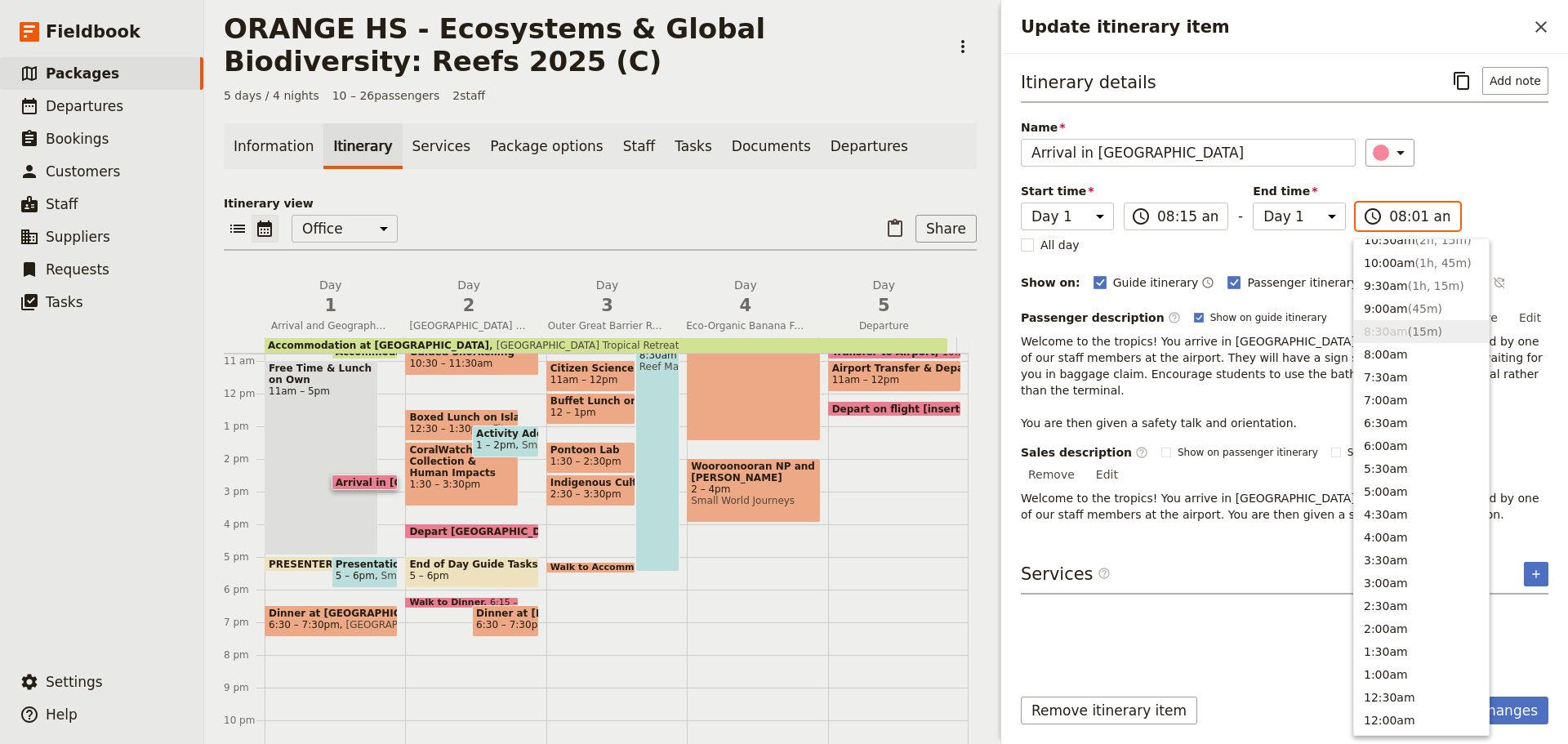
type input "08:15 am"
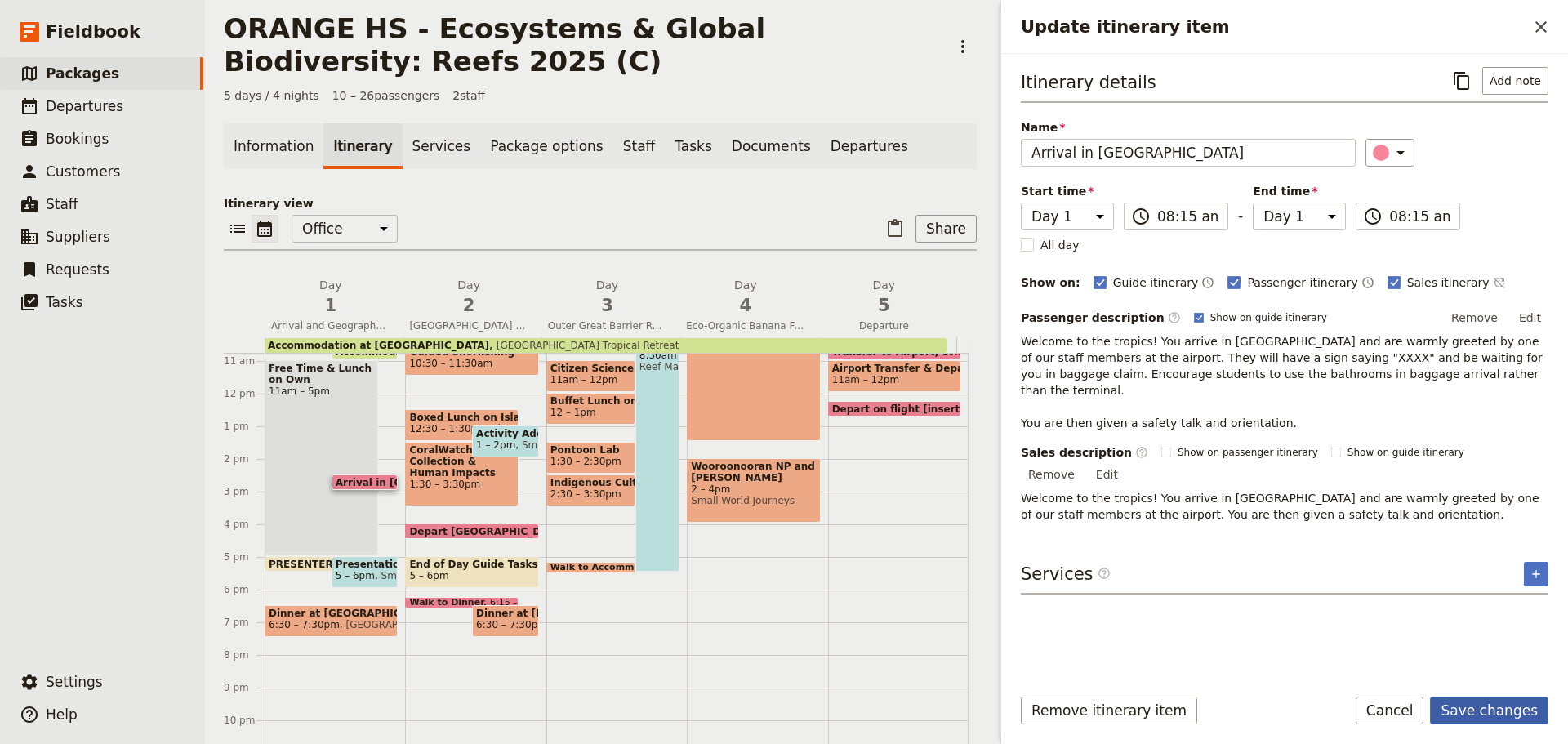
click at [1485, 705] on button "Save changes" at bounding box center [1490, 711] width 118 height 28
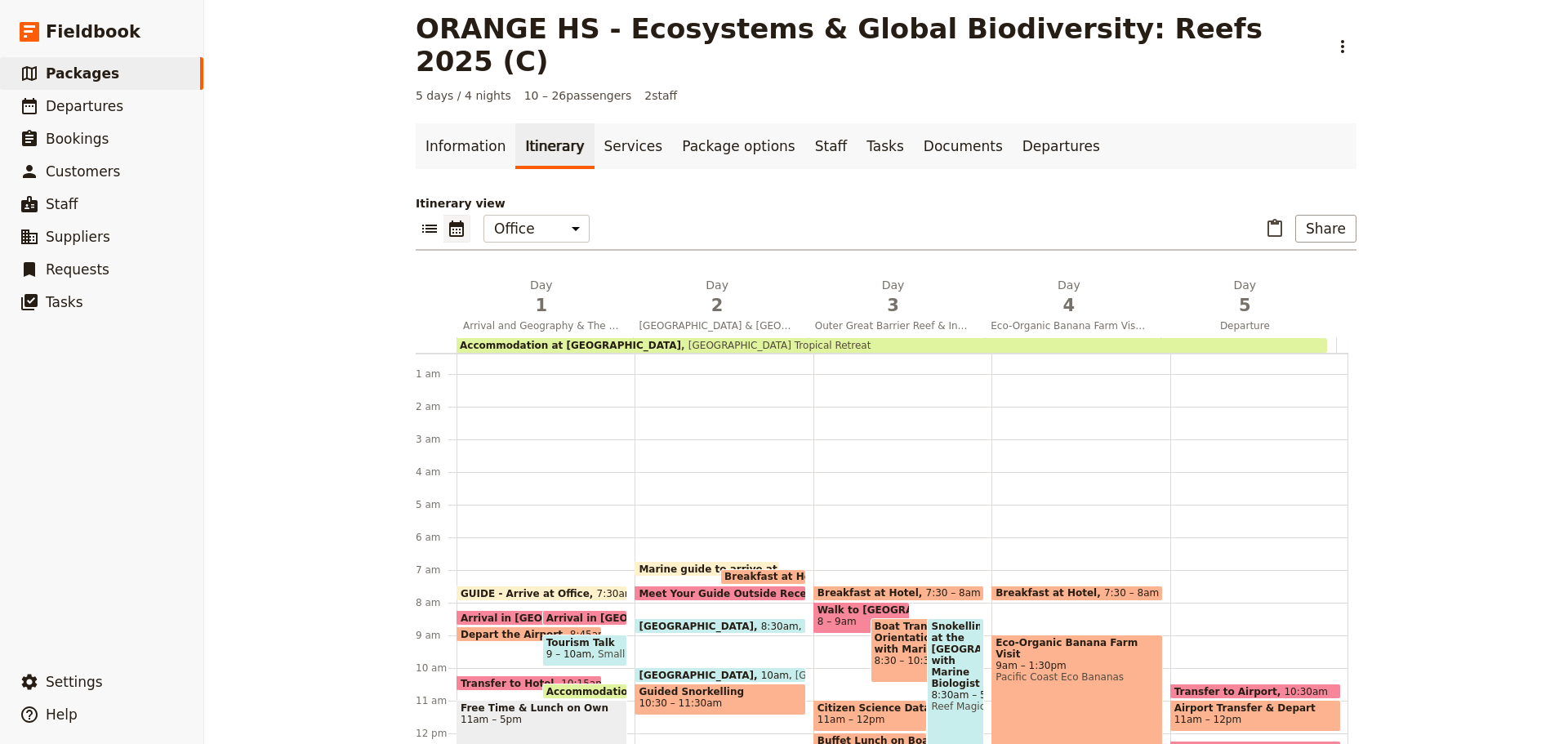
scroll to position [0, 0]
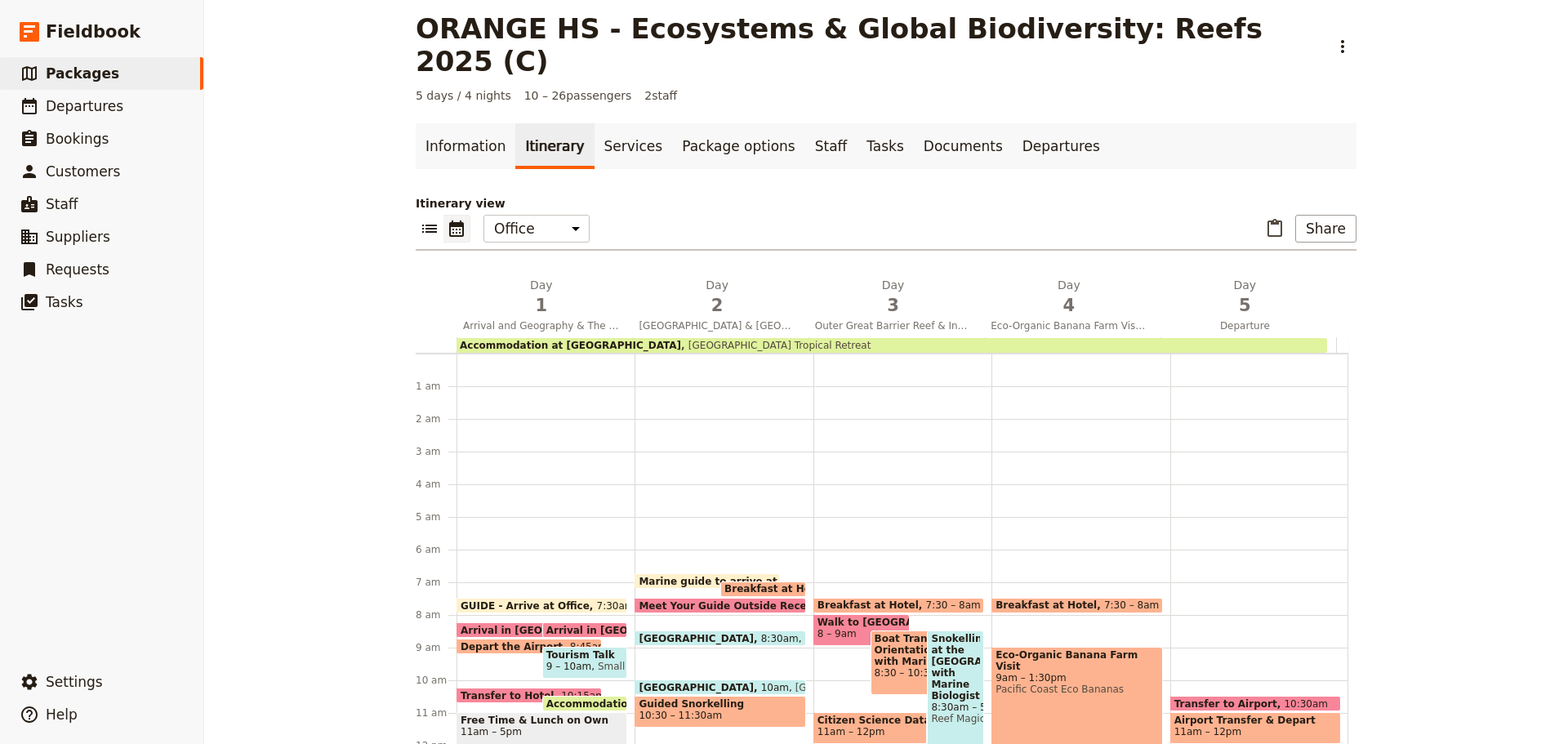
click at [494, 625] on span "Arrival in [GEOGRAPHIC_DATA]" at bounding box center [549, 630] width 176 height 11
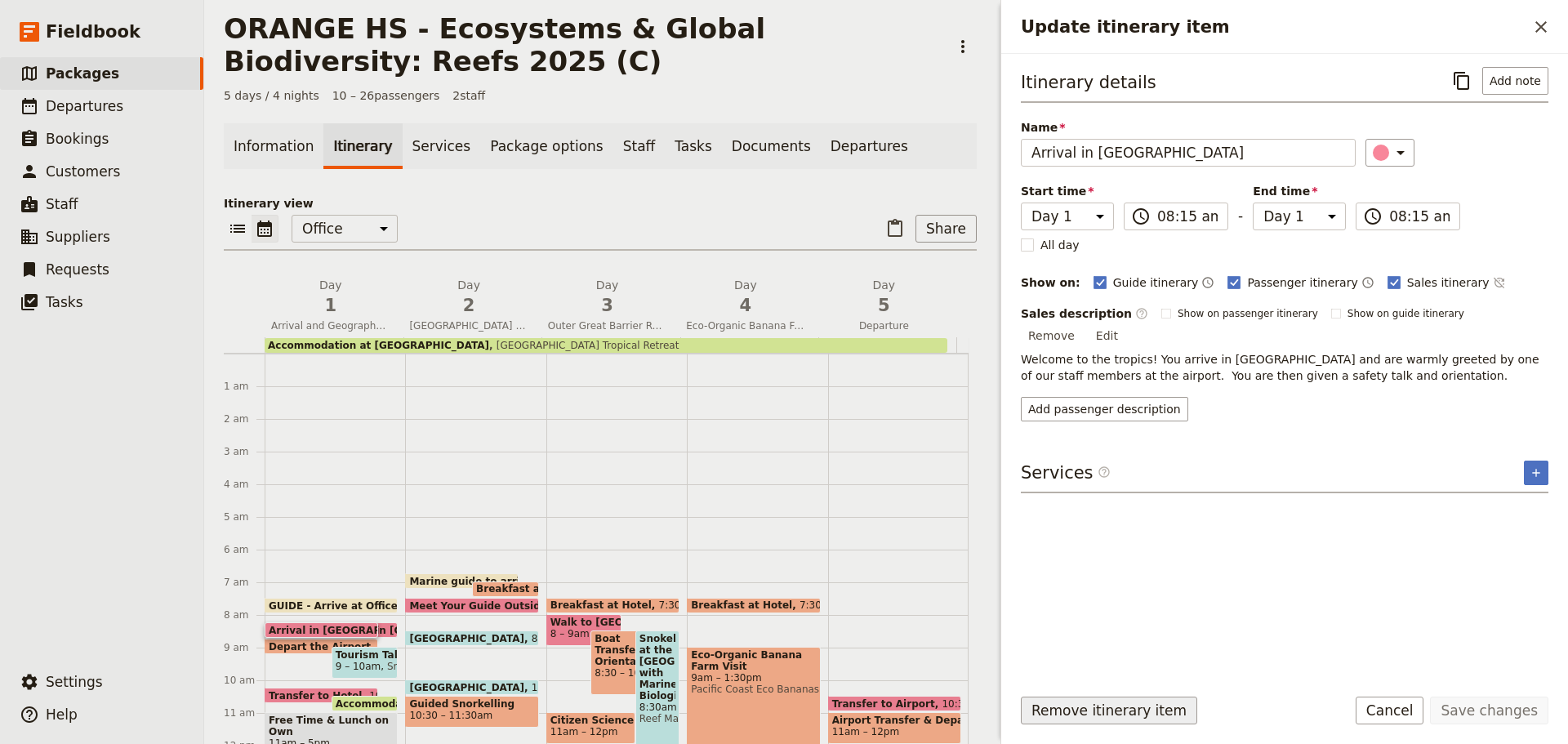
click at [1107, 711] on button "Remove itinerary item" at bounding box center [1109, 711] width 176 height 28
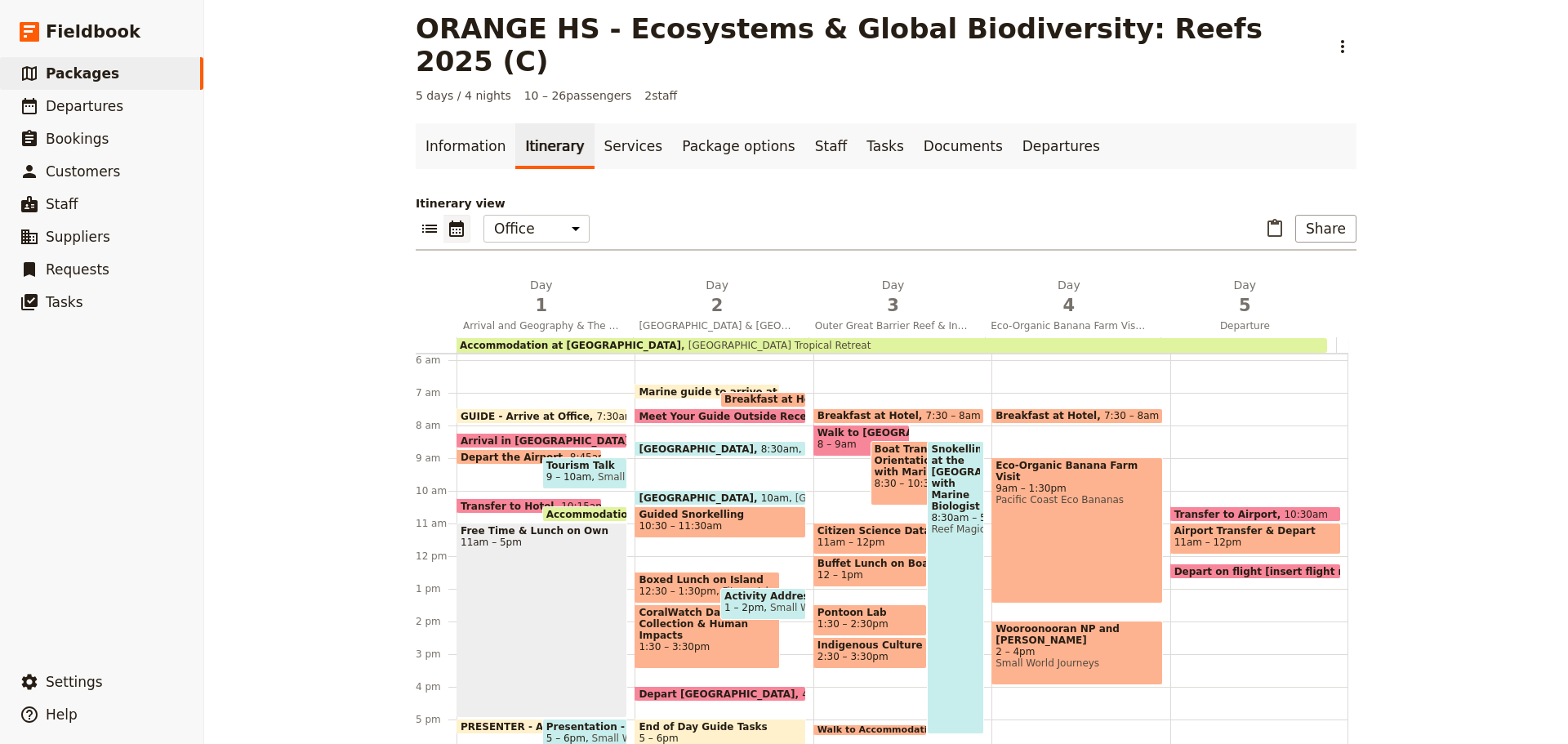
scroll to position [163, 0]
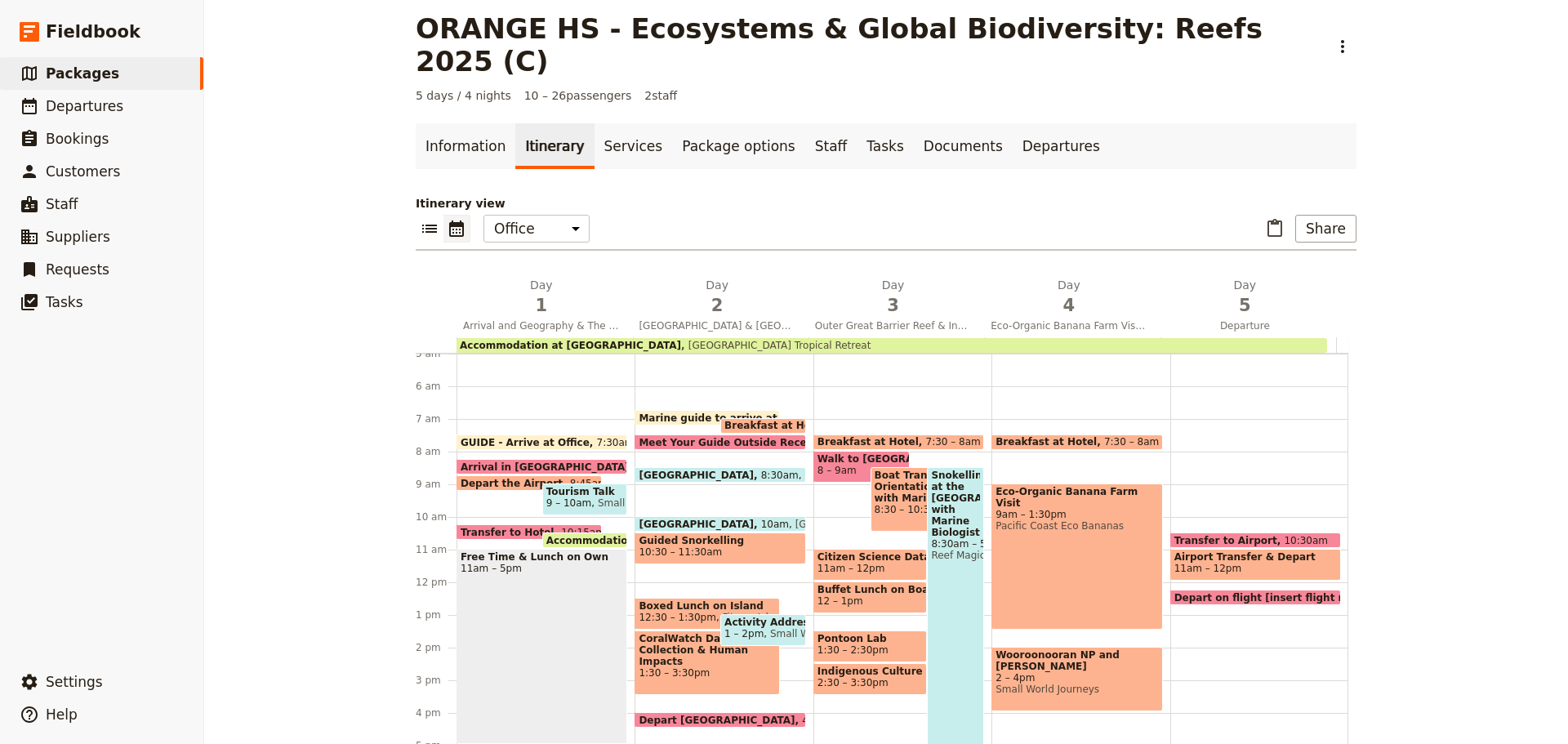
click at [515, 443] on span at bounding box center [542, 445] width 169 height 6
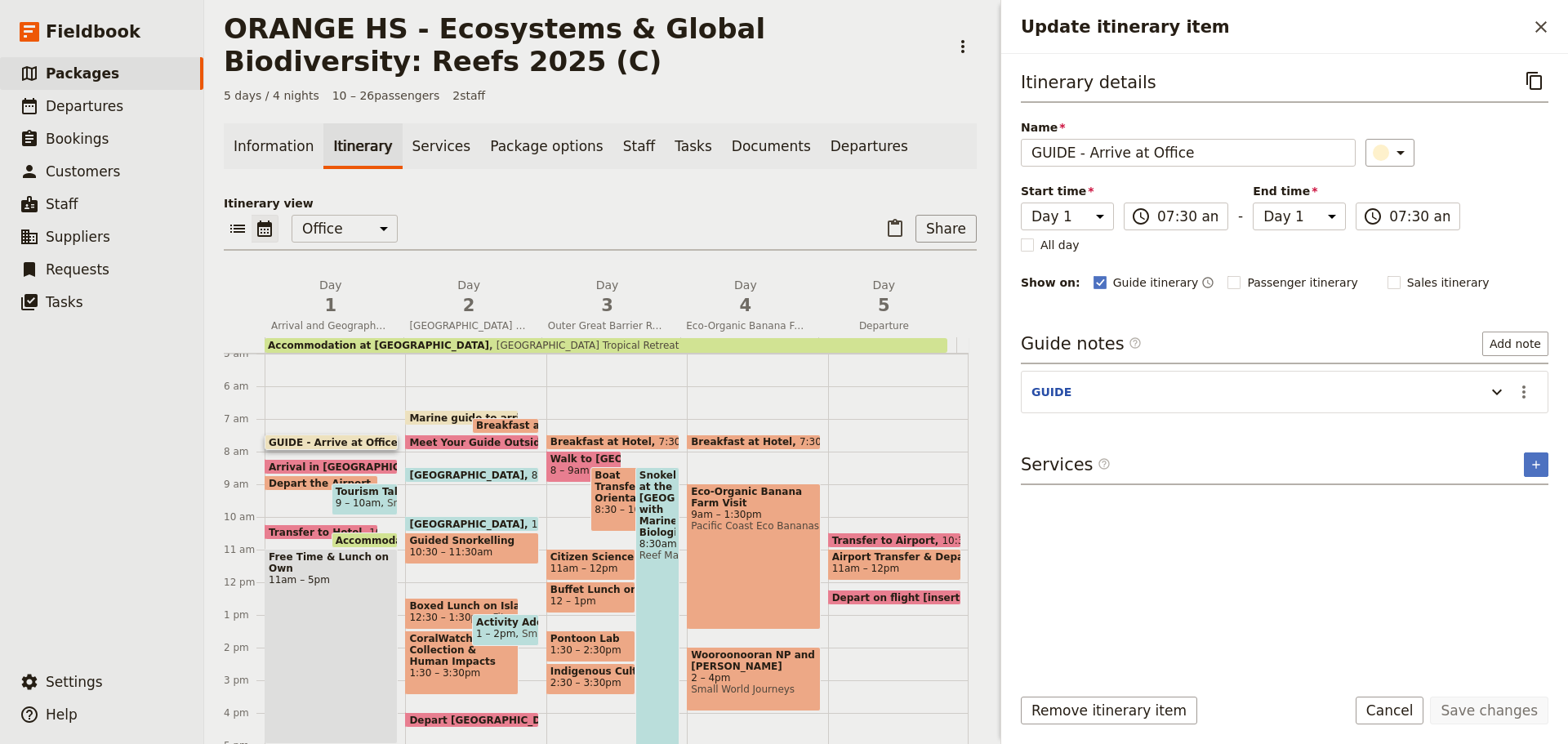
click at [862, 601] on span at bounding box center [895, 600] width 131 height 6
select select "5"
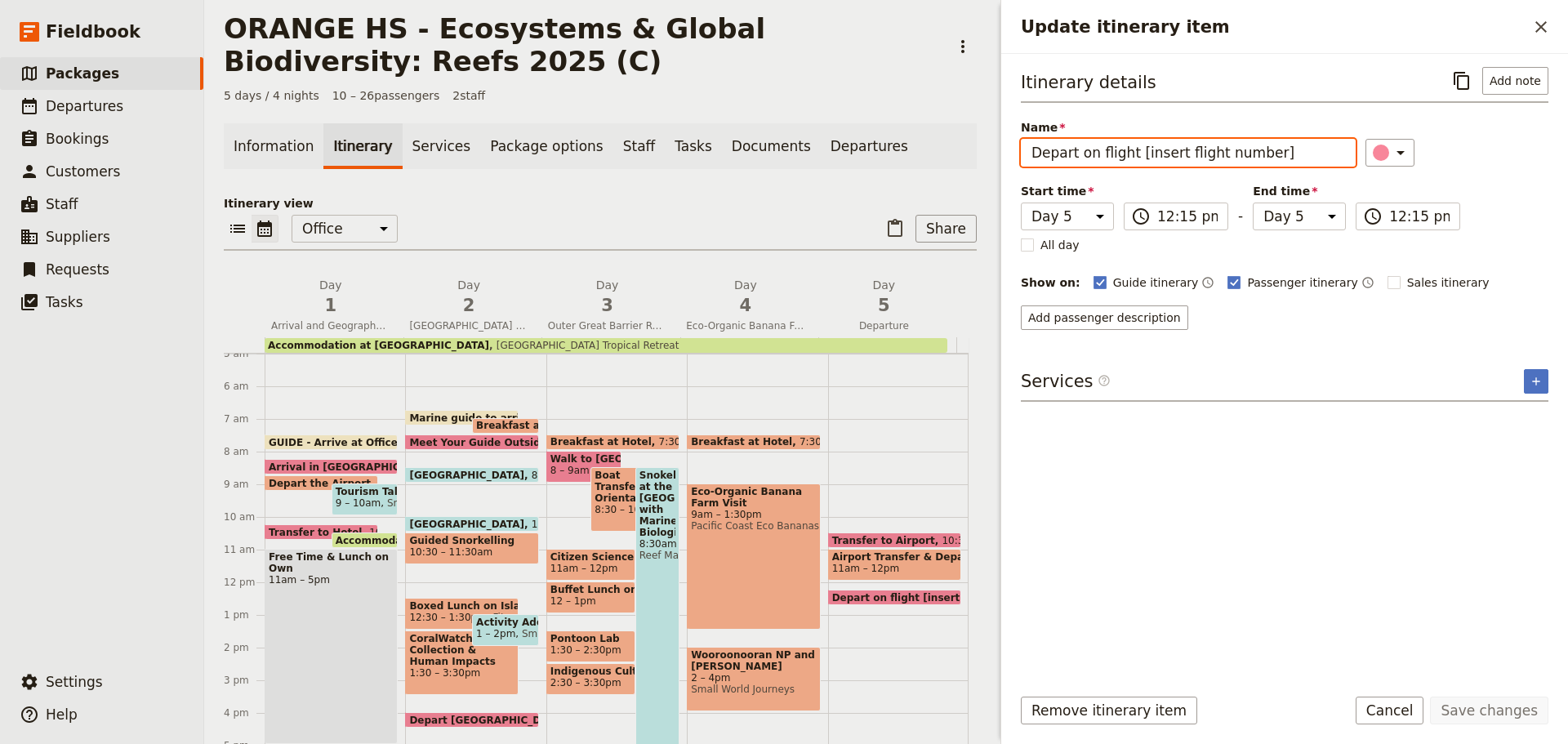
click at [1128, 150] on input "Depart on flight [insert flight number]" at bounding box center [1188, 153] width 335 height 28
drag, startPoint x: 1133, startPoint y: 155, endPoint x: 1393, endPoint y: 123, distance: 262.0
click at [1398, 132] on div "Name Depart on flight [insert flight number] ​" at bounding box center [1284, 143] width 528 height 48
type input "Depart on flight JQ951"
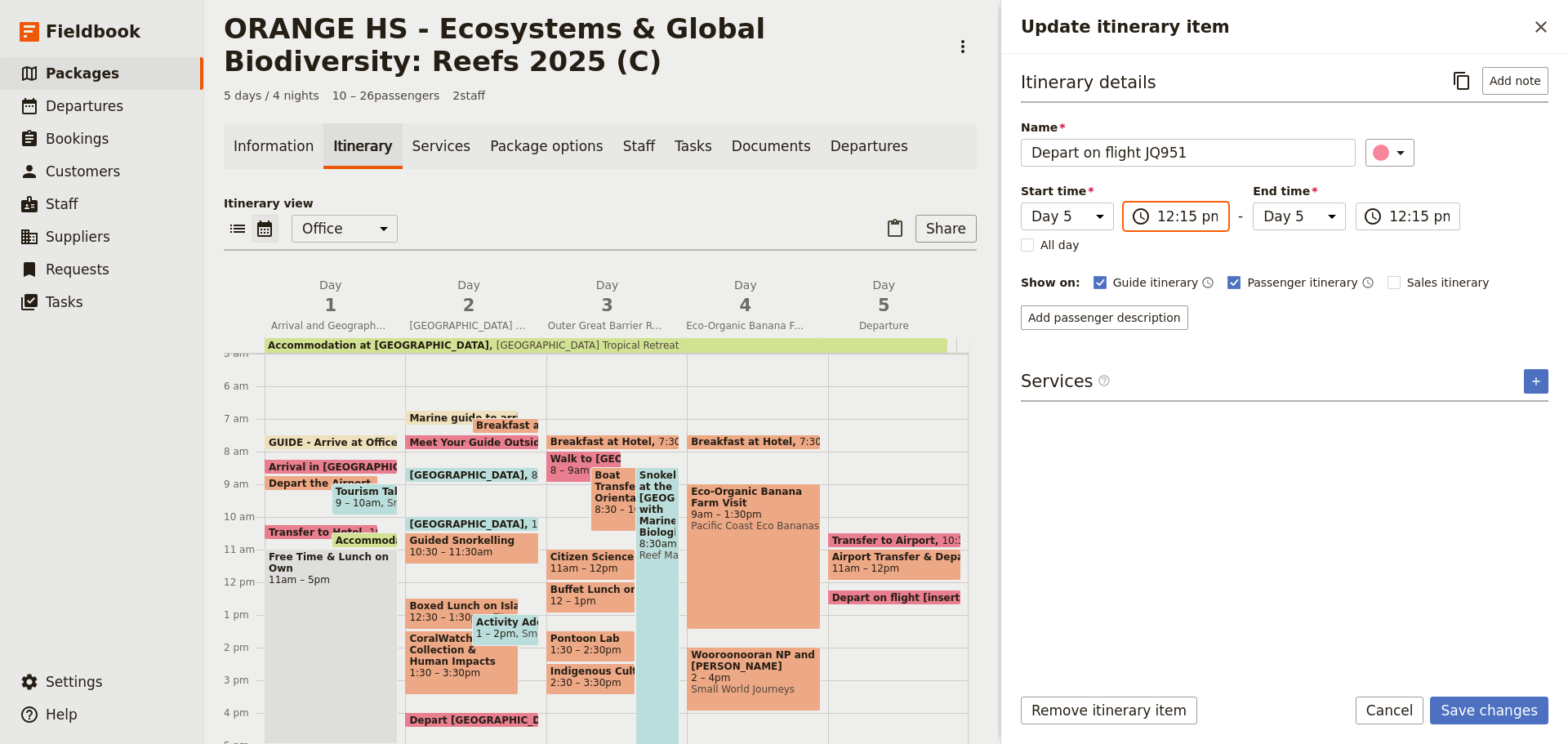
click at [1200, 221] on input "12:15 pm" at bounding box center [1187, 216] width 61 height 19
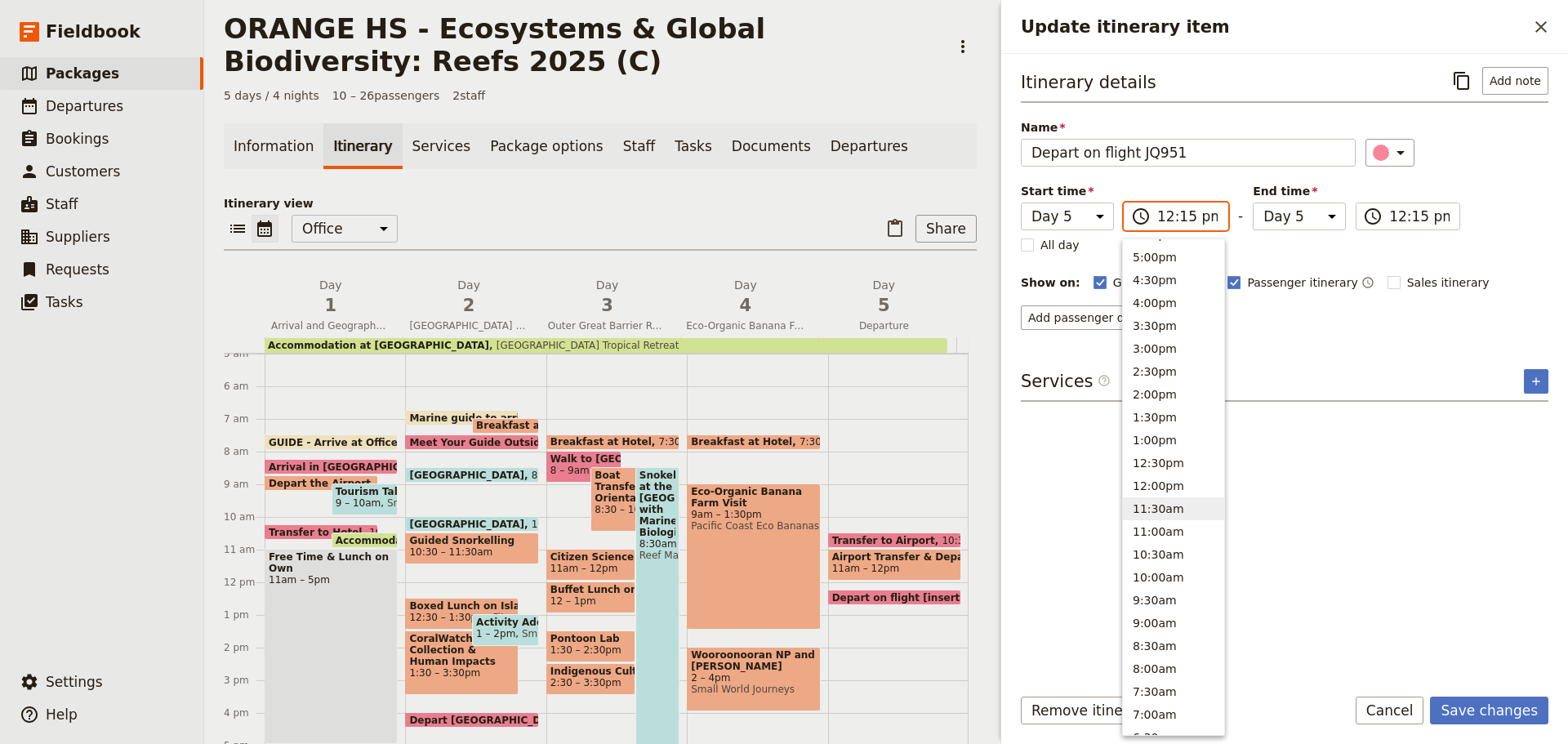
scroll to position [284, 0]
click at [1165, 439] on button "1:00pm" at bounding box center [1173, 450] width 101 height 23
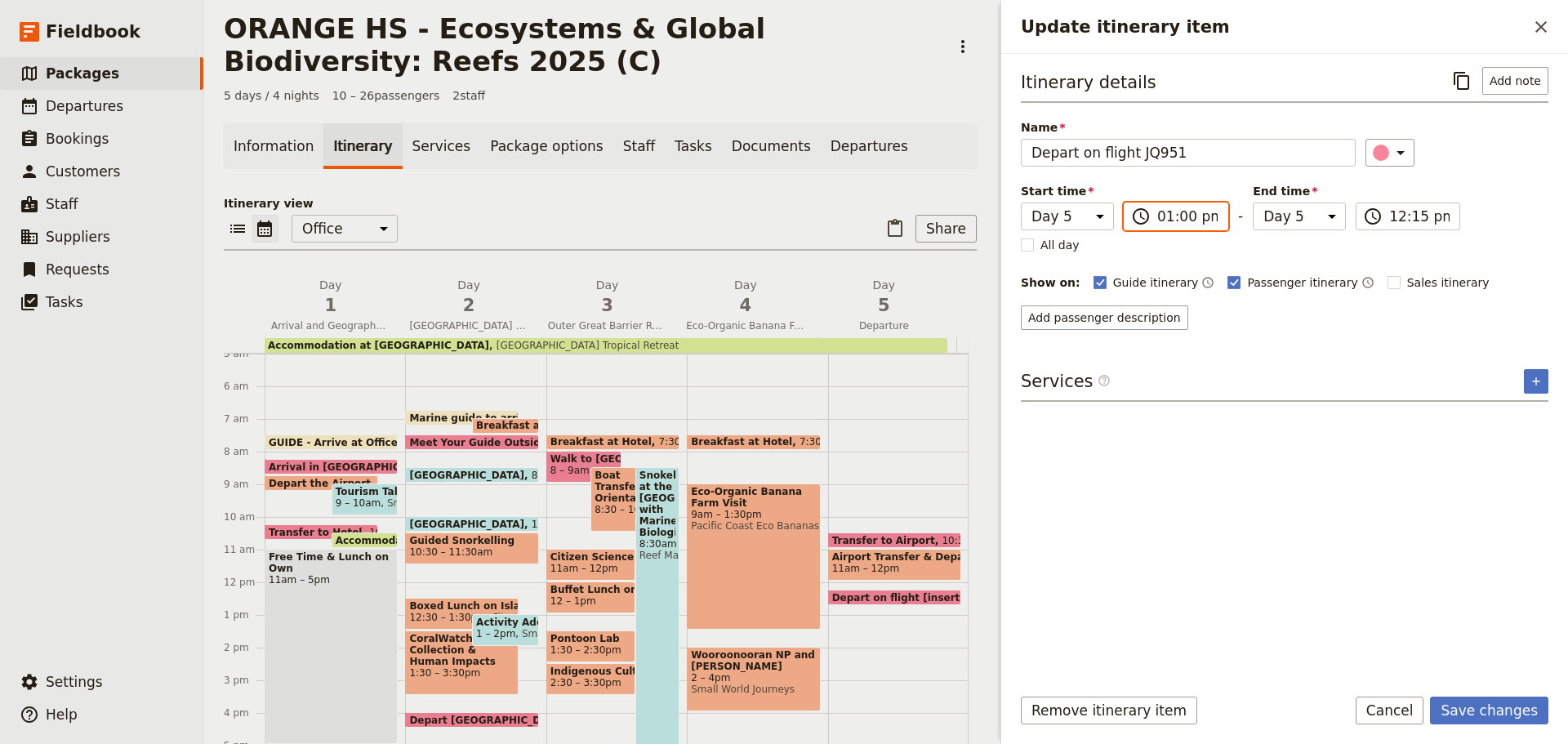
click at [1173, 217] on input "01:00 pm" at bounding box center [1187, 216] width 61 height 19
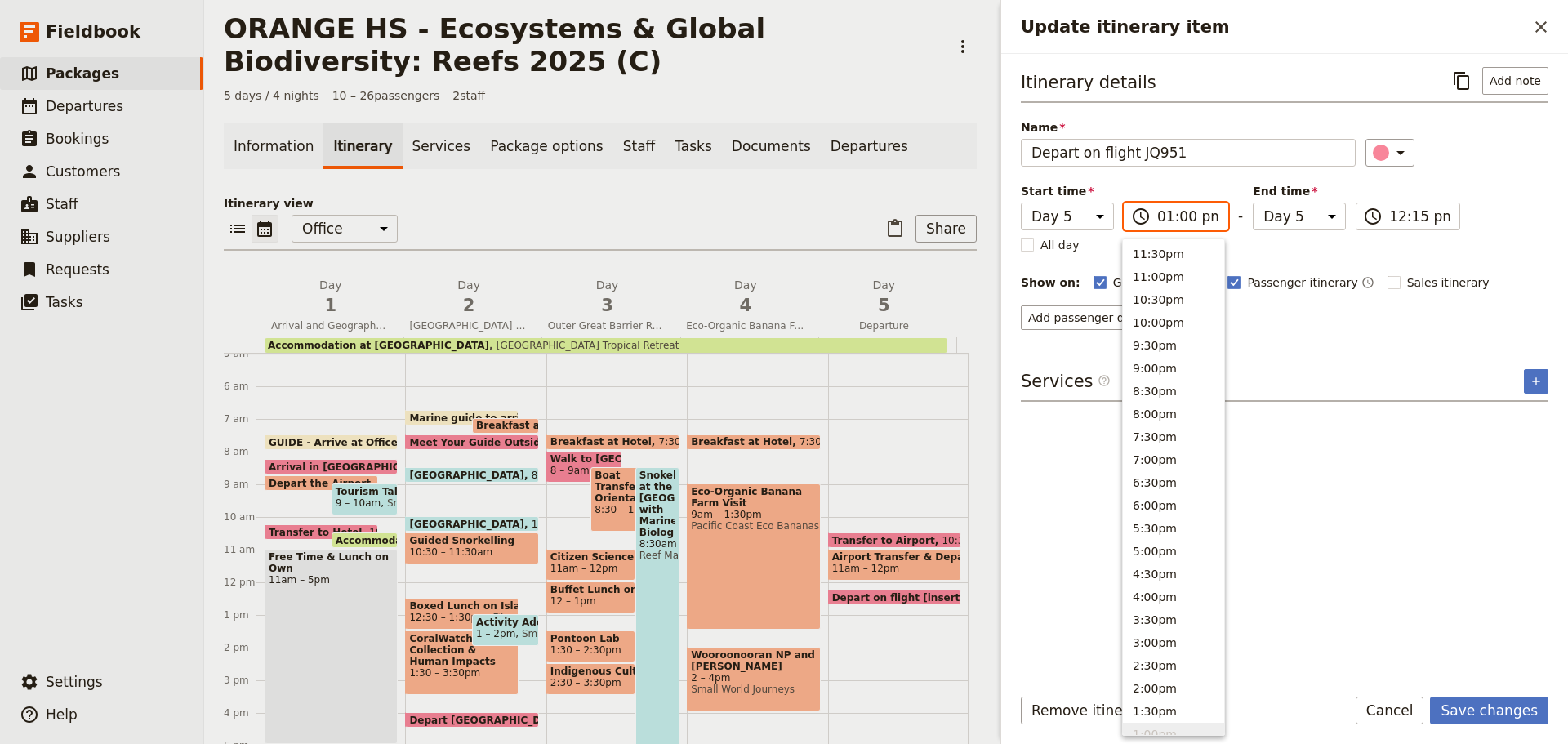
scroll to position [484, 0]
type input "01:10 pm"
click at [1390, 221] on input "01:10 pm" at bounding box center [1419, 216] width 61 height 19
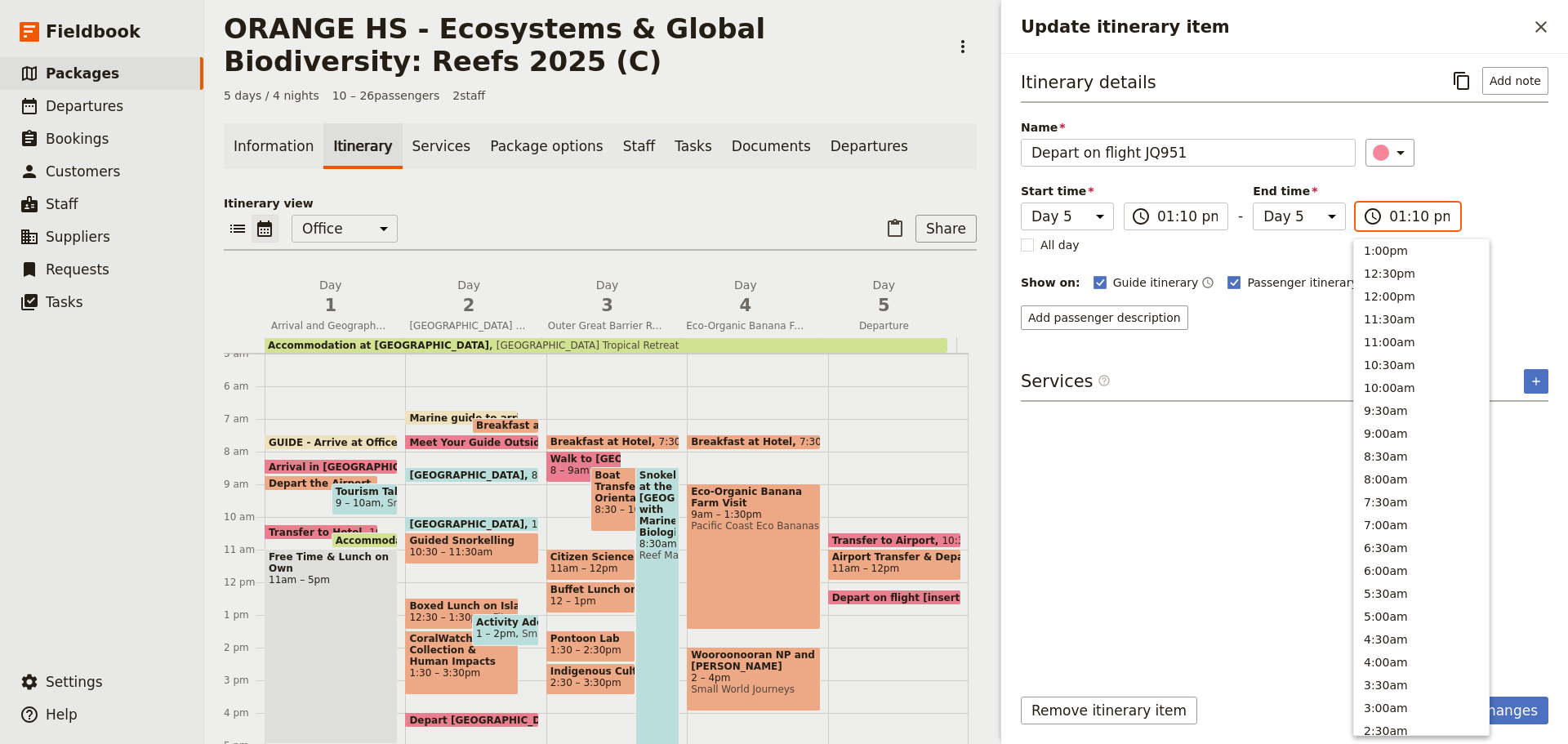
scroll to position [608, 0]
click at [1519, 717] on button "Save changes" at bounding box center [1490, 711] width 118 height 28
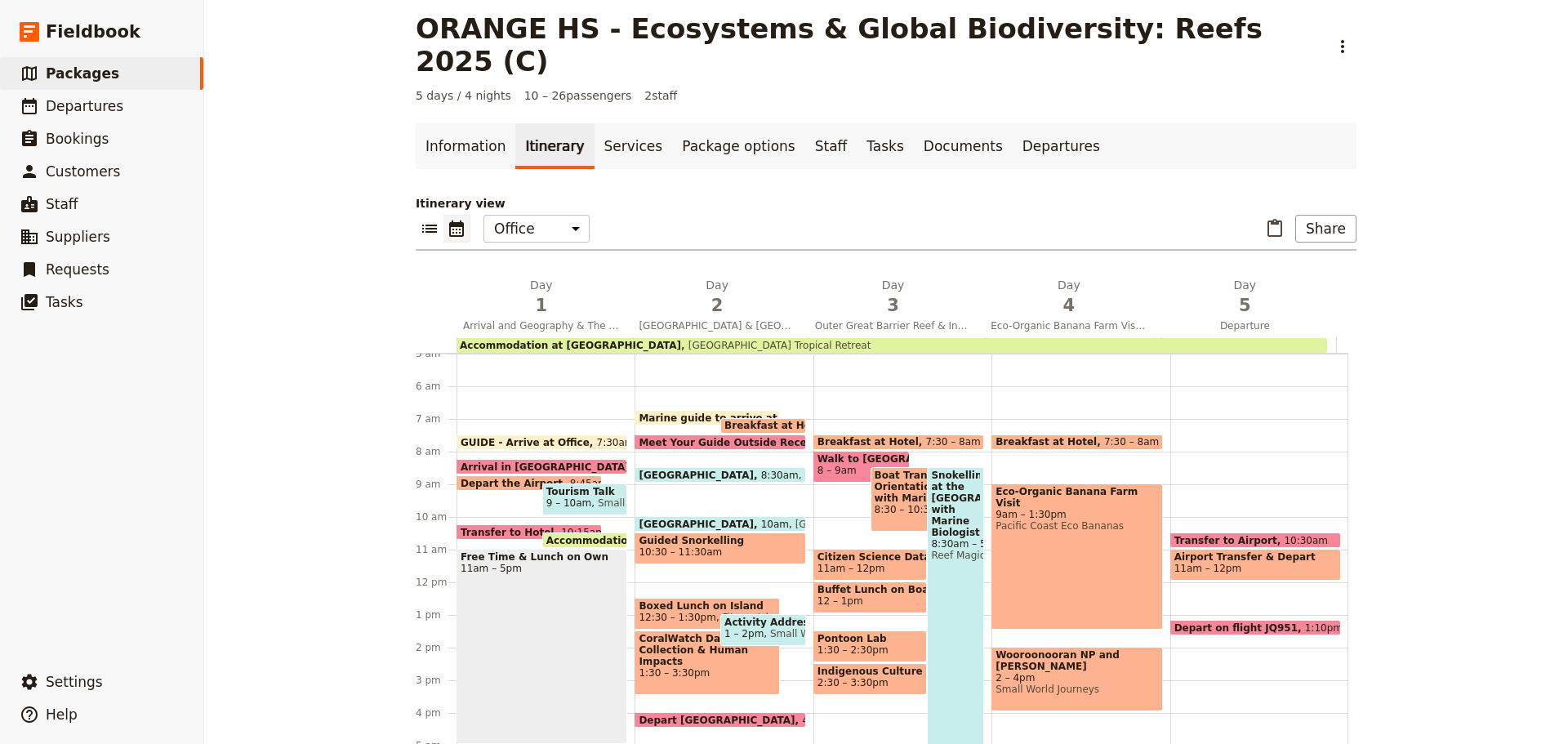
click at [1231, 562] on span "11am – 12pm" at bounding box center [1256, 568] width 162 height 11
select select "5"
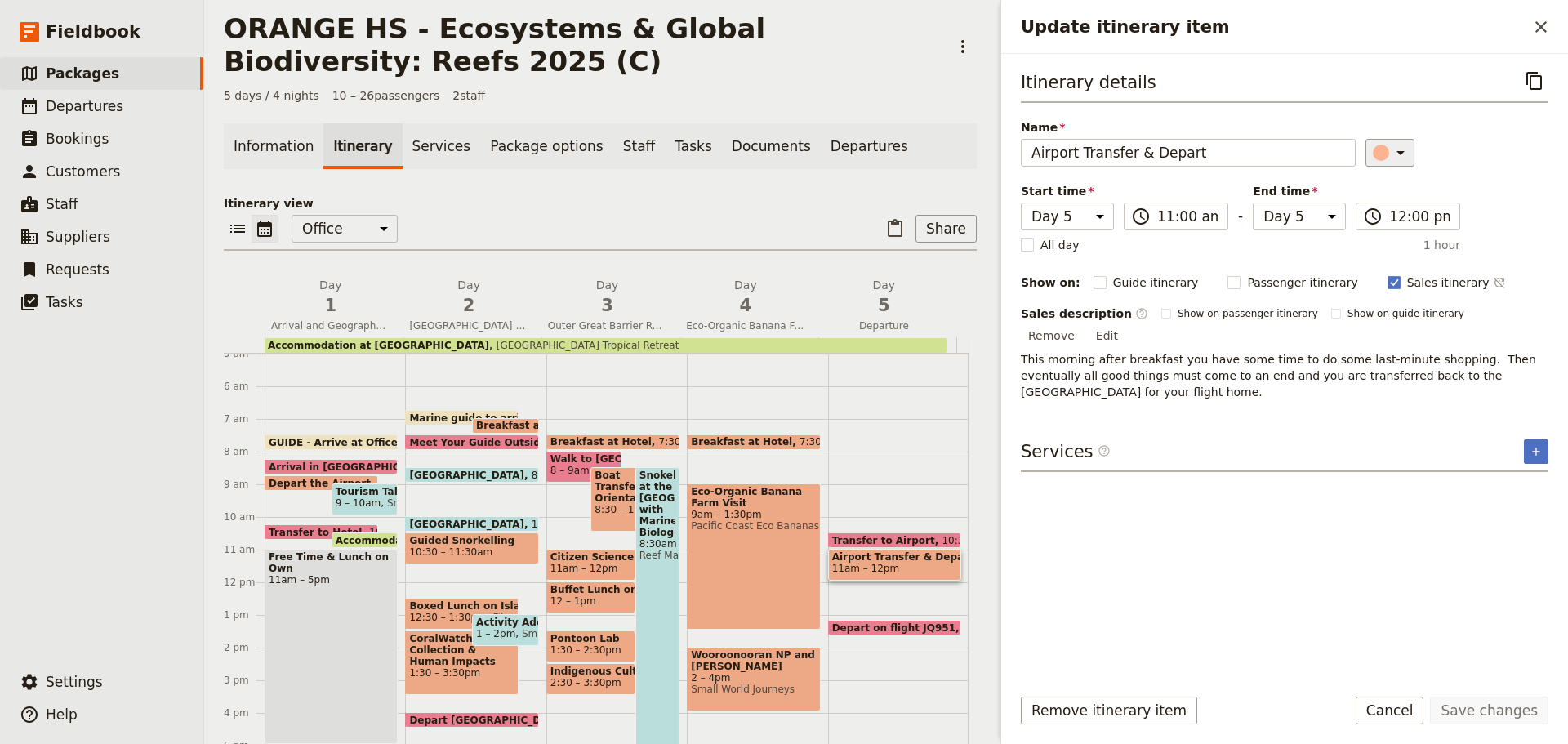
click at [1391, 153] on icon "Update itinerary item" at bounding box center [1401, 153] width 19 height 19
click at [1398, 249] on div "button" at bounding box center [1390, 246] width 17 height 17
drag, startPoint x: 1519, startPoint y: 718, endPoint x: 1475, endPoint y: 711, distance: 44.6
click at [1519, 717] on button "Save changes" at bounding box center [1490, 711] width 118 height 28
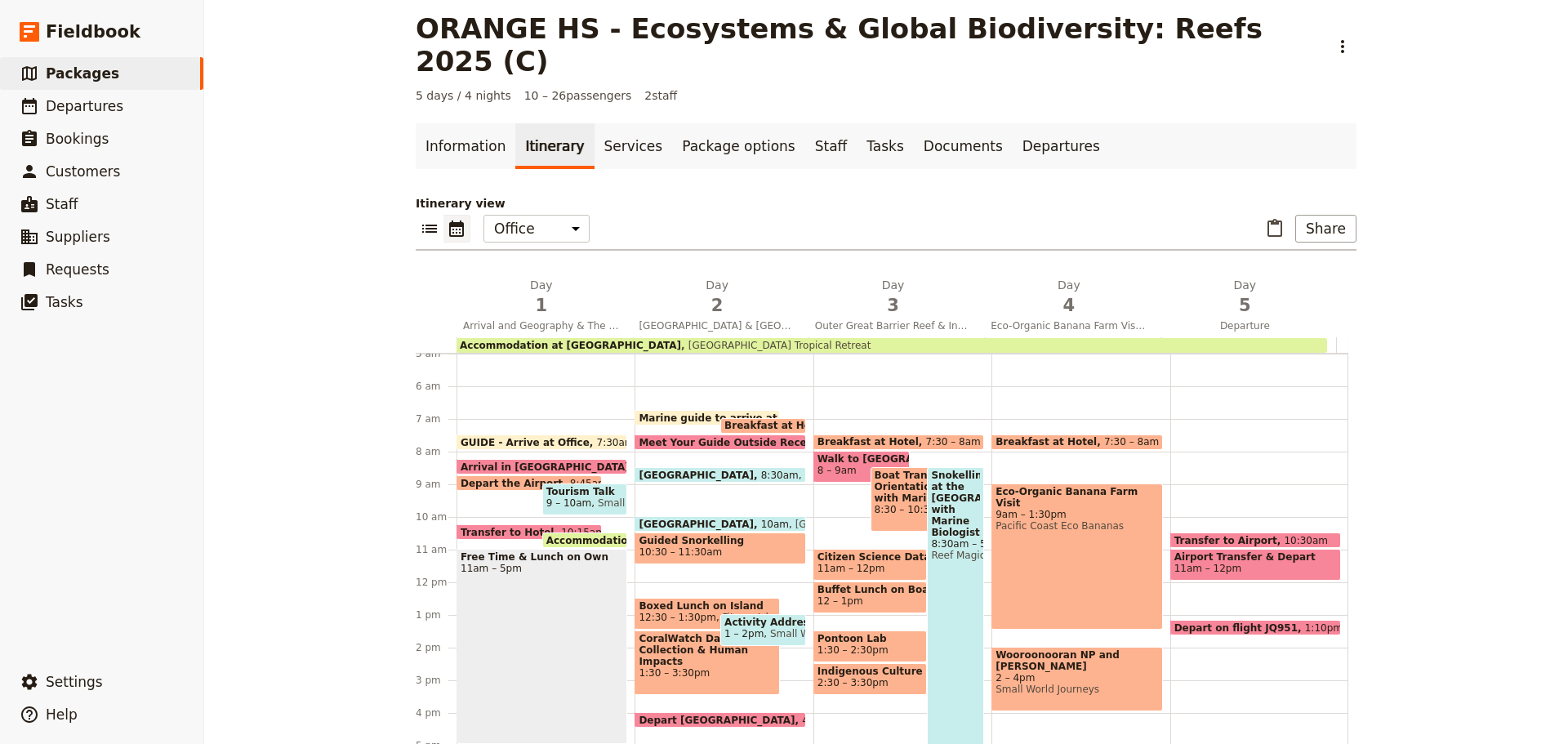
click at [1230, 562] on span "11am – 12pm" at bounding box center [1256, 568] width 162 height 11
select select "5"
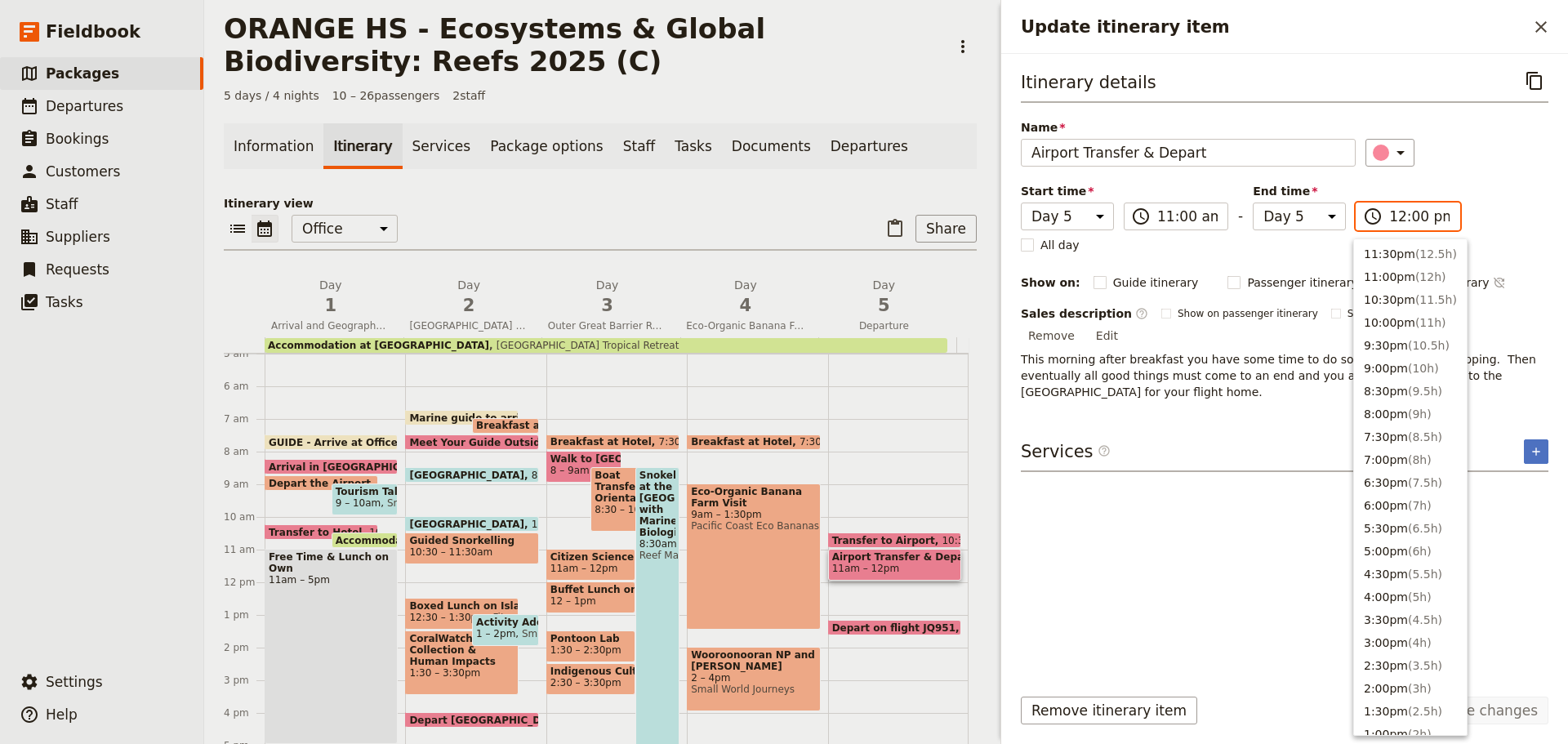
click at [1420, 219] on input "12:00 pm" at bounding box center [1419, 216] width 61 height 19
click at [1400, 299] on button "11:00am" at bounding box center [1410, 296] width 113 height 23
type input "11:00 am"
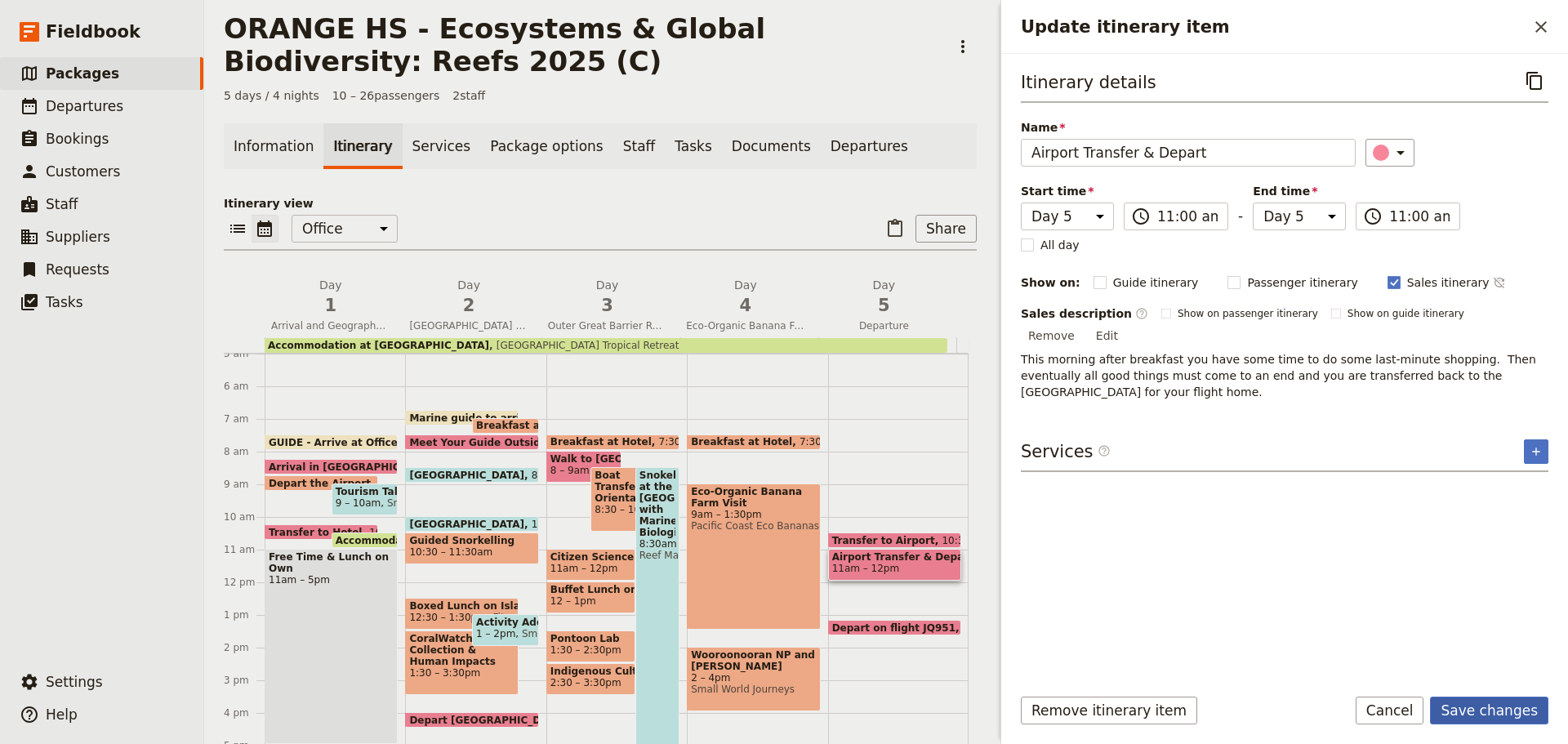
click at [1479, 701] on button "Save changes" at bounding box center [1490, 711] width 118 height 28
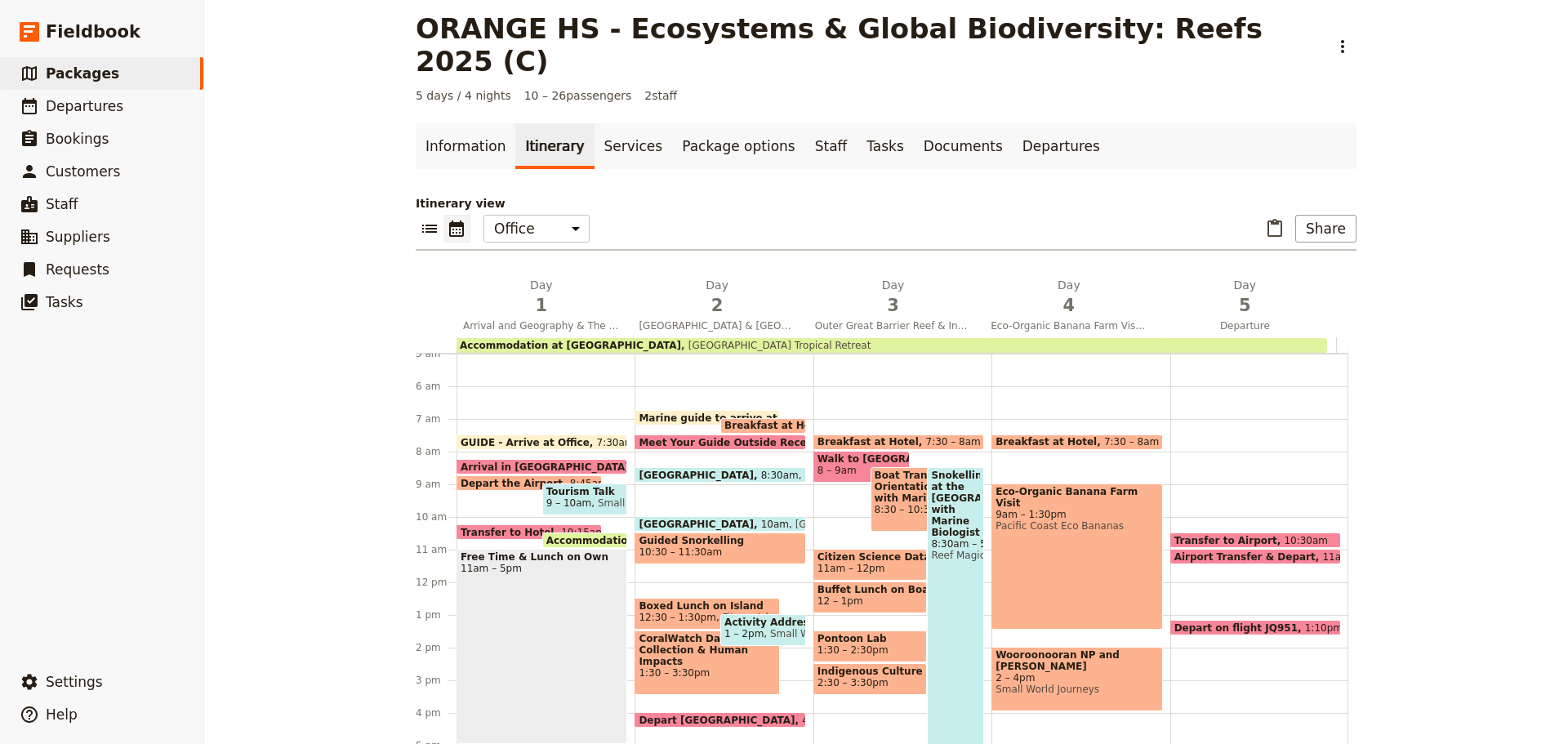
click at [1284, 535] on span "10:30am" at bounding box center [1306, 540] width 44 height 11
select select "5"
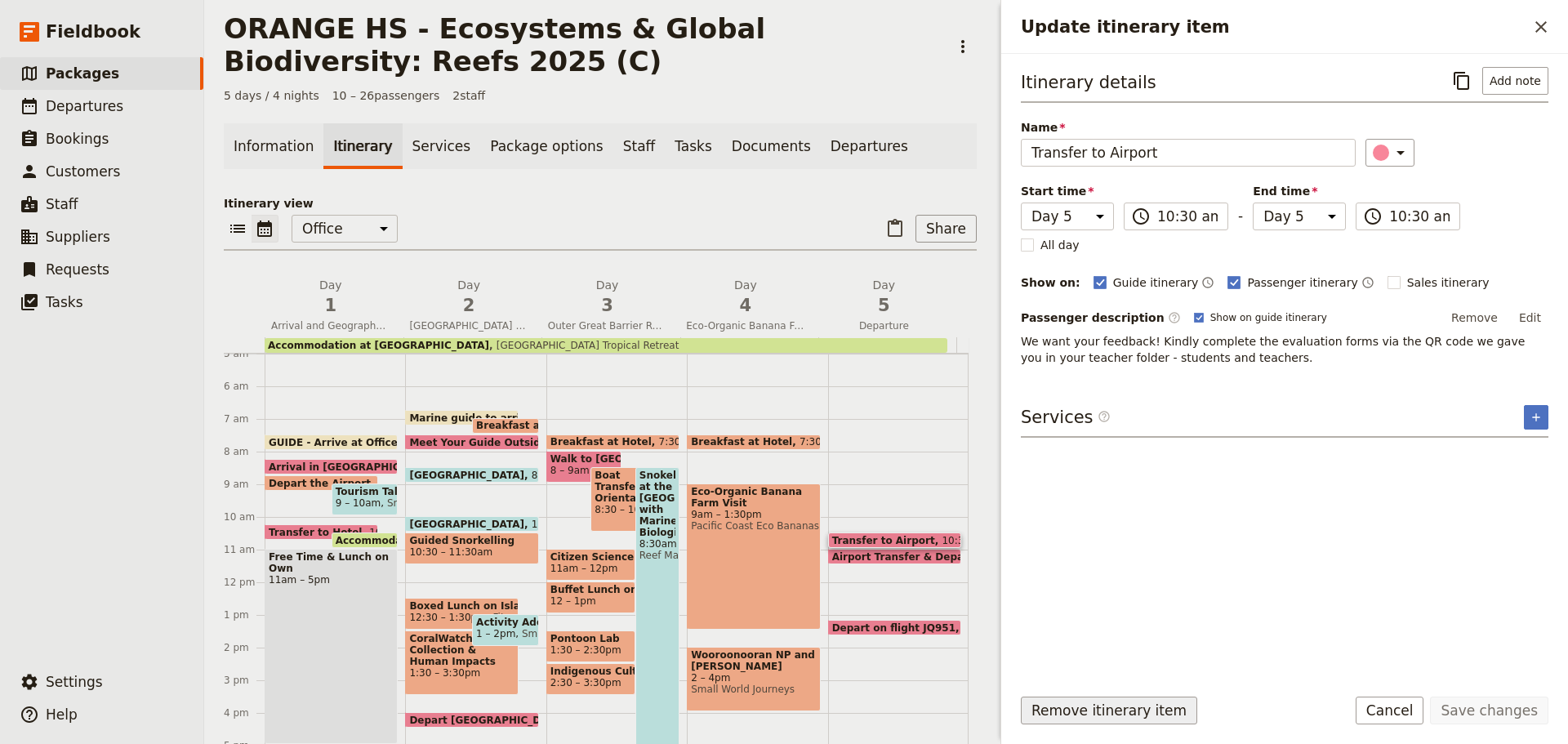
click at [1072, 711] on button "Remove itinerary item" at bounding box center [1109, 711] width 176 height 28
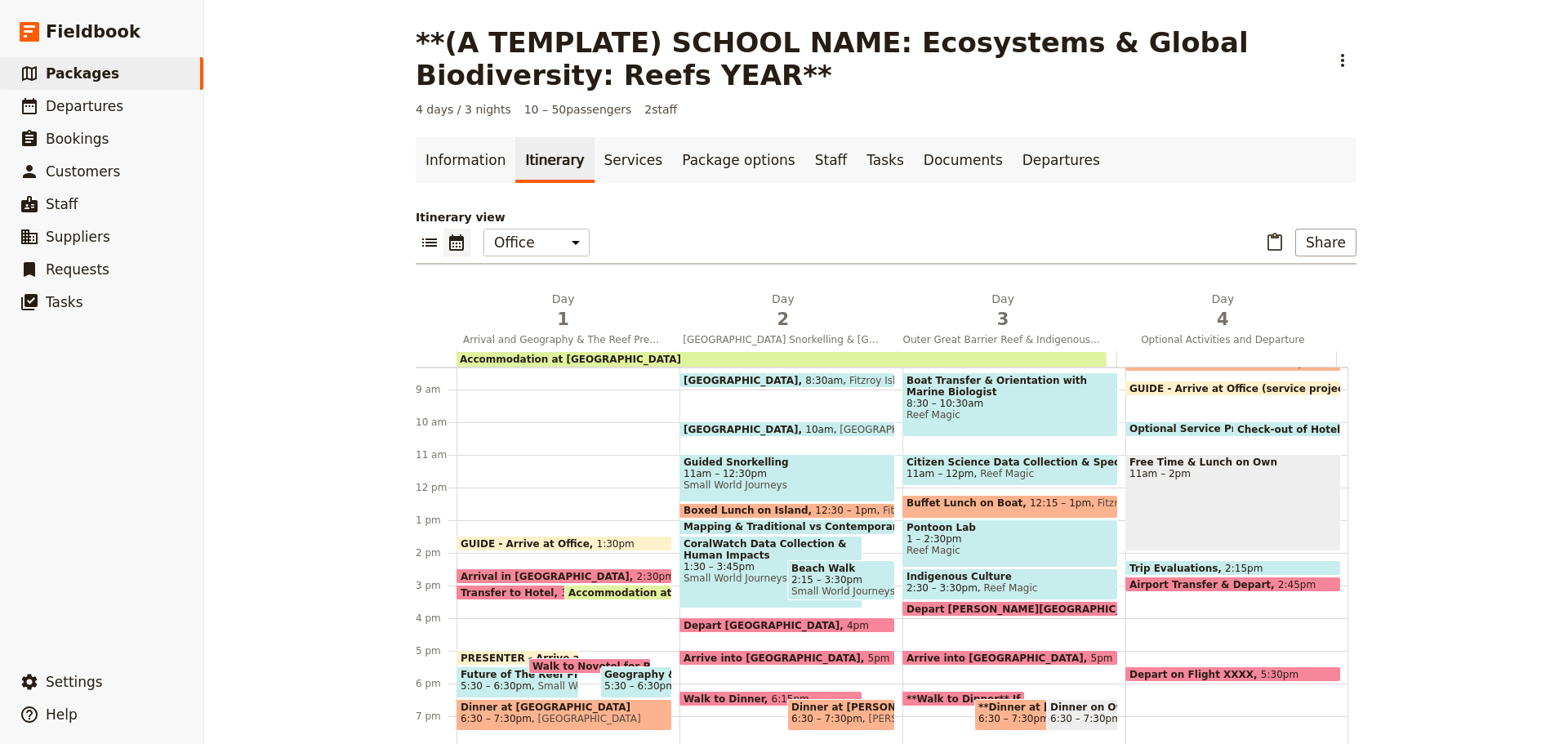
scroll to position [387, 0]
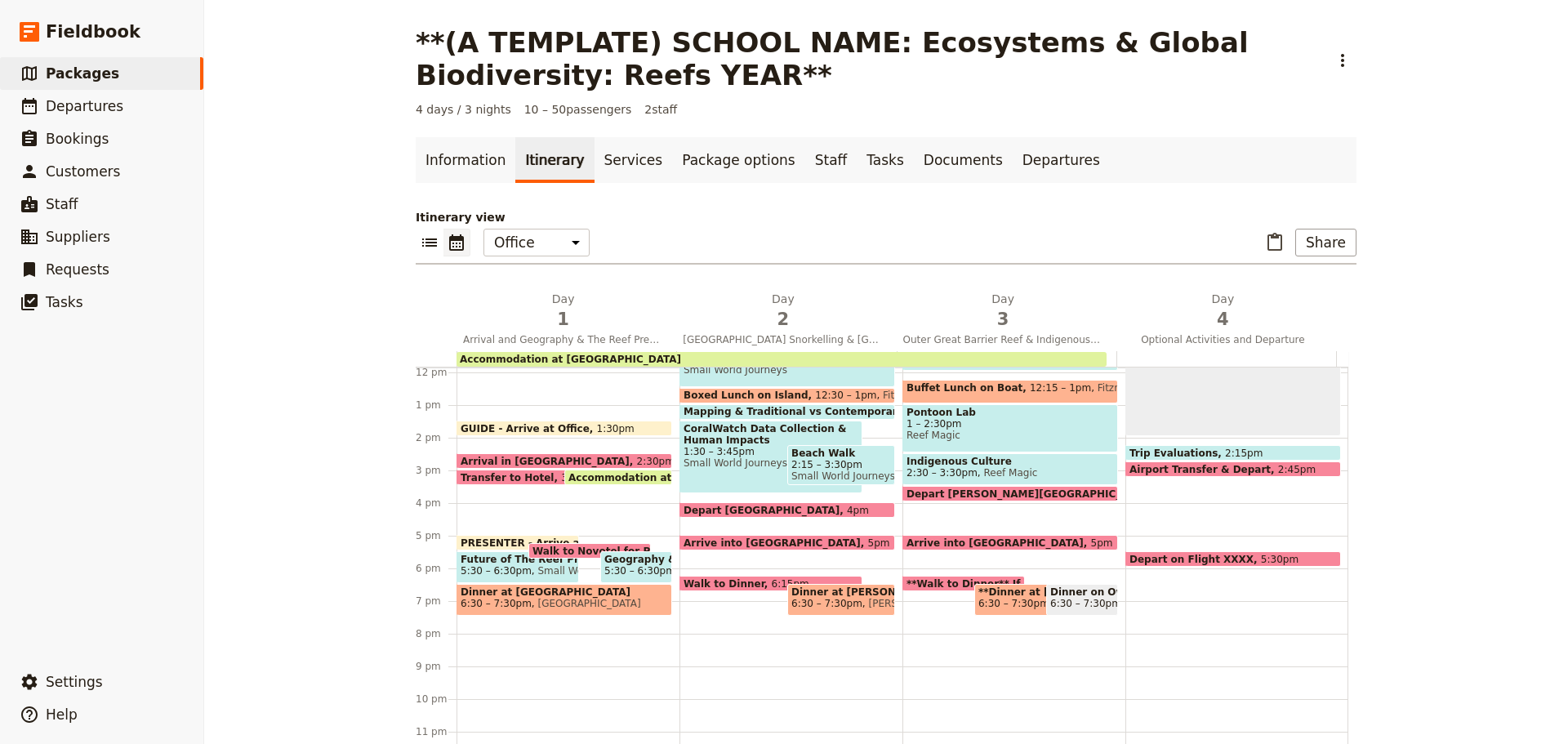
click at [597, 427] on span "1:30pm" at bounding box center [615, 428] width 38 height 11
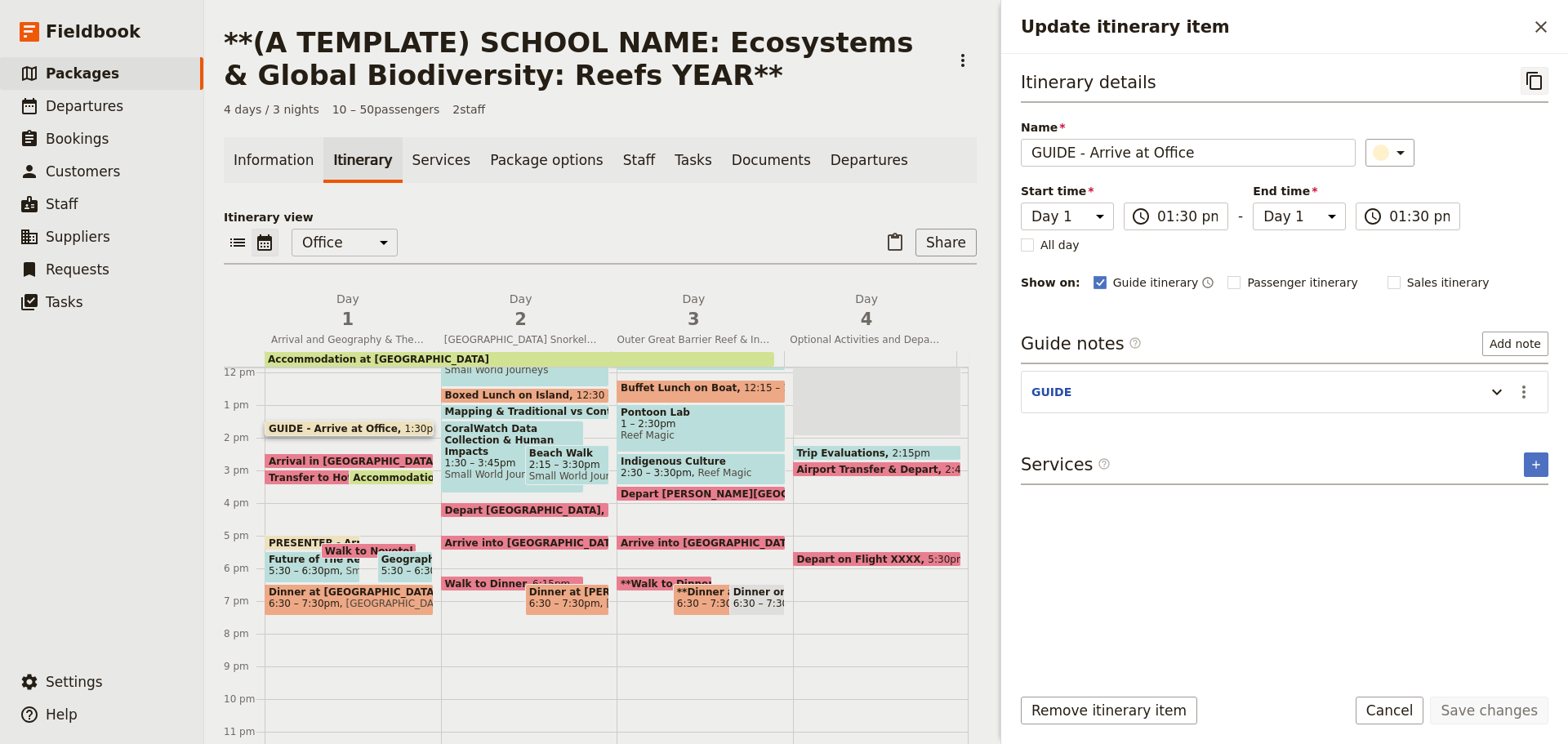
click at [1529, 84] on icon "Copy itinerary item" at bounding box center [1535, 81] width 19 height 19
click at [318, 460] on span "Arrival in [GEOGRAPHIC_DATA]" at bounding box center [357, 461] width 176 height 11
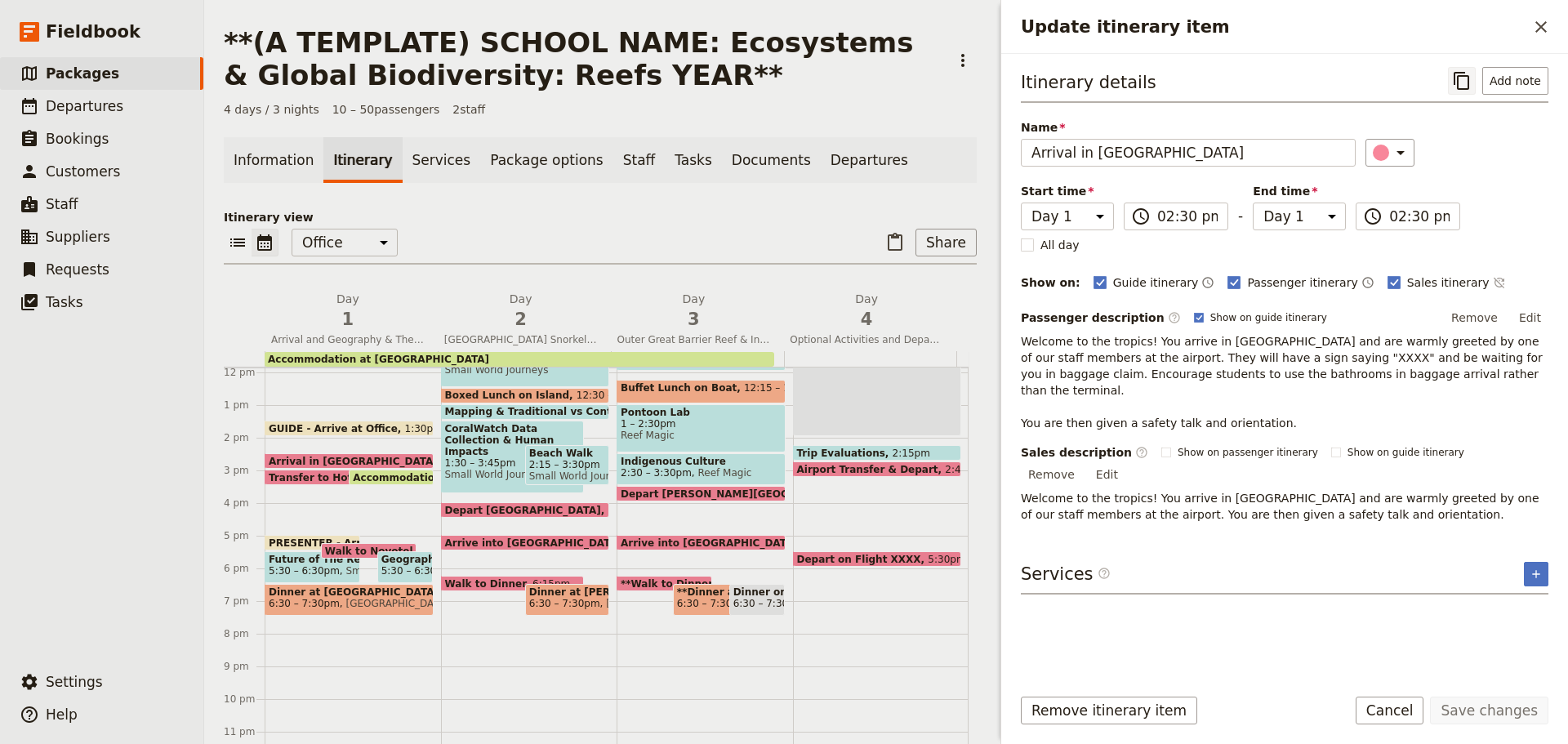
click at [1461, 71] on icon "Copy itinerary item" at bounding box center [1462, 81] width 19 height 19
click at [316, 477] on span "Transfer to Hotel" at bounding box center [319, 478] width 100 height 11
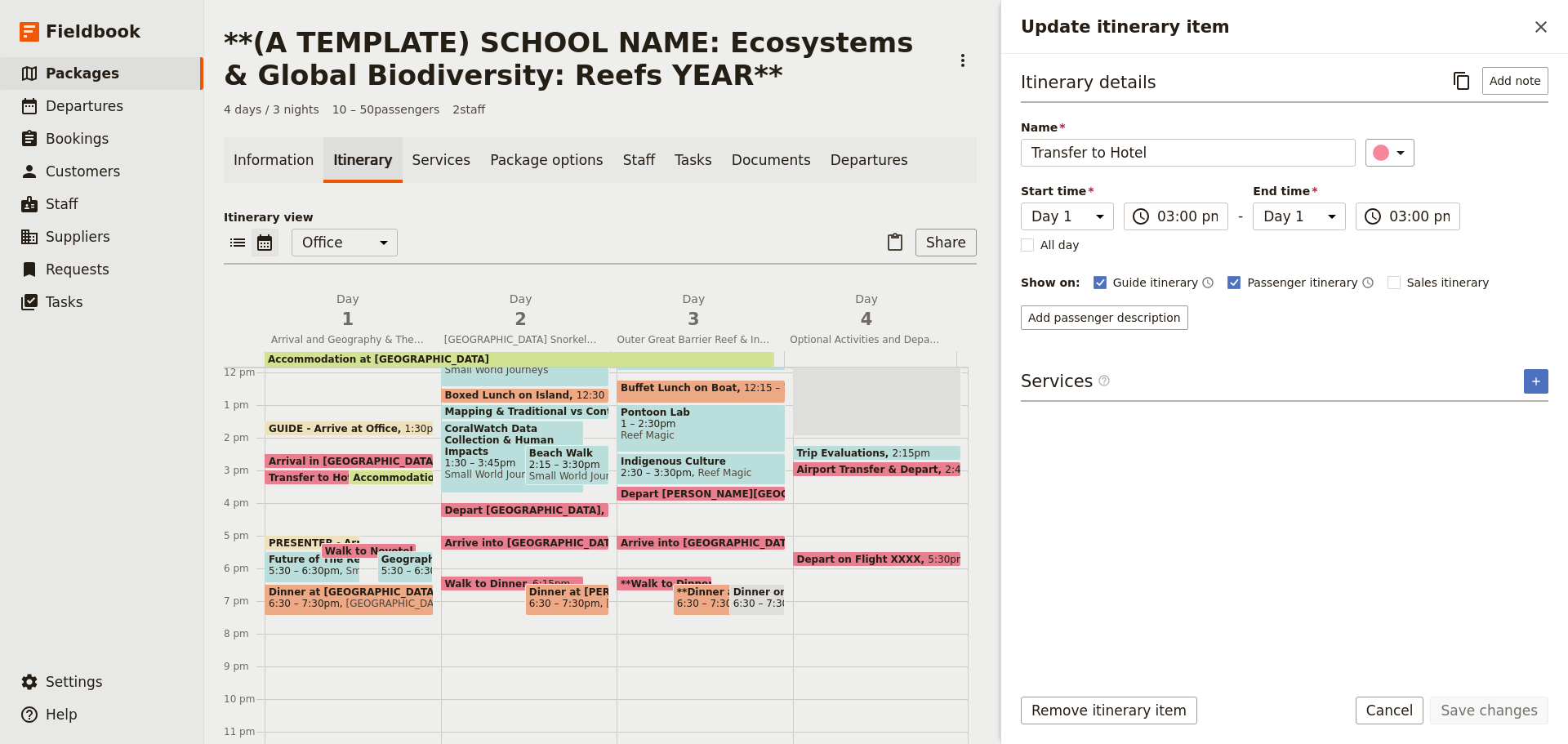
drag, startPoint x: 1462, startPoint y: 81, endPoint x: 1417, endPoint y: 83, distance: 45.0
click at [1462, 81] on icon "Copy itinerary item" at bounding box center [1462, 81] width 19 height 19
click at [1418, 702] on button "Cancel" at bounding box center [1390, 711] width 69 height 28
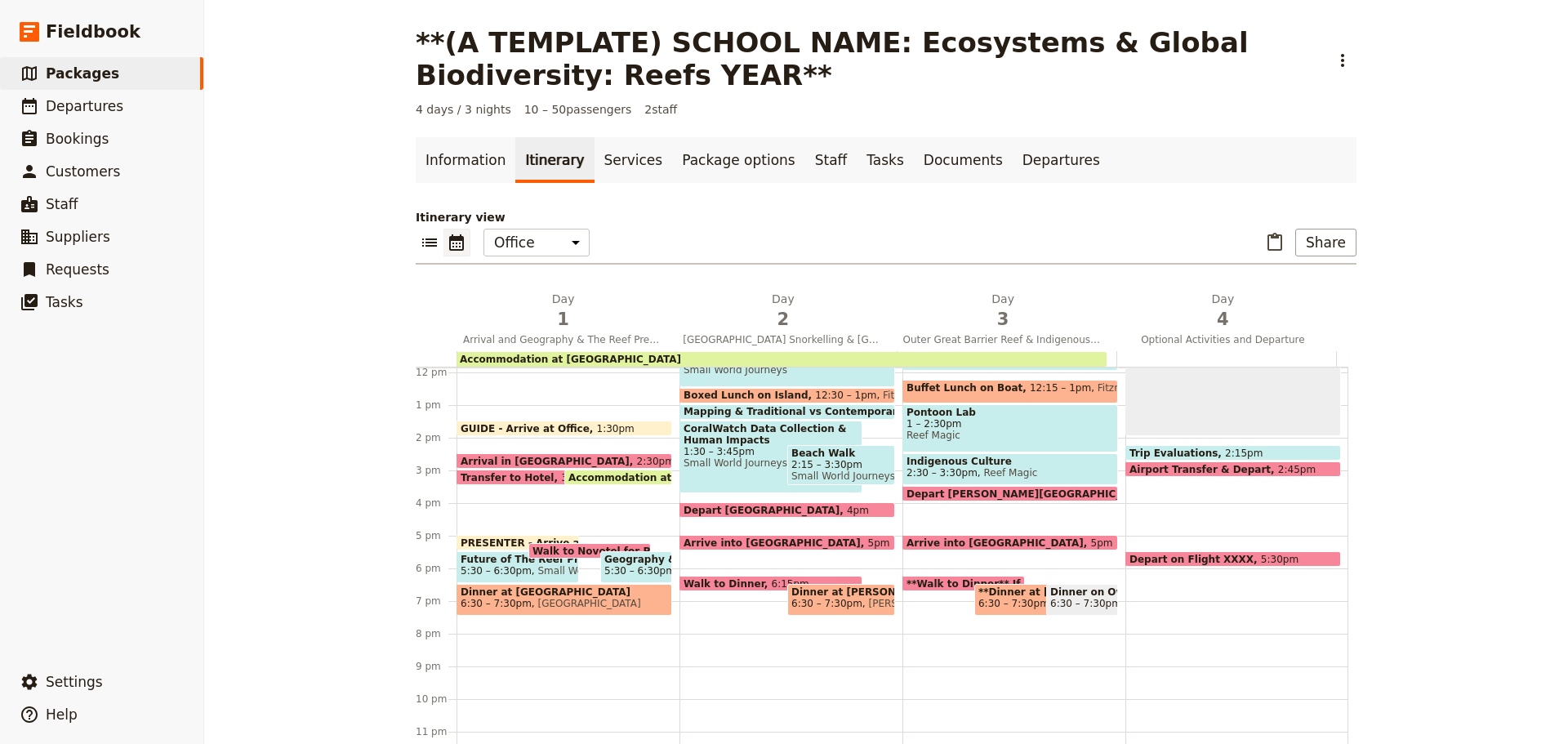
click at [607, 481] on span at bounding box center [618, 480] width 106 height 6
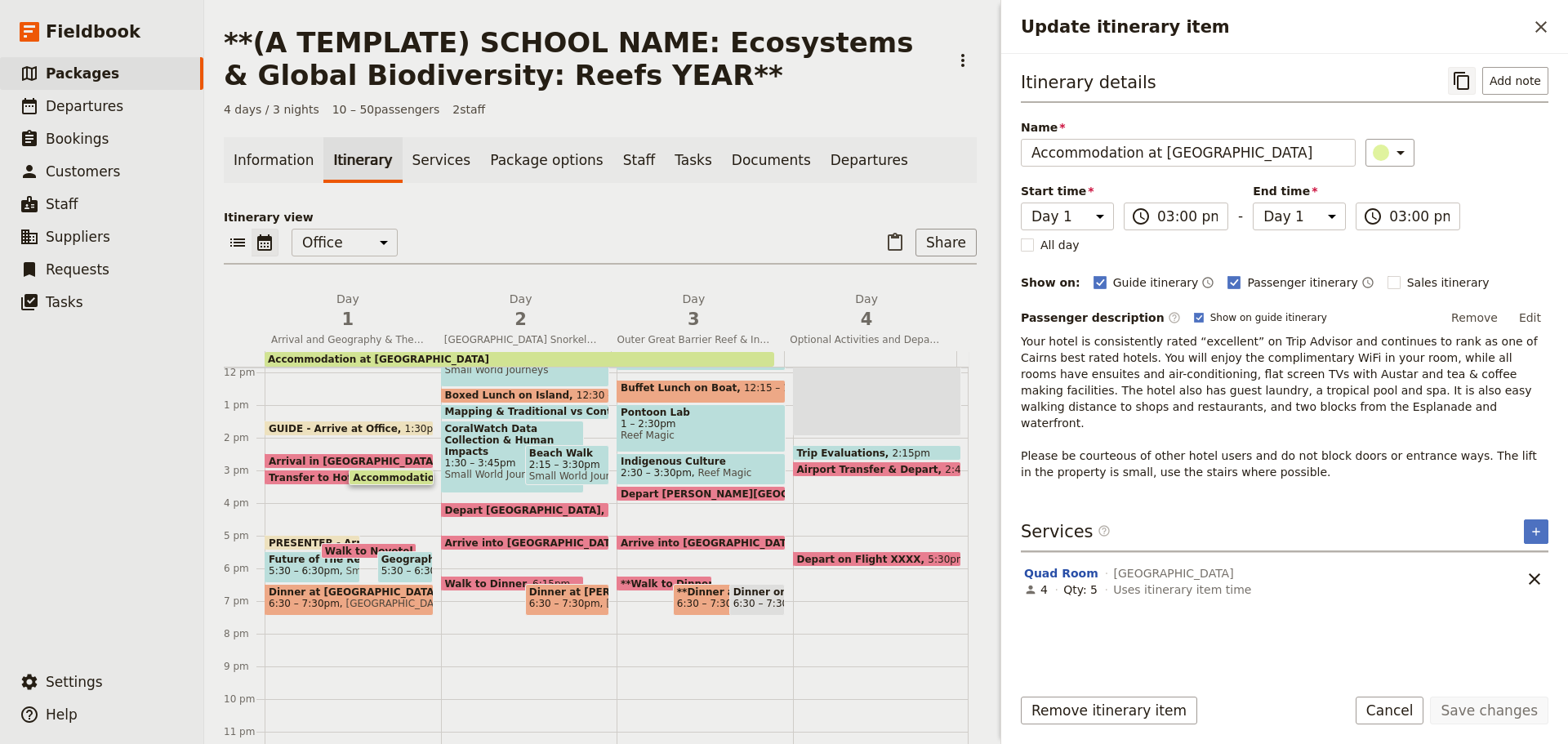
click at [1469, 78] on icon "Copy itinerary item" at bounding box center [1462, 81] width 16 height 18
click at [358, 364] on span "Accommodation at [GEOGRAPHIC_DATA]" at bounding box center [378, 359] width 221 height 11
select select "3"
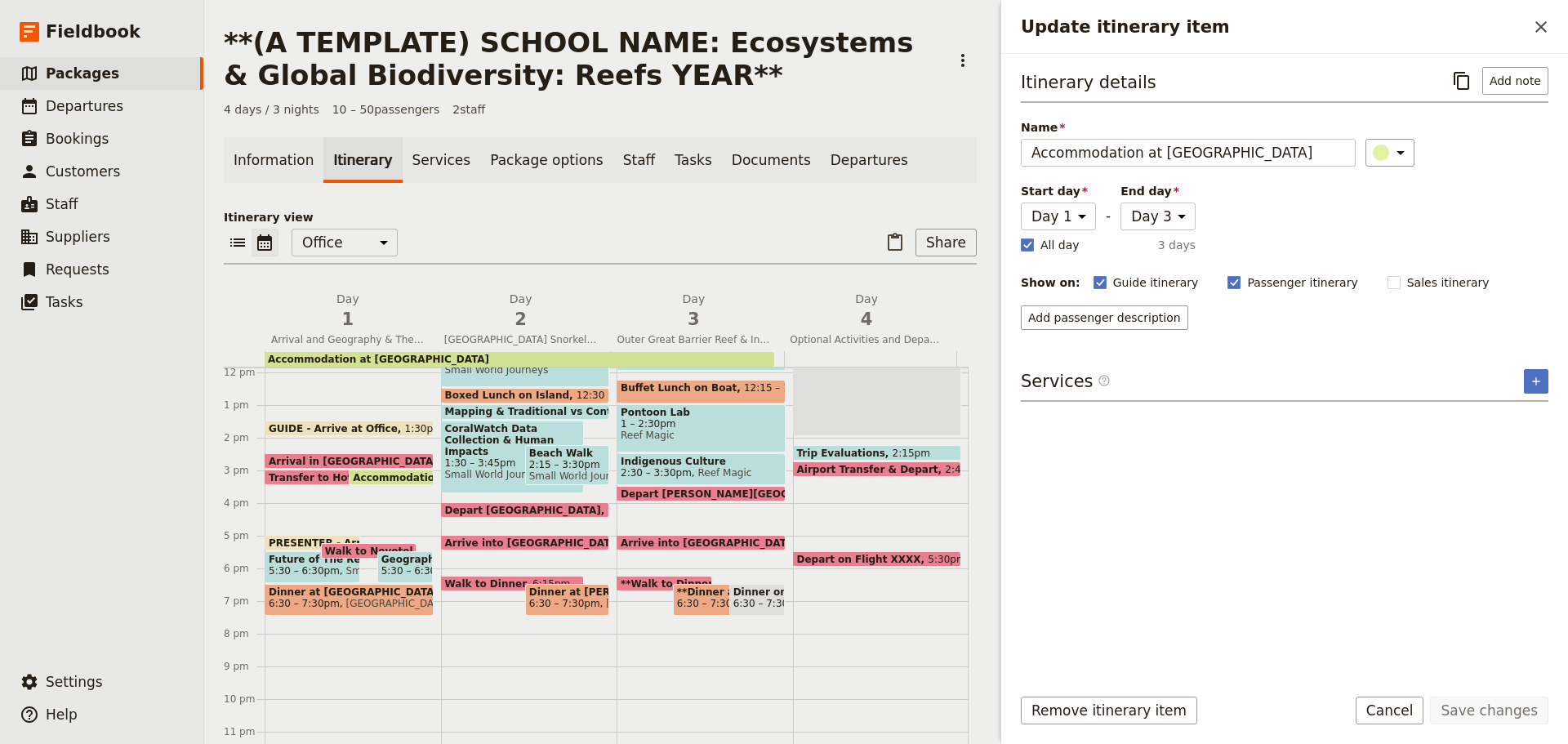
click at [361, 477] on span "Accommodation at [GEOGRAPHIC_DATA]" at bounding box center [466, 478] width 228 height 11
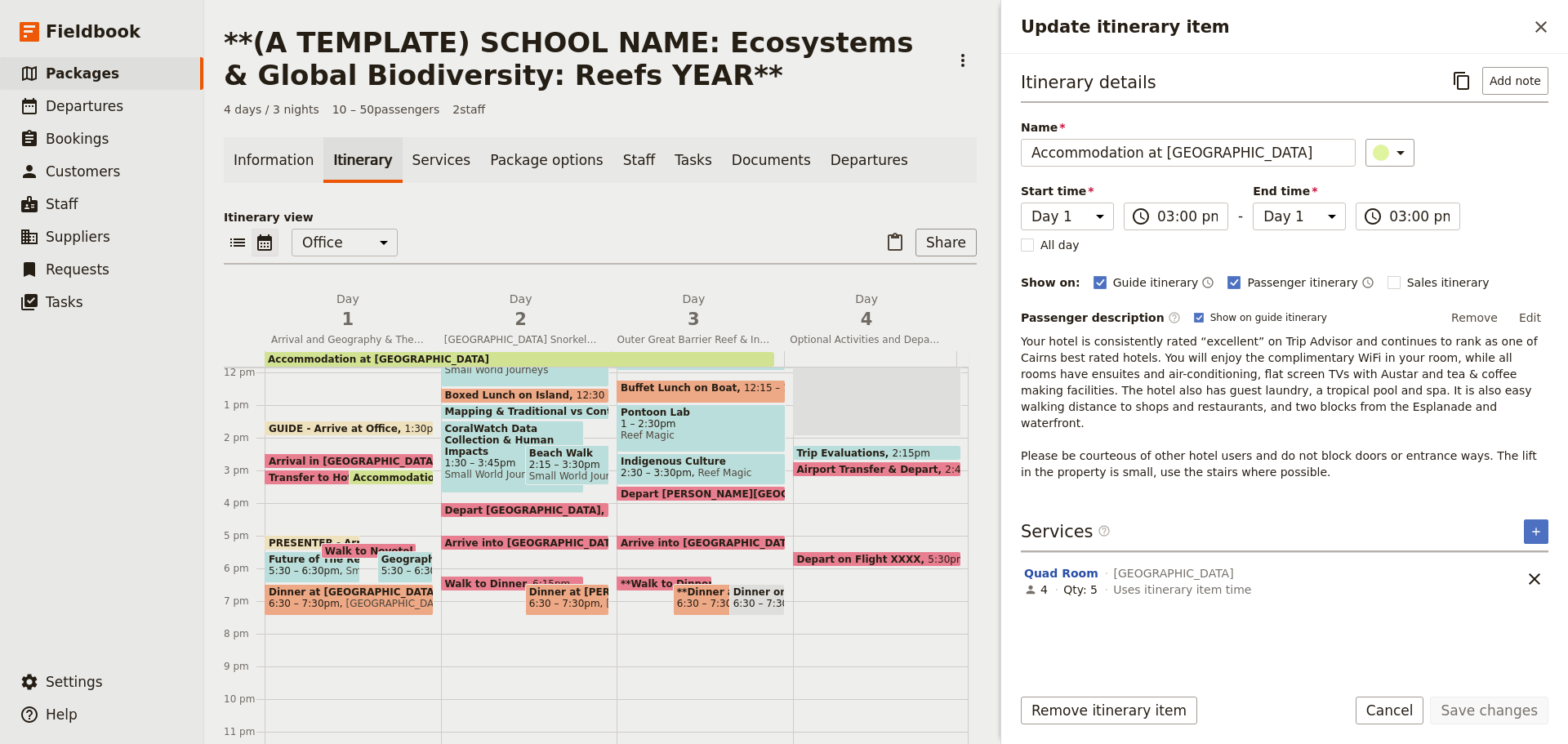
drag, startPoint x: 1459, startPoint y: 75, endPoint x: 1359, endPoint y: 68, distance: 100.2
click at [1455, 75] on icon "Copy itinerary item" at bounding box center [1462, 81] width 19 height 19
click at [1465, 83] on icon "Copy itinerary item" at bounding box center [1462, 81] width 19 height 19
click at [282, 542] on span "PRESENTER - Arrive at [GEOGRAPHIC_DATA]" at bounding box center [393, 543] width 249 height 11
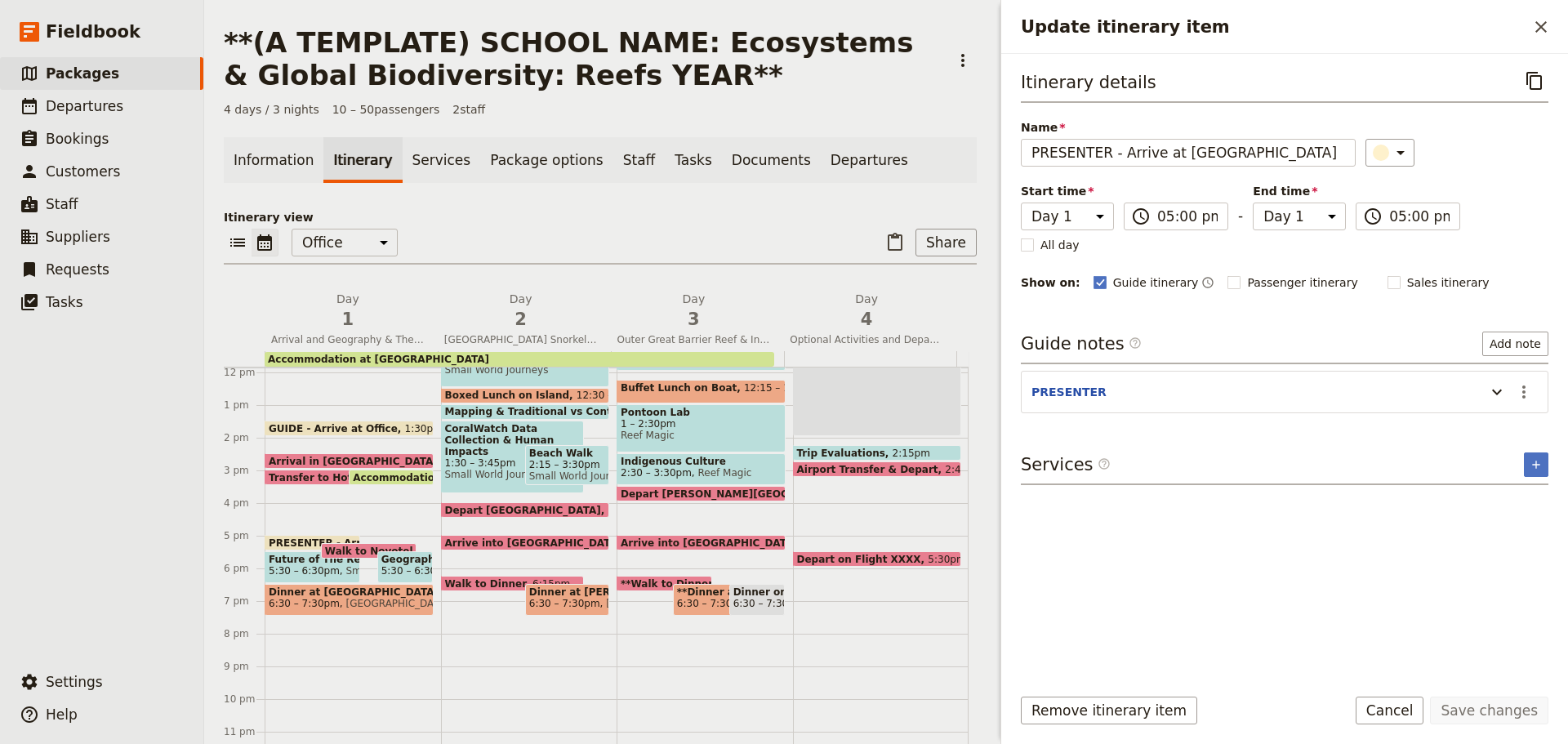
drag, startPoint x: 1542, startPoint y: 77, endPoint x: 1319, endPoint y: 73, distance: 223.0
click at [1542, 75] on icon "Copy itinerary item" at bounding box center [1535, 81] width 19 height 19
click at [1399, 712] on button "Cancel" at bounding box center [1390, 711] width 69 height 28
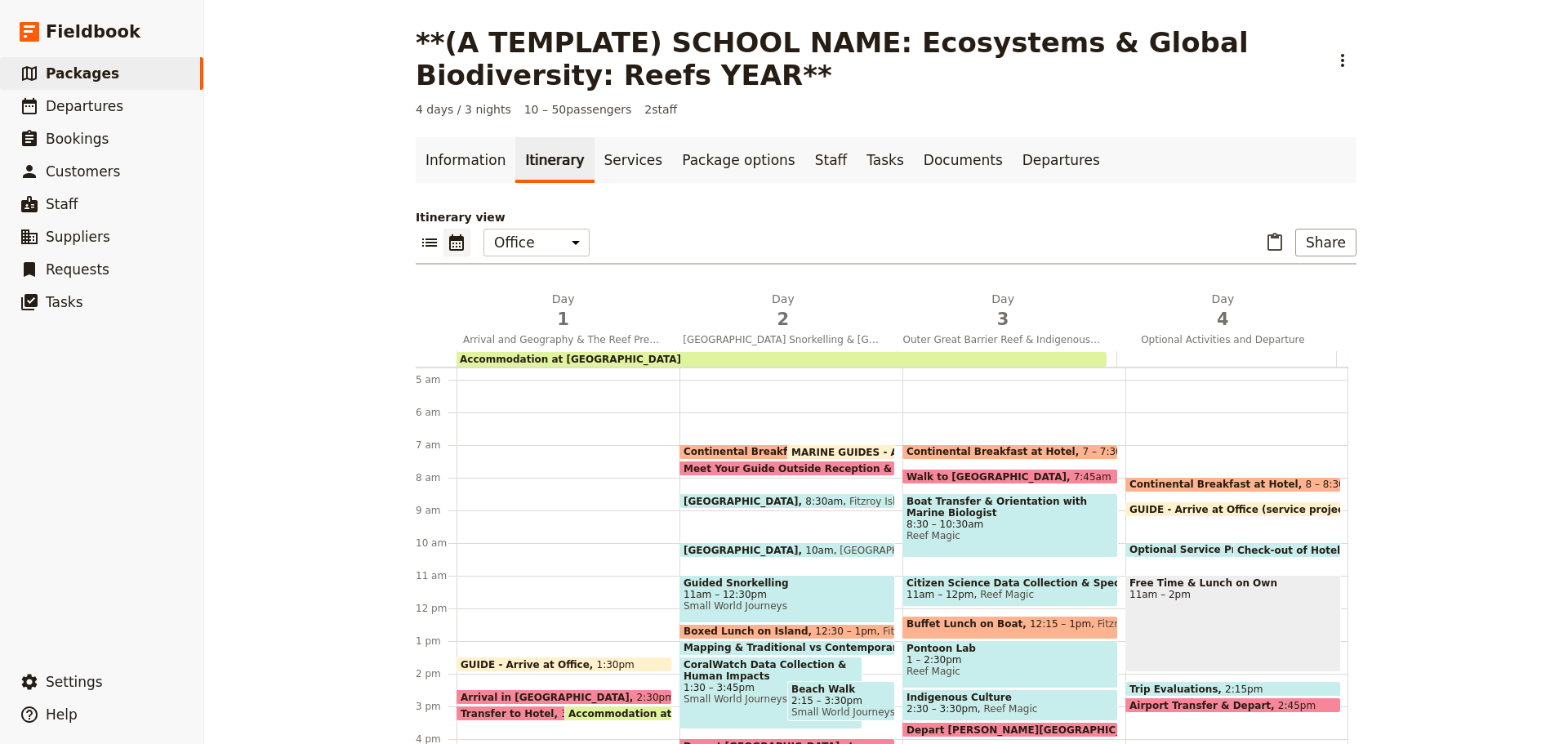
scroll to position [142, 0]
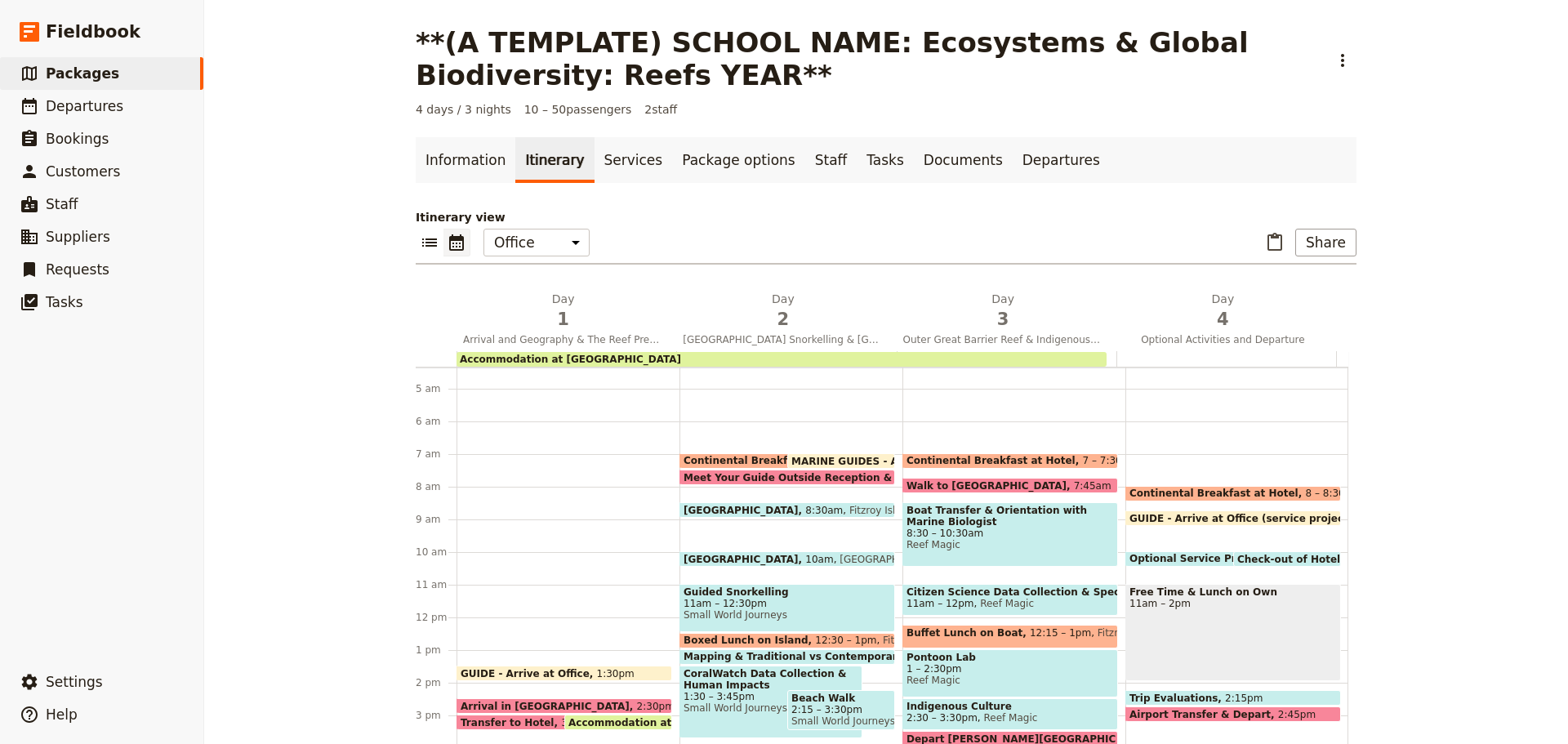
click at [1220, 643] on div "Free Time & Lunch on Own 11am – 2pm" at bounding box center [1233, 633] width 216 height 97
select select "4"
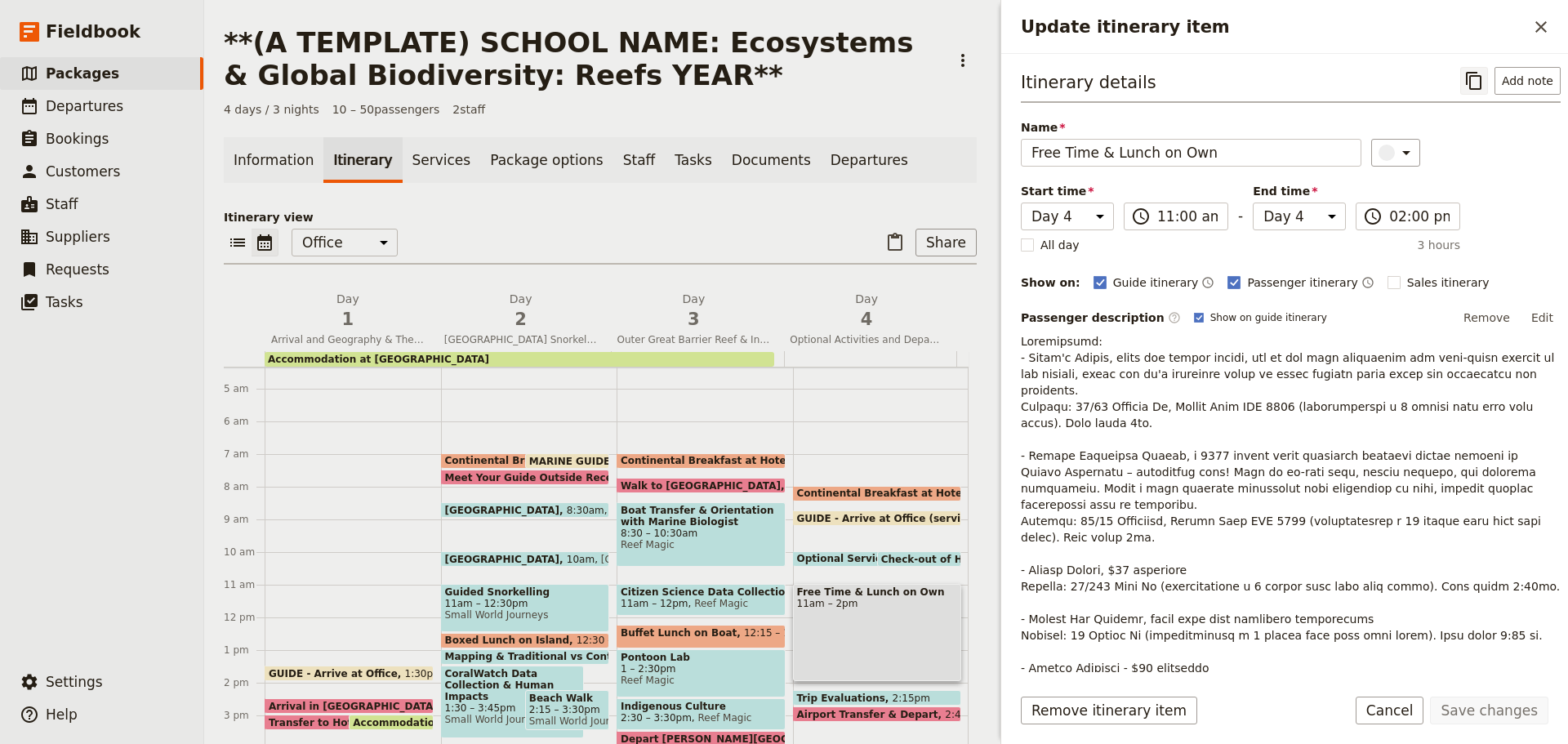
click at [1466, 82] on icon "Copy itinerary item" at bounding box center [1474, 81] width 16 height 18
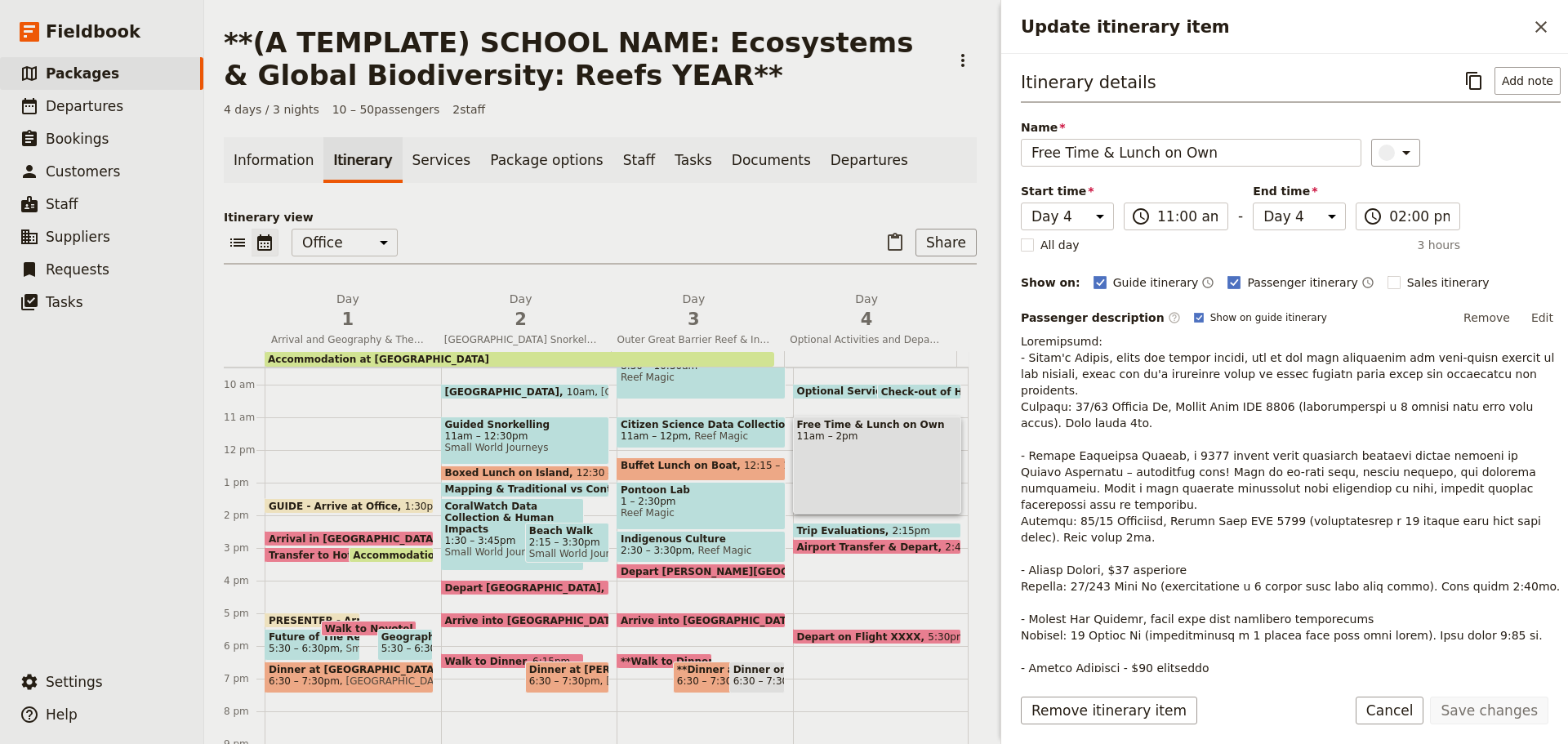
scroll to position [387, 0]
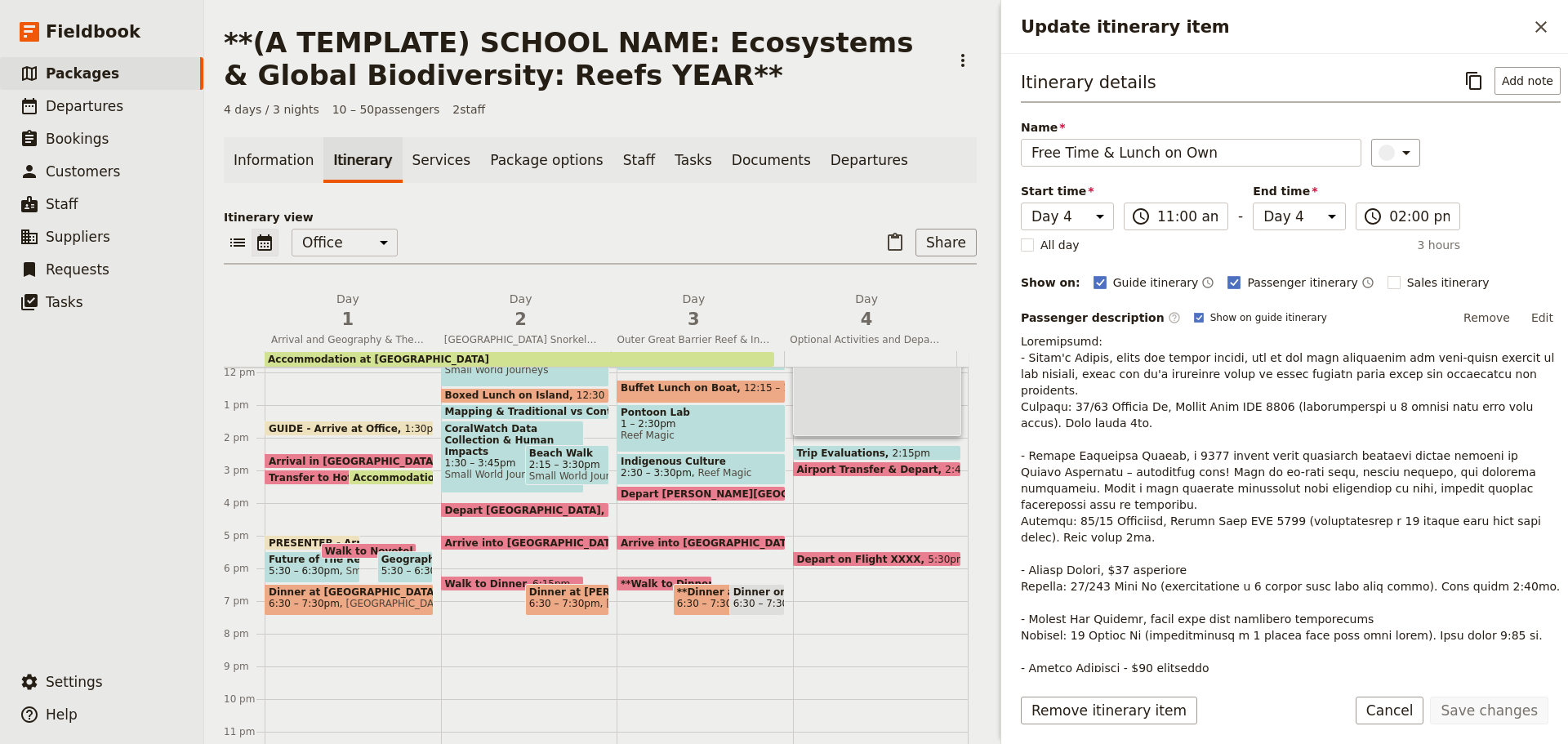
click at [482, 511] on span at bounding box center [525, 513] width 167 height 6
select select "2"
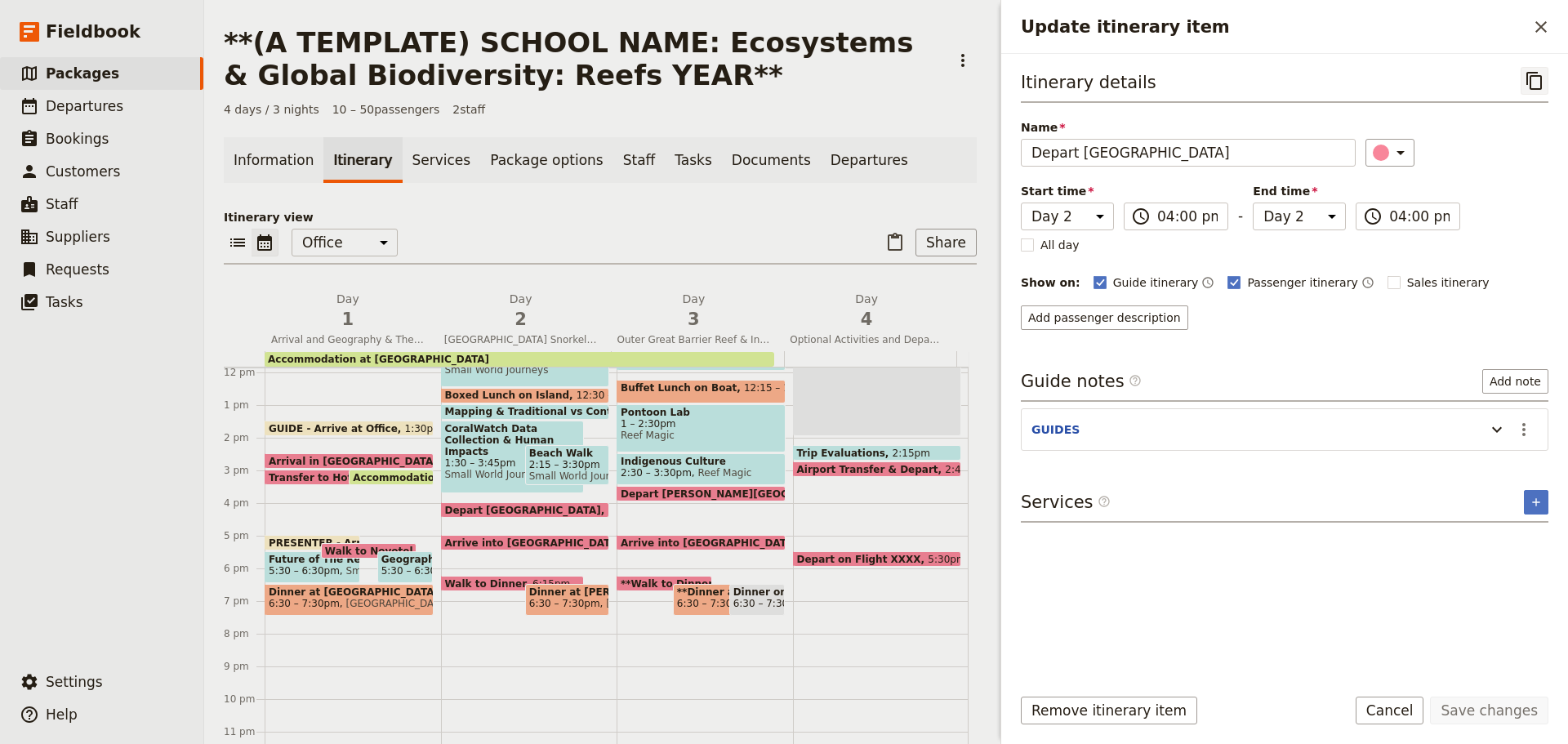
drag, startPoint x: 1542, startPoint y: 81, endPoint x: 1355, endPoint y: 84, distance: 187.0
click at [1542, 80] on icon "Copy itinerary item" at bounding box center [1535, 81] width 16 height 18
click at [1387, 705] on button "Cancel" at bounding box center [1390, 711] width 69 height 28
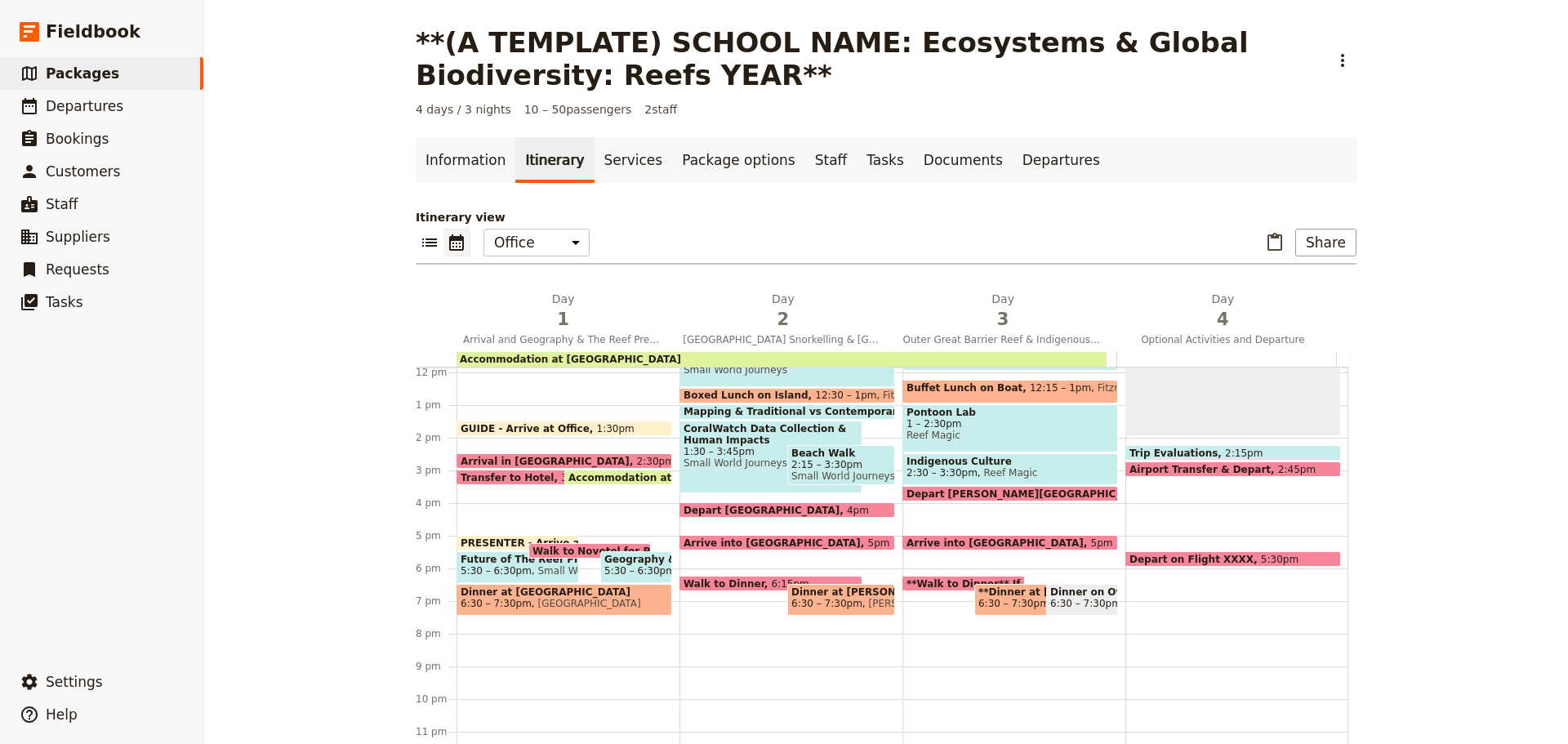
click at [1199, 473] on span at bounding box center [1233, 472] width 214 height 6
select select "4"
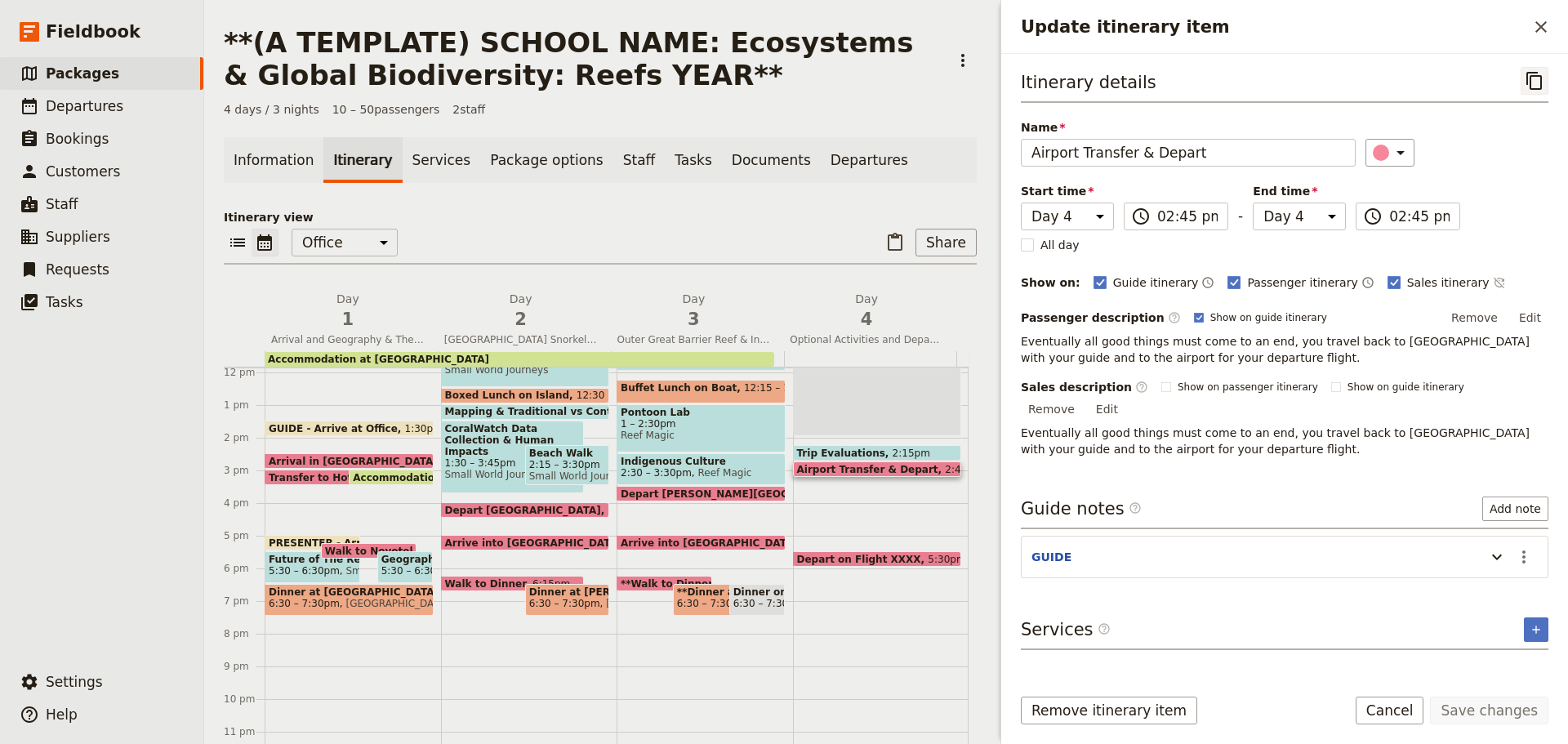
click at [1543, 79] on icon "Copy itinerary item" at bounding box center [1535, 81] width 19 height 19
